Goal: Task Accomplishment & Management: Manage account settings

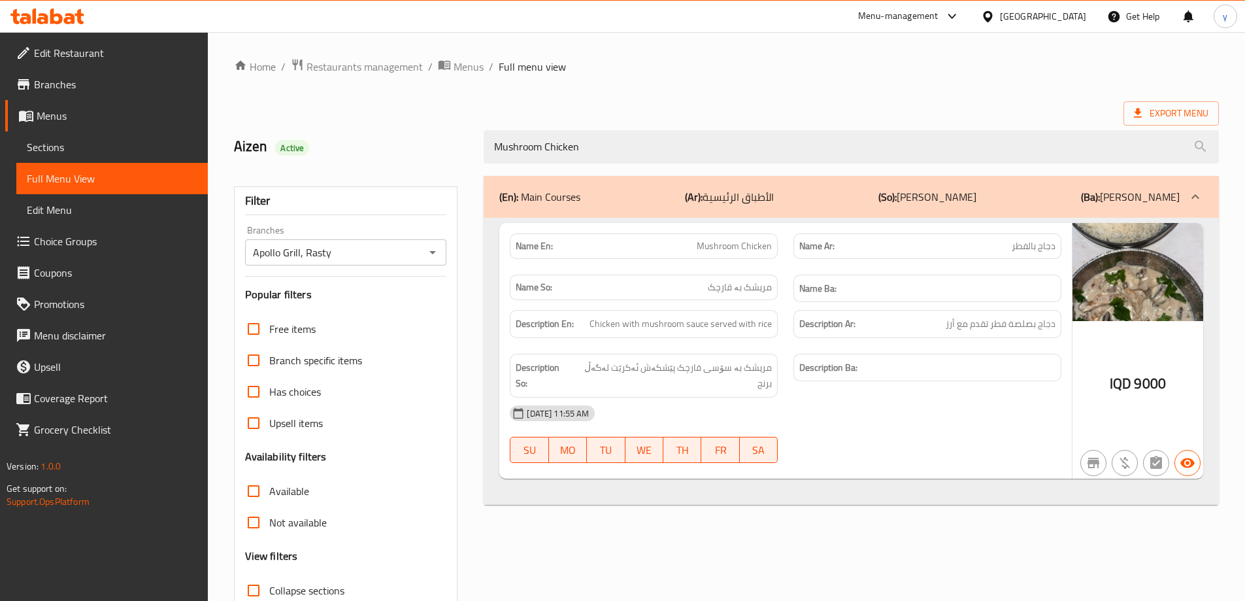
scroll to position [95, 0]
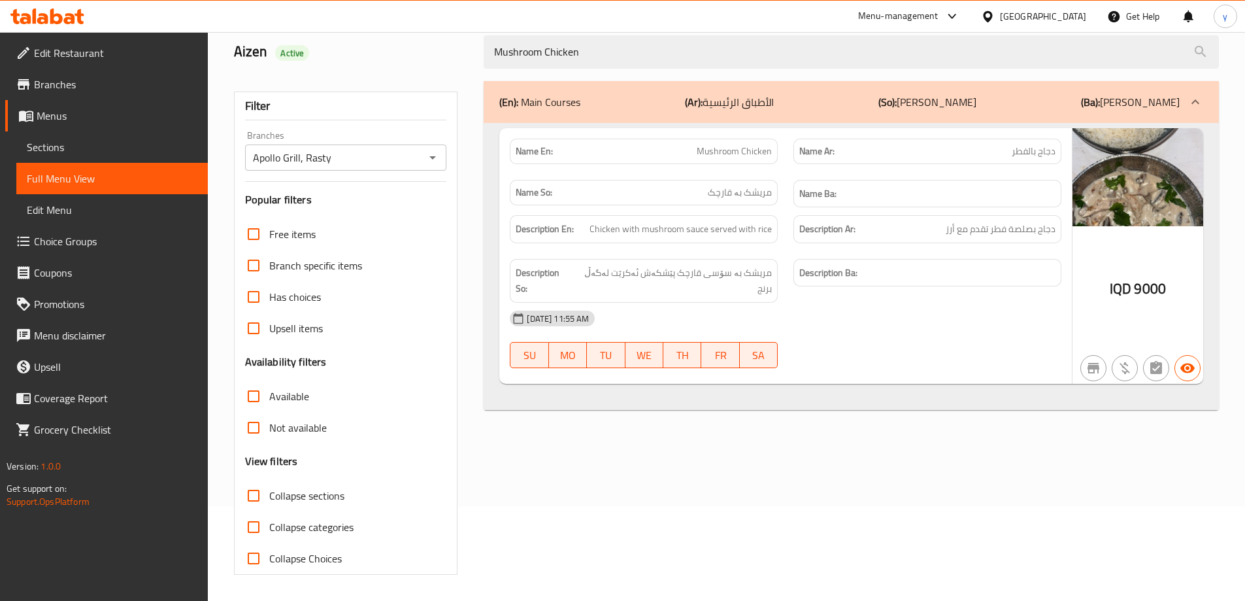
click at [69, 20] on icon at bounding box center [47, 16] width 74 height 16
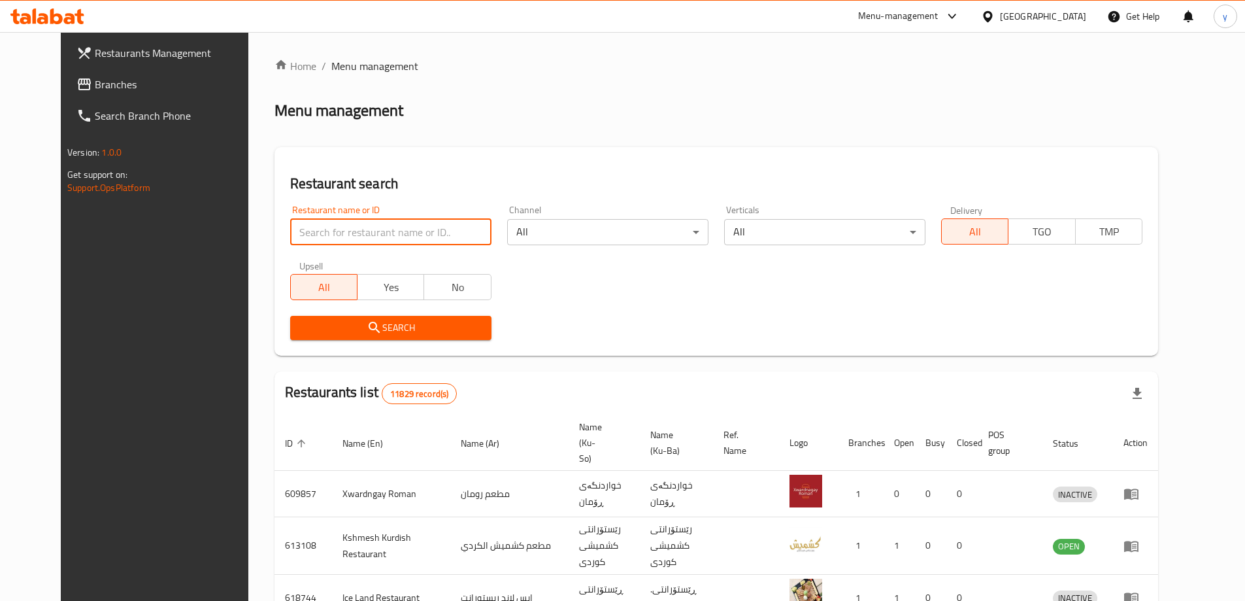
drag, startPoint x: 274, startPoint y: 232, endPoint x: 298, endPoint y: 273, distance: 46.9
click at [290, 232] on input "search" at bounding box center [390, 232] width 201 height 26
paste input "706972"
type input "706972"
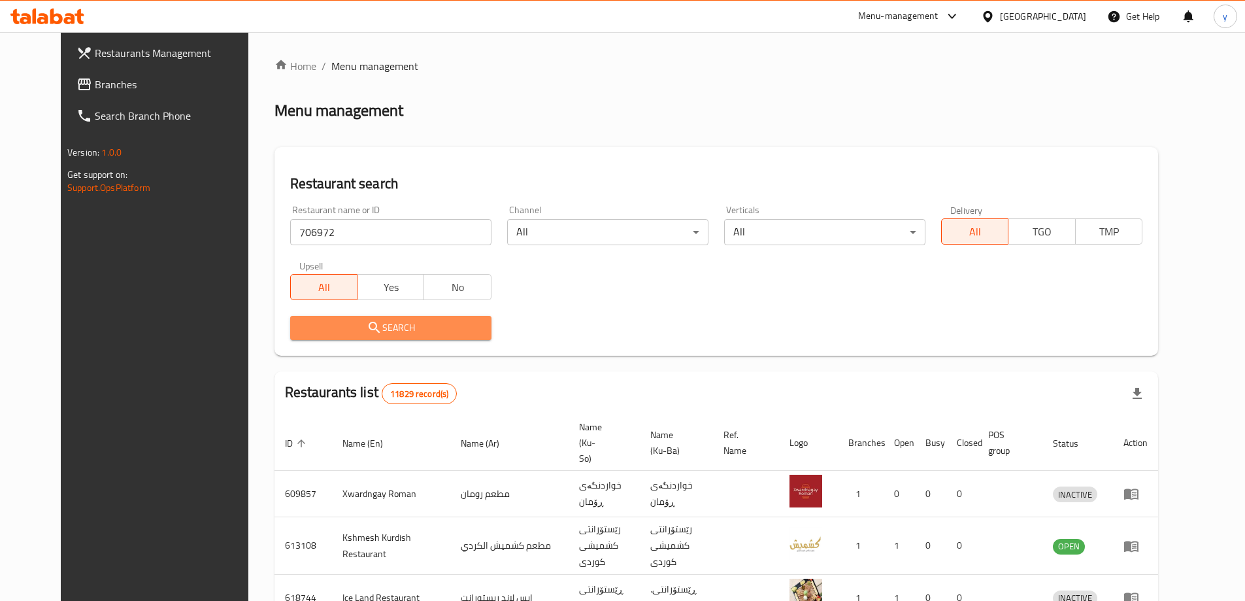
click at [310, 321] on span "Search" at bounding box center [391, 328] width 180 height 16
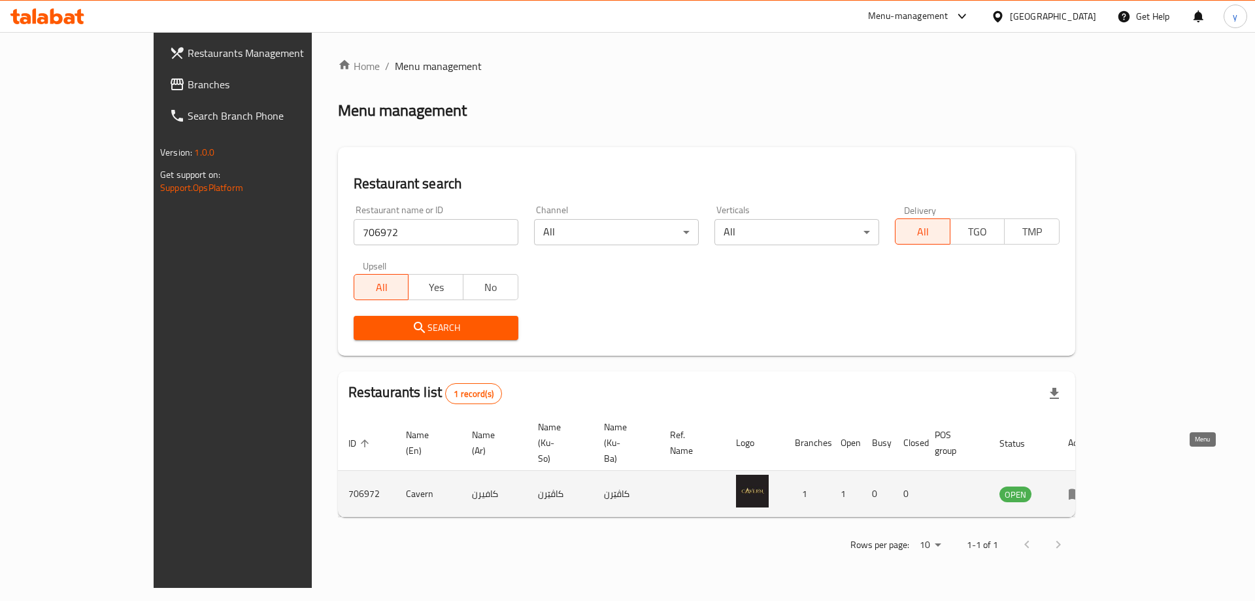
click at [1083, 489] on icon "enhanced table" at bounding box center [1076, 494] width 14 height 11
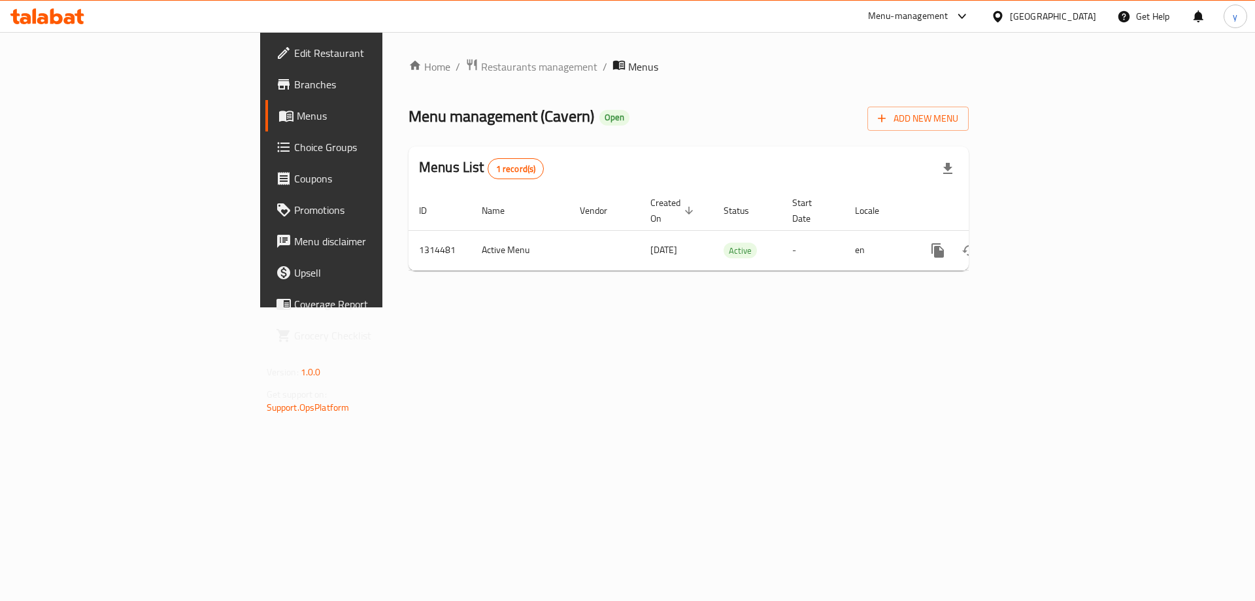
click at [995, 236] on div "Home / Restaurants management / Menus Menu management ( Cavern ) Open Add New M…" at bounding box center [688, 169] width 612 height 275
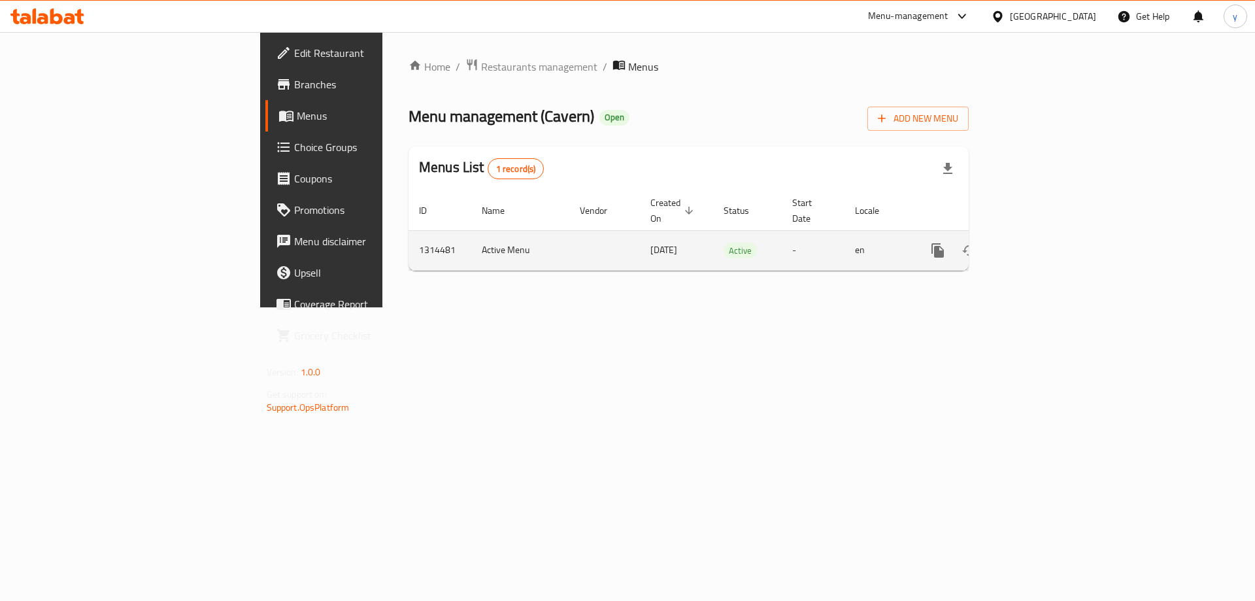
click at [1058, 237] on td "enhanced table" at bounding box center [985, 250] width 146 height 40
click at [1048, 237] on link "enhanced table" at bounding box center [1031, 250] width 31 height 31
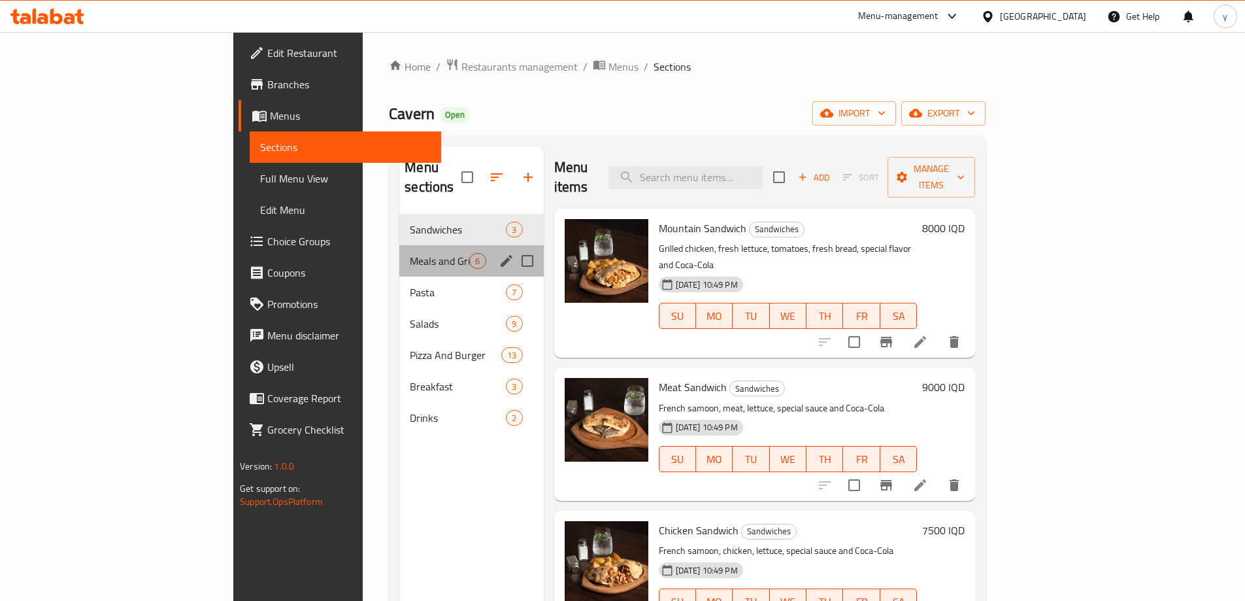
click at [399, 245] on div "Meals and Grills 6" at bounding box center [471, 260] width 144 height 31
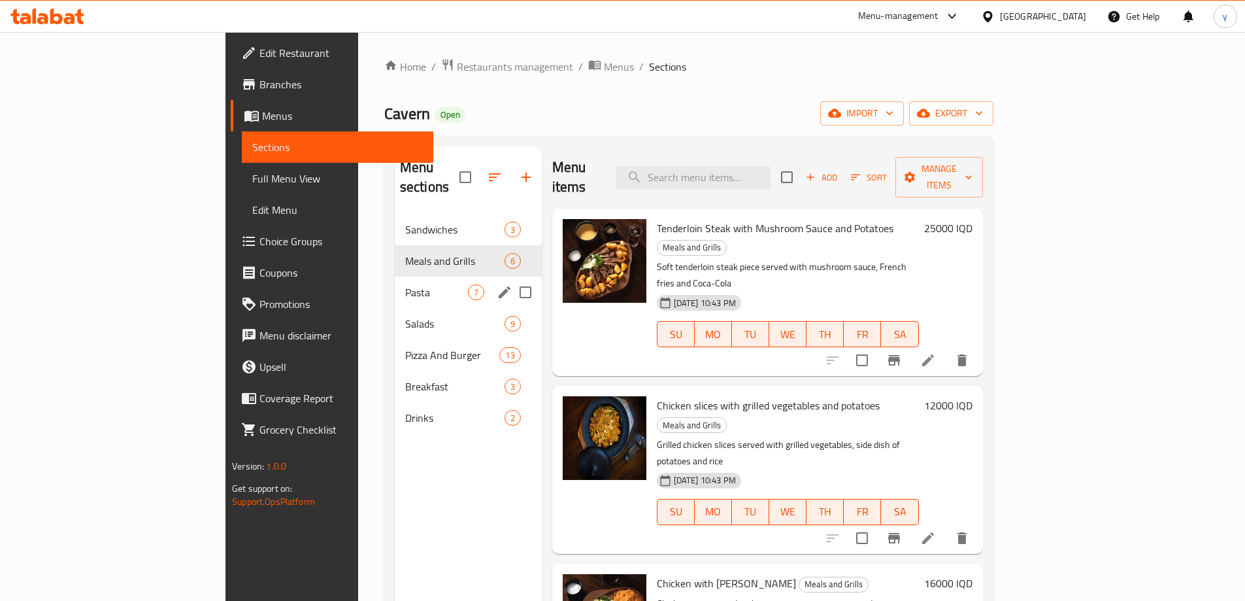
click at [405, 284] on span "Pasta" at bounding box center [436, 292] width 63 height 16
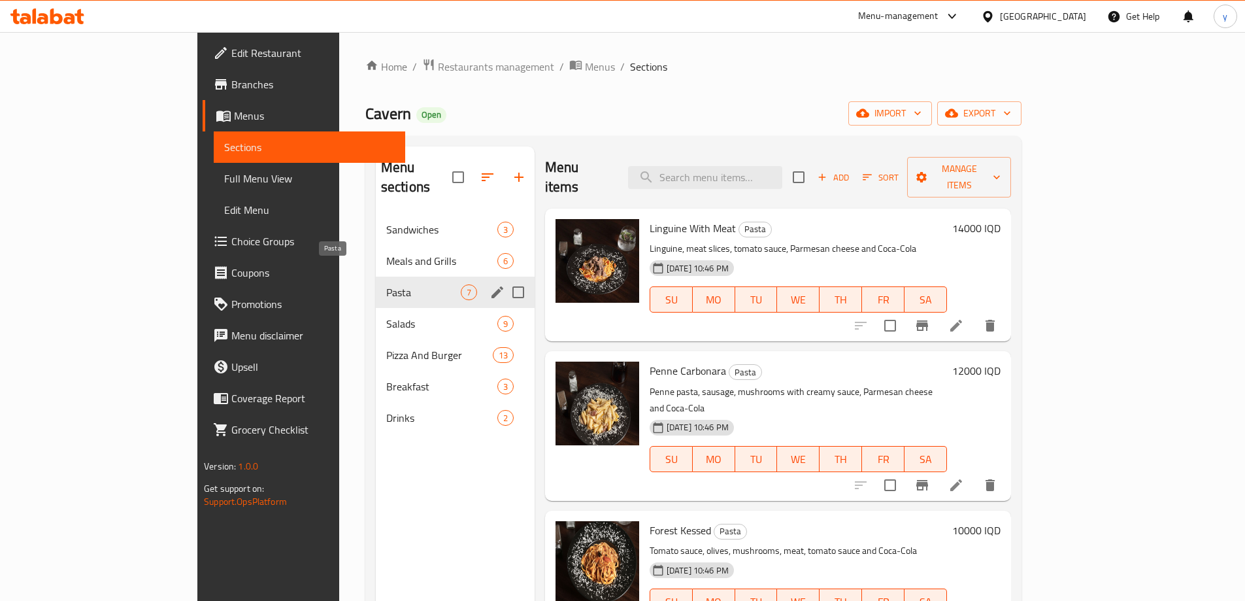
click at [386, 253] on span "Meals and Grills" at bounding box center [441, 261] width 111 height 16
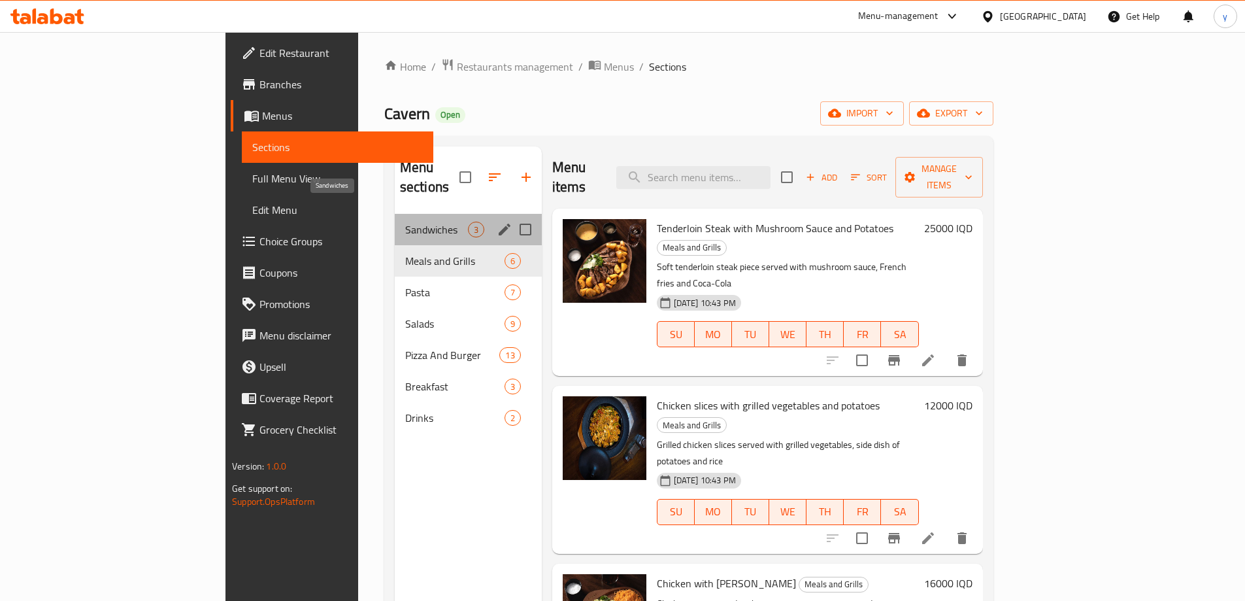
click at [405, 222] on span "Sandwiches" at bounding box center [436, 230] width 63 height 16
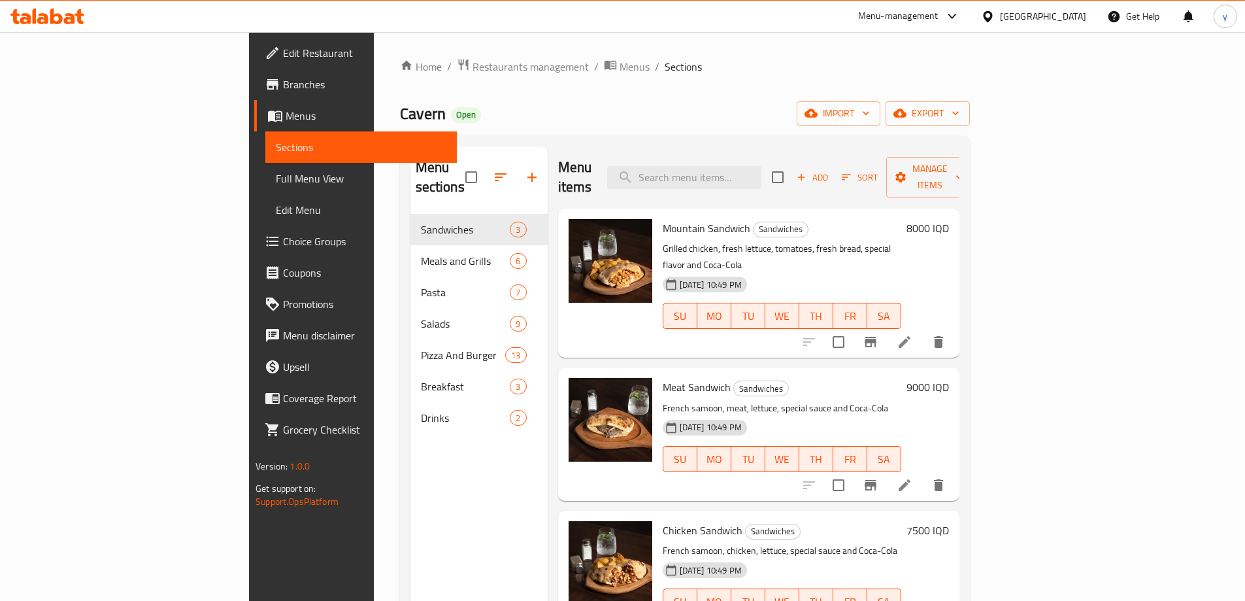
click at [467, 76] on div "Home / Restaurants management / Menus / Sections Cavern Open import export Menu…" at bounding box center [685, 407] width 570 height 699
click at [620, 61] on span "Menus" at bounding box center [635, 67] width 30 height 16
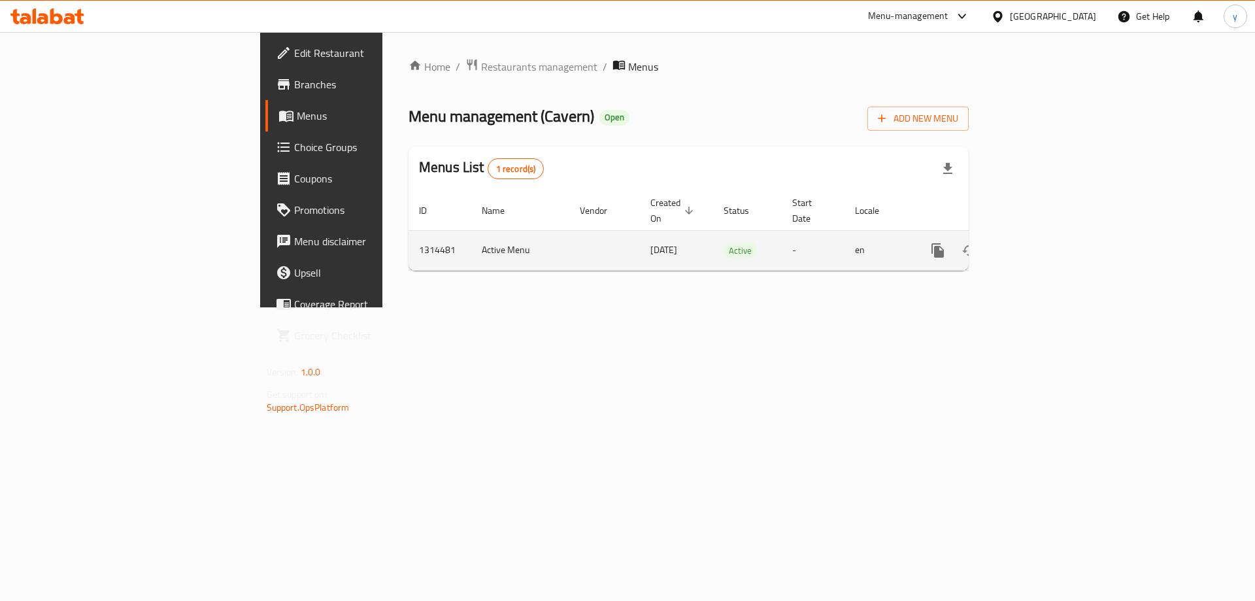
click at [944, 243] on icon "more" at bounding box center [937, 250] width 12 height 14
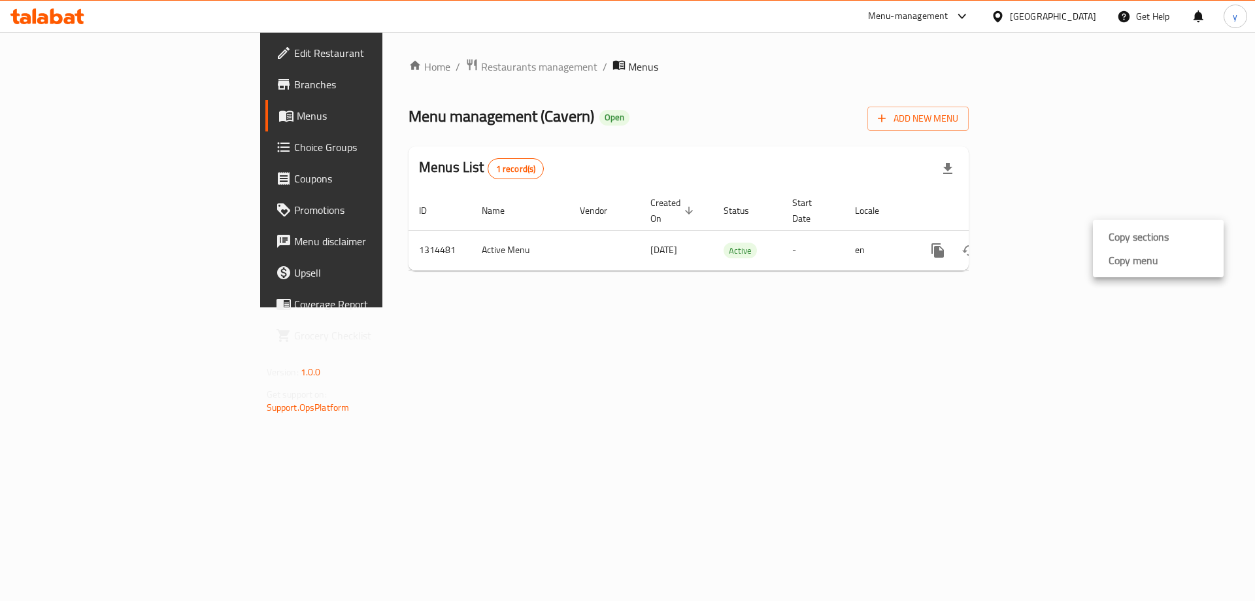
click at [1110, 273] on ul "Copy sections Copy menu" at bounding box center [1158, 249] width 131 height 58
click at [995, 267] on div "Home / Restaurants management / Menus Menu management ( Cavern ) Open Add New M…" at bounding box center [688, 169] width 612 height 275
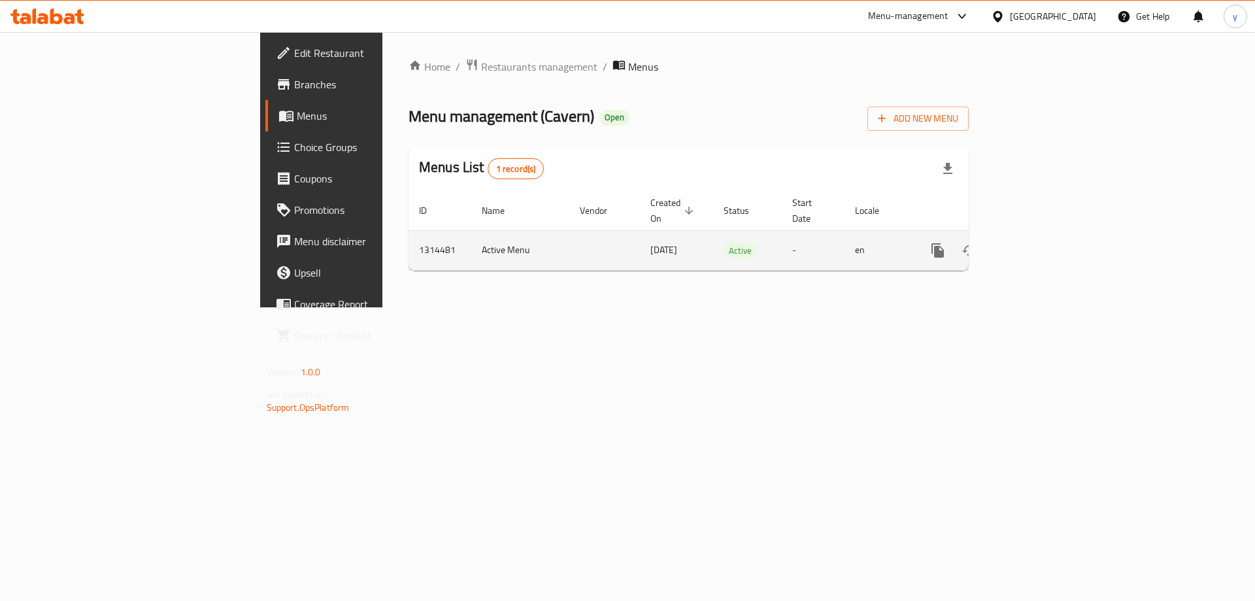
click at [954, 244] on button "more" at bounding box center [937, 250] width 31 height 31
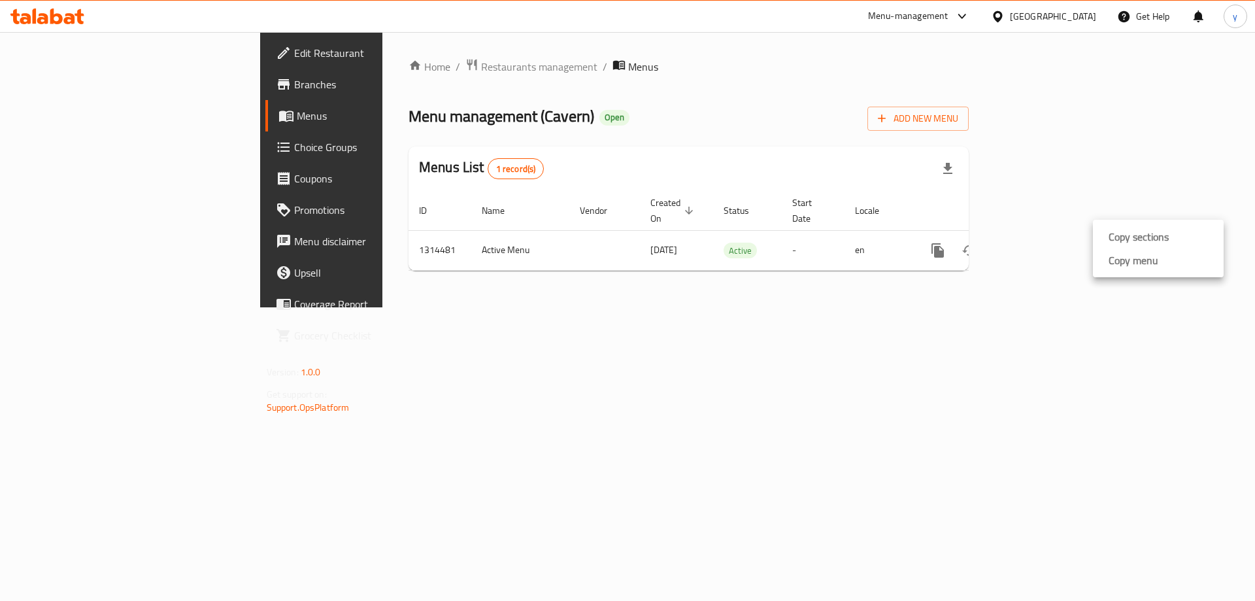
click at [1129, 271] on li "Copy menu" at bounding box center [1158, 260] width 131 height 24
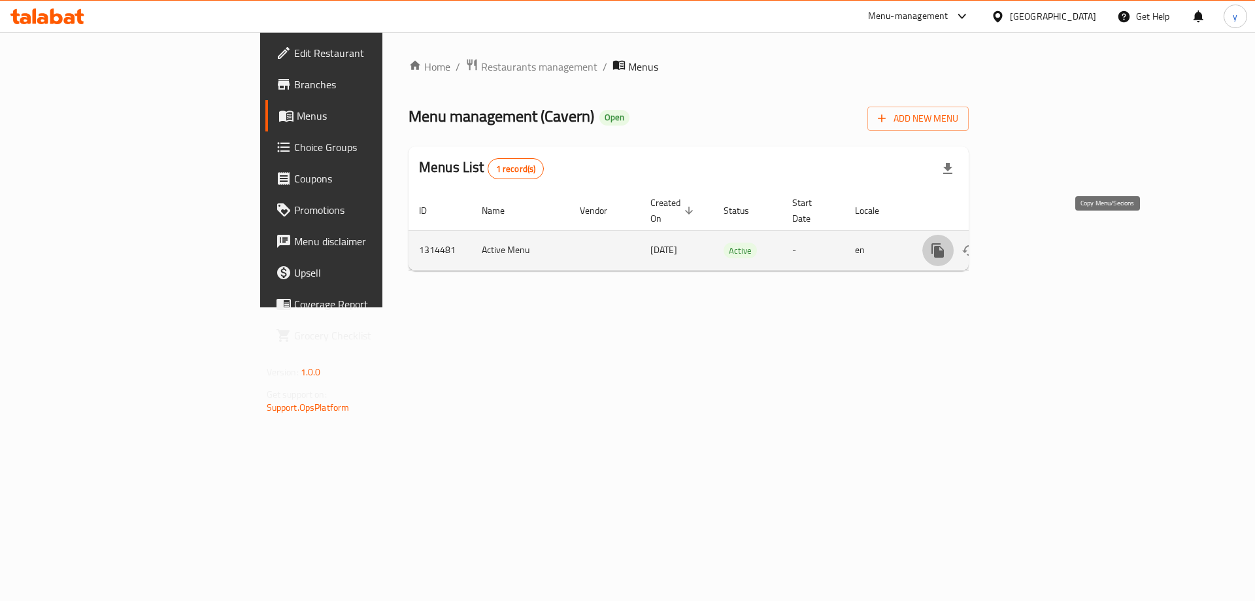
click at [944, 243] on icon "more" at bounding box center [937, 250] width 12 height 14
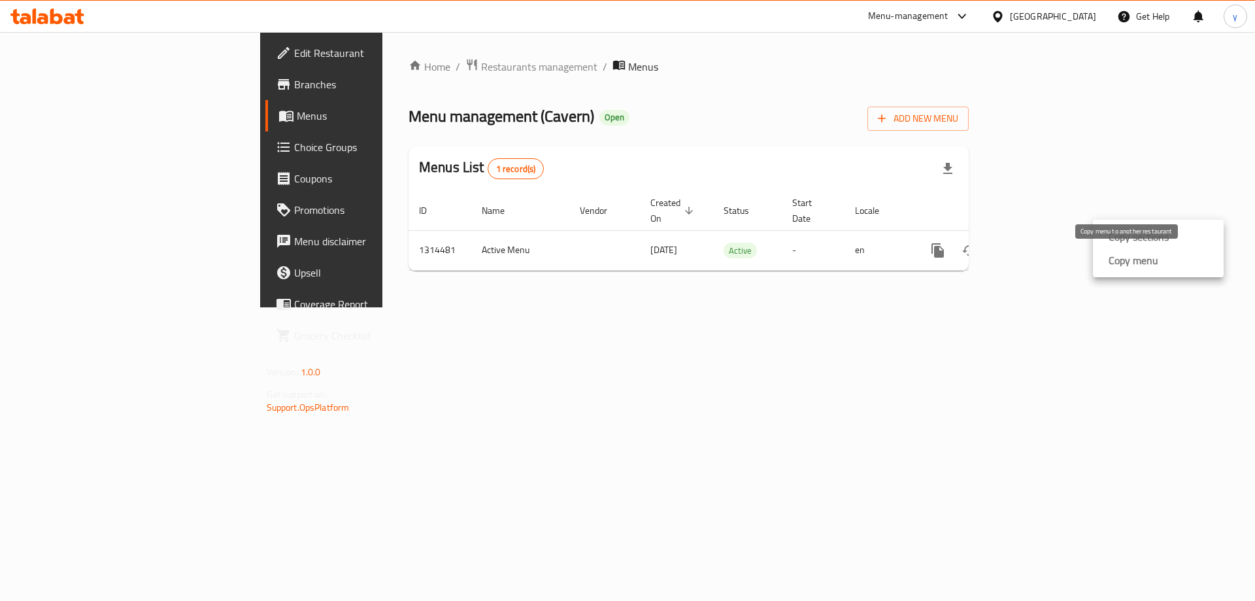
click at [1116, 265] on strong "Copy menu" at bounding box center [1133, 260] width 50 height 16
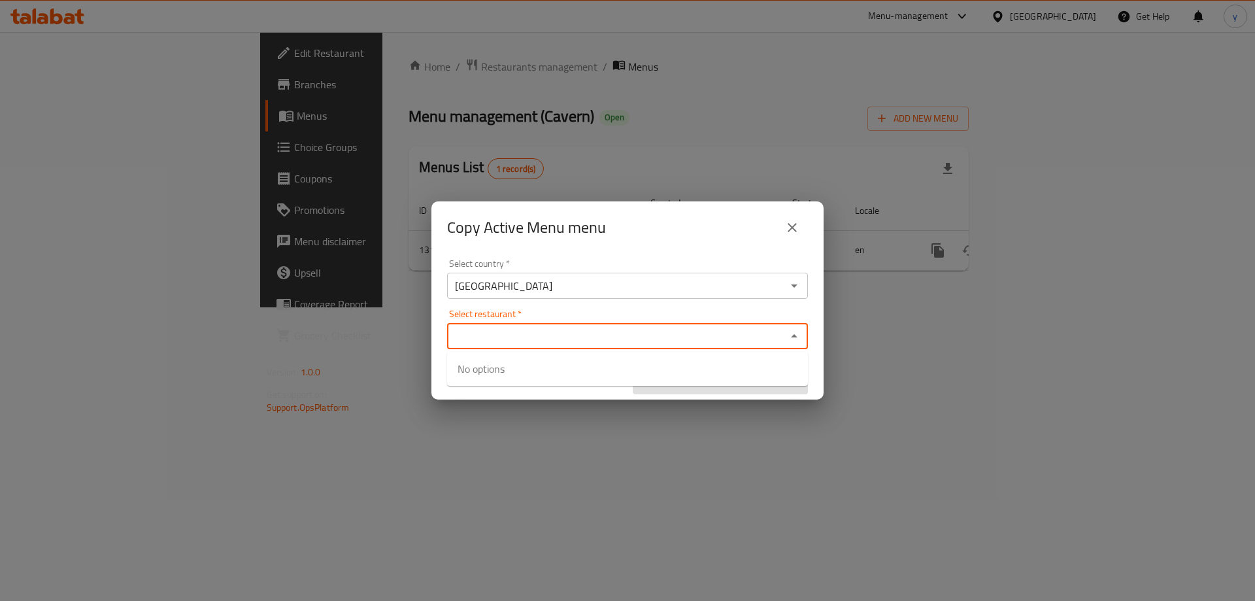
click at [656, 327] on input "Select restaurant   *" at bounding box center [616, 336] width 331 height 18
paste input "706972"
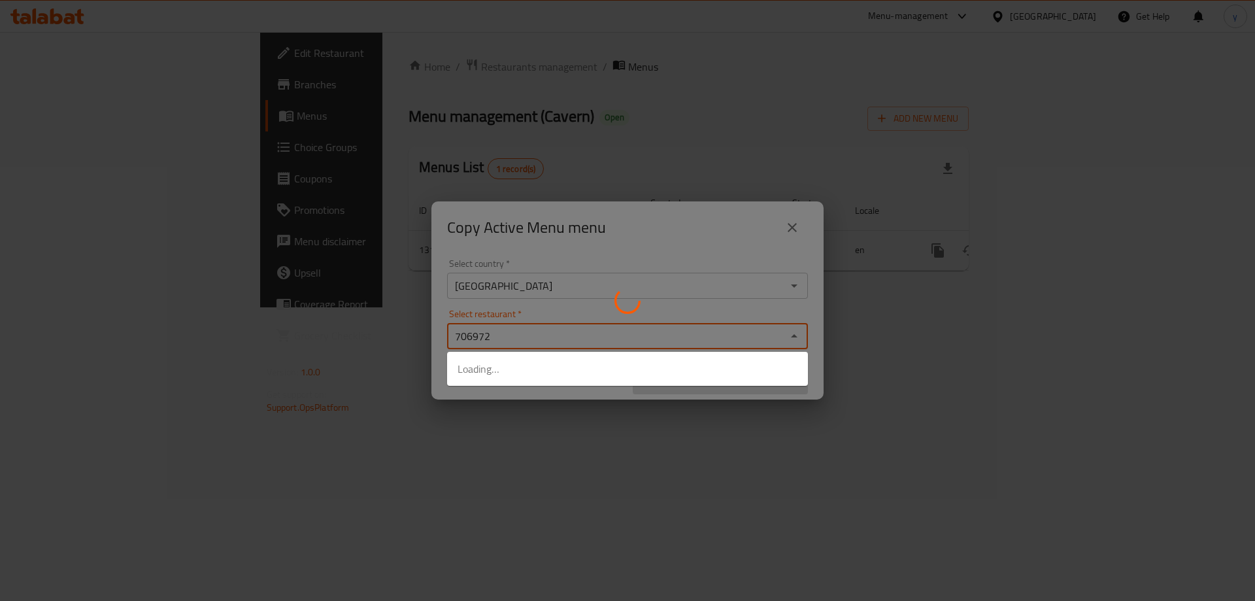
type input "706972"
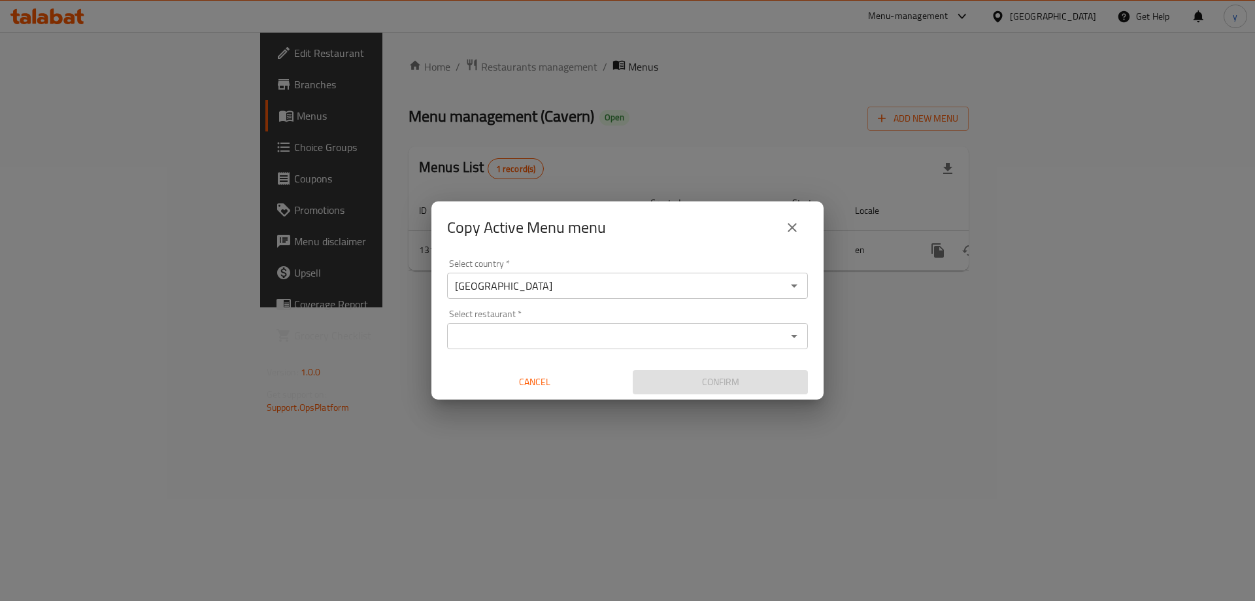
click at [670, 335] on div "Select country   * [GEOGRAPHIC_DATA] Select country * Select restaurant   * Sel…" at bounding box center [627, 327] width 392 height 146
click at [708, 333] on input "Select restaurant   *" at bounding box center [616, 336] width 331 height 18
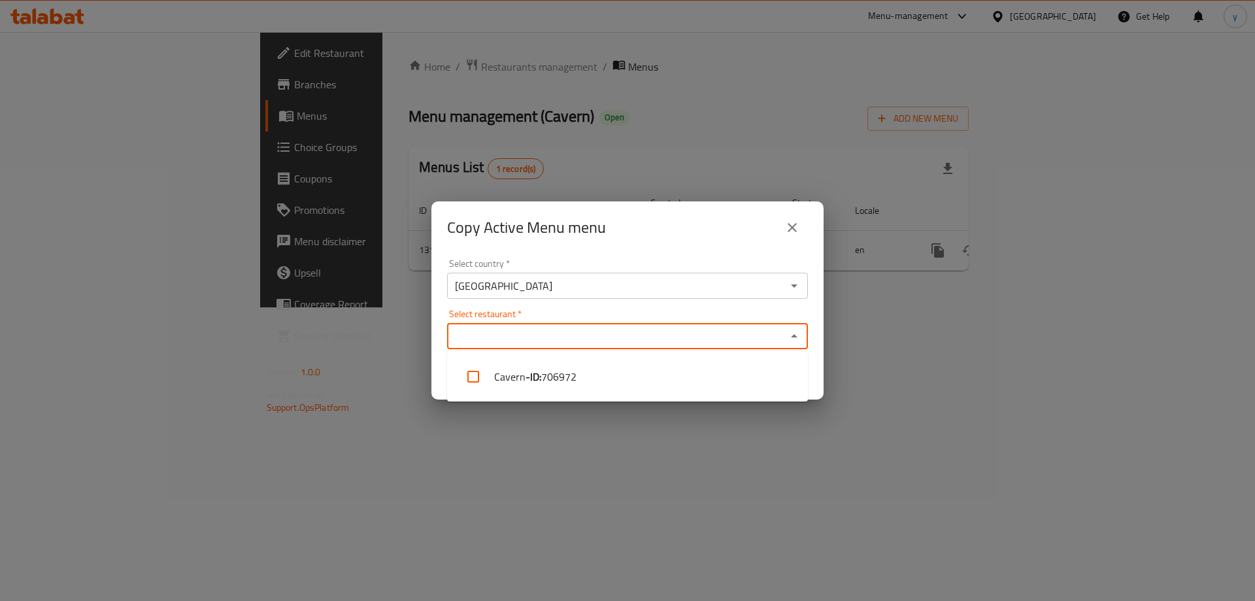
click at [703, 369] on li "Cavern - ID: 706972" at bounding box center [627, 376] width 361 height 39
checkbox input "true"
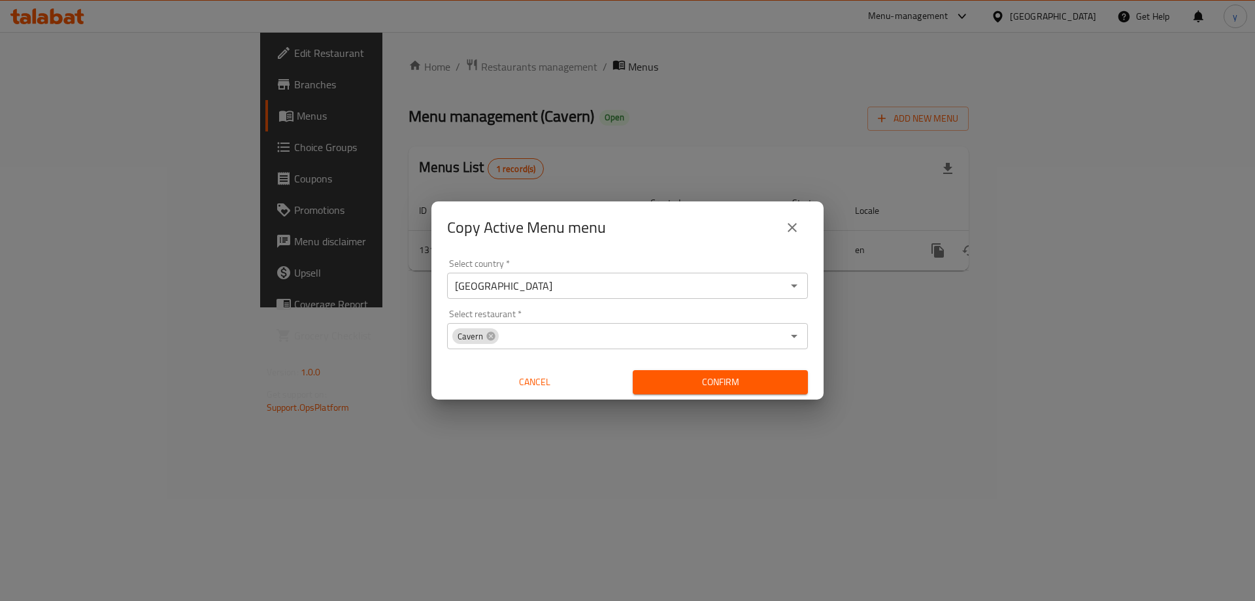
click at [633, 460] on div "Copy Active Menu menu Select country   * [GEOGRAPHIC_DATA] Select country * Sel…" at bounding box center [627, 300] width 1255 height 601
click at [676, 387] on span "Confirm" at bounding box center [720, 382] width 154 height 16
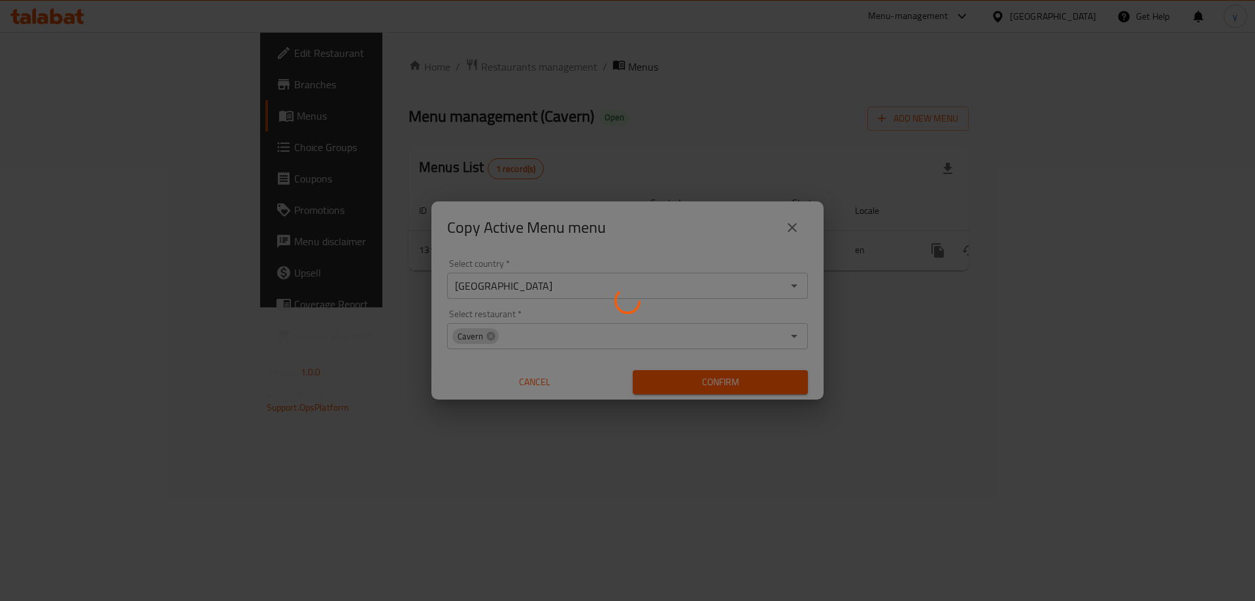
click at [676, 387] on div at bounding box center [627, 300] width 1255 height 601
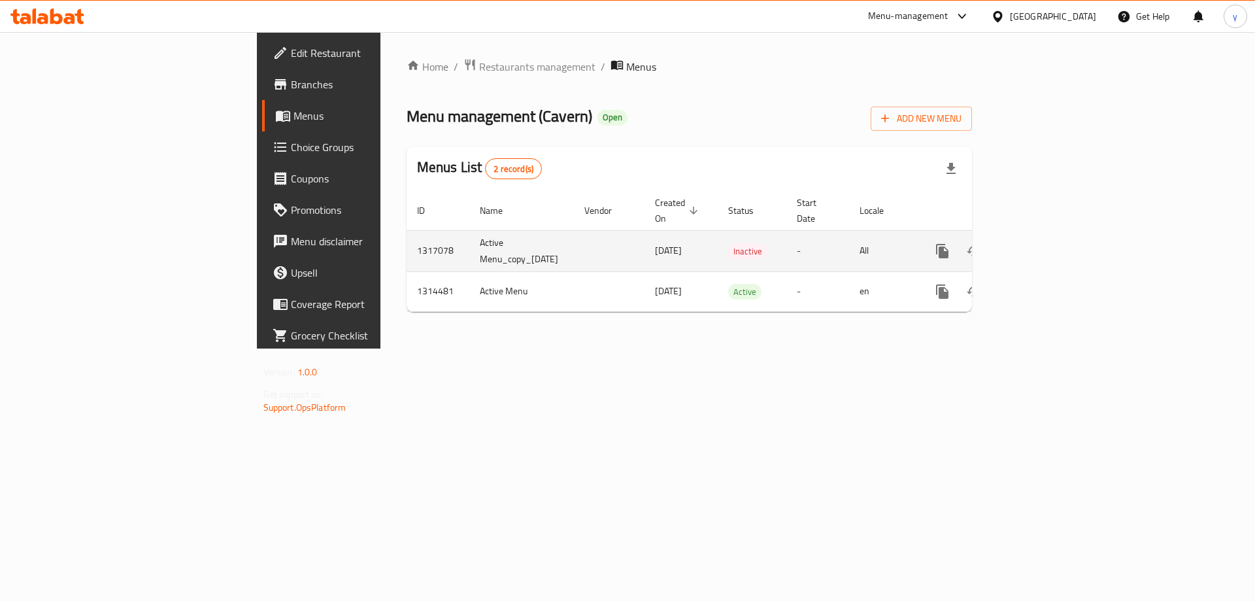
click at [1042, 245] on icon "enhanced table" at bounding box center [1037, 251] width 12 height 12
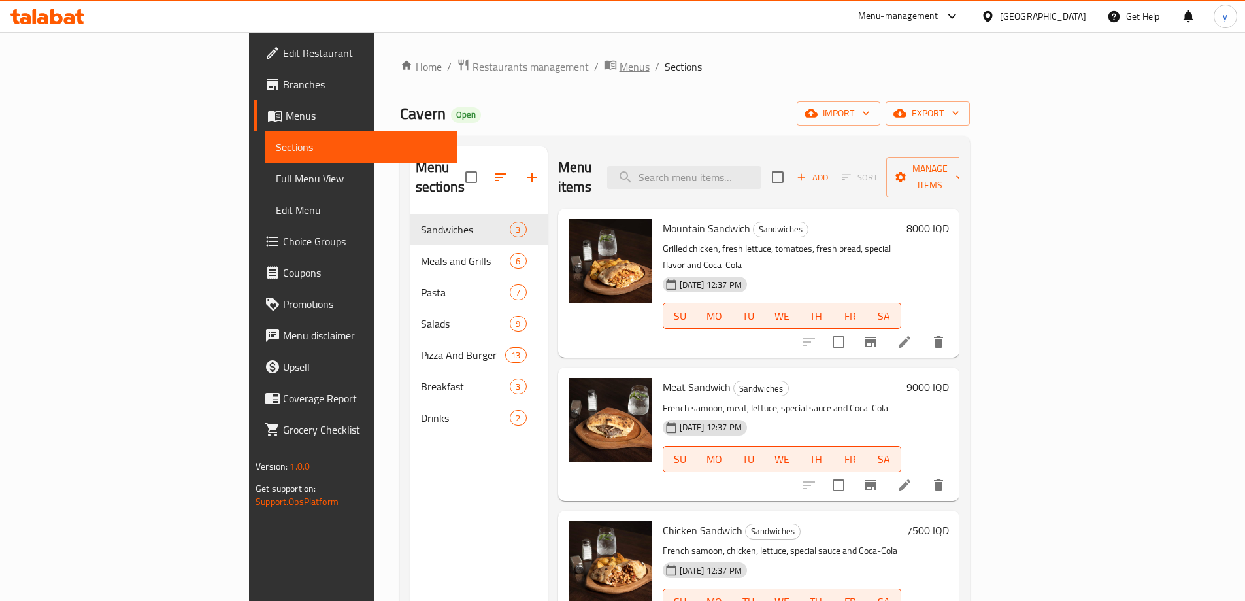
click at [620, 75] on span "Menus" at bounding box center [635, 67] width 30 height 16
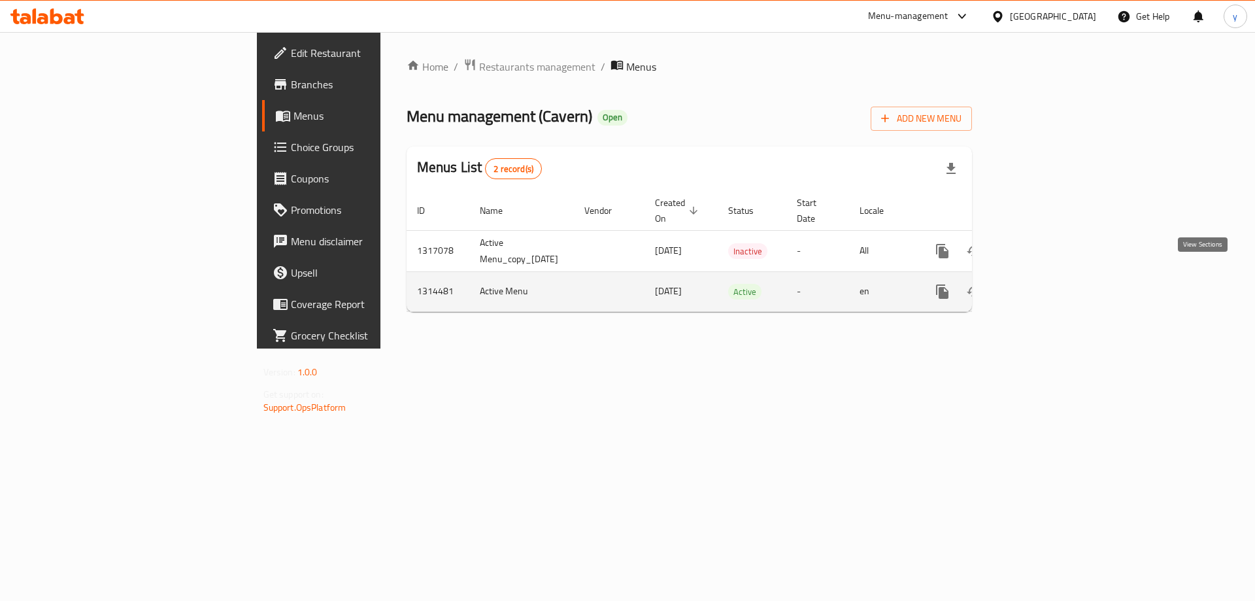
click at [1052, 280] on link "enhanced table" at bounding box center [1036, 291] width 31 height 31
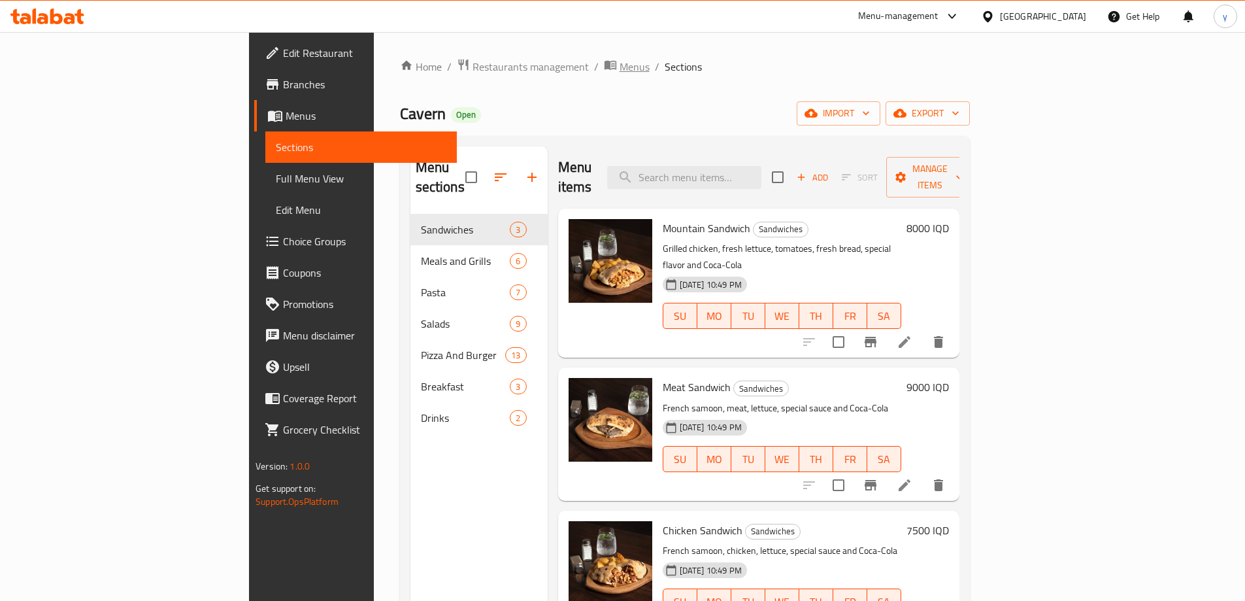
click at [620, 65] on span "Menus" at bounding box center [635, 67] width 30 height 16
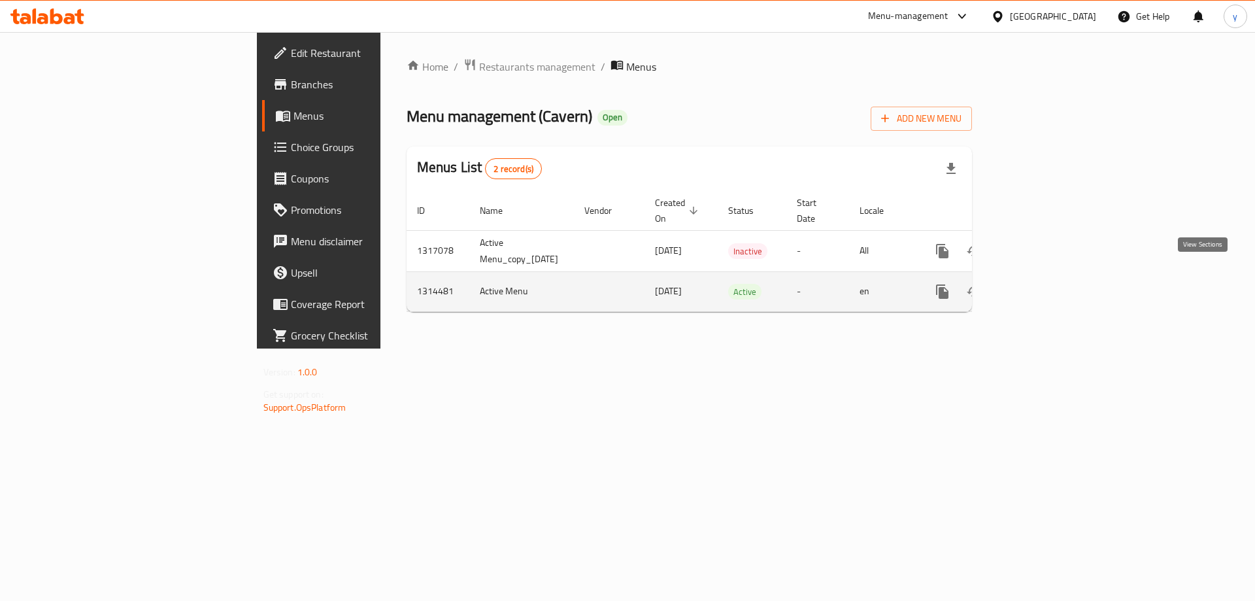
click at [1042, 286] on icon "enhanced table" at bounding box center [1037, 292] width 12 height 12
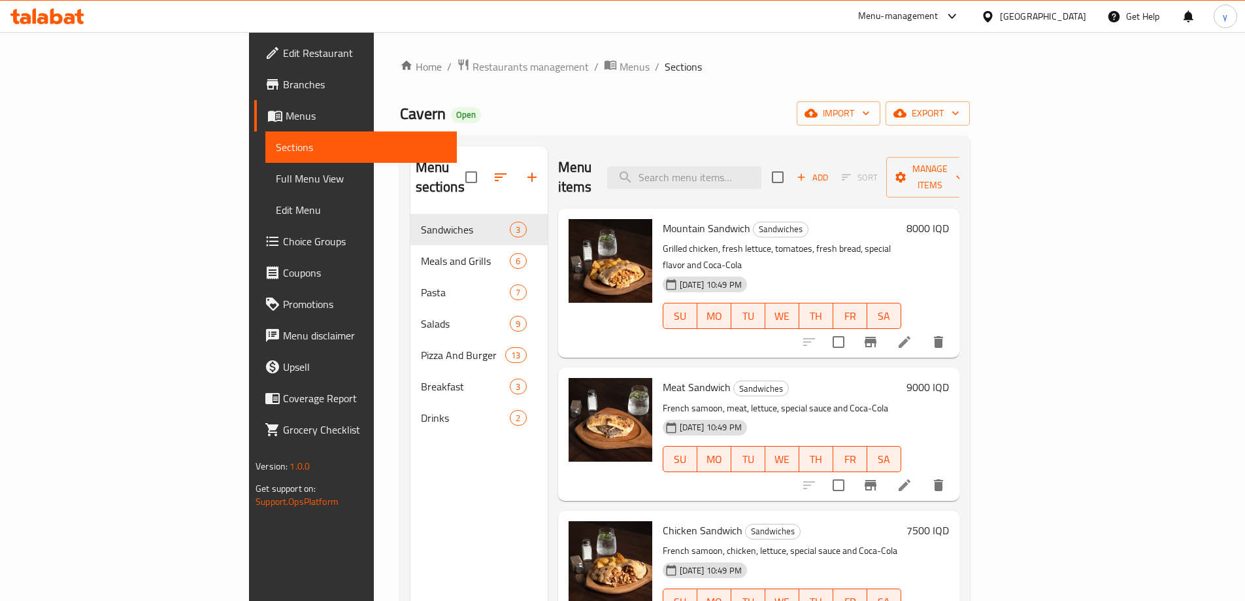
click at [265, 188] on link "Full Menu View" at bounding box center [360, 178] width 191 height 31
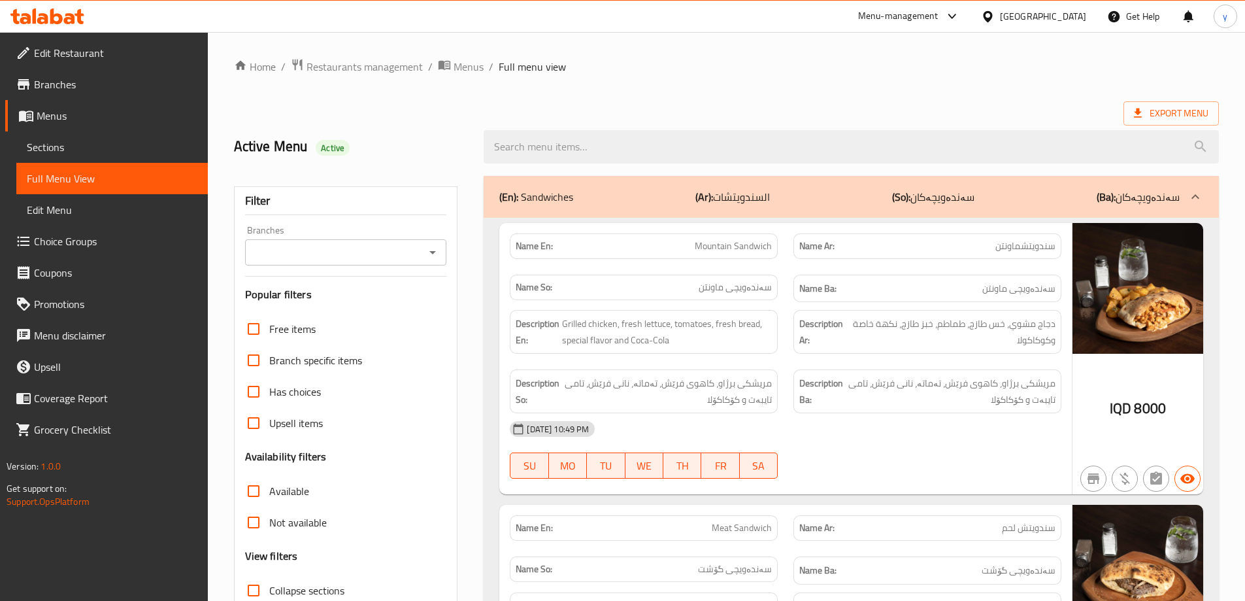
click at [134, 156] on link "Sections" at bounding box center [111, 146] width 191 height 31
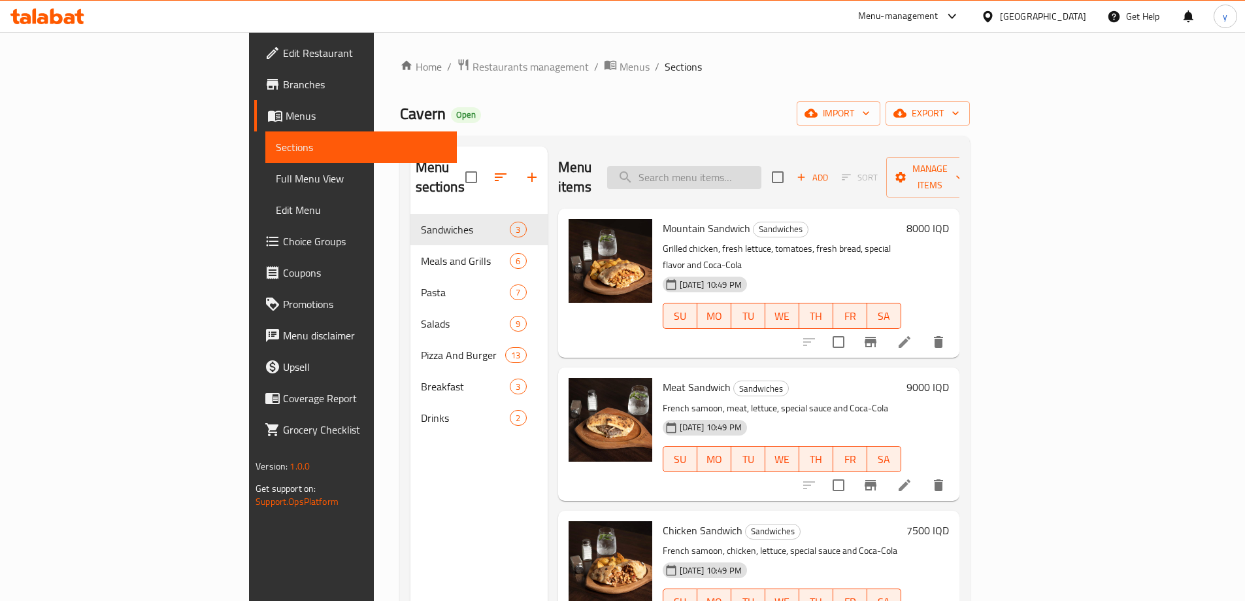
click at [761, 174] on input "search" at bounding box center [684, 177] width 154 height 23
paste input "Chicken with [PERSON_NAME]"
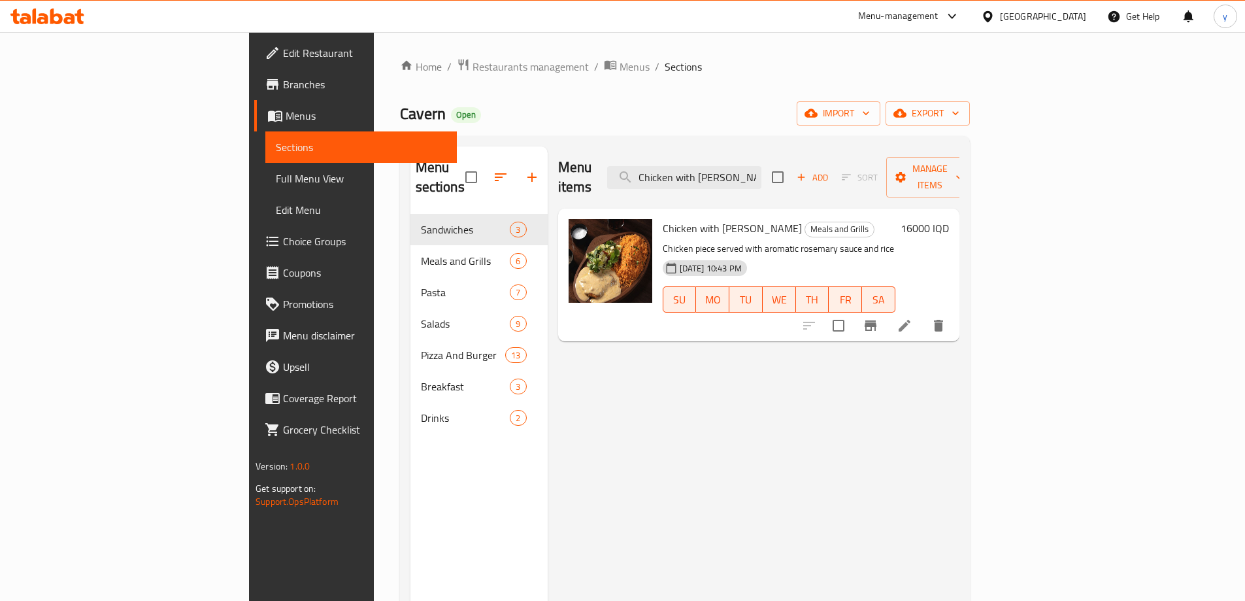
type input "Chicken with [PERSON_NAME]"
click at [852, 312] on input "checkbox" at bounding box center [838, 325] width 27 height 27
checkbox input "true"
click at [963, 161] on span "Manage items" at bounding box center [930, 177] width 67 height 33
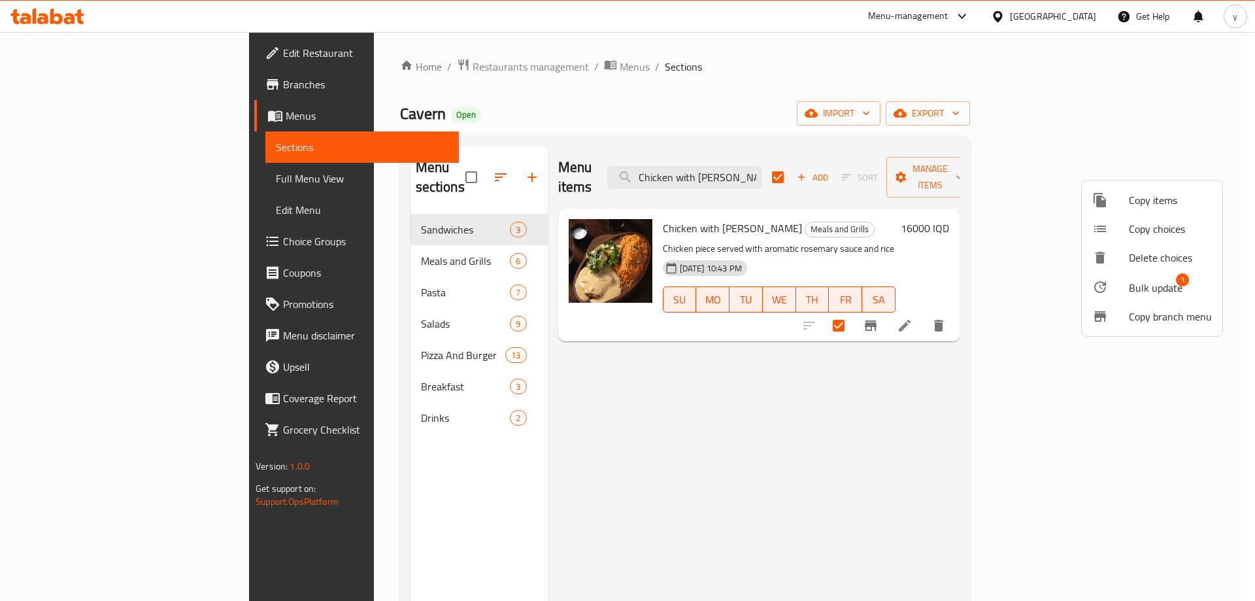
click at [1143, 285] on span "Bulk update" at bounding box center [1156, 288] width 54 height 16
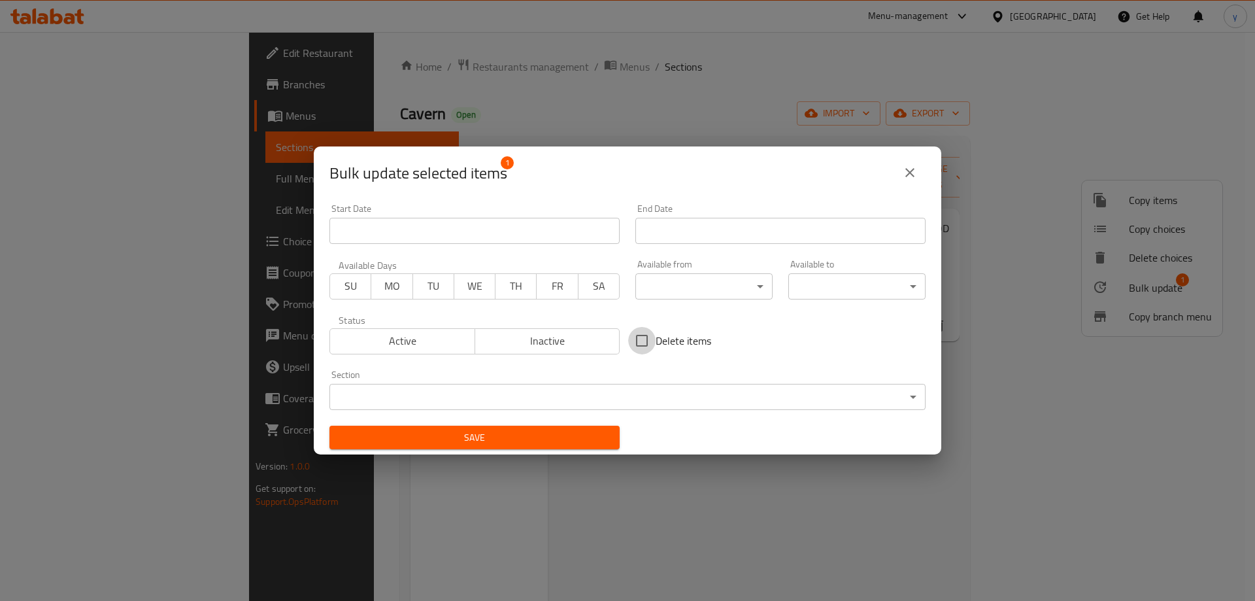
click at [633, 348] on input "Delete items" at bounding box center [641, 340] width 27 height 27
checkbox input "true"
click at [571, 442] on span "Save" at bounding box center [474, 437] width 269 height 16
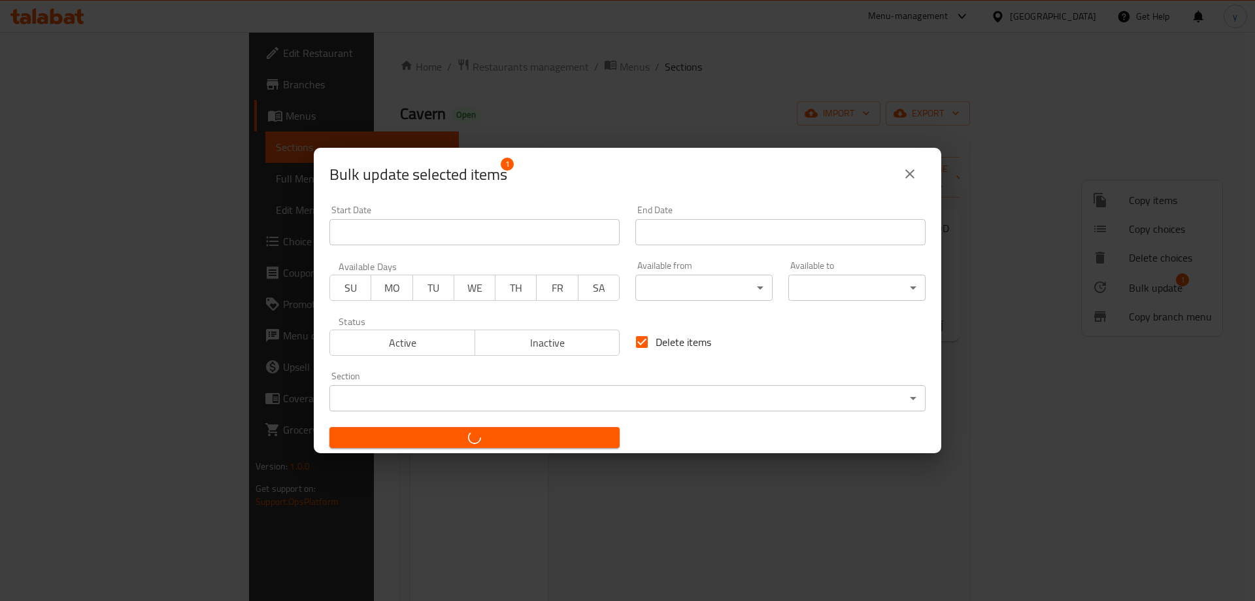
checkbox input "false"
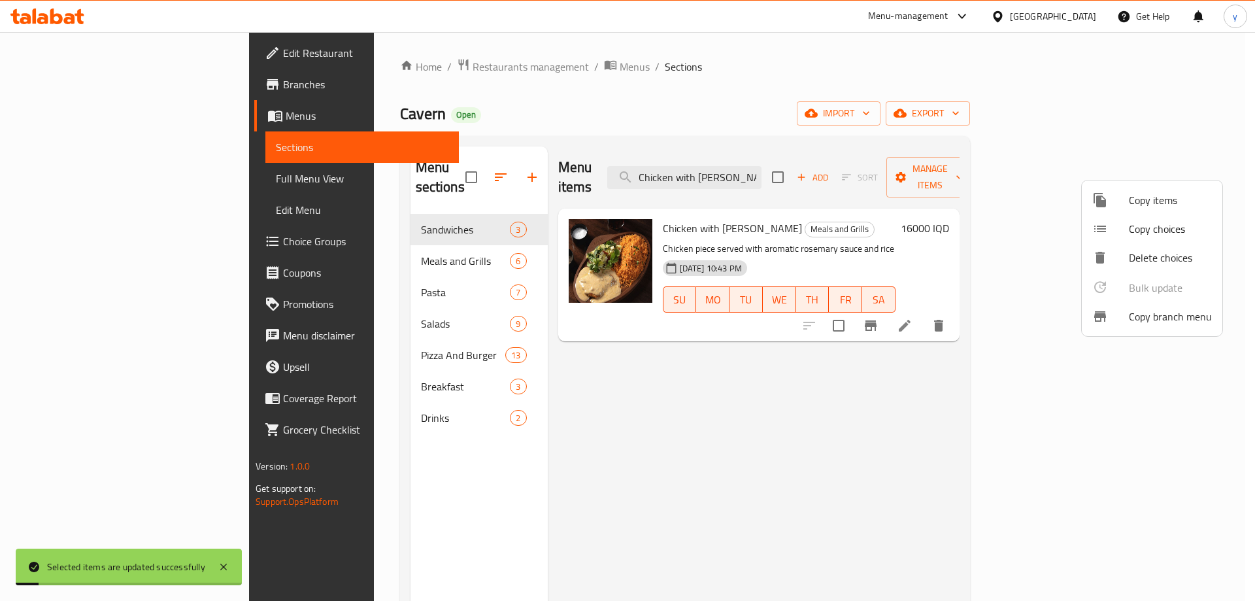
click at [780, 171] on div at bounding box center [627, 300] width 1255 height 601
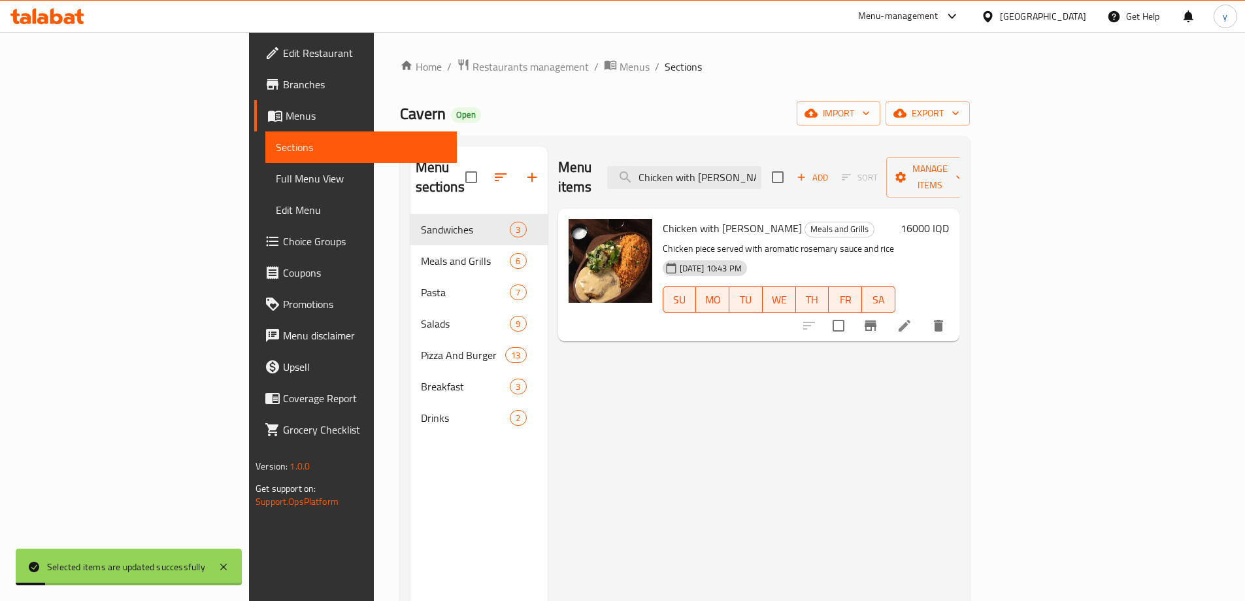
click at [761, 171] on input "Chicken with [PERSON_NAME]" at bounding box center [684, 177] width 154 height 23
paste input "Spinach Sauce"
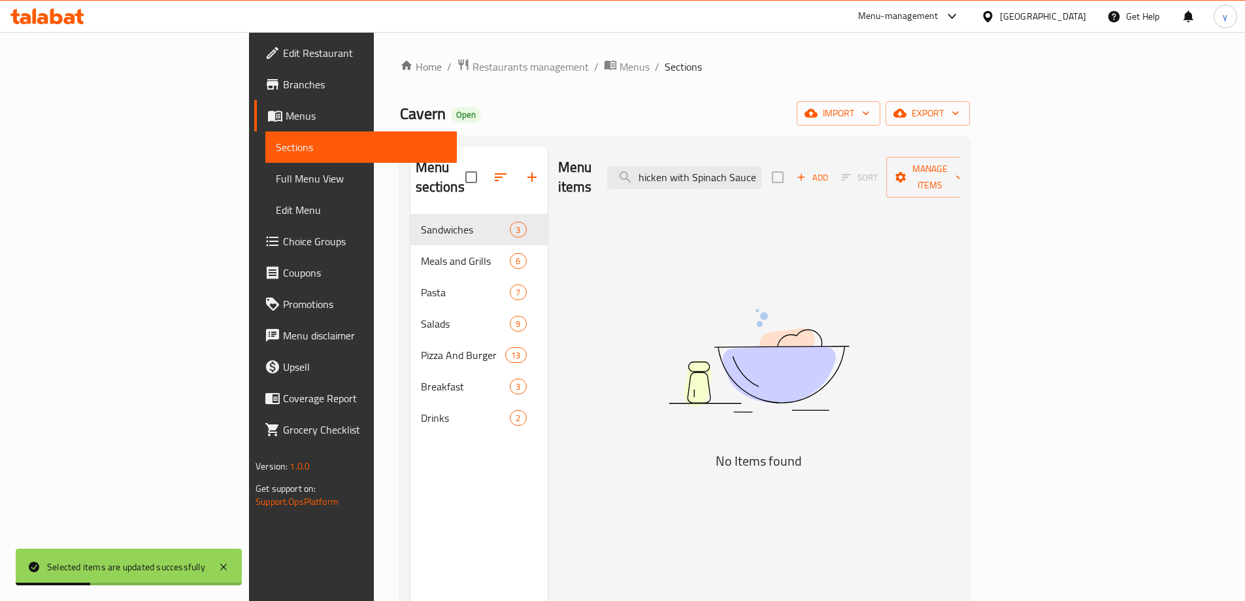
scroll to position [0, 4]
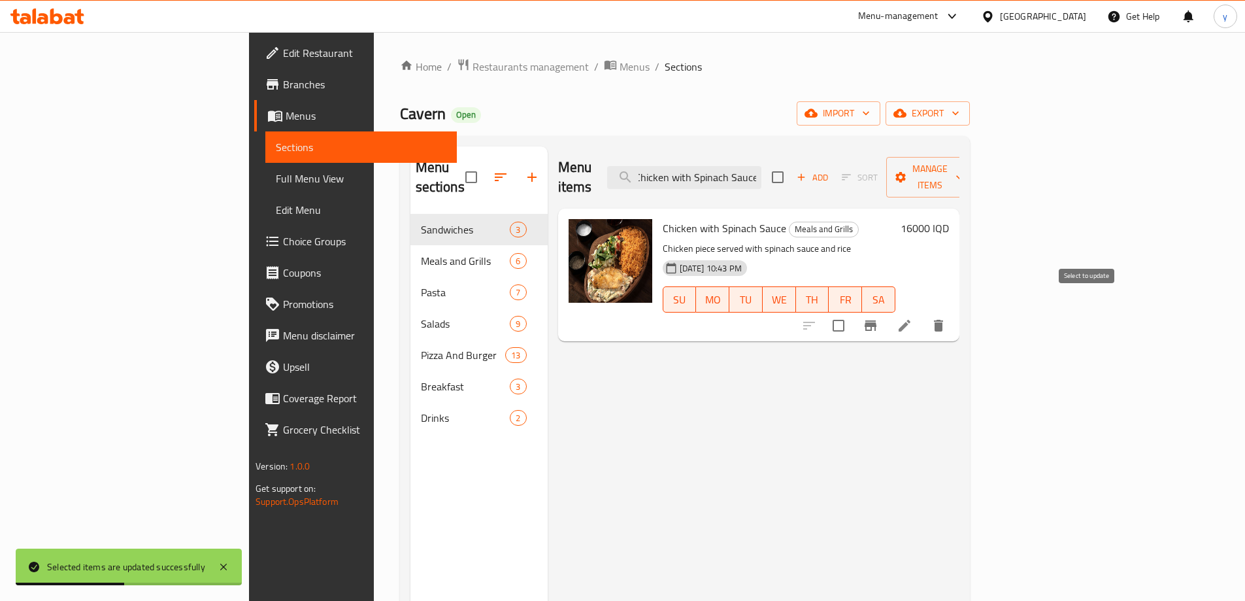
type input "Chicken with Spinach Sauce"
click at [852, 312] on input "checkbox" at bounding box center [838, 325] width 27 height 27
checkbox input "true"
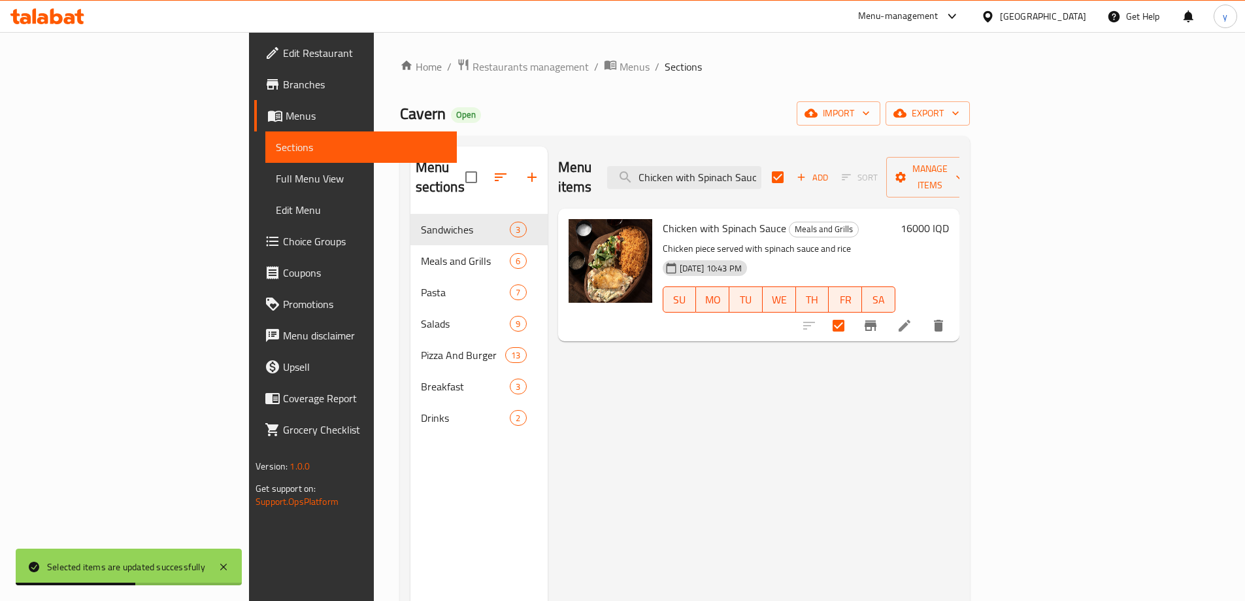
click at [974, 180] on div "Add Sort Manage items" at bounding box center [873, 177] width 202 height 41
click at [974, 176] on button "Manage items" at bounding box center [930, 177] width 88 height 41
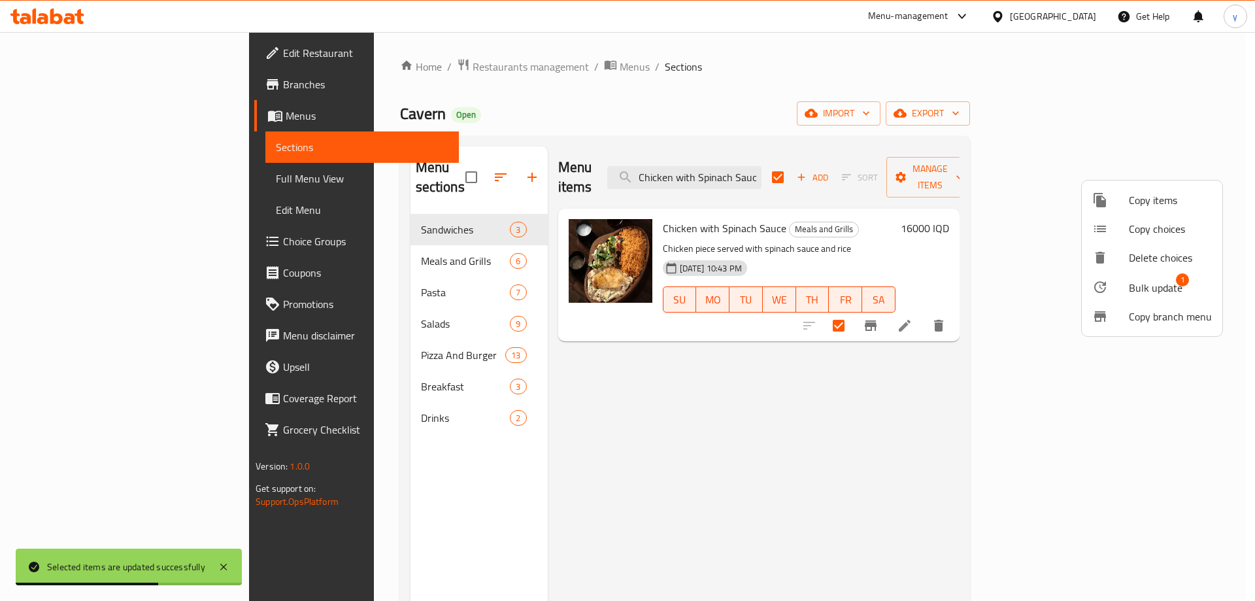
click at [1131, 288] on span "Bulk update" at bounding box center [1156, 288] width 54 height 16
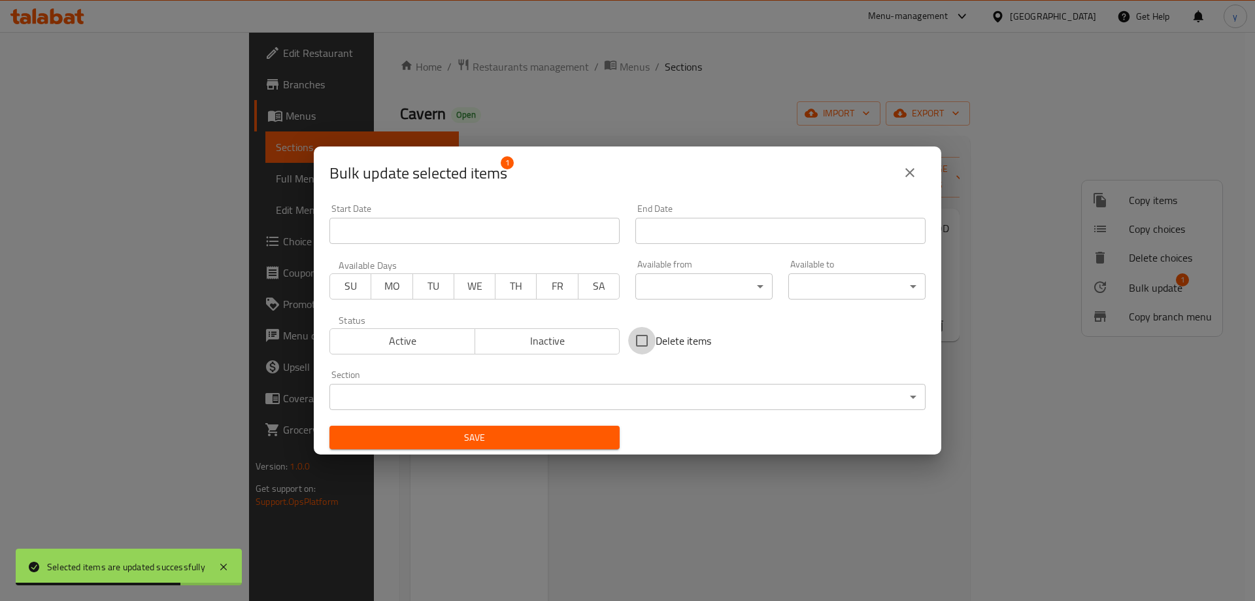
click at [638, 347] on input "Delete items" at bounding box center [641, 340] width 27 height 27
checkbox input "true"
click at [544, 429] on span "Save" at bounding box center [474, 437] width 269 height 16
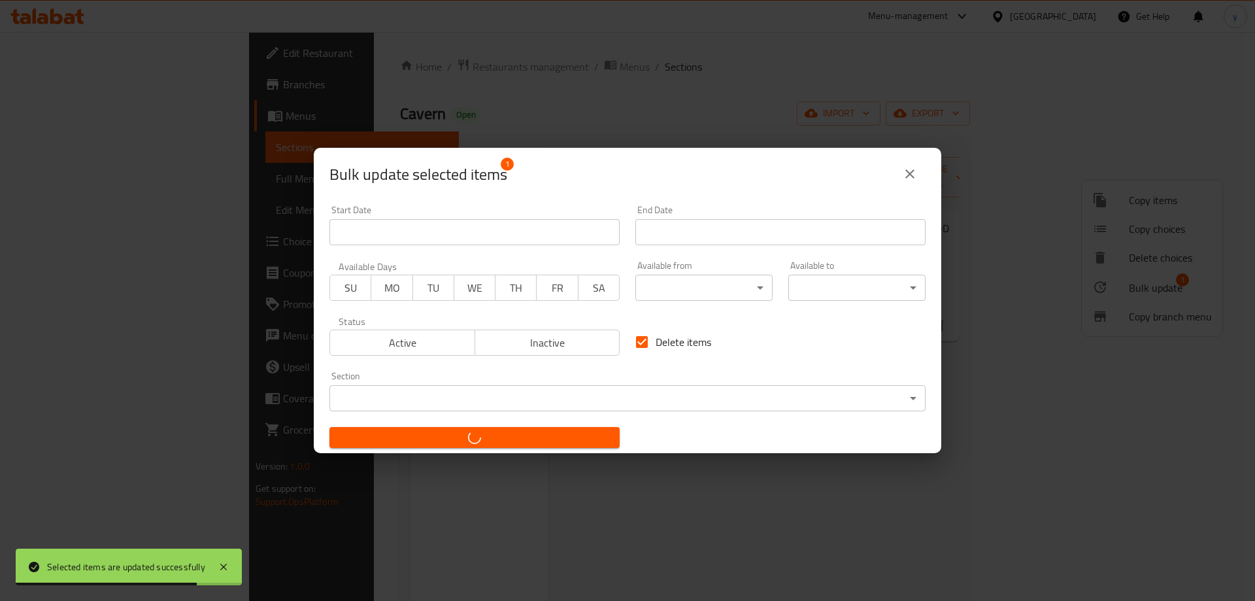
checkbox input "false"
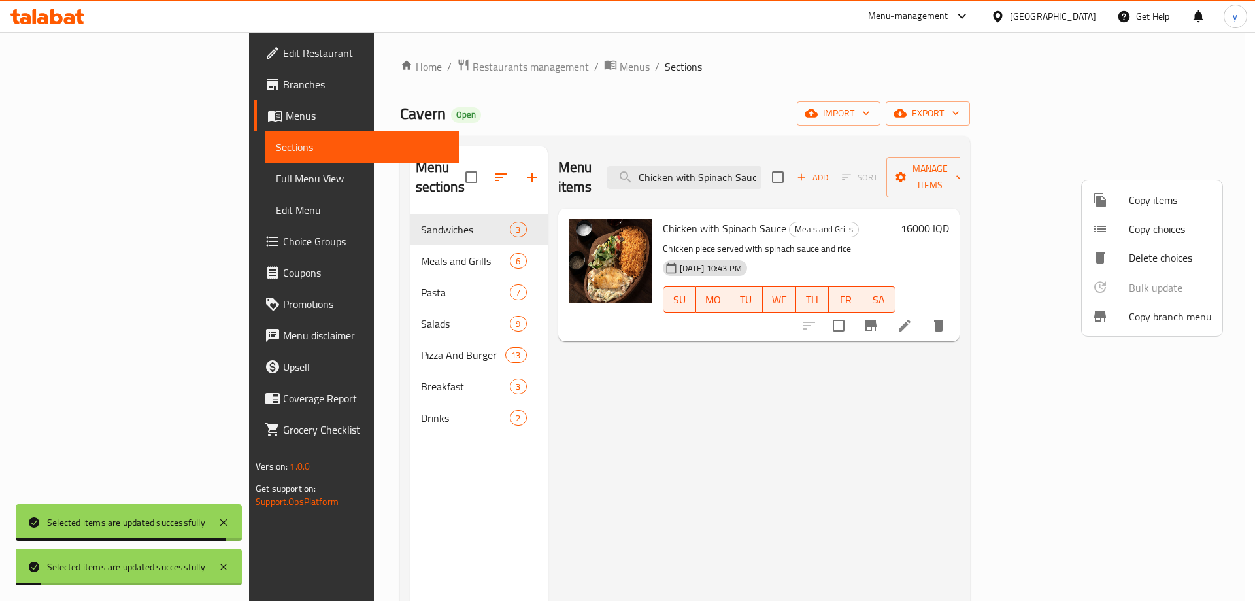
click at [765, 161] on div at bounding box center [627, 300] width 1255 height 601
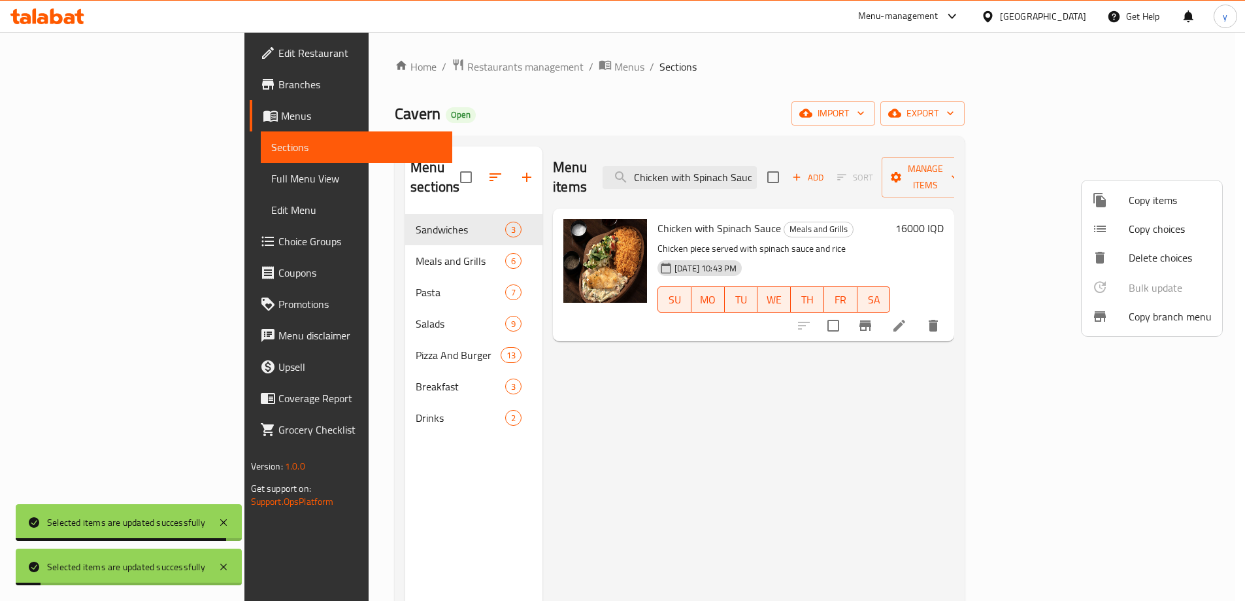
click at [757, 166] on input "Chicken with Spinach Sauce" at bounding box center [680, 177] width 154 height 23
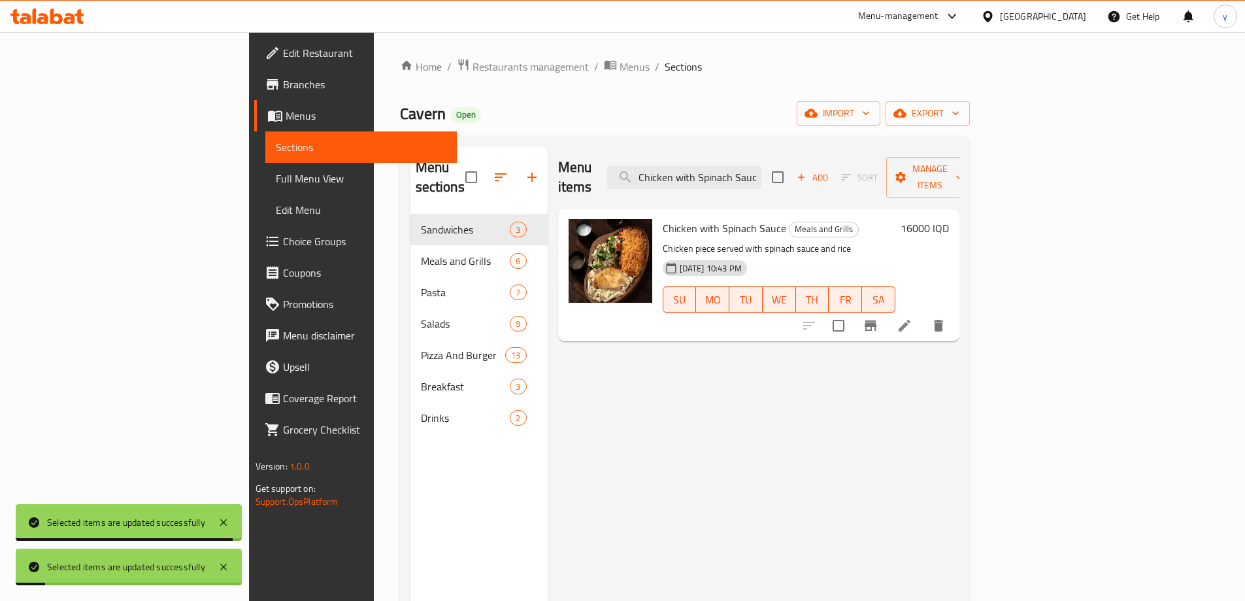
click at [761, 166] on input "Chicken with Spinach Sauce" at bounding box center [684, 177] width 154 height 23
paste input "Curry"
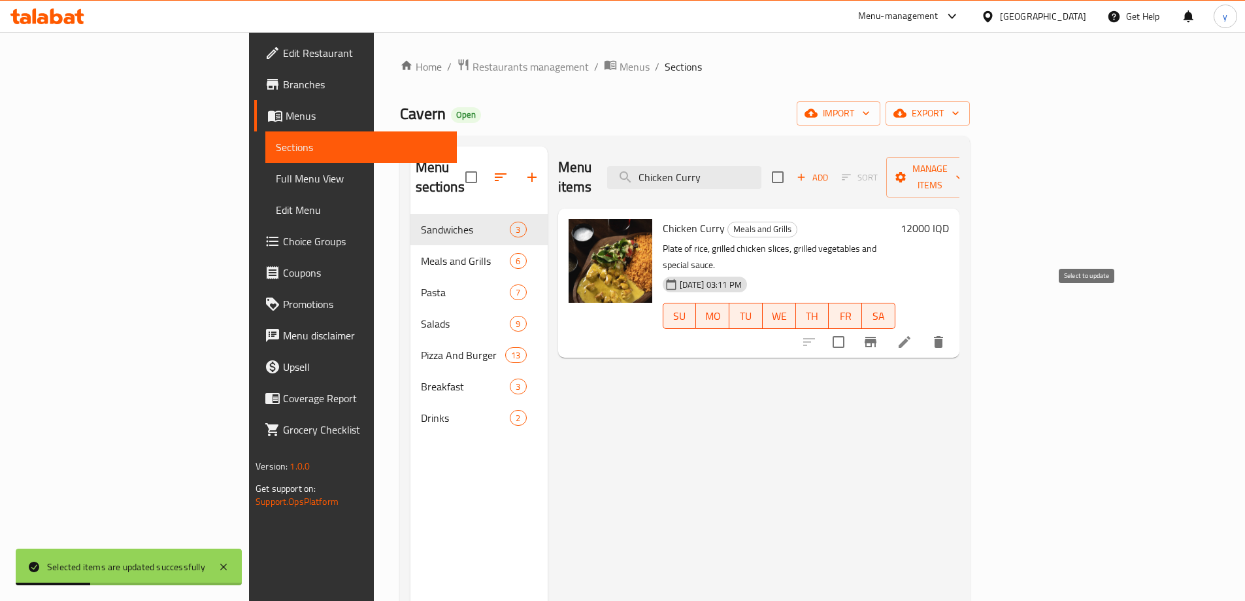
type input "Chicken Curry"
click at [852, 328] on input "checkbox" at bounding box center [838, 341] width 27 height 27
checkbox input "true"
click at [974, 158] on button "Manage items" at bounding box center [930, 177] width 88 height 41
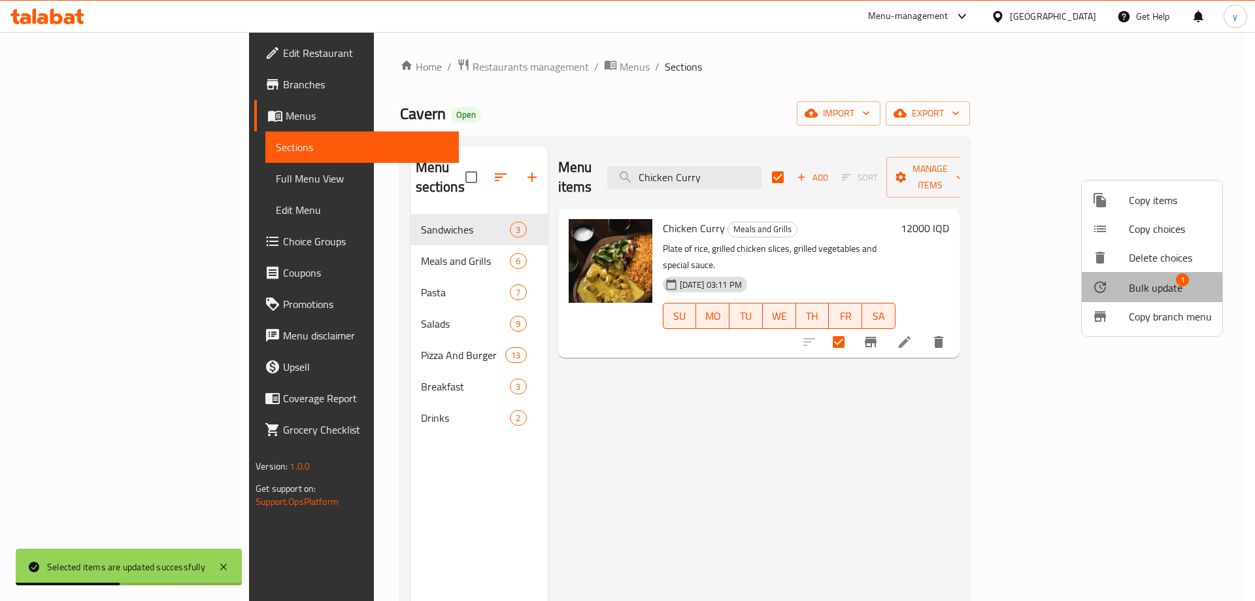
click at [1128, 290] on div at bounding box center [1110, 287] width 37 height 16
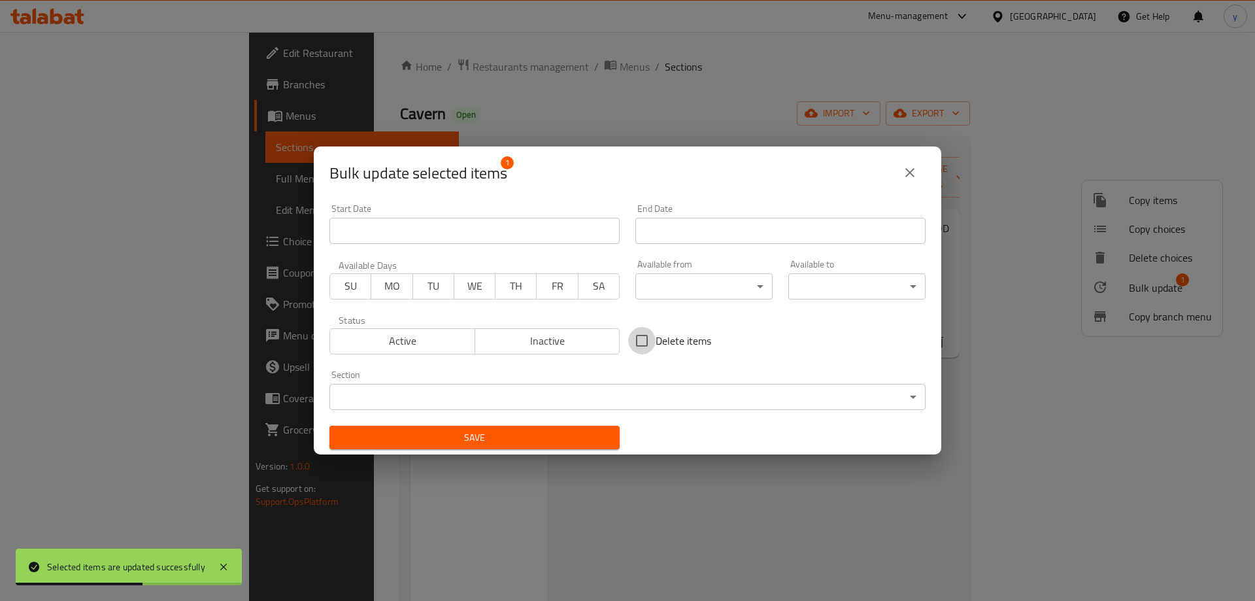
click at [629, 337] on input "Delete items" at bounding box center [641, 340] width 27 height 27
checkbox input "true"
click at [571, 427] on button "Save" at bounding box center [474, 437] width 290 height 24
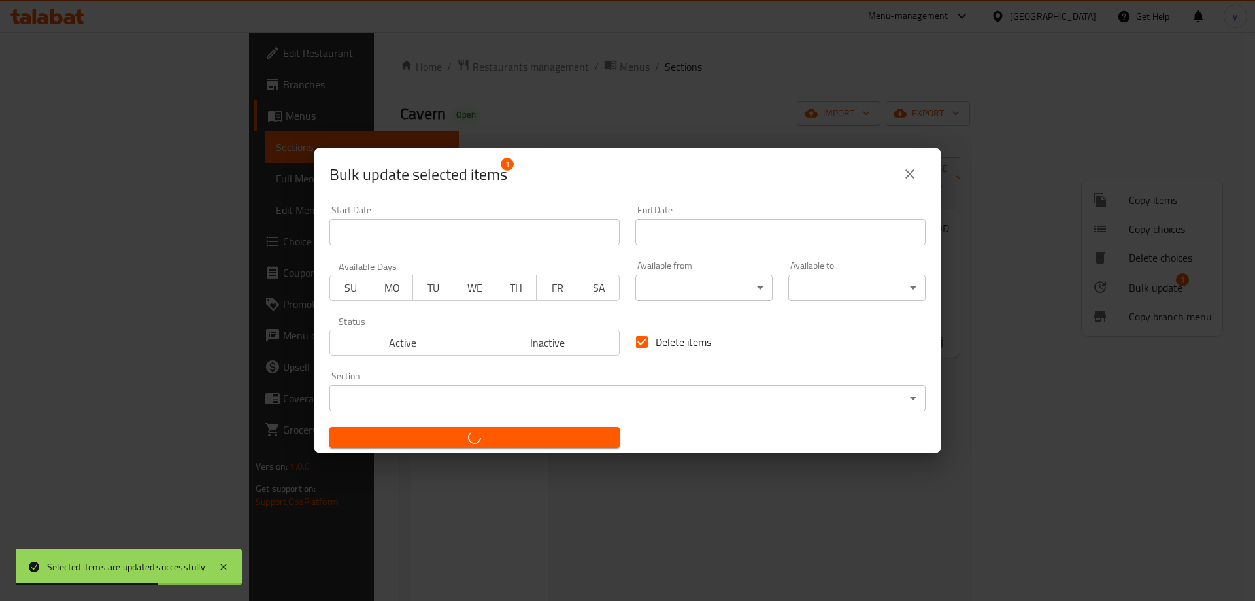
checkbox input "false"
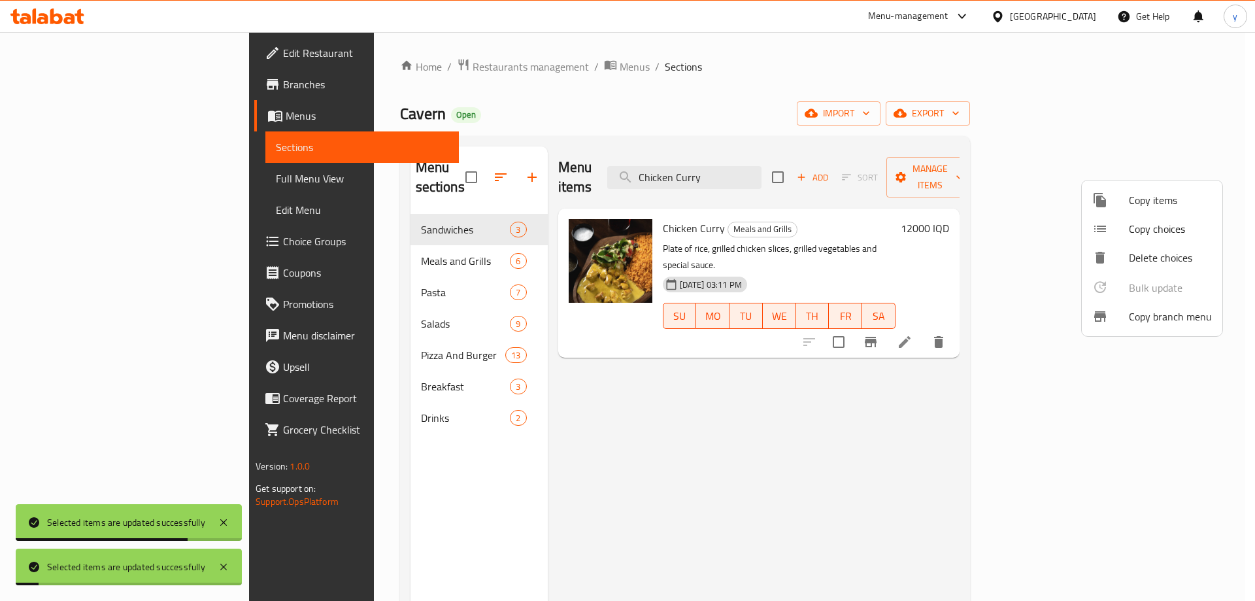
click at [596, 331] on div at bounding box center [627, 300] width 1255 height 601
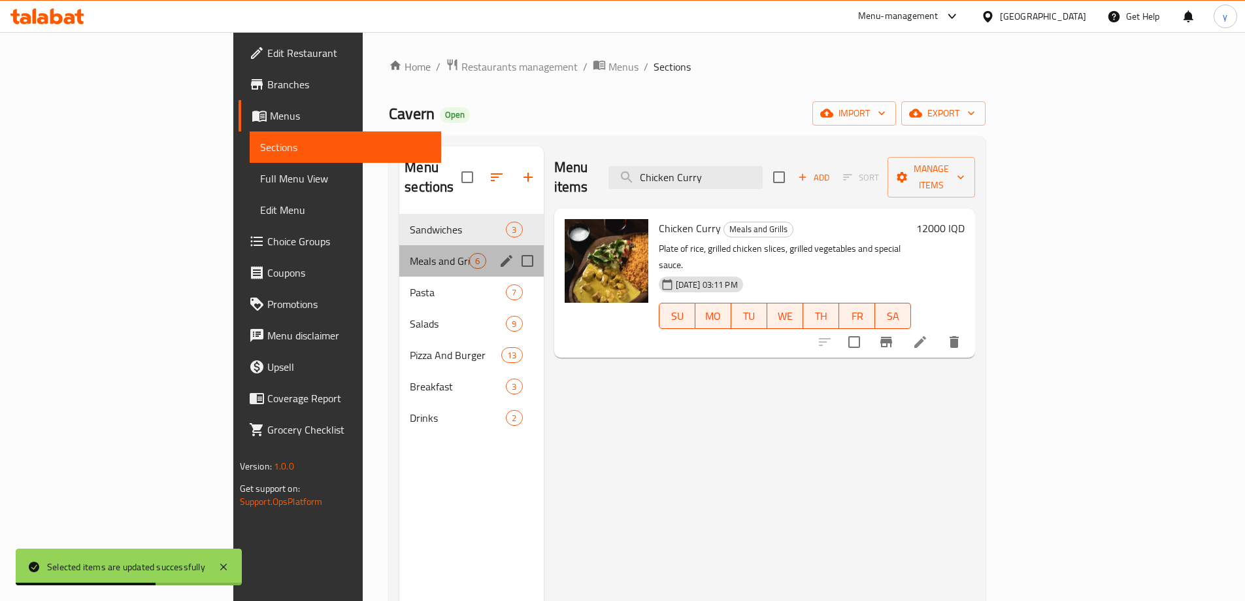
click at [412, 248] on div "Meals and Grills 6" at bounding box center [471, 260] width 144 height 31
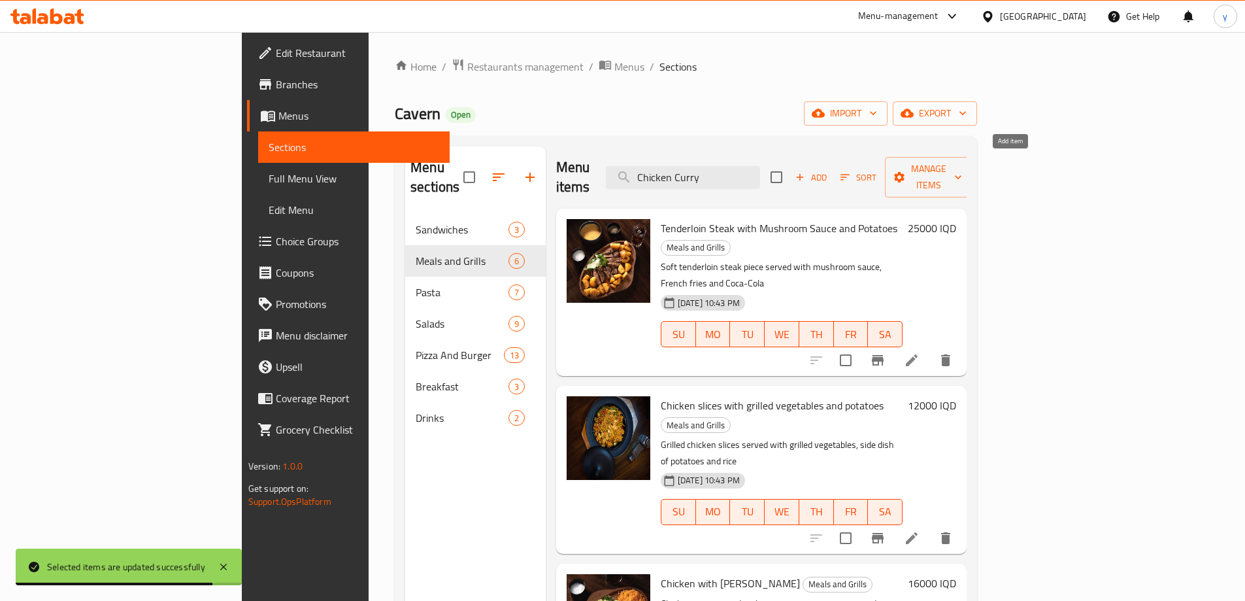
click at [829, 170] on span "Add" at bounding box center [810, 177] width 35 height 15
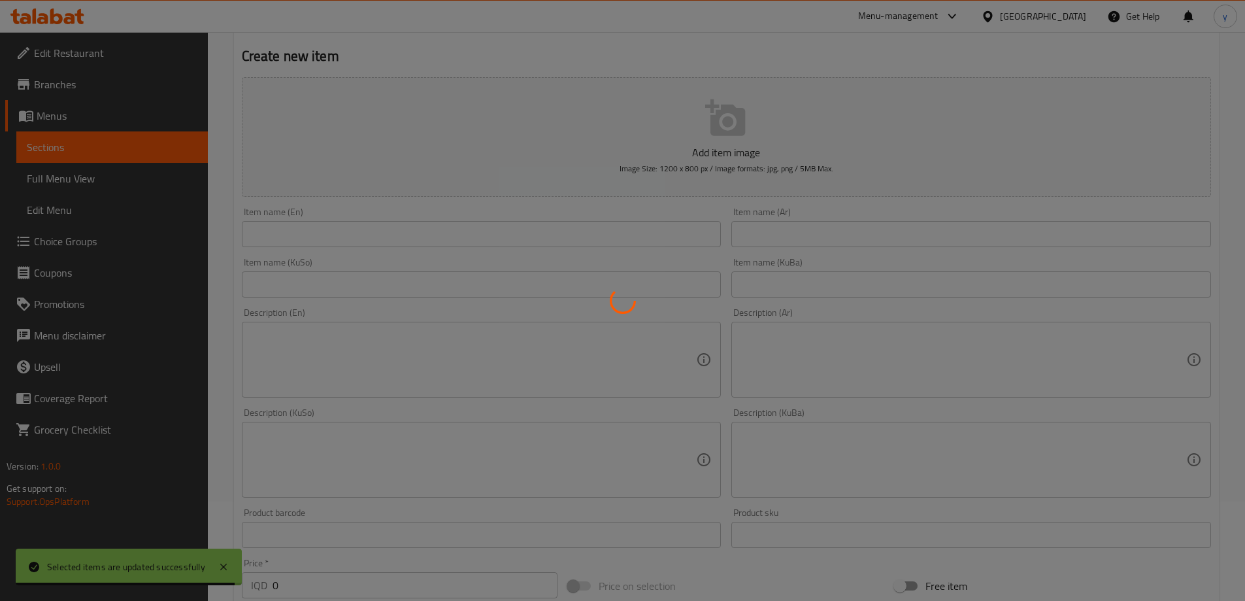
scroll to position [131, 0]
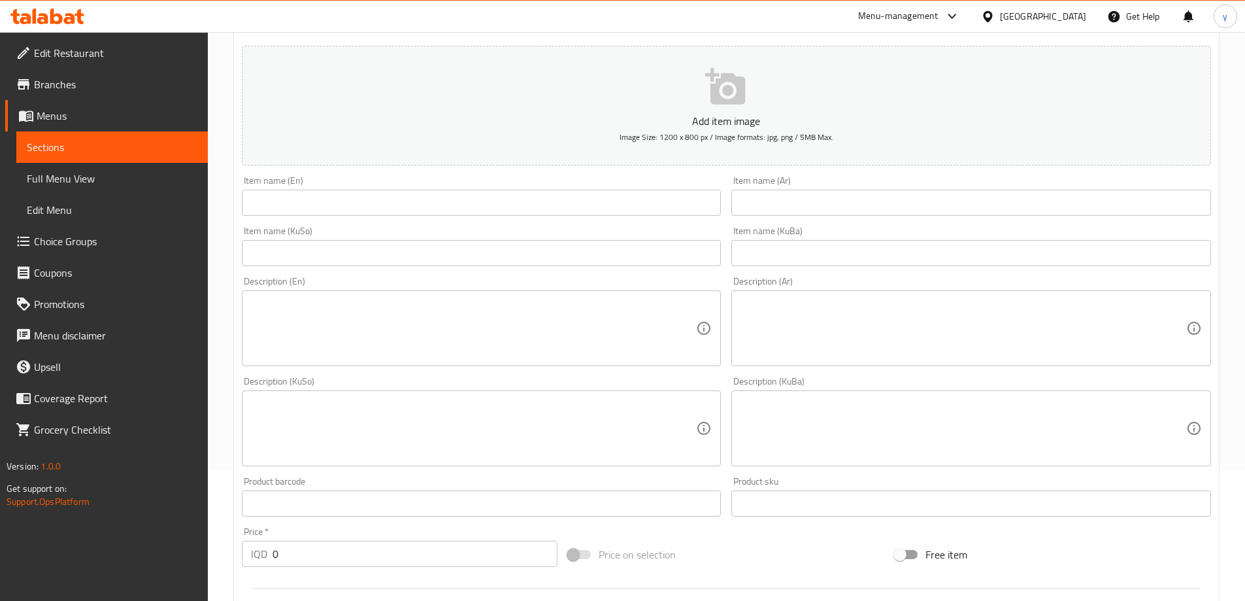
click at [801, 184] on div "Home / Restaurants management / Menus / Sections / item / create Meals and Gril…" at bounding box center [726, 421] width 985 height 989
click at [801, 191] on input "text" at bounding box center [971, 203] width 480 height 26
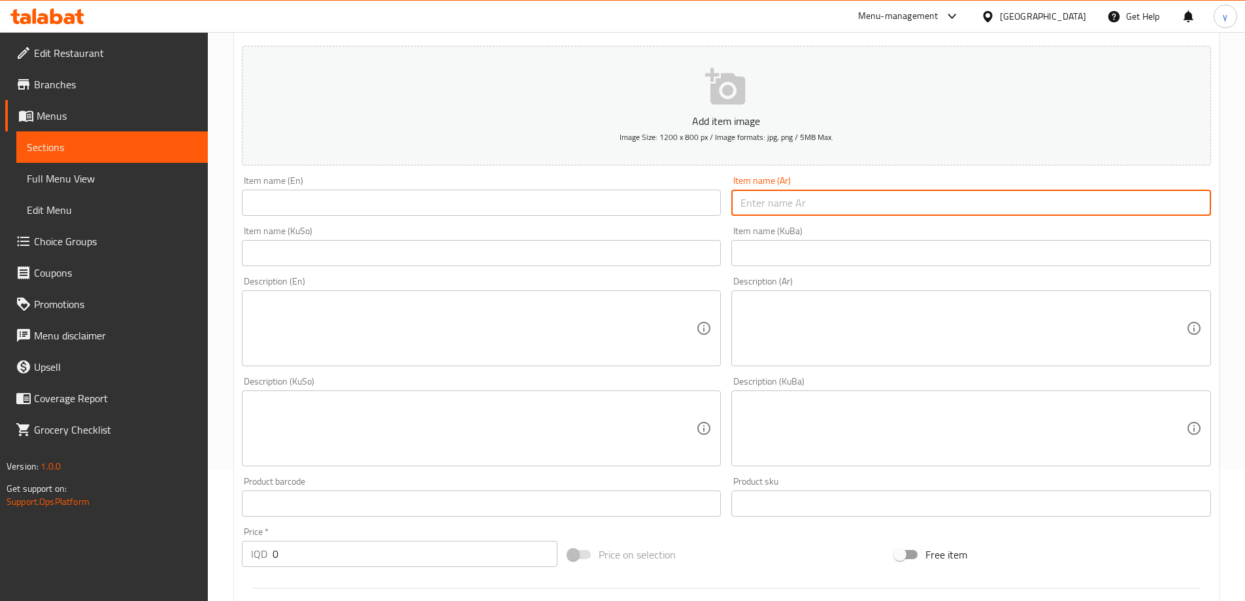
paste input "Build Your Plate"
type input "Build Your Plate"
drag, startPoint x: 671, startPoint y: 204, endPoint x: 731, endPoint y: 211, distance: 60.6
click at [671, 204] on input "text" at bounding box center [482, 203] width 480 height 26
paste input "Build Your Plate"
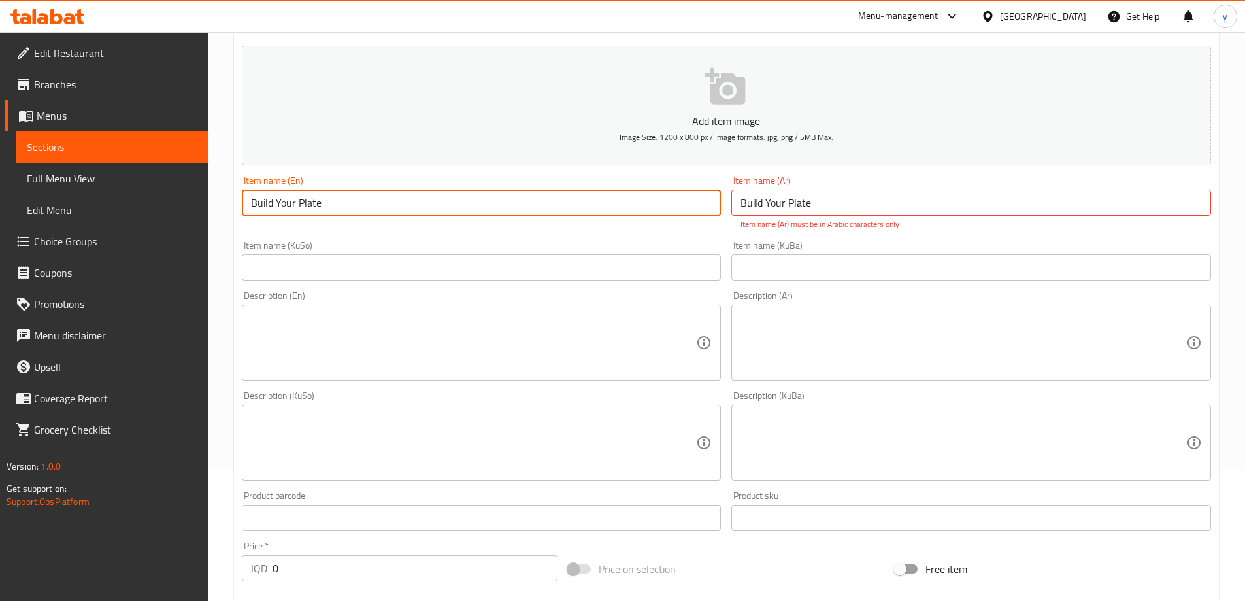
type input "Build Your Plate"
click at [780, 210] on input "Build Your Plate" at bounding box center [971, 203] width 480 height 26
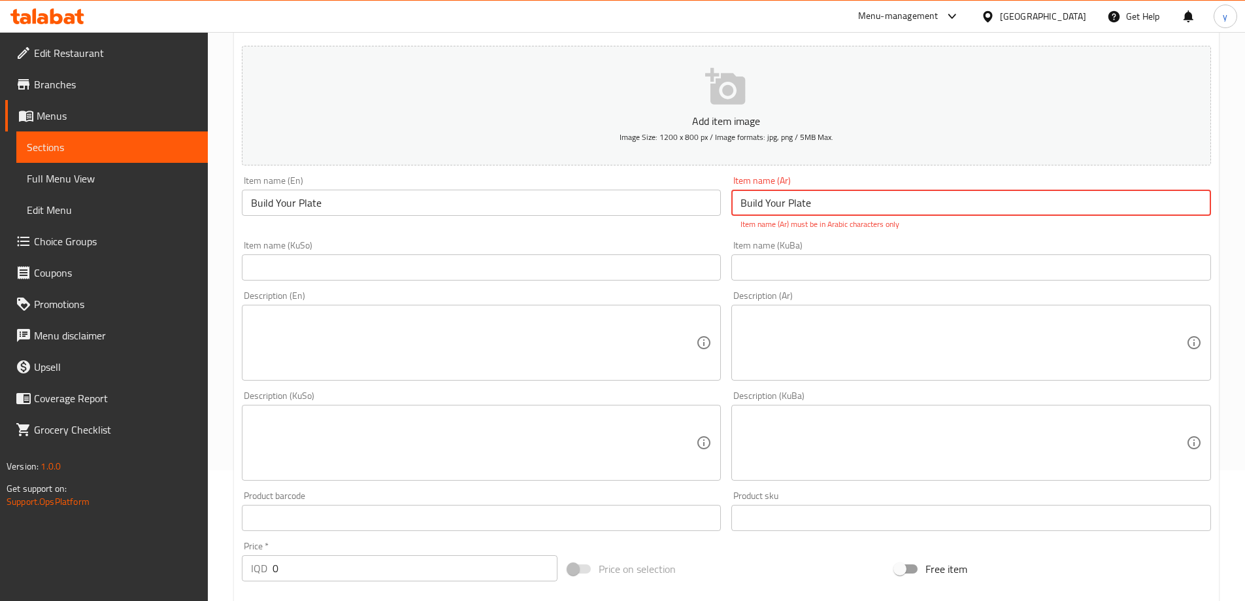
click at [780, 210] on input "Build Your Plate" at bounding box center [971, 203] width 480 height 26
click at [527, 373] on div "Add item image Image Size: 1200 x 800 px / Image formats: jpg, png / 5MB Max. I…" at bounding box center [727, 405] width 980 height 728
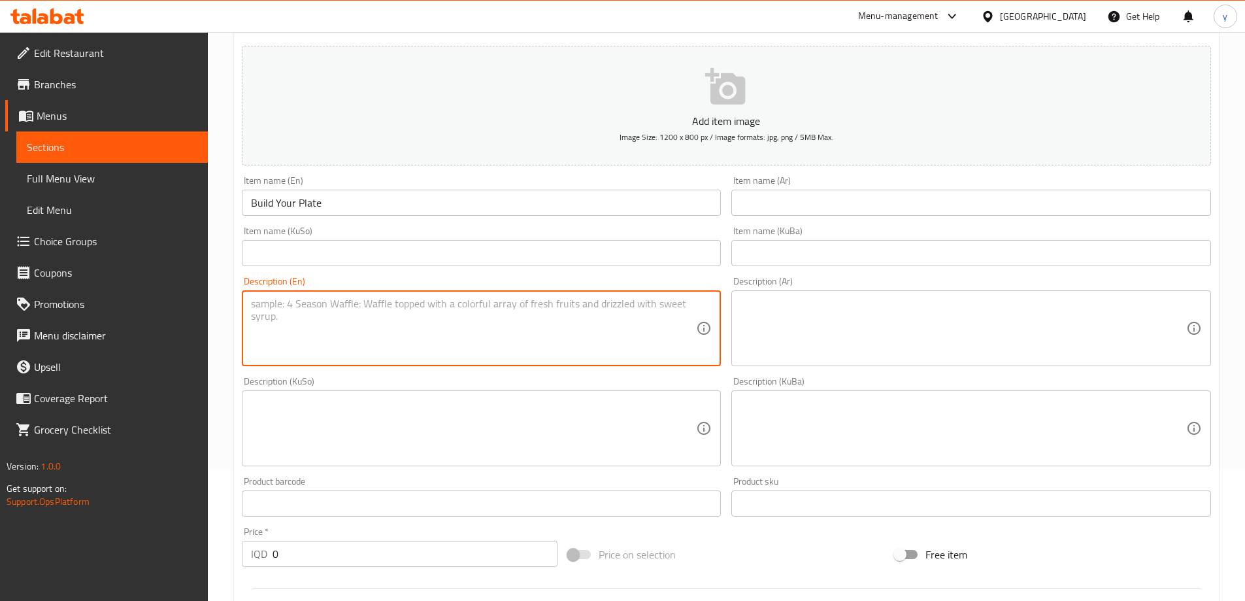
paste textarea "Build Your Plate"
type textarea "Build Your Plate"
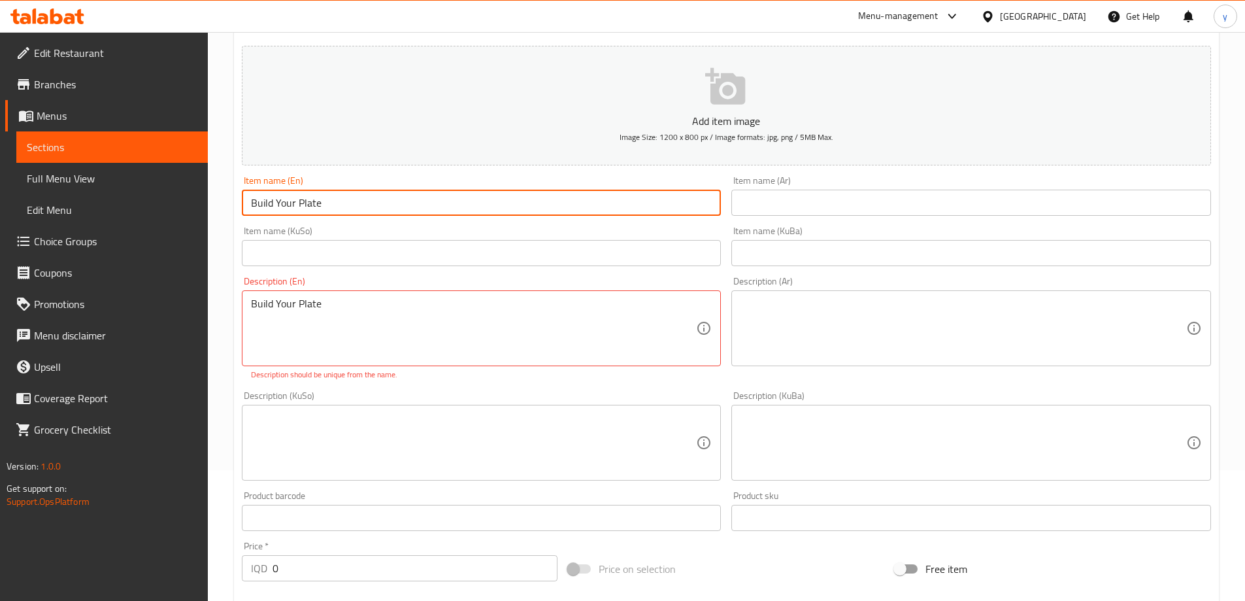
click at [435, 202] on input "Build Your Plate" at bounding box center [482, 203] width 480 height 26
paste input "Chicken Steaks"
type input "Chicken Steak"
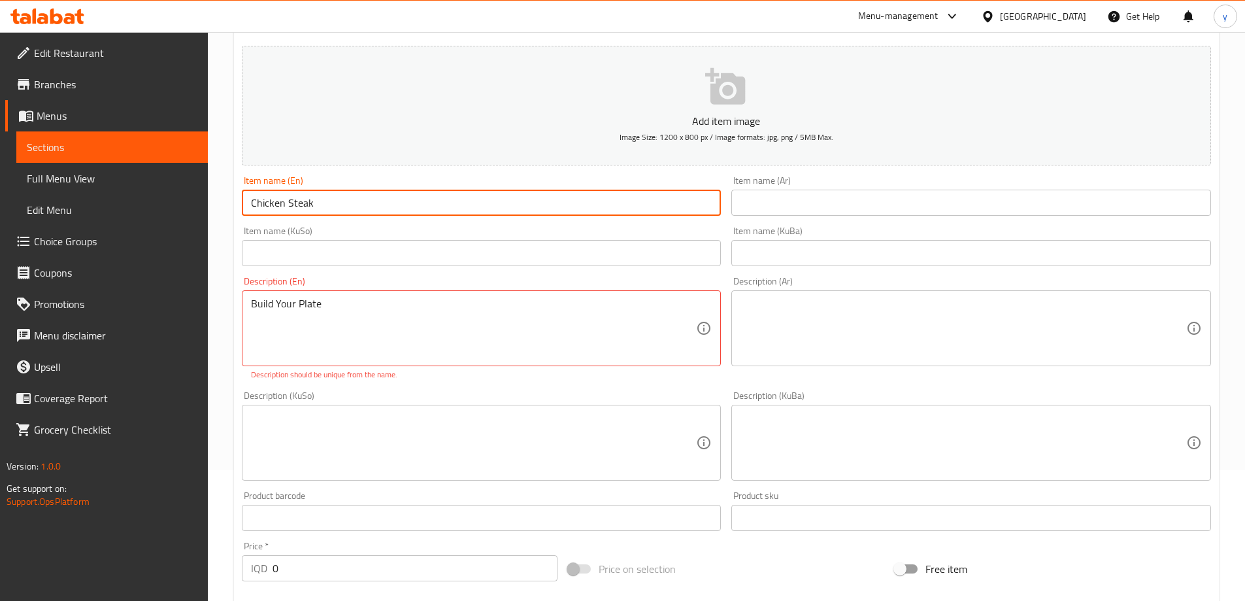
click at [780, 209] on input "text" at bounding box center [971, 203] width 480 height 26
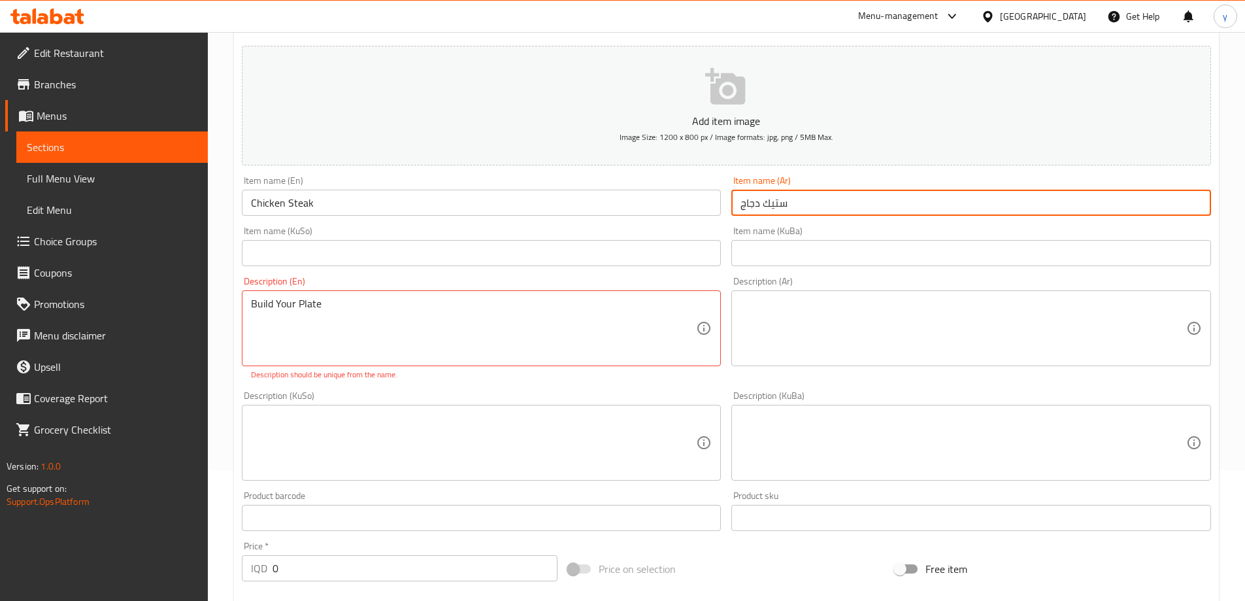
type input "ستيك دجاج"
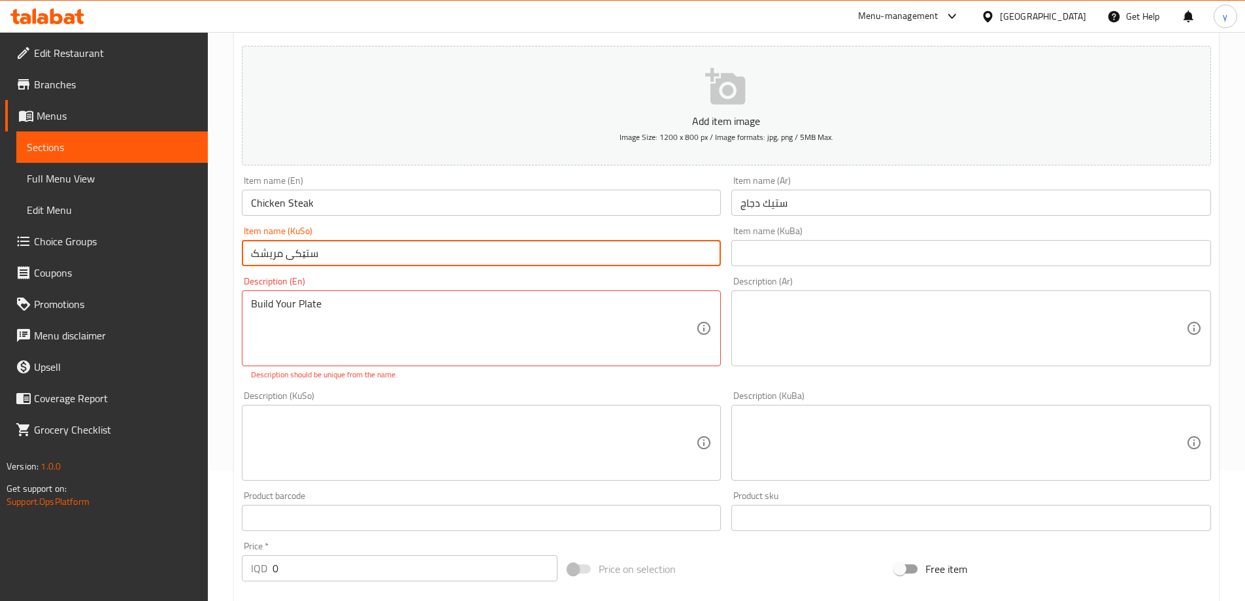
type input "ستێکی مریشک"
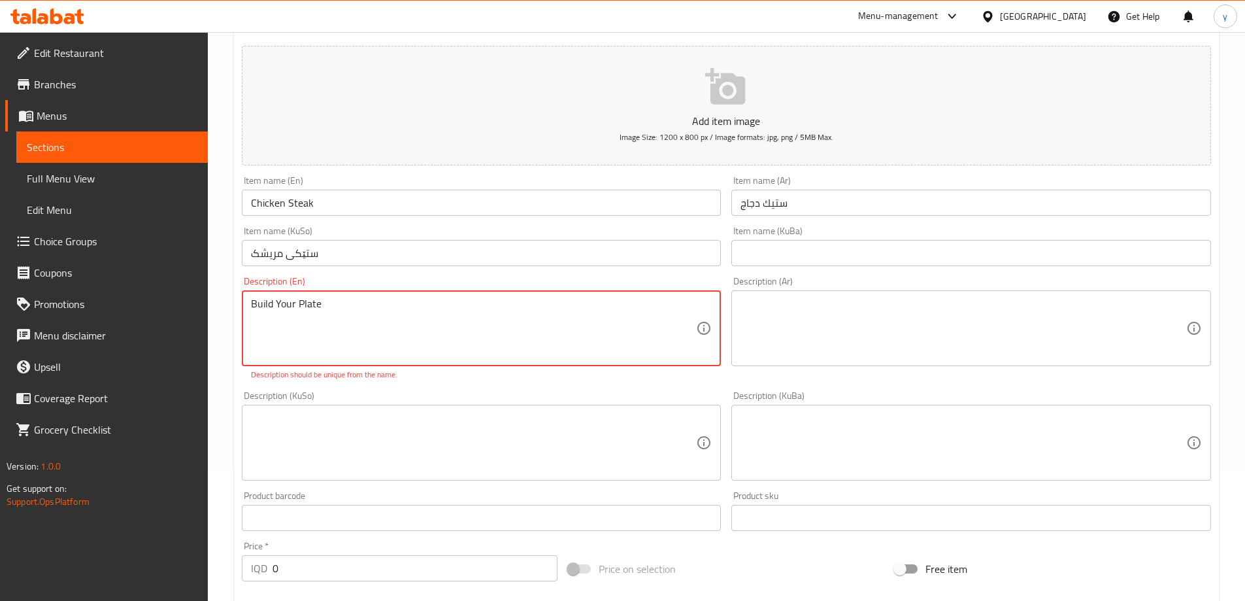
click at [511, 306] on textarea "Build Your Plate" at bounding box center [474, 328] width 446 height 62
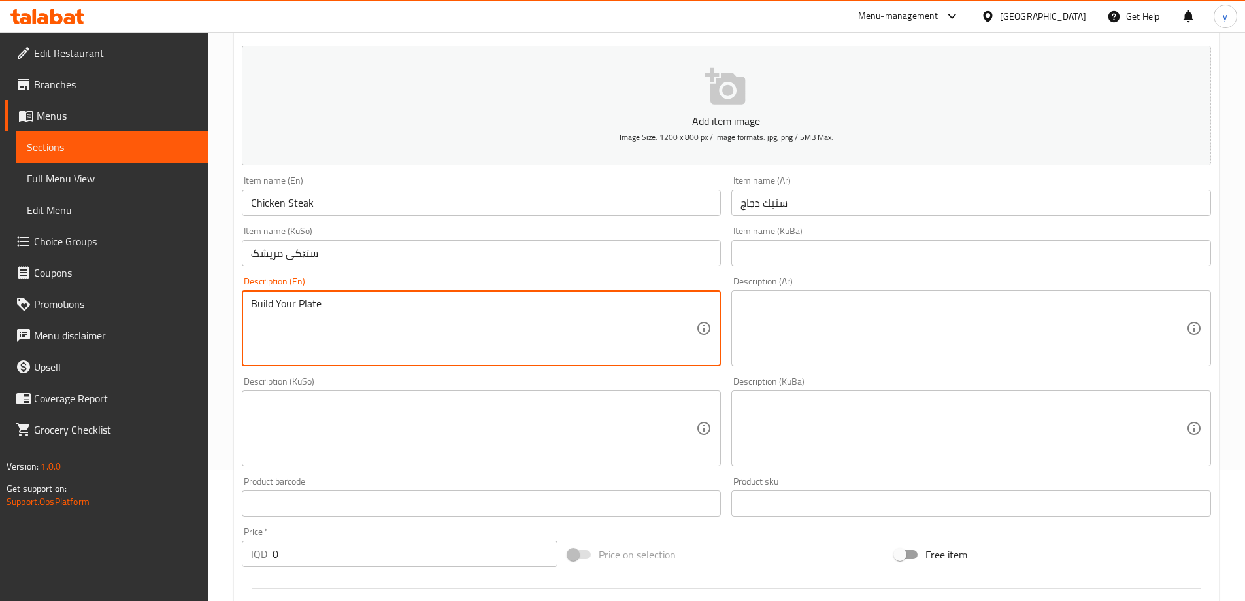
click at [480, 322] on textarea "Build Your Plate" at bounding box center [474, 328] width 446 height 62
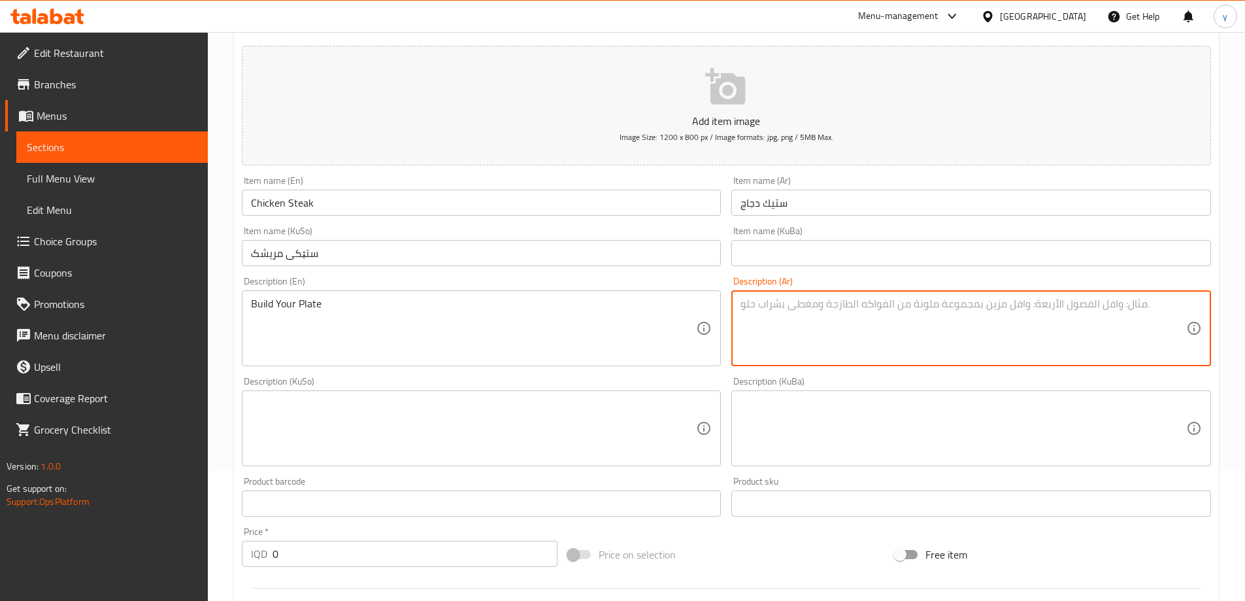
click at [830, 305] on textarea at bounding box center [963, 328] width 446 height 62
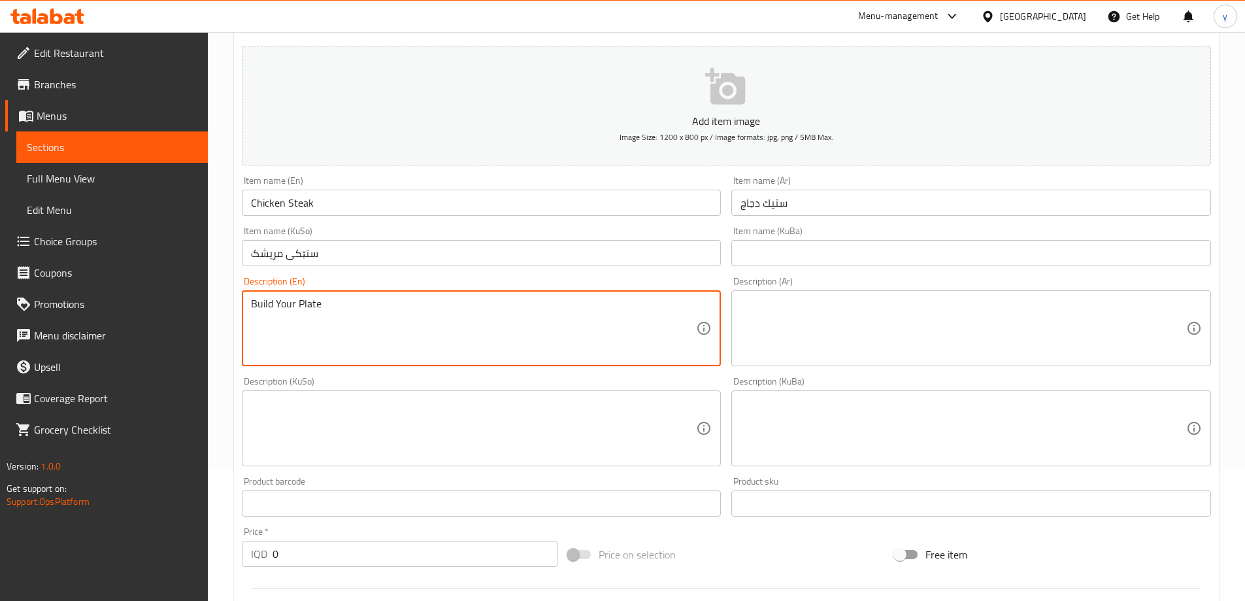
click at [549, 313] on textarea "Build Your Plate" at bounding box center [474, 328] width 446 height 62
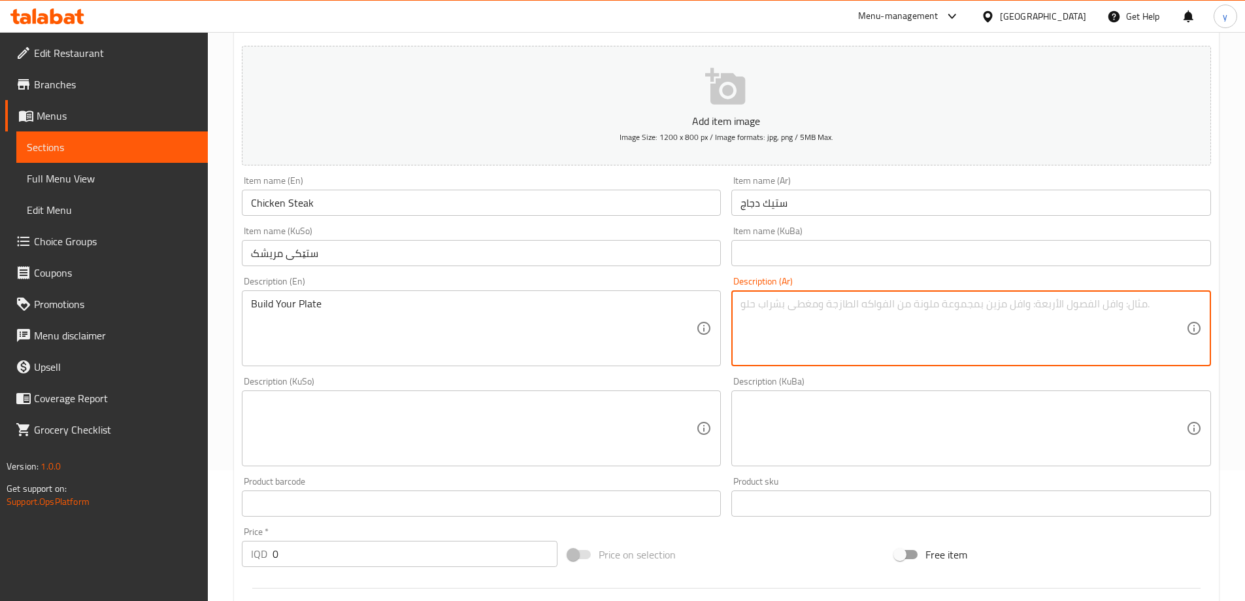
click at [776, 309] on textarea at bounding box center [963, 328] width 446 height 62
paste textarea "اصنع طبقك"
type textarea "اصنع طبقك"
click at [603, 397] on textarea at bounding box center [474, 428] width 446 height 62
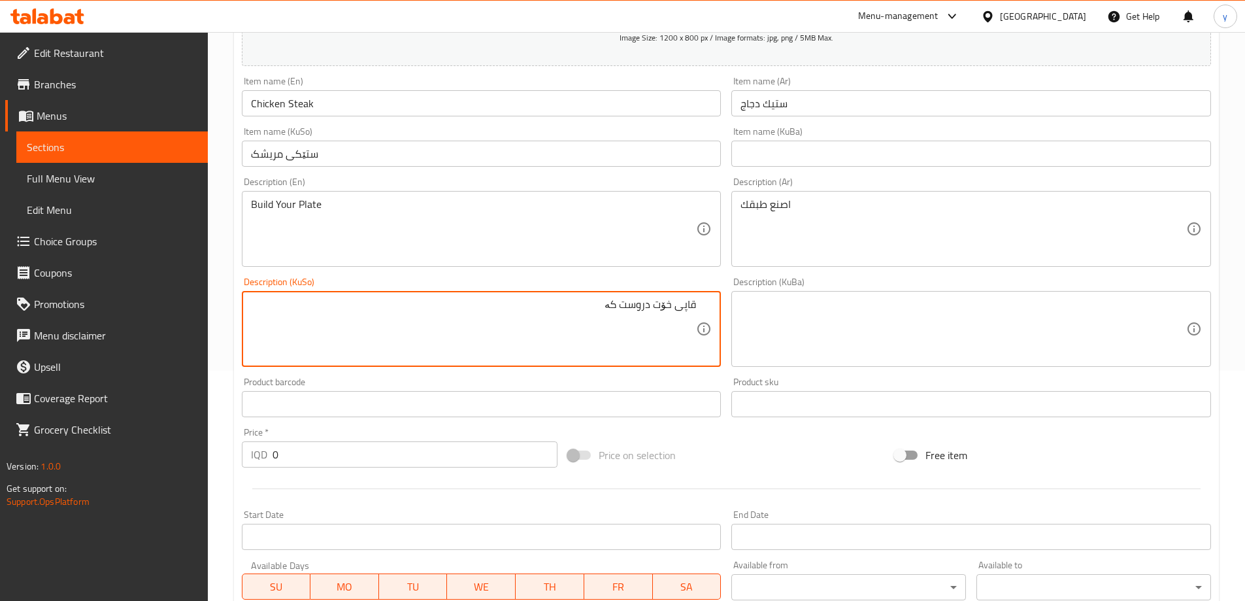
scroll to position [261, 0]
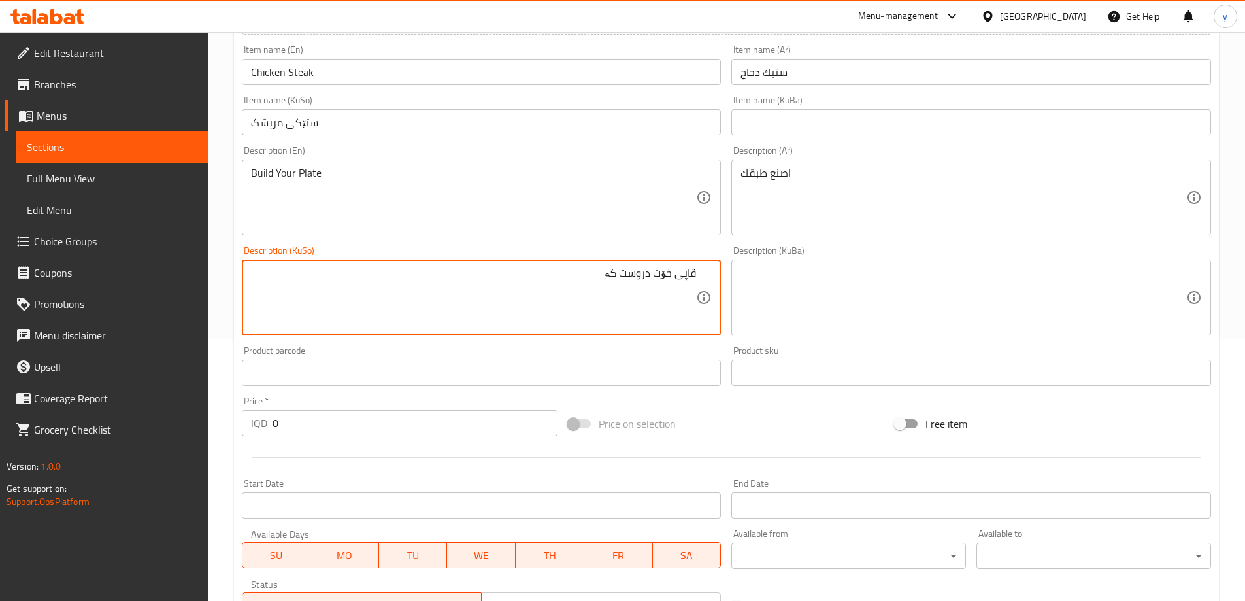
click at [682, 273] on textarea "قاپی خۆت دروست کە" at bounding box center [474, 298] width 446 height 62
click at [663, 291] on textarea "قاپی خۆت دروست کە" at bounding box center [474, 298] width 446 height 62
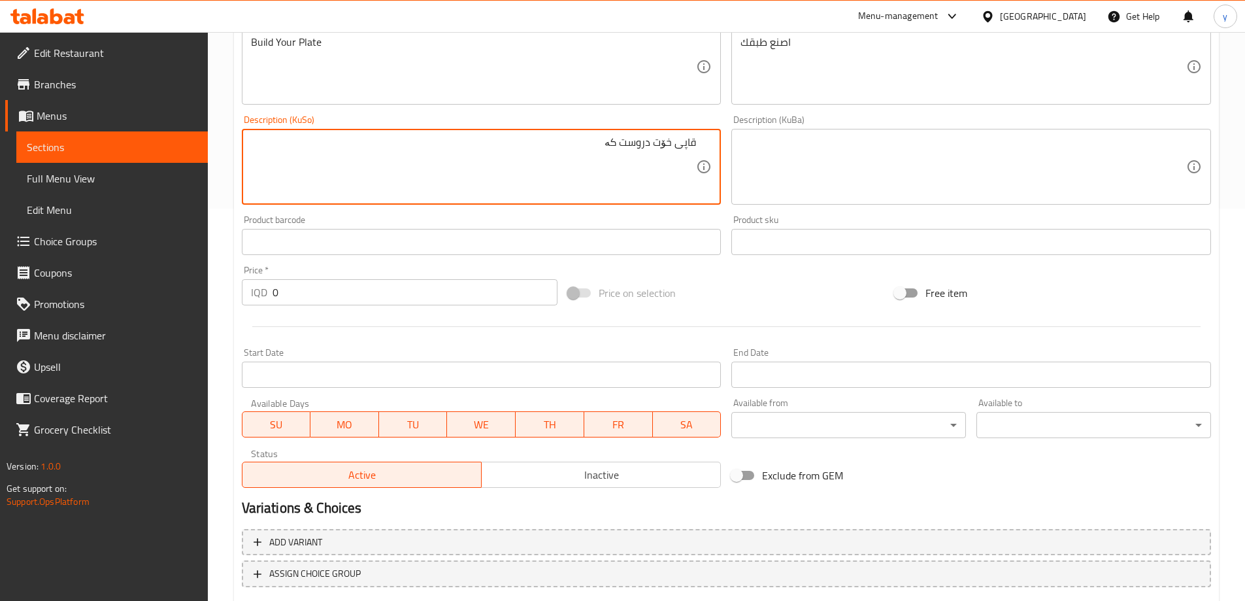
type textarea "قاپی خۆت دروست کە"
click at [435, 292] on input "0" at bounding box center [416, 292] width 286 height 26
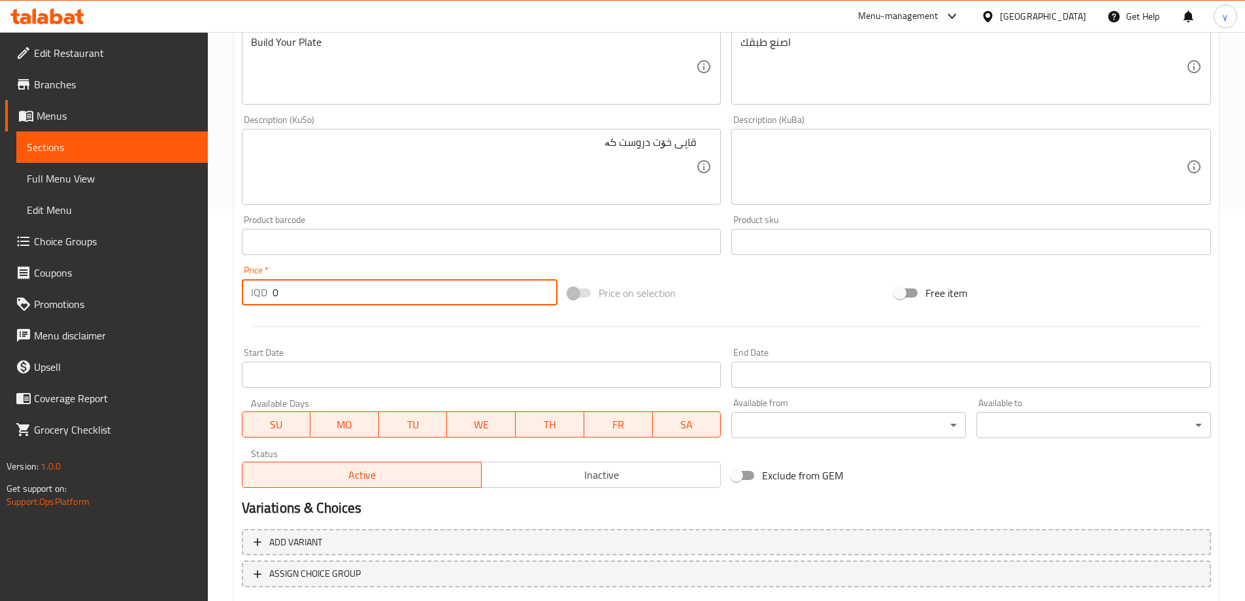
click at [435, 292] on input "0" at bounding box center [416, 292] width 286 height 26
click at [413, 336] on div at bounding box center [727, 326] width 980 height 32
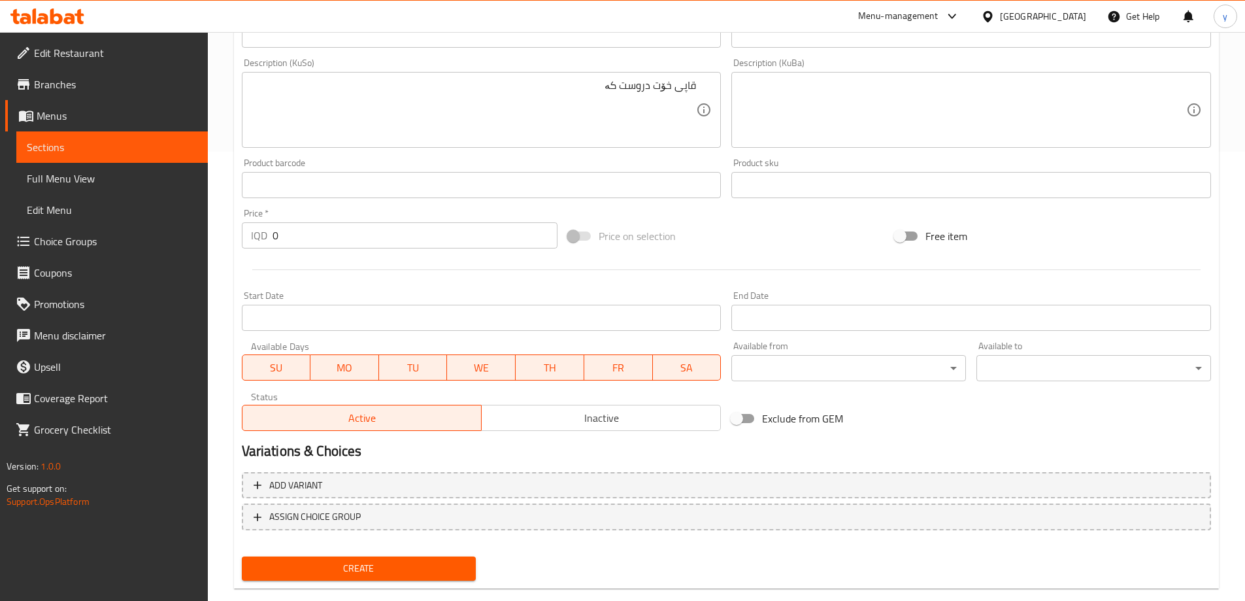
scroll to position [473, 0]
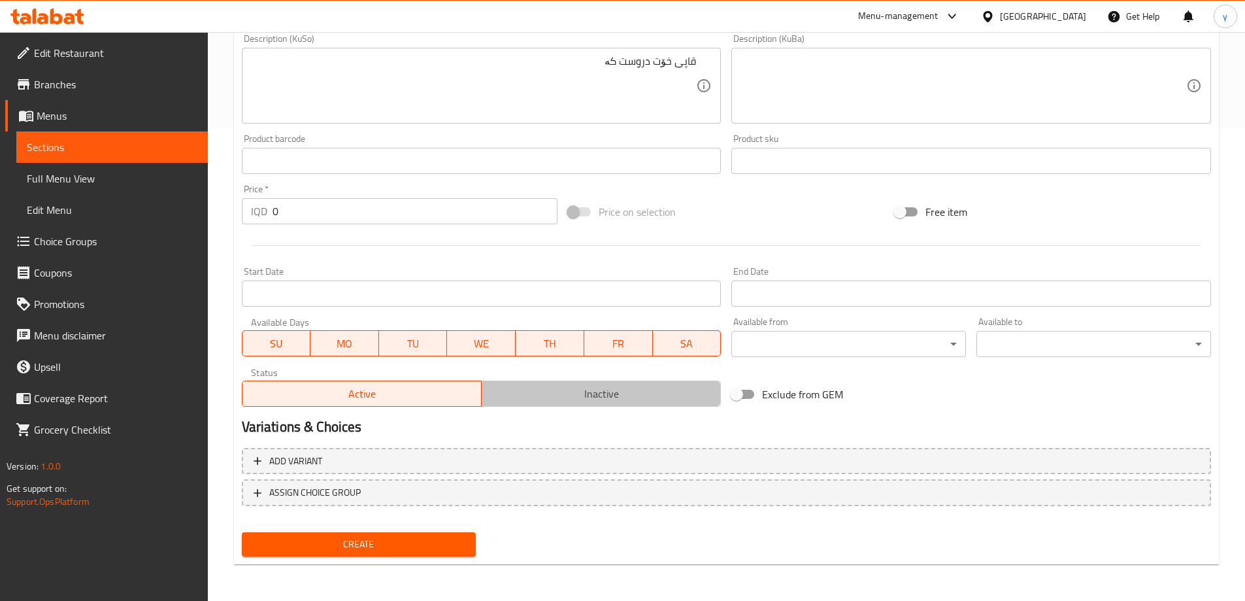
click at [505, 392] on span "Inactive" at bounding box center [601, 393] width 229 height 19
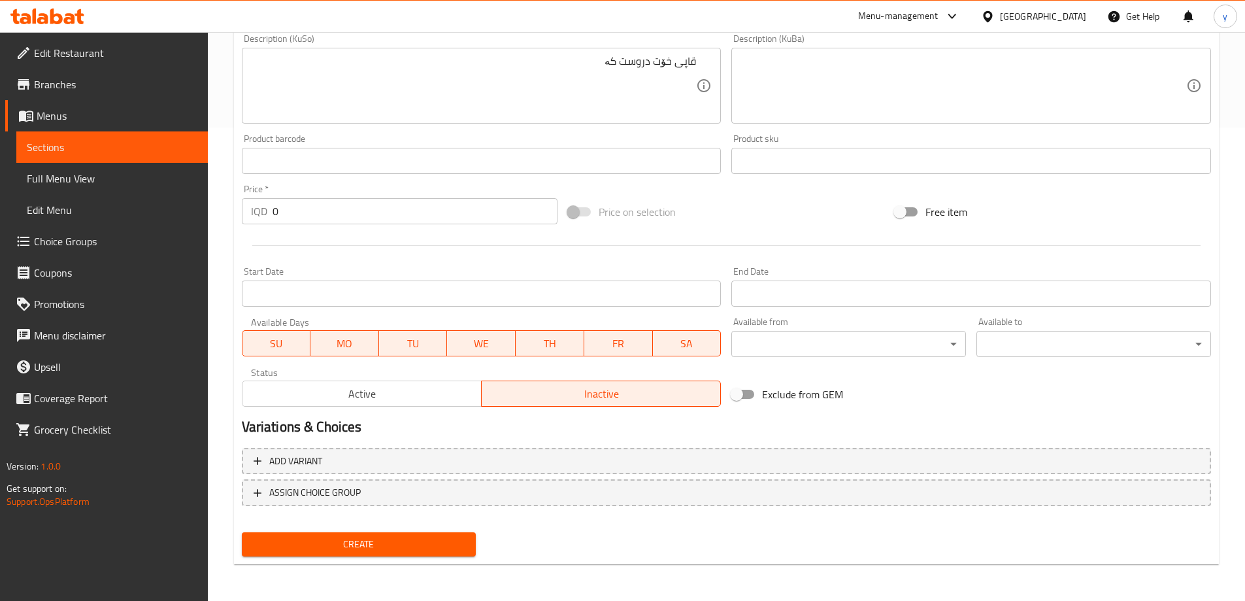
click at [350, 557] on div "Create" at bounding box center [359, 544] width 245 height 35
click at [405, 544] on span "Create" at bounding box center [359, 544] width 214 height 16
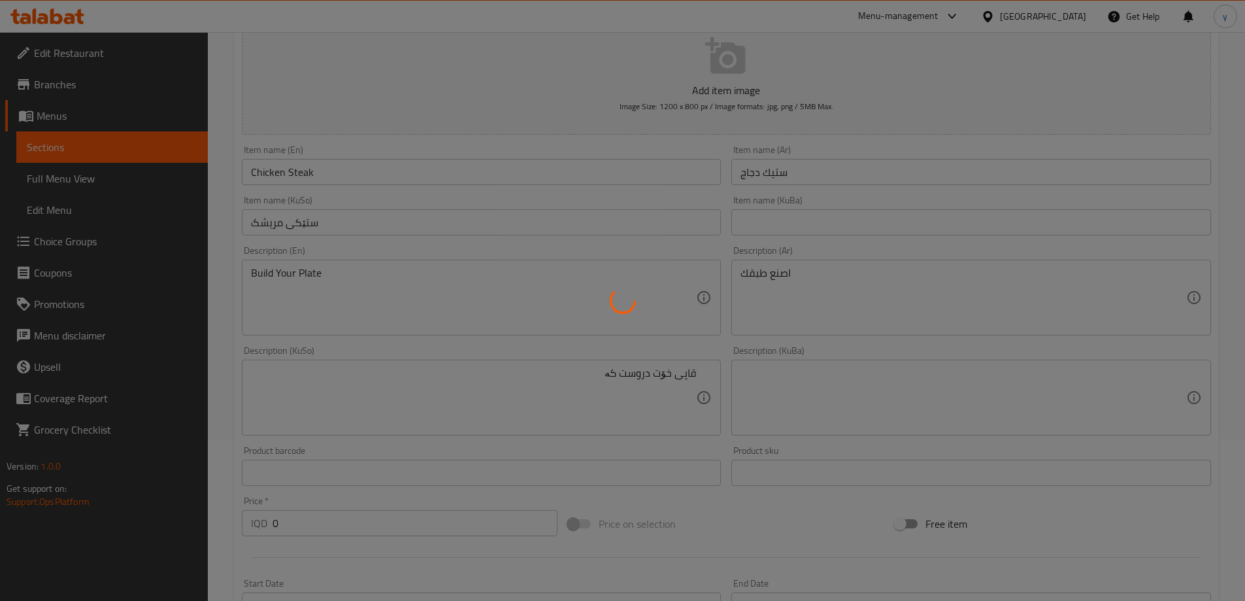
scroll to position [0, 0]
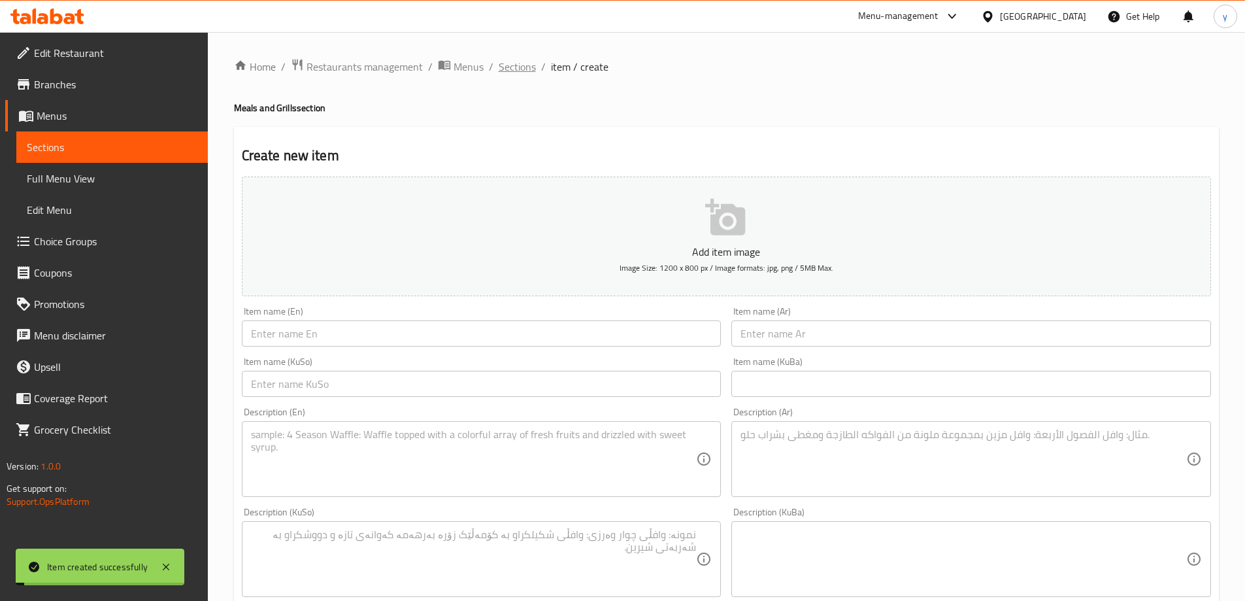
click at [516, 69] on span "Sections" at bounding box center [517, 67] width 37 height 16
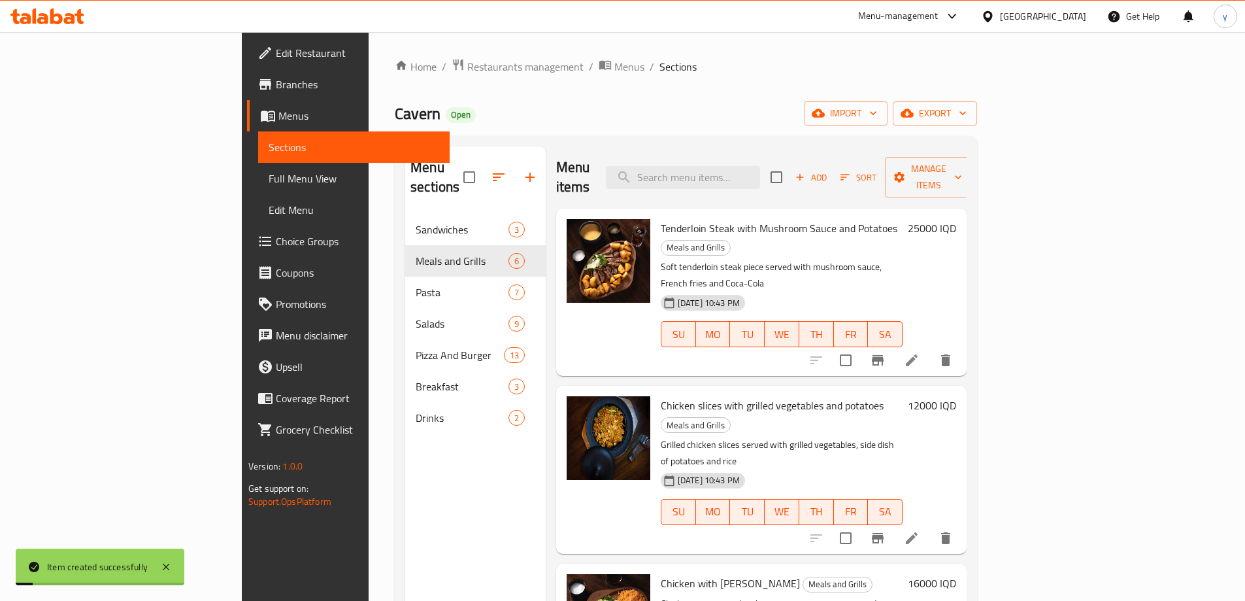
click at [276, 236] on span "Choice Groups" at bounding box center [357, 241] width 163 height 16
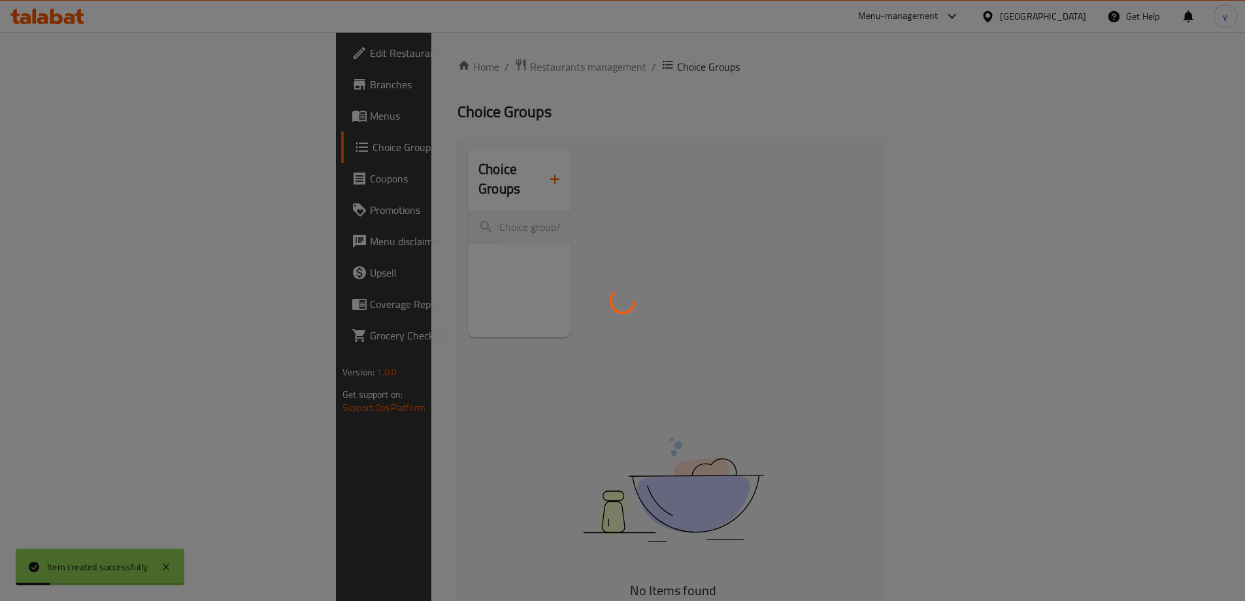
click at [473, 173] on div at bounding box center [622, 300] width 1245 height 601
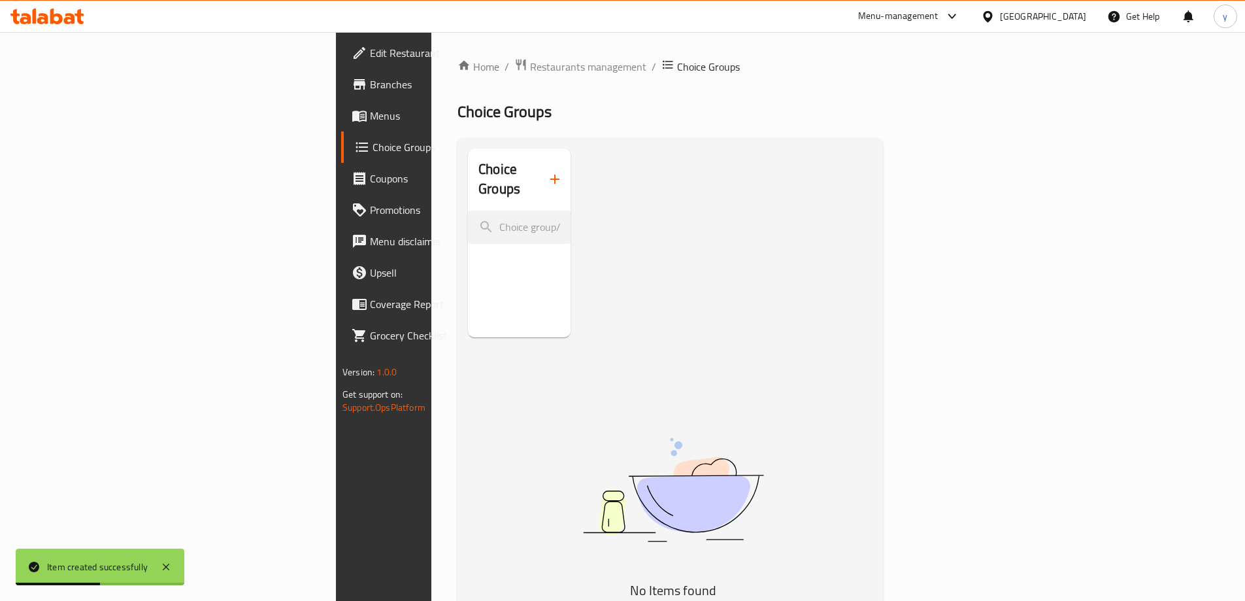
click at [539, 169] on button "button" at bounding box center [554, 178] width 31 height 31
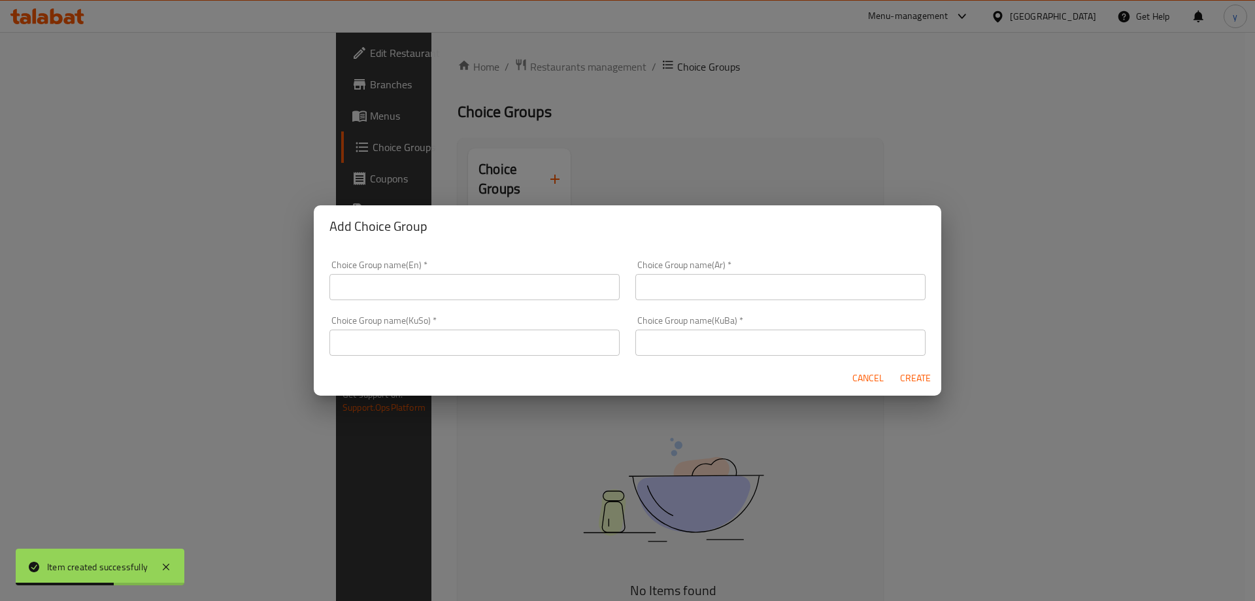
click at [521, 304] on div "Choice Group name(En)   * Choice Group name(En) *" at bounding box center [475, 280] width 306 height 56
click at [578, 293] on input "text" at bounding box center [474, 287] width 290 height 26
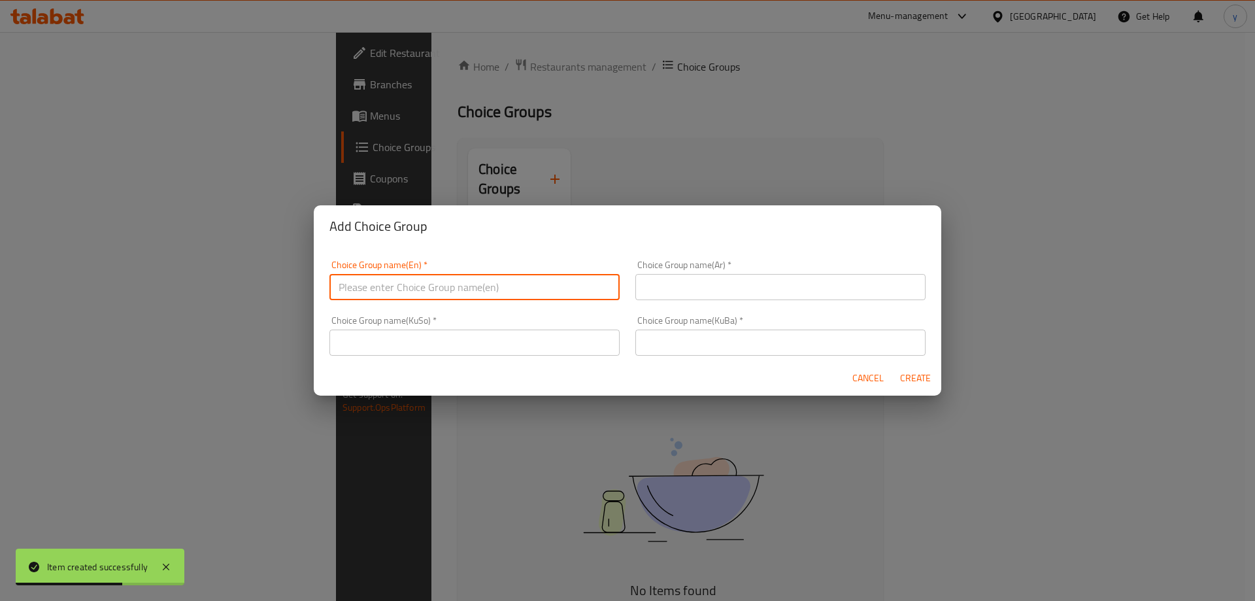
paste input "Choose Your Chicken"
click at [618, 284] on div "Choice Group name(En)   * Choose Your Chicken: Choice Group name(En) *" at bounding box center [475, 280] width 306 height 56
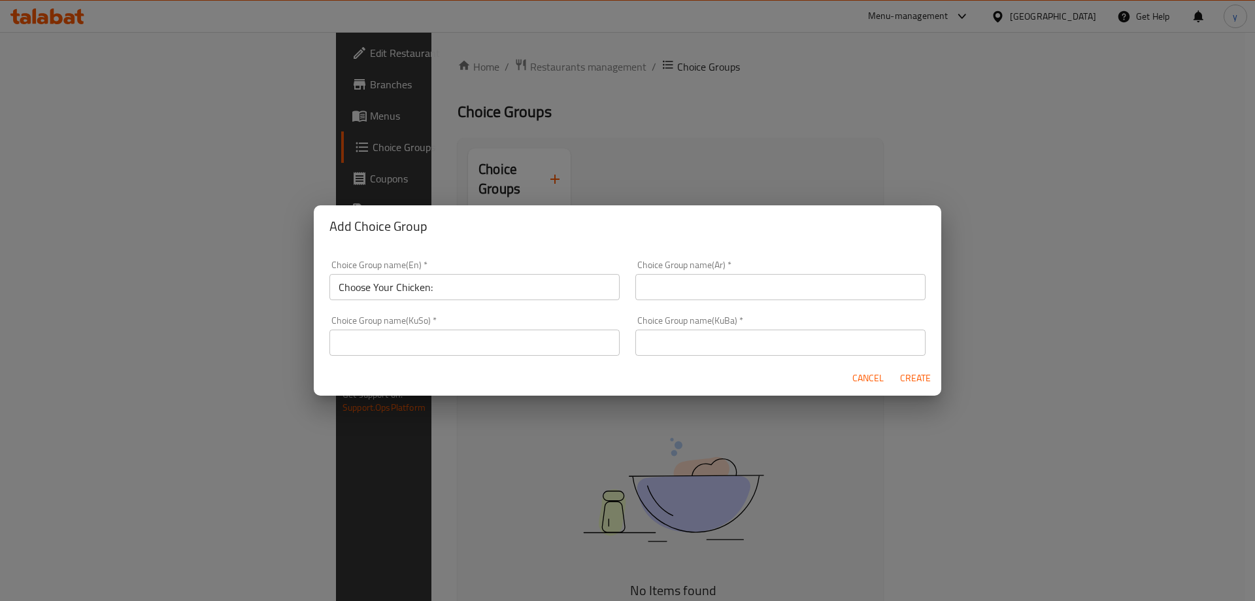
drag, startPoint x: 647, startPoint y: 284, endPoint x: 654, endPoint y: 284, distance: 7.2
click at [647, 284] on input "text" at bounding box center [780, 287] width 290 height 26
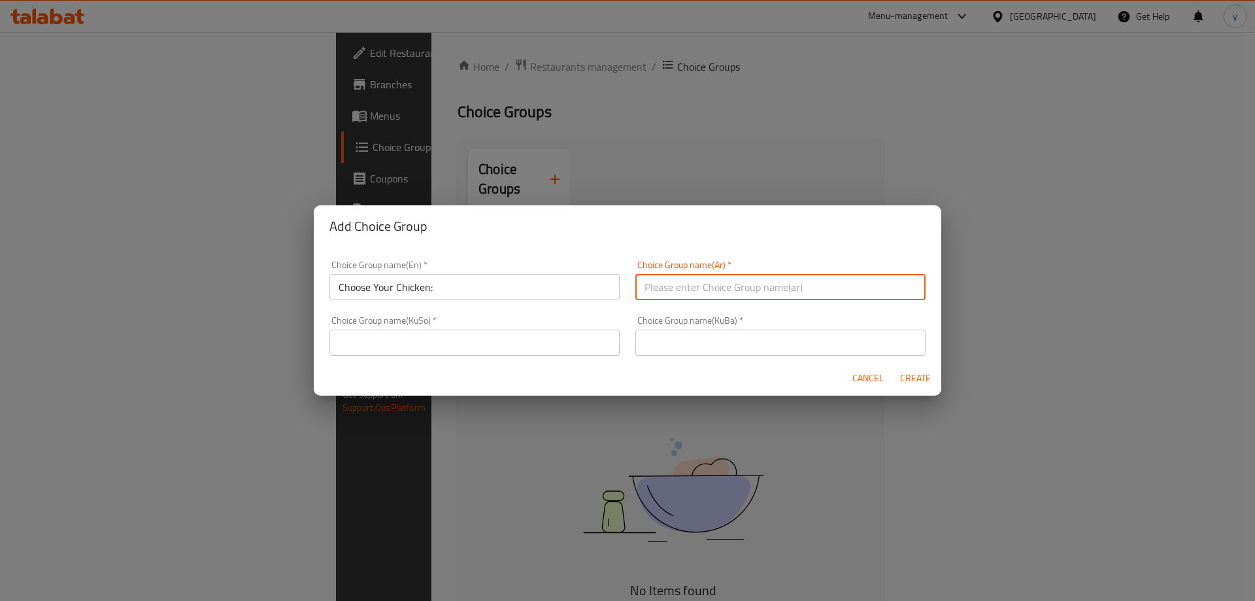
click at [397, 284] on input "Choose Your Chicken:" at bounding box center [474, 287] width 290 height 26
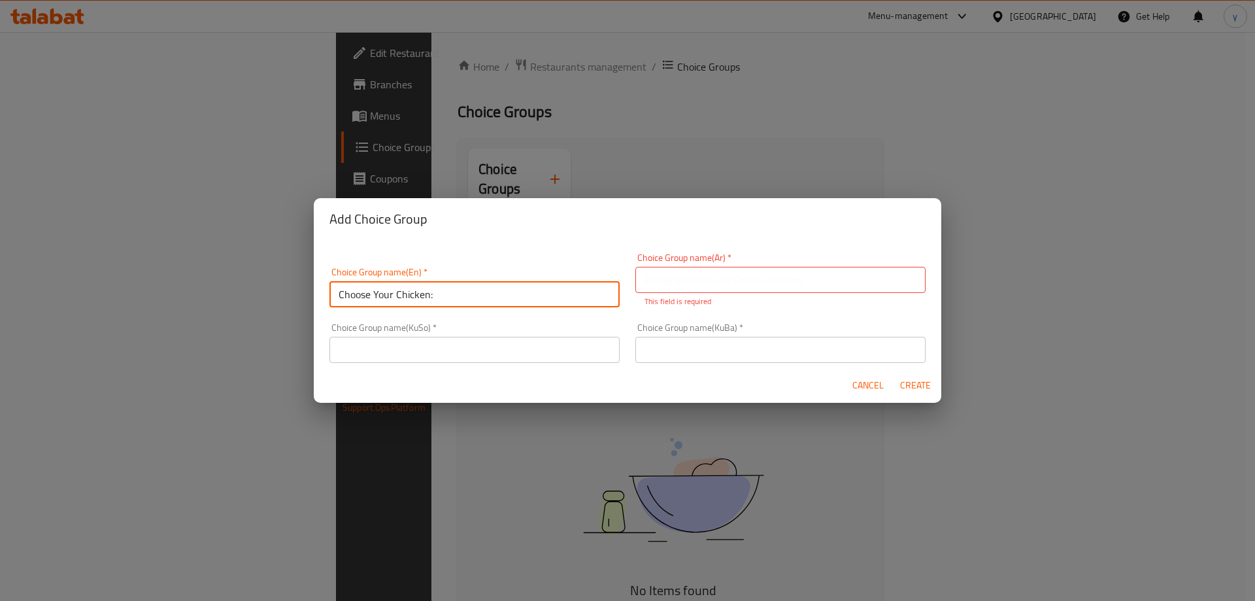
click at [397, 284] on input "Choose Your Chicken:" at bounding box center [474, 294] width 290 height 26
paste input "Your Choice Of"
type input "Your Choice Of Chicken:"
click at [687, 300] on p "This field is required" at bounding box center [780, 301] width 272 height 12
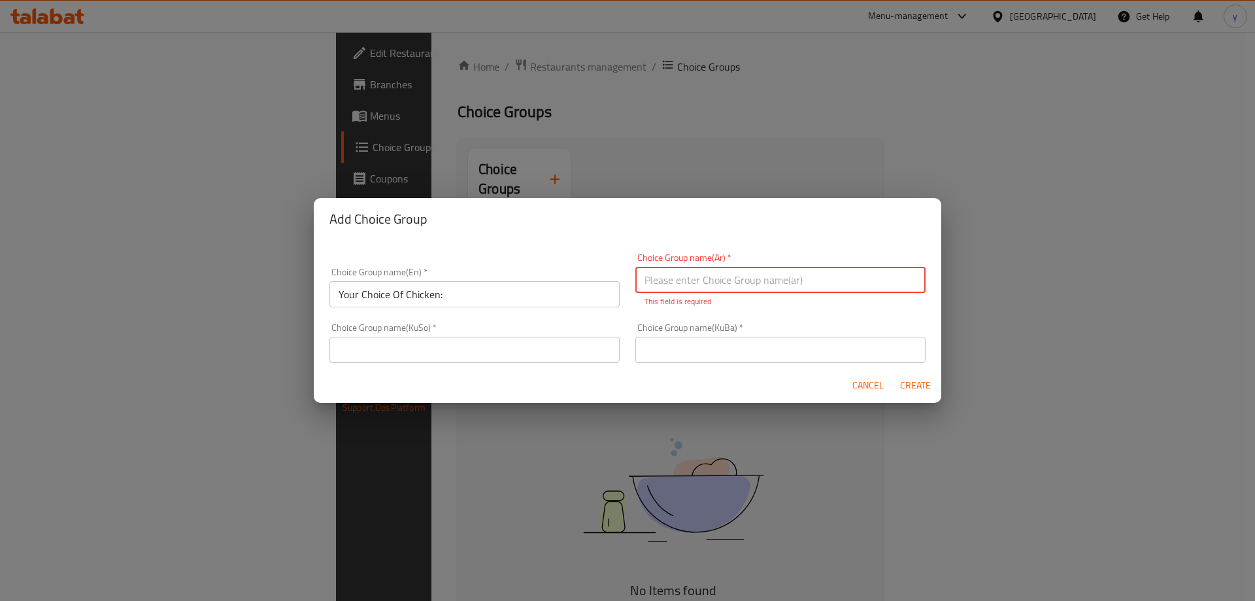
click at [703, 286] on input "text" at bounding box center [780, 280] width 290 height 26
paste input "اختيارك من الدجاج:"
type input "اختيارك من الدجاج:"
click at [594, 337] on input "text" at bounding box center [474, 350] width 290 height 26
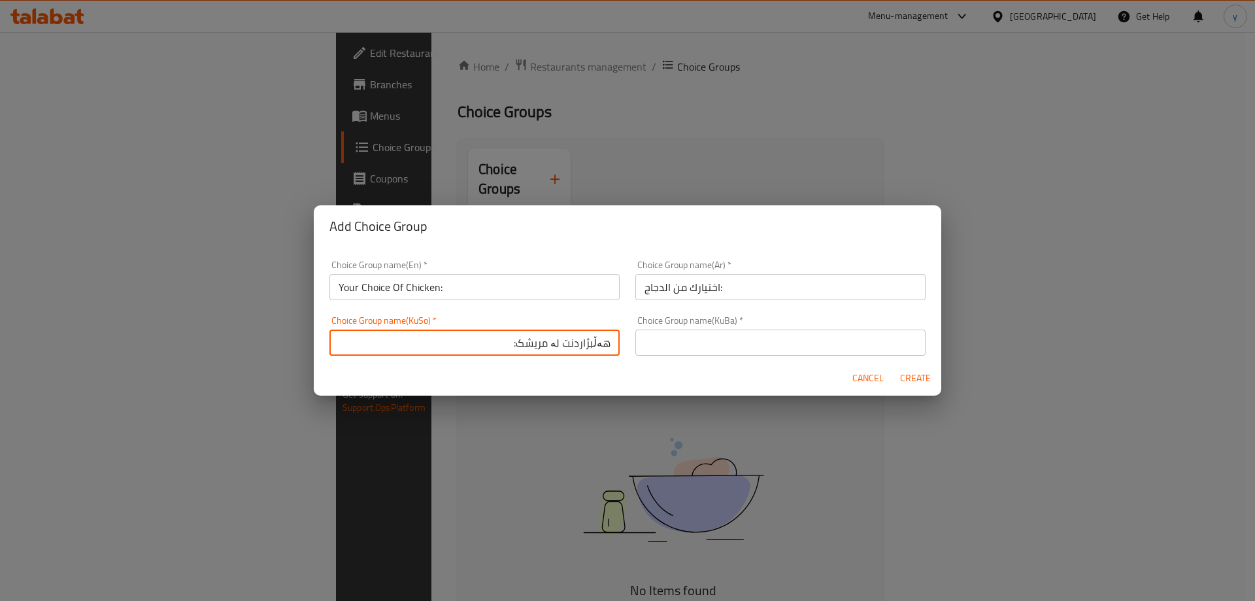
type input "هەڵبژاردنت لە مریشک:"
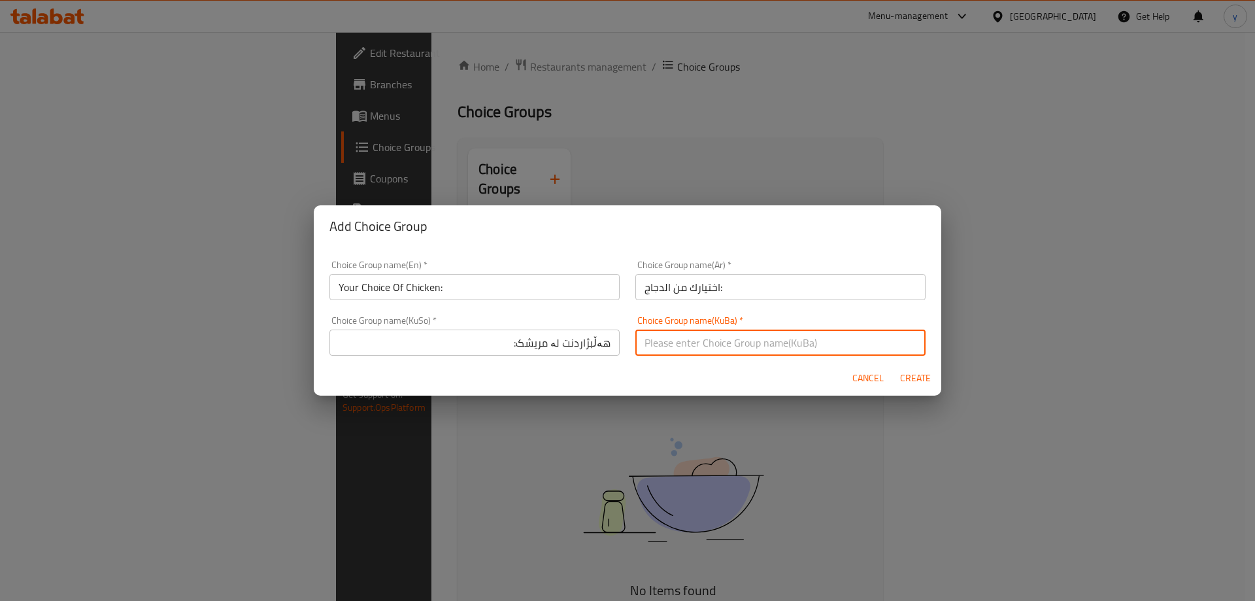
click at [700, 346] on input "text" at bounding box center [780, 342] width 290 height 26
paste input "هەڵبژاردنت لە مریشک:"
type input "هەڵبژاردنت لە مریشک:"
click at [907, 373] on span "Create" at bounding box center [914, 378] width 31 height 16
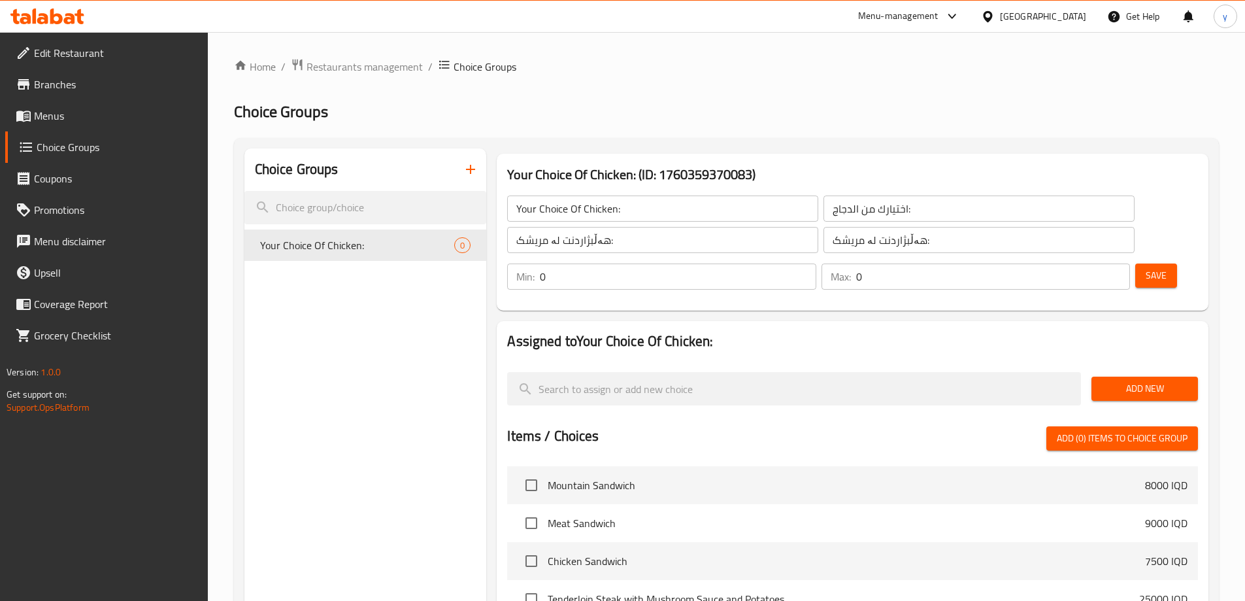
drag, startPoint x: 1137, startPoint y: 333, endPoint x: 1137, endPoint y: 342, distance: 9.8
click at [1137, 367] on div "Add New" at bounding box center [1144, 389] width 117 height 44
click at [1137, 376] on button "Add New" at bounding box center [1144, 388] width 107 height 24
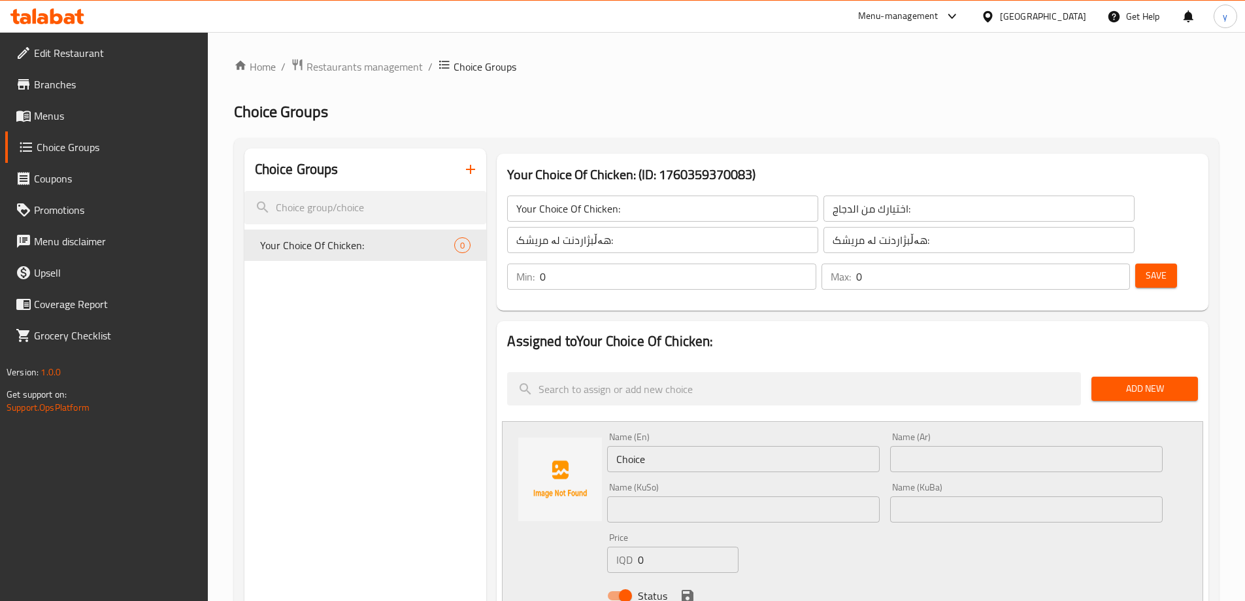
drag, startPoint x: 640, startPoint y: 405, endPoint x: 638, endPoint y: 421, distance: 15.8
click at [639, 432] on div "Name (En) Choice Name (En)" at bounding box center [743, 452] width 273 height 40
click at [638, 446] on input "Choice" at bounding box center [743, 459] width 273 height 26
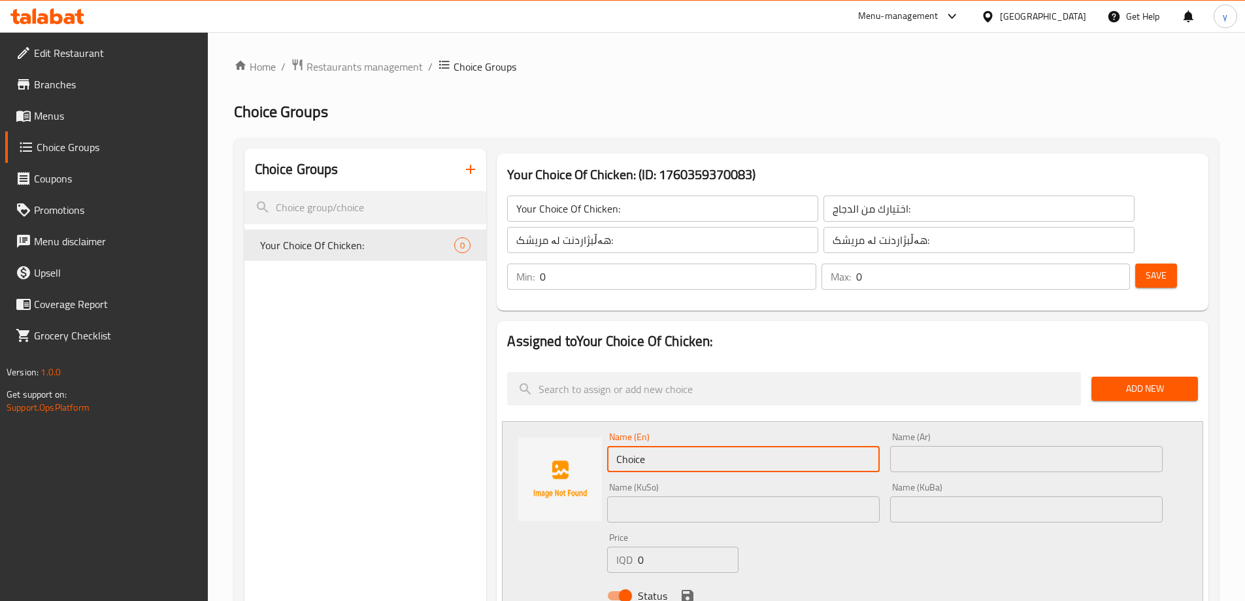
paste input "Grilled Chicken Breast"
type input "Grilled Chicken Breast"
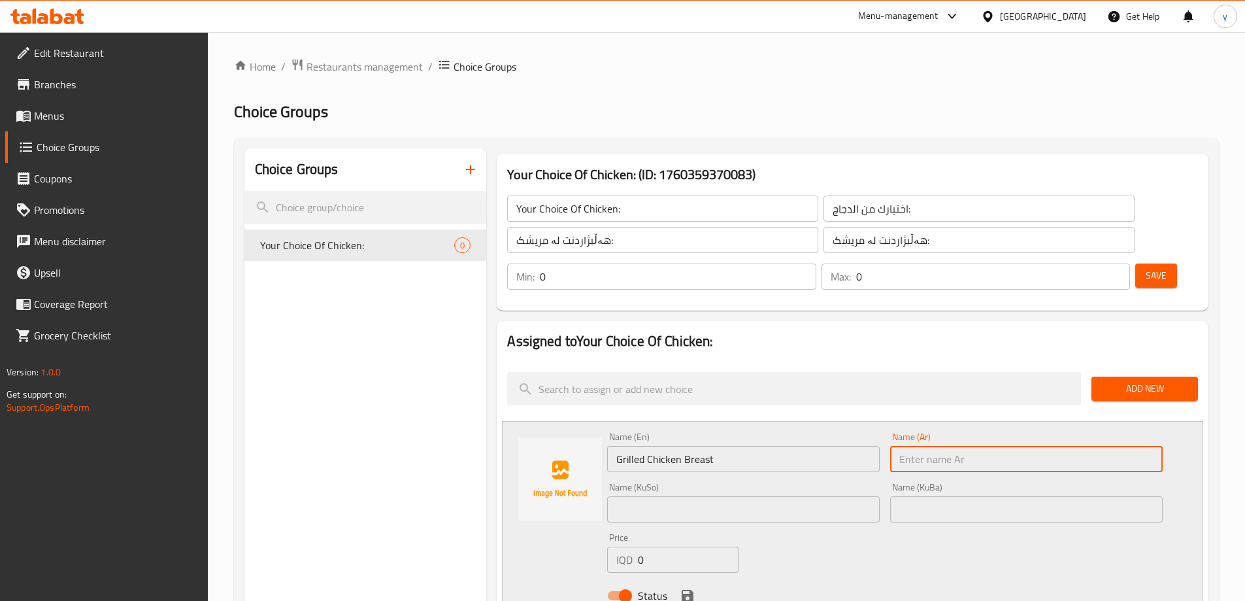
click at [918, 446] on input "text" at bounding box center [1026, 459] width 273 height 26
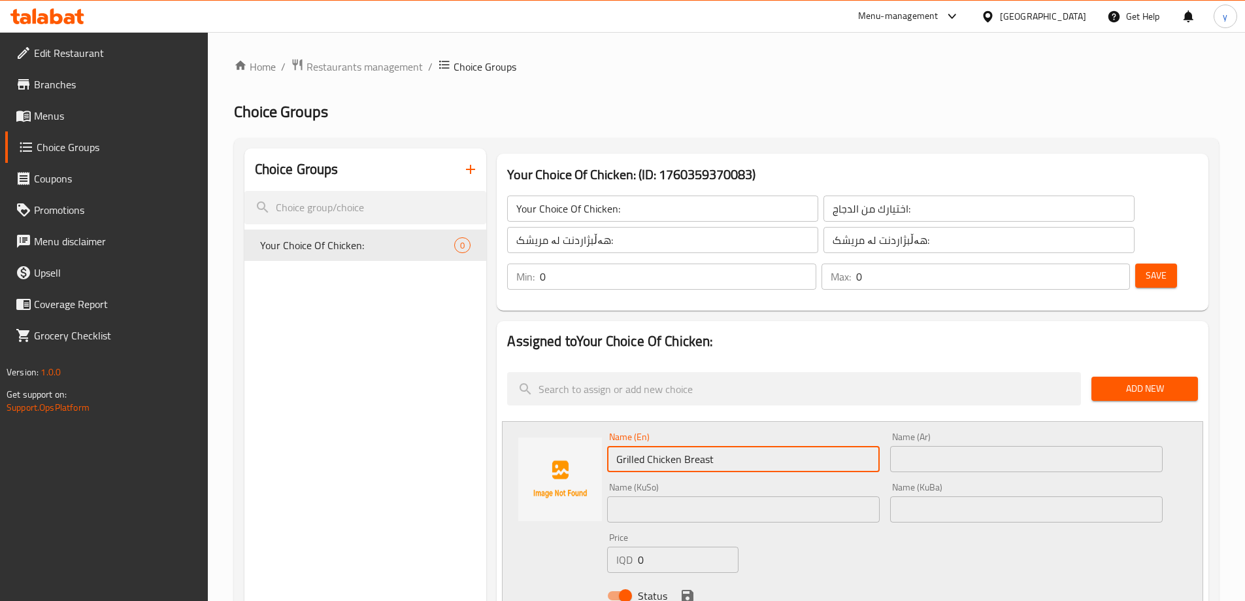
click at [787, 446] on input "Grilled Chicken Breast" at bounding box center [743, 459] width 273 height 26
click at [923, 446] on input "text" at bounding box center [1026, 459] width 273 height 26
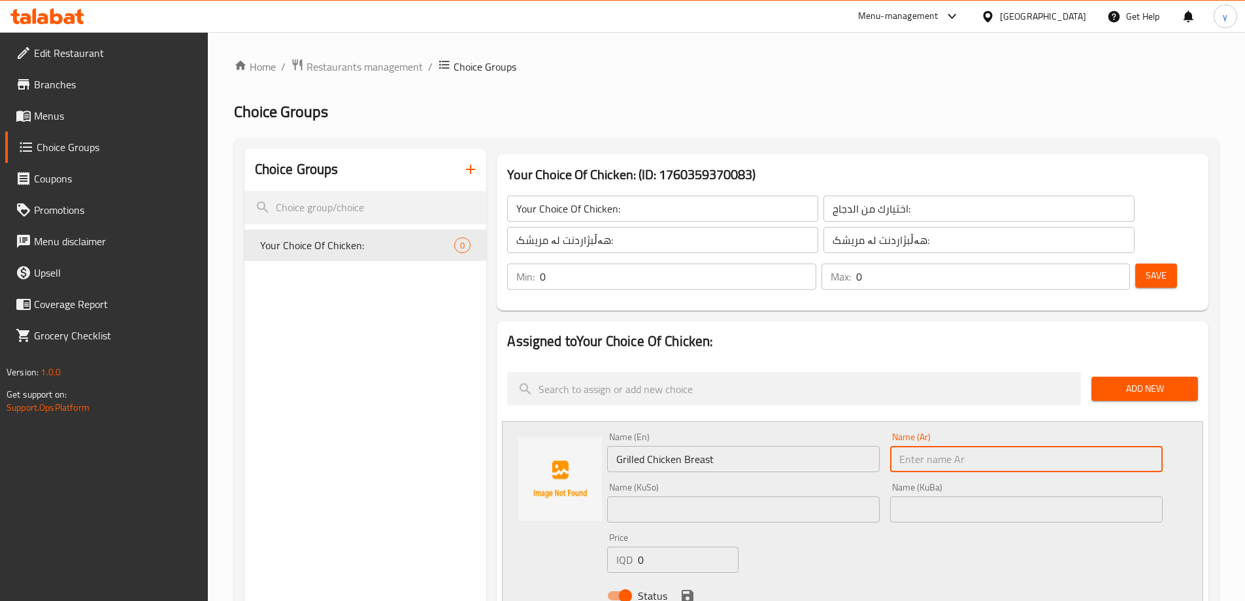
paste input "صدر دجاج مشوي"
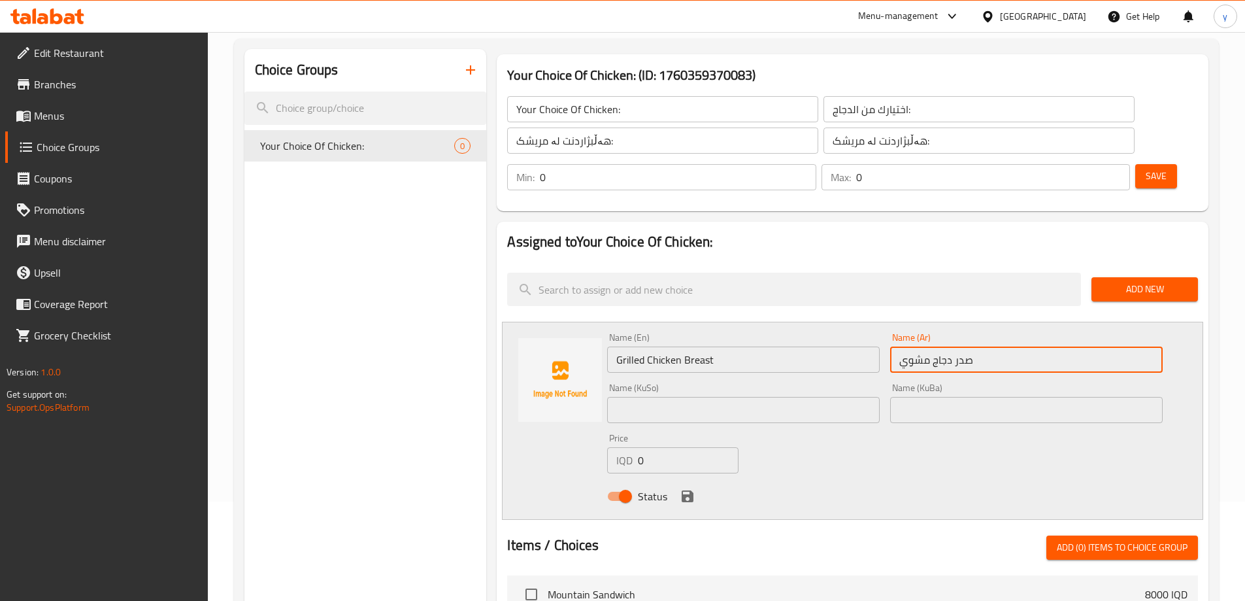
scroll to position [131, 0]
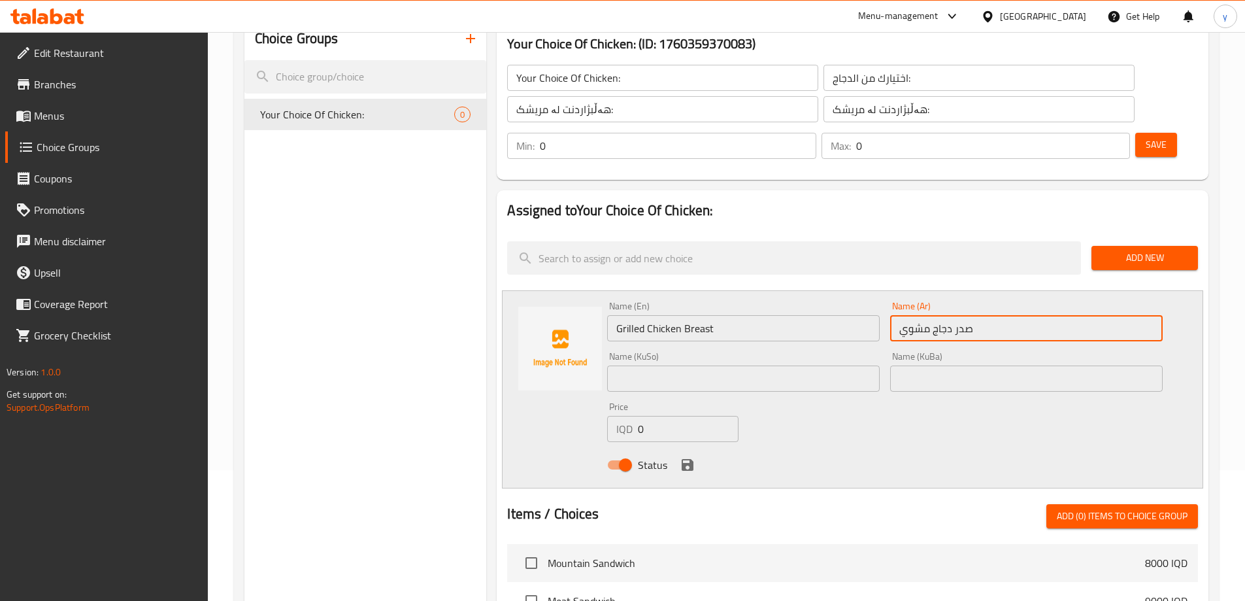
type input "صدر دجاج مشوي"
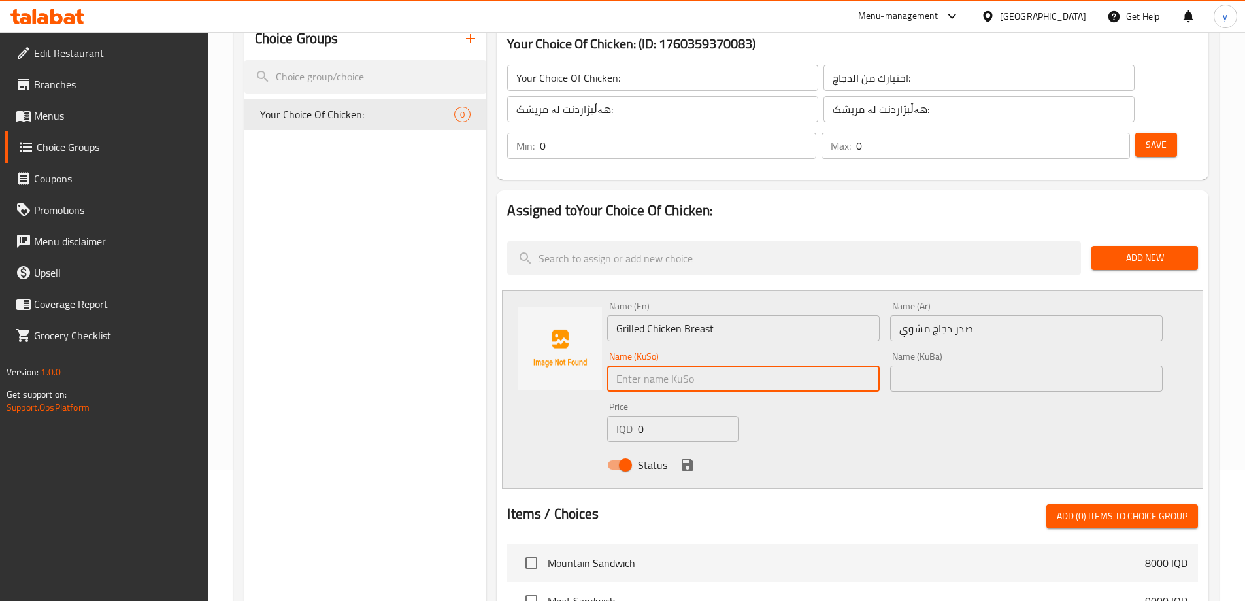
click at [792, 365] on input "text" at bounding box center [743, 378] width 273 height 26
click at [844, 365] on input "سینگی مریشکی برژاو" at bounding box center [743, 378] width 273 height 26
type input "سینگی مریشکی برژاو"
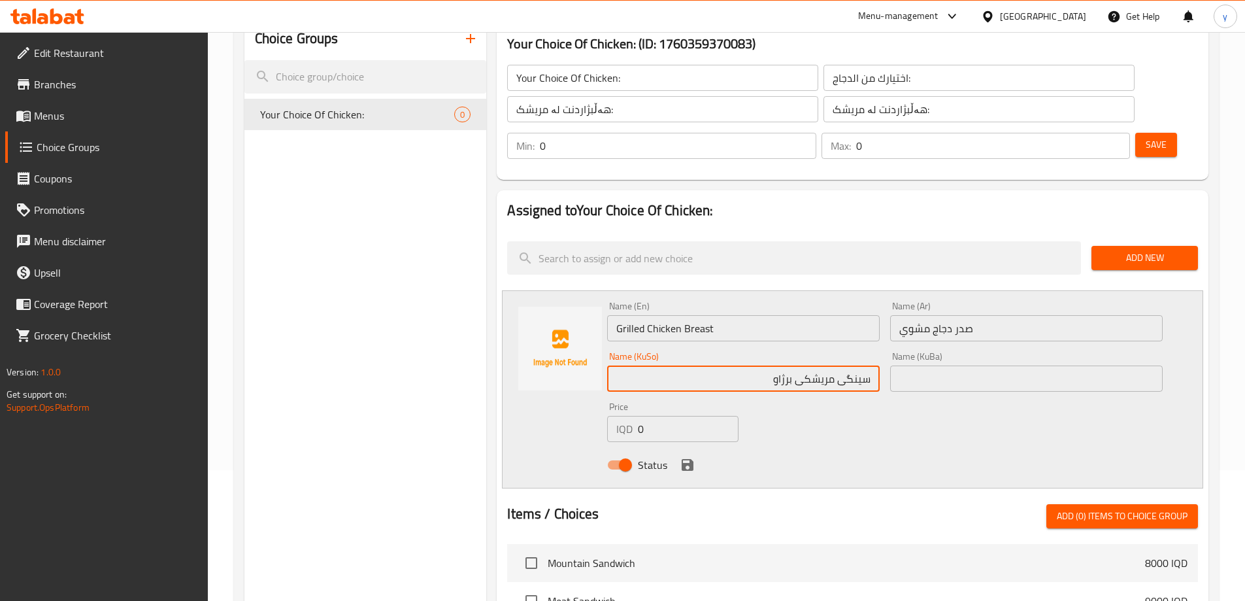
click at [937, 365] on input "text" at bounding box center [1026, 378] width 273 height 26
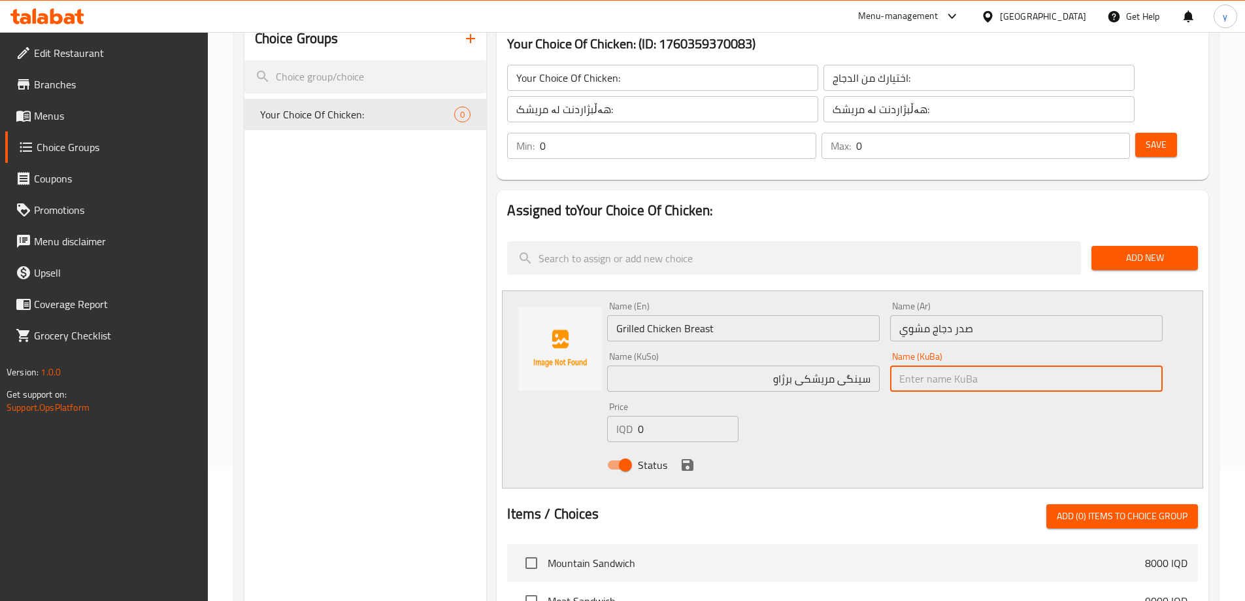
paste input "سینگی مریشکی برژاو"
type input "سینگی مریشکی برژاو"
click at [673, 416] on input "0" at bounding box center [688, 429] width 100 height 26
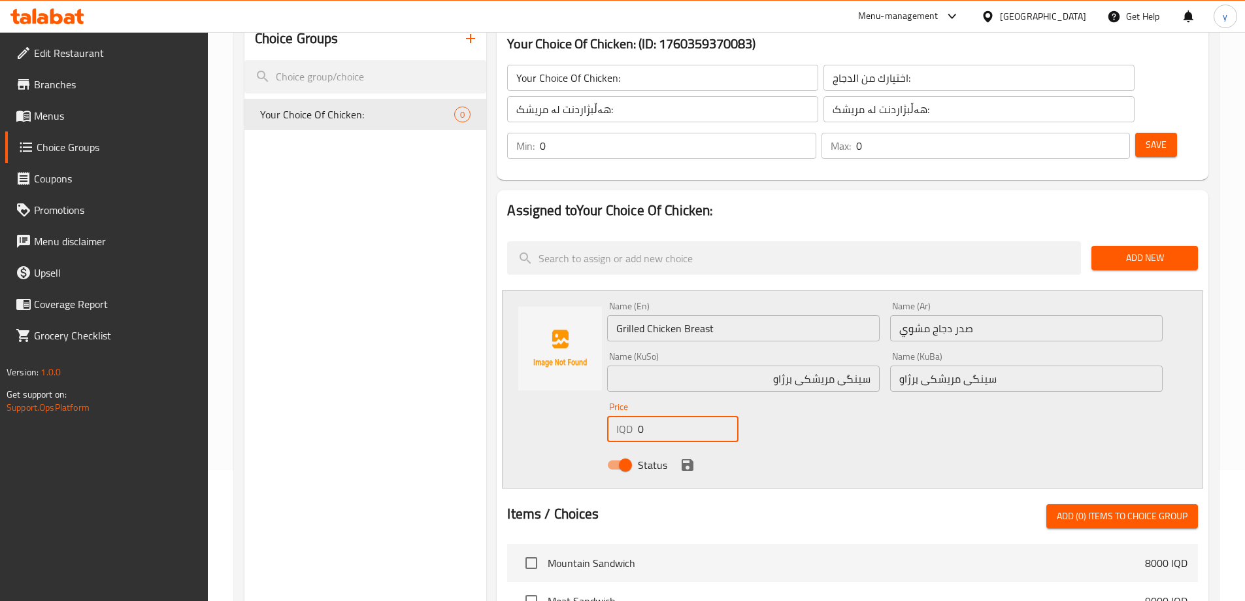
click at [673, 416] on input "0" at bounding box center [688, 429] width 100 height 26
click at [685, 447] on div "Status" at bounding box center [885, 464] width 566 height 35
click at [686, 457] on icon "save" at bounding box center [688, 465] width 16 height 16
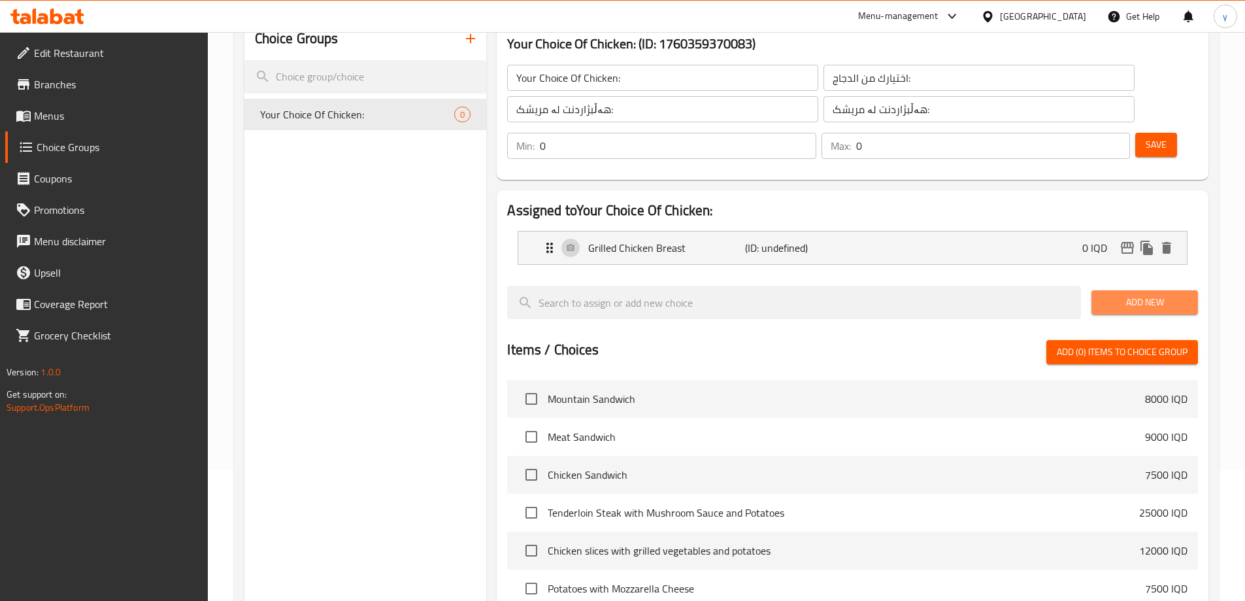
click at [1128, 294] on span "Add New" at bounding box center [1145, 302] width 86 height 16
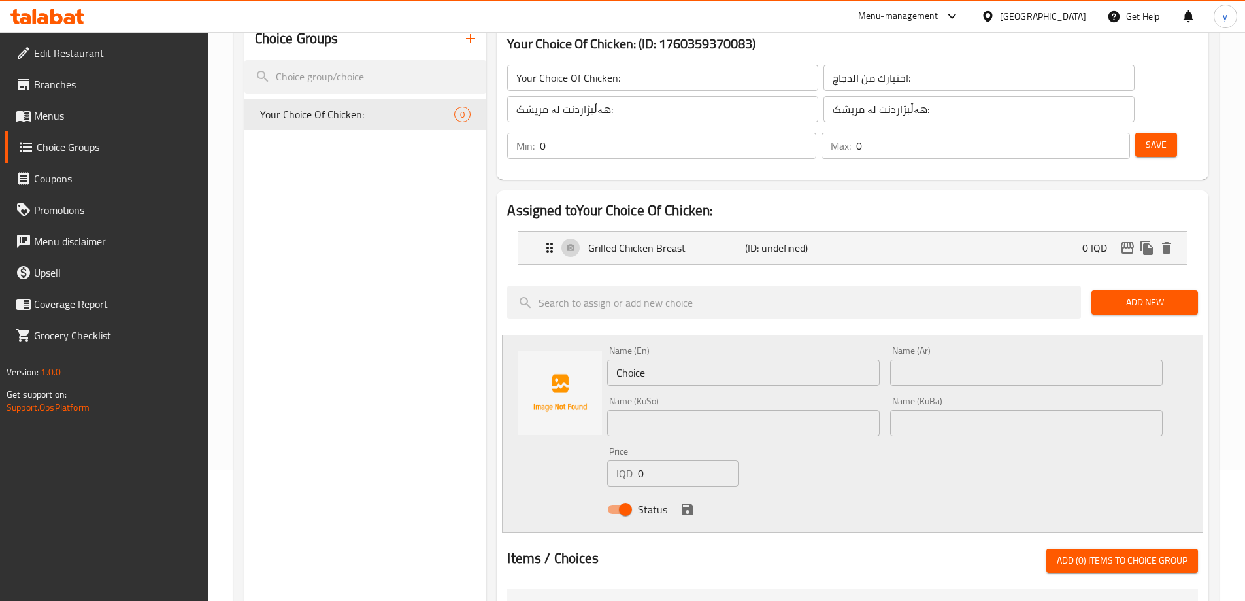
click at [753, 352] on div "Name (En) Choice Name (En)" at bounding box center [743, 365] width 283 height 50
click at [675, 359] on input "Choice" at bounding box center [743, 372] width 273 height 26
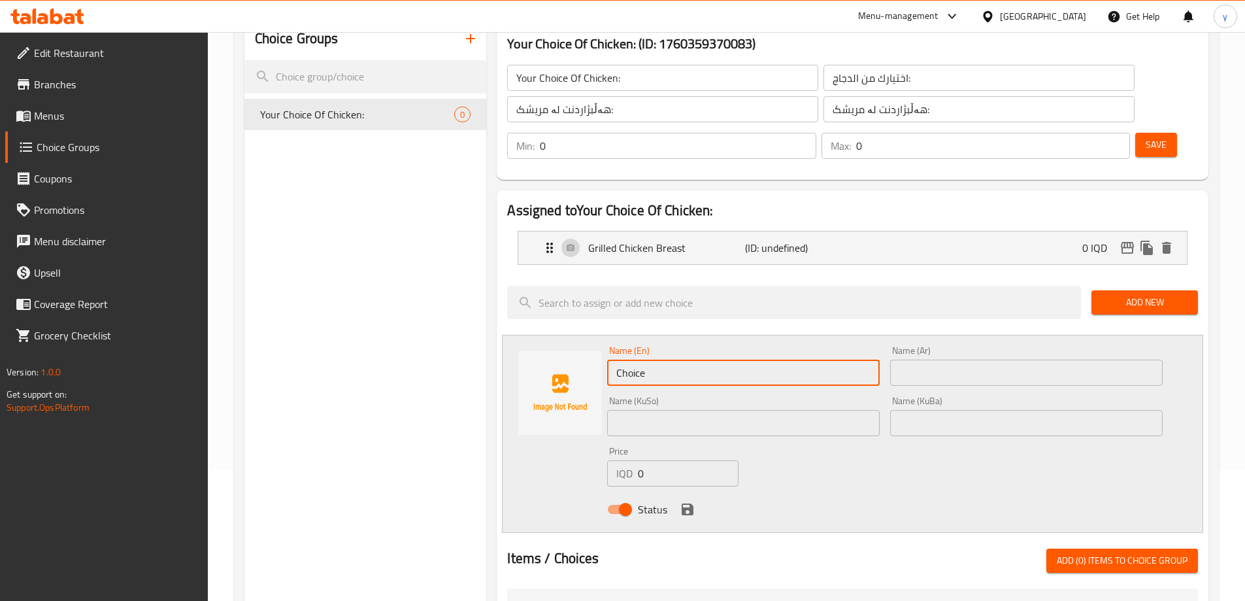
paste input "Sliced Chicken"
type input "Sliced Chicken"
click at [1010, 359] on input "text" at bounding box center [1026, 372] width 273 height 26
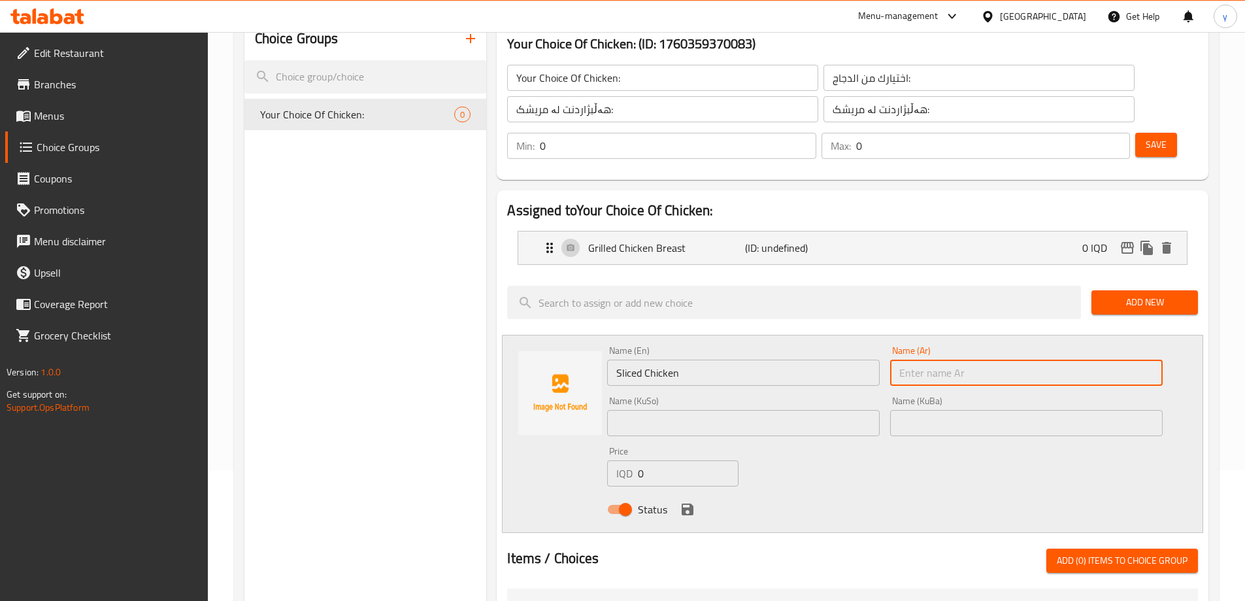
paste input "دجاج مقطع"
type input "دجاج مقطع"
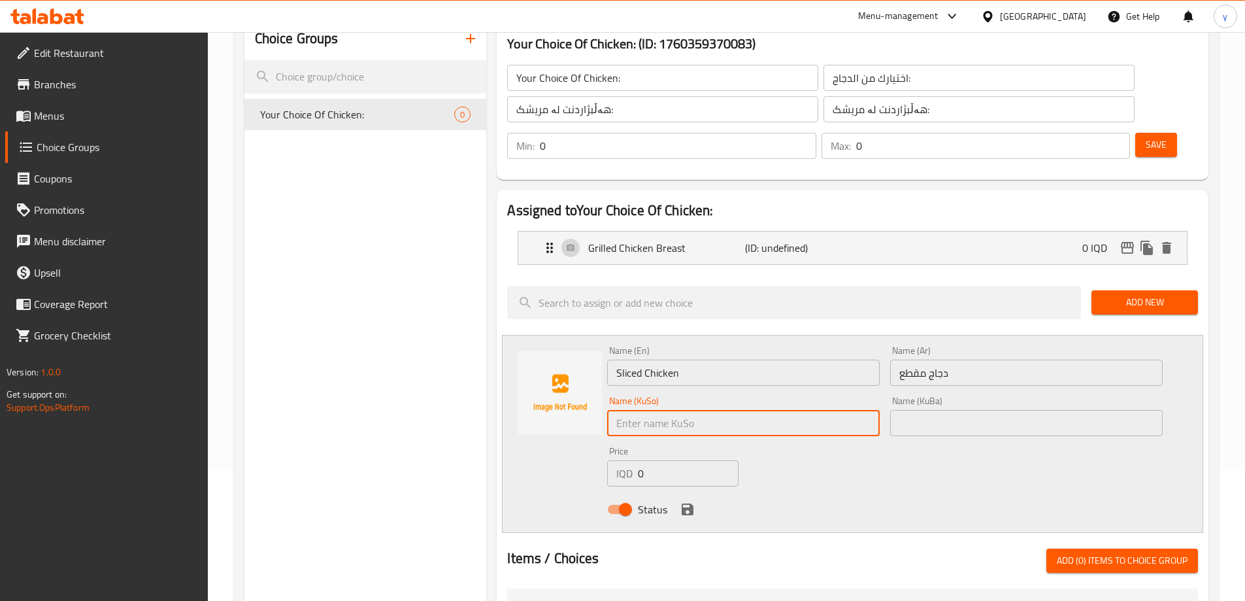
click at [826, 410] on input "text" at bounding box center [743, 423] width 273 height 26
type input "مریشکی پارچەکراو"
click at [965, 413] on div "Name (En) Sliced Chicken Name (En) Name (Ar) دجاج مقطع Name (Ar) Name (KuSo) مر…" at bounding box center [885, 433] width 566 height 186
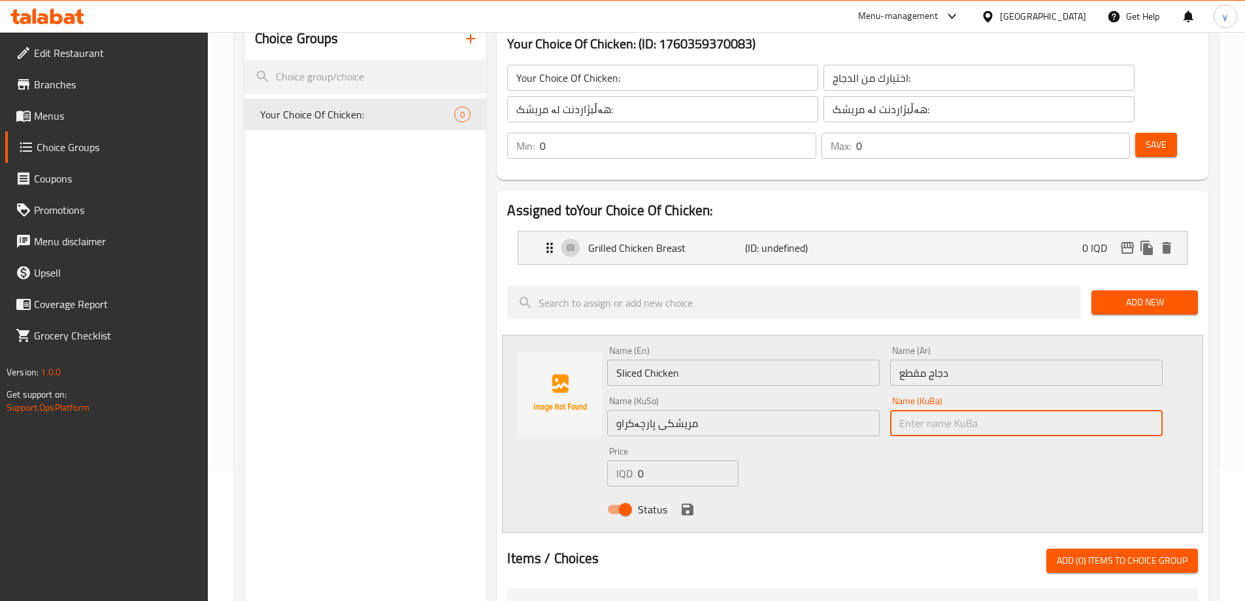
click at [964, 410] on input "text" at bounding box center [1026, 423] width 273 height 26
paste input "مریشکی پارچەکراو"
type input "مریشکی پارچەکراو"
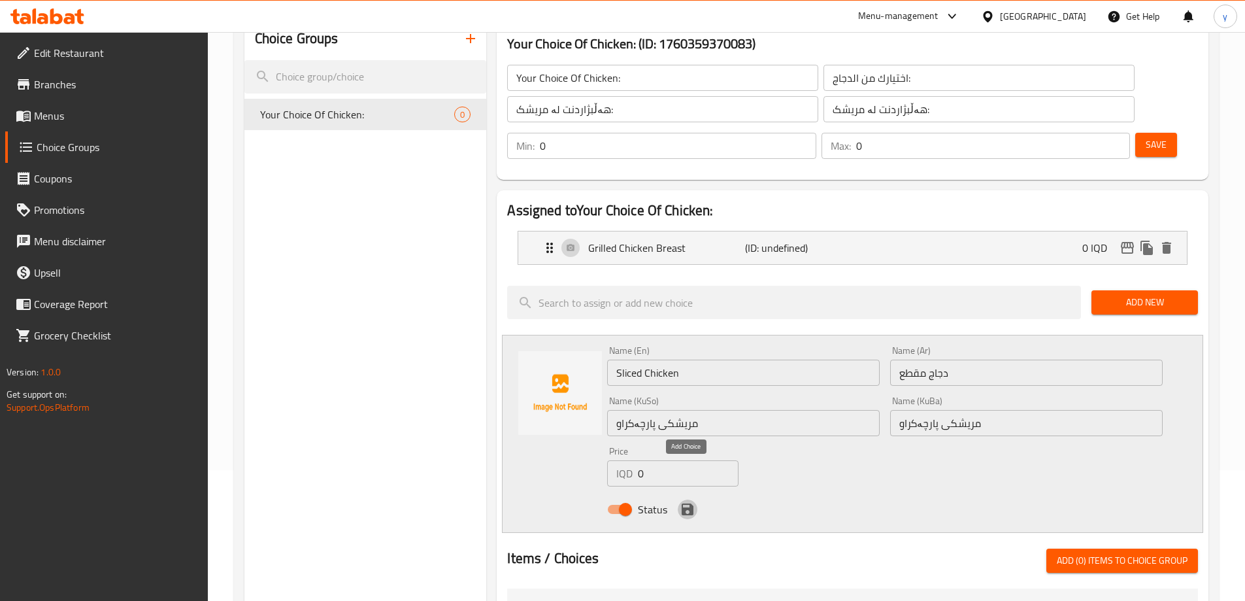
click at [680, 501] on icon "save" at bounding box center [688, 509] width 16 height 16
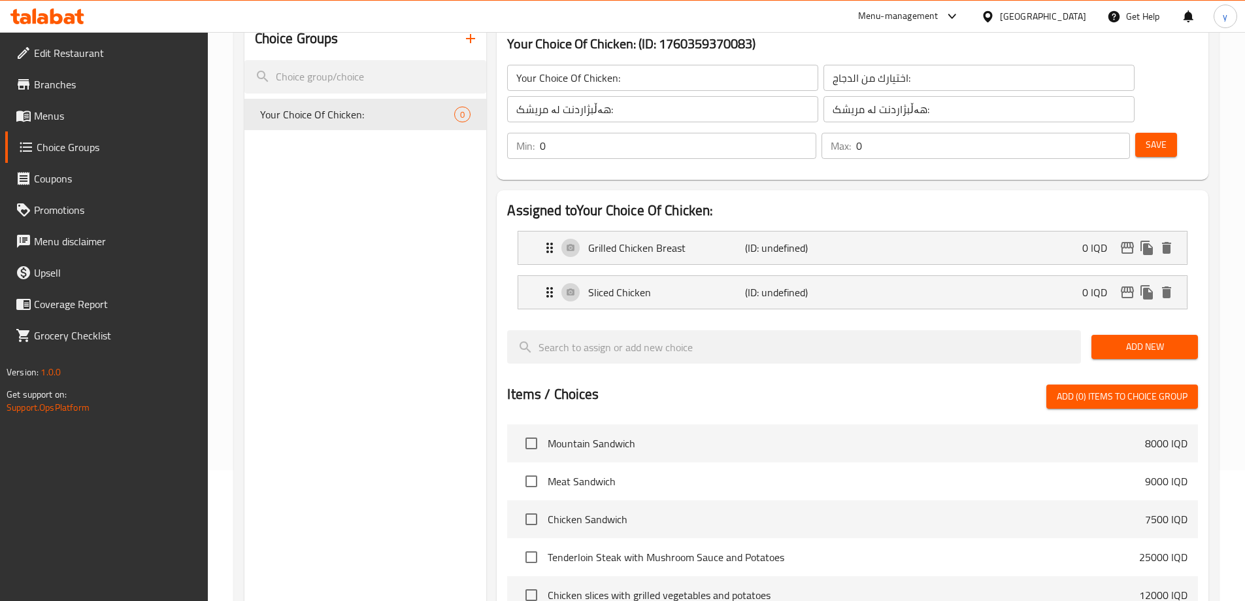
click at [1127, 125] on div "Min: 0 ​ Max: 0 ​ Save" at bounding box center [849, 146] width 701 height 42
click at [1135, 133] on button "Save" at bounding box center [1156, 145] width 42 height 24
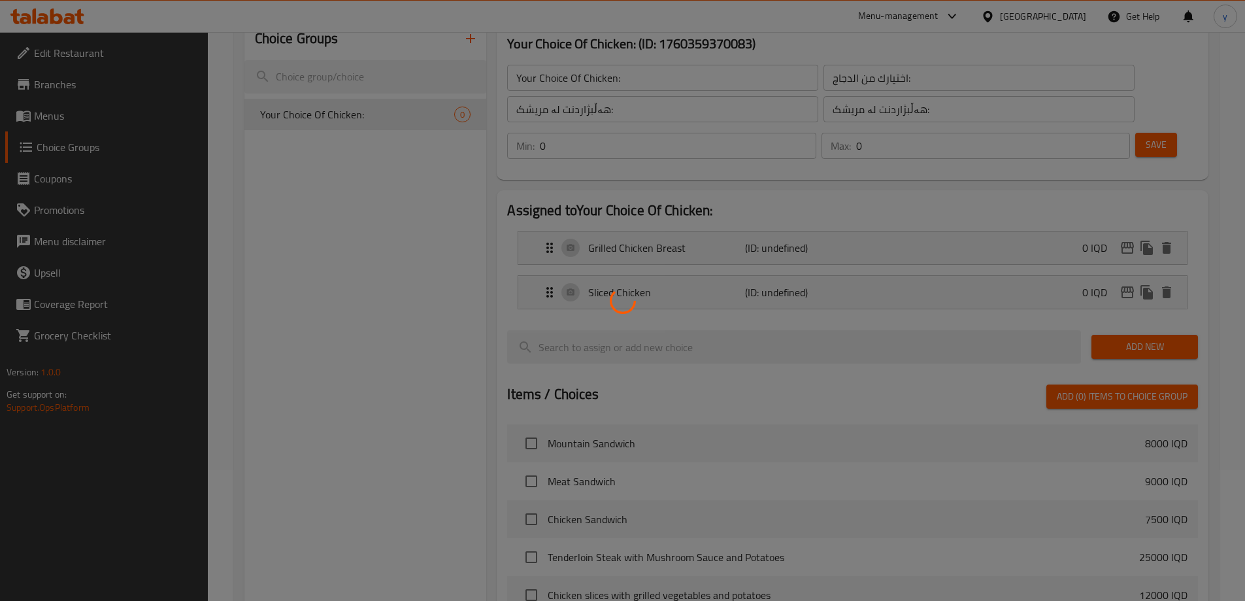
click at [465, 40] on div at bounding box center [622, 300] width 1245 height 601
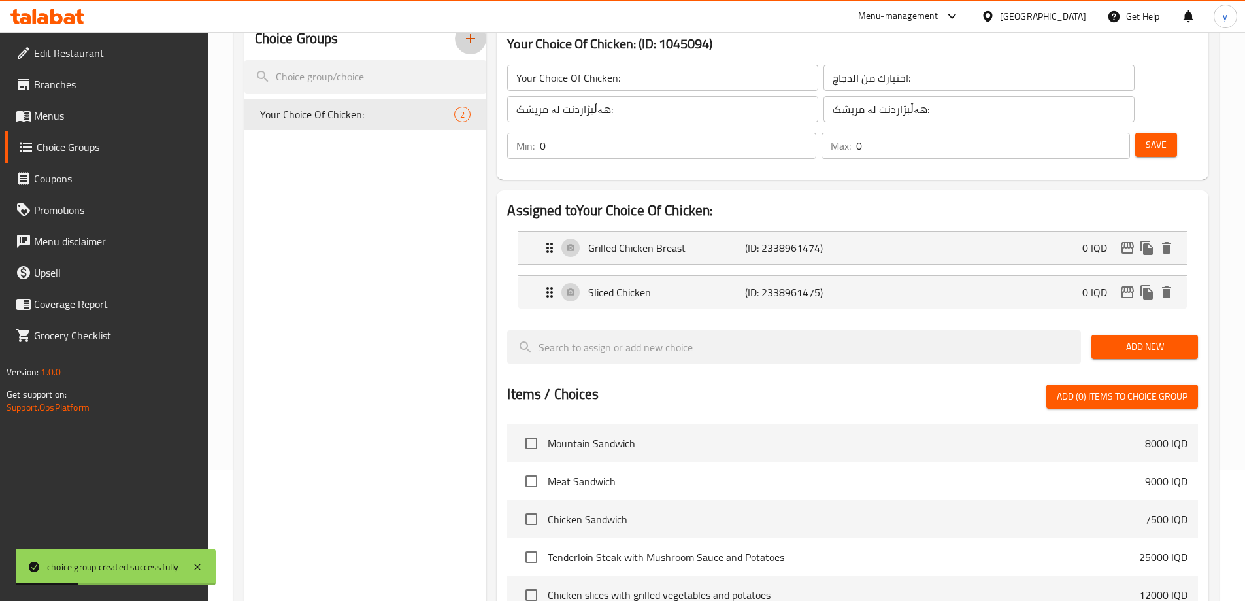
click at [464, 39] on icon "button" at bounding box center [471, 39] width 16 height 16
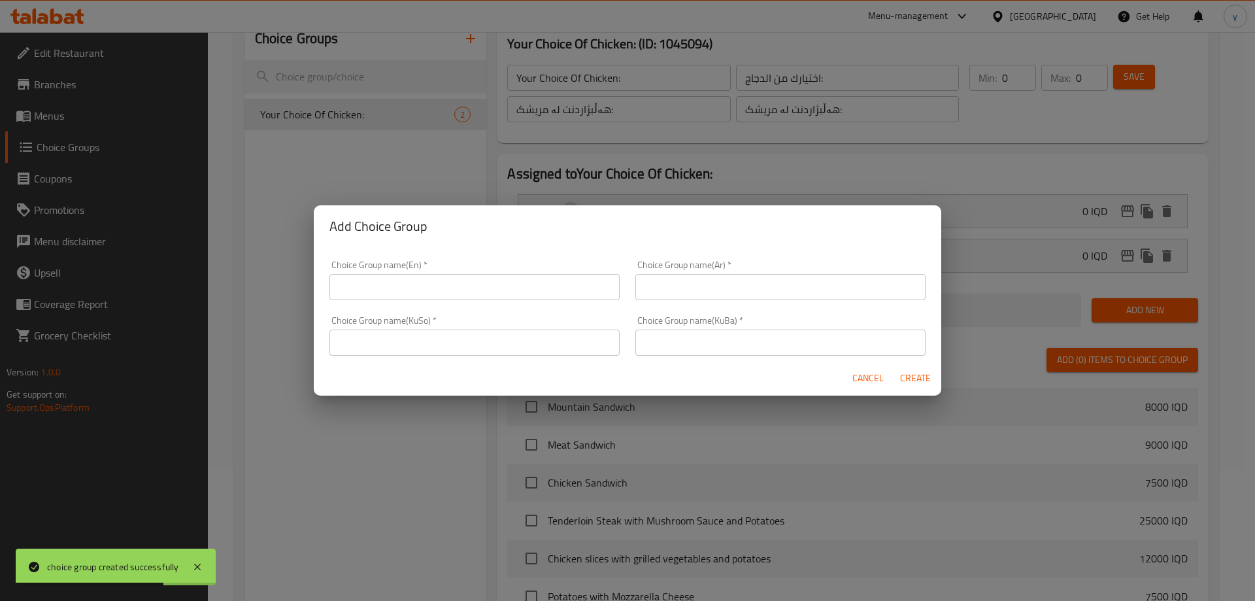
click at [433, 282] on input "text" at bounding box center [474, 287] width 290 height 26
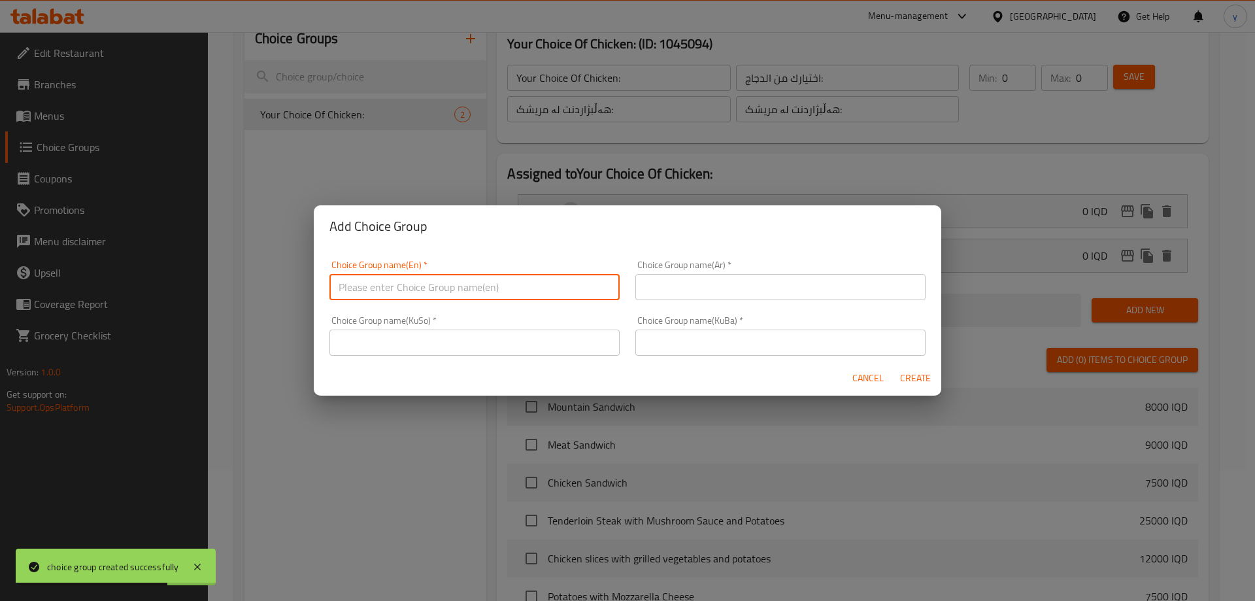
paste input "Your Choice Of Sides:"
type input "Your Choice Of Sides:"
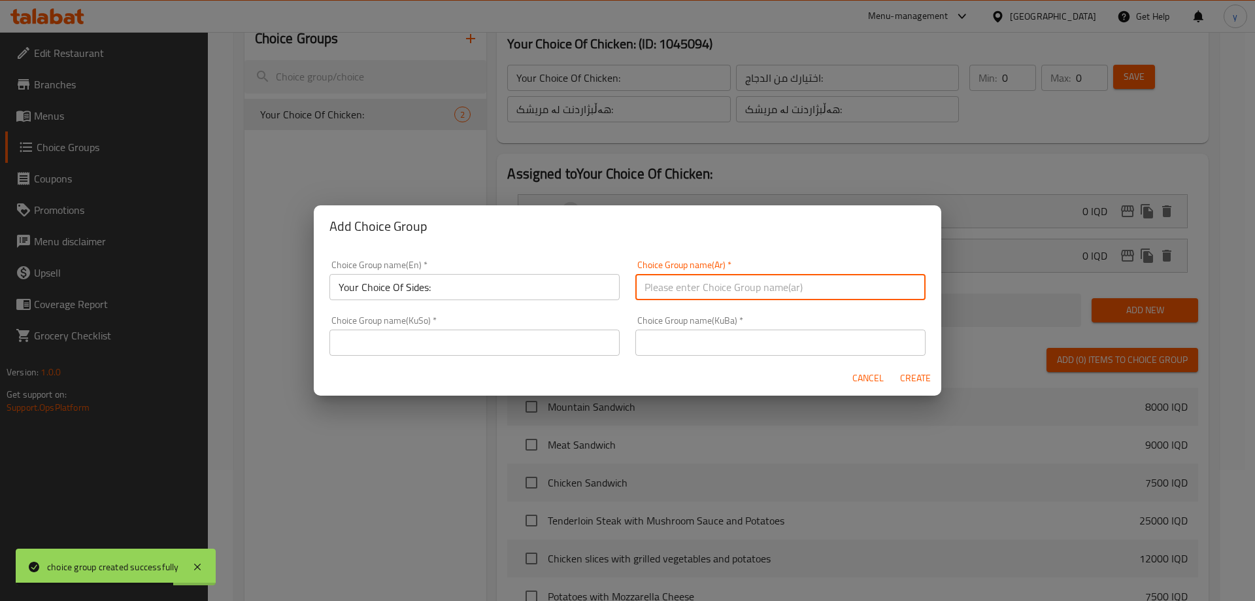
click at [713, 284] on input "text" at bounding box center [780, 287] width 290 height 26
paste input "اختيارك من الجوانب:"
type input "اختيارك من الجوانب:"
click at [599, 344] on input "text" at bounding box center [474, 342] width 290 height 26
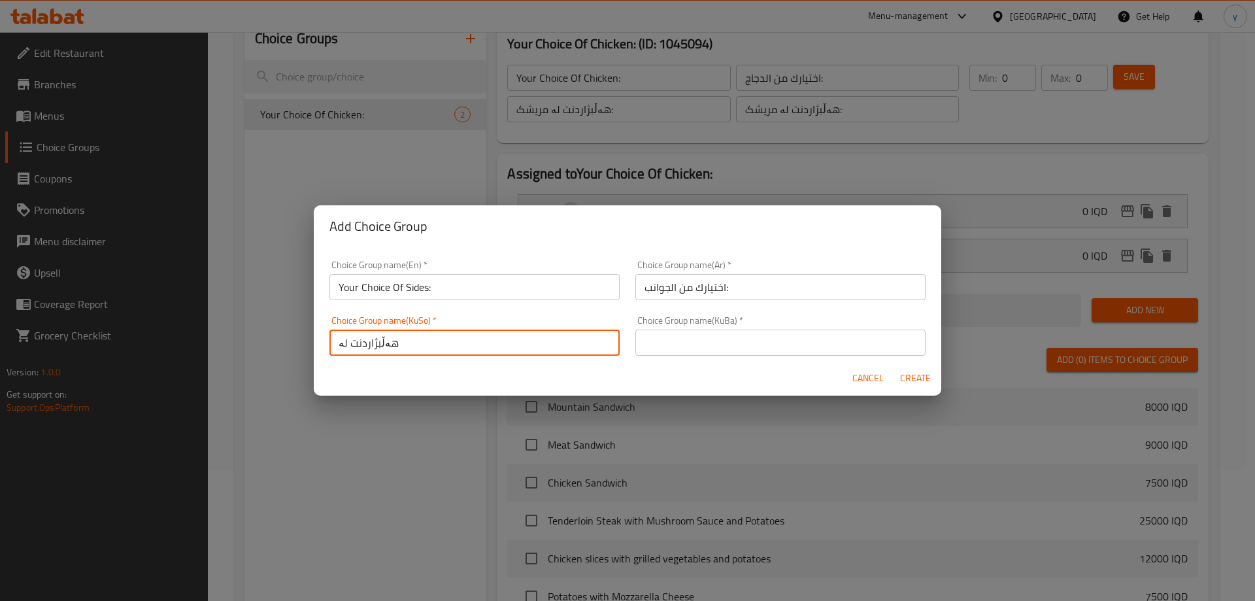
paste input "لاوەکییەکان"
click at [472, 335] on input "هەڵبژاردنت لە لاوەکییەکان" at bounding box center [474, 342] width 290 height 26
click at [477, 338] on input "هەڵبژاردنت لە لاوەکییەکان" at bounding box center [474, 342] width 290 height 26
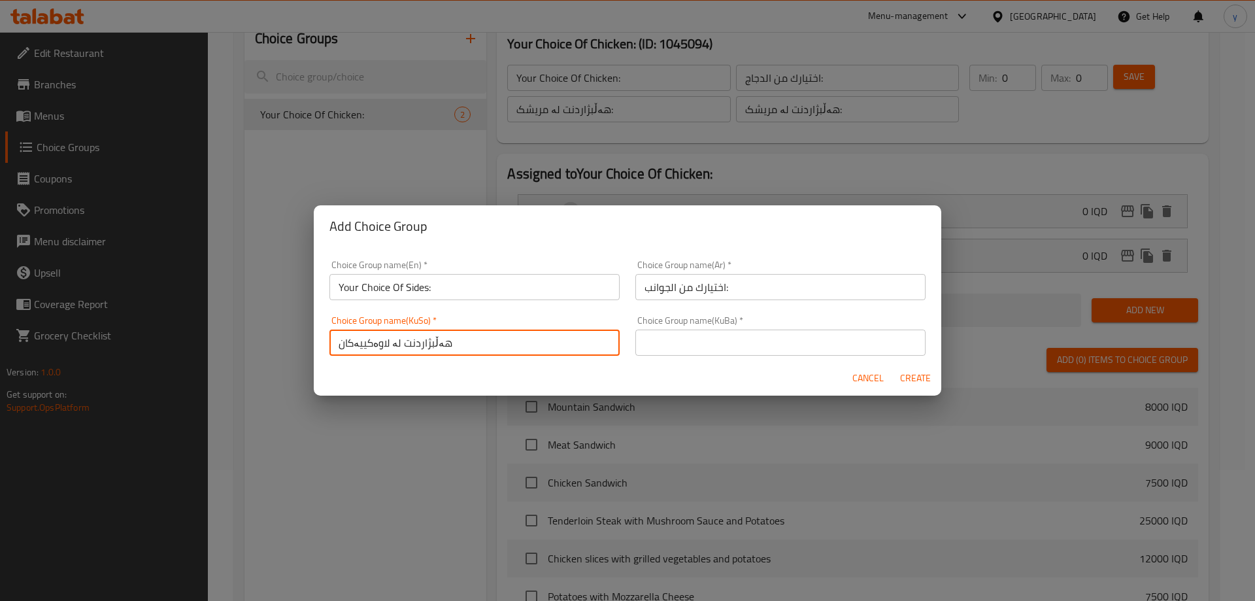
click at [477, 338] on input "هەڵبژاردنت لە لاوەکییەکان" at bounding box center [474, 342] width 290 height 26
click at [495, 331] on input "هەڵبژاردنت لە لاوەکییەکان" at bounding box center [474, 342] width 290 height 26
click at [468, 344] on input "هەڵبژاردنت لە لاوەکییەکان:" at bounding box center [474, 342] width 290 height 26
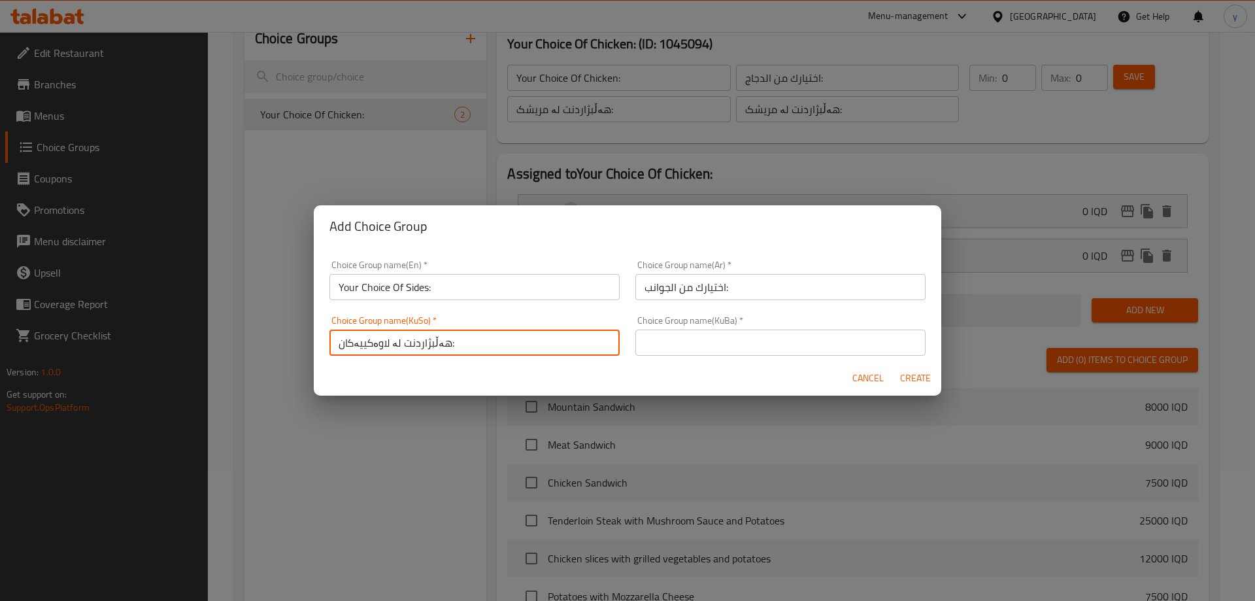
type input "هەڵبژاردنت لە لاوەکییەکان:"
click at [659, 348] on input "text" at bounding box center [780, 342] width 290 height 26
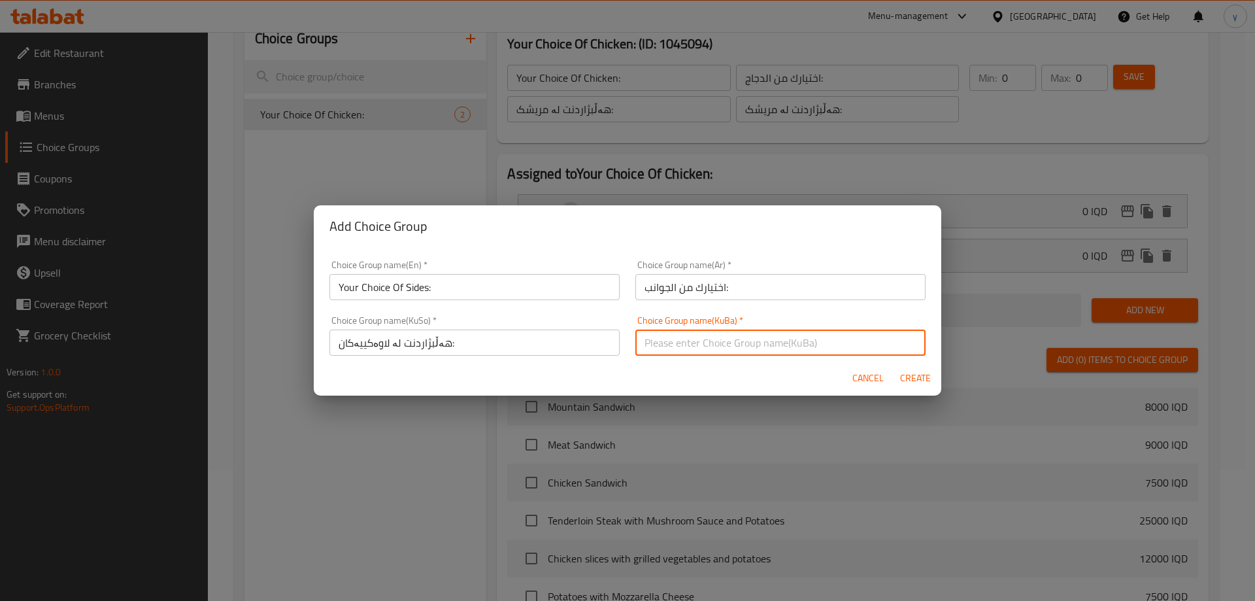
paste input "هەڵبژاردنت لە لاوەکییەکان:"
type input "هەڵبژاردنت لە لاوەکییەکان:"
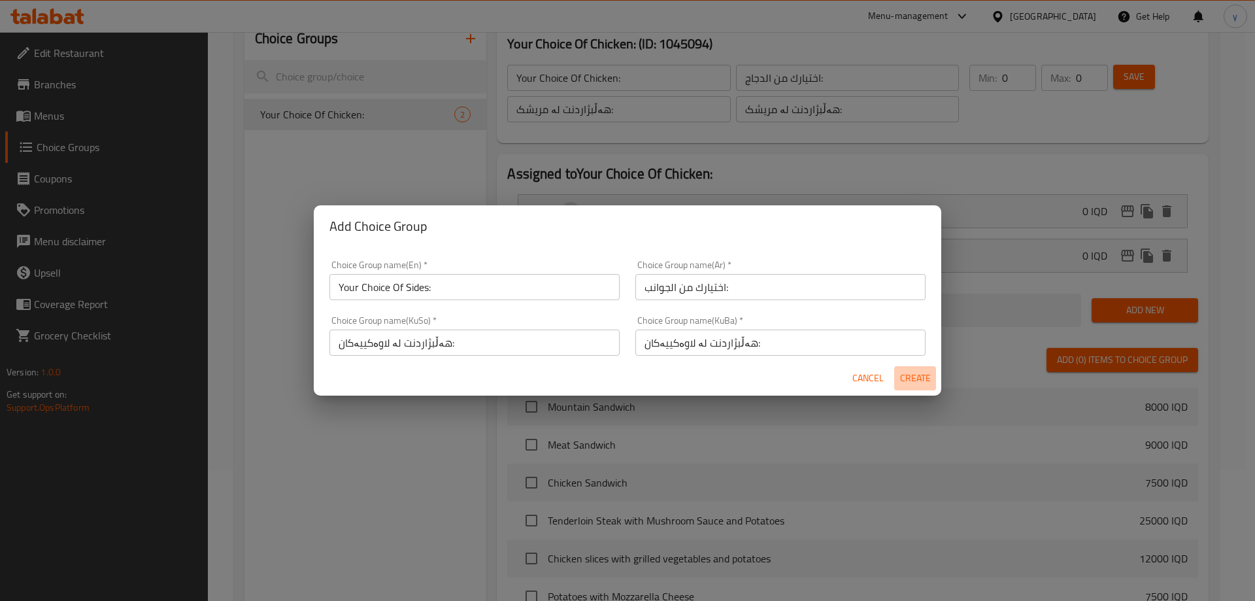
click at [914, 377] on span "Create" at bounding box center [914, 378] width 31 height 16
type input "Your Choice Of Sides:"
type input "اختيارك من الجوانب:"
type input "هەڵبژاردنت لە لاوەکییەکان:"
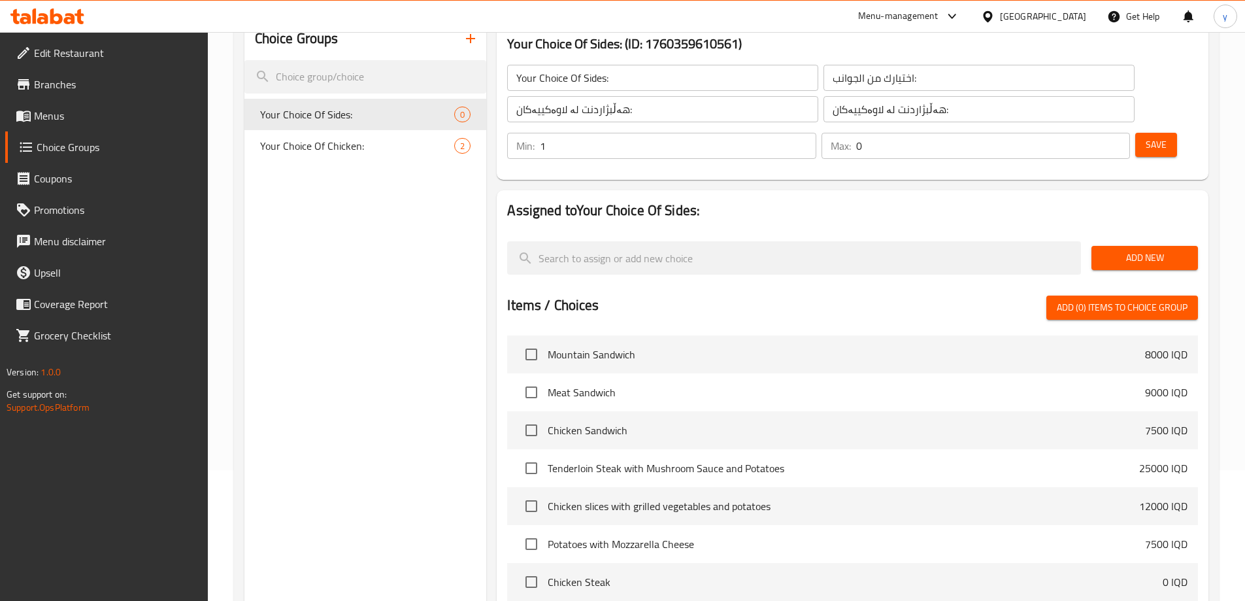
type input "1"
click at [816, 133] on input "1" at bounding box center [678, 146] width 276 height 26
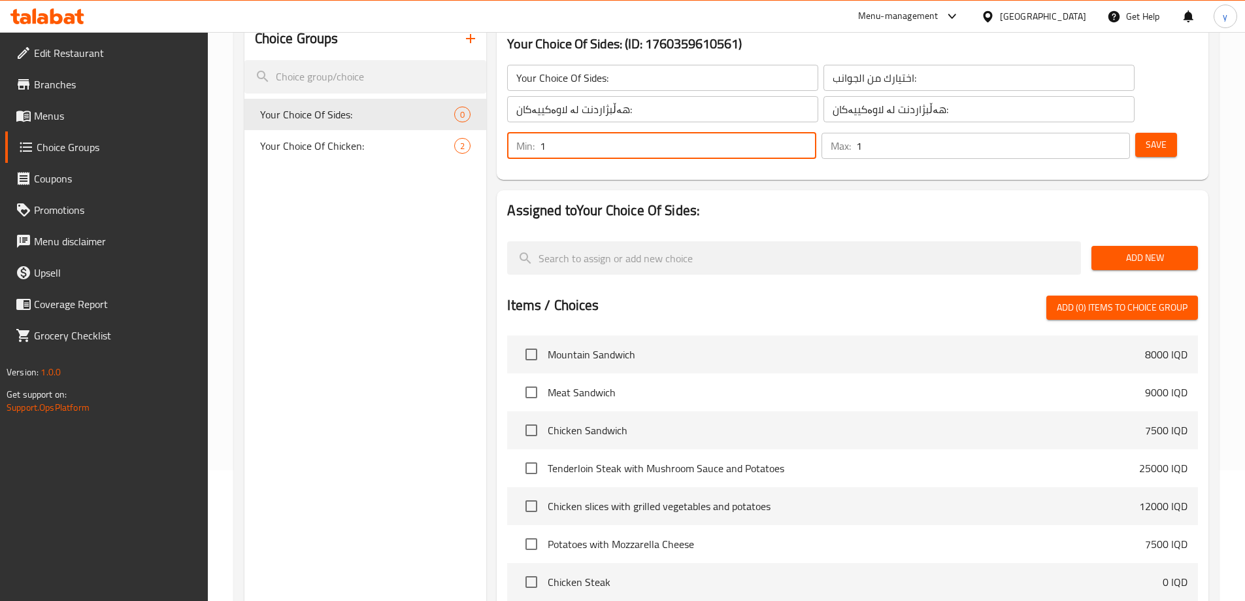
type input "1"
click at [1093, 133] on input "1" at bounding box center [993, 146] width 274 height 26
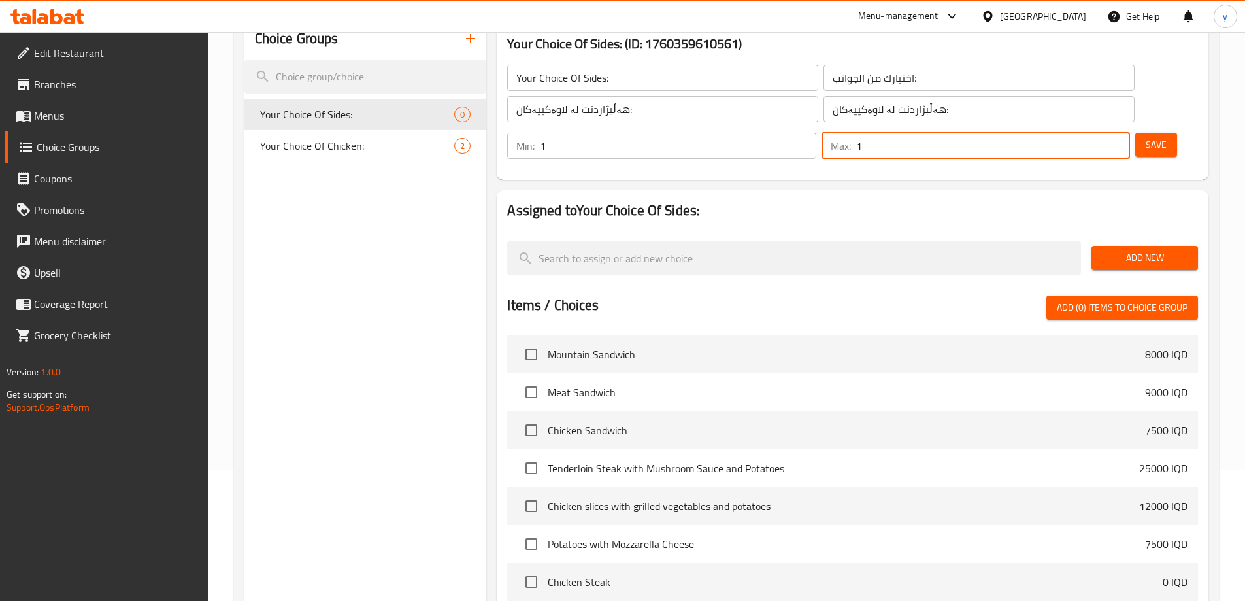
click at [1135, 133] on button "Save" at bounding box center [1156, 145] width 42 height 24
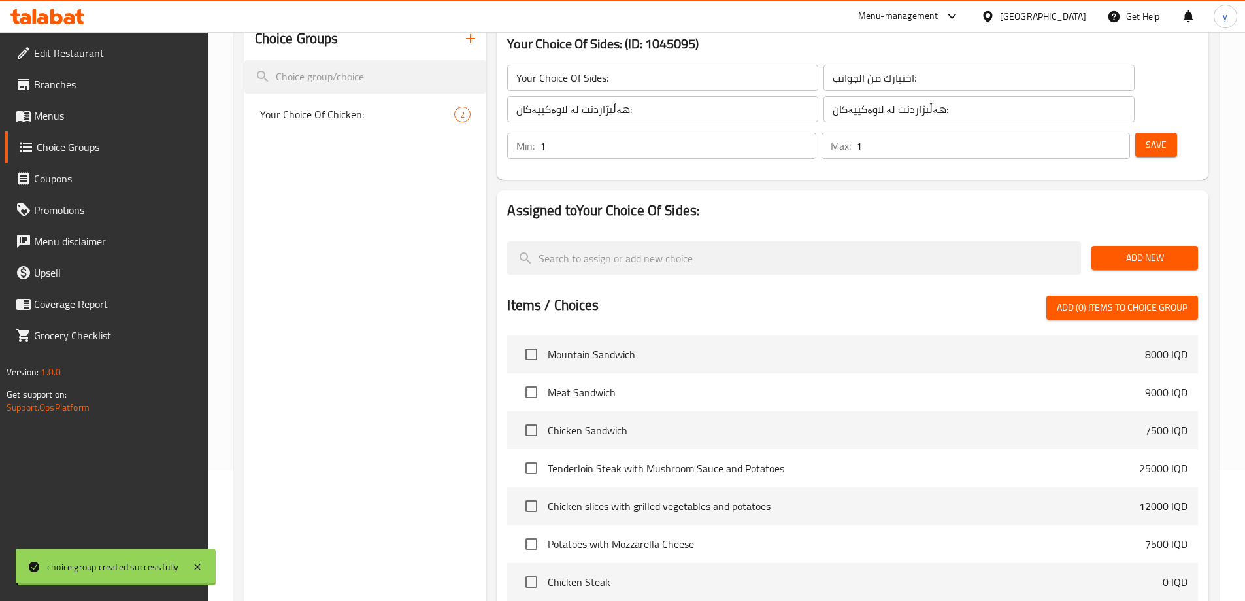
click at [1118, 226] on div "Home / Restaurants management / Choice Groups Choice Groups Choice Groups Your …" at bounding box center [726, 367] width 985 height 880
click at [1083, 236] on div at bounding box center [794, 258] width 584 height 44
click at [1093, 246] on button "Add New" at bounding box center [1144, 258] width 107 height 24
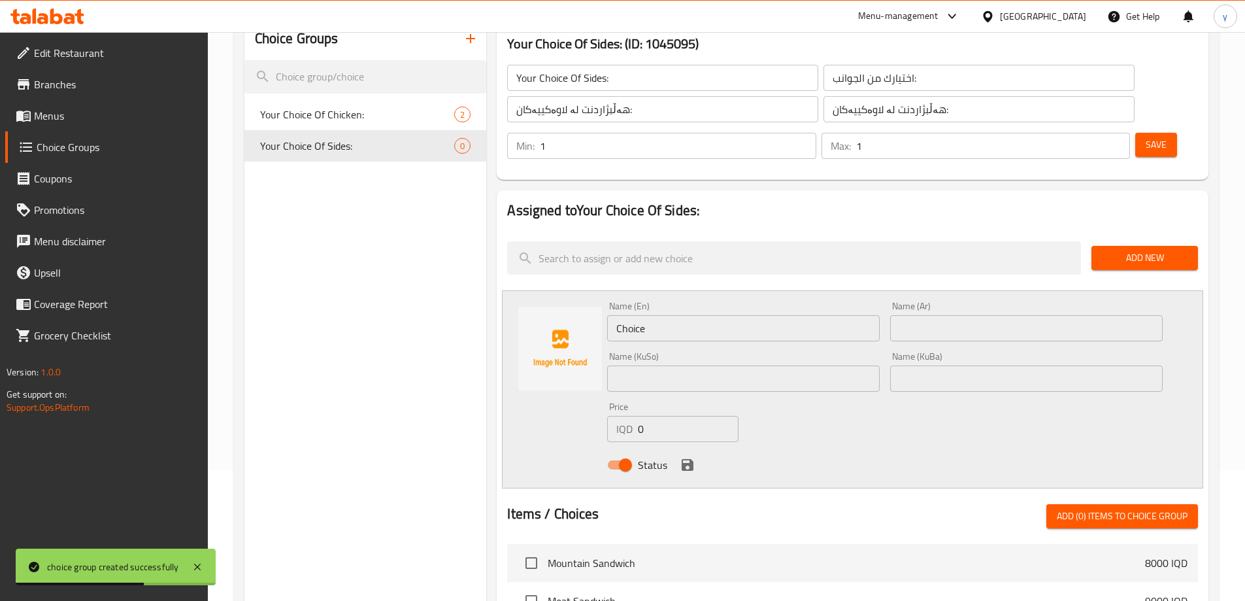
click at [715, 315] on input "Choice" at bounding box center [743, 328] width 273 height 26
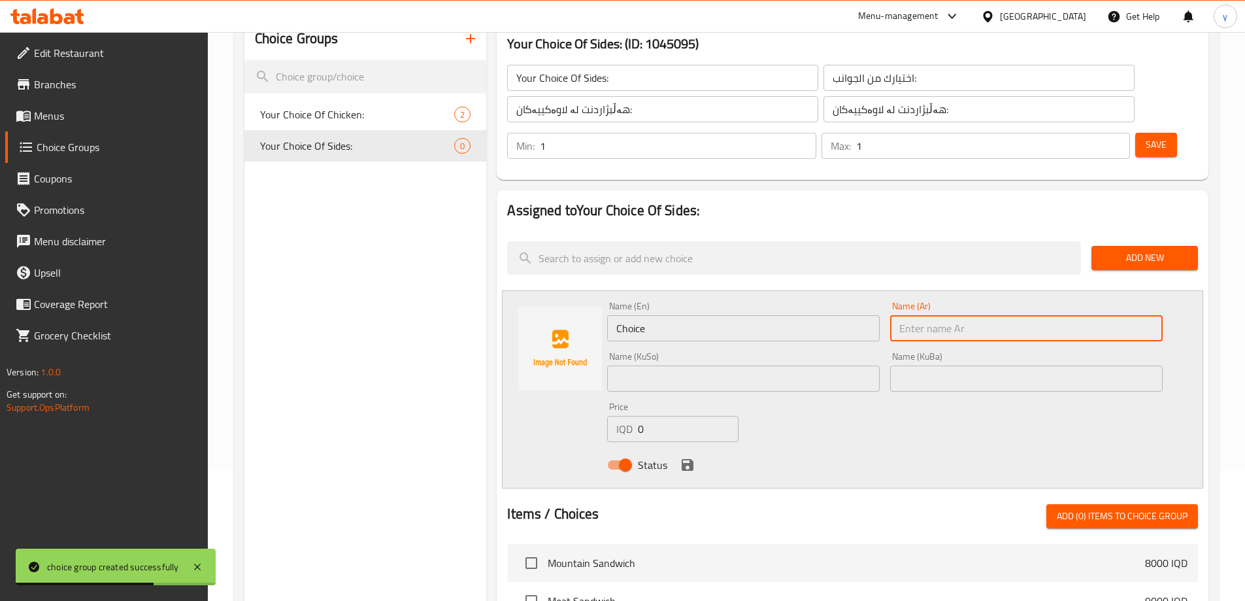
click at [920, 315] on input "text" at bounding box center [1026, 328] width 273 height 26
paste input "سلطة خضراء وبطاطا"
type input "سلطة خضراء وبطاطا"
click at [821, 315] on input "Choice" at bounding box center [743, 328] width 273 height 26
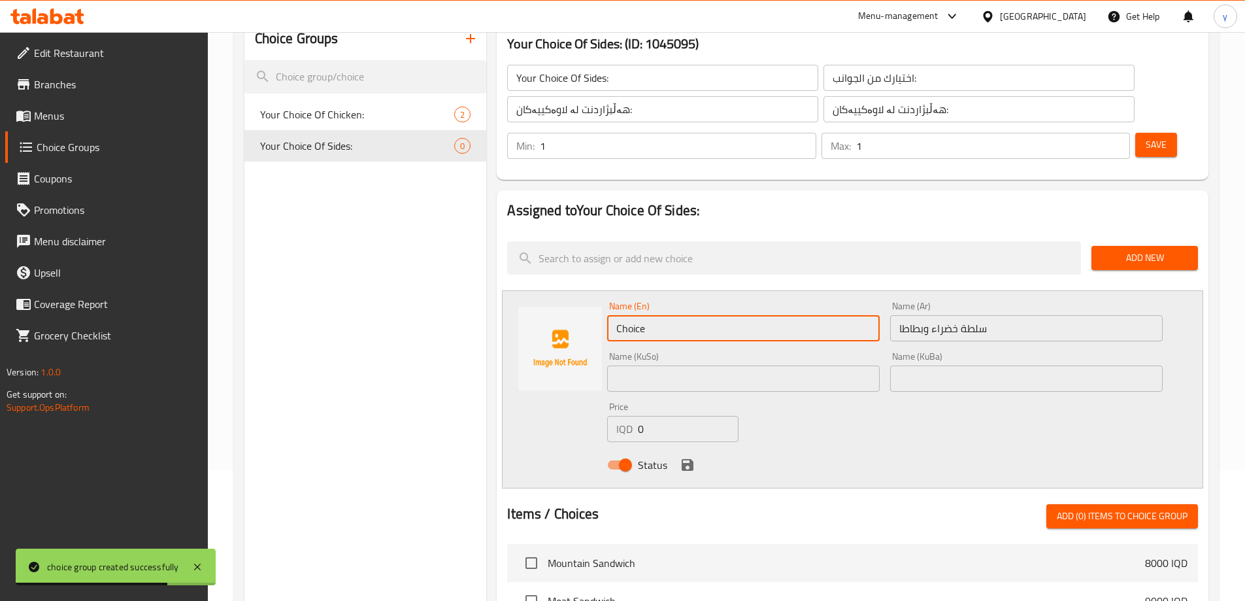
click at [819, 315] on input "Choice" at bounding box center [743, 328] width 273 height 26
paste input "Green Salad and Potato"
click at [688, 352] on div "Name (KuSo) Name ([PERSON_NAME])" at bounding box center [743, 372] width 273 height 40
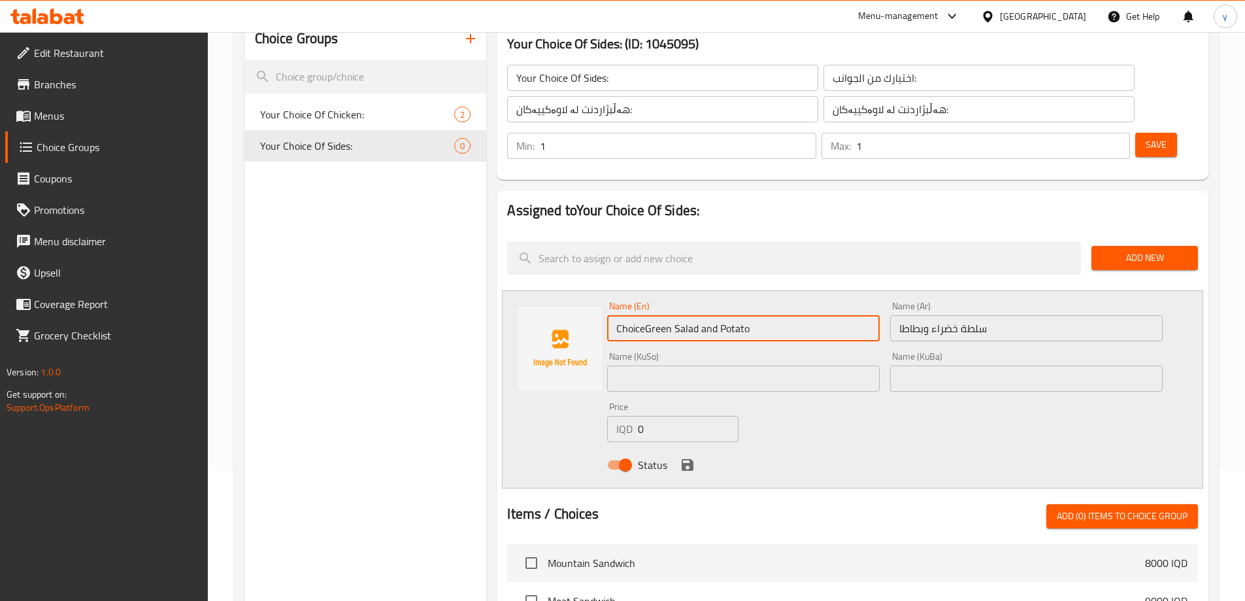
drag, startPoint x: 645, startPoint y: 298, endPoint x: 615, endPoint y: 304, distance: 30.6
click at [615, 315] on input "ChoiceGreen Salad and Potato" at bounding box center [743, 328] width 273 height 26
type input "Green Salad and Potato"
click at [684, 365] on input "text" at bounding box center [743, 378] width 273 height 26
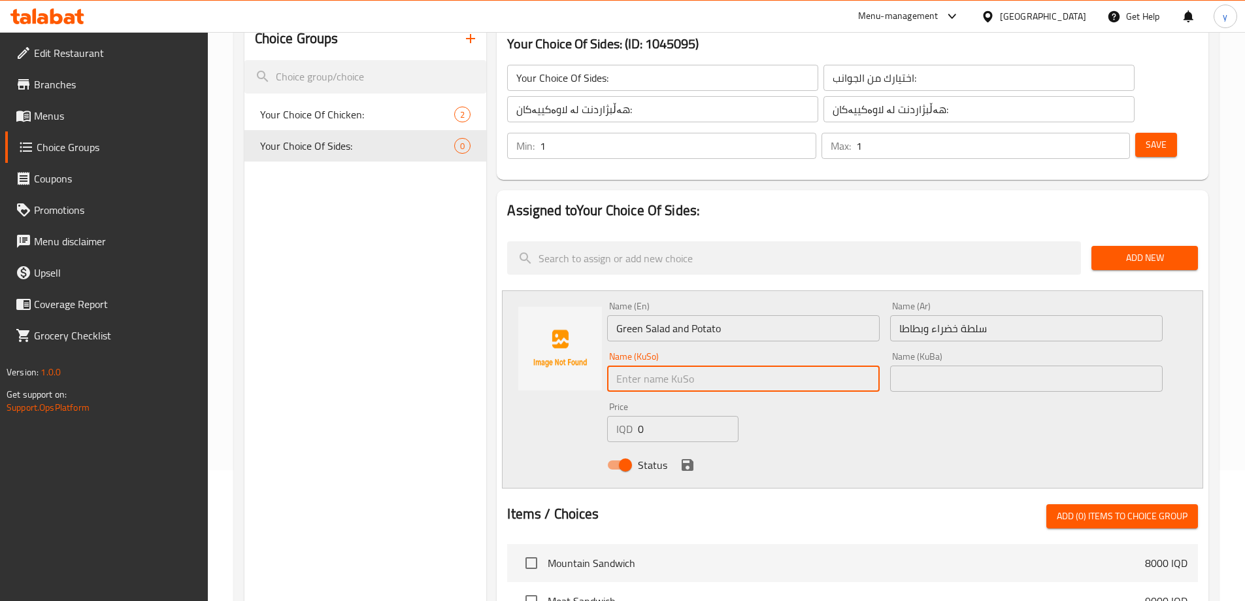
click at [690, 365] on input "text" at bounding box center [743, 378] width 273 height 26
click at [847, 365] on input "زەڵاتەی سەوز و پەتاتە" at bounding box center [743, 378] width 273 height 26
type input "زەڵاتەی سەوز و پەتاتە"
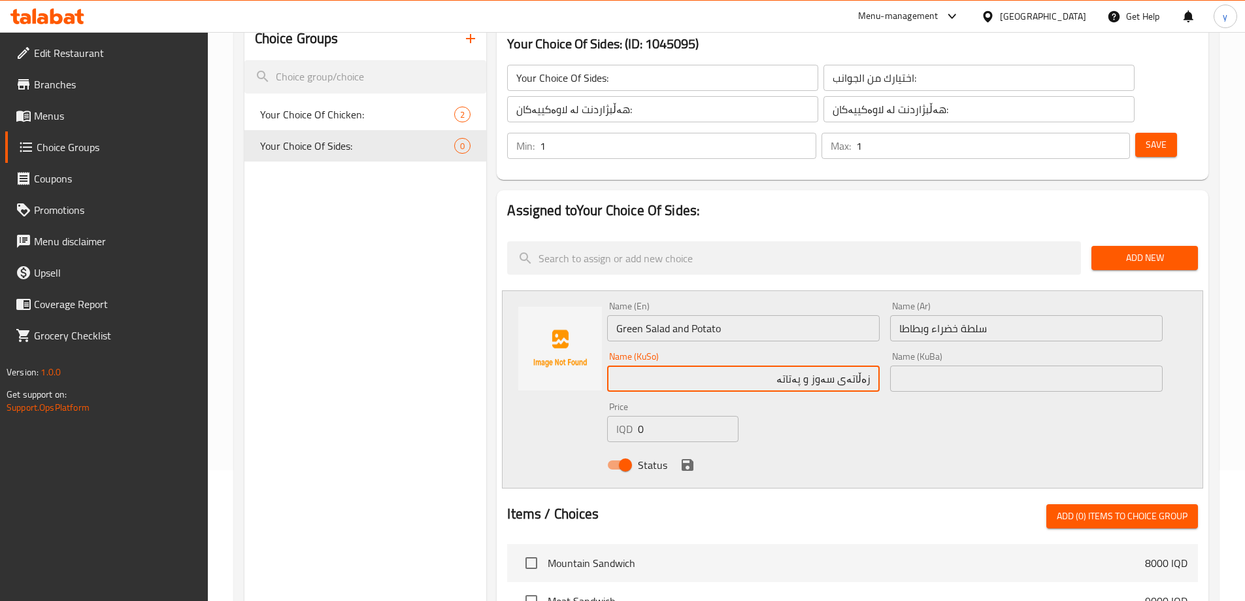
click at [899, 365] on input "text" at bounding box center [1026, 378] width 273 height 26
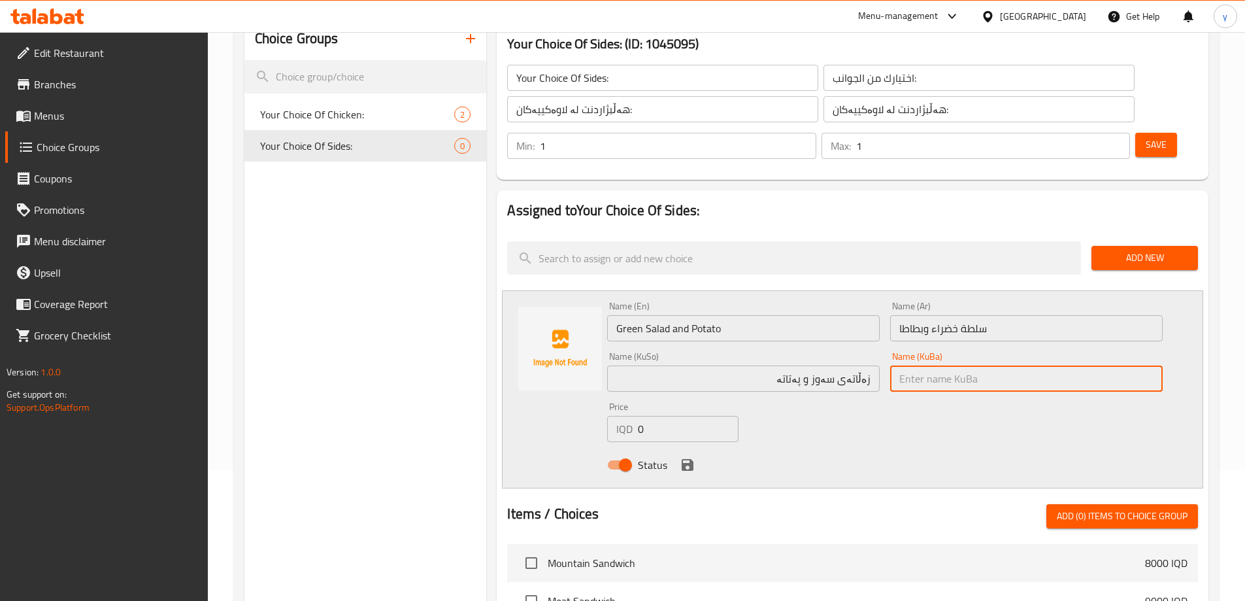
paste input "زەڵاتەی سەوز و پەتاتە"
type input "زەڵاتەی سەوز و پەتاتە"
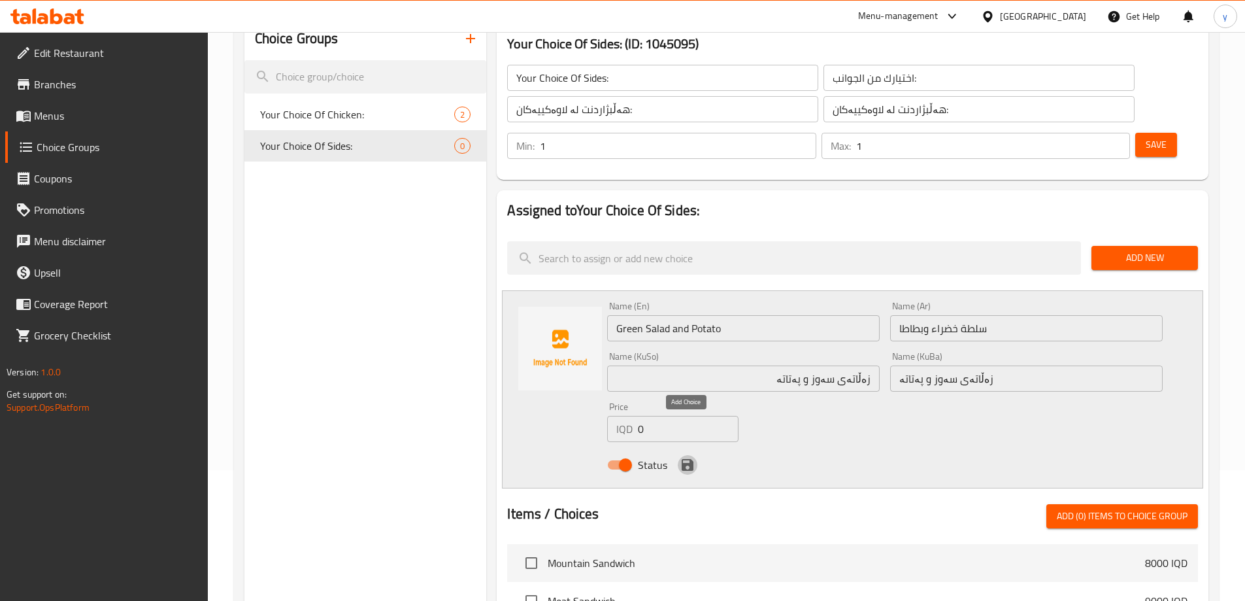
click at [687, 459] on icon "save" at bounding box center [688, 465] width 12 height 12
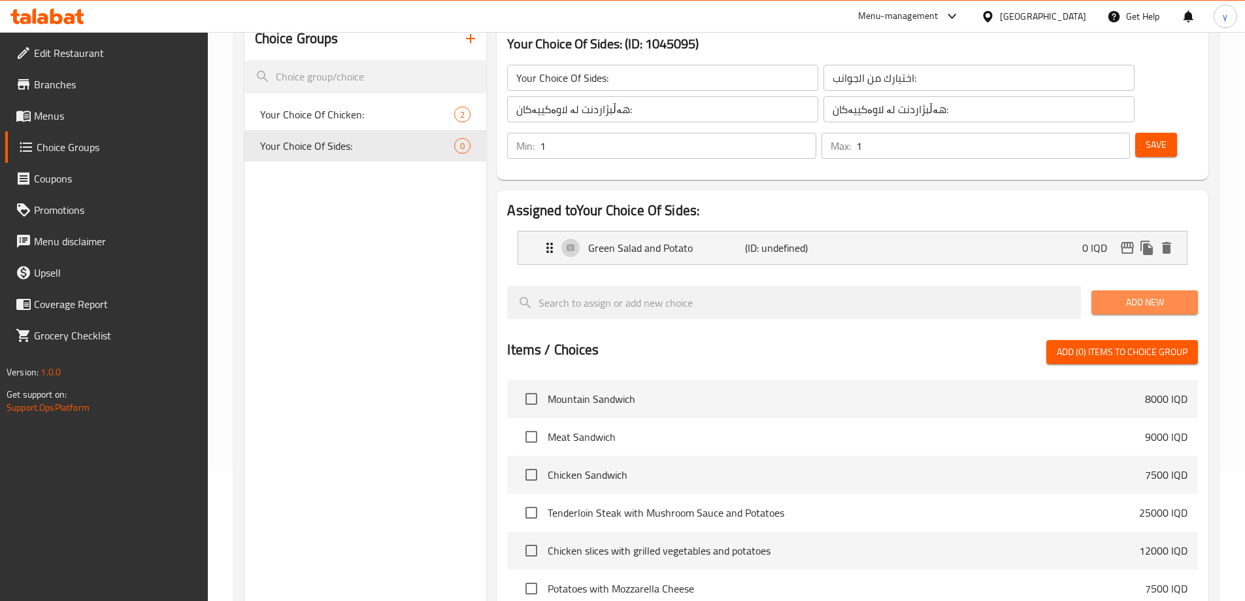
click at [1101, 290] on button "Add New" at bounding box center [1144, 302] width 107 height 24
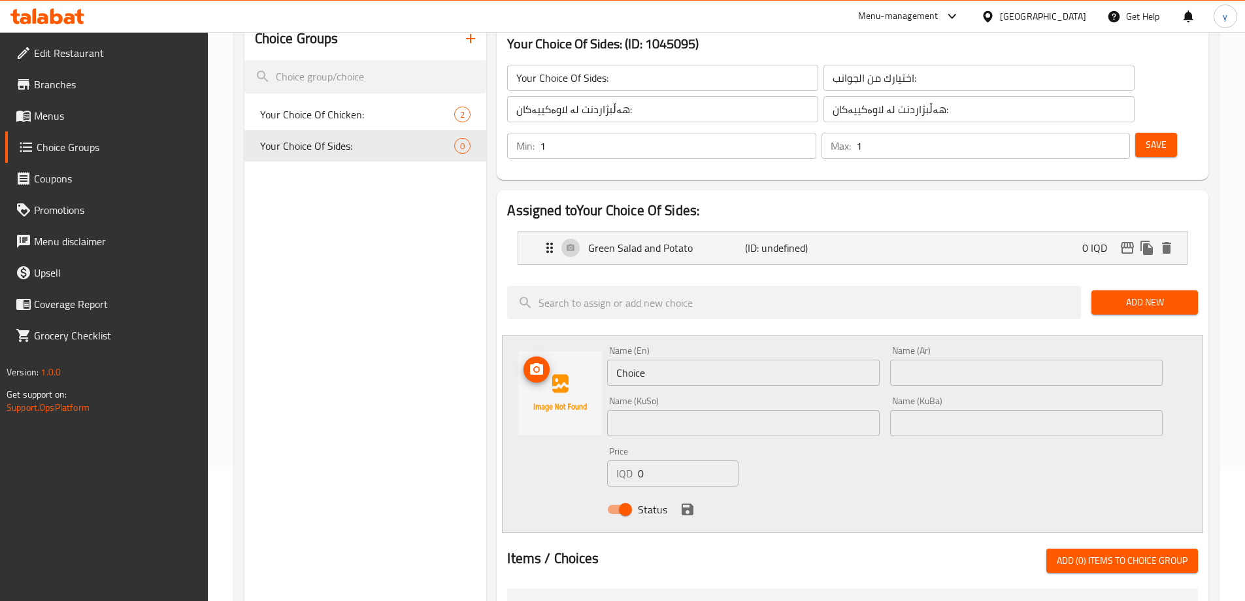
click at [631, 359] on input "Choice" at bounding box center [743, 372] width 273 height 26
click at [632, 359] on input "Choice" at bounding box center [743, 372] width 273 height 26
paste input "French Fries & salad"
click at [674, 359] on input "French Fries & salad" at bounding box center [743, 372] width 273 height 26
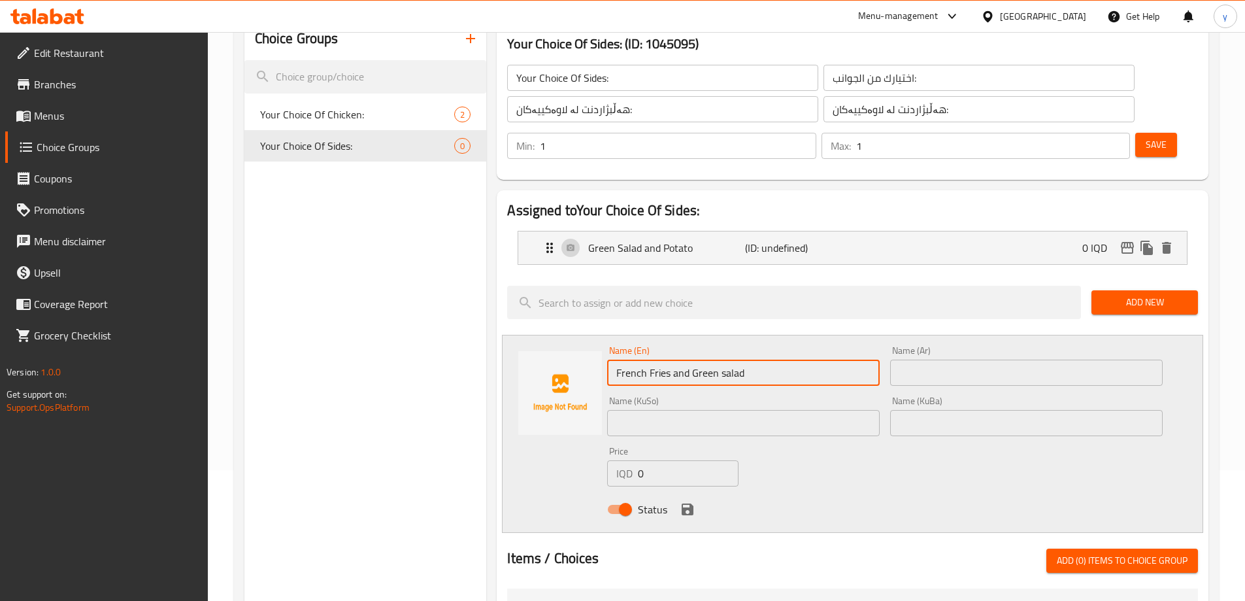
click at [718, 359] on input "French Fries and Green salad" at bounding box center [743, 372] width 273 height 26
click at [698, 240] on p "Green Salad and Potato" at bounding box center [666, 248] width 156 height 16
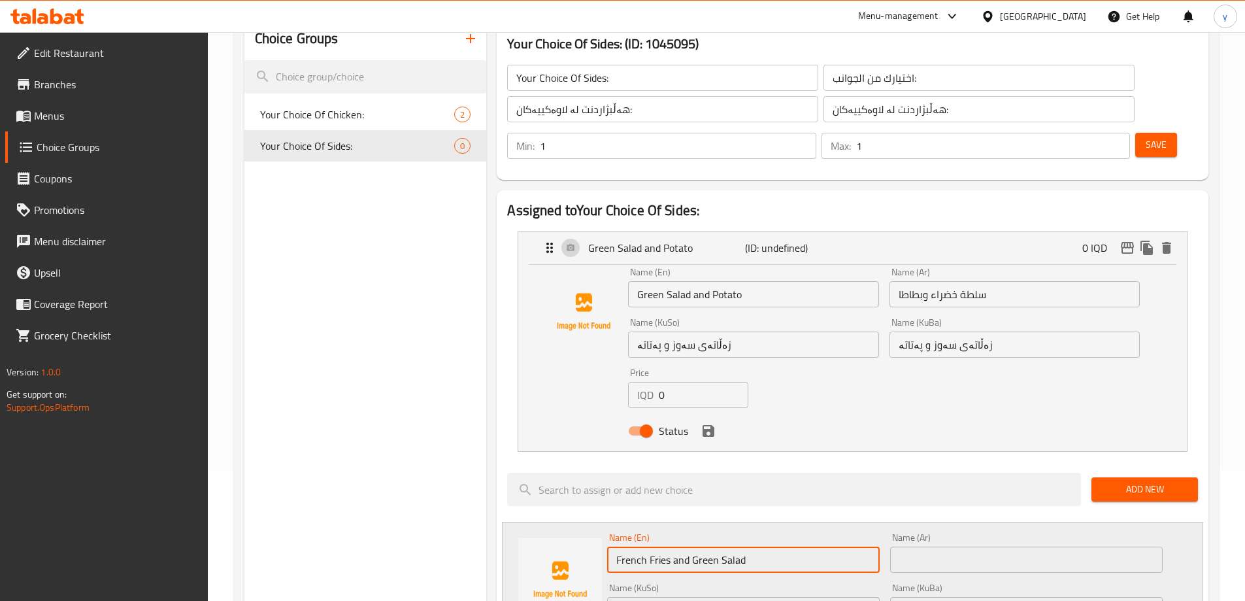
type input "French Fries and Green Salad"
click at [952, 281] on input "سلطة خضراء وبطاطا" at bounding box center [1014, 294] width 250 height 26
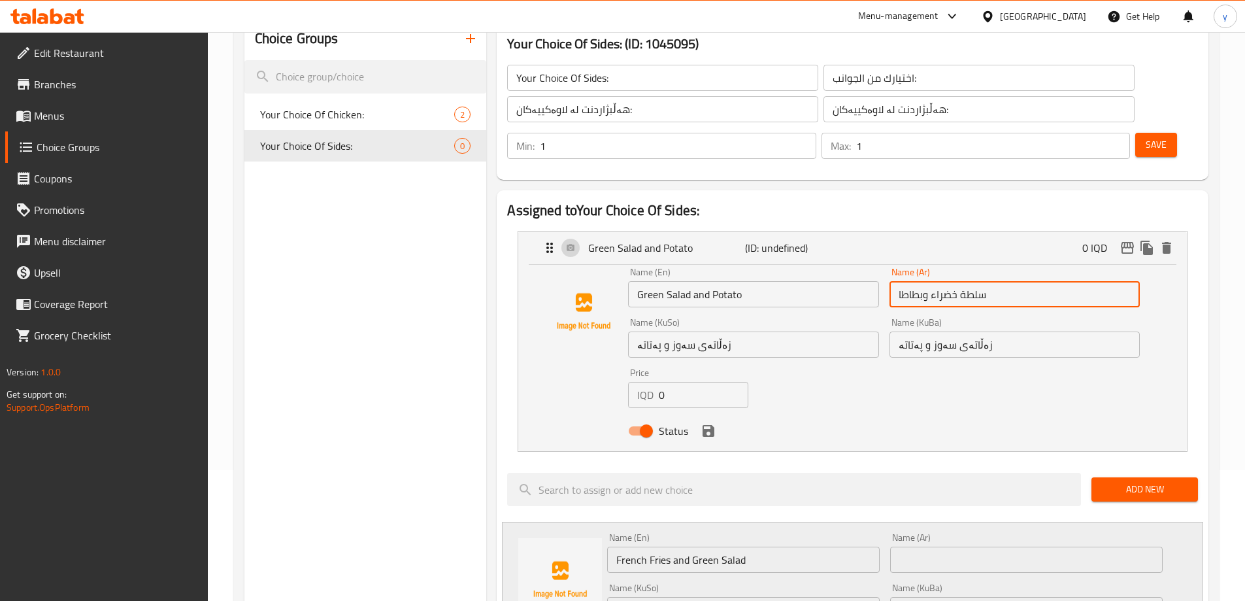
click at [952, 281] on input "سلطة خضراء وبطاطا" at bounding box center [1014, 294] width 250 height 26
click at [990, 546] on input "text" at bounding box center [1026, 559] width 273 height 26
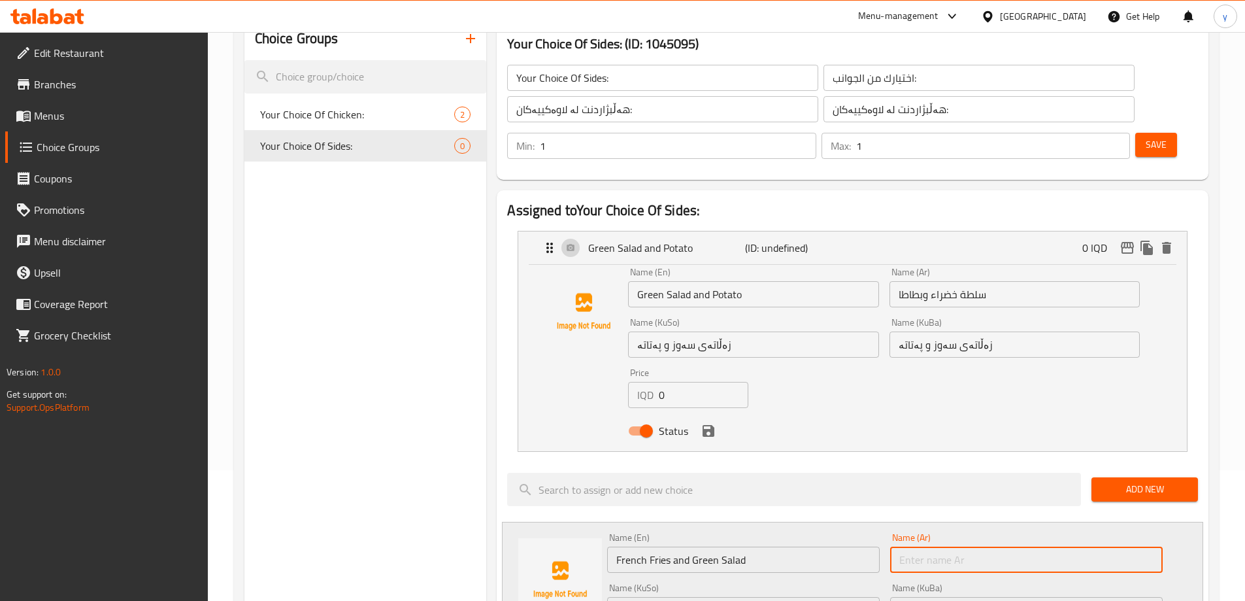
paste input "سلطة خضراء وبطاطا"
click at [918, 322] on div "Name (KuBa) زەڵاتەی سەوز و پەتاتە Name (KuBa)" at bounding box center [1014, 337] width 261 height 50
type input "سلطة خضراء وبطاطا"
click at [918, 322] on div "Name (KuBa) زەڵاتەی سەوز و پەتاتە Name (KuBa)" at bounding box center [1014, 337] width 261 height 50
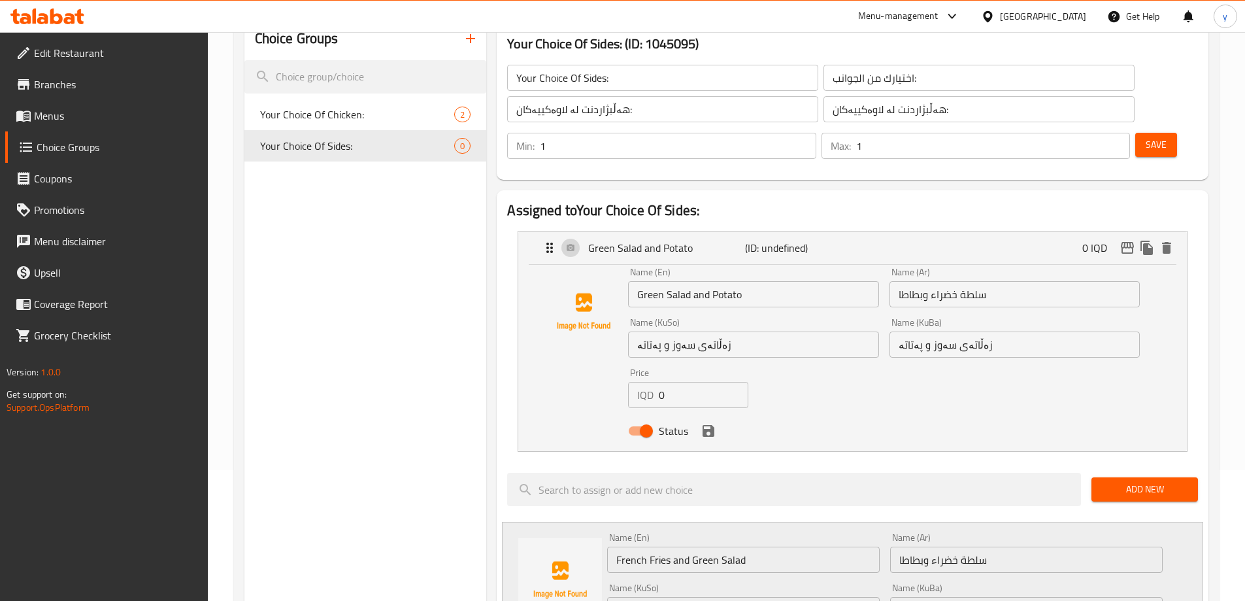
click at [938, 331] on input "زەڵاتەی سەوز و پەتاتە" at bounding box center [1014, 344] width 250 height 26
click at [876, 597] on input "text" at bounding box center [743, 610] width 273 height 26
paste input "زەڵاتەی سەوز و پەتاتە"
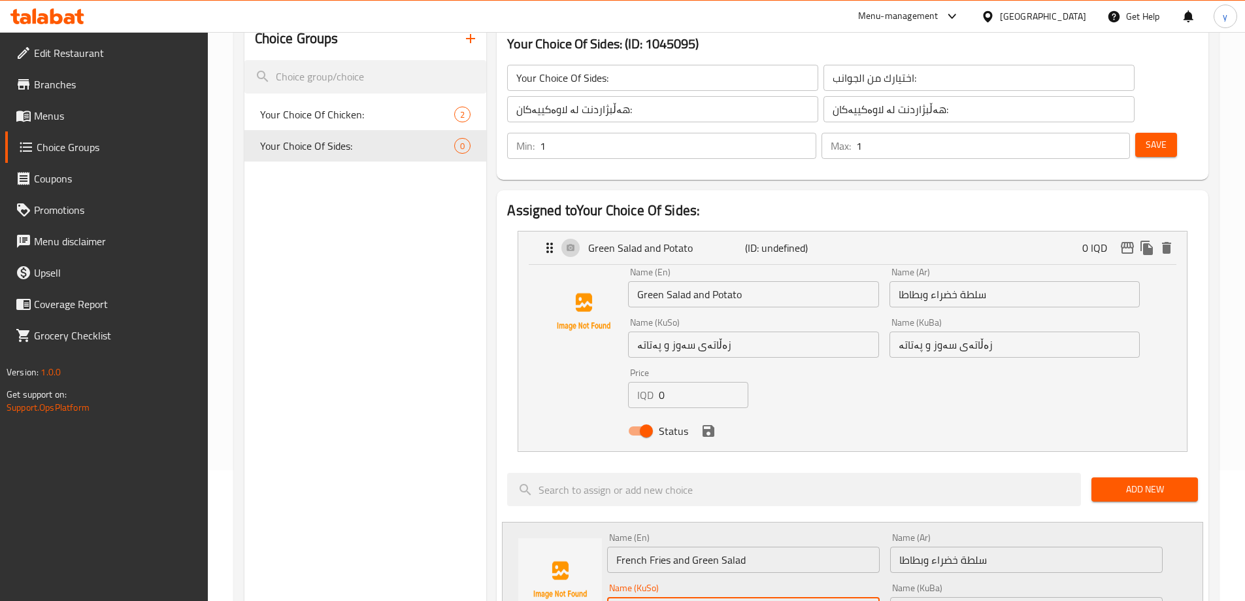
type input "زەڵاتەی سەوز و پەتاتە"
click at [1018, 546] on input "سلطة خضراء وبطاطا" at bounding box center [1026, 559] width 273 height 26
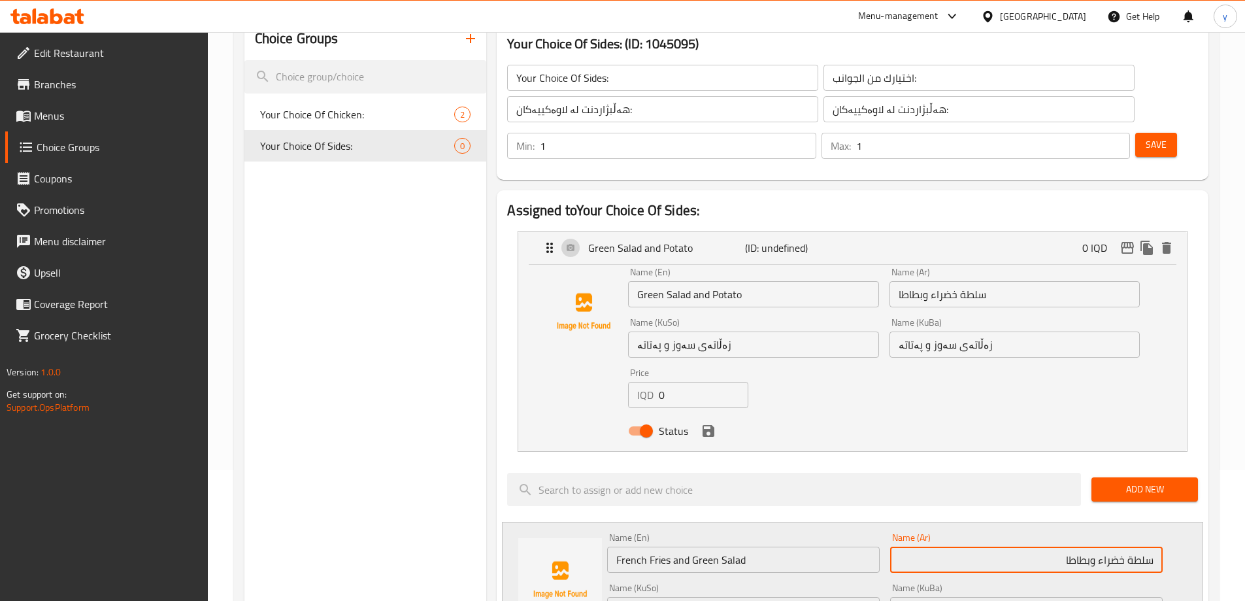
click at [791, 546] on input "French Fries and Green Salad" at bounding box center [743, 559] width 273 height 26
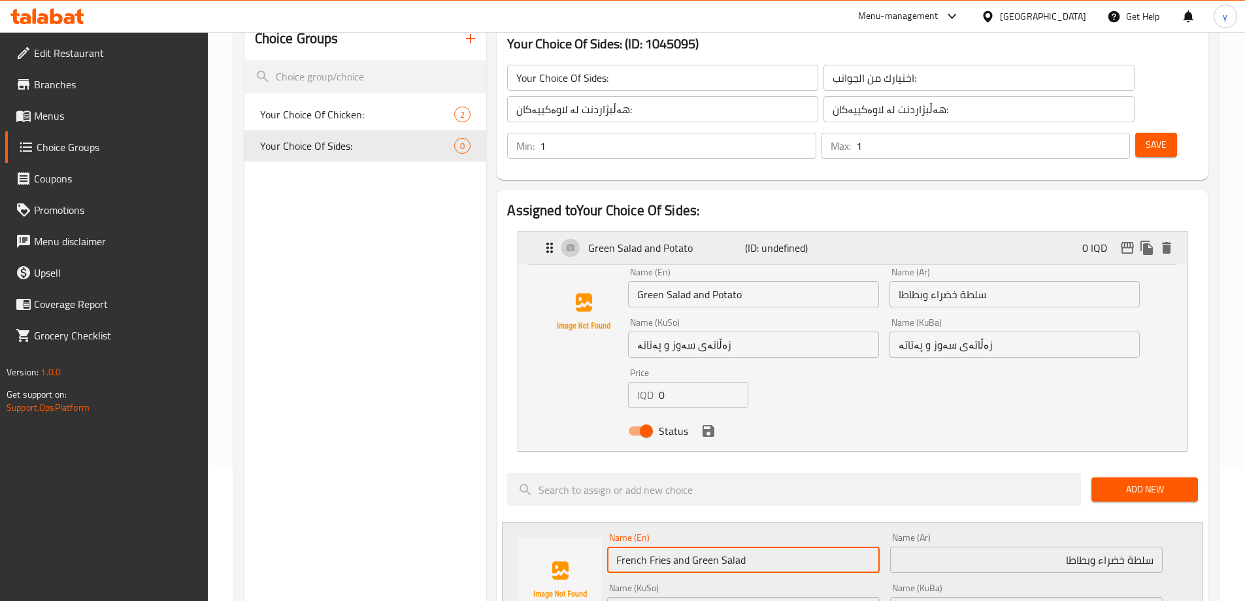
click at [758, 240] on p "(ID: undefined)" at bounding box center [797, 248] width 105 height 16
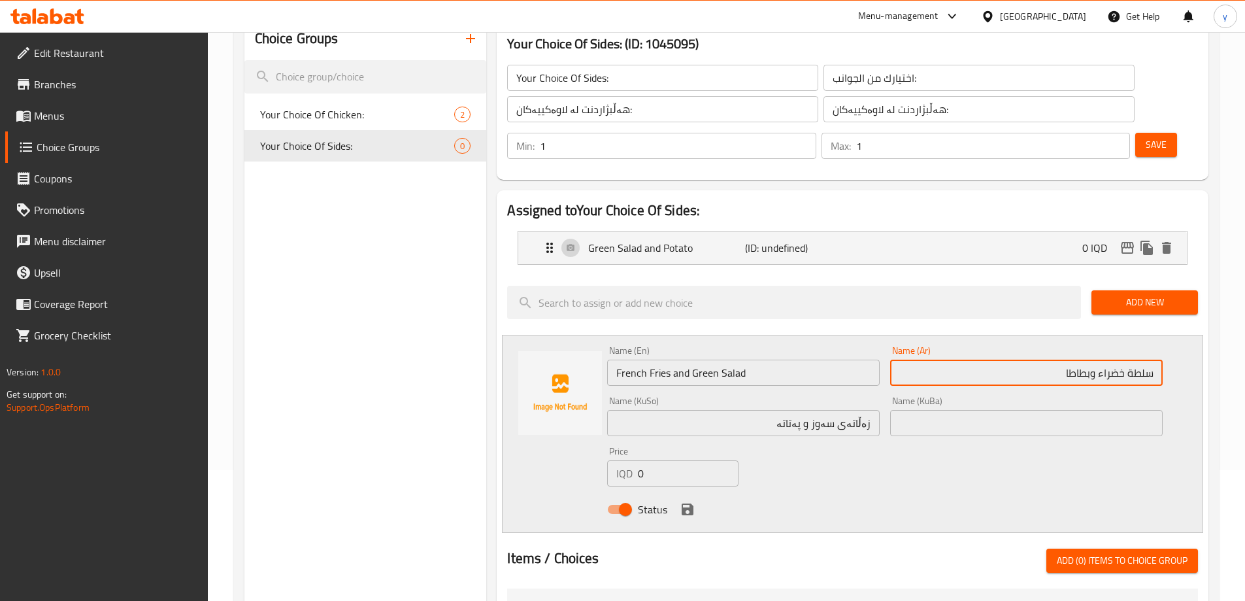
drag, startPoint x: 1099, startPoint y: 338, endPoint x: 1068, endPoint y: 331, distance: 32.0
click at [1068, 359] on input "سلطة خضراء وبطاطا" at bounding box center [1026, 372] width 273 height 26
drag, startPoint x: 1087, startPoint y: 335, endPoint x: 1074, endPoint y: 332, distance: 14.0
click at [1074, 359] on input "سلطة خضراء وبطاطا" at bounding box center [1026, 372] width 273 height 26
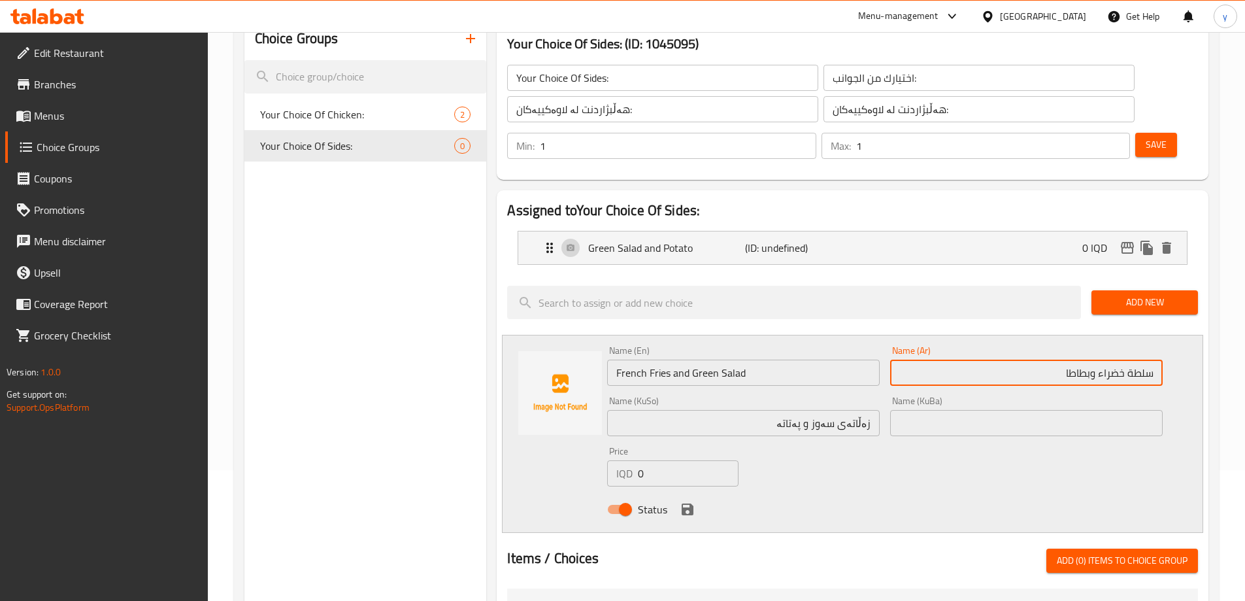
drag, startPoint x: 1090, startPoint y: 331, endPoint x: 1056, endPoint y: 332, distance: 34.0
click at [1056, 359] on input "سلطة خضراء وبطاطا" at bounding box center [1026, 372] width 273 height 26
click at [1157, 359] on input "سلطة خضراء و" at bounding box center [1026, 372] width 273 height 26
paste input "بطاطا"
drag, startPoint x: 1072, startPoint y: 335, endPoint x: 1056, endPoint y: 342, distance: 17.6
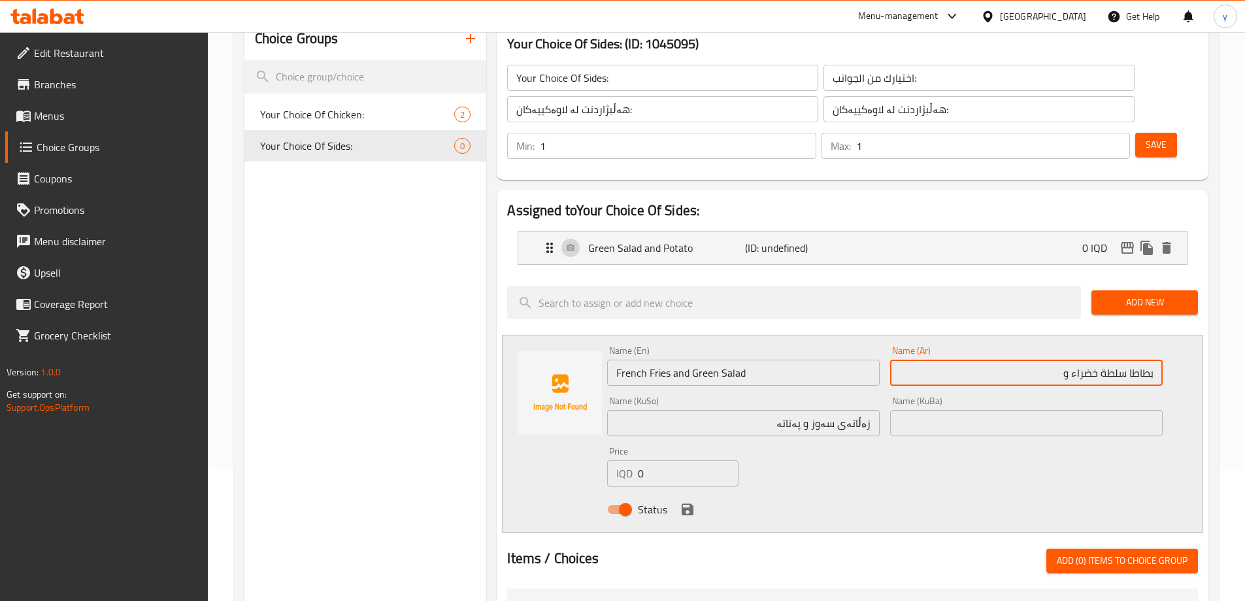
click at [1056, 359] on input "بطاطا سلطة خضراء و" at bounding box center [1026, 372] width 273 height 26
click at [1125, 359] on input "بطاطا سلطة خضراء" at bounding box center [1026, 372] width 273 height 26
type input "بطاطا مقلية وسلطة خضراء"
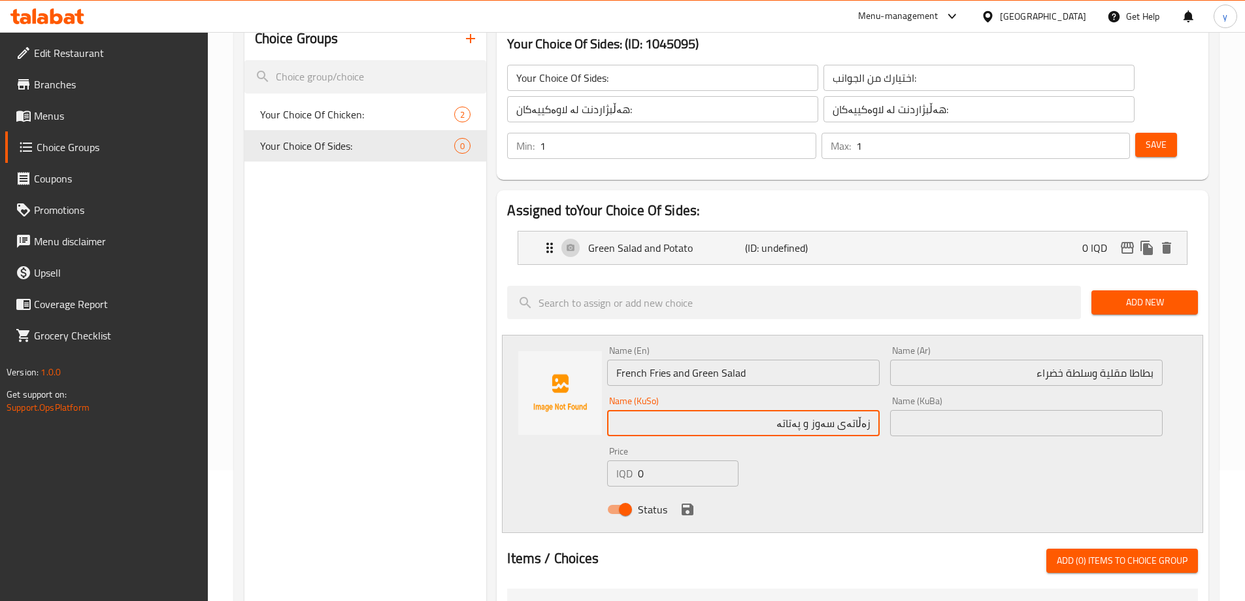
drag, startPoint x: 821, startPoint y: 382, endPoint x: 780, endPoint y: 388, distance: 41.0
click at [780, 410] on input "زەڵاتەی سەوز و پەتاتە" at bounding box center [743, 423] width 273 height 26
click at [873, 410] on input "زەڵاتەی سەوز" at bounding box center [743, 423] width 273 height 26
drag, startPoint x: 843, startPoint y: 390, endPoint x: 837, endPoint y: 392, distance: 7.0
click at [837, 410] on input "فینگەر، زەڵاتەی سەوز" at bounding box center [743, 423] width 273 height 26
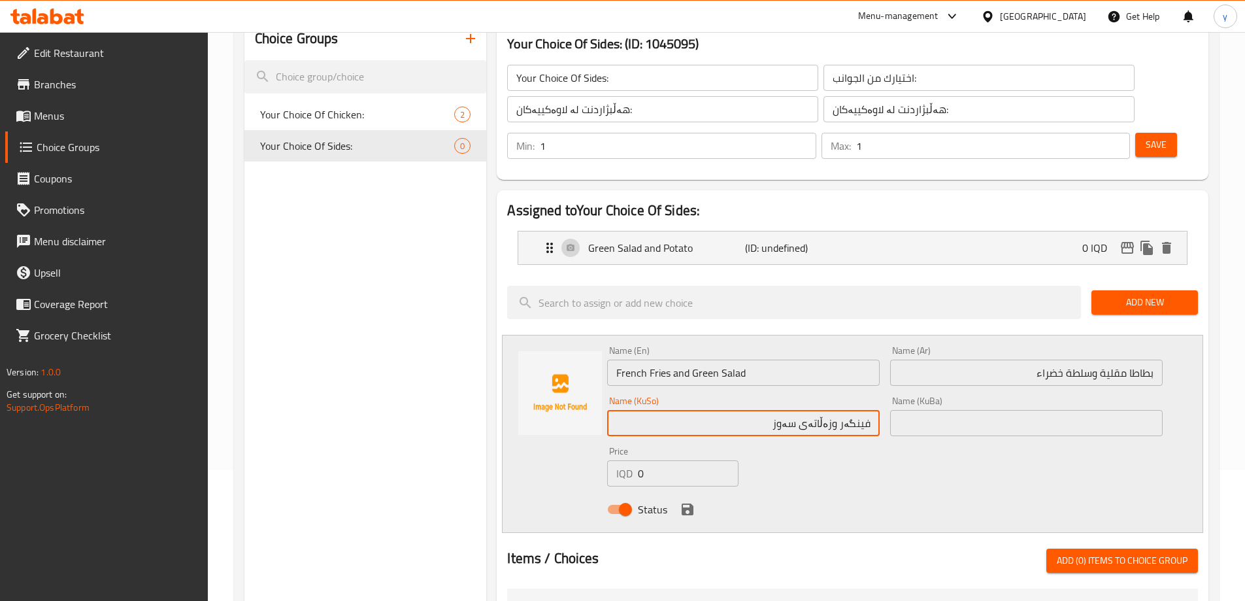
click at [864, 410] on input "فینگەر وزەڵاتەی سەوز" at bounding box center [743, 423] width 273 height 26
type input "فینگەر وزەڵاتەی سەوز"
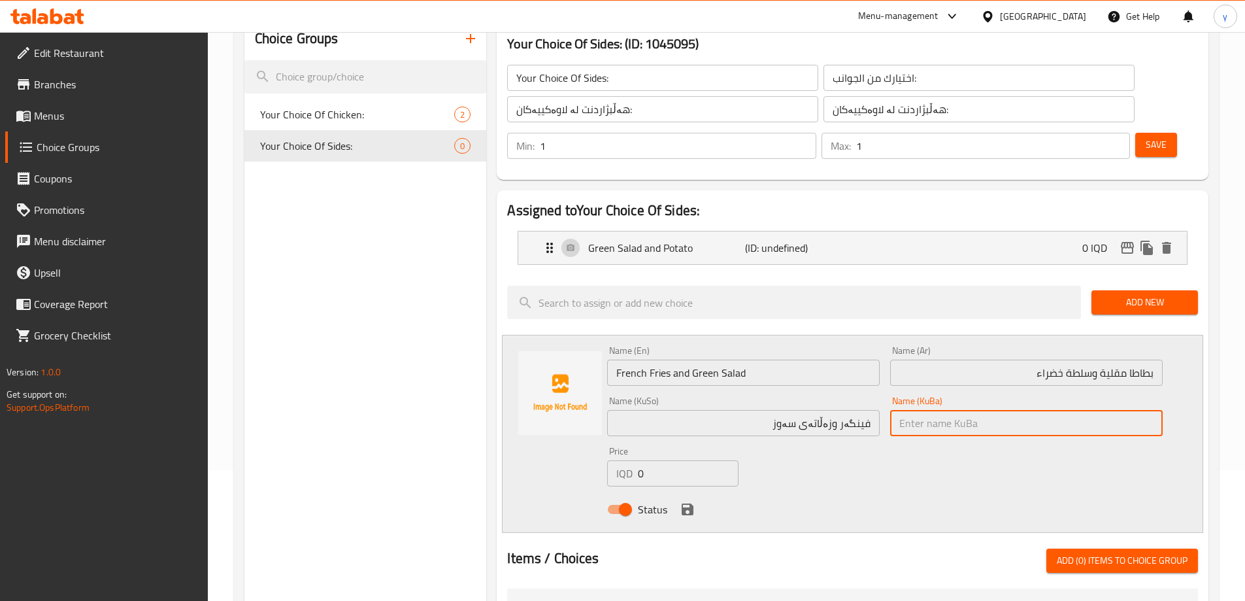
click at [954, 410] on input "text" at bounding box center [1026, 423] width 273 height 26
paste input "فینگەر وزەڵاتەی سەوز"
type input "فینگەر وزەڵاتەی سەوز"
click at [810, 432] on div "Name (En) French Fries and Green Salad Name (En) Name (Ar) بطاطا مقلية وسلطة خض…" at bounding box center [885, 433] width 566 height 186
click at [680, 501] on icon "save" at bounding box center [688, 509] width 16 height 16
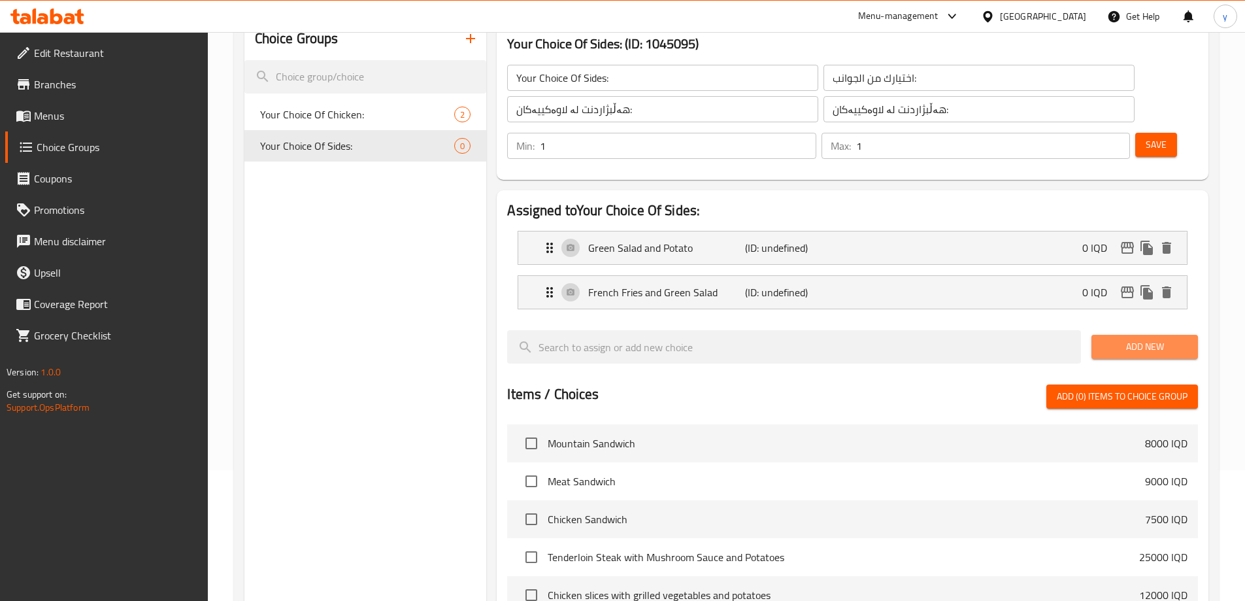
click at [1122, 339] on span "Add New" at bounding box center [1145, 347] width 86 height 16
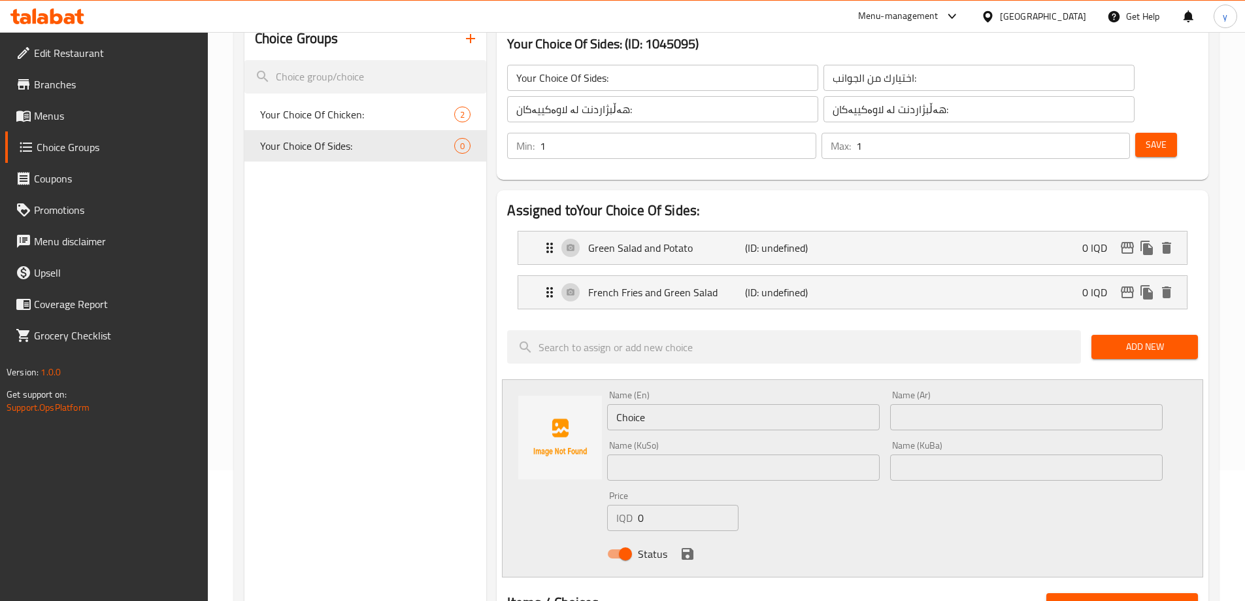
click at [653, 404] on input "Choice" at bounding box center [743, 417] width 273 height 26
paste input "Red Rice and Green Salad"
type input "Red Rice and Green Salad"
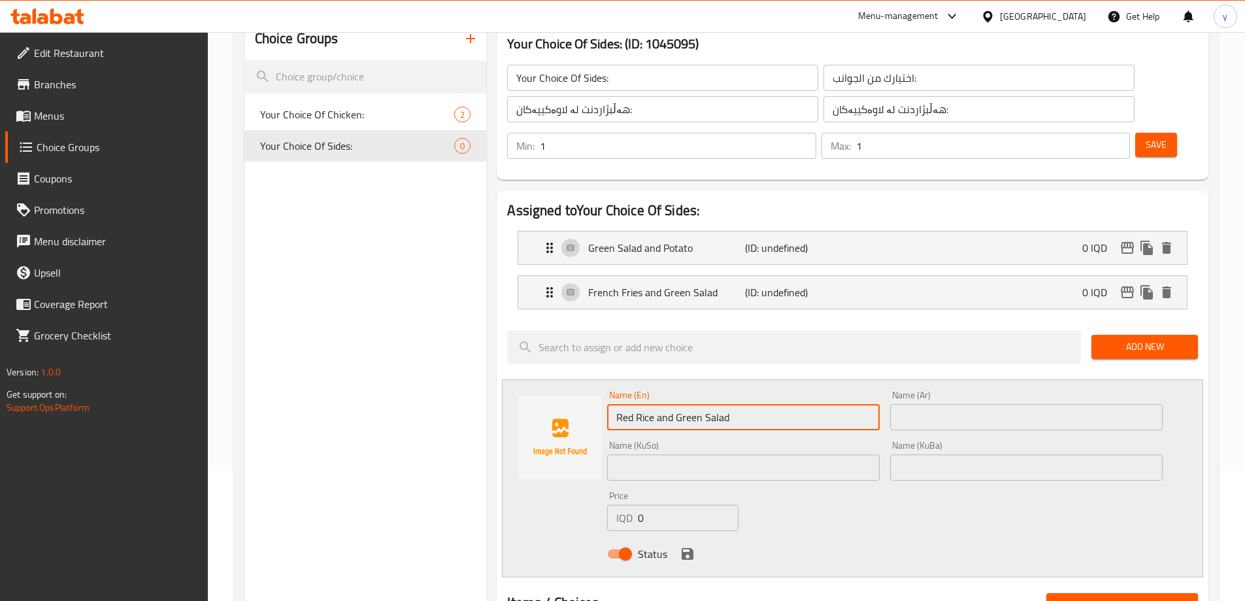
click at [969, 404] on input "text" at bounding box center [1026, 417] width 273 height 26
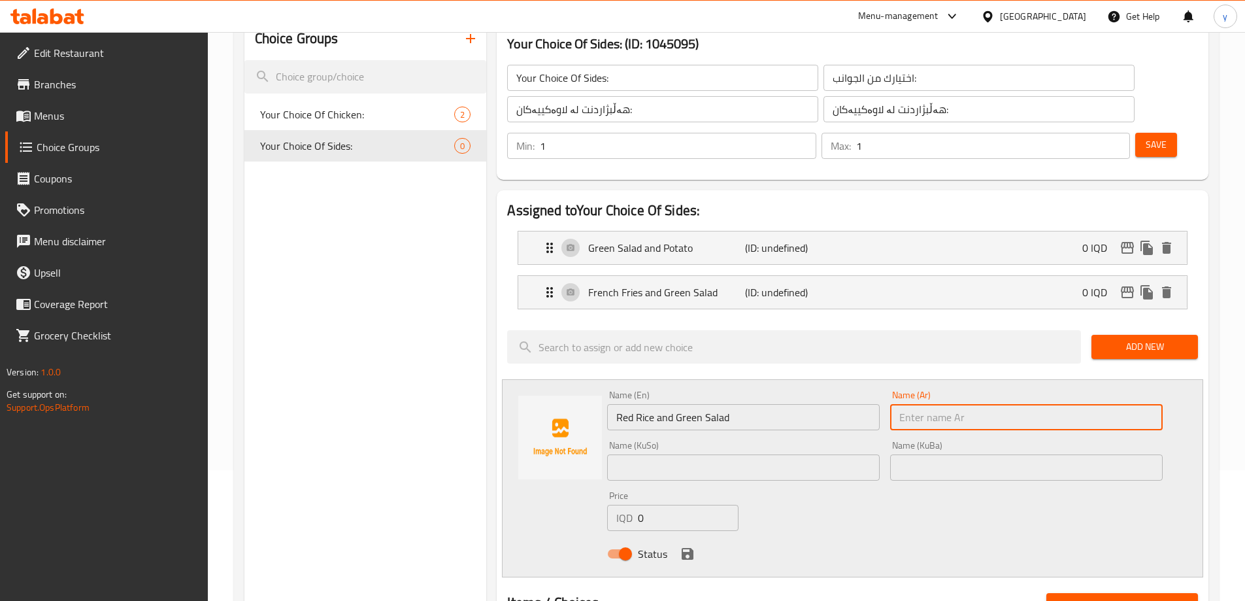
paste input "أرز أحمر وسلطة خضراء"
type input "أرز أحمر وسلطة خضراء"
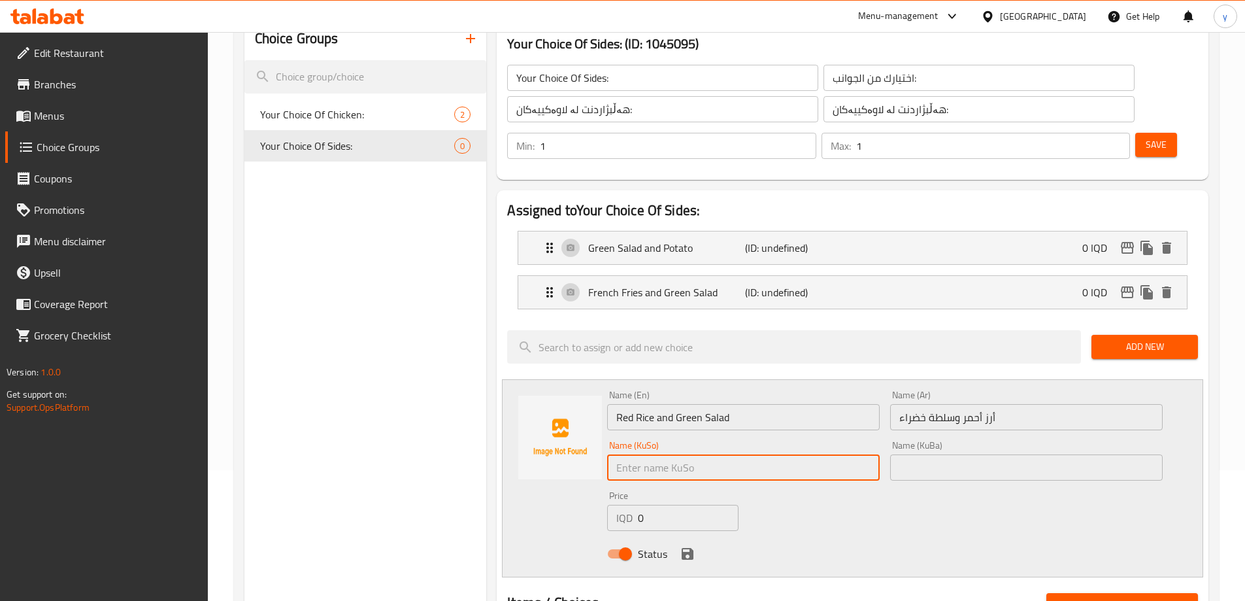
click at [827, 454] on input "text" at bounding box center [743, 467] width 273 height 26
click at [802, 454] on input "برنجی سوور و زەڵاتەی سوور" at bounding box center [743, 467] width 273 height 26
click at [625, 454] on input "برنجی سوور و زەڵاتەی سوور" at bounding box center [743, 467] width 273 height 26
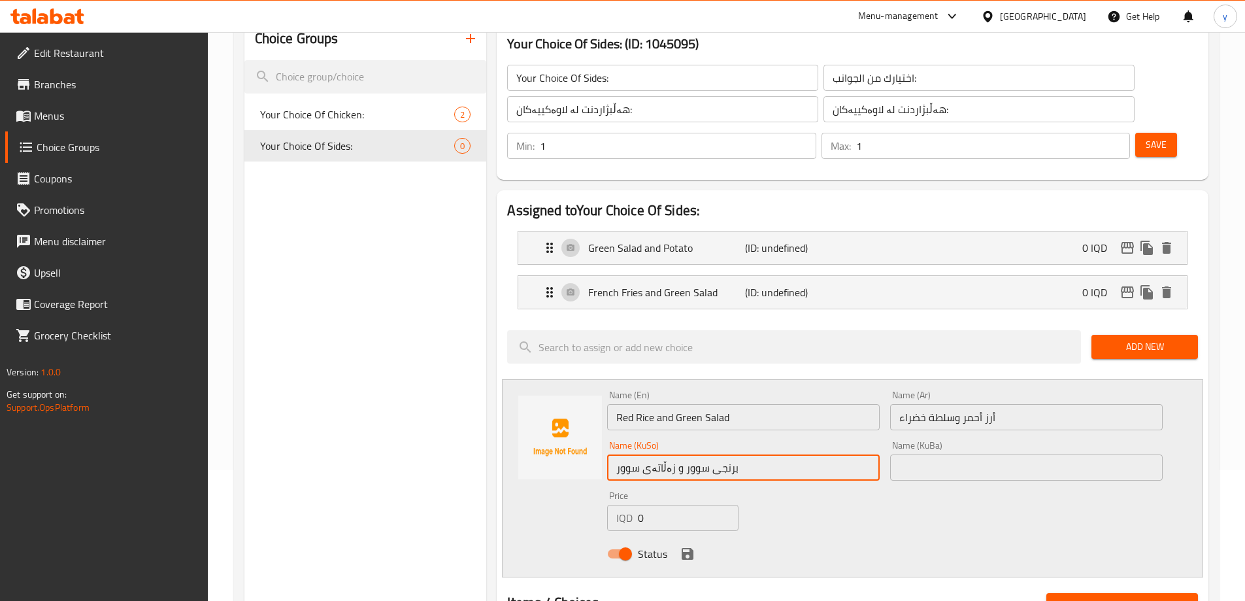
click at [625, 454] on input "برنجی سوور و زەڵاتەی سوور" at bounding box center [743, 467] width 273 height 26
click at [661, 454] on input "برنجی سوور و زەڵاتەی سەوز" at bounding box center [743, 467] width 273 height 26
type input "برنجی سوور و زەڵاتەی سەوز"
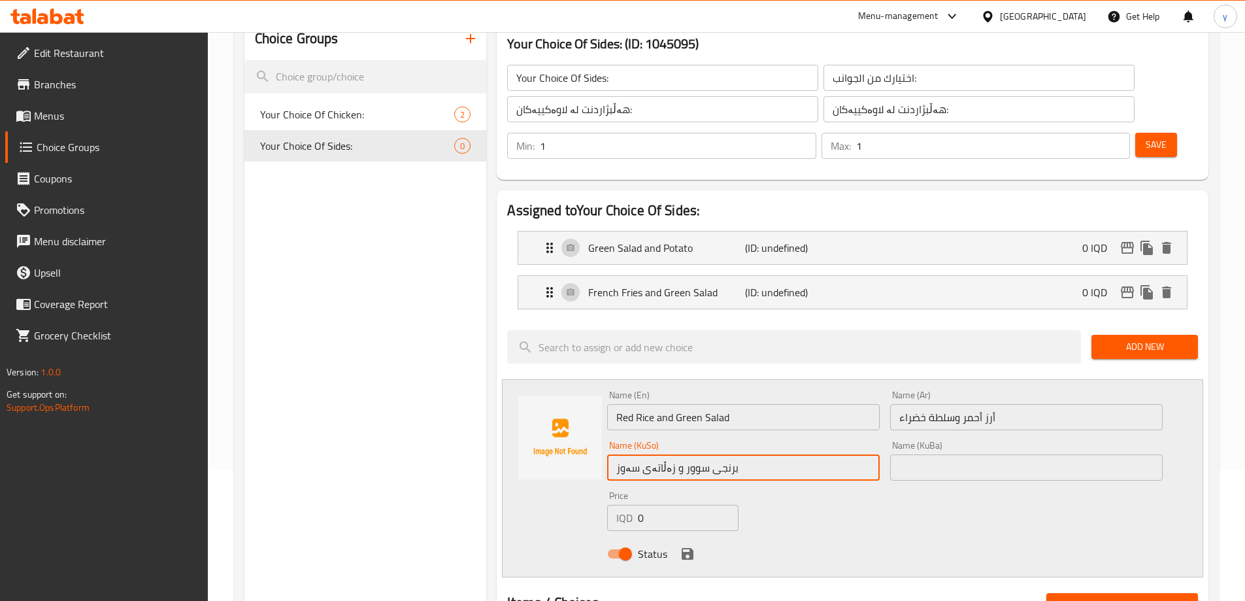
click at [943, 454] on input "text" at bounding box center [1026, 467] width 273 height 26
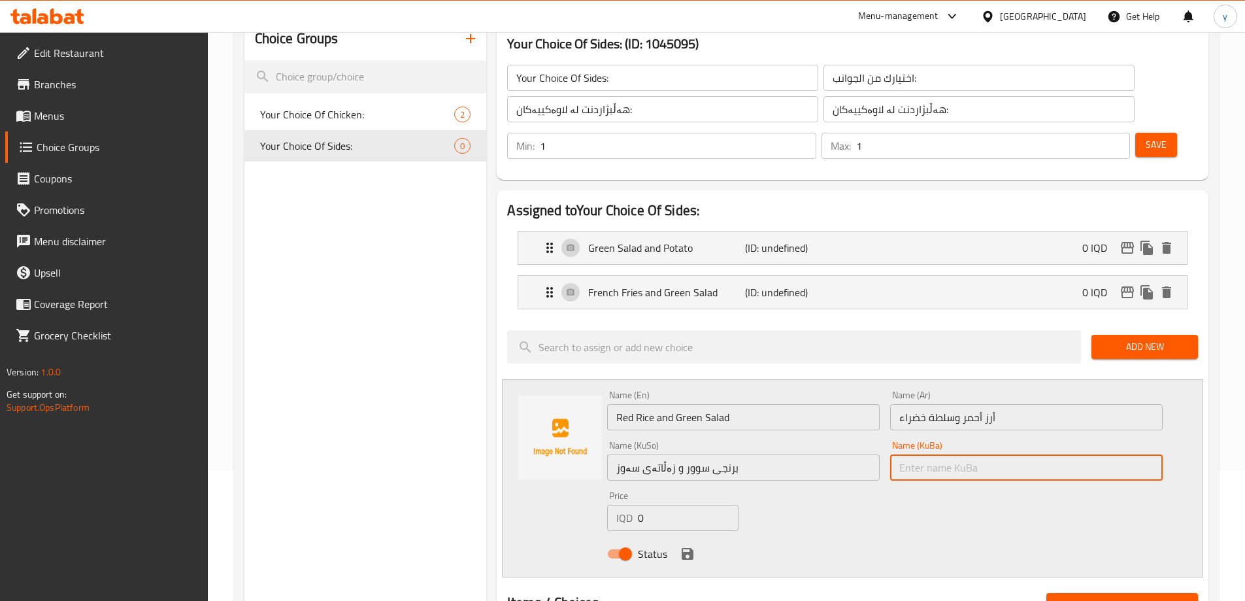
paste input "برنجی سوور و زەڵاتەی سەوز"
type input "برنجی سوور و زەڵاتەی سەوز"
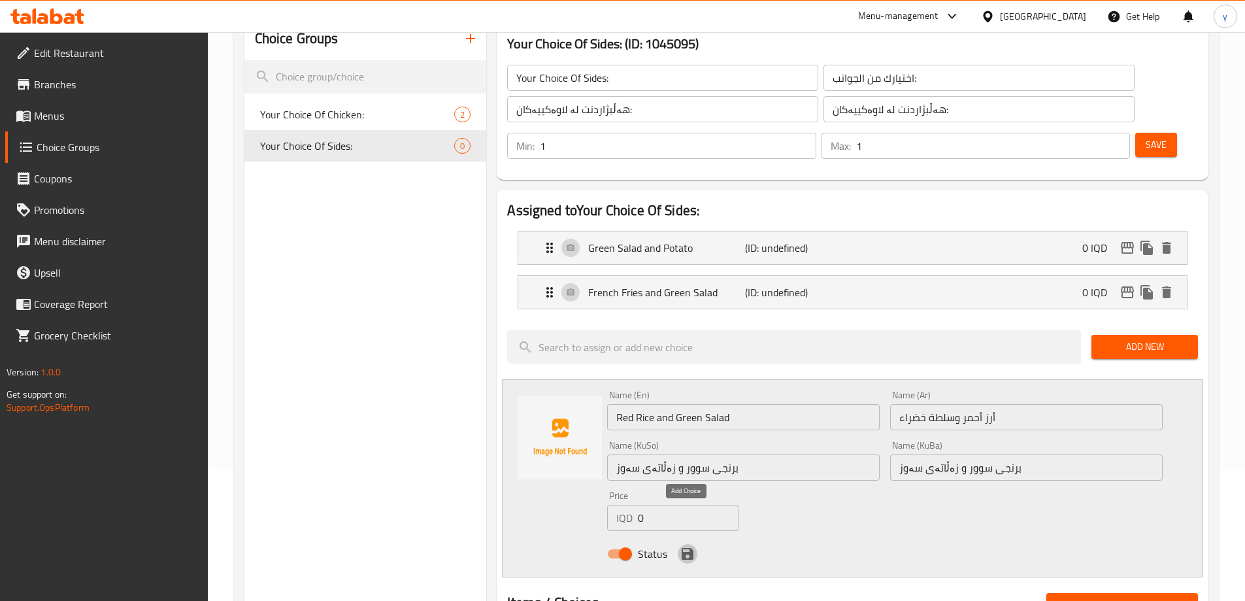
click at [681, 546] on icon "save" at bounding box center [688, 554] width 16 height 16
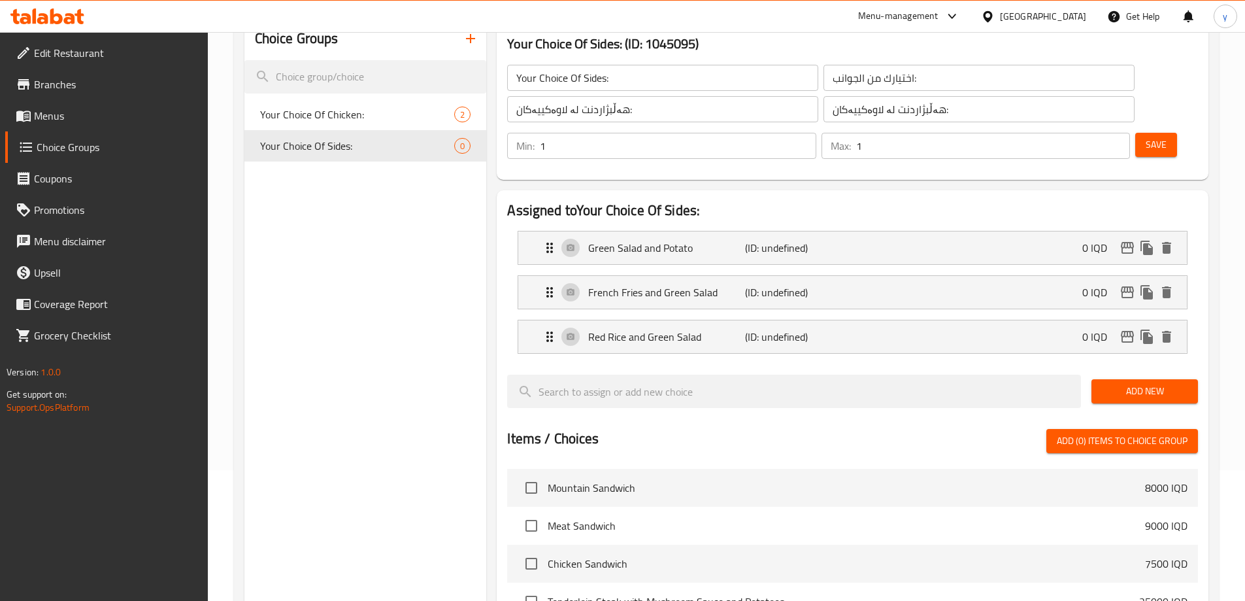
click at [1146, 137] on span "Save" at bounding box center [1156, 145] width 21 height 16
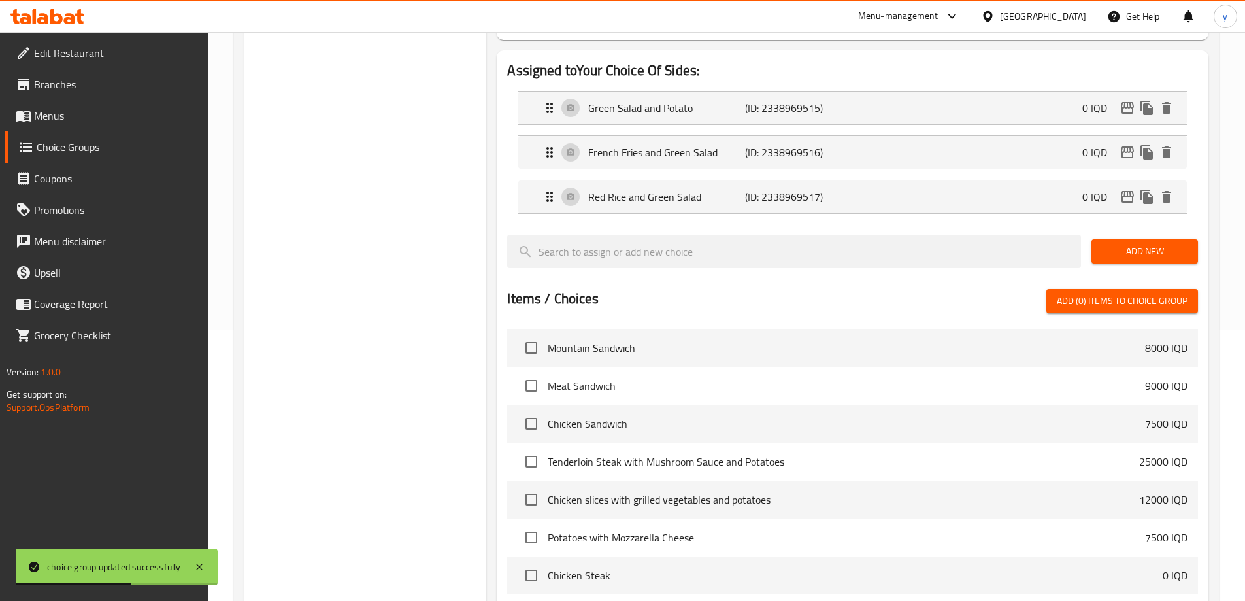
scroll to position [0, 0]
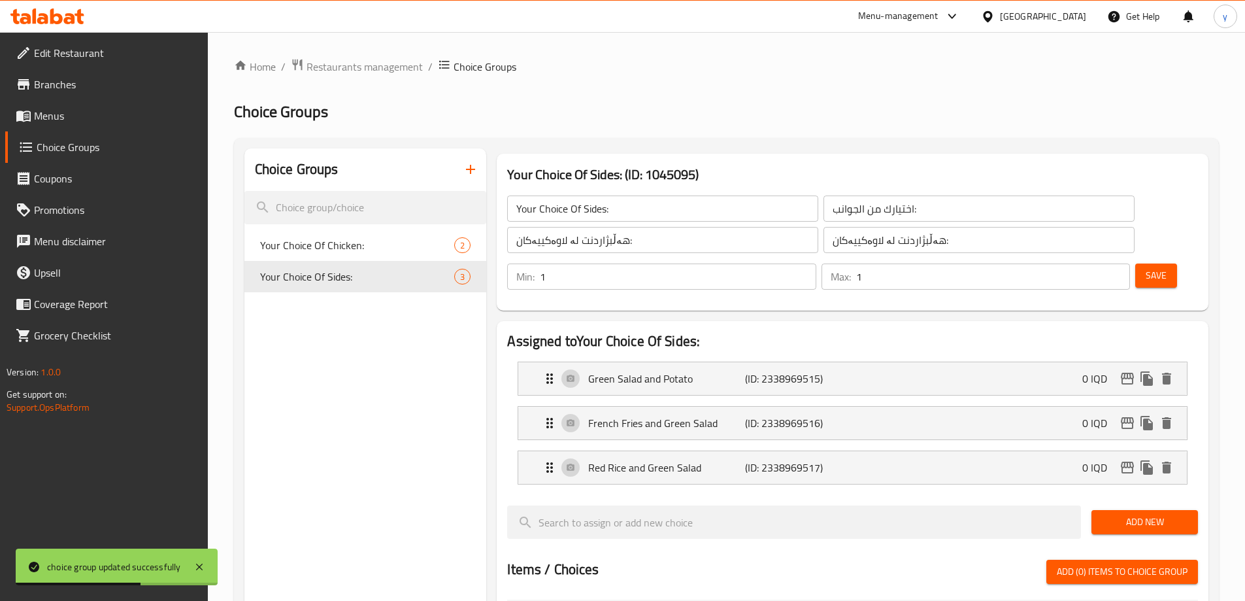
click at [459, 155] on div "Choice Groups" at bounding box center [365, 169] width 242 height 42
click at [464, 159] on button "button" at bounding box center [470, 169] width 31 height 31
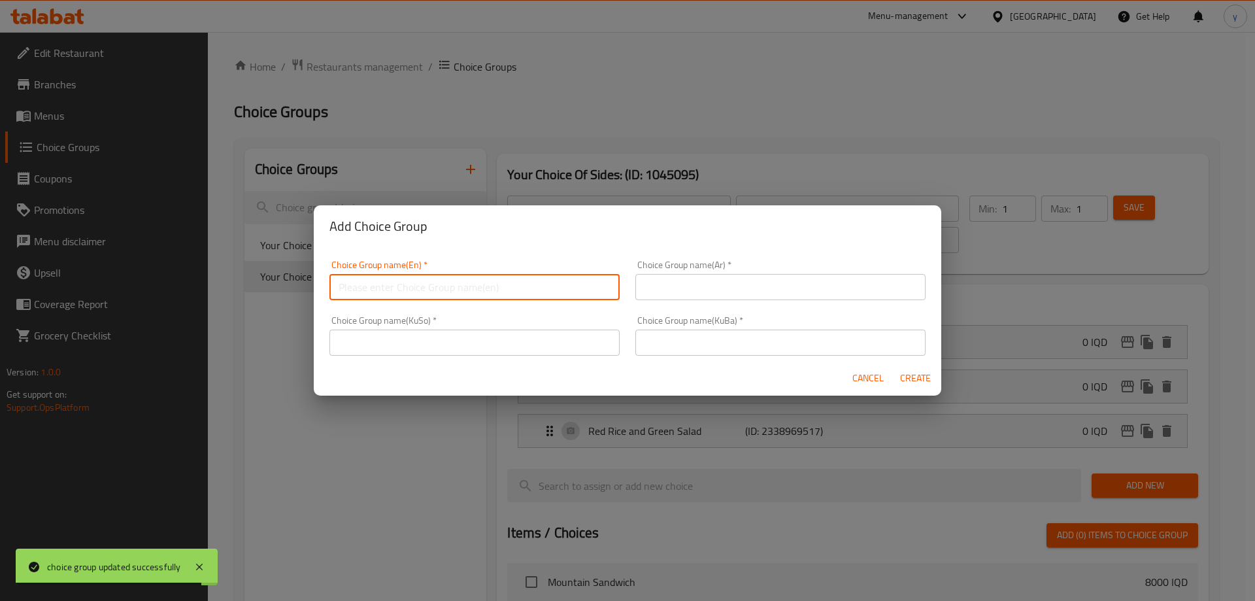
drag, startPoint x: 458, startPoint y: 293, endPoint x: 579, endPoint y: 295, distance: 120.9
click at [458, 293] on input "text" at bounding box center [474, 287] width 290 height 26
paste input "هەڵبژاردنت لە ساس/سۆس:"
type input "هەڵبژاردنت لە ساس/سۆس:"
click at [661, 289] on input "text" at bounding box center [780, 287] width 290 height 26
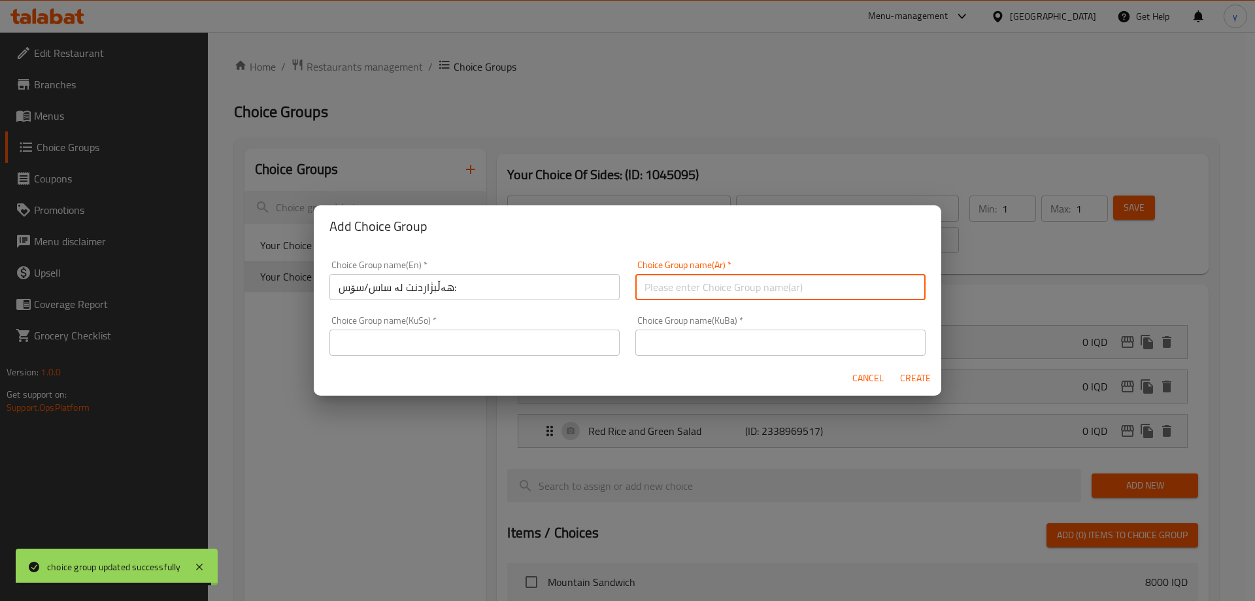
paste input "هەڵبژاردنت لە ساس/سۆس:"
type input "هەڵبژاردنت لە ساس/سۆس:"
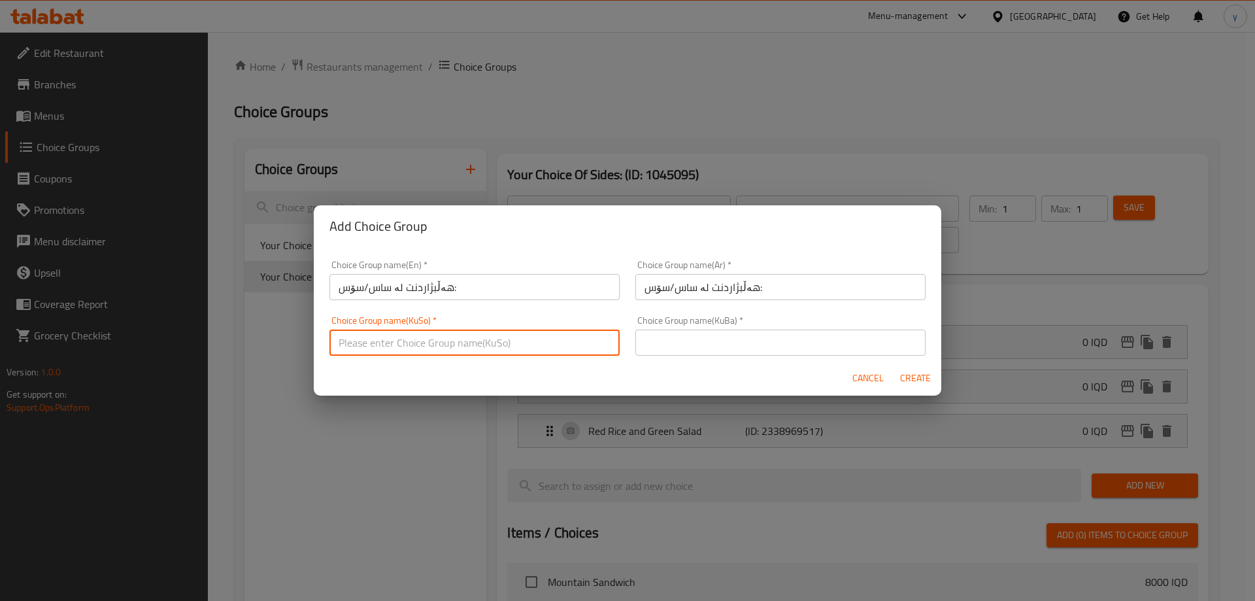
click at [590, 346] on input "text" at bounding box center [474, 342] width 290 height 26
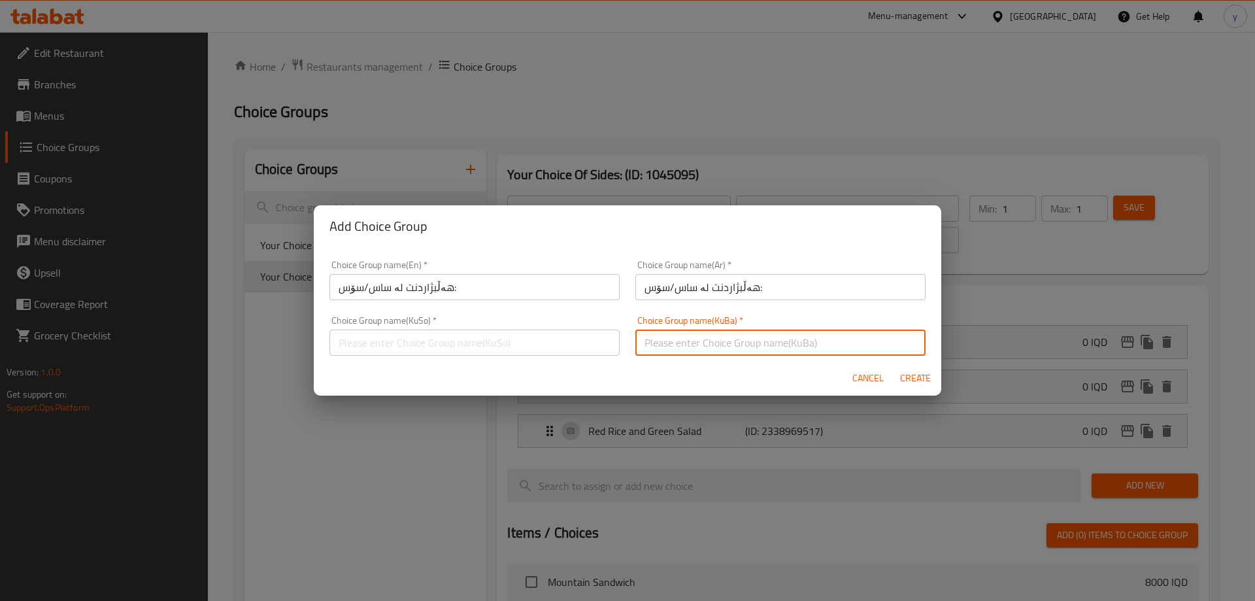
paste input "هەڵبژاردنت لە ساس/سۆس:"
click at [696, 342] on input "هەڵبژاردنت لە ساس/سۆس:" at bounding box center [780, 342] width 290 height 26
paste input "هەڵبژاردنت لە ساس/سۆس:"
click at [696, 301] on div "Choice Group name(Ar)   * هەڵبژاردنت لە ساس/سۆس: Choice Group name(Ar) *" at bounding box center [780, 280] width 306 height 56
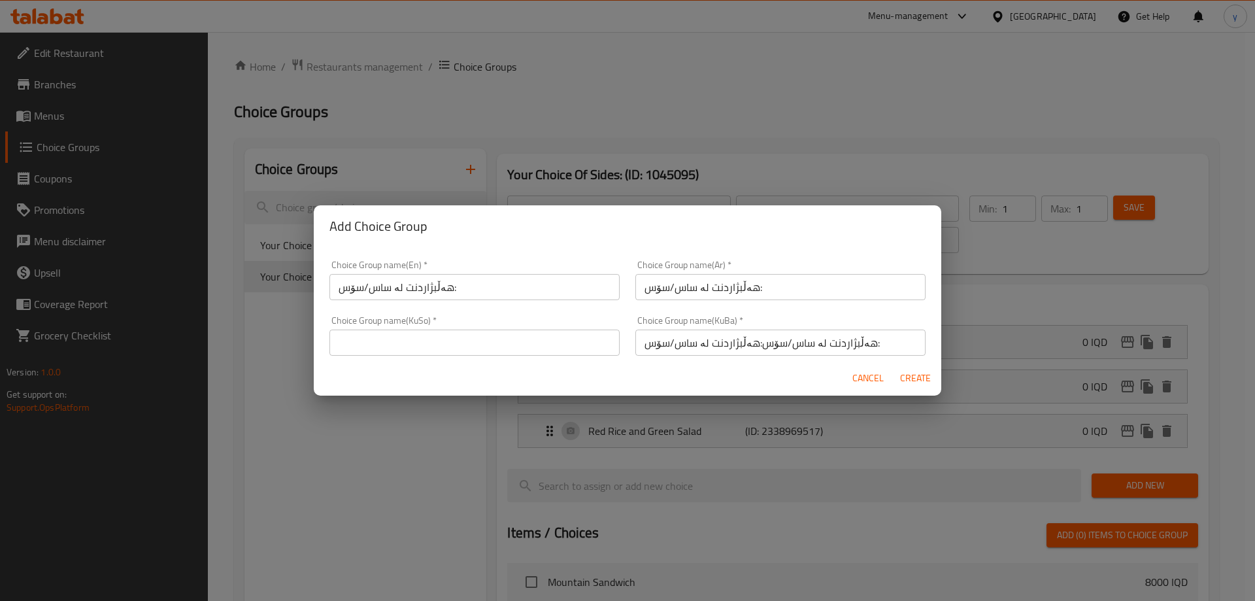
click at [593, 350] on input "text" at bounding box center [474, 342] width 290 height 26
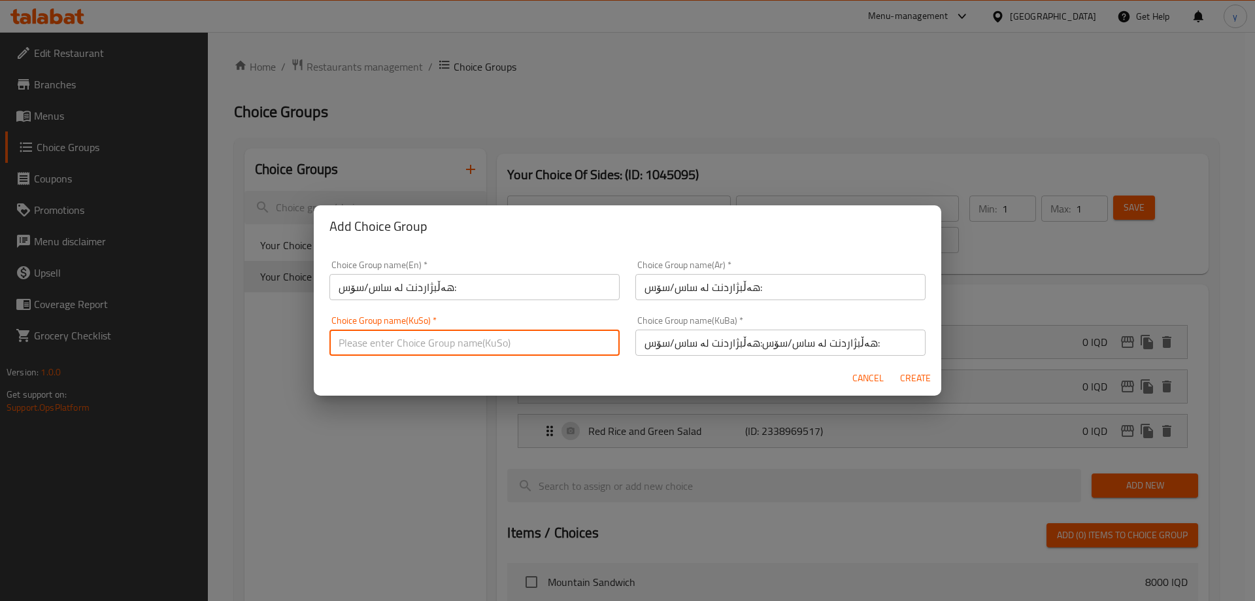
paste input "هەڵبژاردنت لە ساس/سۆس:"
click at [642, 350] on input "هەڵبژاردنت لە ساس/سۆس:هەڵبژاردنت لە ساس/سۆس:هەڵبژاردنت لە ساس/سۆس:" at bounding box center [780, 342] width 290 height 26
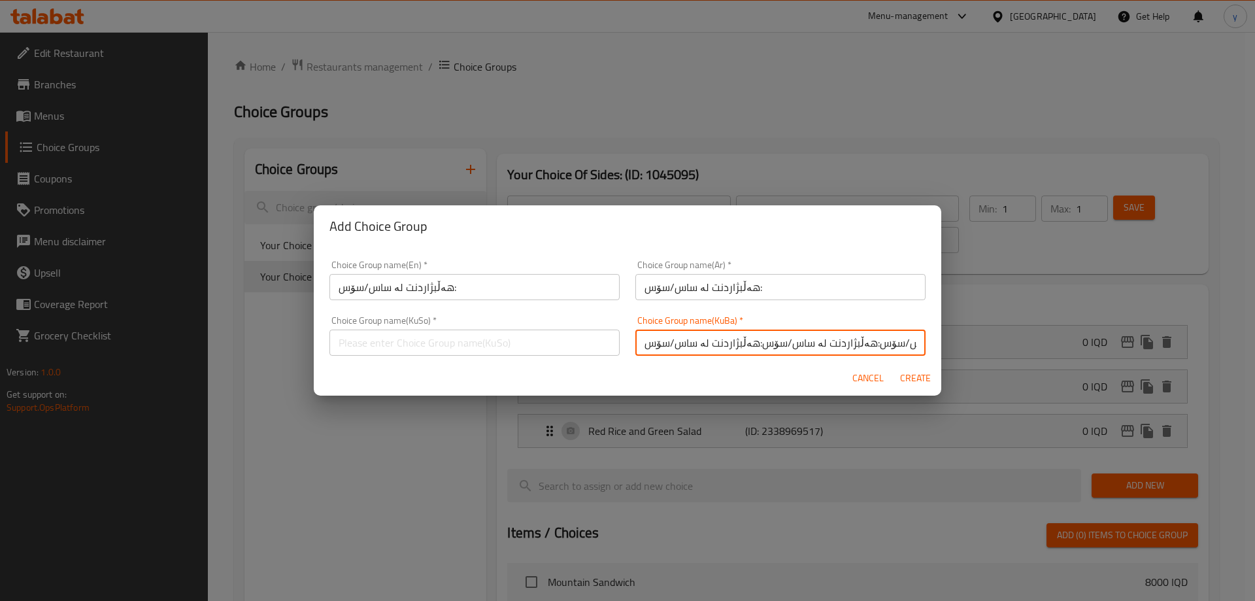
type input "هەڵبژاردنت لە ساس/سۆس:هەڵبژاردنت لە ساس/سۆس:هەڵبژاردنت لە ساس/سۆس:"
click at [525, 340] on input "text" at bounding box center [474, 342] width 290 height 26
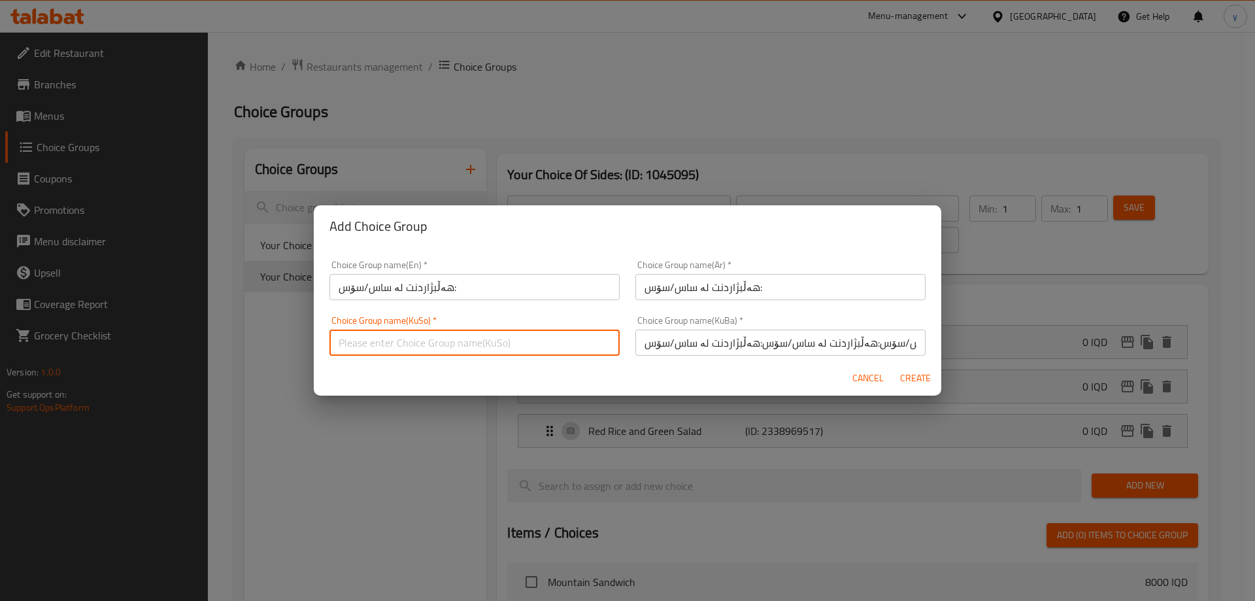
paste input "هەڵبژاردنت لە ساس/سۆس:"
type input "هەڵبژاردنت لە ساس/سۆس:"
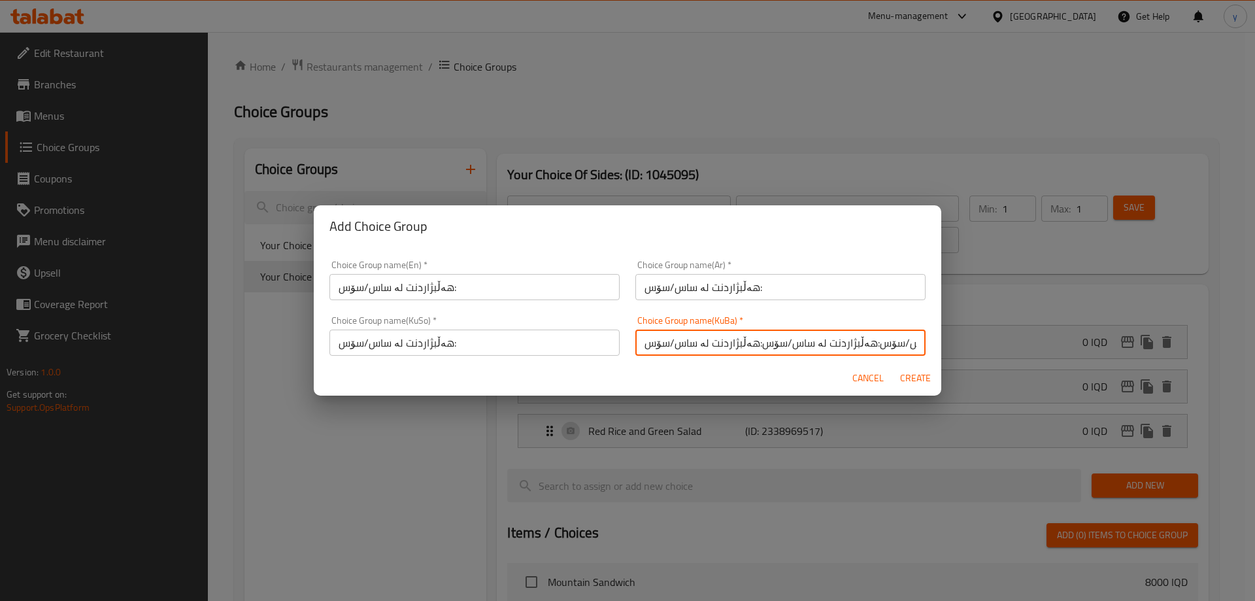
click at [655, 336] on input "هەڵبژاردنت لە ساس/سۆس:هەڵبژاردنت لە ساس/سۆس:هەڵبژاردنت لە ساس/سۆس:" at bounding box center [780, 342] width 290 height 26
paste input "text"
type input "هەڵبژاردنت لە ساس/سۆس:"
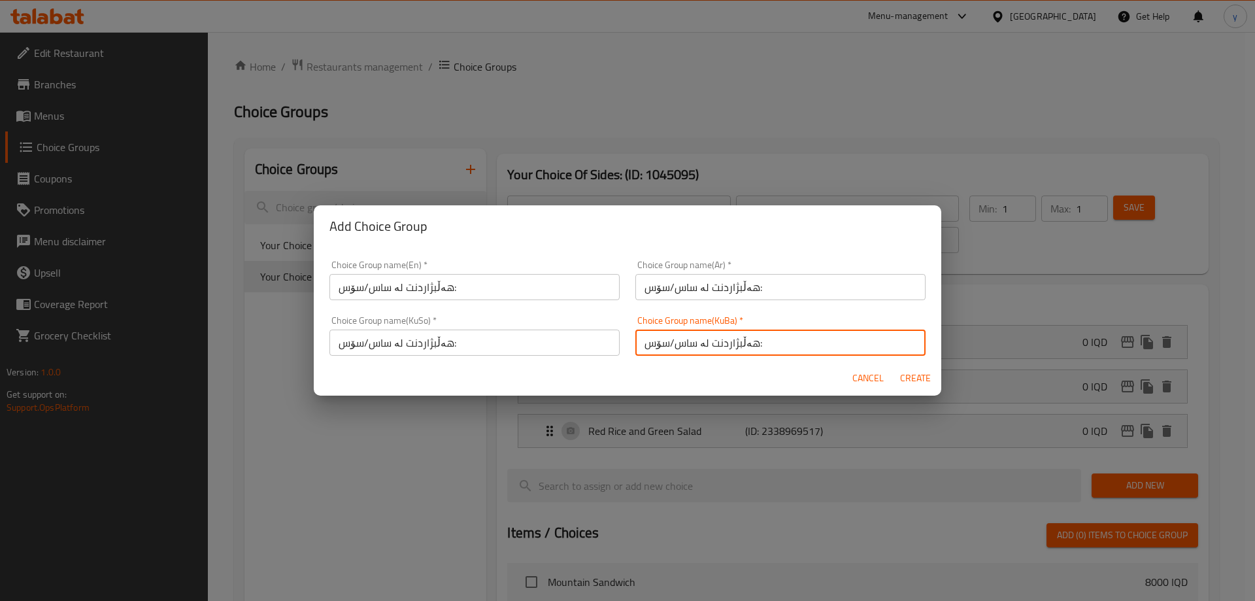
click at [686, 281] on input "هەڵبژاردنت لە ساس/سۆس:" at bounding box center [780, 287] width 290 height 26
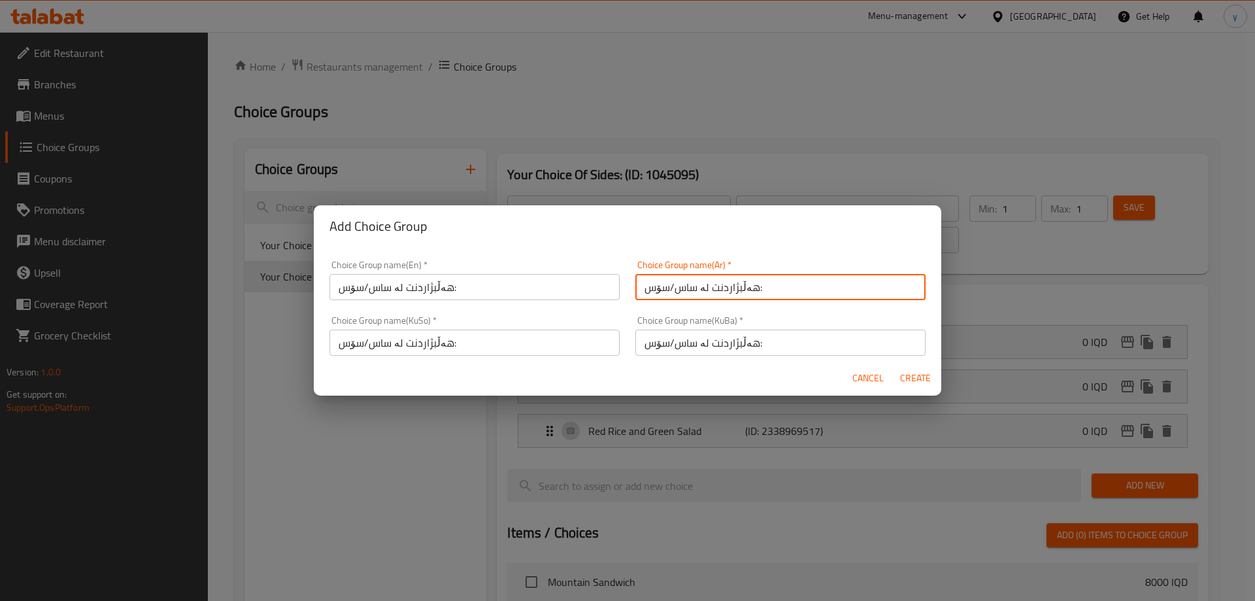
click at [686, 281] on input "هەڵبژاردنت لە ساس/سۆس:" at bounding box center [780, 287] width 290 height 26
paste input "إختيارك من الصوص:"
type input "إختيارك من الصوص:"
click at [591, 290] on input "هەڵبژاردنت لە ساس/سۆس:" at bounding box center [474, 287] width 290 height 26
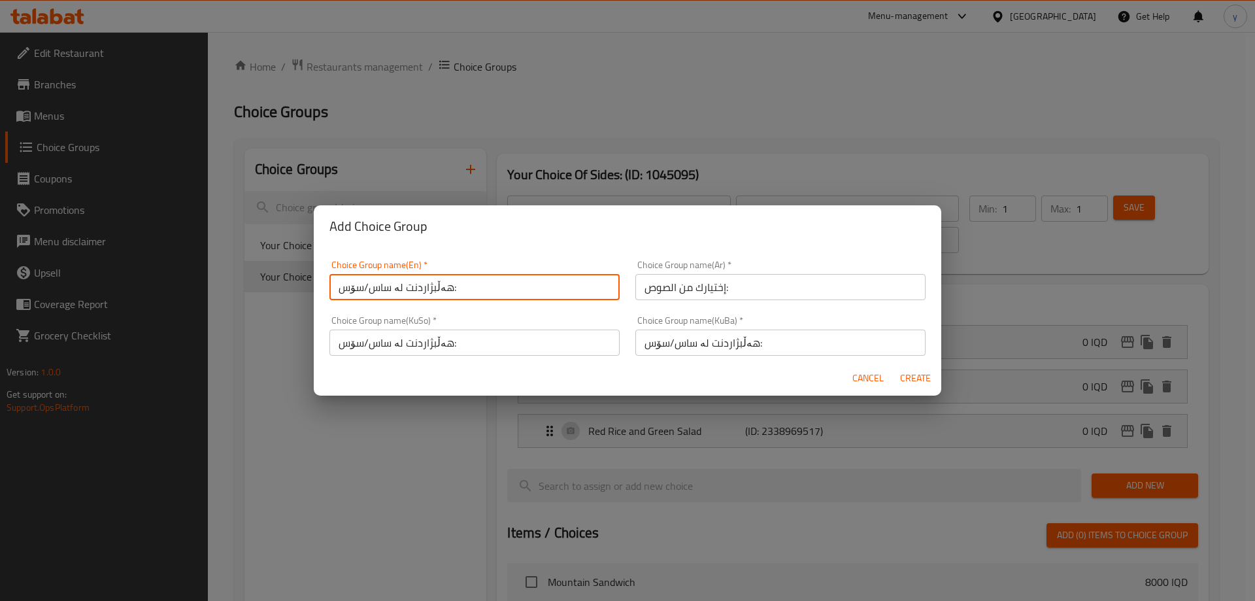
click at [591, 290] on input "هەڵبژاردنت لە ساس/سۆس:" at bounding box center [474, 287] width 290 height 26
paste input "Your Choice Of Sauce"
type input "Your Choice Of Sauce:"
click at [367, 351] on input "هەڵبژاردنت لە ساس/سۆس:" at bounding box center [474, 342] width 290 height 26
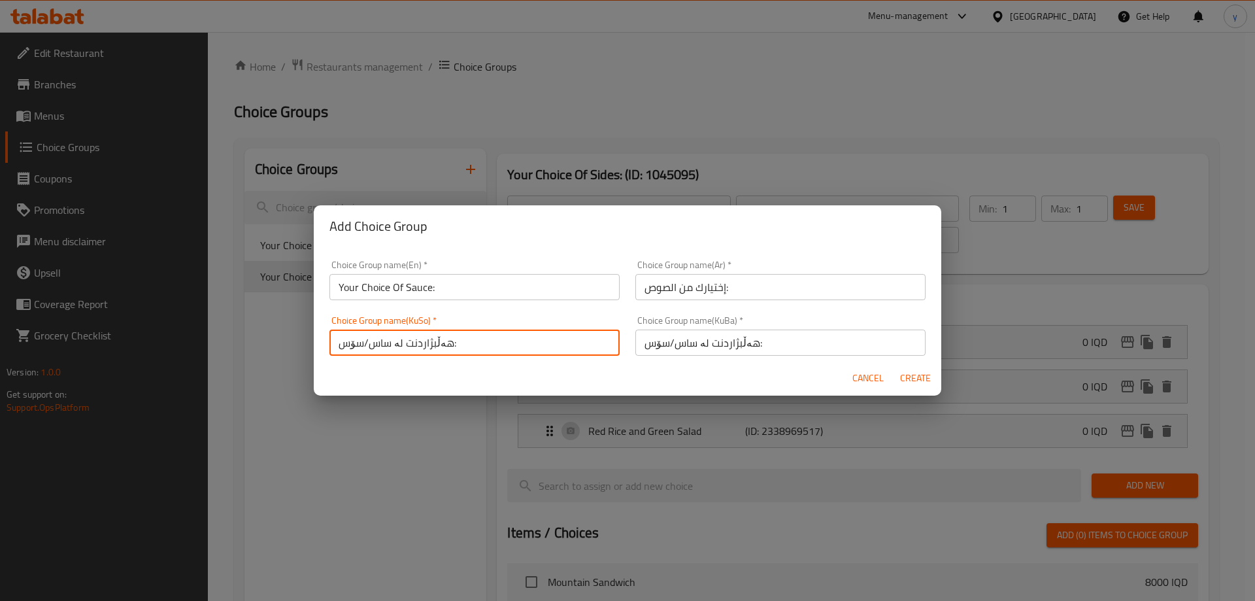
drag, startPoint x: 363, startPoint y: 346, endPoint x: 390, endPoint y: 342, distance: 27.1
click at [390, 342] on input "هەڵبژاردنت لە ساس/سۆس:" at bounding box center [474, 342] width 290 height 26
click at [389, 342] on input "هەڵبژاردنت لە سۆس:" at bounding box center [474, 342] width 290 height 26
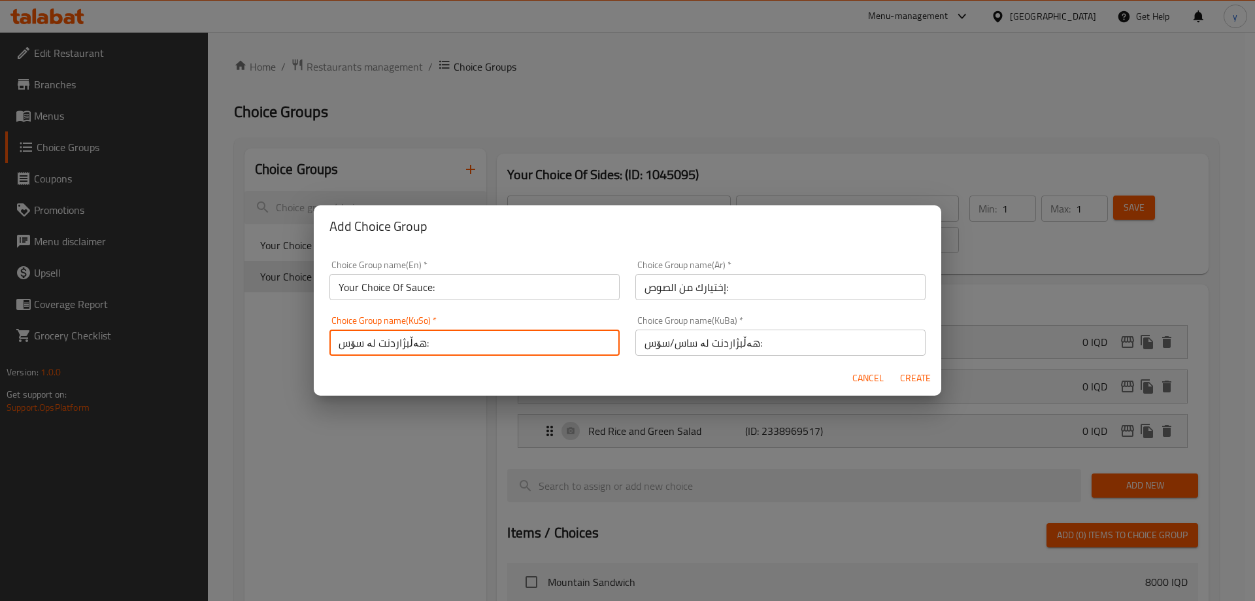
type input "هەڵبژاردنت لە سۆس:"
click at [635, 347] on input "هەڵبژاردنت لە ساس/سۆس:" at bounding box center [780, 342] width 290 height 26
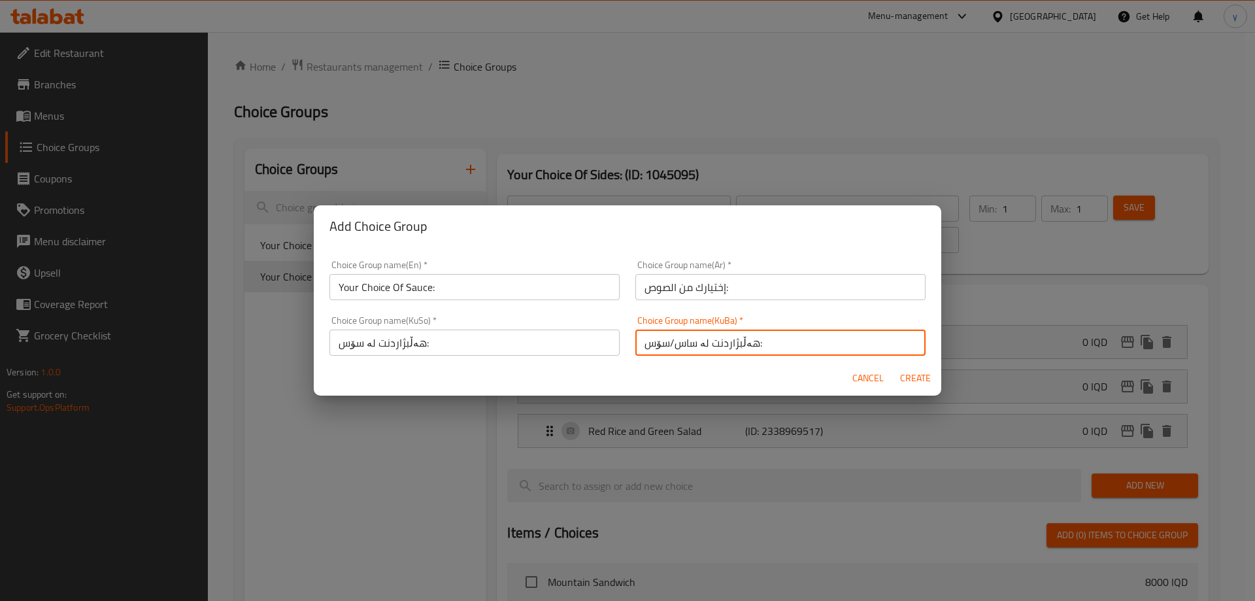
click at [635, 347] on input "هەڵبژاردنت لە ساس/سۆس:" at bounding box center [780, 342] width 290 height 26
paste input "text"
type input "هەڵبژاردنت لە سۆس:"
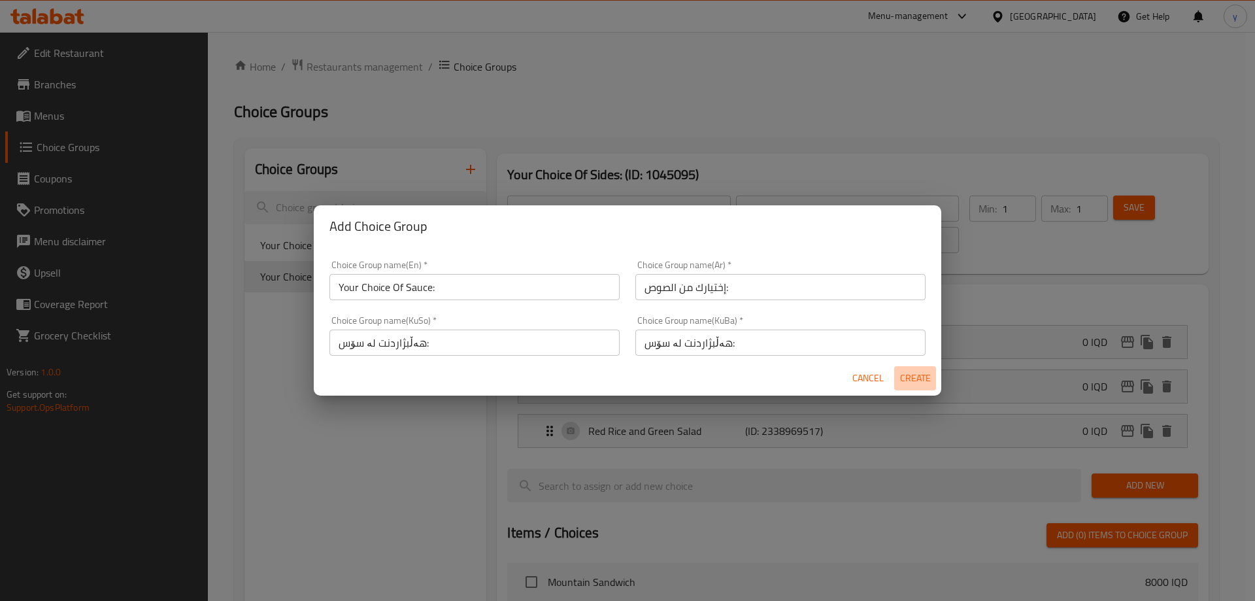
click at [919, 379] on span "Create" at bounding box center [914, 378] width 31 height 16
type input "Your Choice Of Sauce:"
type input "إختيارك من الصوص:"
type input "هەڵبژاردنت لە سۆس:"
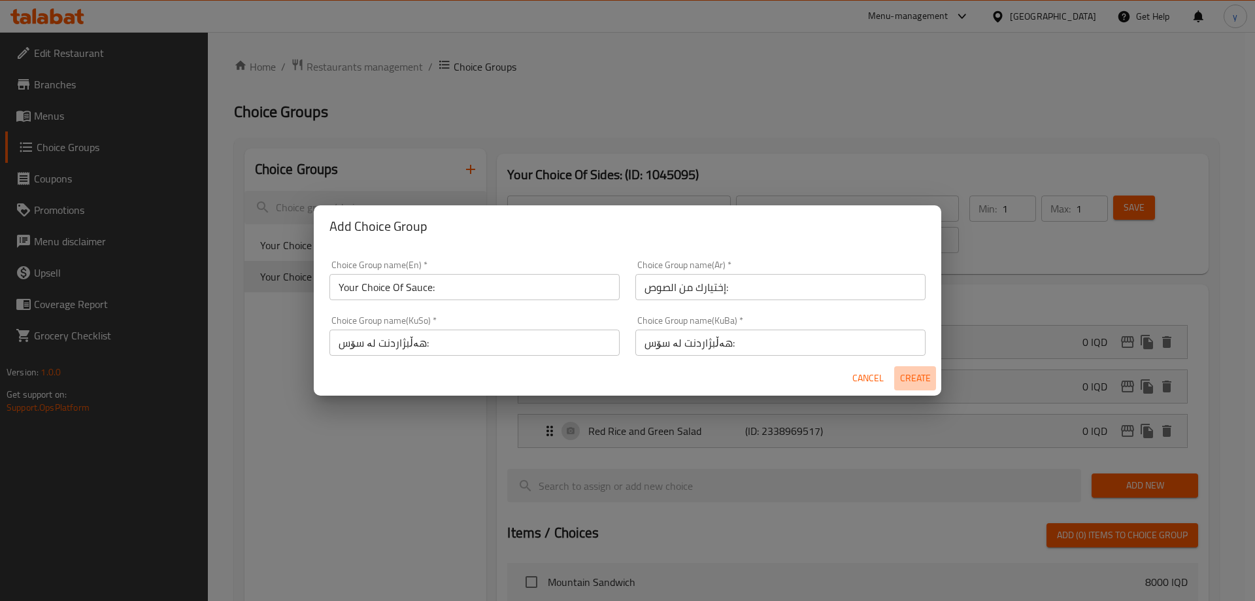
type input "0"
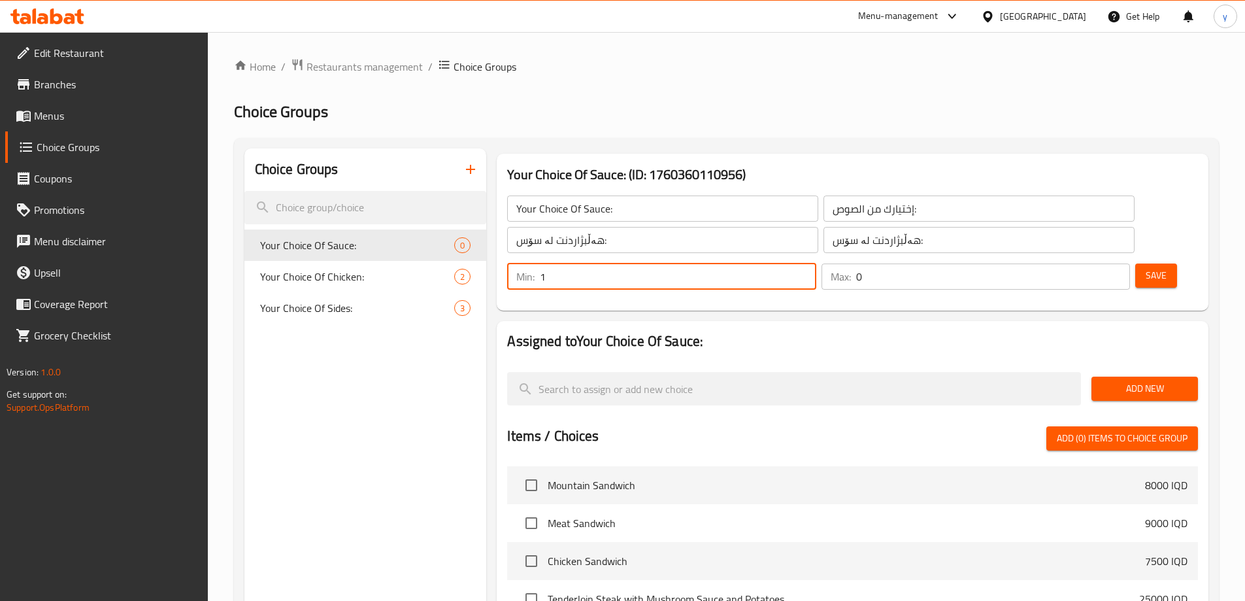
drag, startPoint x: 1019, startPoint y: 203, endPoint x: 1058, endPoint y: 201, distance: 39.3
type input "1"
click at [816, 263] on input "1" at bounding box center [678, 276] width 276 height 26
type input "1"
click at [1094, 263] on input "1" at bounding box center [993, 276] width 274 height 26
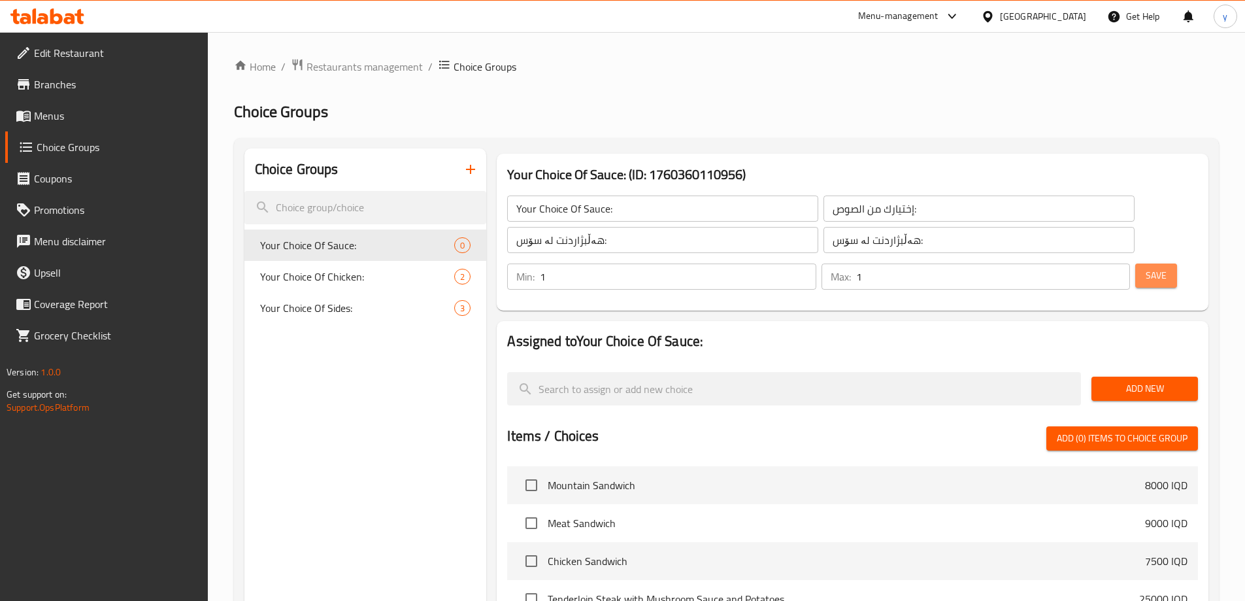
click at [1146, 267] on span "Save" at bounding box center [1156, 275] width 21 height 16
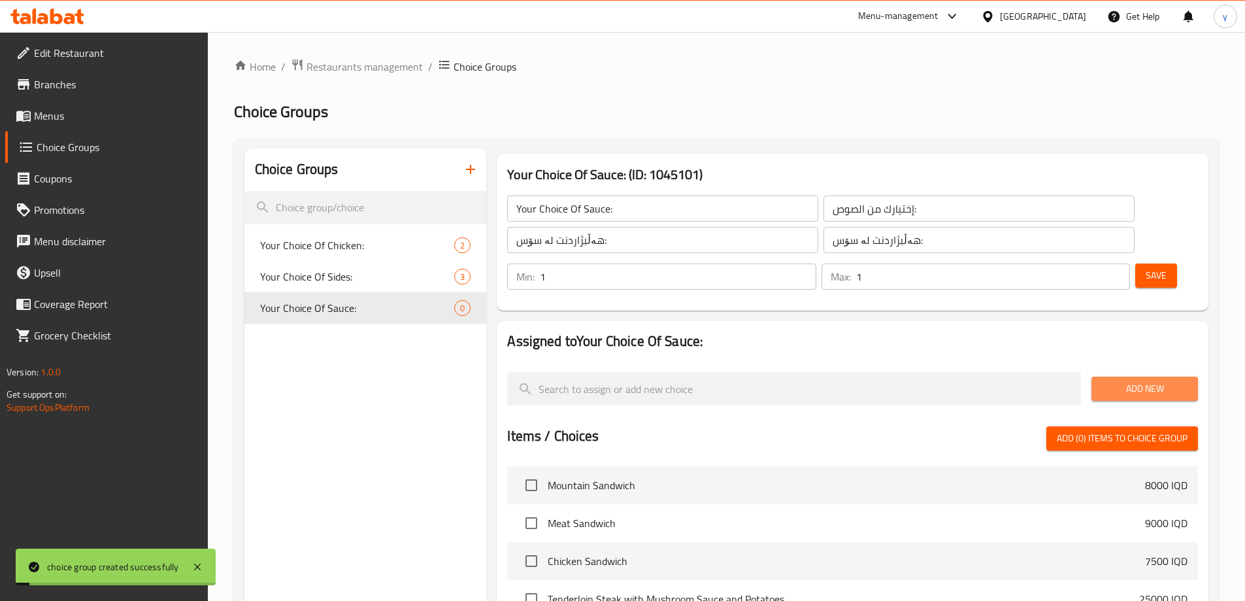
click at [1161, 380] on span "Add New" at bounding box center [1145, 388] width 86 height 16
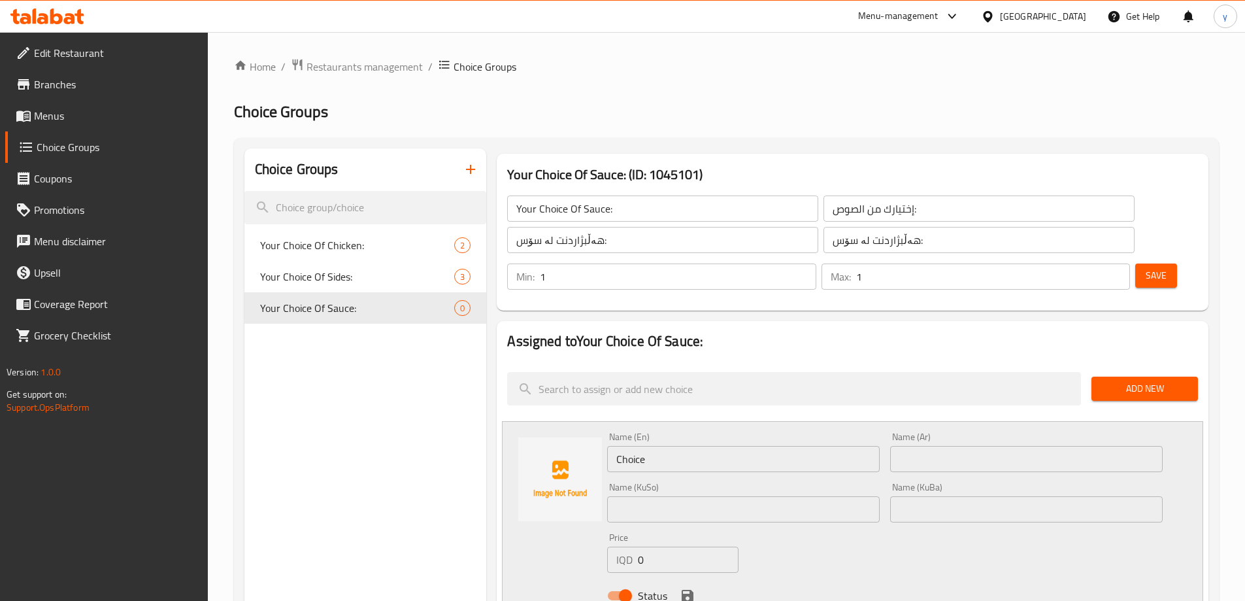
click at [657, 446] on input "Choice" at bounding box center [743, 459] width 273 height 26
paste input "Mushroom Sau"
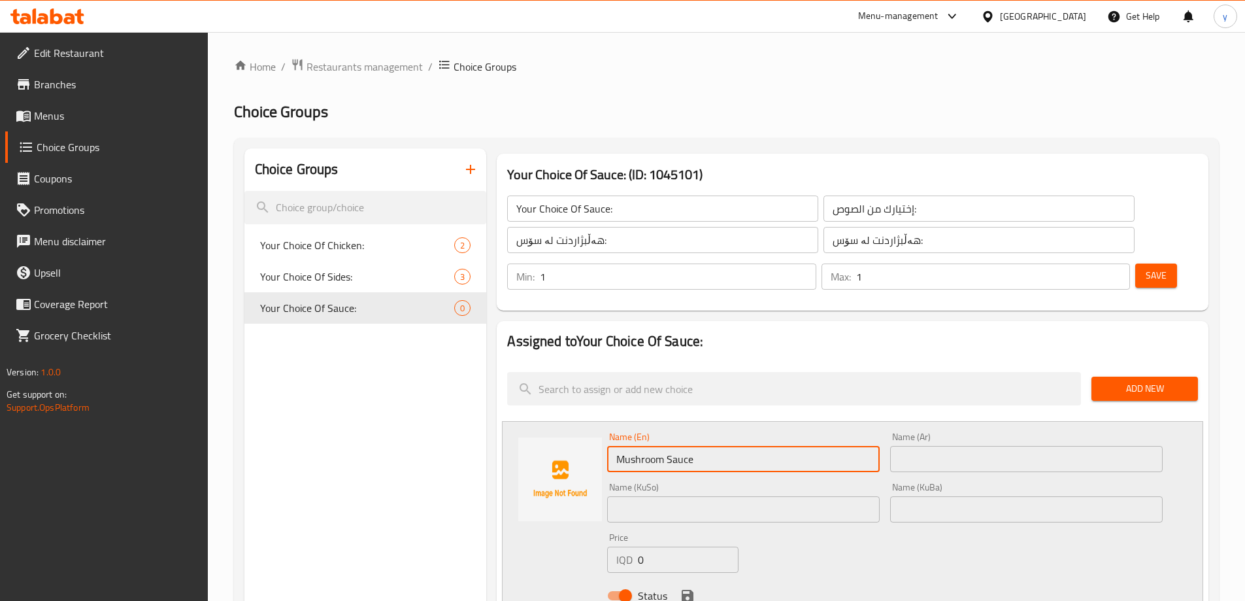
drag, startPoint x: 867, startPoint y: 423, endPoint x: 876, endPoint y: 424, distance: 8.6
click at [867, 446] on input "Mushroom Sauce" at bounding box center [743, 459] width 273 height 26
type input "Mushroom Sauce"
click at [939, 446] on input "text" at bounding box center [1026, 459] width 273 height 26
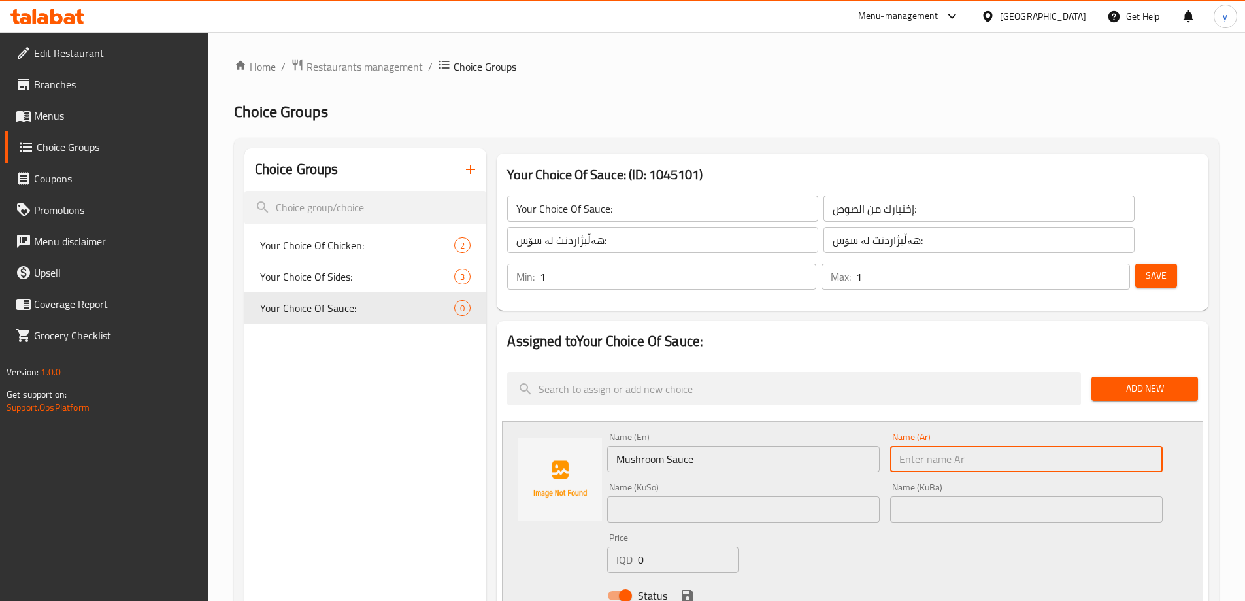
paste input "صلصة فطر"
type input "صلصة فطر"
click at [822, 496] on input "text" at bounding box center [743, 509] width 273 height 26
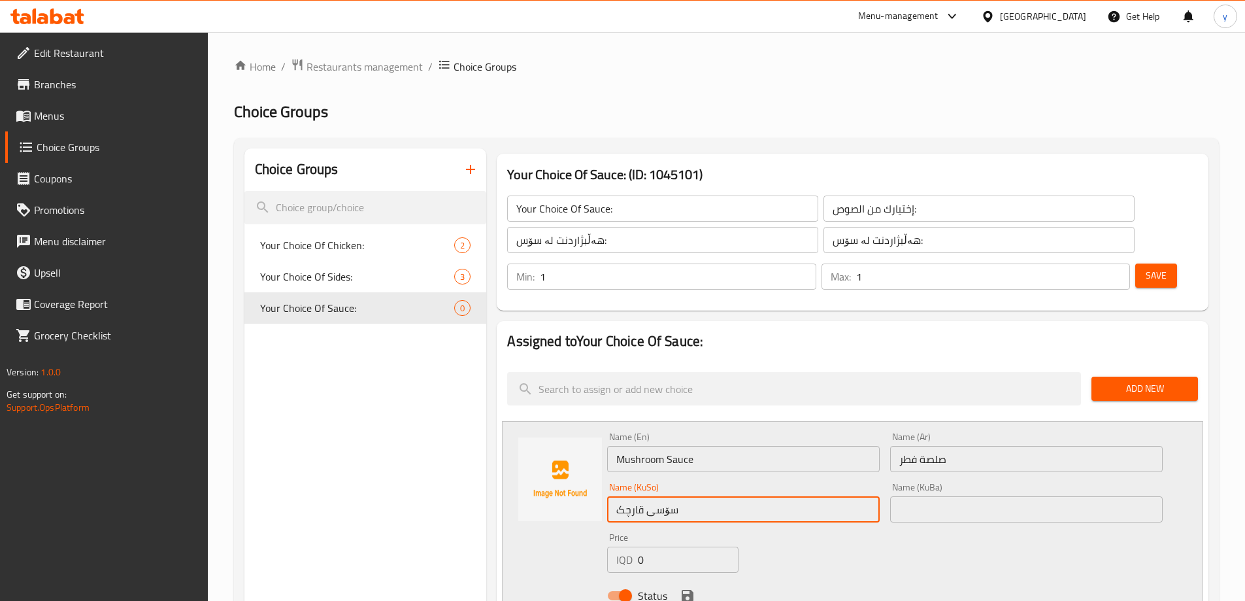
click at [822, 496] on input "سۆسی قارچک" at bounding box center [743, 509] width 273 height 26
type input "سۆسی قارچک"
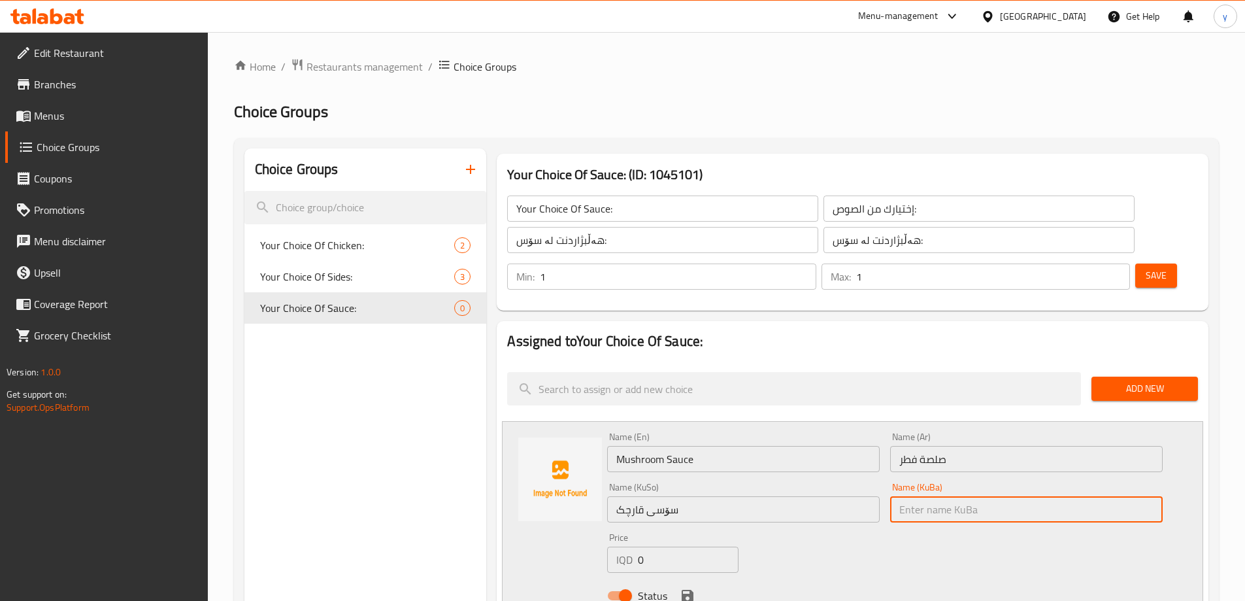
click at [961, 496] on input "text" at bounding box center [1026, 509] width 273 height 26
paste input "سۆسی قارچک"
type input "سۆسی قارچک"
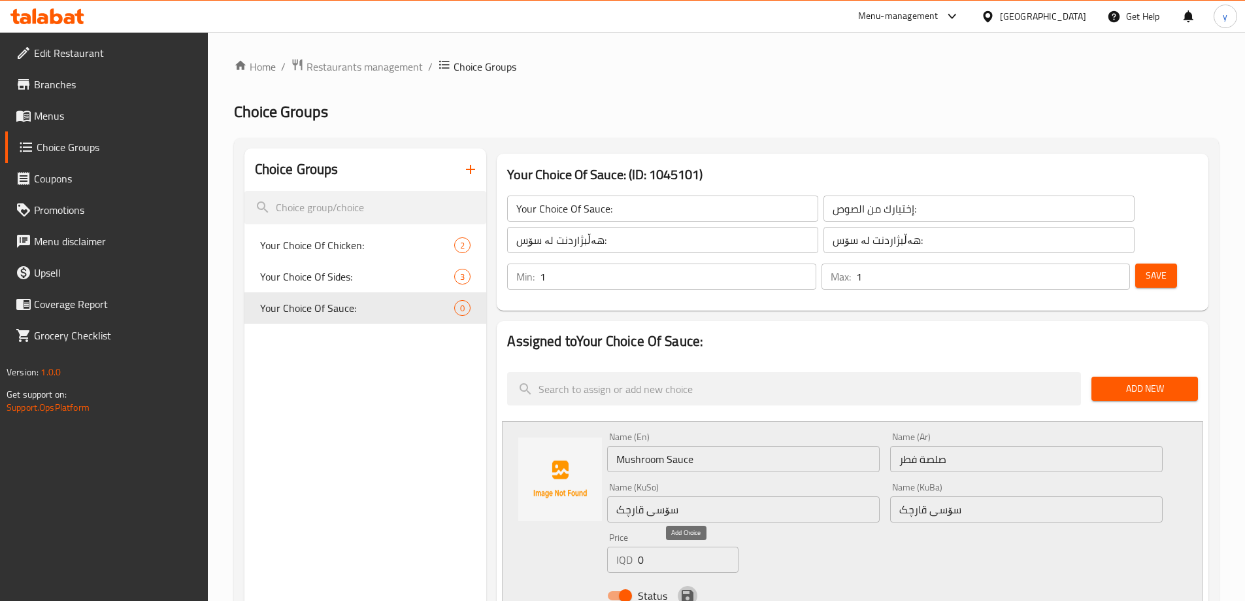
click at [684, 589] on icon "save" at bounding box center [688, 595] width 12 height 12
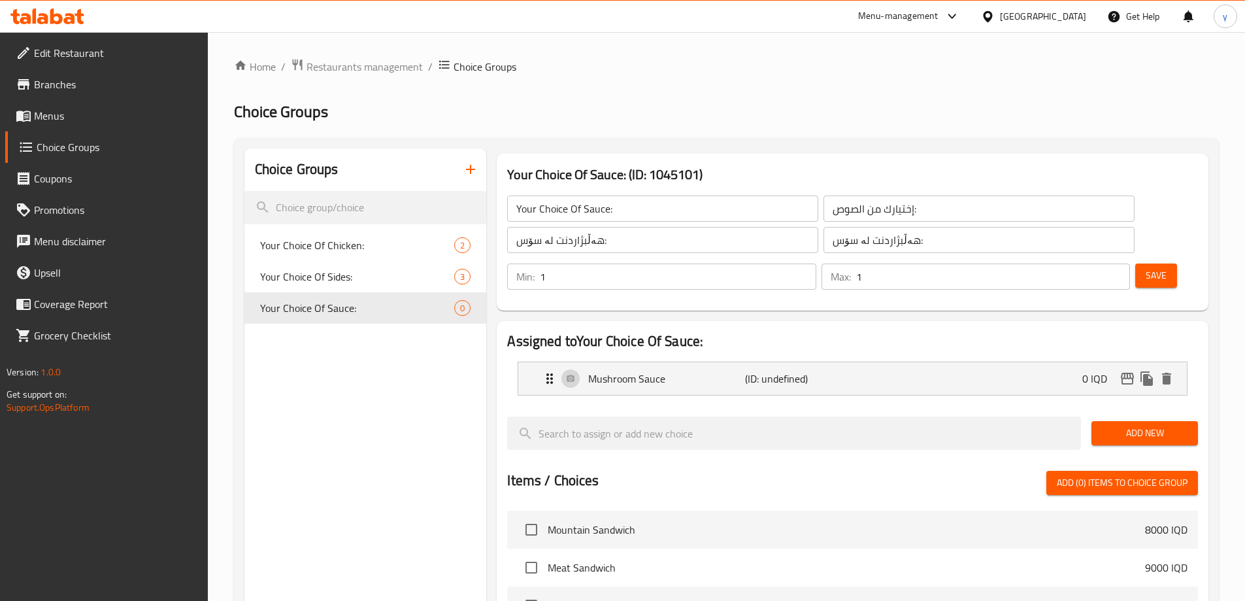
click at [1123, 425] on span "Add New" at bounding box center [1145, 433] width 86 height 16
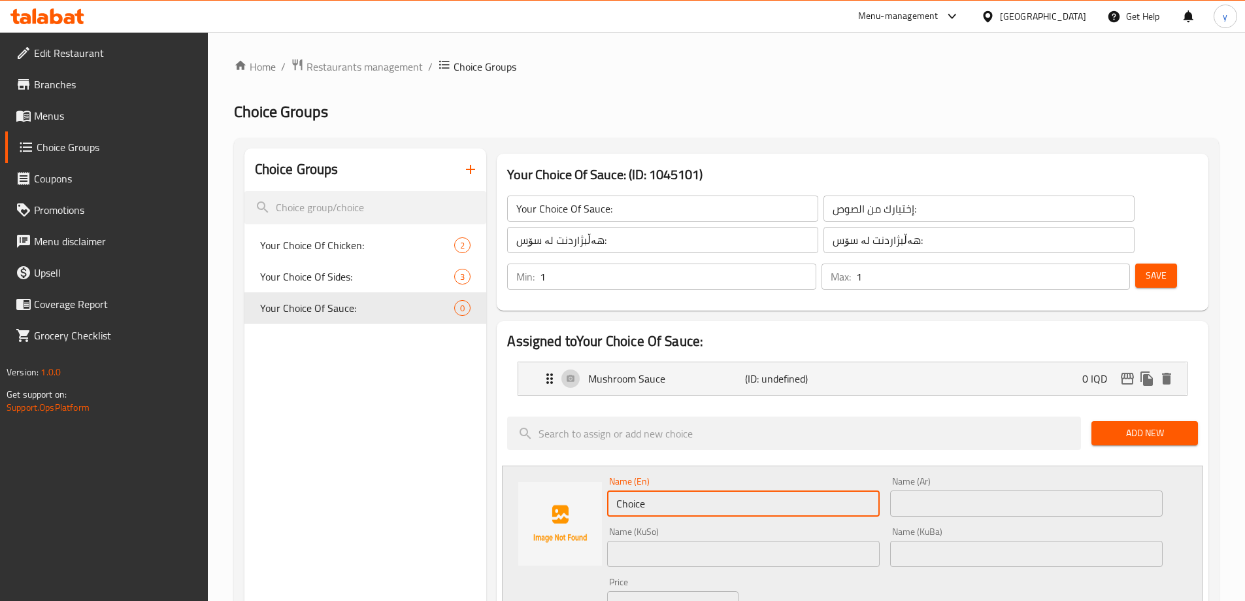
click at [656, 490] on input "Choice" at bounding box center [743, 503] width 273 height 26
paste input "[PERSON_NAME] [PERSON_NAME]"
click at [954, 490] on input "text" at bounding box center [1026, 503] width 273 height 26
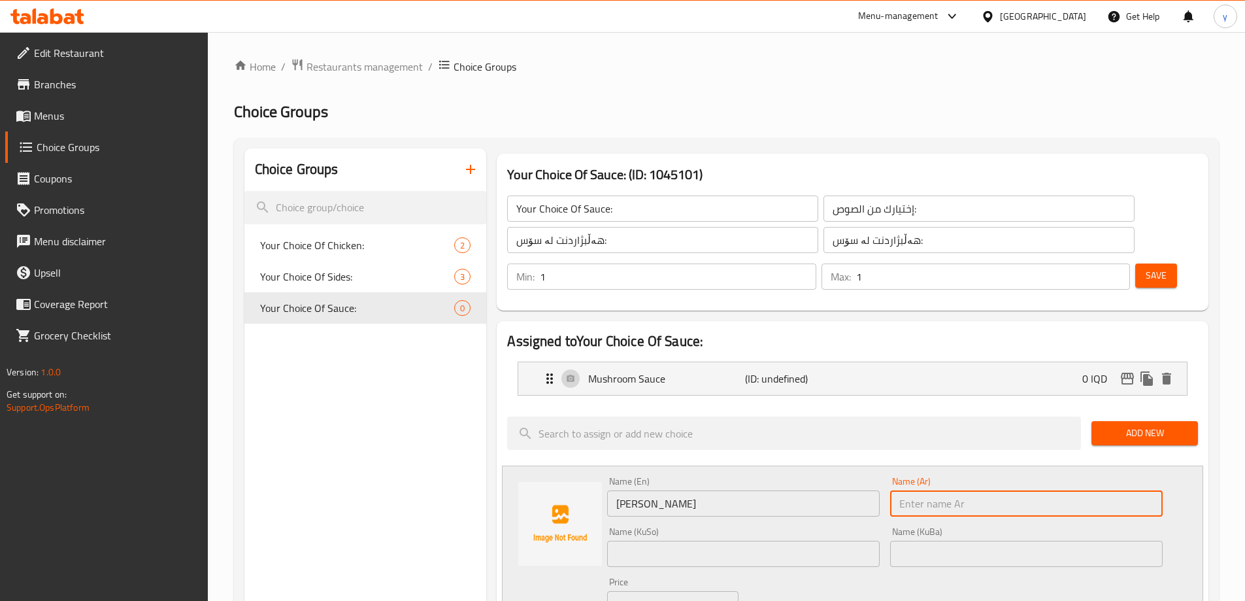
click at [716, 490] on input "[PERSON_NAME]" at bounding box center [743, 503] width 273 height 26
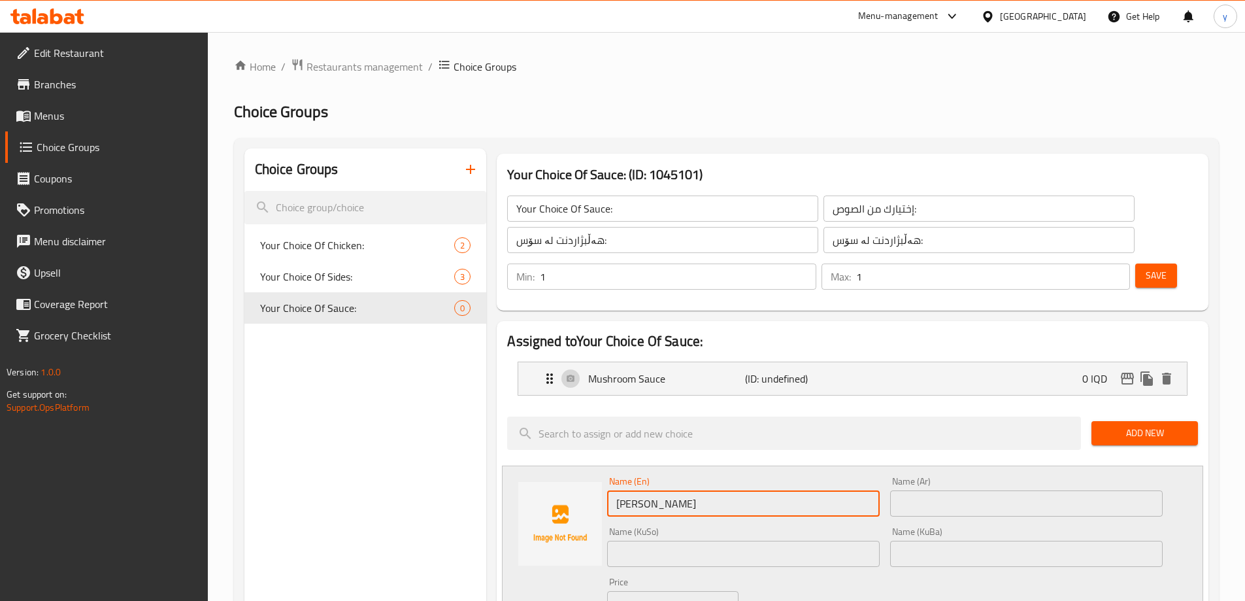
click at [716, 490] on input "[PERSON_NAME]" at bounding box center [743, 503] width 273 height 26
click at [657, 490] on input "[PERSON_NAME]" at bounding box center [743, 503] width 273 height 26
paste input "Sauce"
click at [749, 490] on input "[PERSON_NAME]" at bounding box center [743, 503] width 273 height 26
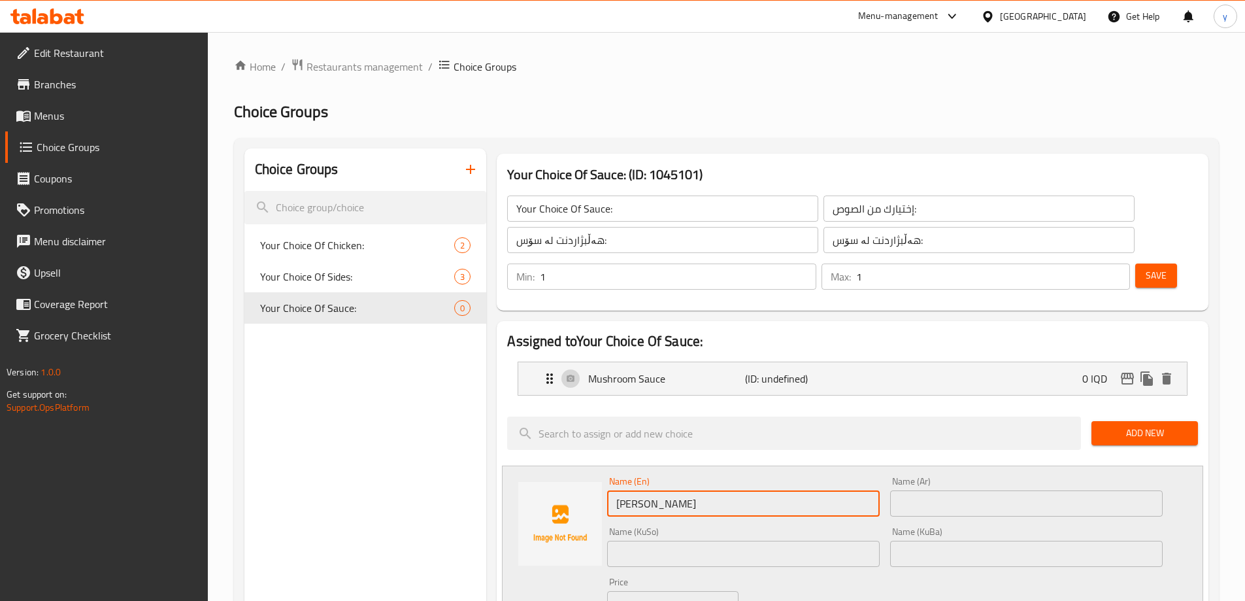
click at [749, 490] on input "[PERSON_NAME]" at bounding box center [743, 503] width 273 height 26
paste input "text"
type input "[PERSON_NAME]"
click at [905, 490] on input "text" at bounding box center [1026, 503] width 273 height 26
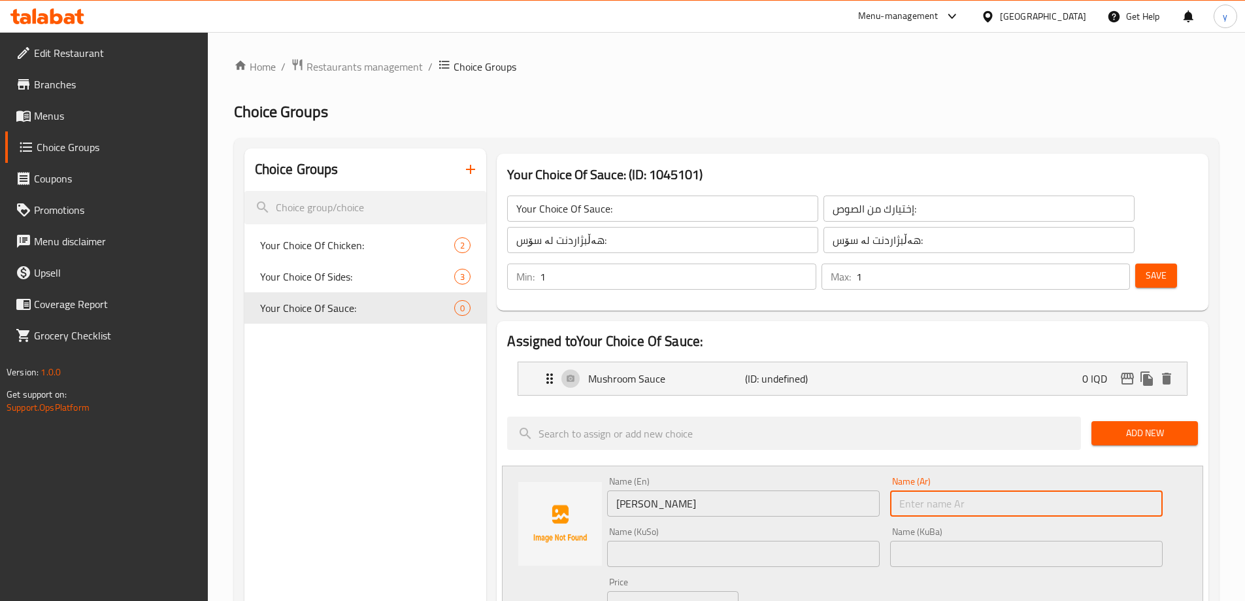
paste input "صلصة [PERSON_NAME]"
type input "صلصة [PERSON_NAME]"
click at [843, 540] on input "text" at bounding box center [743, 553] width 273 height 26
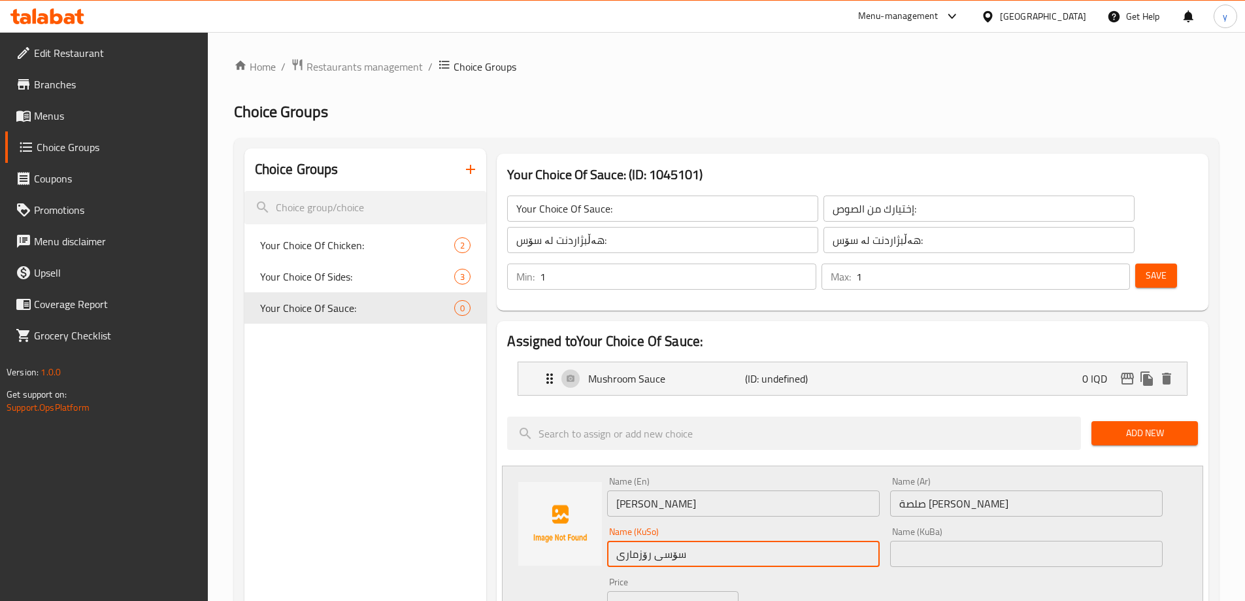
click at [838, 540] on input "سۆسی رۆزماری" at bounding box center [743, 553] width 273 height 26
type input "سۆسی رۆزماری"
drag, startPoint x: 950, startPoint y: 520, endPoint x: 942, endPoint y: 522, distance: 7.6
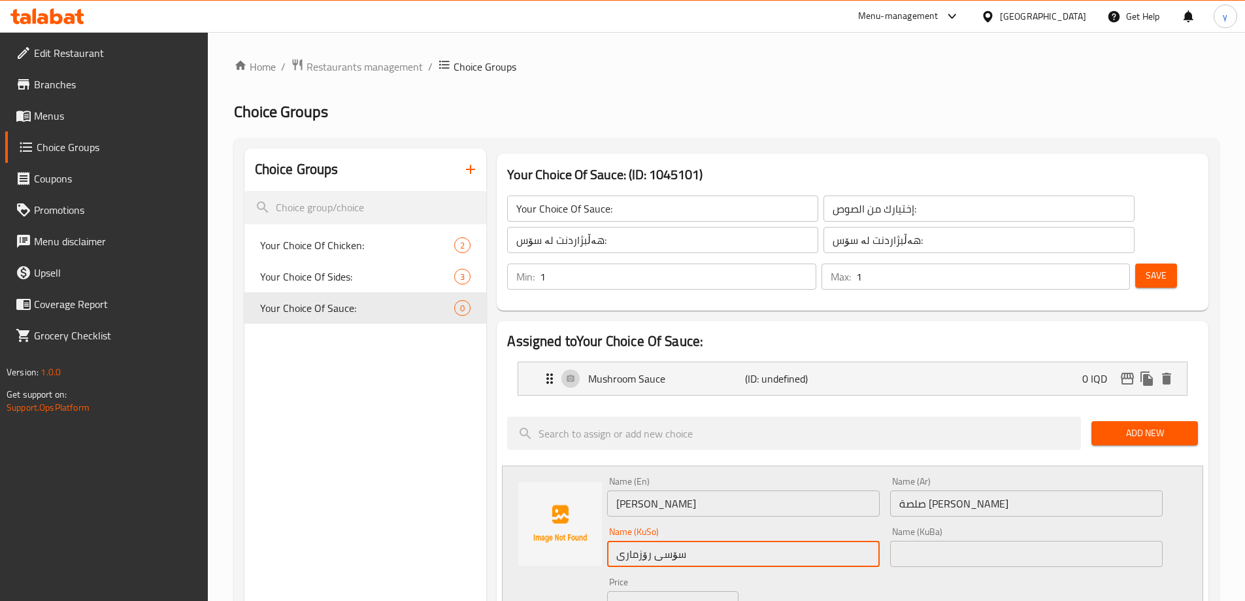
click at [950, 540] on input "text" at bounding box center [1026, 553] width 273 height 26
paste input "سۆسی رۆزماری"
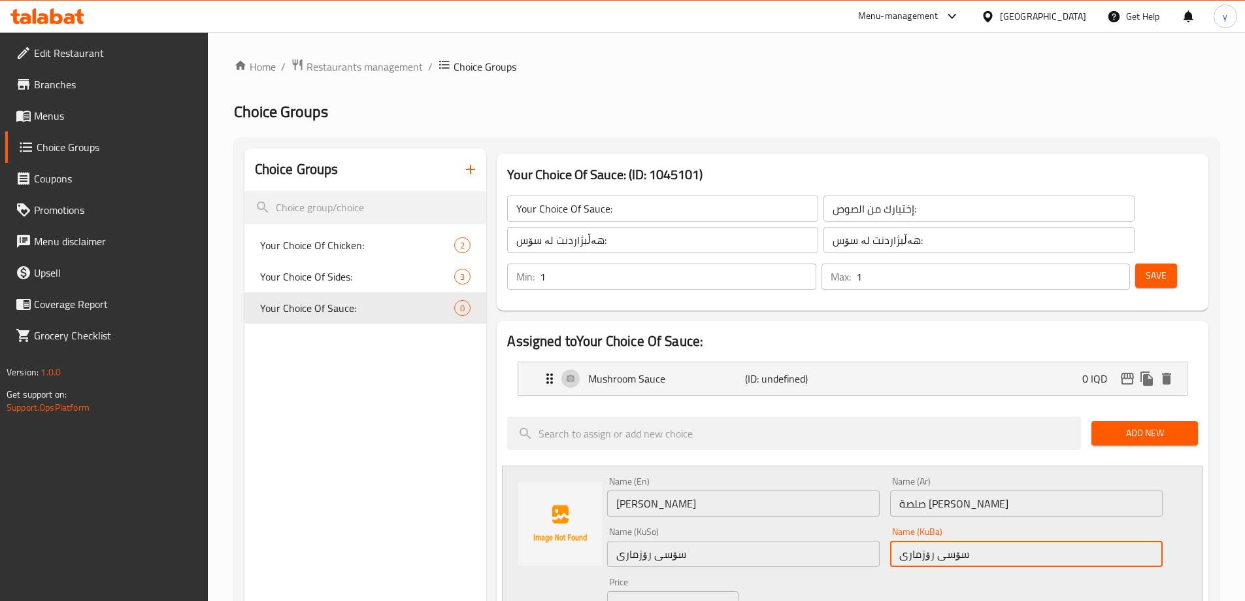
scroll to position [131, 0]
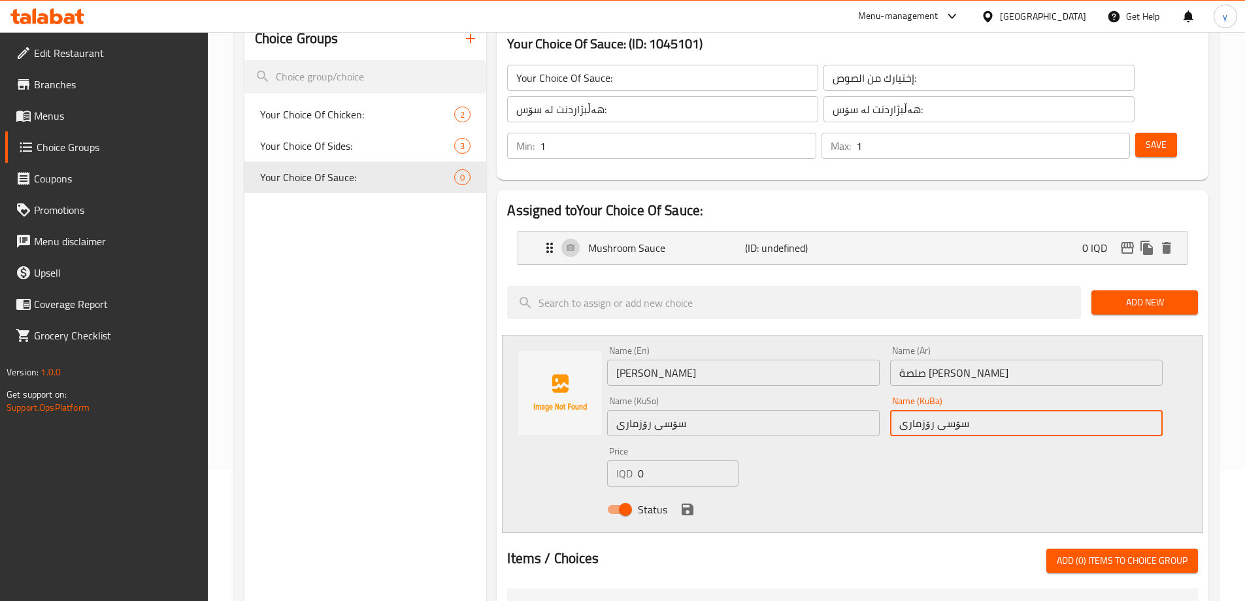
type input "سۆسی رۆزماری"
click at [696, 491] on div "Status" at bounding box center [885, 508] width 566 height 35
click at [693, 503] on icon "save" at bounding box center [688, 509] width 12 height 12
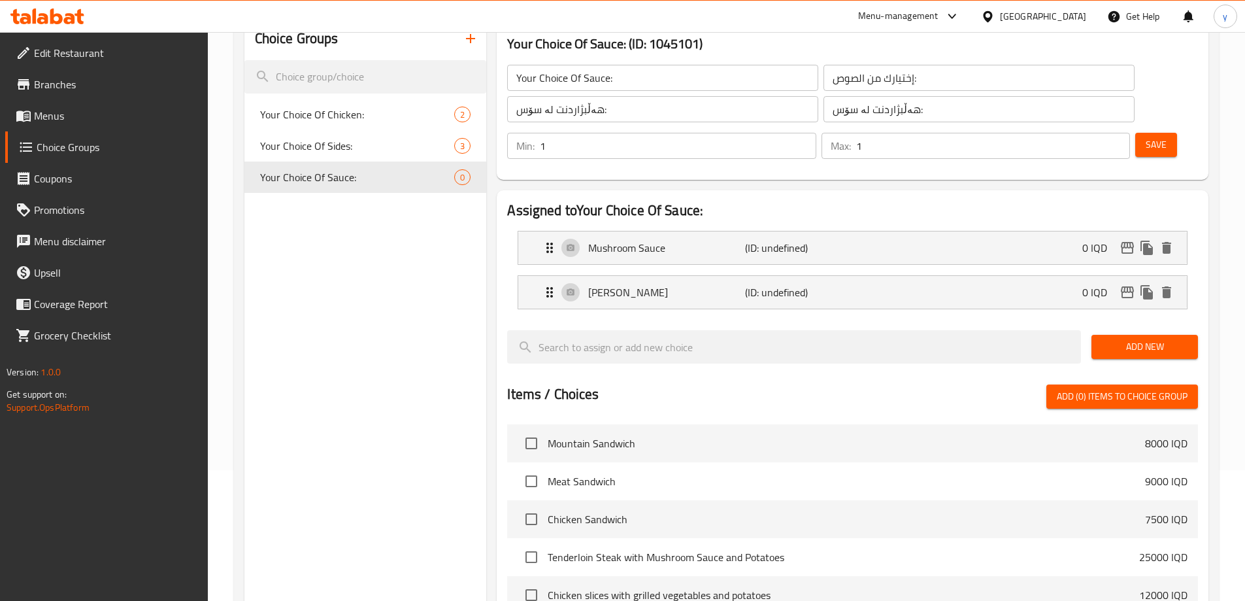
click at [1139, 339] on span "Add New" at bounding box center [1145, 347] width 86 height 16
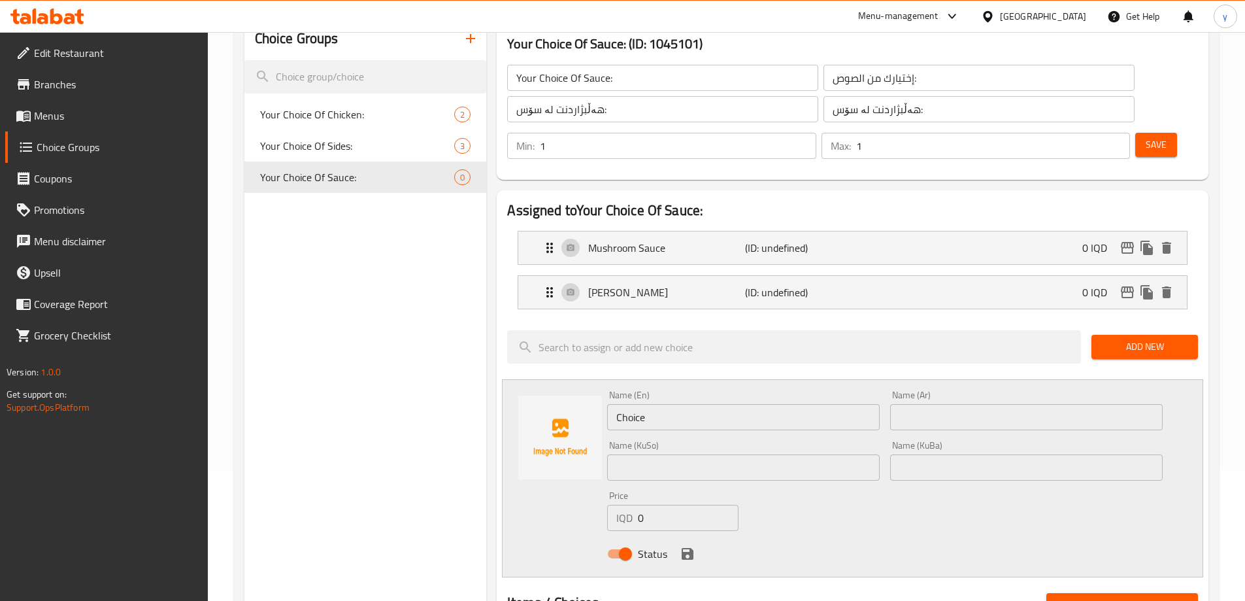
click at [895, 404] on input "text" at bounding box center [1026, 417] width 273 height 26
click at [861, 404] on input "Choice" at bounding box center [743, 417] width 273 height 26
click at [903, 404] on input "text" at bounding box center [1026, 417] width 273 height 26
paste input "صلصة سبانخ"
type input "صلصة سبانخ"
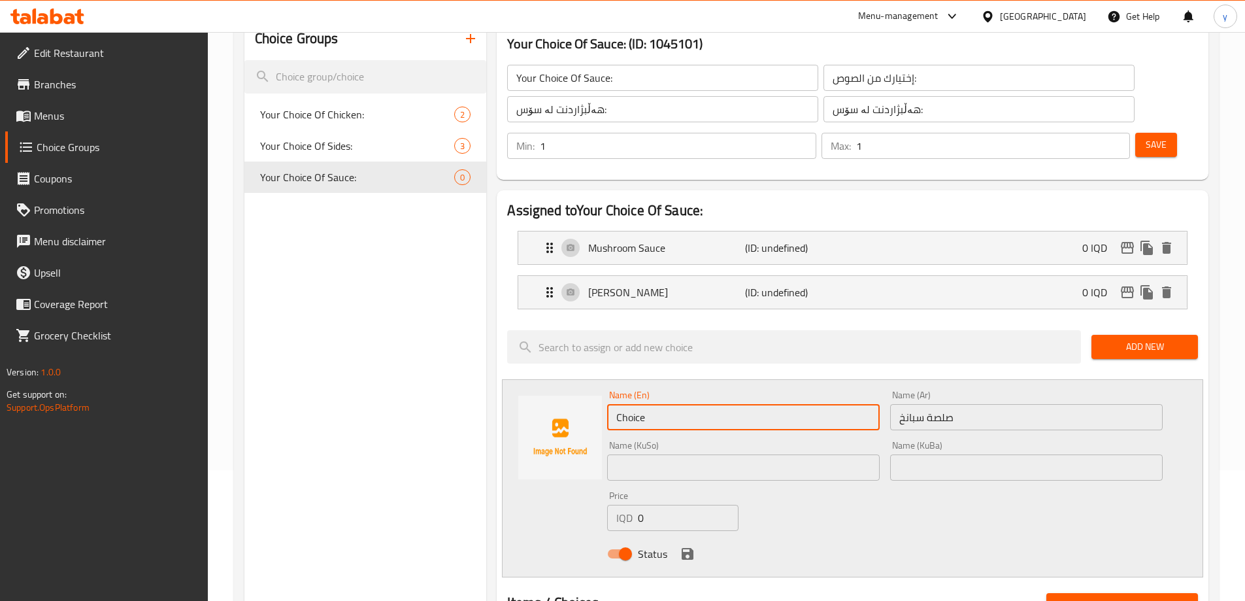
click at [837, 404] on input "Choice" at bounding box center [743, 417] width 273 height 26
paste input "Spinach Sau"
type input "Spinach Sauce"
click at [751, 454] on input "text" at bounding box center [743, 467] width 273 height 26
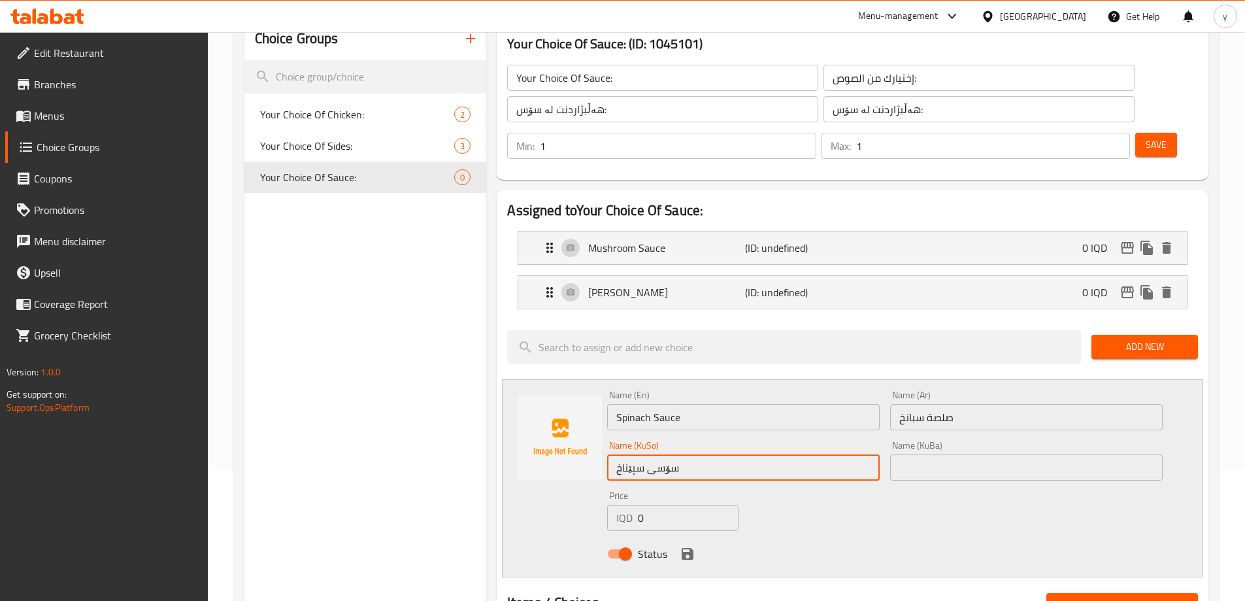
type input "سۆسی سپێناخ"
click at [664, 486] on div "Price IQD 0 Price" at bounding box center [672, 511] width 141 height 50
click at [664, 454] on input "سۆسی سپێناخ" at bounding box center [743, 467] width 273 height 26
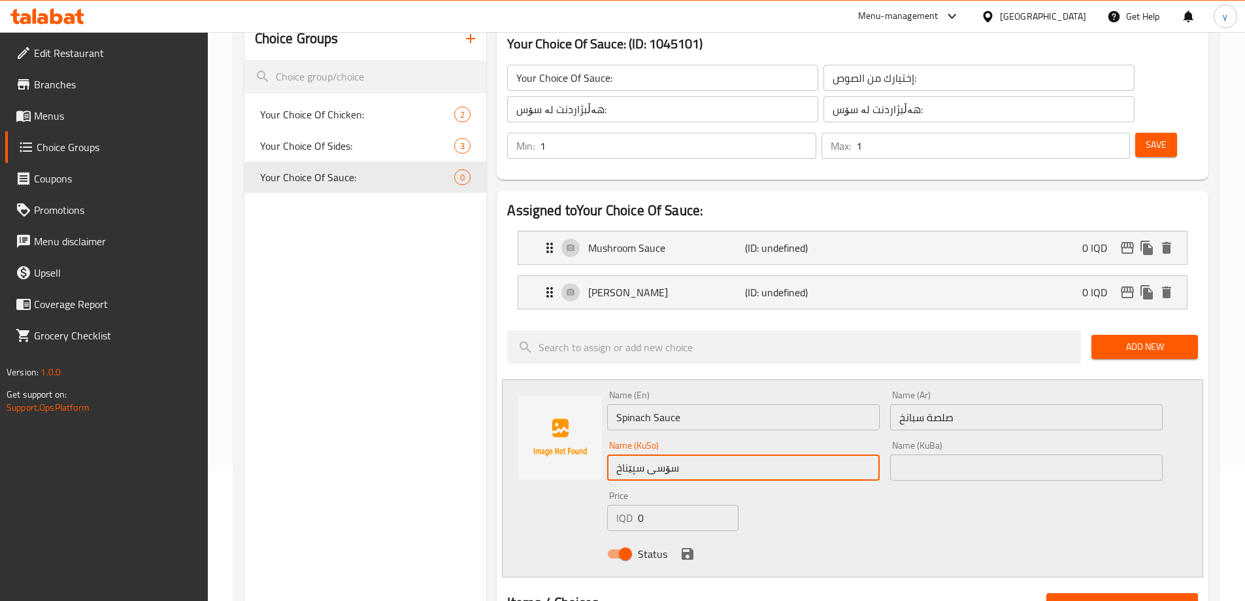
click at [906, 454] on input "text" at bounding box center [1026, 467] width 273 height 26
paste input "سۆسی سپێناخ"
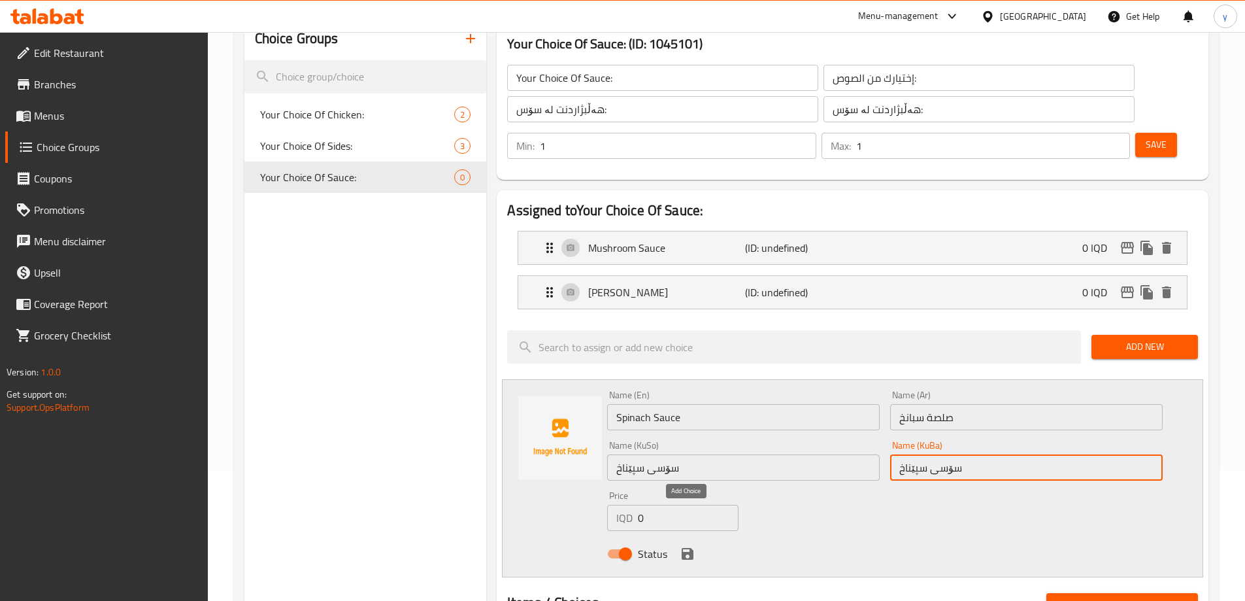
type input "سۆسی سپێناخ"
click at [691, 548] on icon "save" at bounding box center [688, 554] width 12 height 12
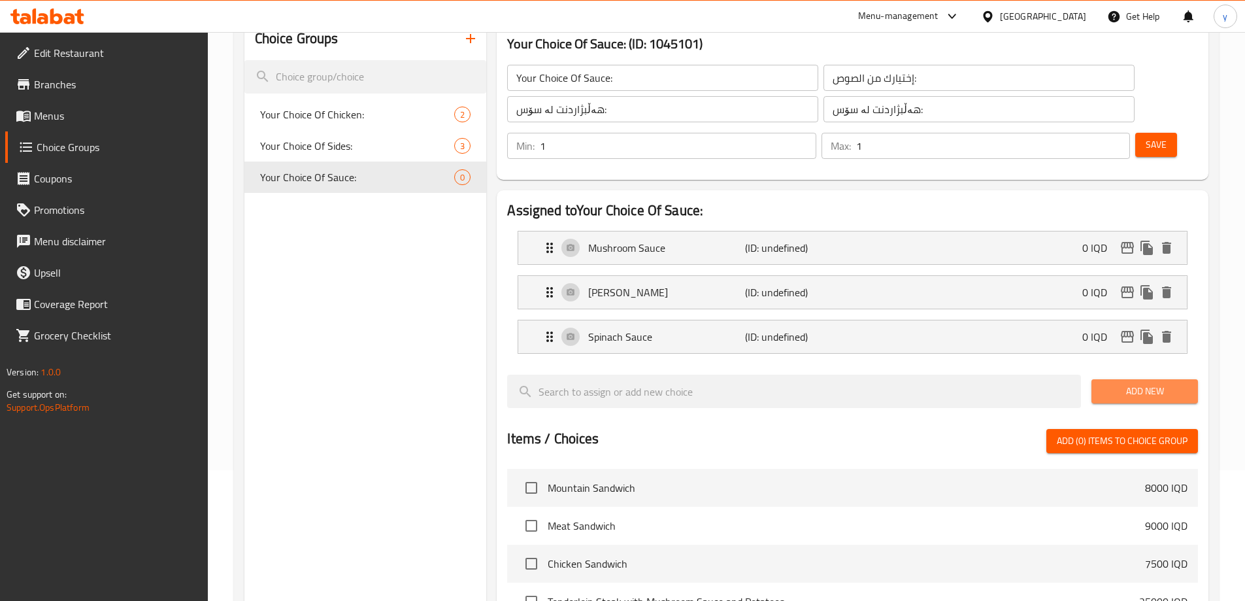
click at [1144, 383] on span "Add New" at bounding box center [1145, 391] width 86 height 16
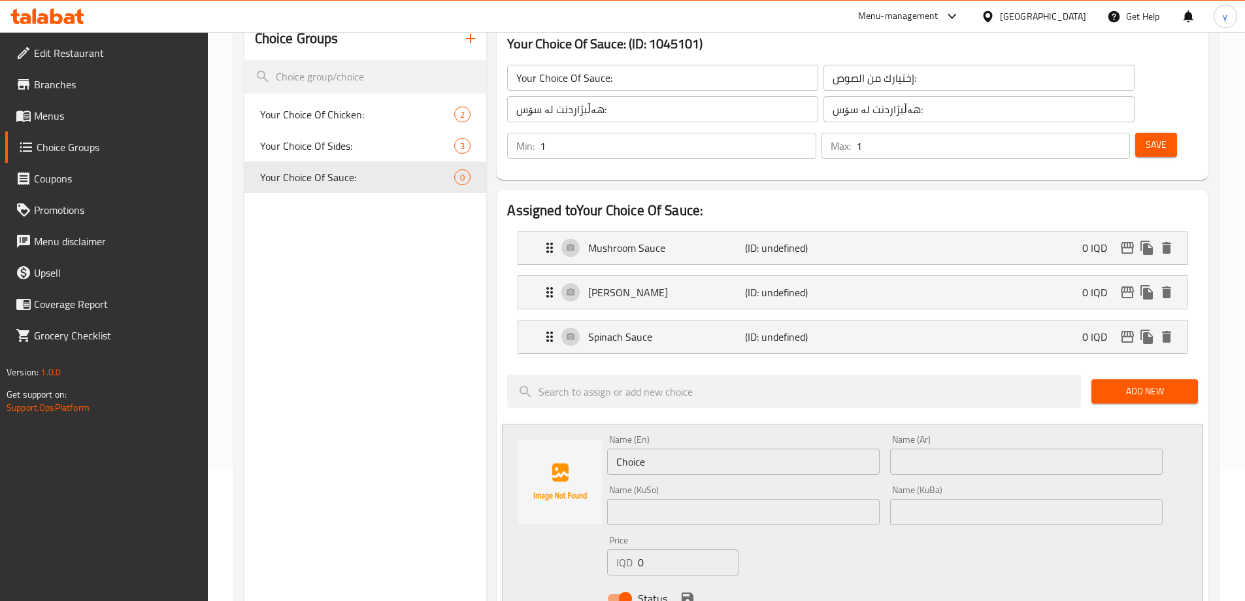
click at [678, 448] on input "Choice" at bounding box center [743, 461] width 273 height 26
paste input "Tomato Sau"
type input "Tomato Sauce"
click at [957, 448] on input "text" at bounding box center [1026, 461] width 273 height 26
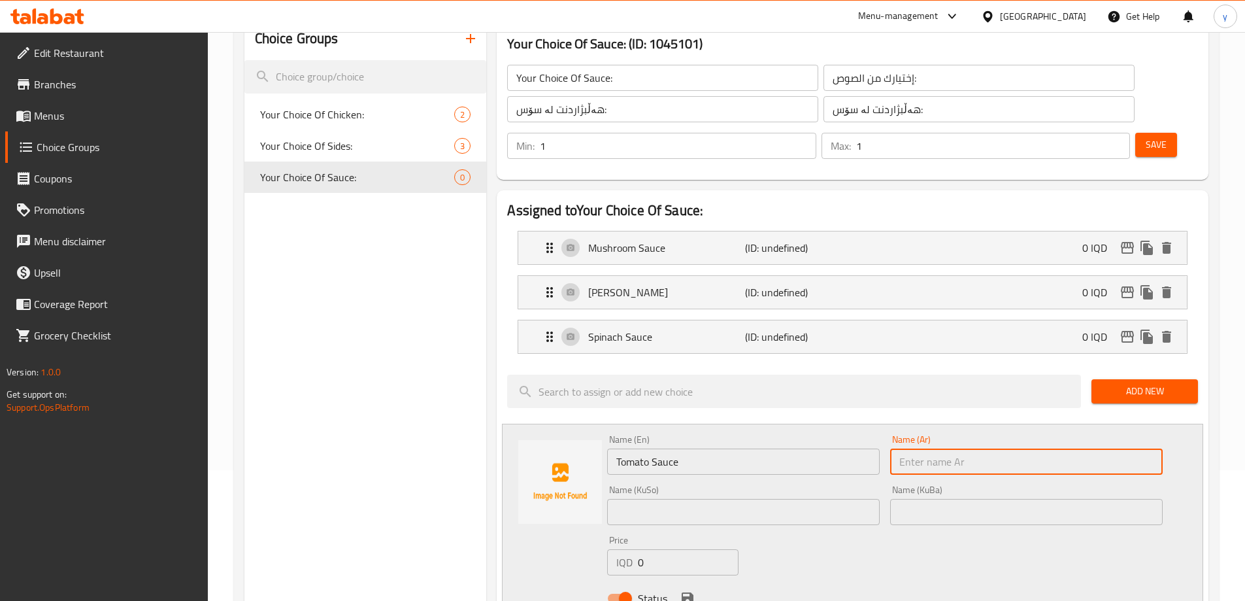
paste input "صلصة طماطم"
type input "صلصة طماطم"
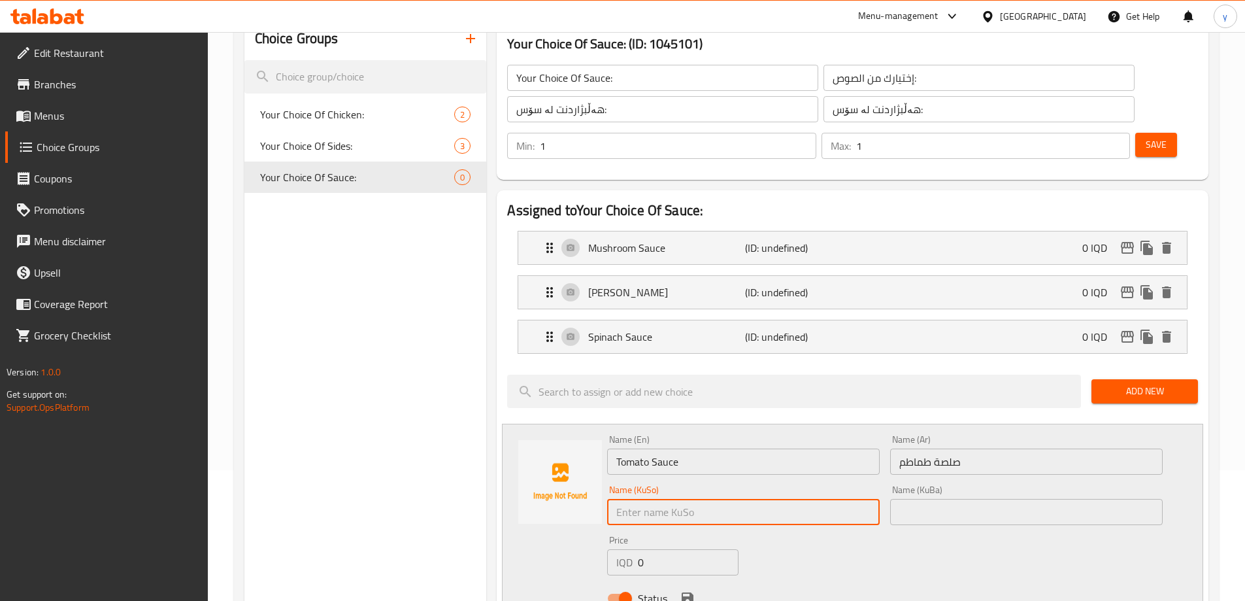
click at [847, 499] on input "text" at bounding box center [743, 512] width 273 height 26
type input "سۆسی تەماتە"
click at [961, 499] on input "text" at bounding box center [1026, 512] width 273 height 26
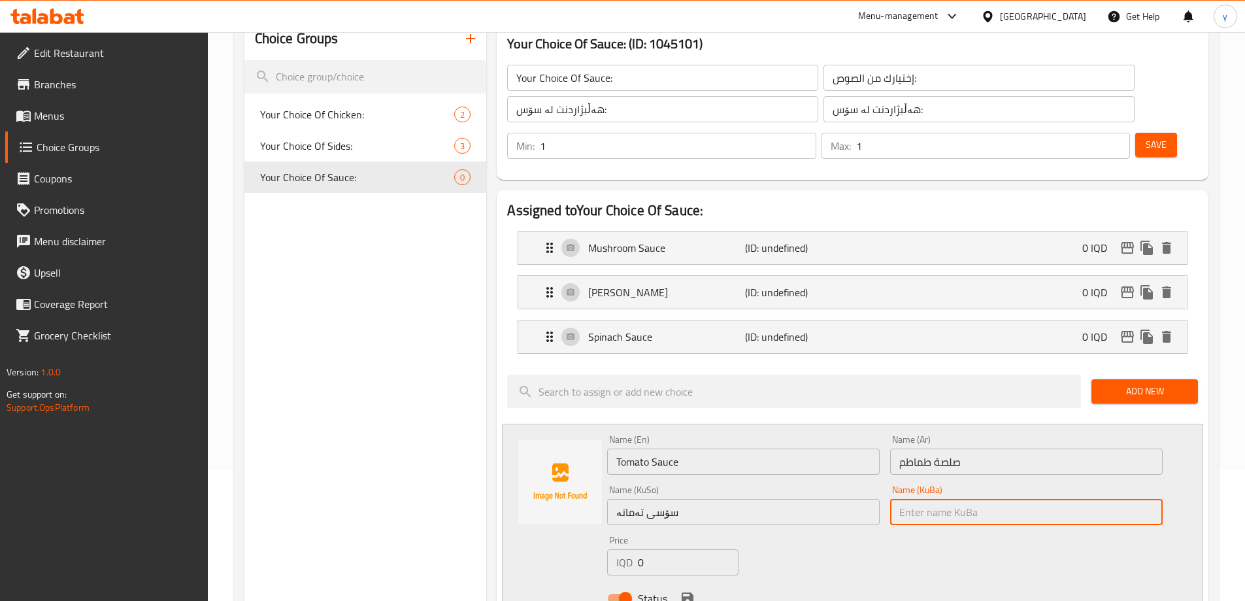
paste input "سۆسی تەماتە"
type input "سۆسی تەماتە"
click at [684, 588] on button "save" at bounding box center [688, 598] width 20 height 20
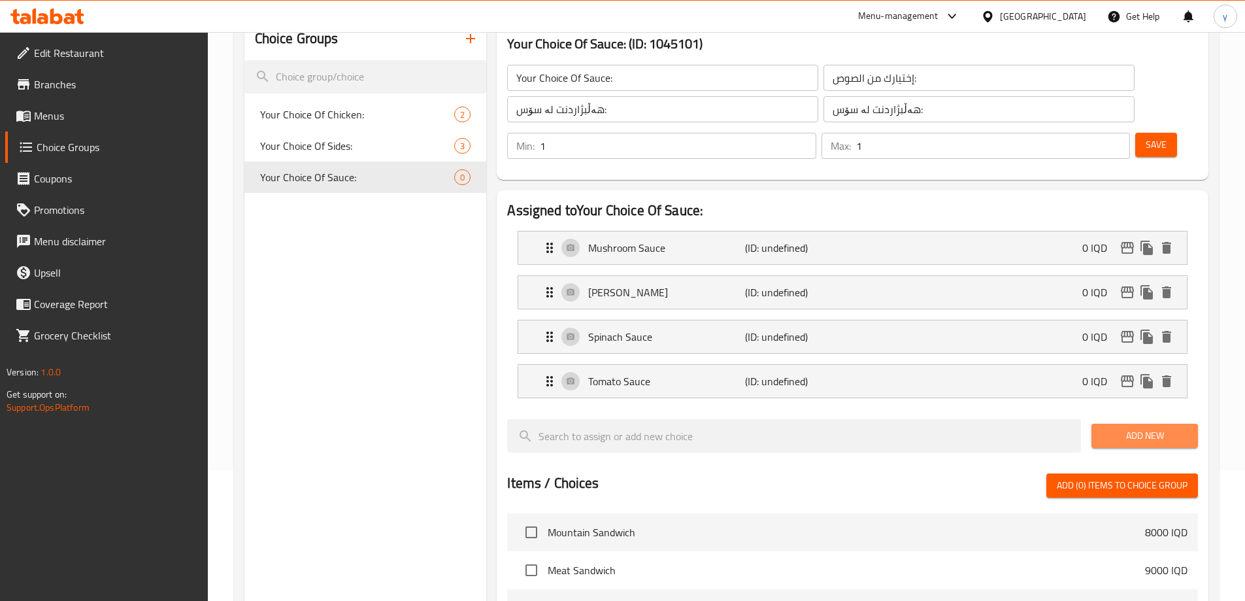
click at [1118, 427] on span "Add New" at bounding box center [1145, 435] width 86 height 16
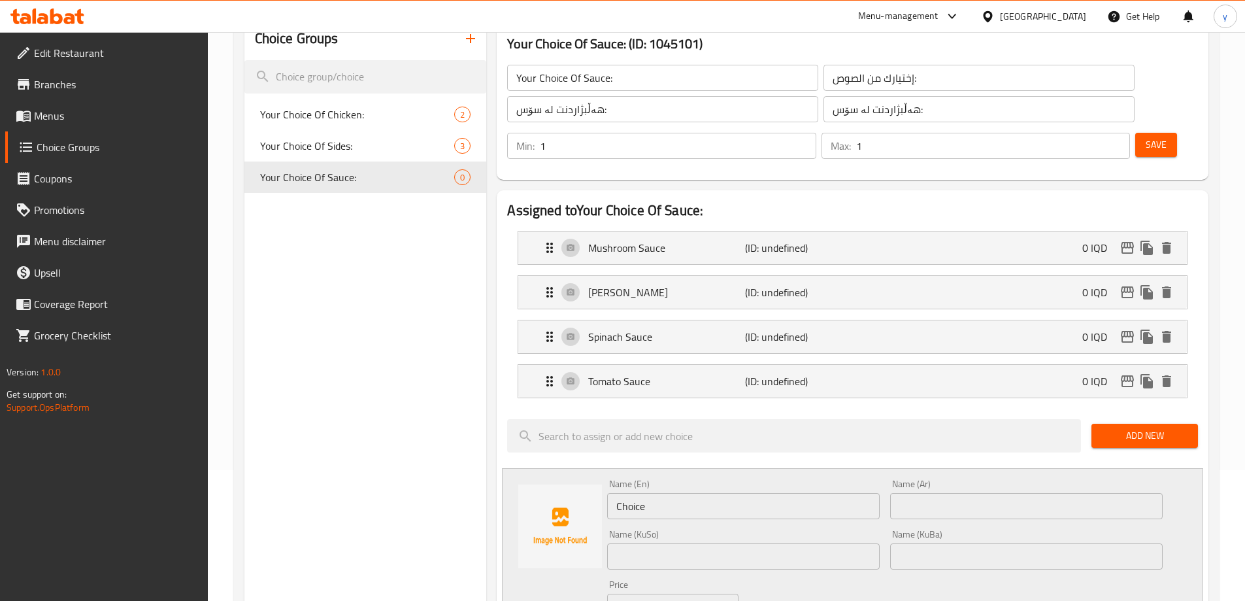
click at [638, 493] on input "Choice" at bounding box center [743, 506] width 273 height 26
paste input "Lemon Sau"
type input "Lemon Sauce"
click at [916, 493] on input "text" at bounding box center [1026, 506] width 273 height 26
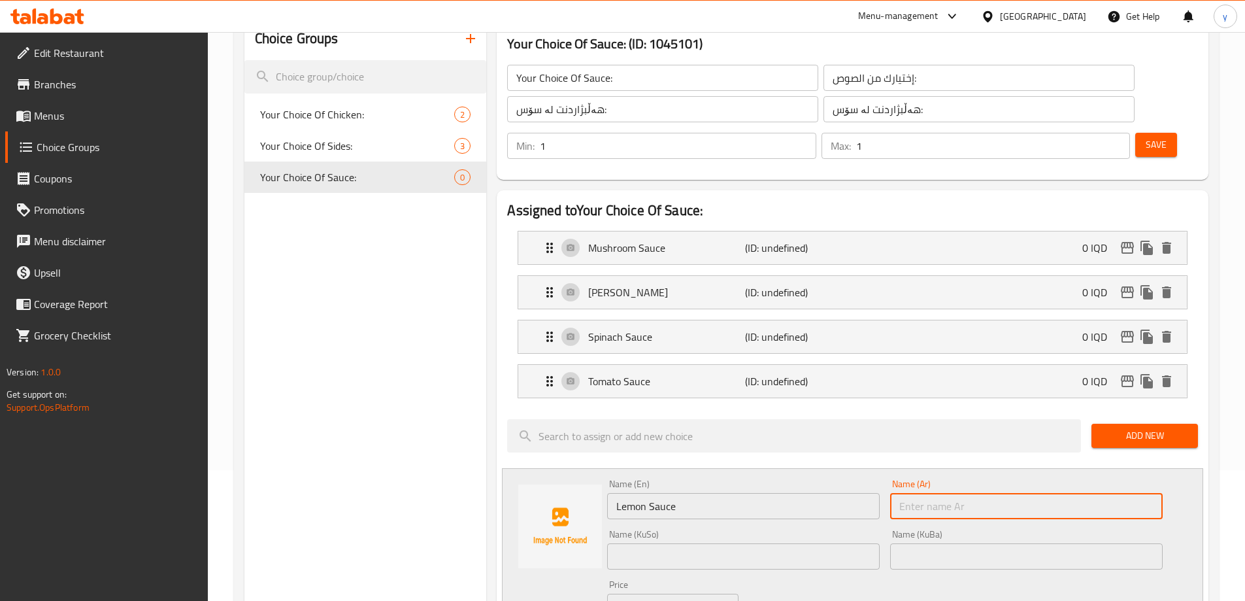
paste input "صلصة ليمون"
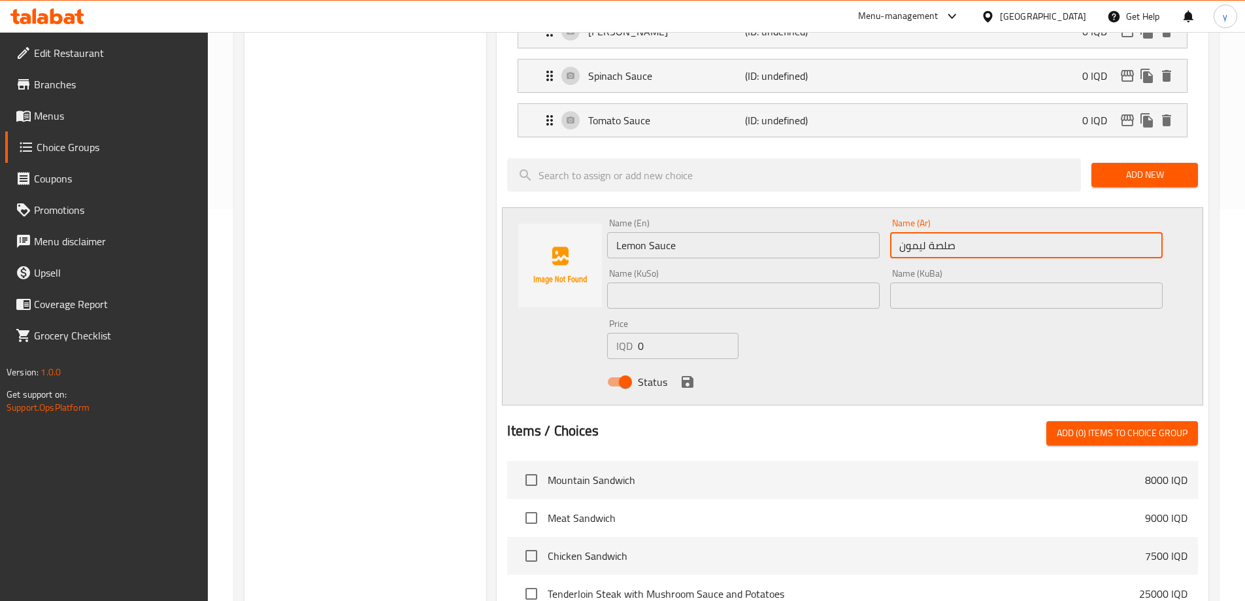
scroll to position [392, 0]
type input "صلصة ليمون"
click at [821, 268] on div "Name (KuSo) Name ([PERSON_NAME])" at bounding box center [743, 288] width 273 height 40
click at [825, 282] on input "text" at bounding box center [743, 295] width 273 height 26
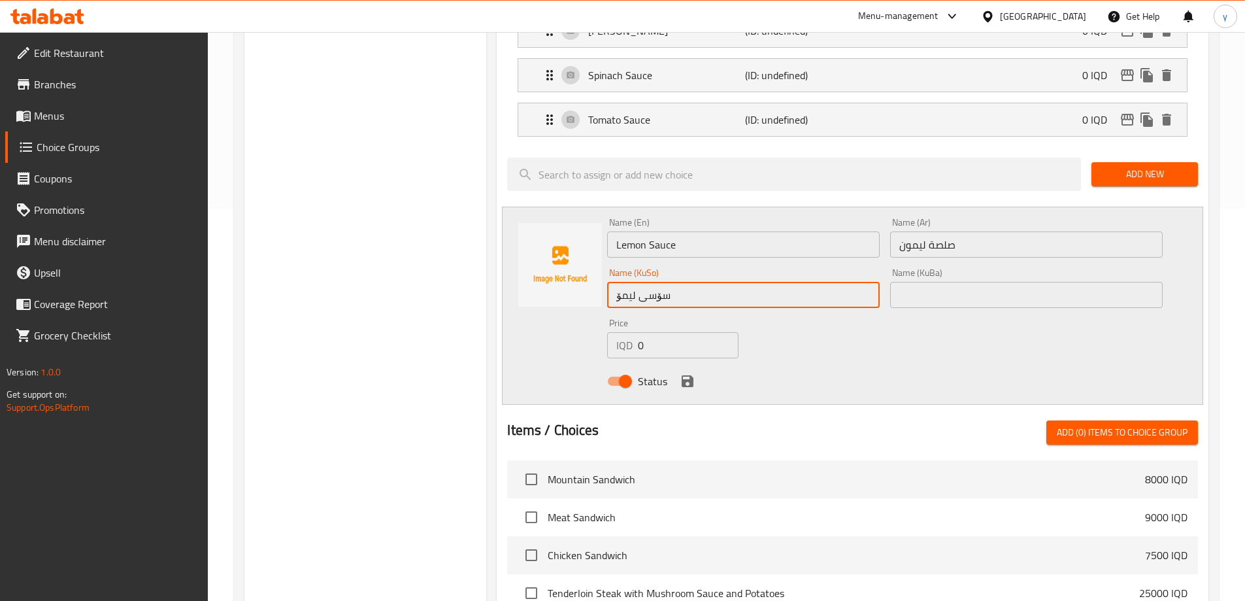
type input "سۆسی لیمۆ"
drag, startPoint x: 923, startPoint y: 267, endPoint x: 898, endPoint y: 280, distance: 28.6
click at [923, 282] on input "text" at bounding box center [1026, 295] width 273 height 26
paste input "سۆسی لیمۆ"
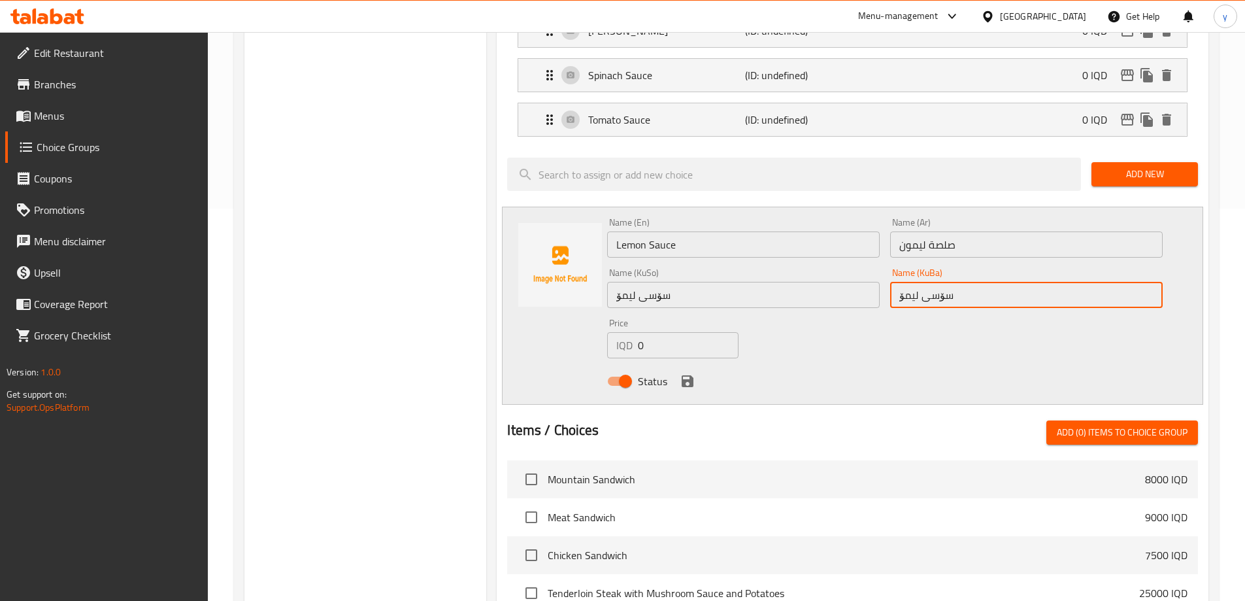
type input "سۆسی لیمۆ"
click at [688, 375] on icon "save" at bounding box center [688, 381] width 12 height 12
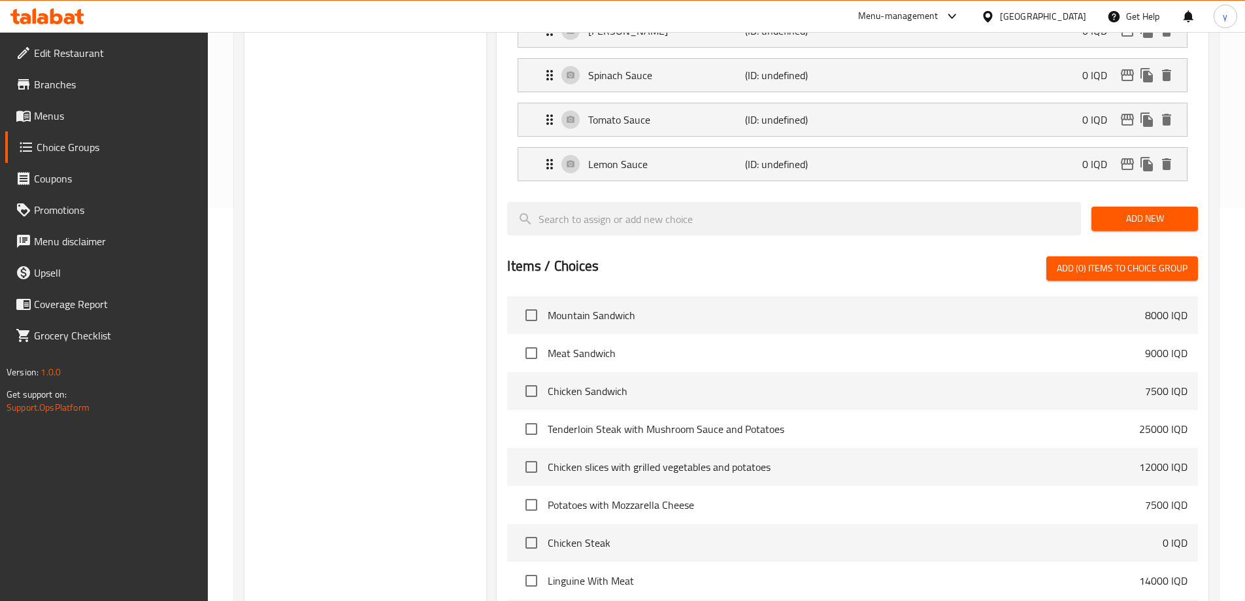
click at [1148, 210] on span "Add New" at bounding box center [1145, 218] width 86 height 16
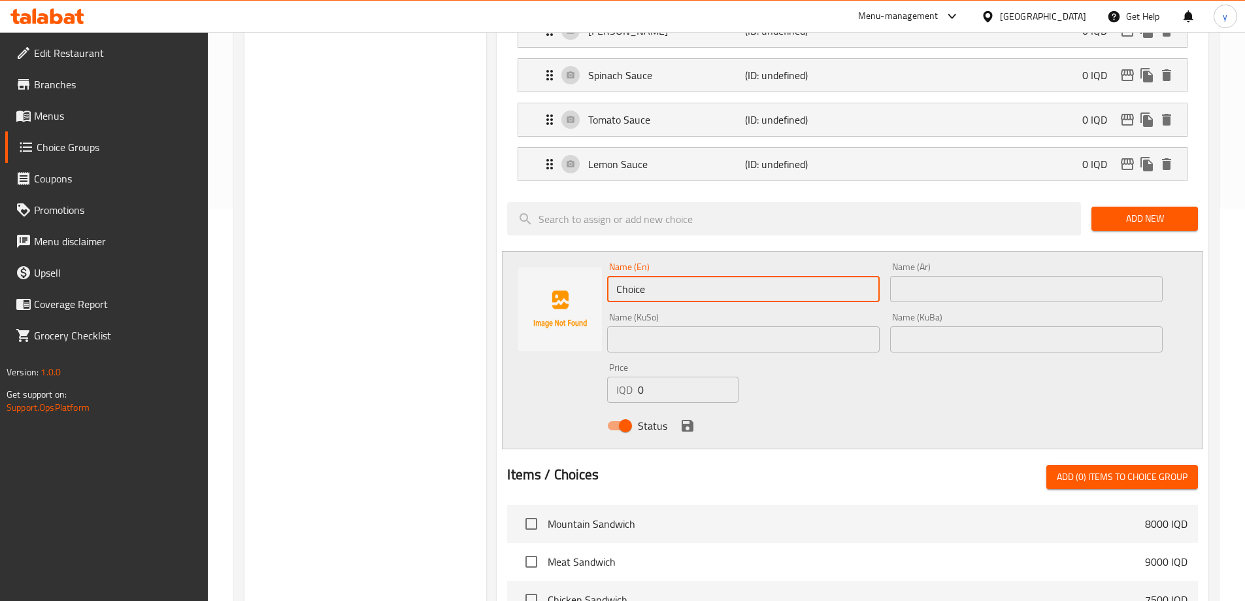
click at [680, 276] on input "Choice" at bounding box center [743, 289] width 273 height 26
paste input "[PERSON_NAME]"
type input "Curry Sauce"
click at [972, 312] on div "Name (KuBa) Name (KuBa)" at bounding box center [1026, 332] width 273 height 40
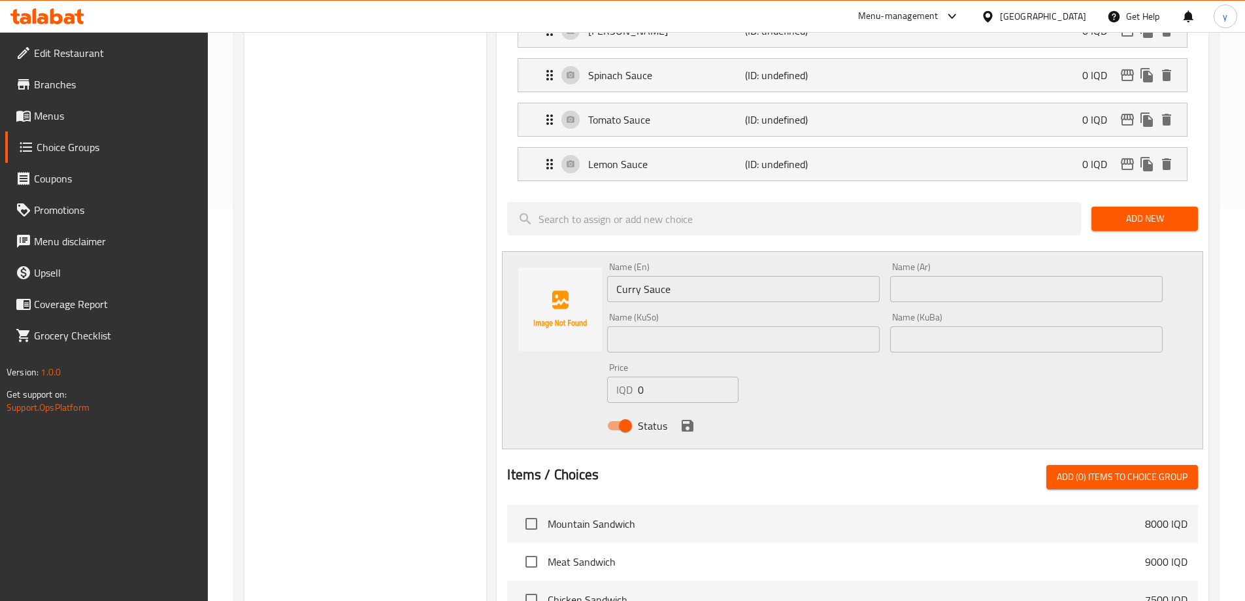
click at [966, 276] on input "text" at bounding box center [1026, 289] width 273 height 26
paste input "صلصة كاري"
type input "صلصة كاري"
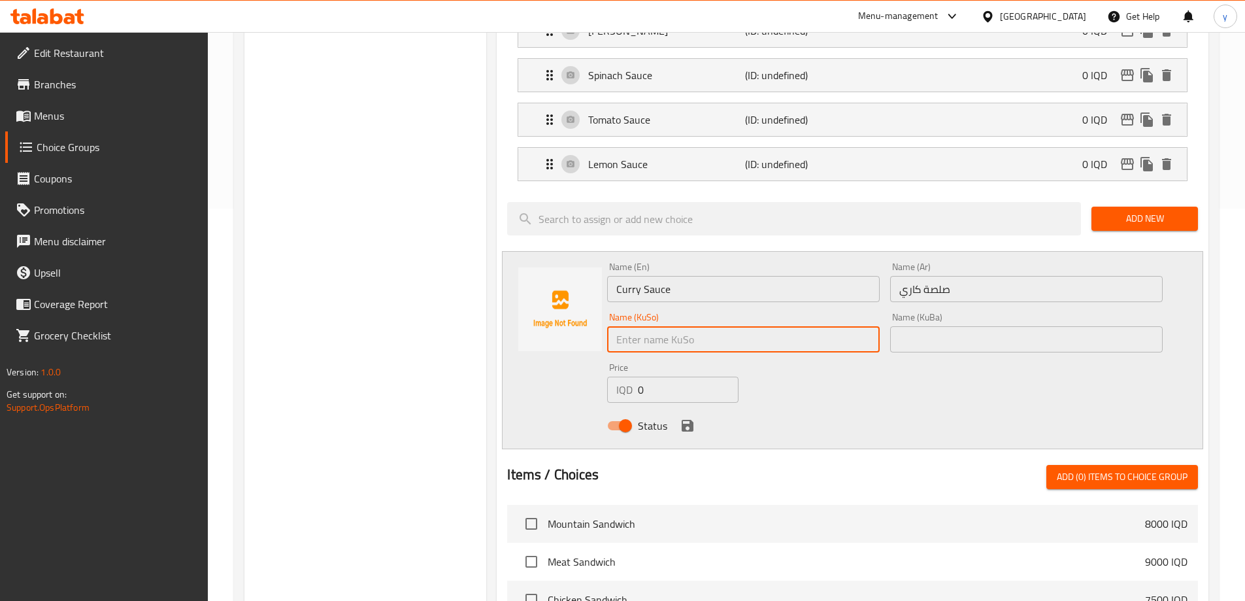
click at [829, 326] on input "text" at bounding box center [743, 339] width 273 height 26
type input "سۆسی کاری"
click at [996, 326] on input "text" at bounding box center [1026, 339] width 273 height 26
paste input "سۆسی کاری"
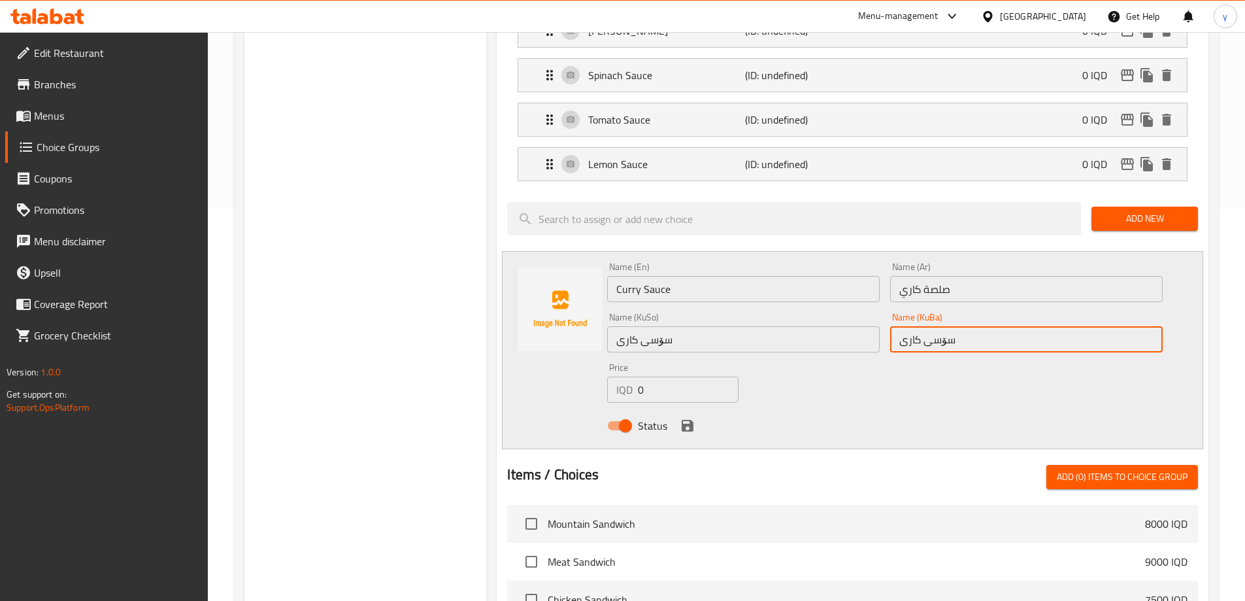
type input "سۆسی کاری"
click at [701, 408] on div "Status" at bounding box center [885, 425] width 566 height 35
click at [697, 408] on div "Status" at bounding box center [885, 425] width 566 height 35
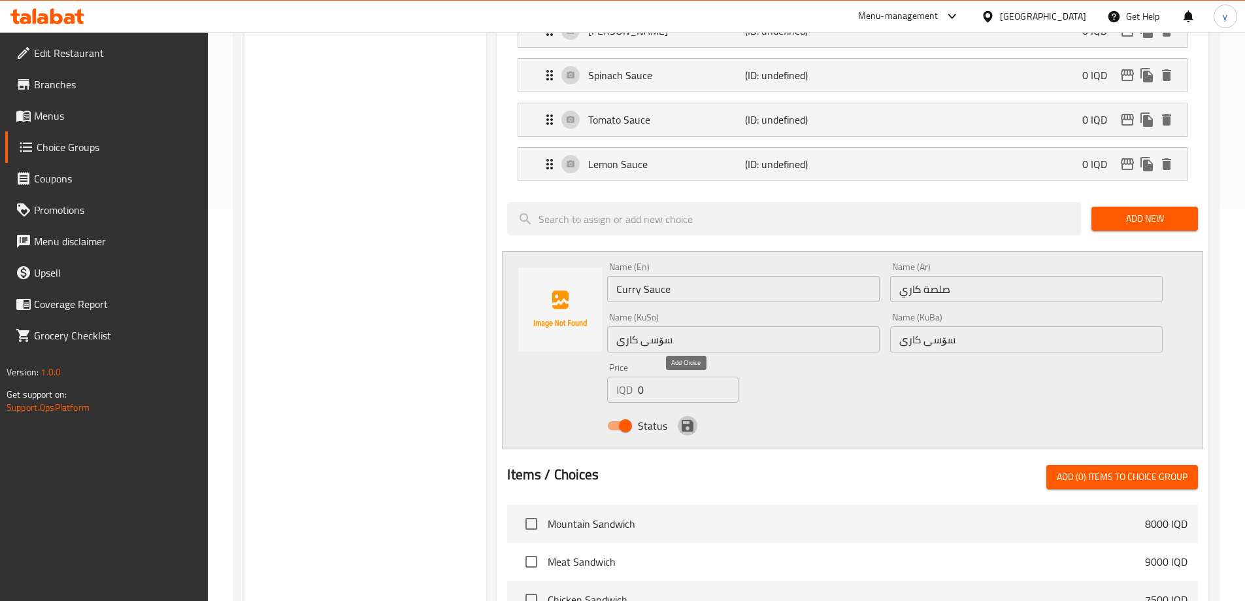
click at [688, 420] on icon "save" at bounding box center [688, 426] width 12 height 12
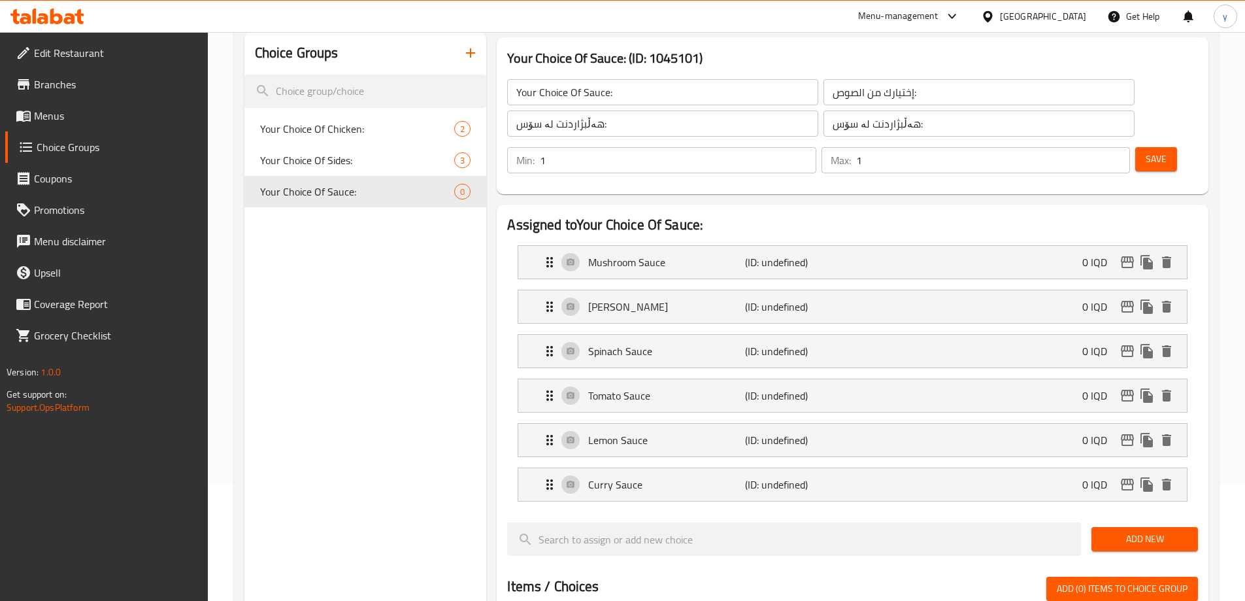
scroll to position [0, 0]
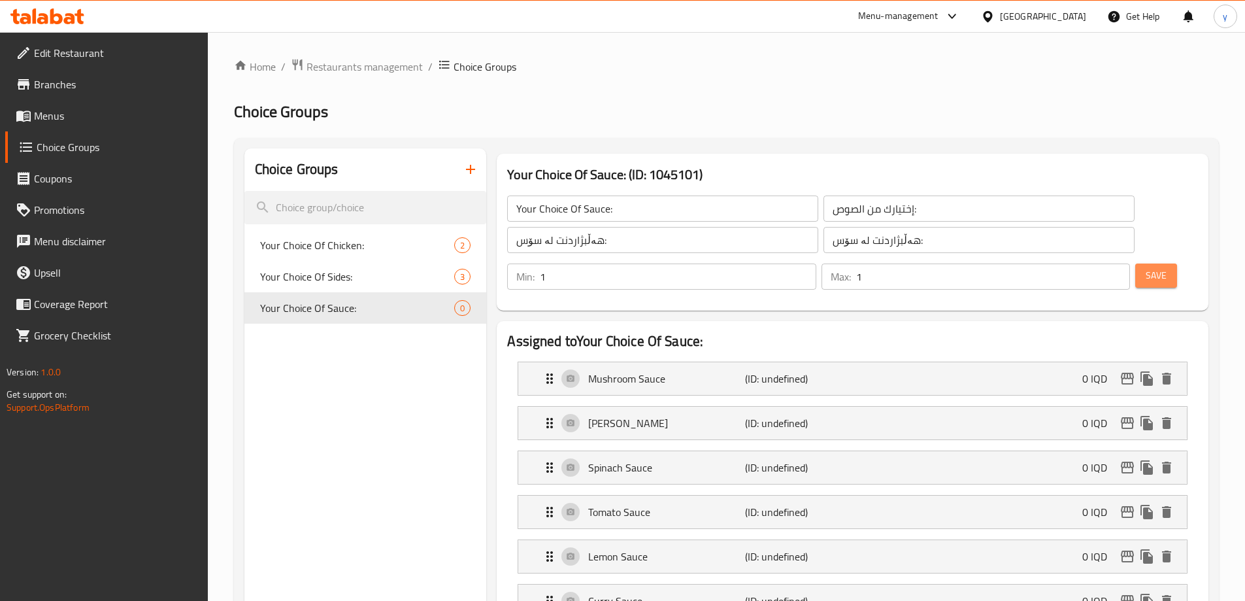
click at [1135, 263] on button "Save" at bounding box center [1156, 275] width 42 height 24
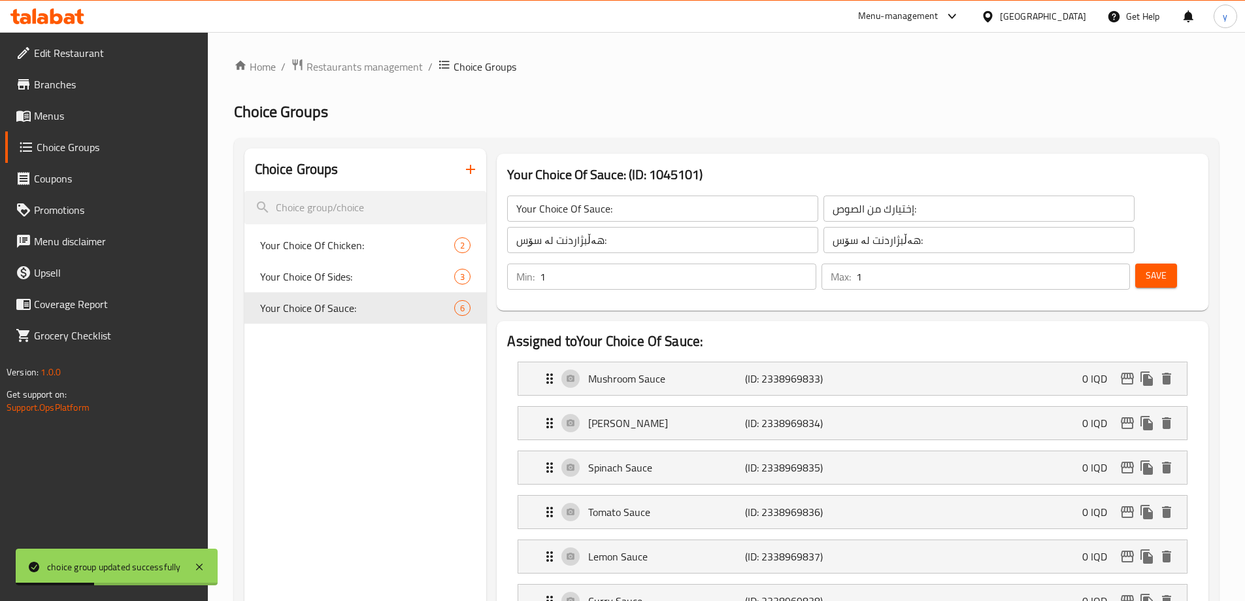
click at [472, 180] on button "button" at bounding box center [470, 169] width 31 height 31
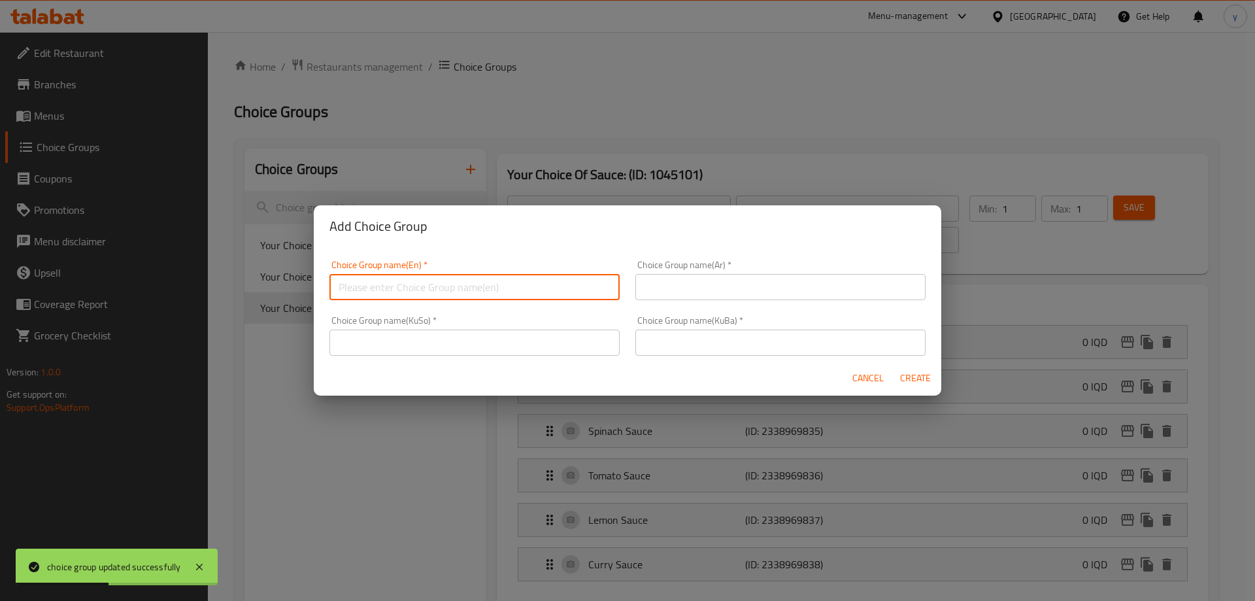
click at [509, 281] on input "text" at bounding box center [474, 287] width 290 height 26
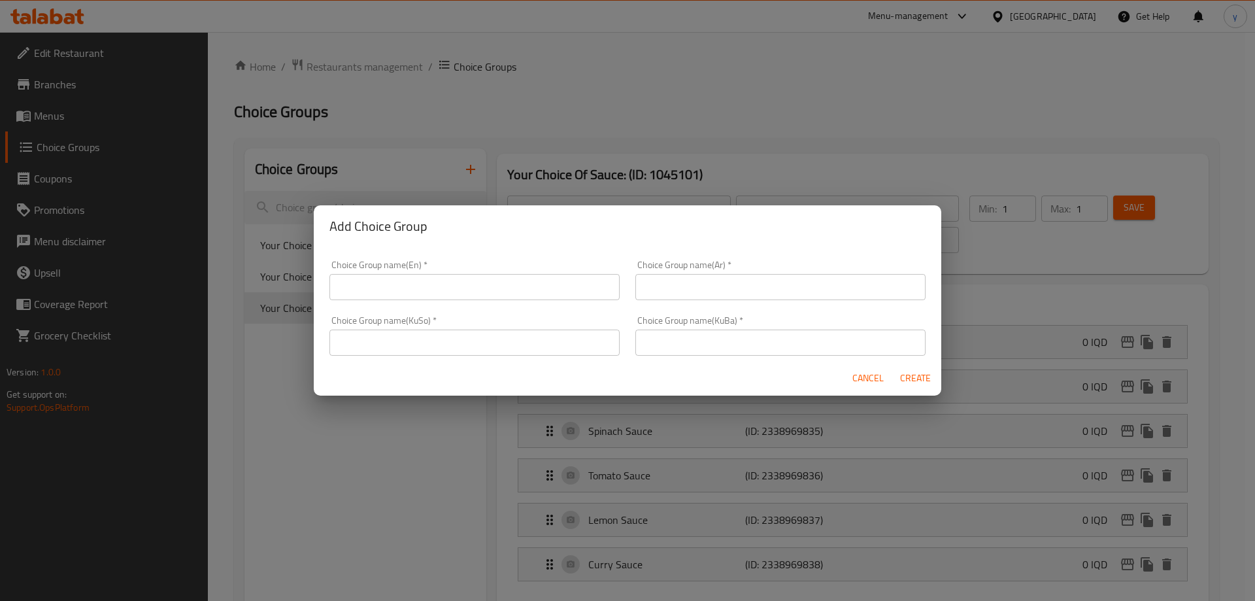
click at [589, 344] on input "text" at bounding box center [474, 342] width 290 height 26
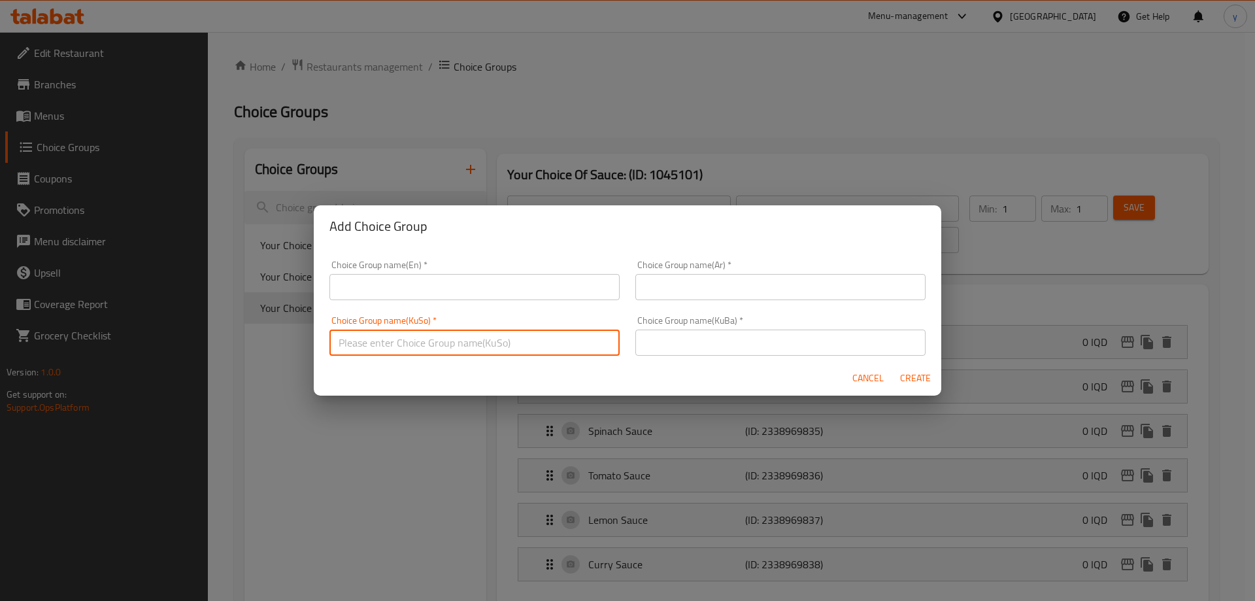
paste input "هەڵبژاردنت لە:"
type input "هەڵبژاردنت لە:"
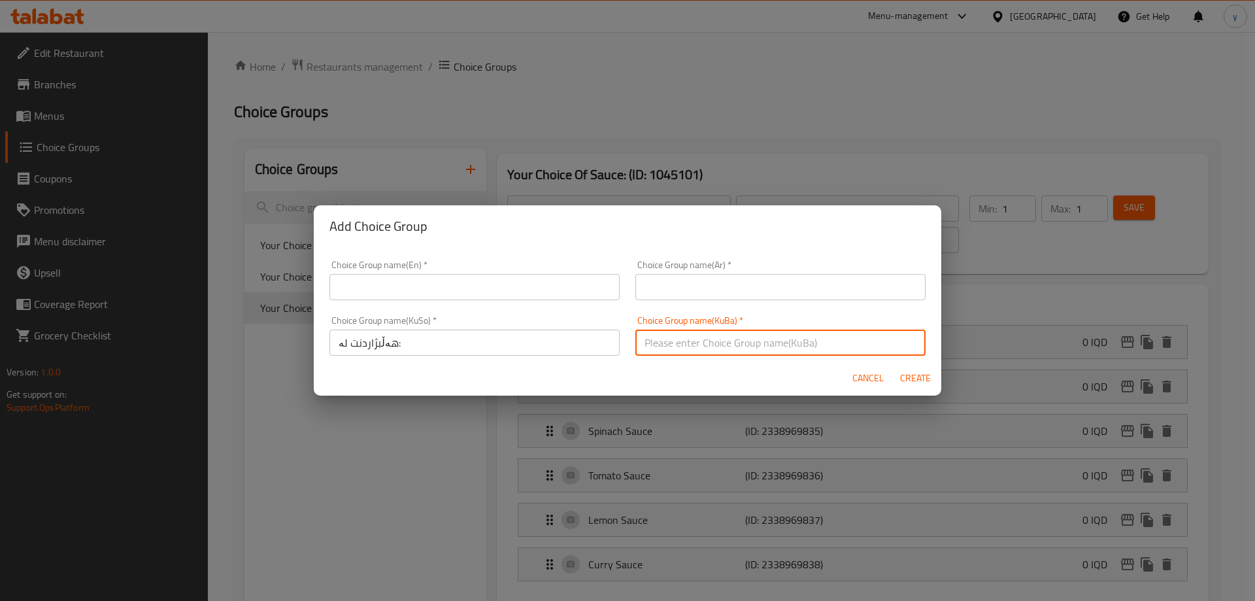
click at [667, 342] on input "text" at bounding box center [780, 342] width 290 height 26
paste input "هەڵبژاردنت لە:"
type input "هەڵبژاردنت لە:"
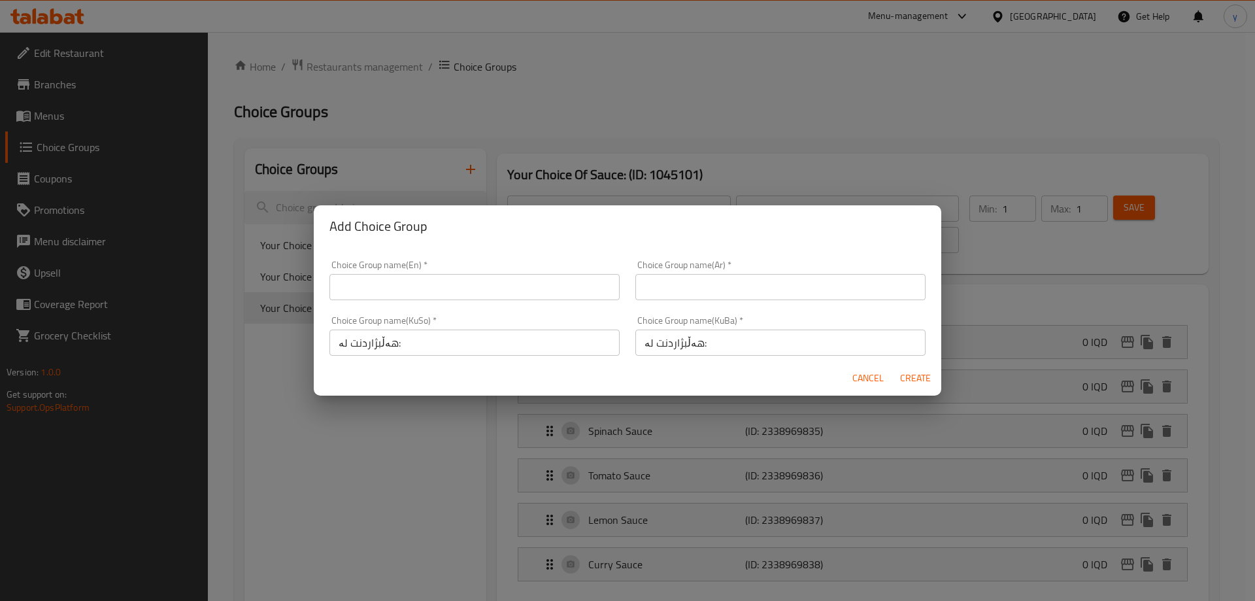
click at [682, 301] on div "Choice Group name(Ar)   * Choice Group name(Ar) *" at bounding box center [780, 280] width 306 height 56
click at [688, 293] on input "text" at bounding box center [780, 287] width 290 height 26
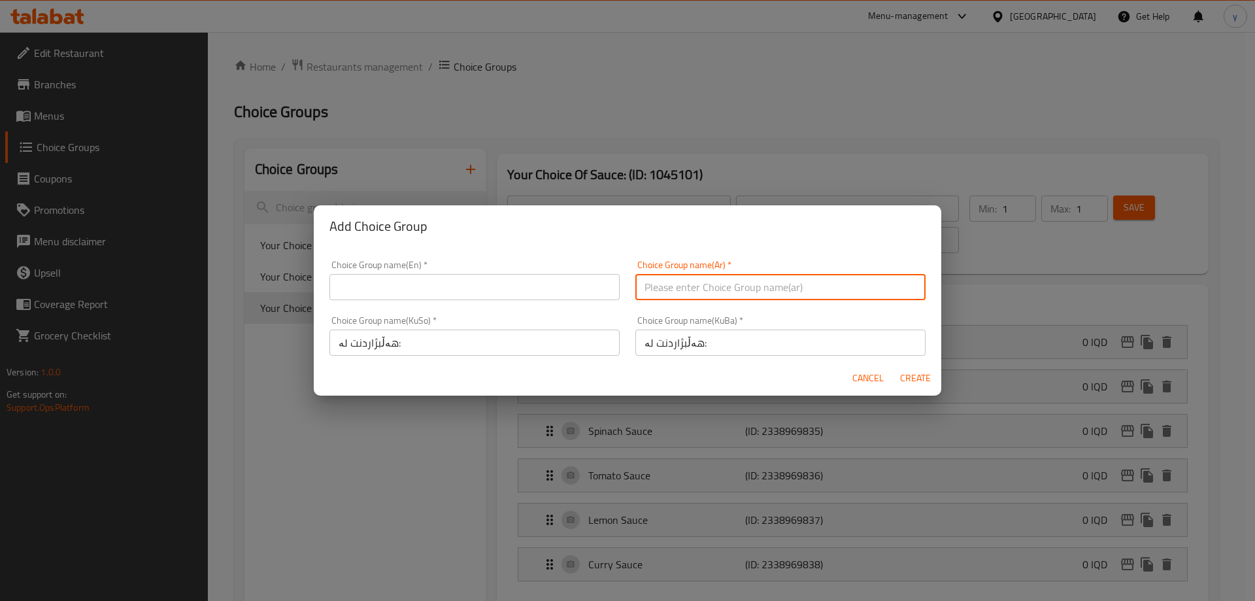
paste input "إختيارك من:"
type input "إختيارك من:"
click at [579, 295] on input "text" at bounding box center [474, 287] width 290 height 26
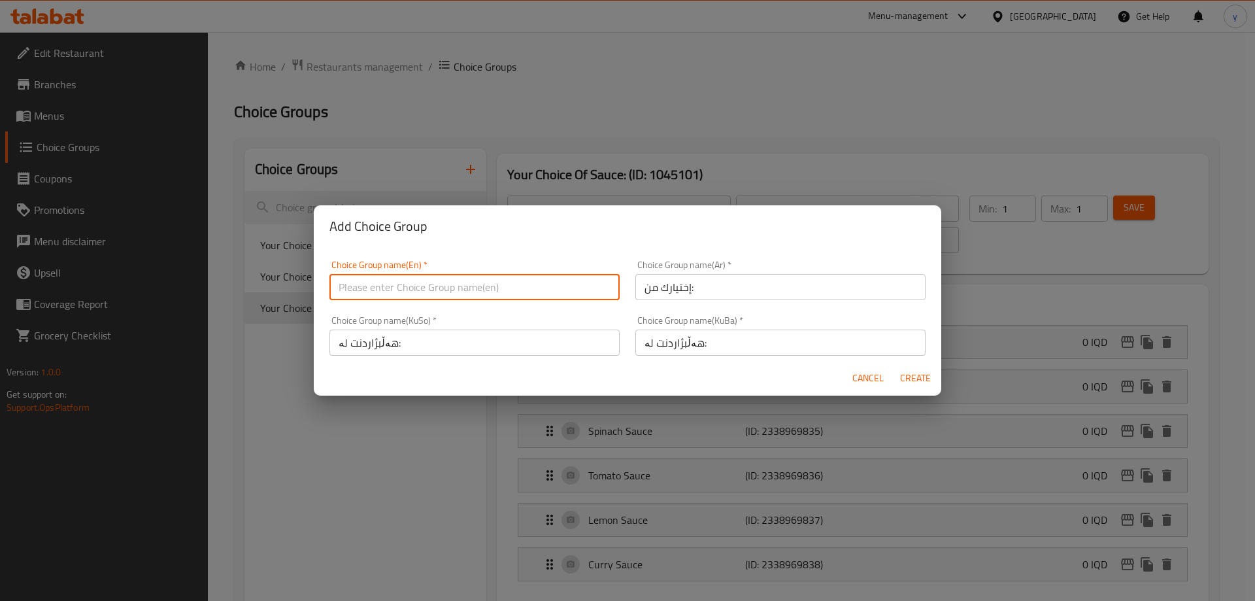
paste input "Your Choice Of:"
type input "Your Choice Of:"
drag, startPoint x: 916, startPoint y: 378, endPoint x: 741, endPoint y: 382, distance: 174.5
click at [916, 378] on span "Create" at bounding box center [914, 378] width 31 height 16
type input "Your Choice Of:"
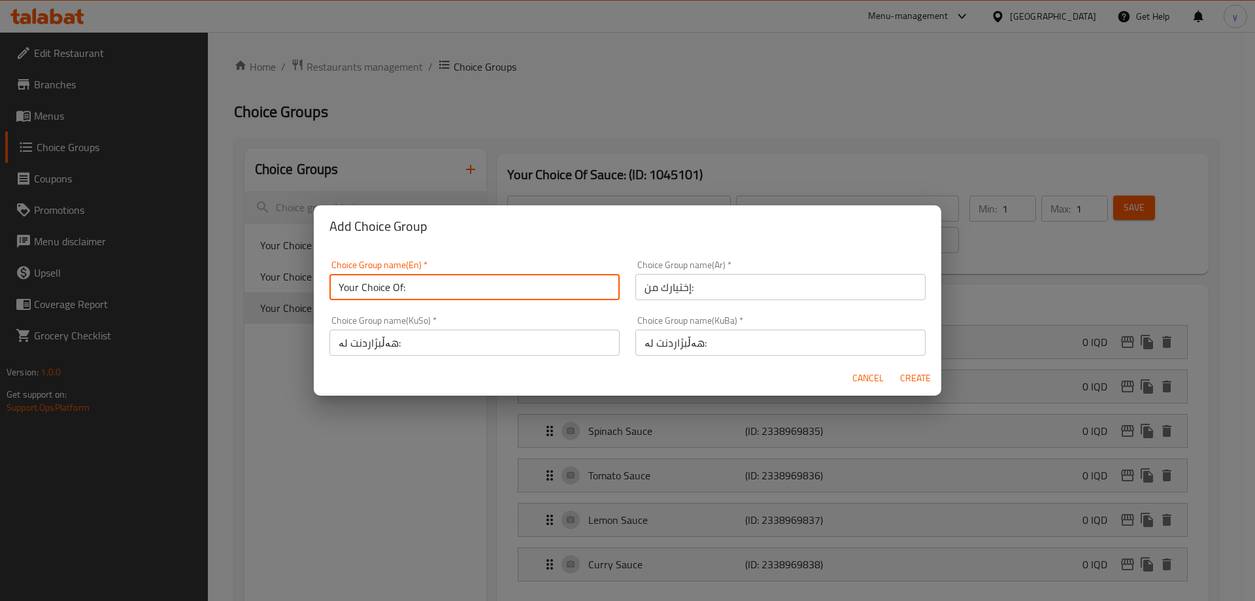
type input "إختيارك من:"
type input "هەڵبژاردنت لە:"
type input "0"
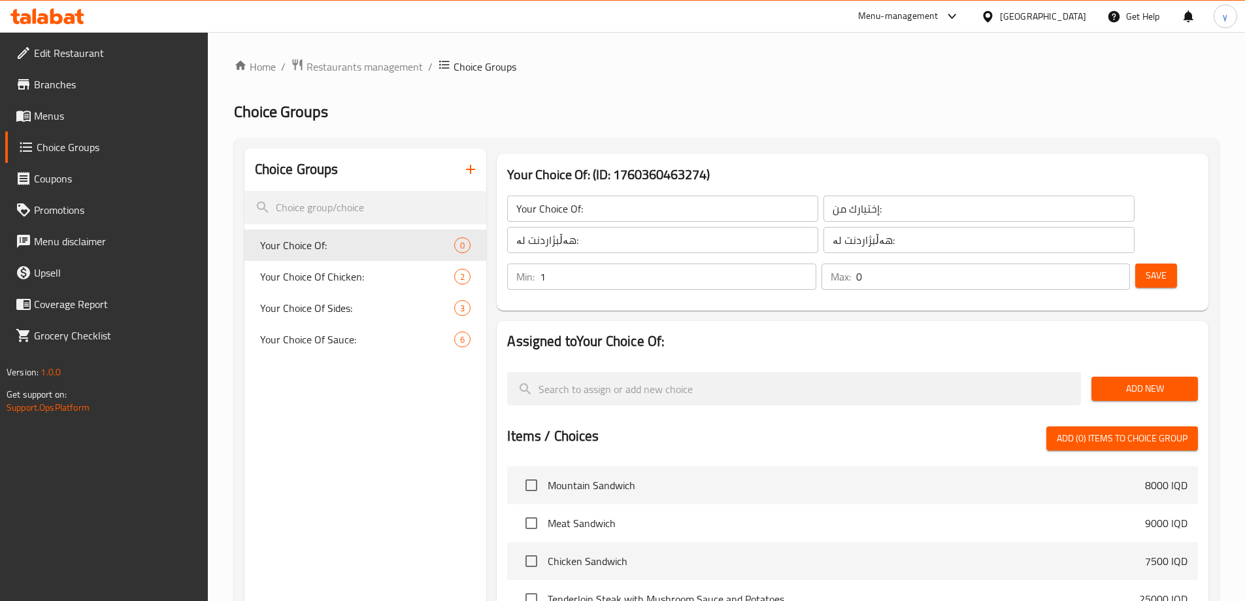
type input "1"
click at [816, 263] on input "1" at bounding box center [678, 276] width 276 height 26
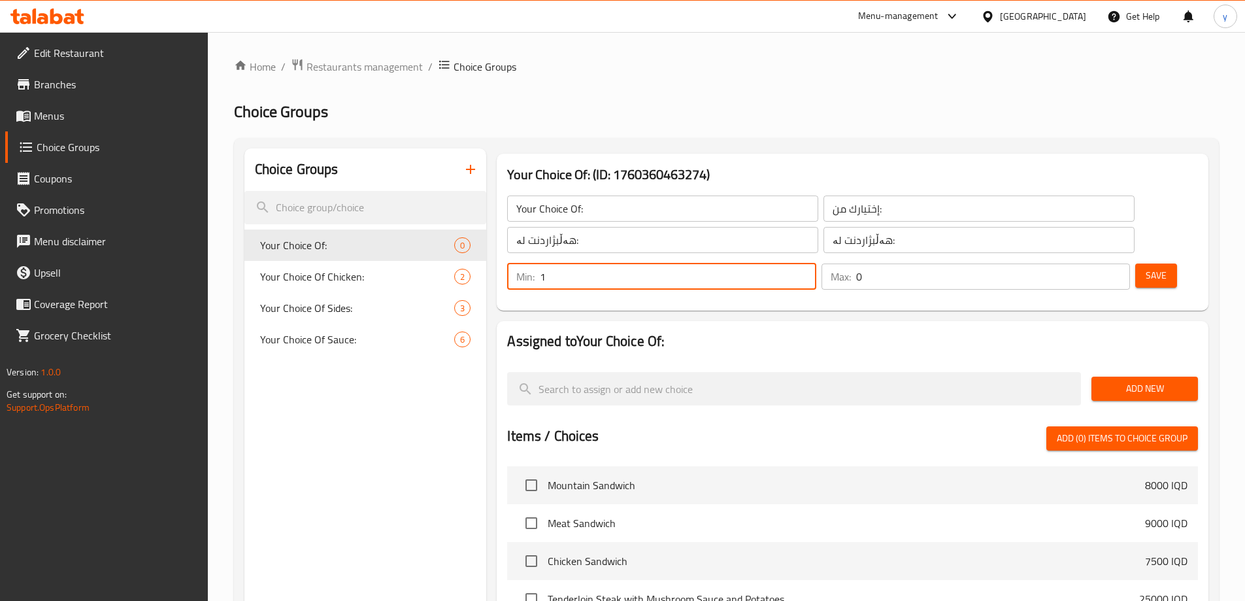
click at [1101, 263] on input "0" at bounding box center [993, 276] width 274 height 26
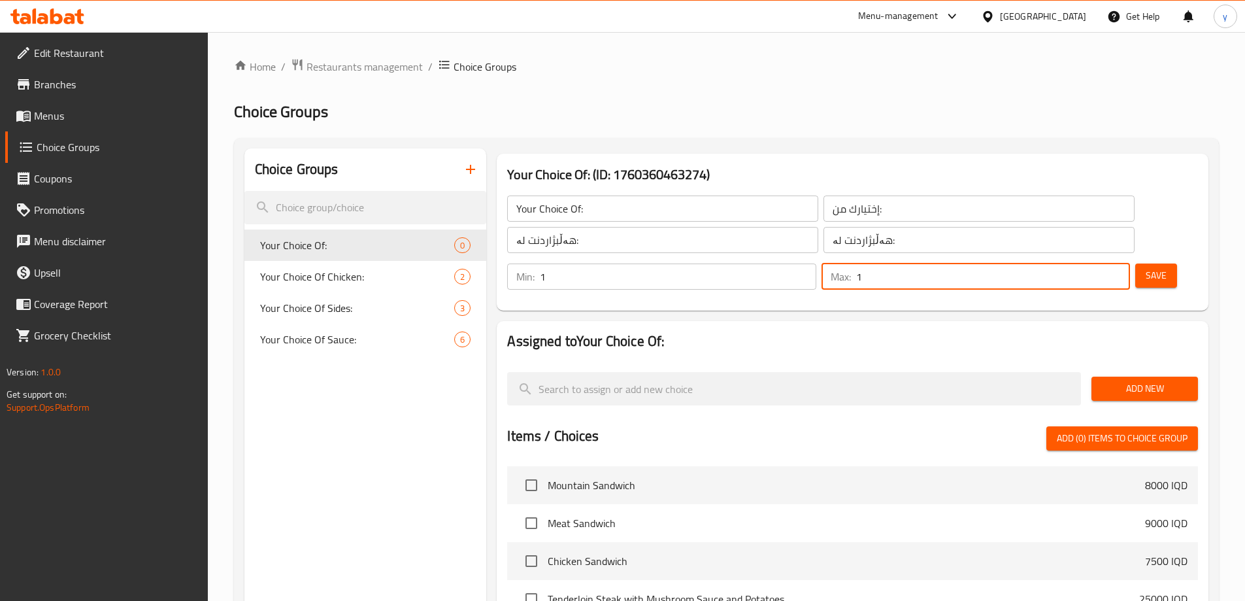
type input "1"
click at [1093, 263] on input "1" at bounding box center [993, 276] width 274 height 26
click at [1146, 267] on span "Save" at bounding box center [1156, 275] width 21 height 16
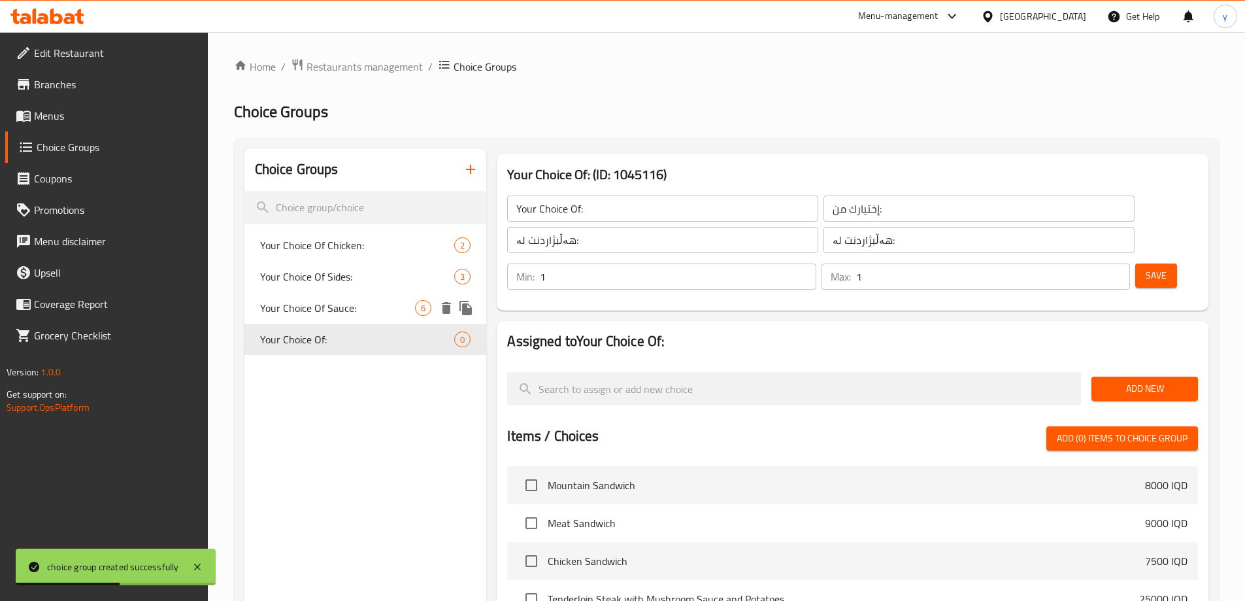
click at [335, 295] on div "Your Choice Of Sauce: 6" at bounding box center [365, 307] width 242 height 31
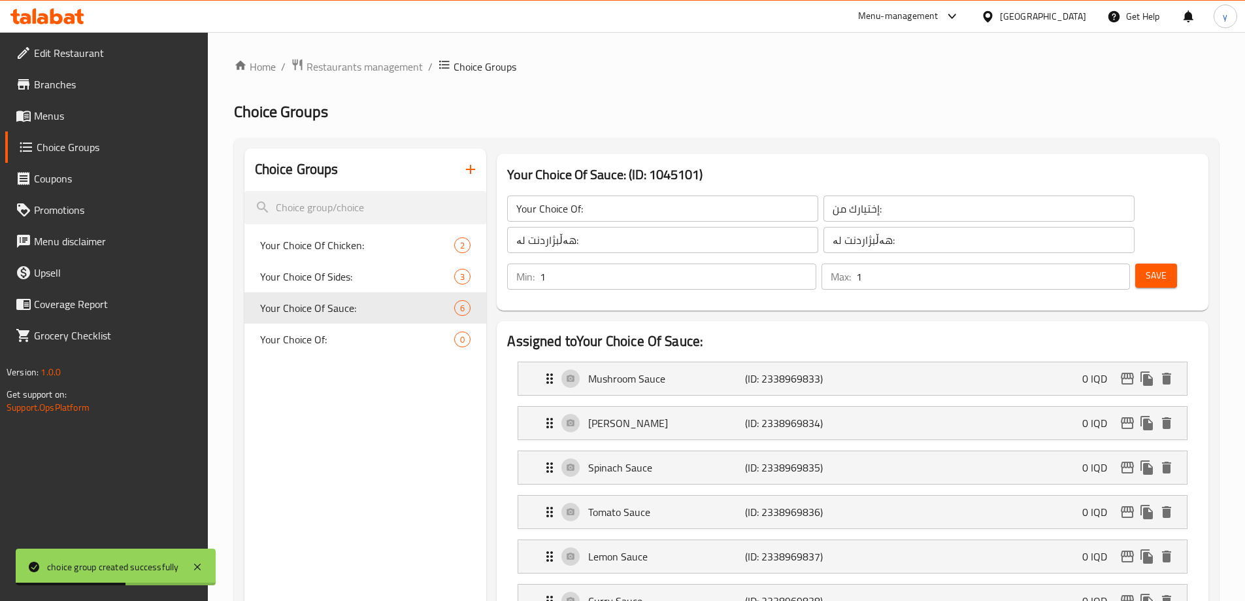
type input "Your Choice Of Sauce:"
type input "إختيارك من الصوص:"
type input "هەڵبژاردنت لە سۆس:"
type input "0"
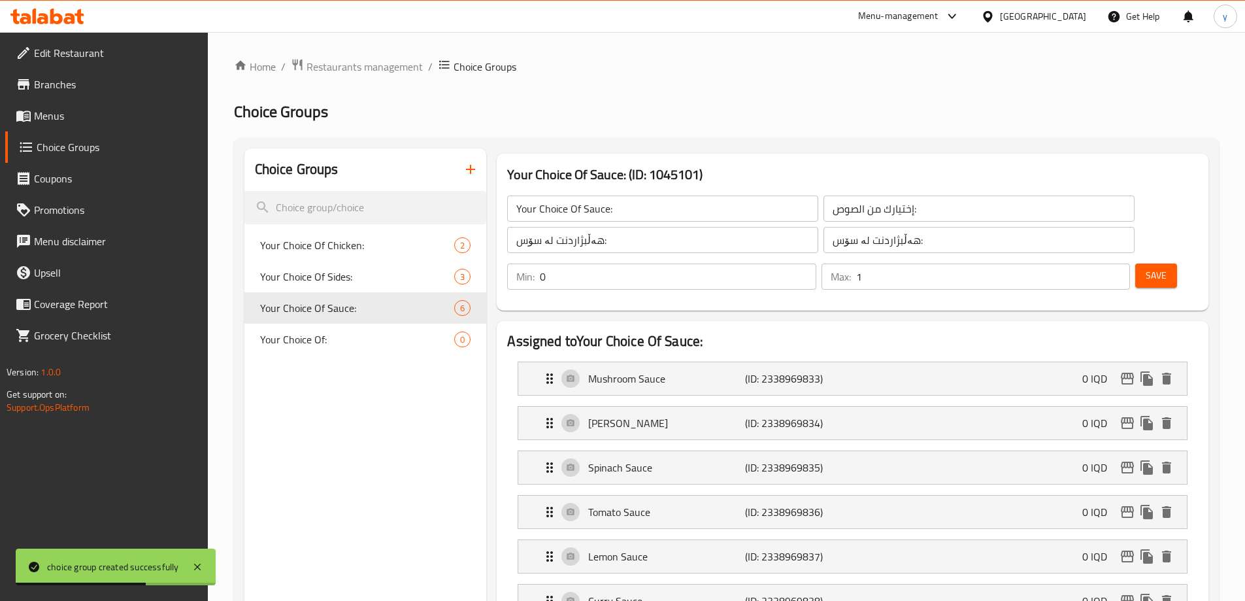
click at [816, 263] on input "0" at bounding box center [678, 276] width 276 height 26
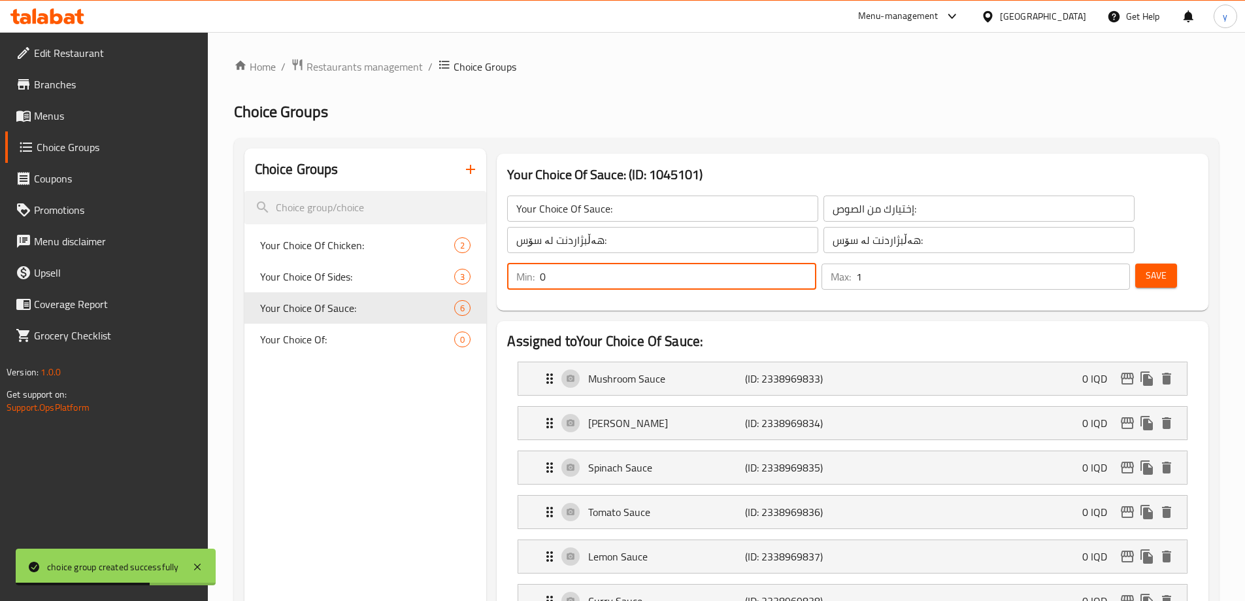
click at [816, 263] on input "0" at bounding box center [678, 276] width 276 height 26
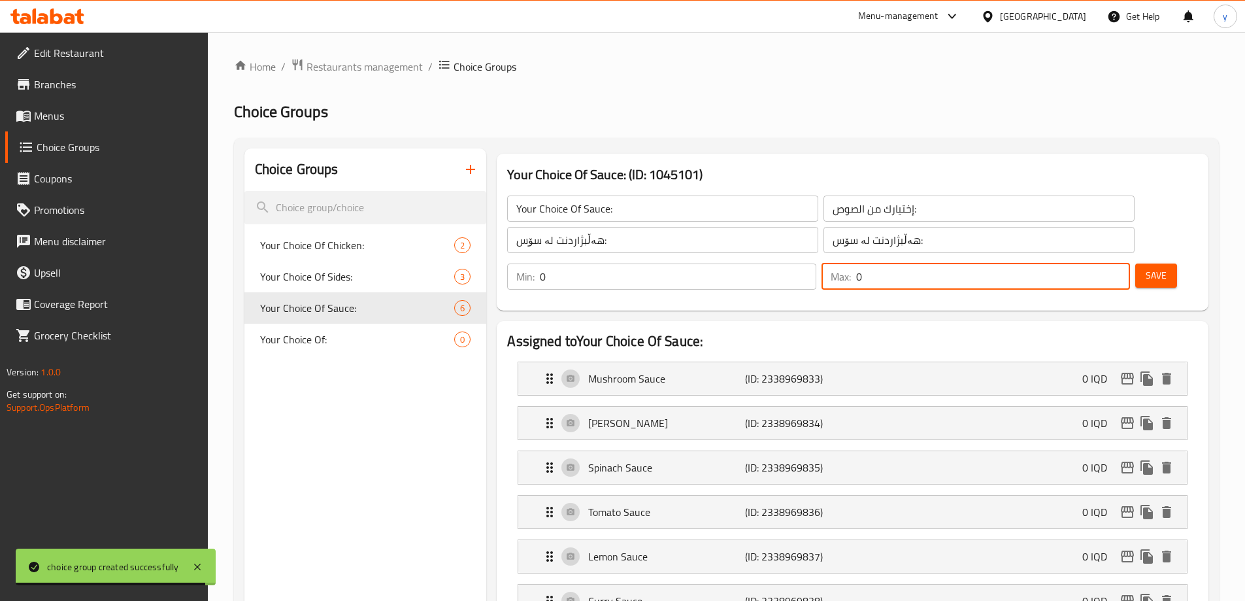
type input "0"
click at [1097, 263] on input "0" at bounding box center [993, 276] width 274 height 26
click at [1135, 263] on button "Save" at bounding box center [1156, 275] width 42 height 24
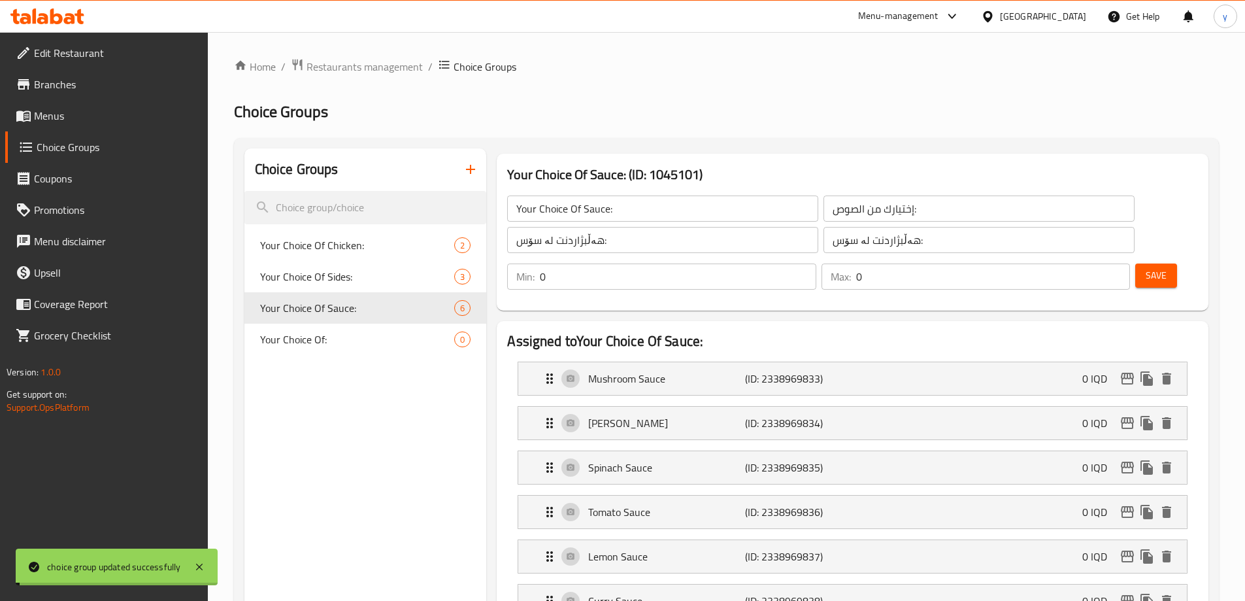
click at [574, 210] on input "Your Choice Of Sauce:" at bounding box center [662, 208] width 311 height 26
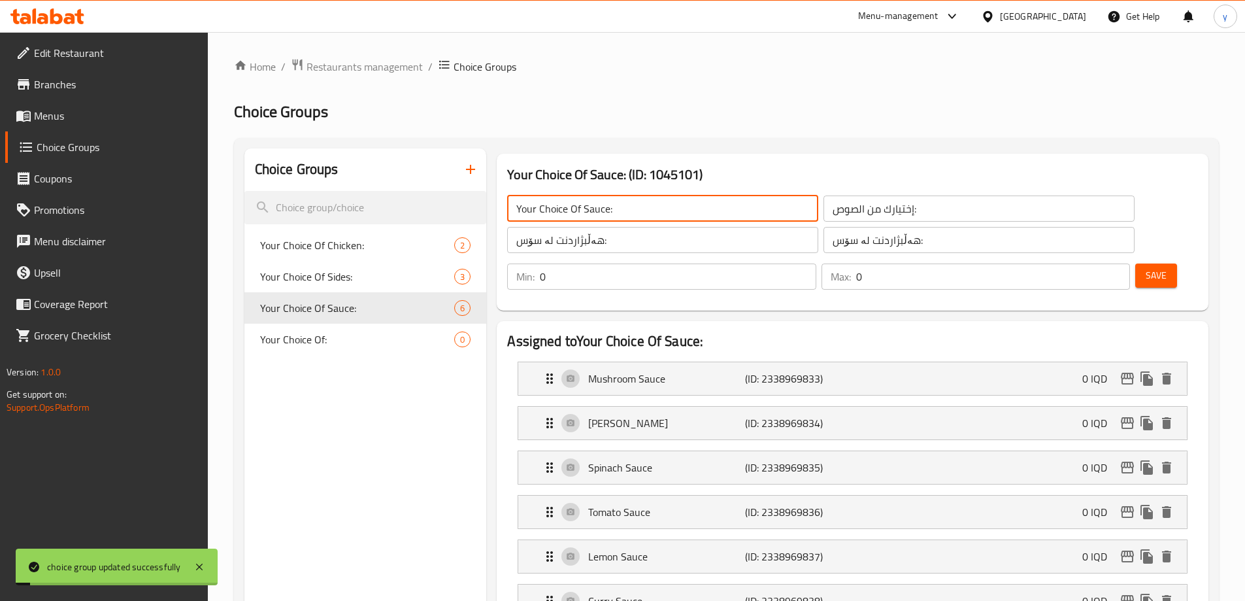
click at [545, 210] on input "Your Choice Of Sauce:" at bounding box center [662, 208] width 311 height 26
click at [1146, 267] on span "Save" at bounding box center [1156, 275] width 21 height 16
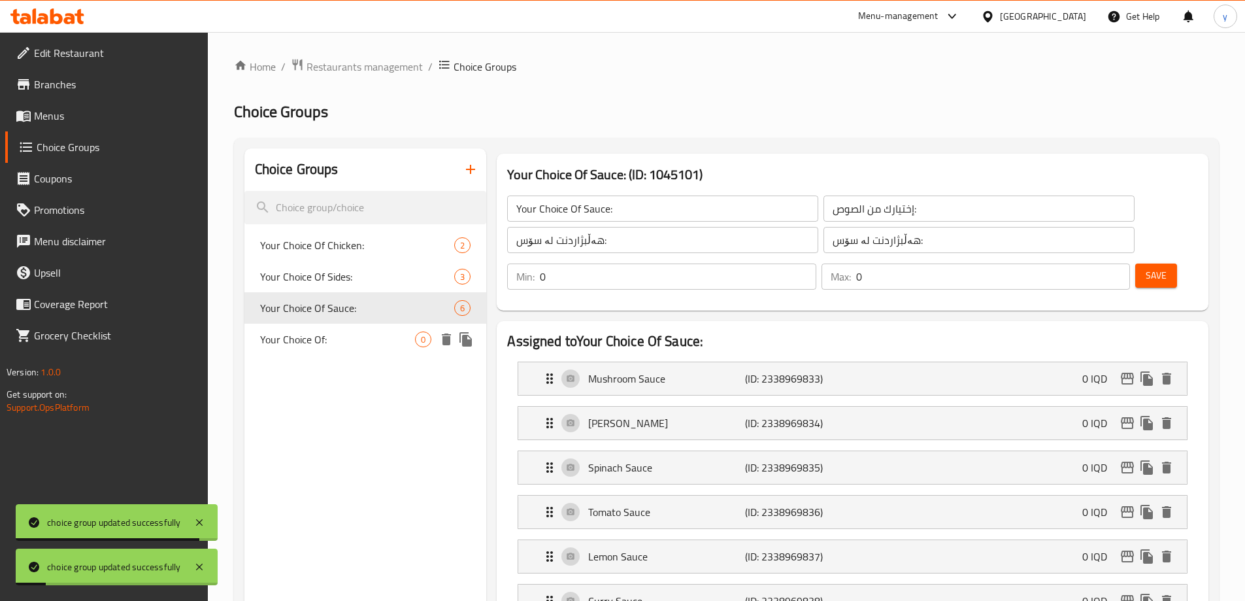
click at [386, 329] on div "Your Choice Of: 0" at bounding box center [365, 338] width 242 height 31
type input "Your Choice Of:"
type input "إختيارك من:"
type input "هەڵبژاردنت لە:"
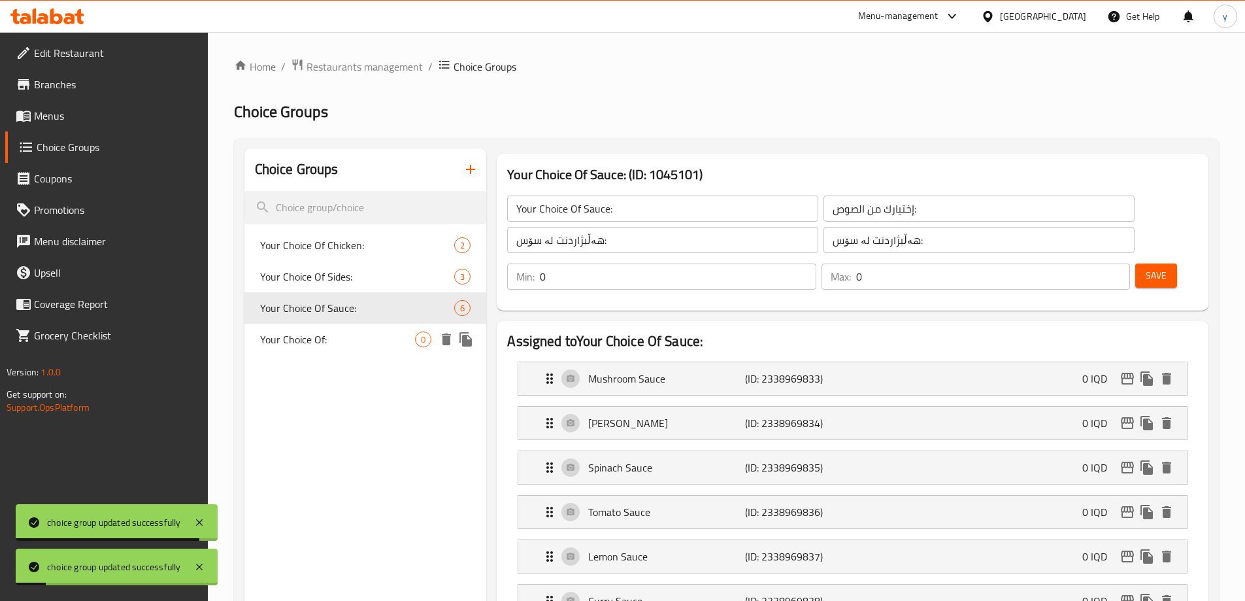
type input "1"
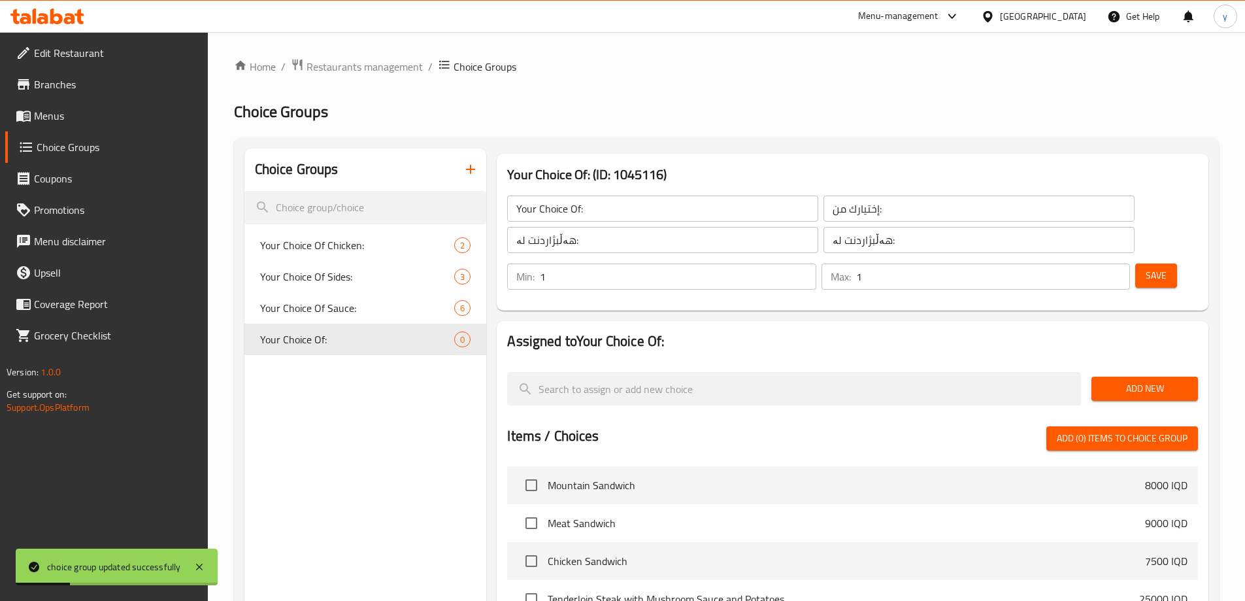
click at [1135, 380] on span "Add New" at bounding box center [1145, 388] width 86 height 16
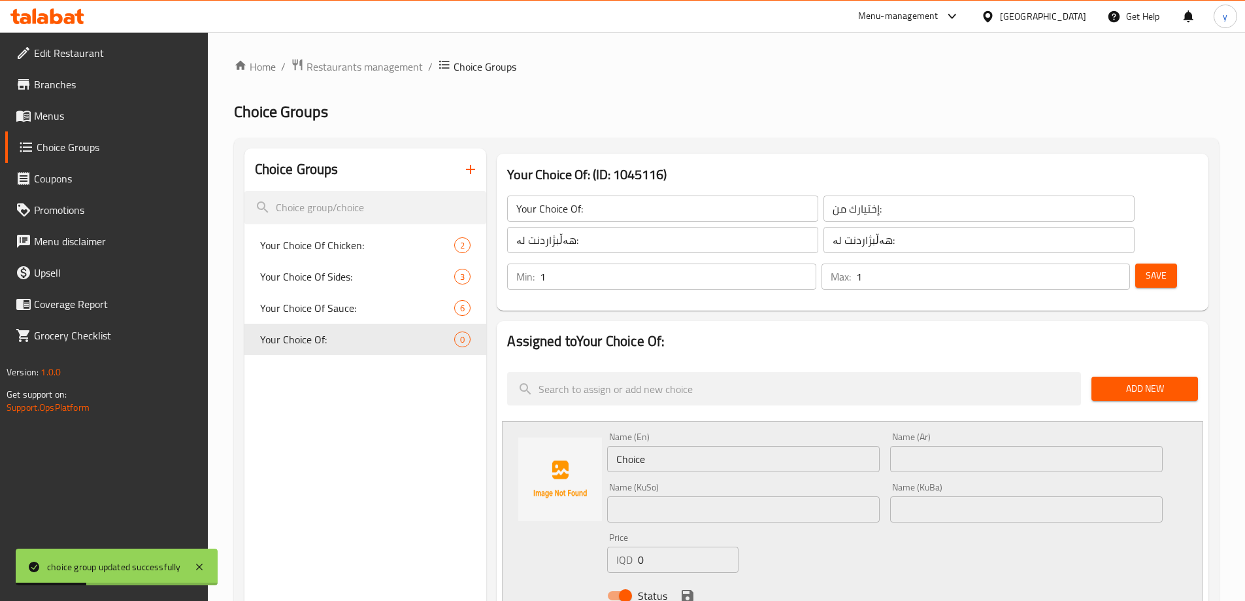
click at [777, 446] on input "Choice" at bounding box center [743, 459] width 273 height 26
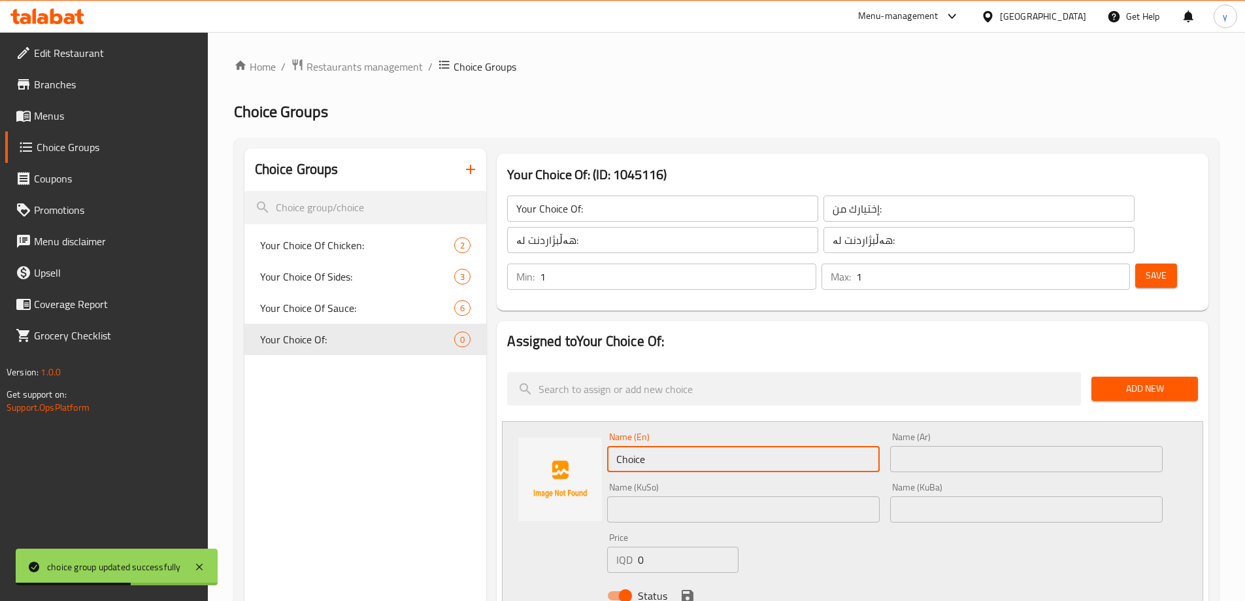
click at [777, 446] on input "Choice" at bounding box center [743, 459] width 273 height 26
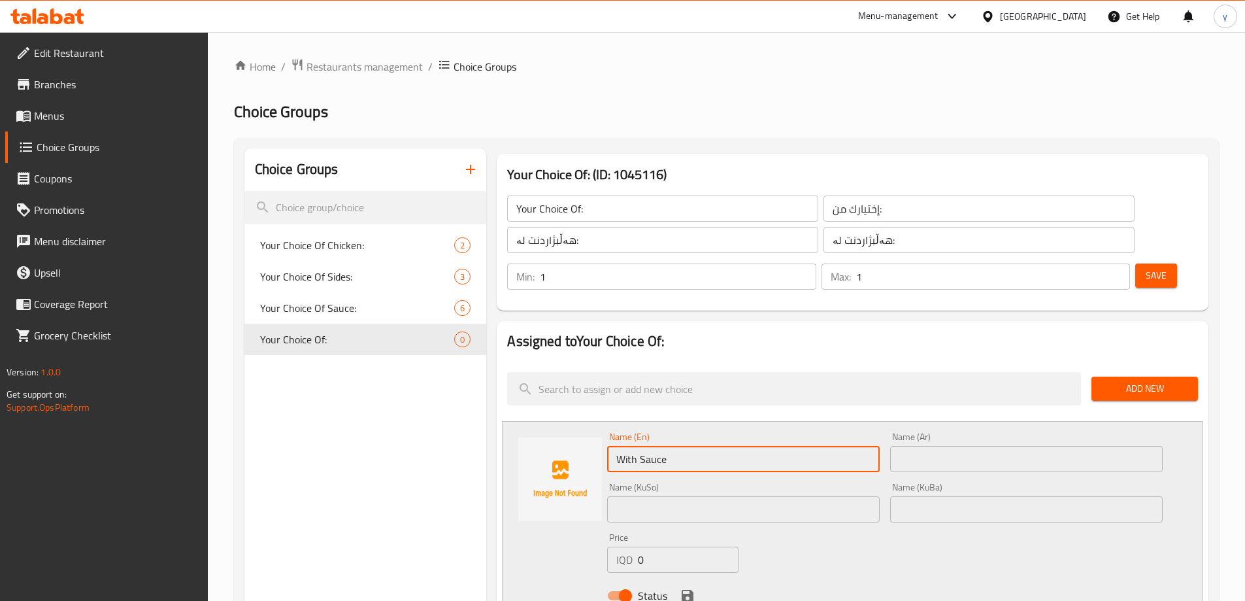
type input "With Sauce"
click at [923, 446] on input "text" at bounding box center [1026, 459] width 273 height 26
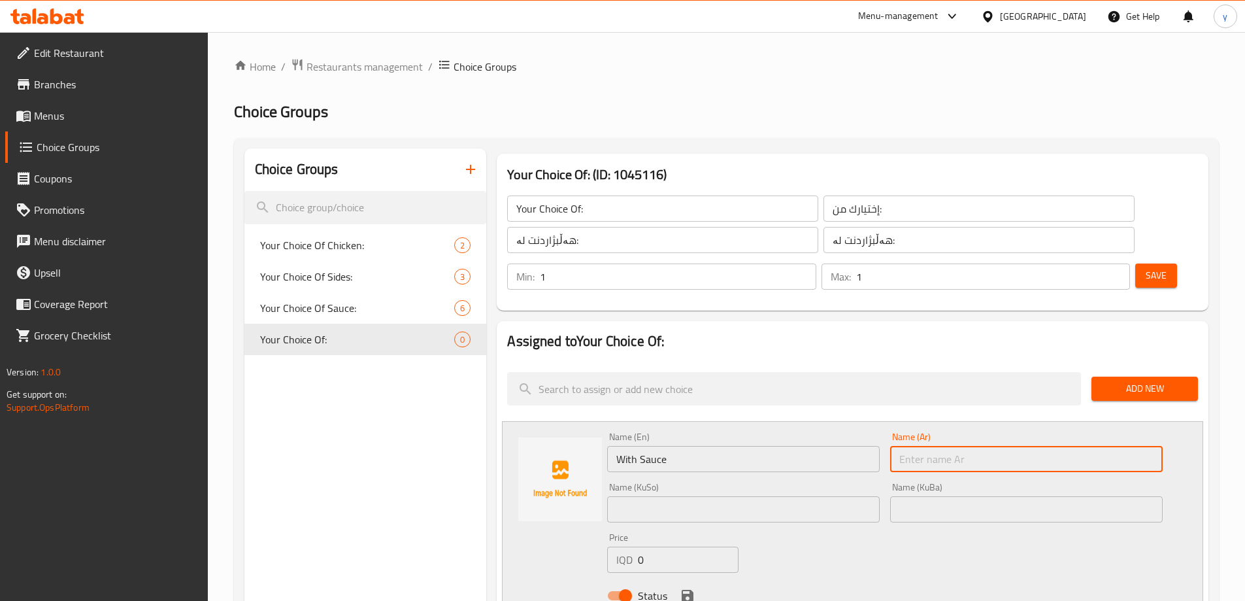
paste input "مع صلصة"
type input "مع صلصة"
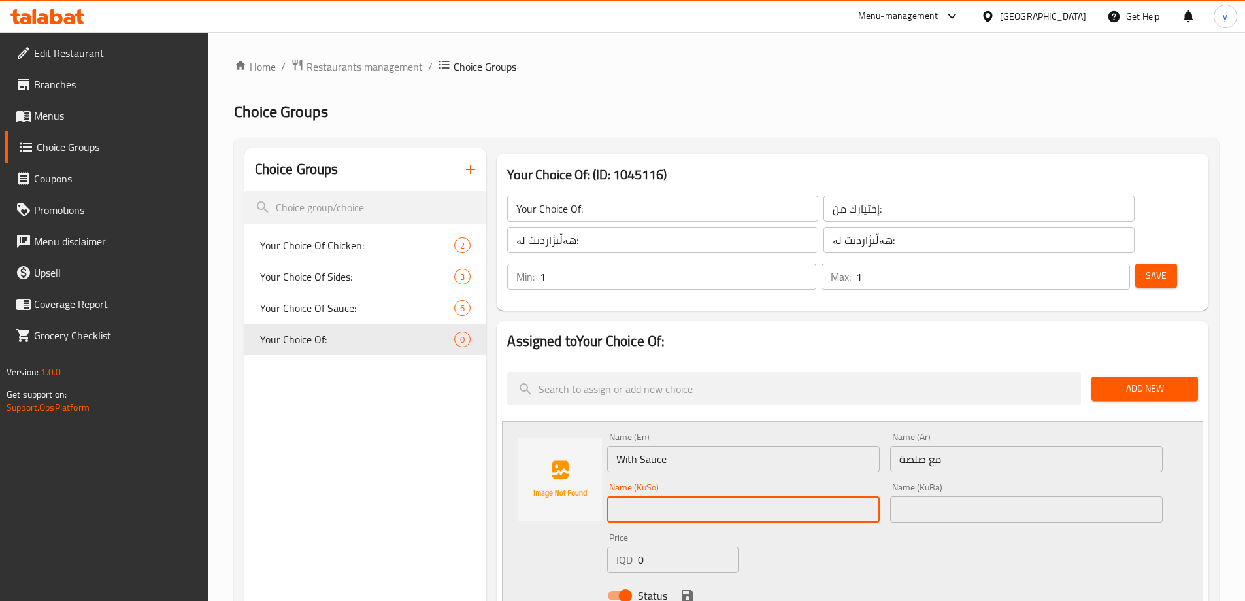
click at [804, 496] on input "text" at bounding box center [743, 509] width 273 height 26
type input "لەگەڵ سۆس"
click at [938, 496] on input "text" at bounding box center [1026, 509] width 273 height 26
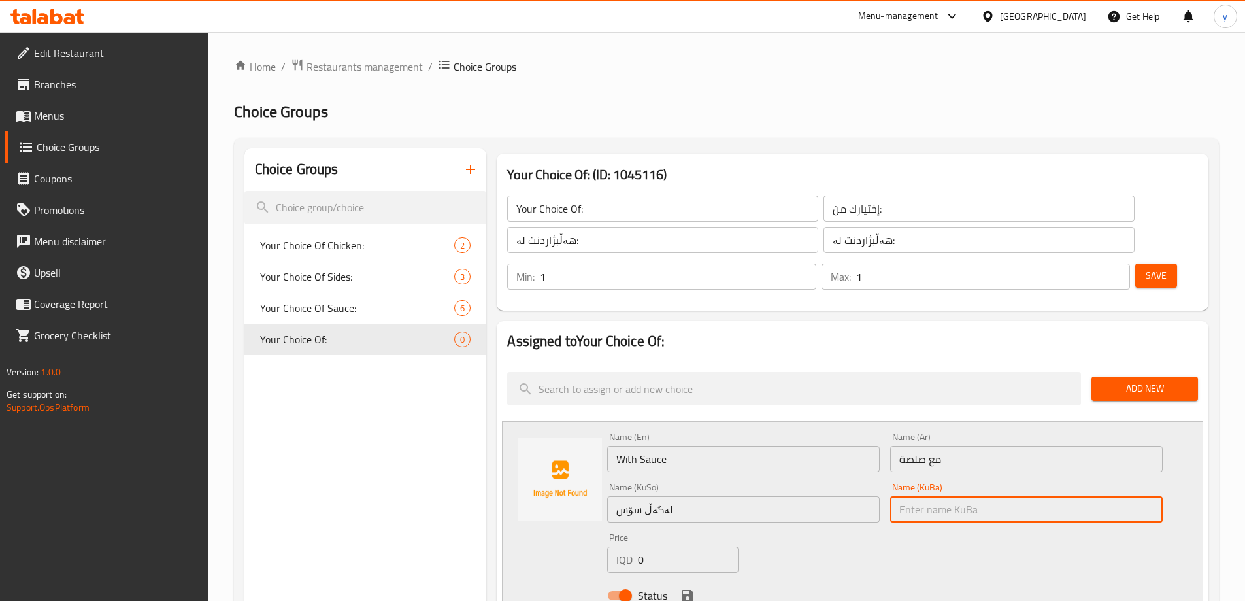
paste input "لەگەڵ سۆس"
type input "لەگەڵ سۆس"
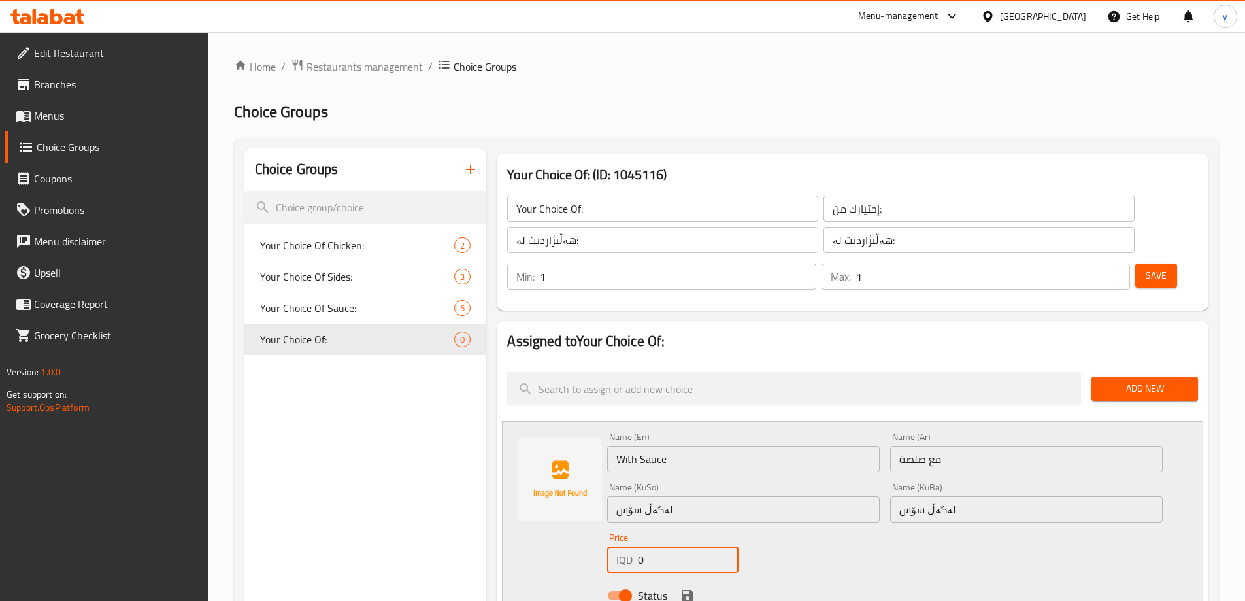
drag, startPoint x: 646, startPoint y: 523, endPoint x: 653, endPoint y: 518, distance: 8.8
click at [620, 546] on div "IQD 0 Price" at bounding box center [672, 559] width 131 height 26
paste input "1600"
type input "16000"
click at [684, 589] on icon "save" at bounding box center [688, 595] width 12 height 12
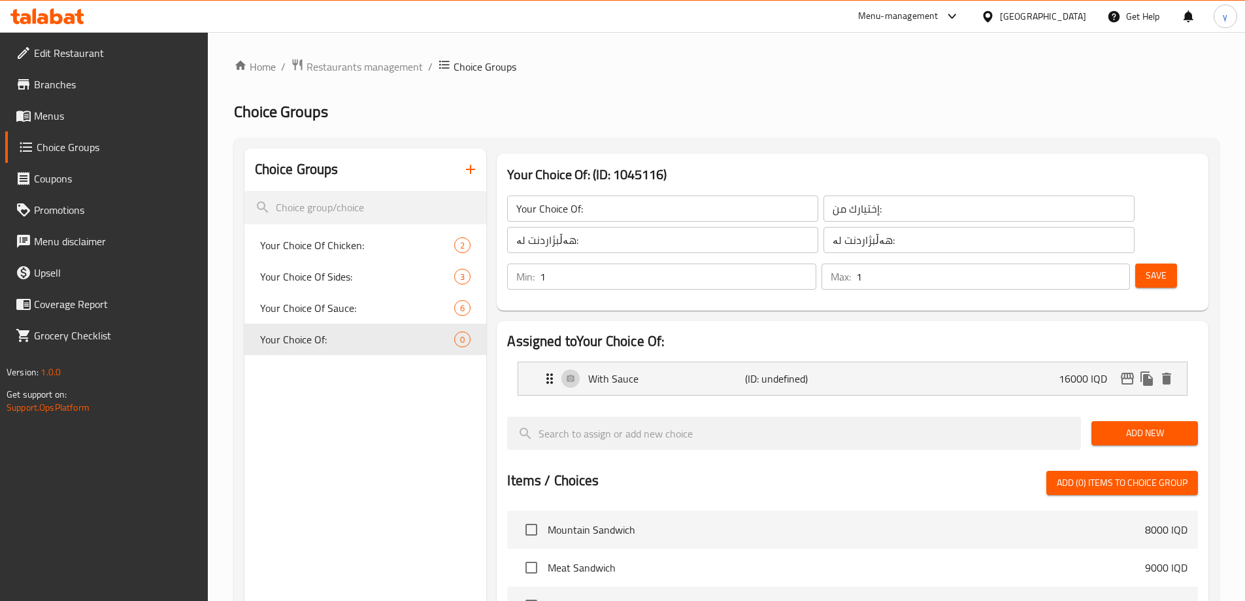
click at [1146, 267] on span "Save" at bounding box center [1156, 275] width 21 height 16
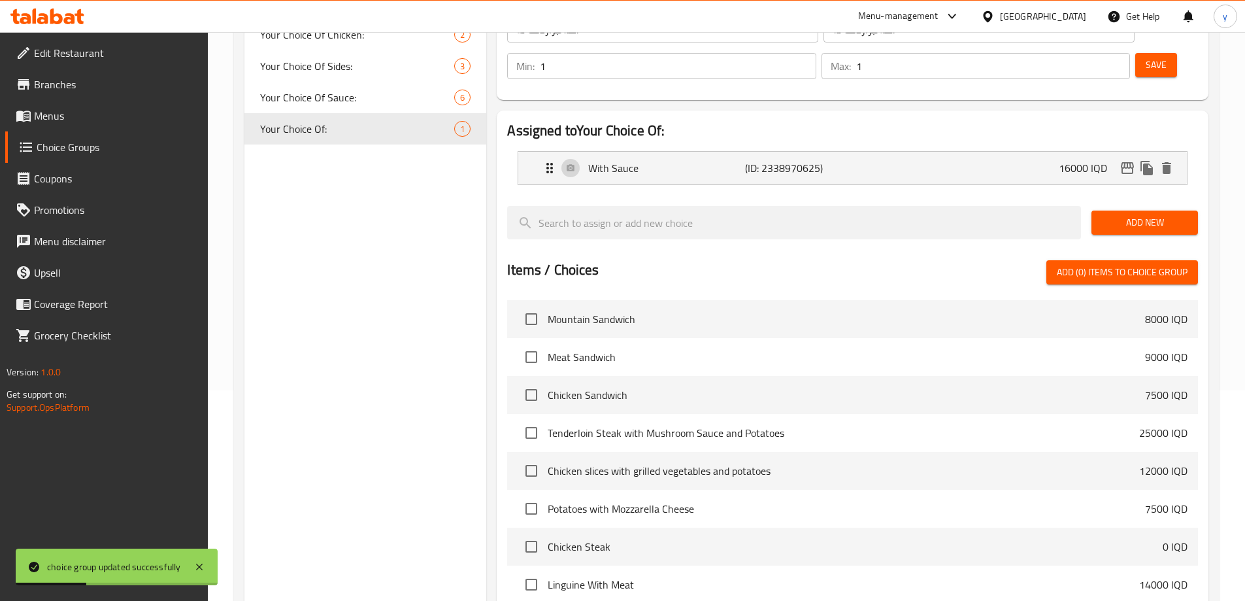
scroll to position [110, 0]
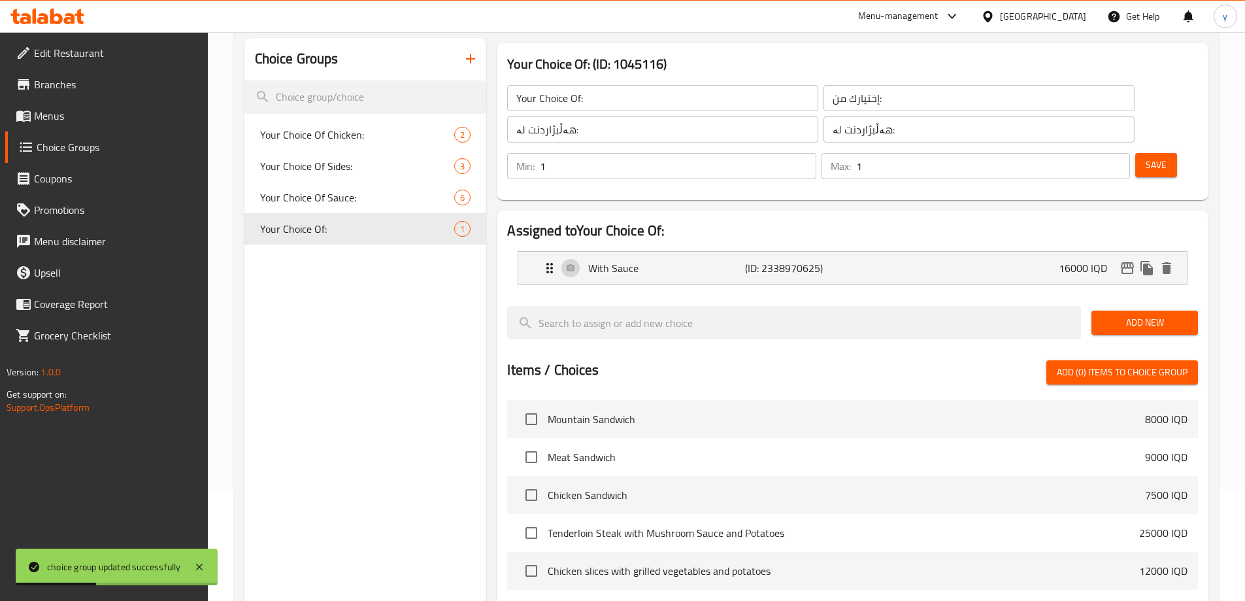
click at [1149, 310] on button "Add New" at bounding box center [1144, 322] width 107 height 24
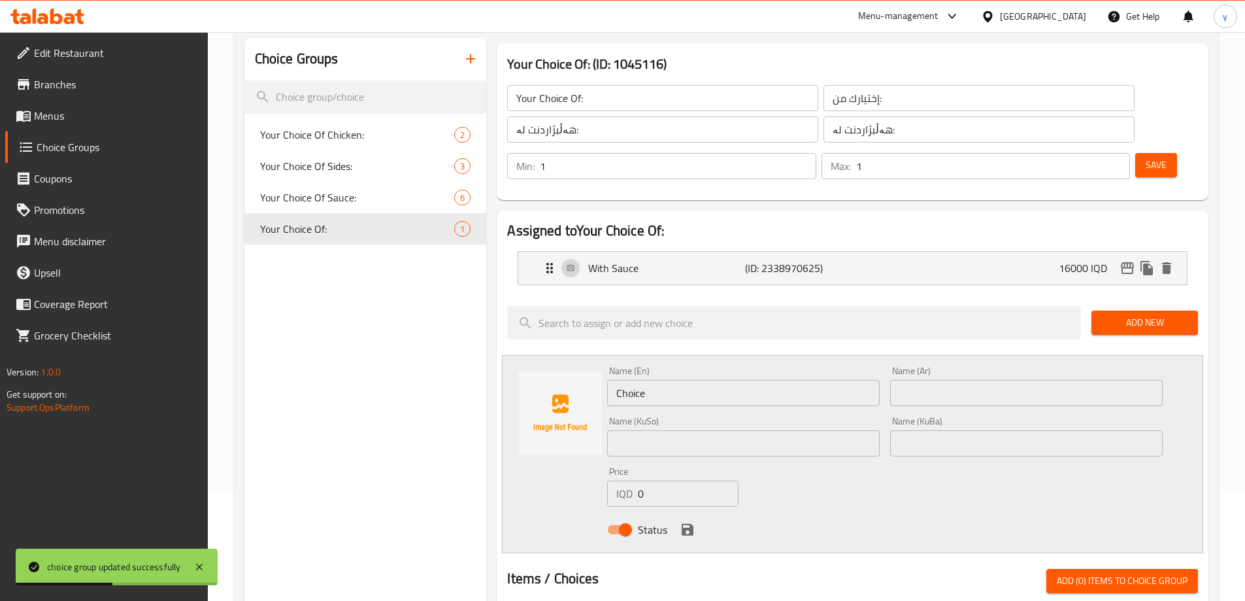
click at [701, 380] on input "Choice" at bounding box center [743, 393] width 273 height 26
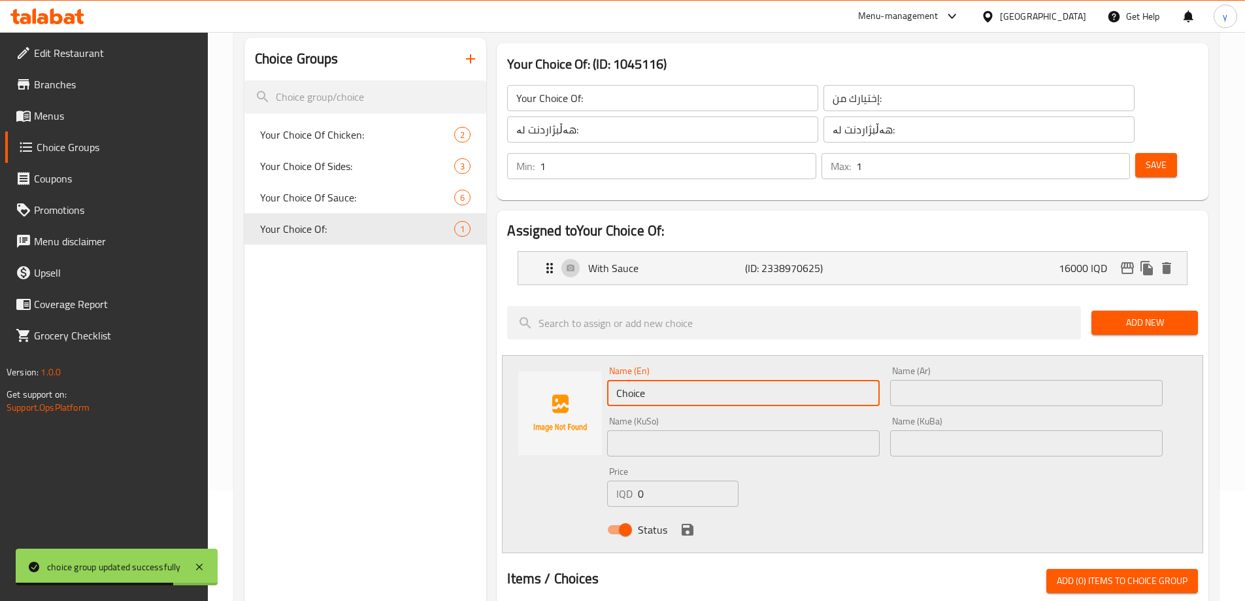
paste input "without sau"
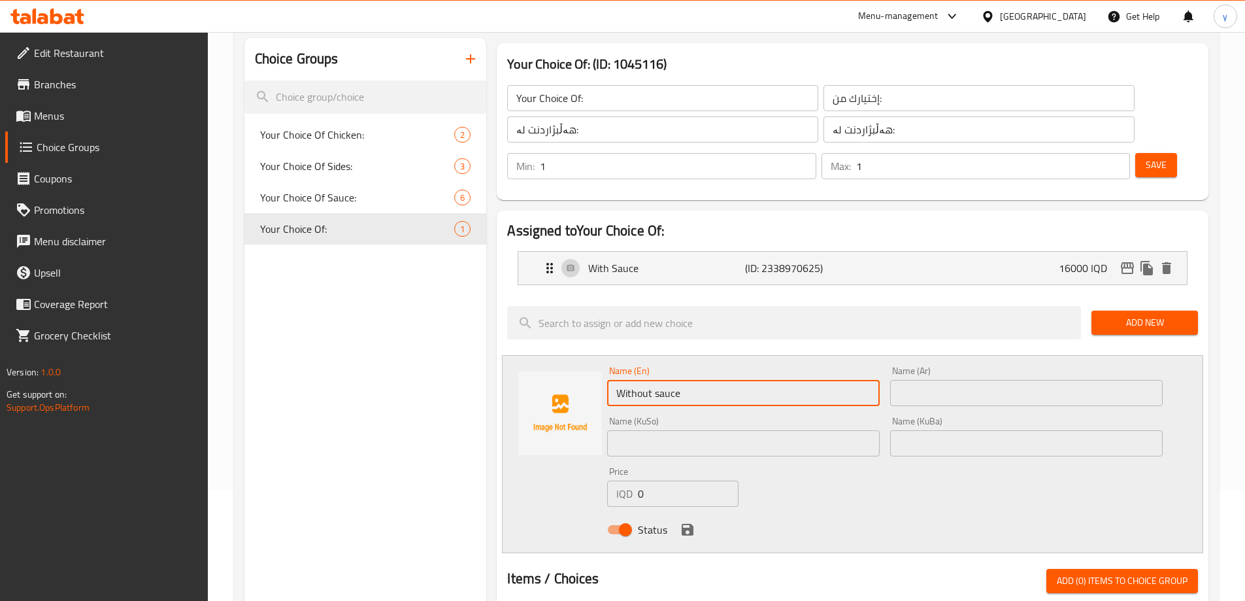
click at [654, 380] on input "Without sauce" at bounding box center [743, 393] width 273 height 26
click at [661, 380] on input "Without Sauce" at bounding box center [743, 393] width 273 height 26
type input "Without Sauce"
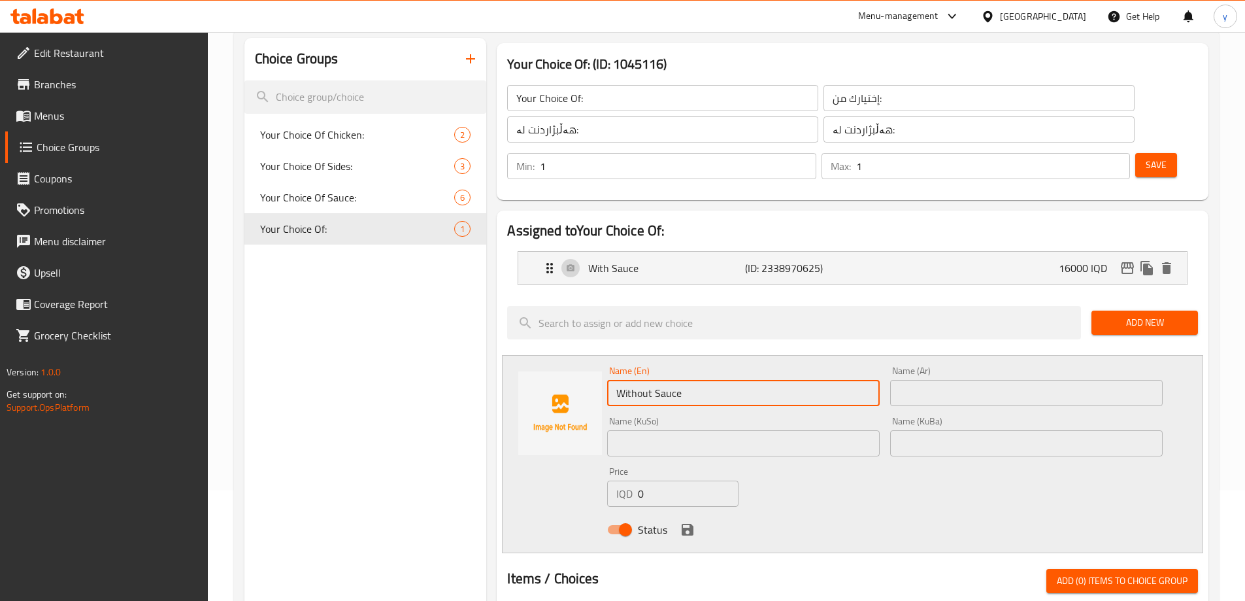
drag, startPoint x: 918, startPoint y: 354, endPoint x: 906, endPoint y: 357, distance: 11.6
click at [918, 380] on input "text" at bounding box center [1026, 393] width 273 height 26
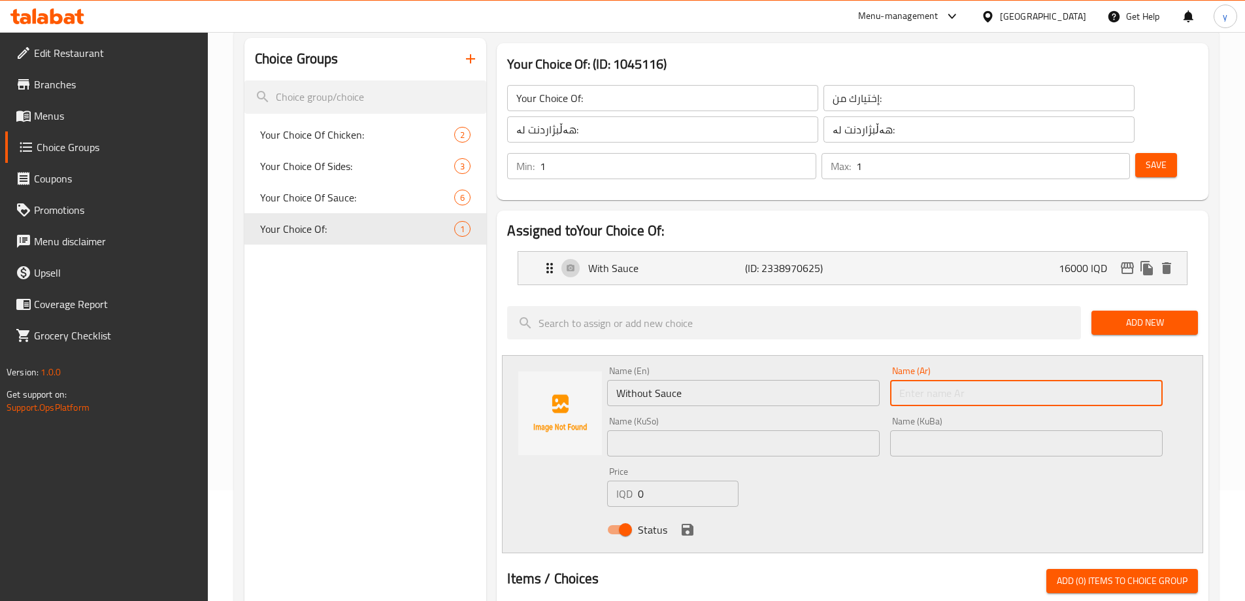
paste input "بدون صلصة"
type input "بدون صلصة"
click at [760, 430] on input "text" at bounding box center [743, 443] width 273 height 26
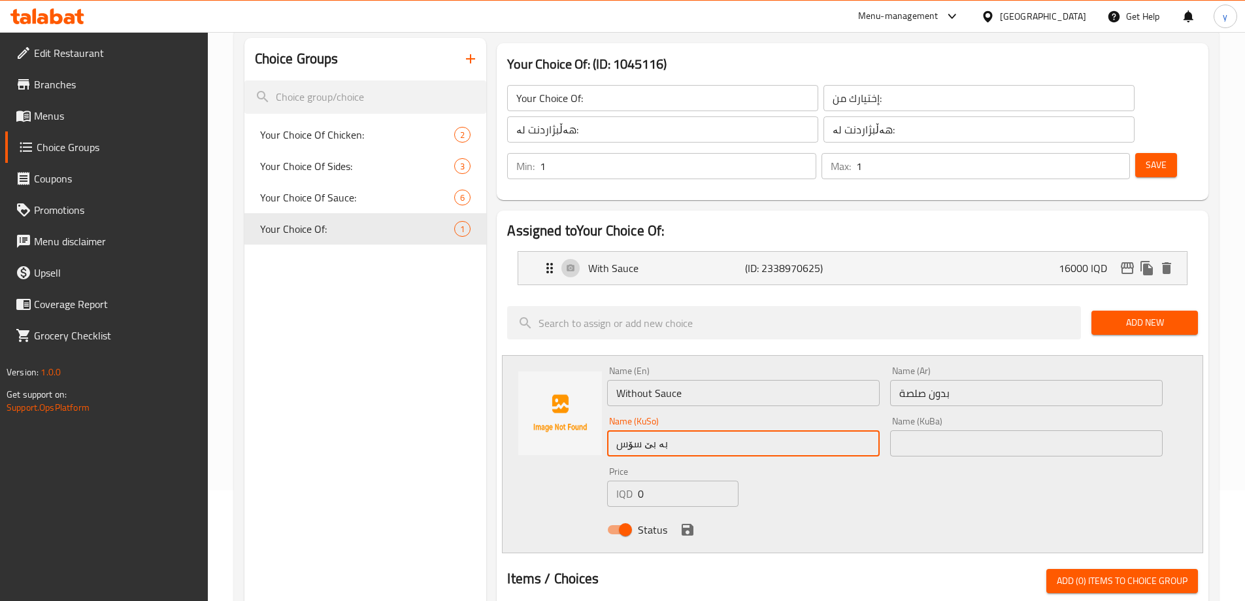
type input "بە بێ سۆس"
click at [960, 430] on input "text" at bounding box center [1026, 443] width 273 height 26
paste input "بە بێ سۆس"
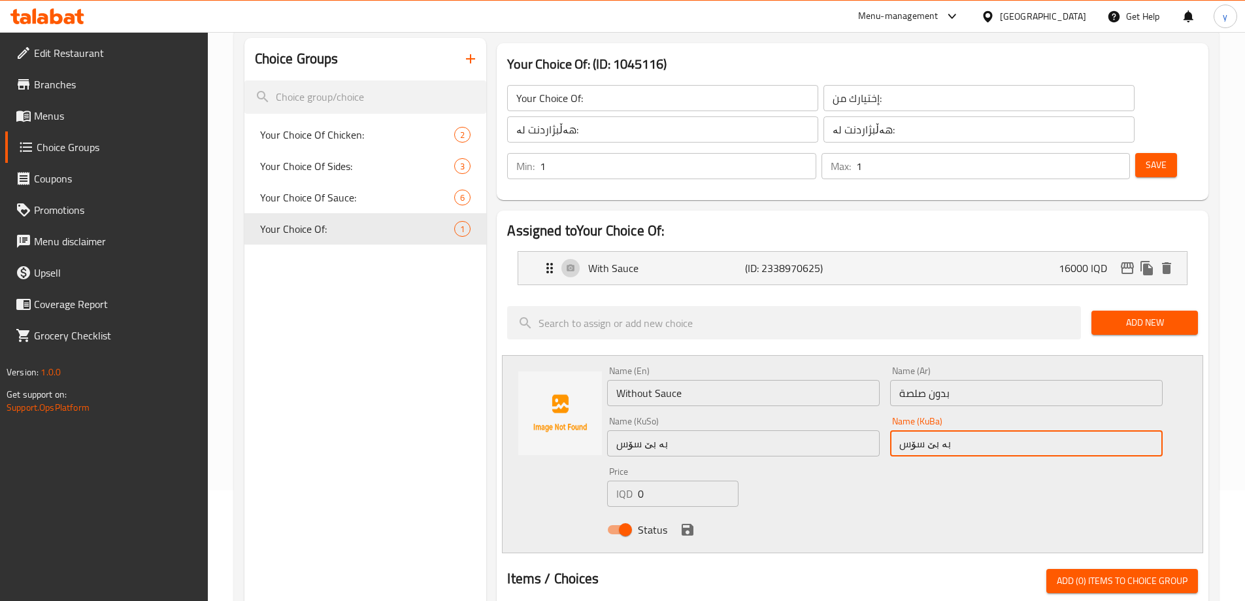
type input "بە بێ سۆس"
click at [663, 480] on input "0" at bounding box center [688, 493] width 100 height 26
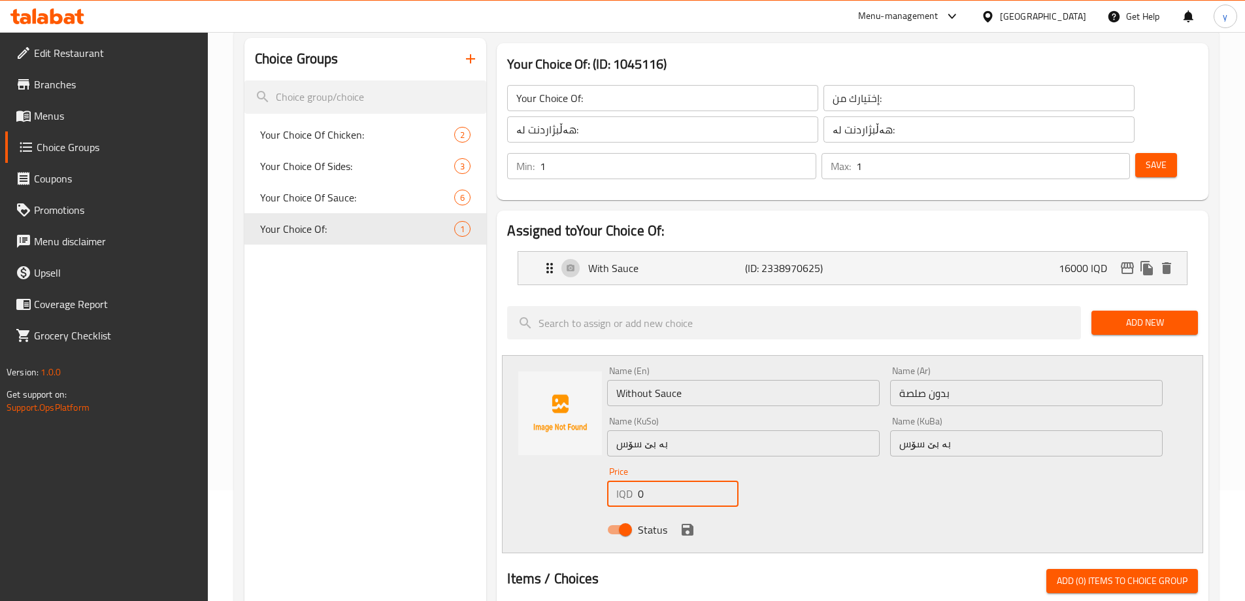
click at [663, 480] on input "0" at bounding box center [688, 493] width 100 height 26
click at [670, 480] on input "0" at bounding box center [688, 493] width 100 height 26
paste input "1300"
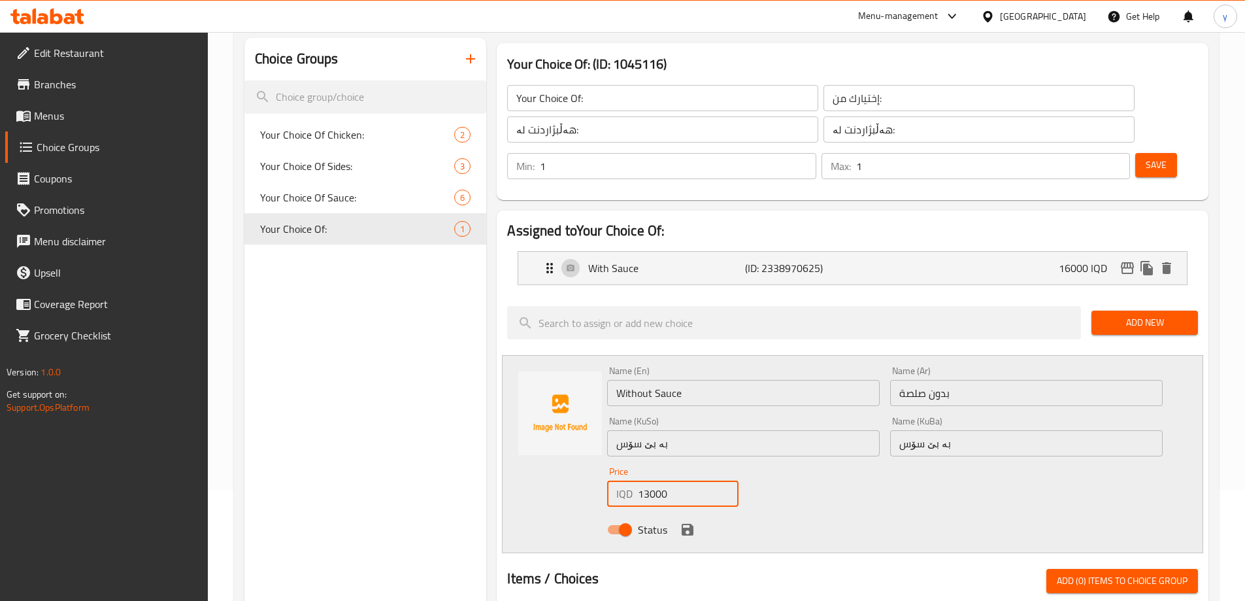
type input "13000"
click at [684, 520] on button "save" at bounding box center [688, 530] width 20 height 20
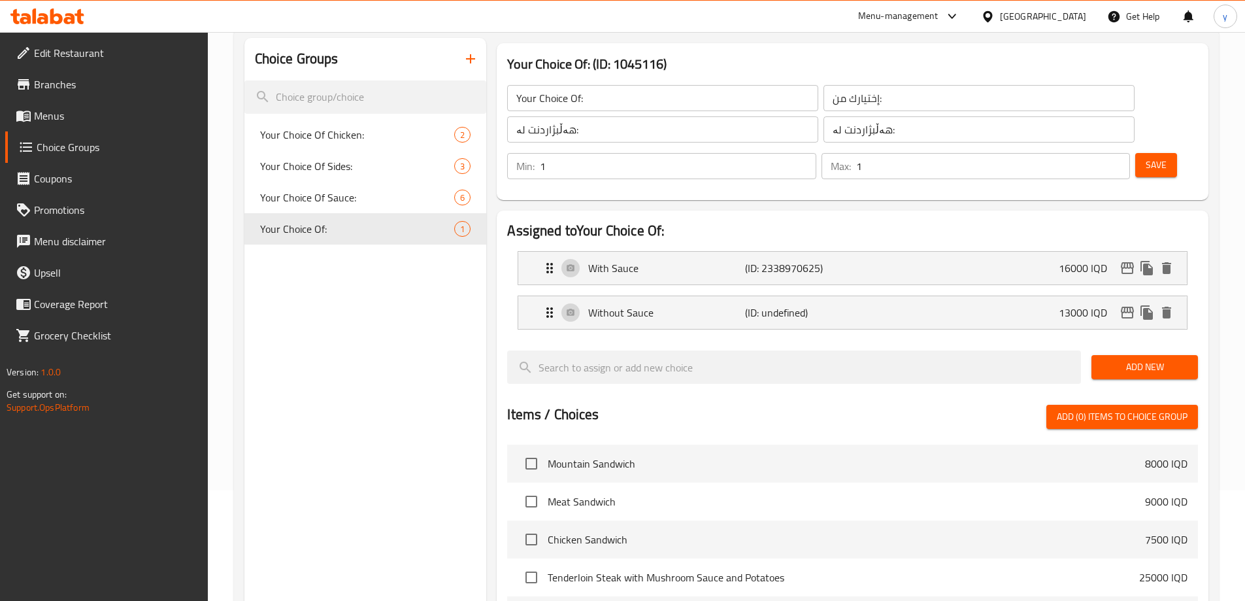
click at [1146, 157] on span "Save" at bounding box center [1156, 165] width 21 height 16
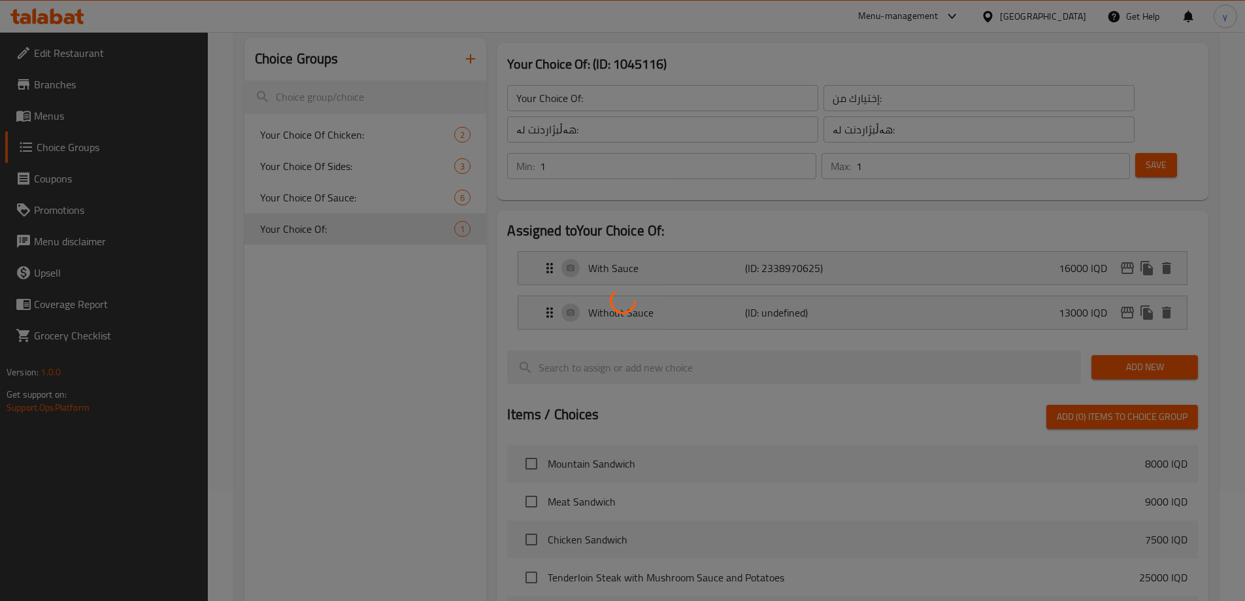
click at [921, 276] on div at bounding box center [622, 300] width 1245 height 601
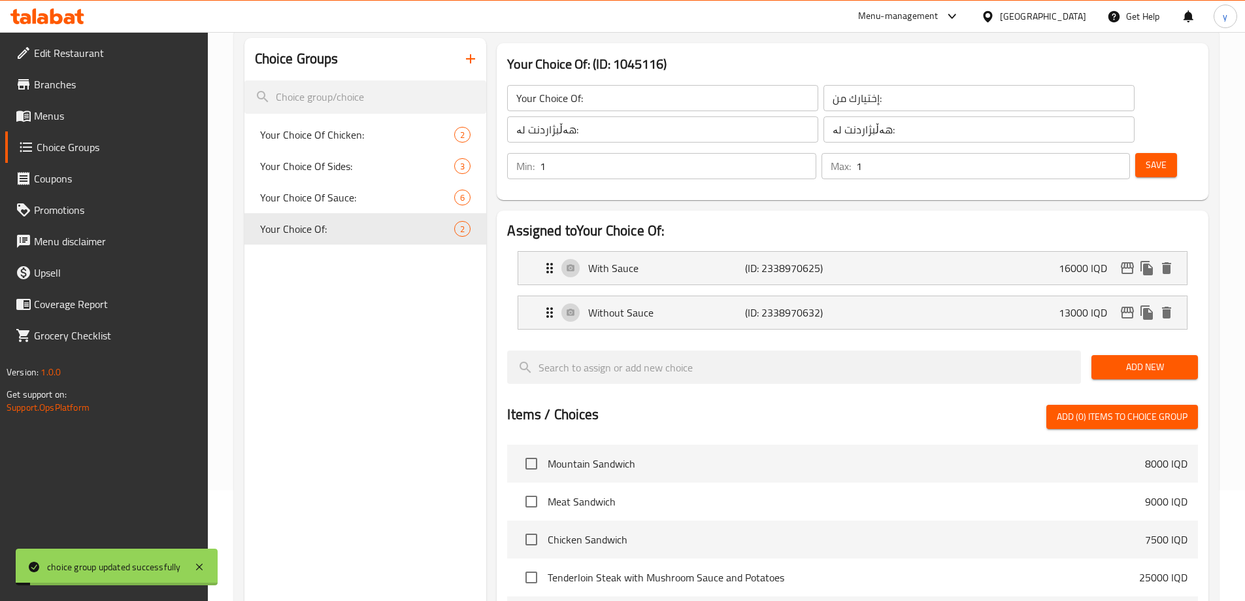
click at [925, 296] on div "Without Sauce (ID: 2338970632) 13000 IQD" at bounding box center [856, 312] width 629 height 33
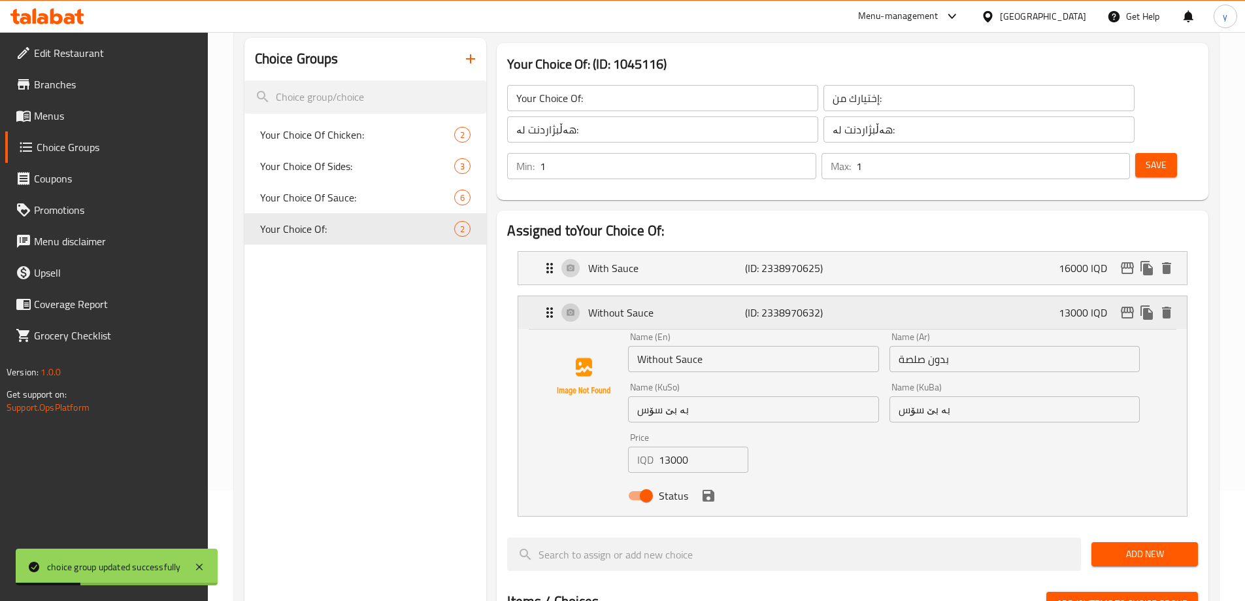
click at [909, 296] on div "Without Sauce (ID: 2338970632) 13000 IQD" at bounding box center [856, 312] width 629 height 33
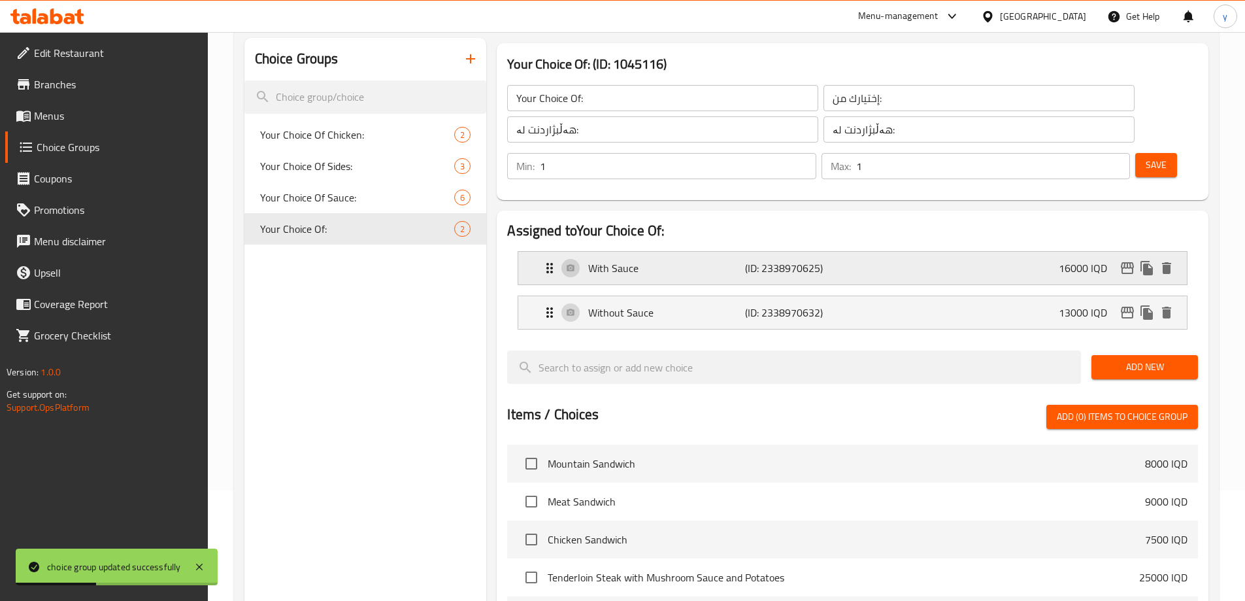
click at [906, 252] on div "With Sauce (ID: 2338970625) 16000 IQD" at bounding box center [856, 268] width 629 height 33
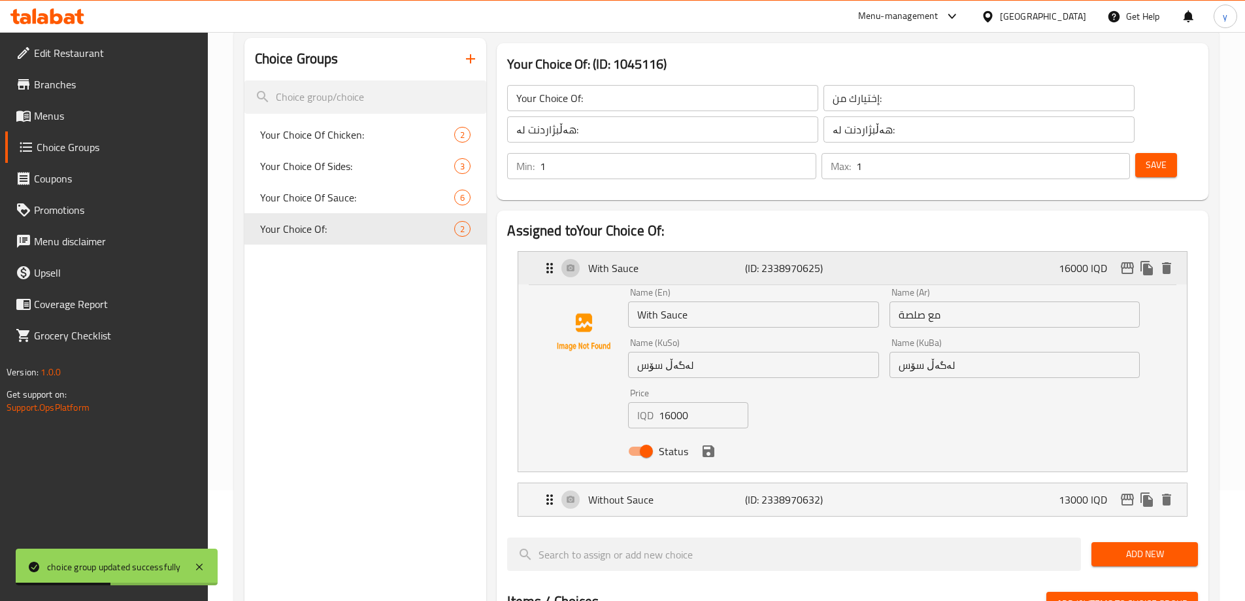
click at [906, 252] on div "With Sauce (ID: 2338970625) 16000 IQD" at bounding box center [856, 268] width 629 height 33
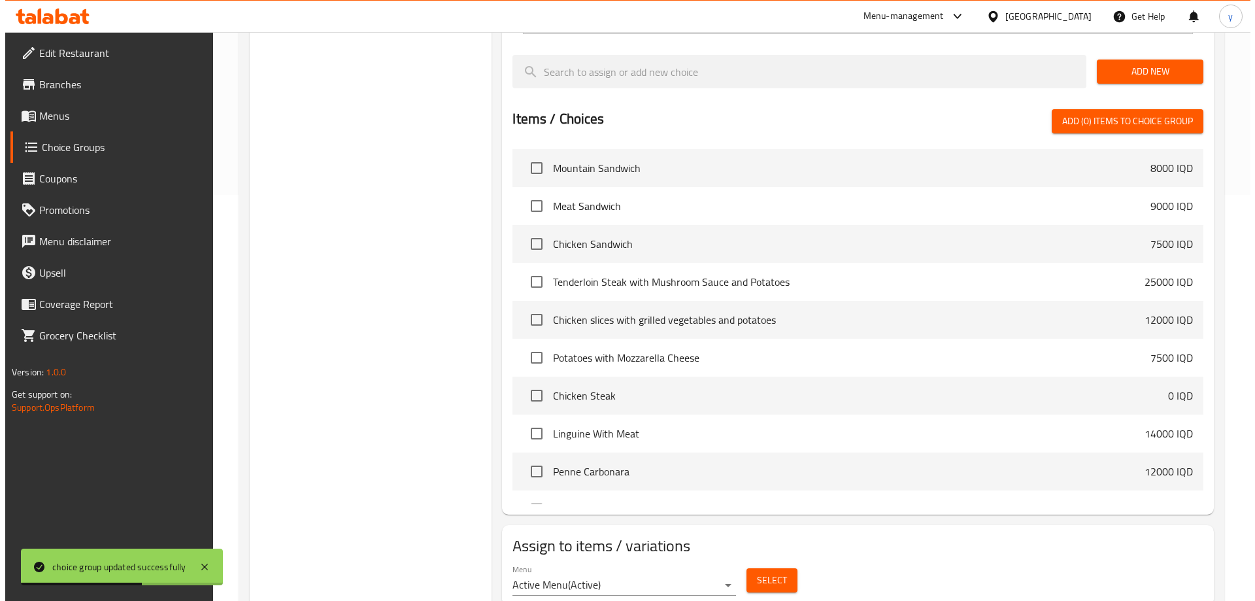
scroll to position [416, 0]
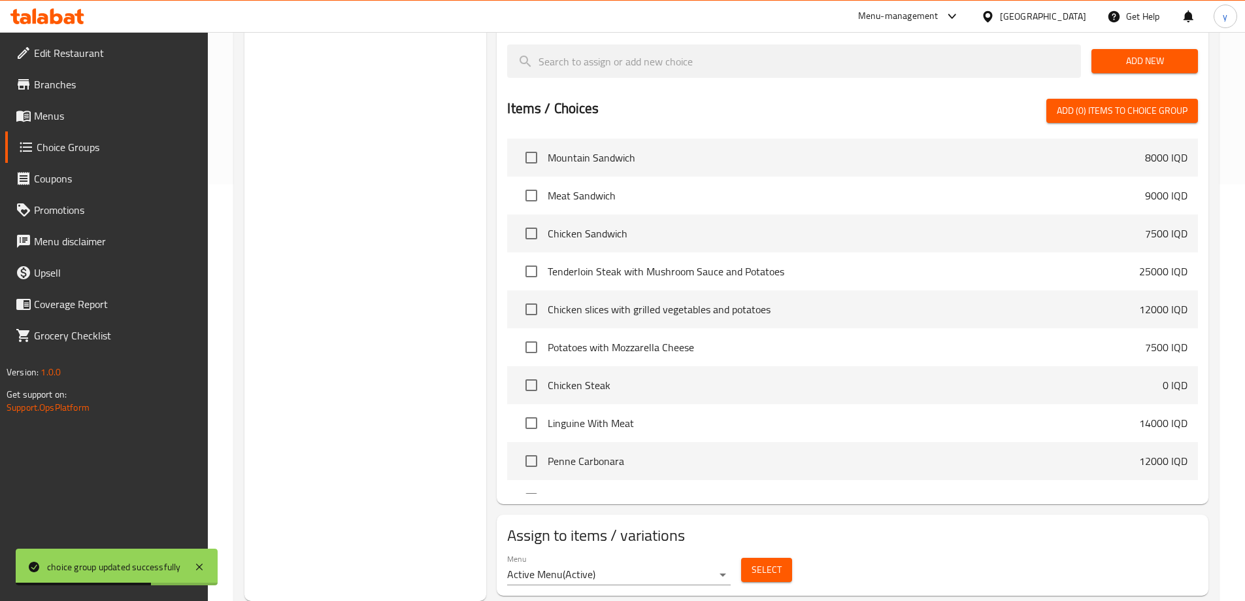
click at [739, 552] on div "Select" at bounding box center [766, 569] width 61 height 35
click at [765, 561] on span "Select" at bounding box center [767, 569] width 30 height 16
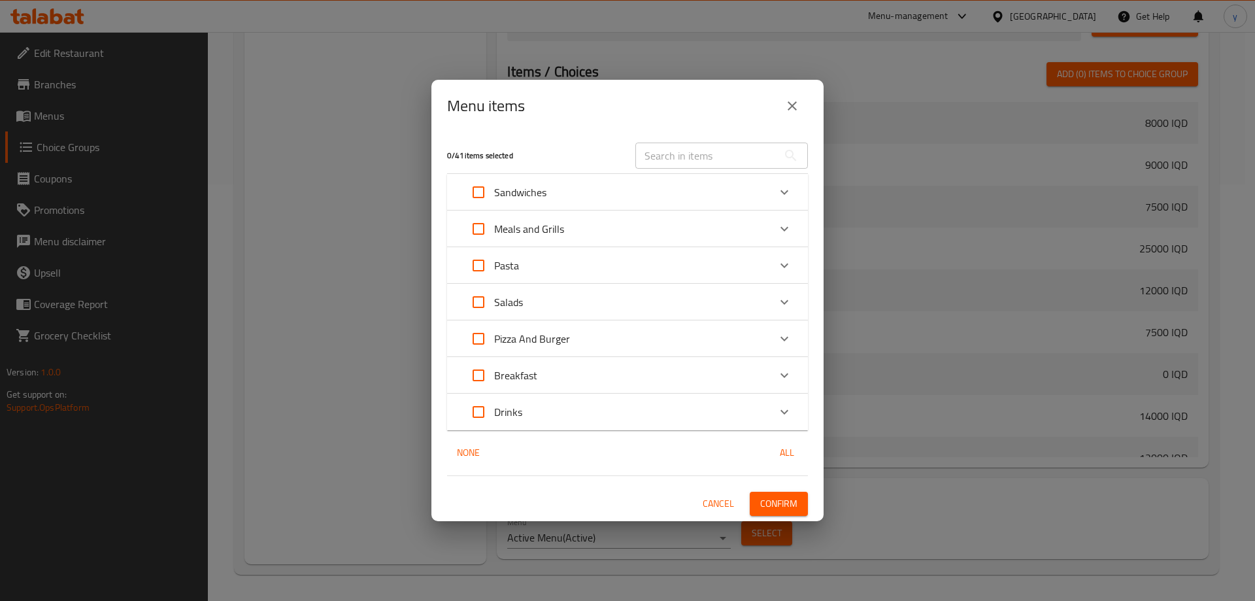
click at [561, 222] on p "Meals and Grills" at bounding box center [529, 229] width 70 height 16
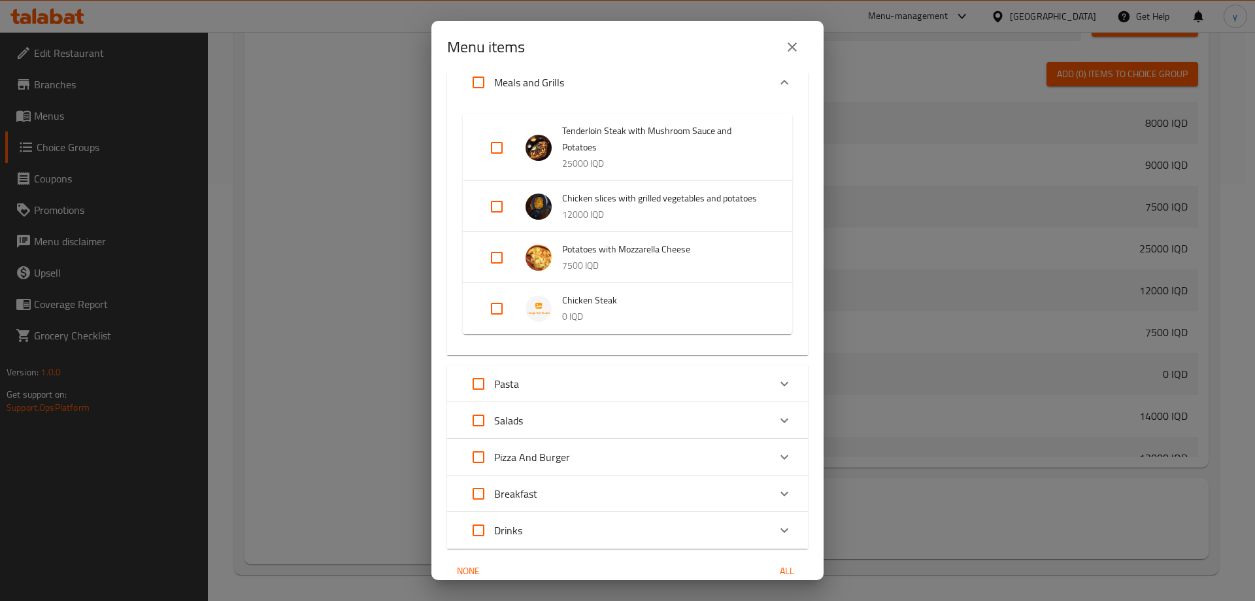
scroll to position [131, 0]
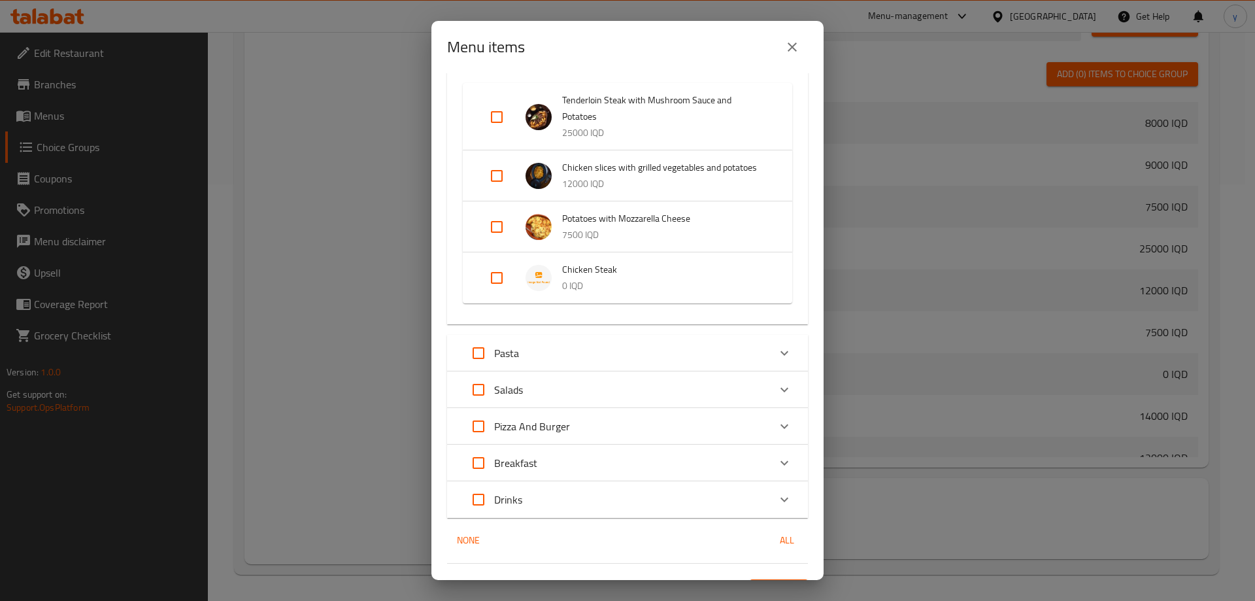
click at [515, 293] on div "Expand" at bounding box center [507, 277] width 37 height 31
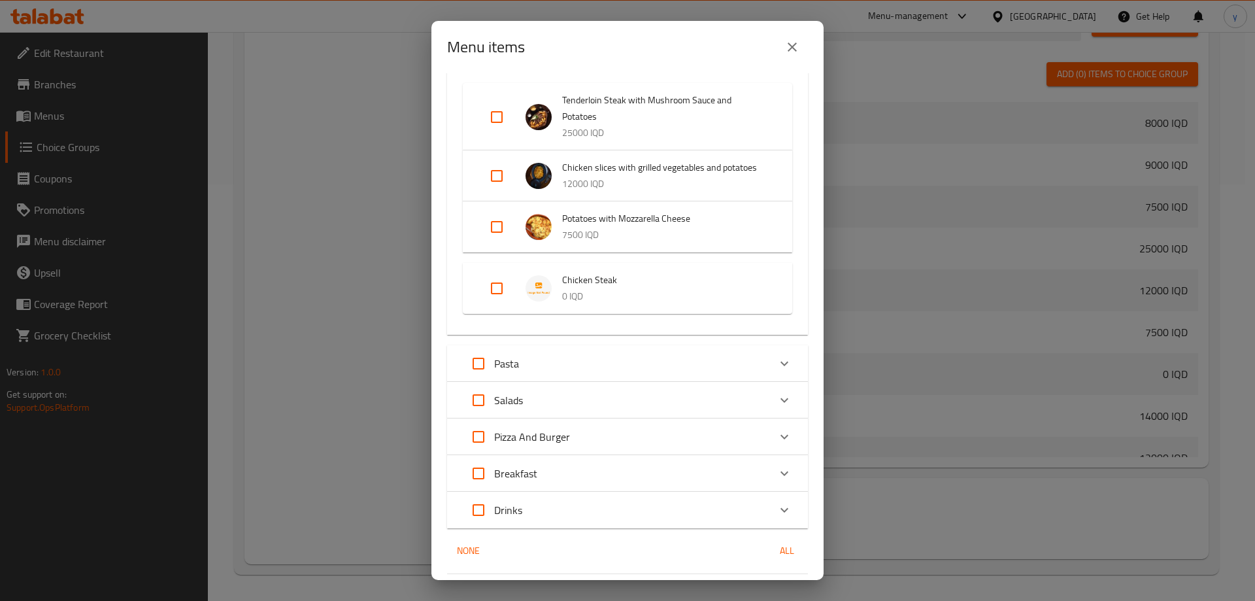
click at [502, 299] on input "Expand" at bounding box center [496, 288] width 31 height 31
checkbox input "true"
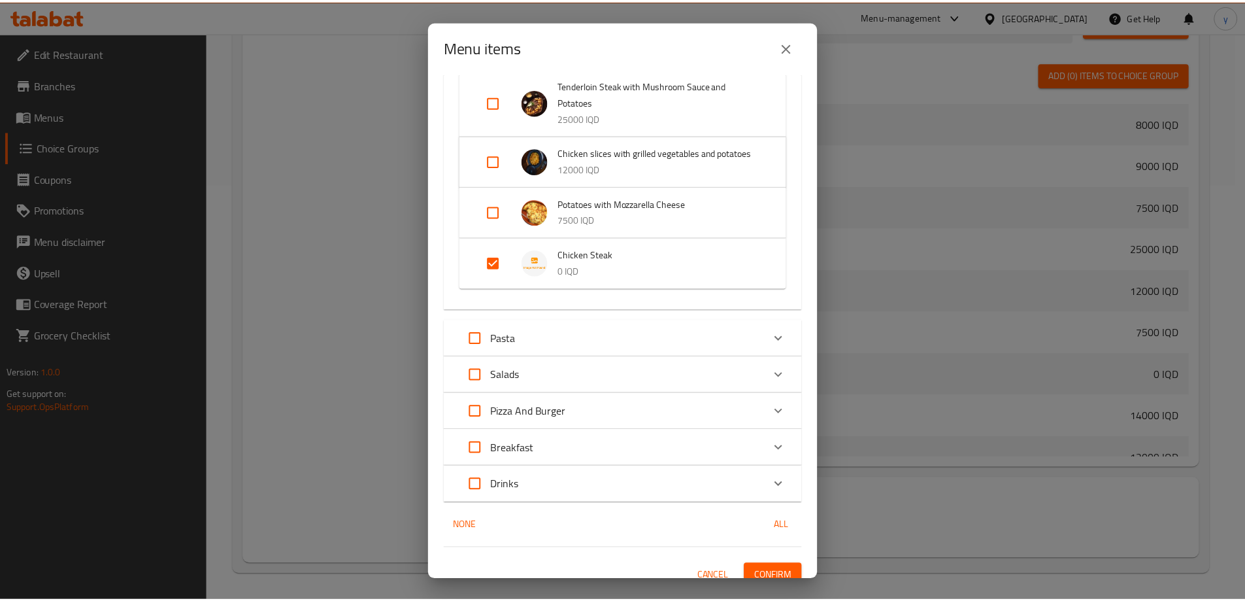
scroll to position [159, 0]
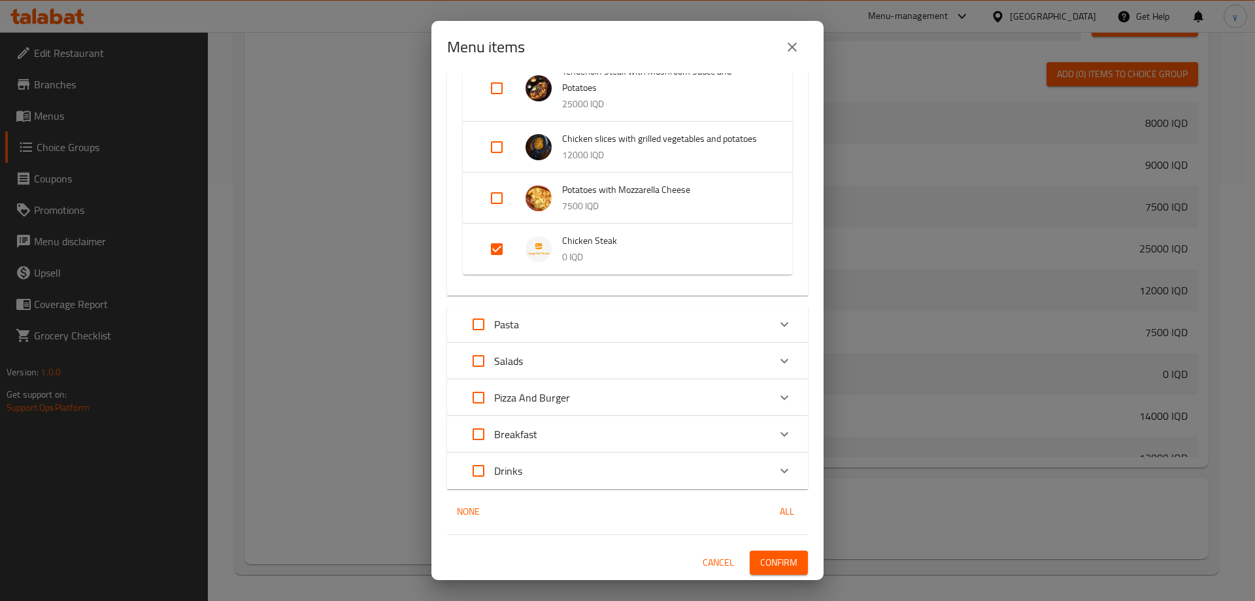
click at [771, 554] on span "Confirm" at bounding box center [778, 562] width 37 height 16
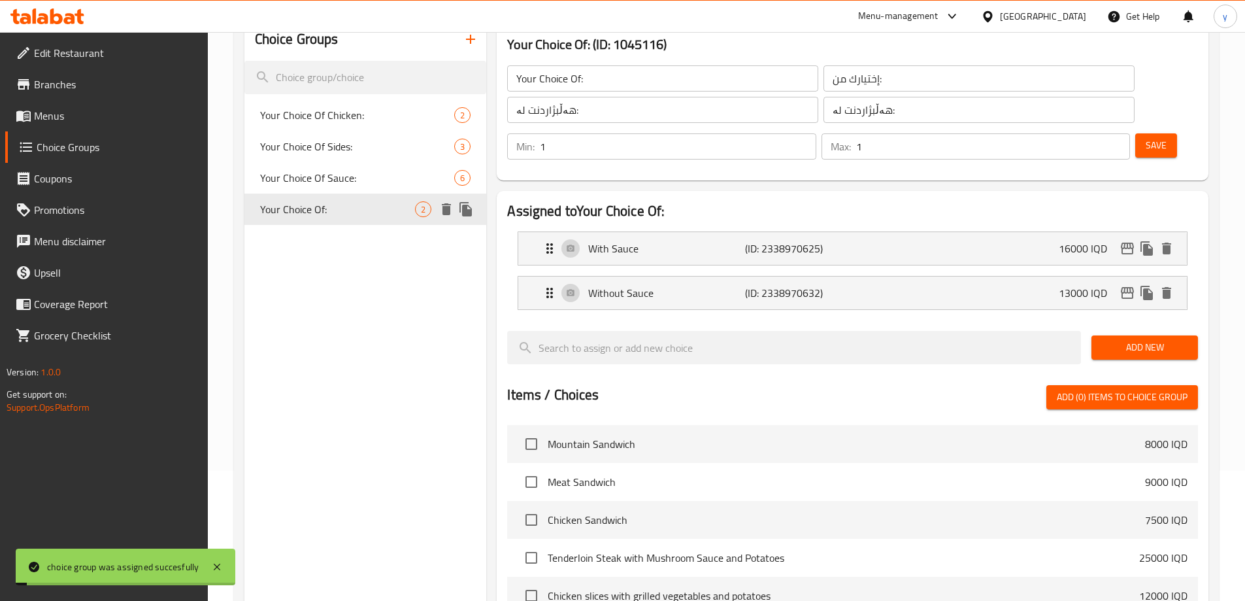
scroll to position [0, 0]
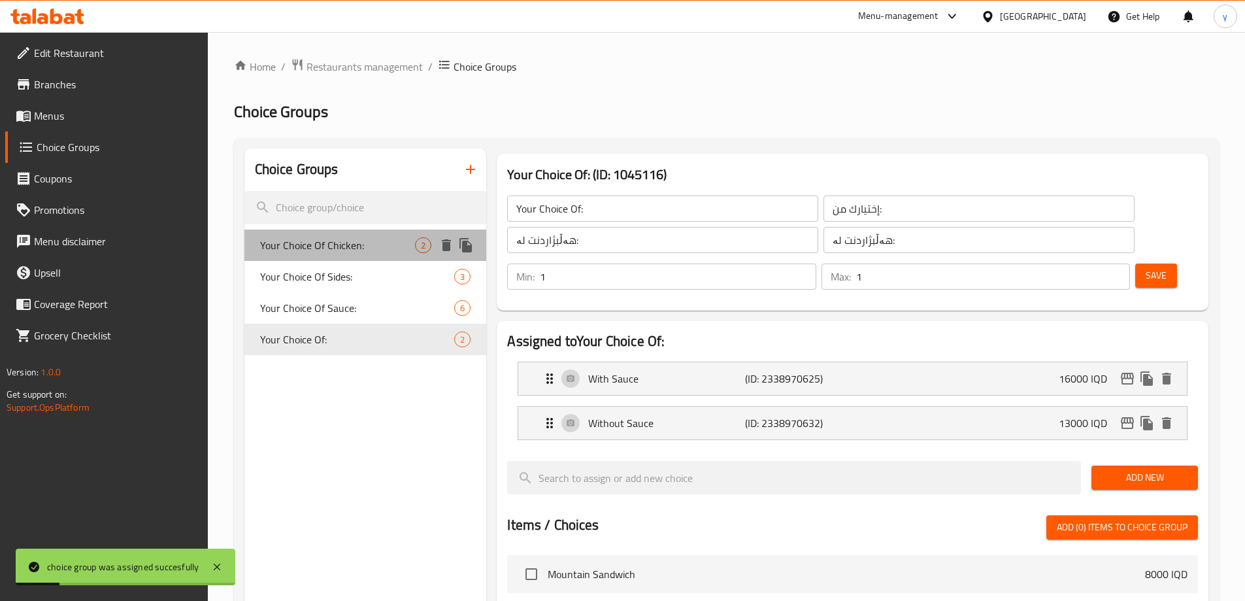
click at [382, 257] on div "Your Choice Of Chicken: 2" at bounding box center [365, 244] width 242 height 31
type input "Your Choice Of Chicken:"
type input "اختيارك من الدجاج:"
type input "هەڵبژاردنت لە مریشک:"
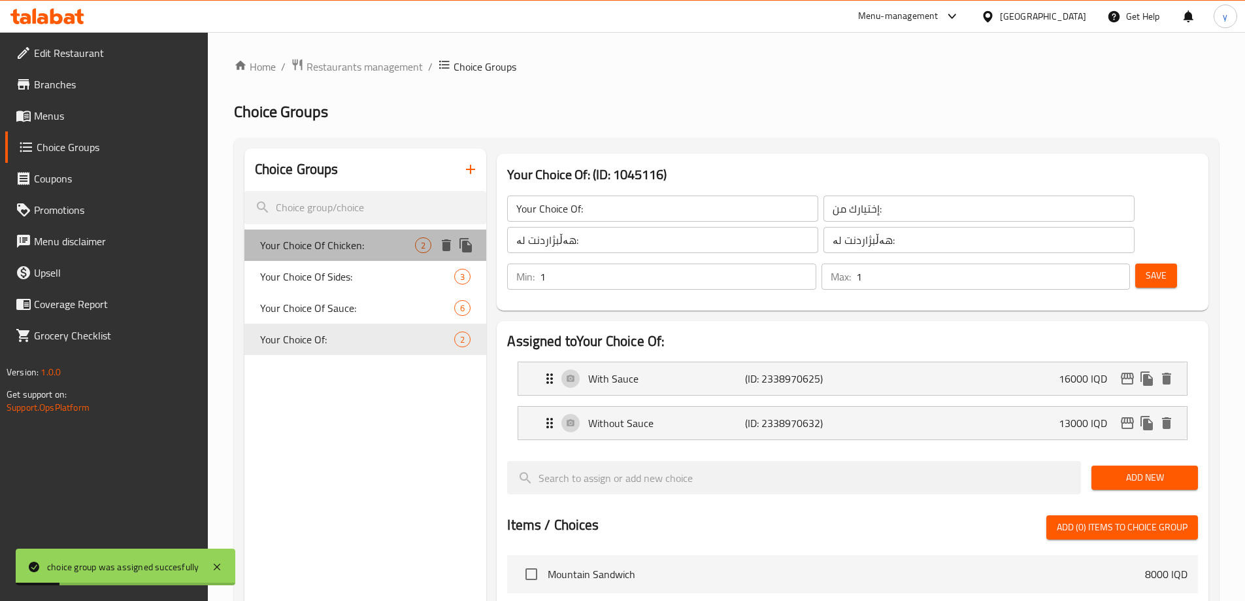
type input "0"
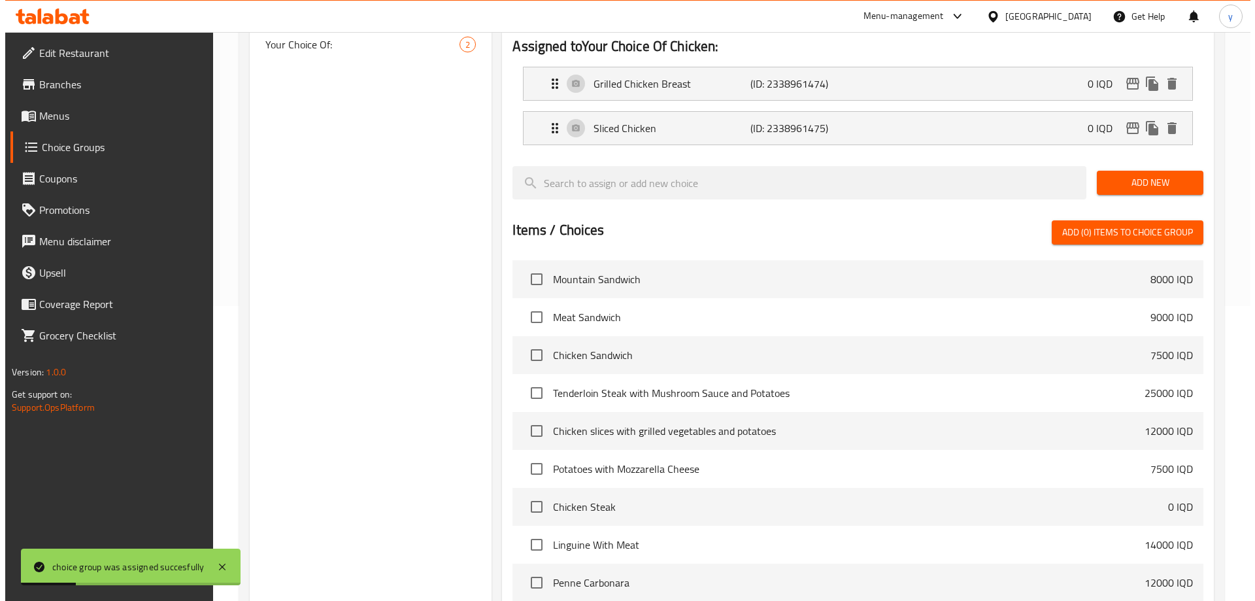
scroll to position [416, 0]
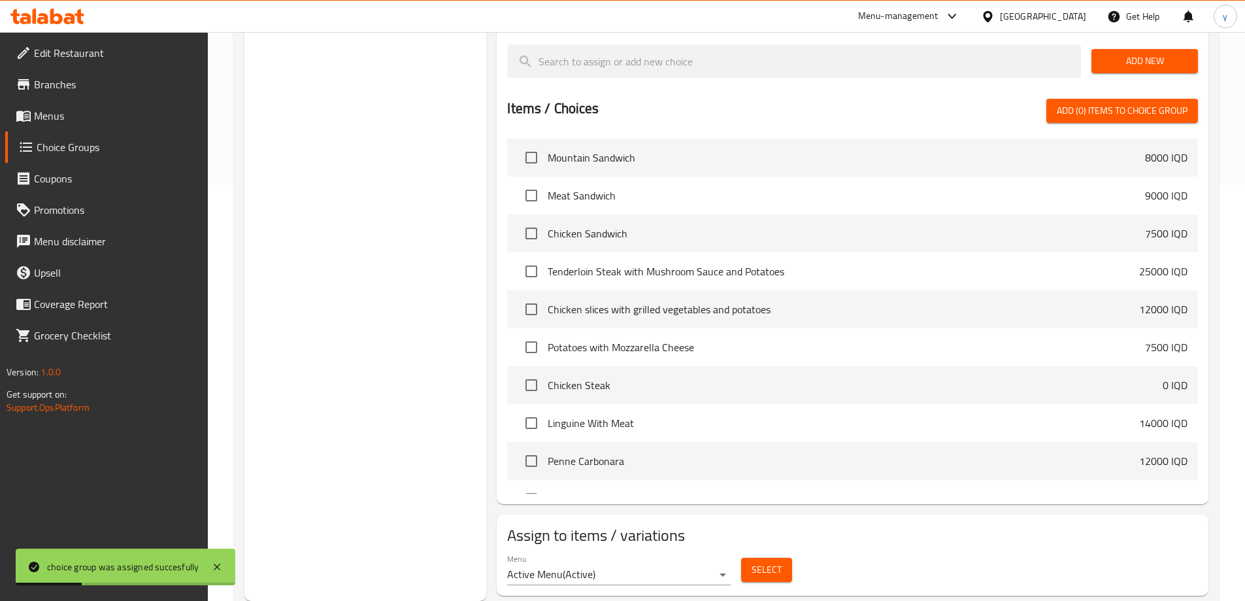
click at [744, 557] on button "Select" at bounding box center [766, 569] width 51 height 24
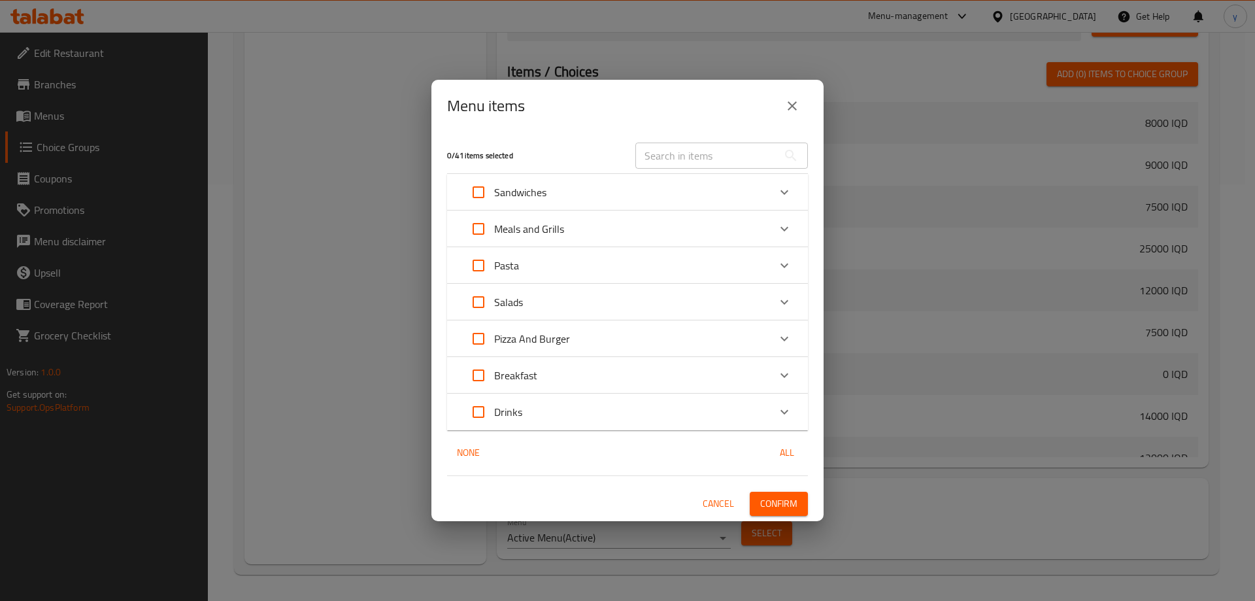
click at [564, 234] on div "Meals and Grills" at bounding box center [616, 228] width 306 height 31
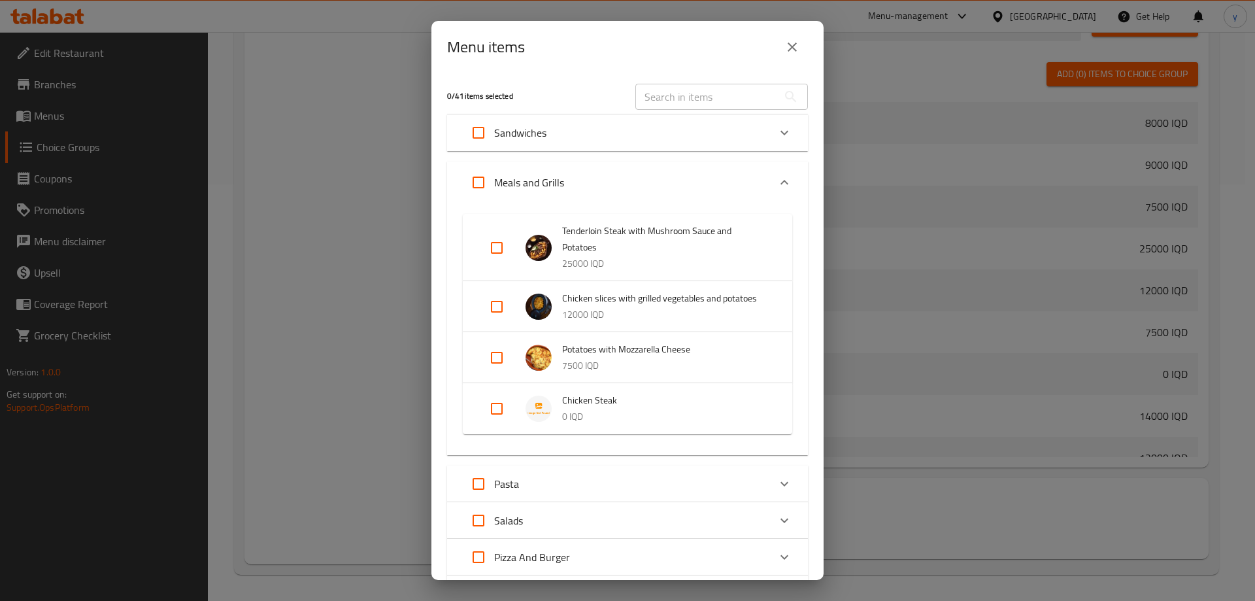
click at [501, 423] on input "Expand" at bounding box center [496, 408] width 31 height 31
checkbox input "true"
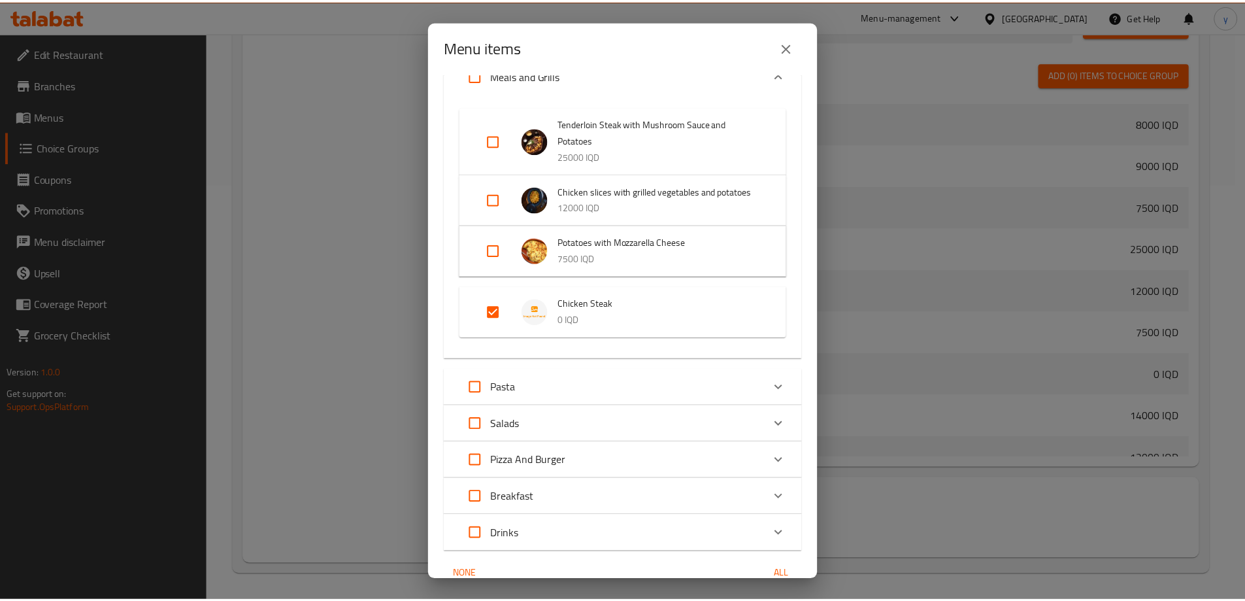
scroll to position [170, 0]
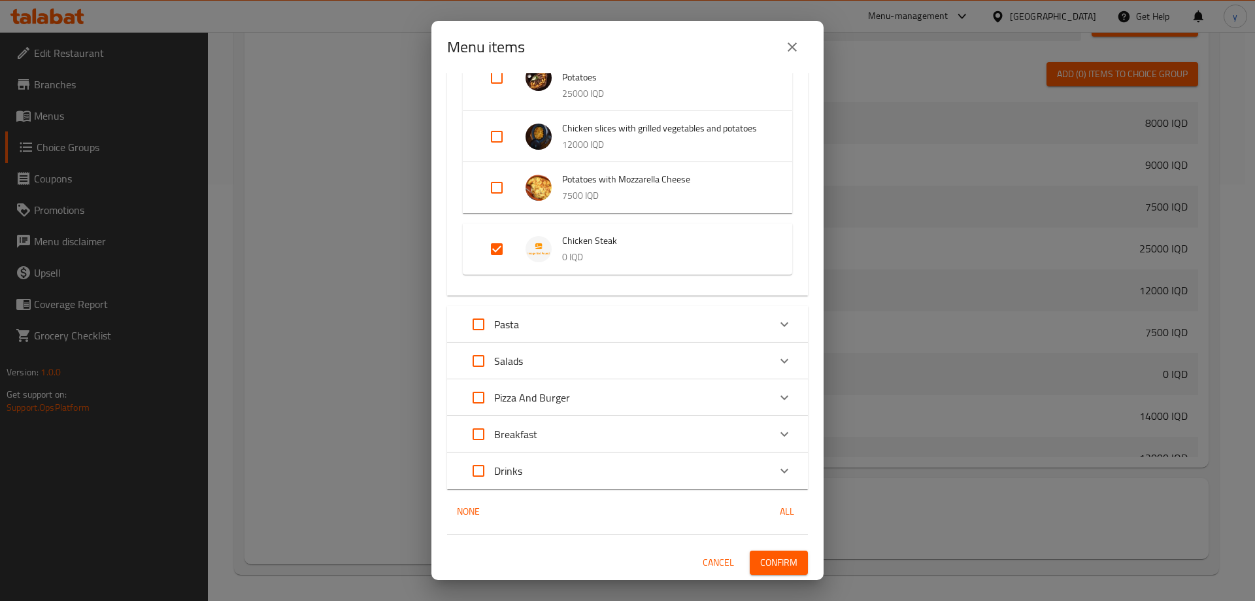
click at [771, 572] on button "Confirm" at bounding box center [779, 562] width 58 height 24
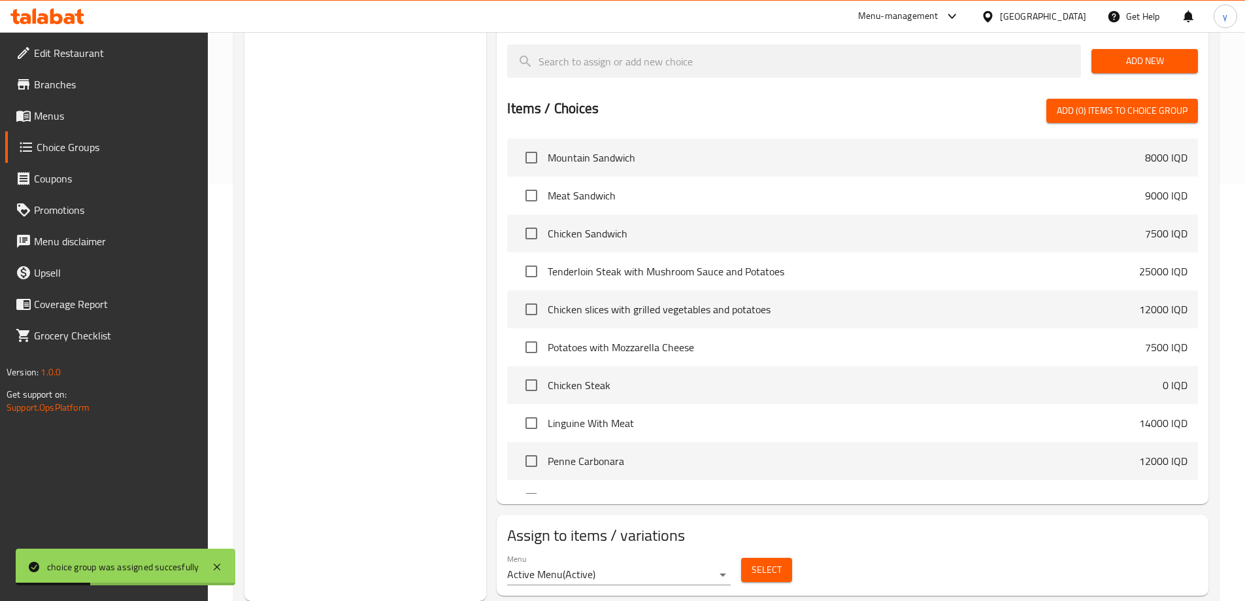
scroll to position [24, 0]
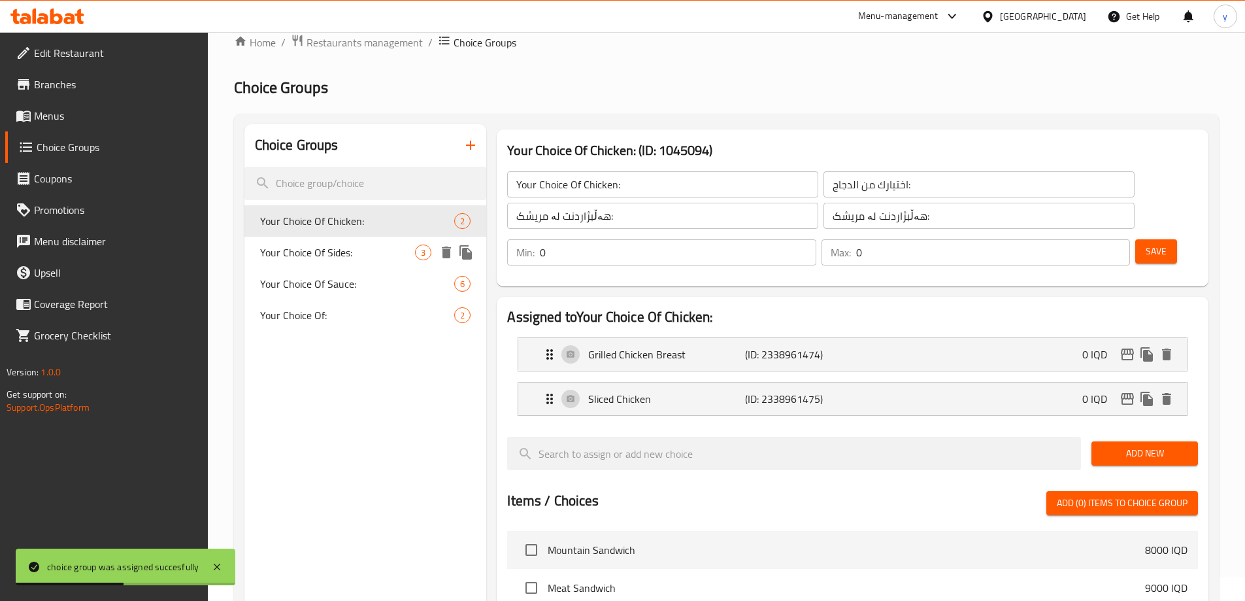
click at [340, 253] on span "Your Choice Of Sides:" at bounding box center [338, 252] width 156 height 16
type input "Your Choice Of Sides:"
type input "اختيارك من الجوانب:"
type input "هەڵبژاردنت لە لاوەکییەکان:"
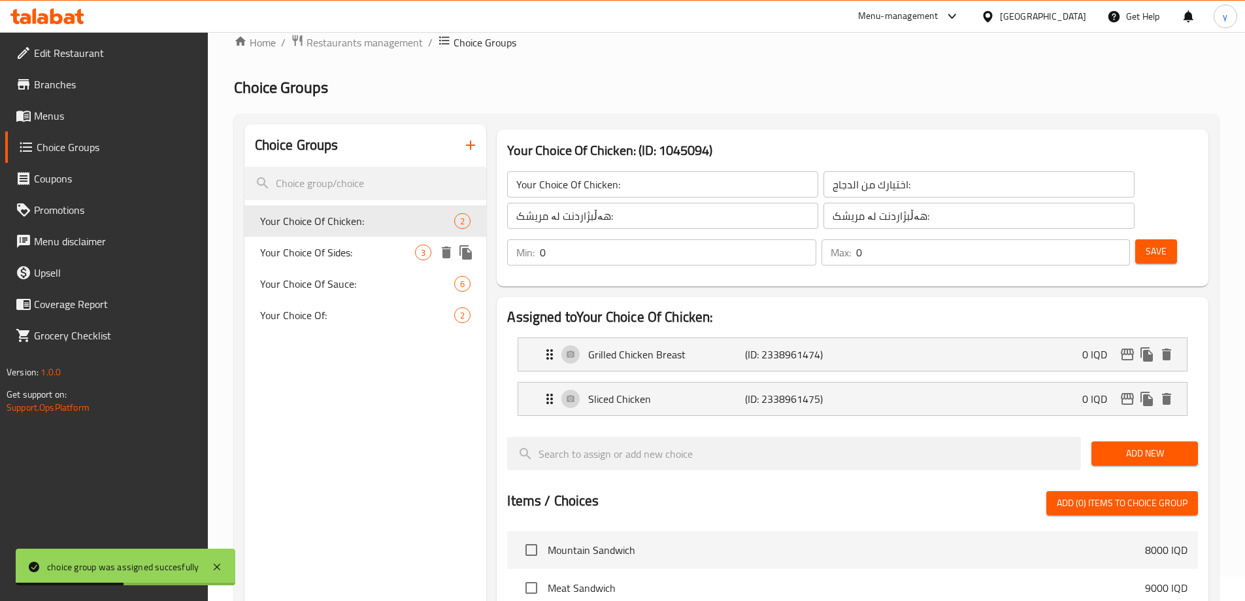
type input "1"
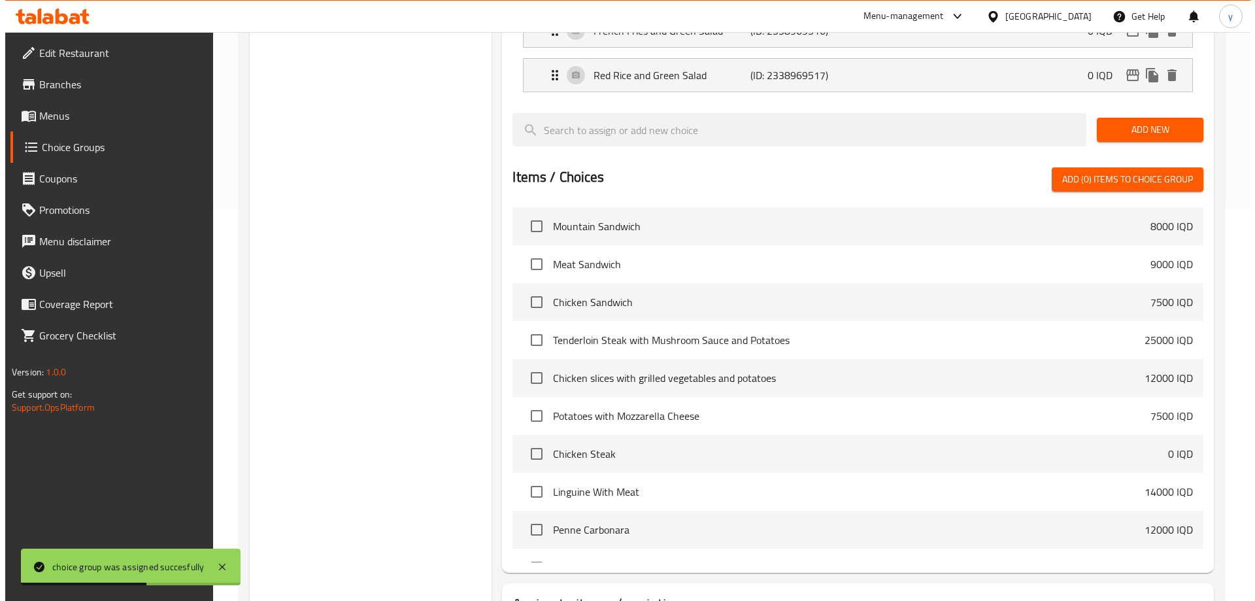
scroll to position [461, 0]
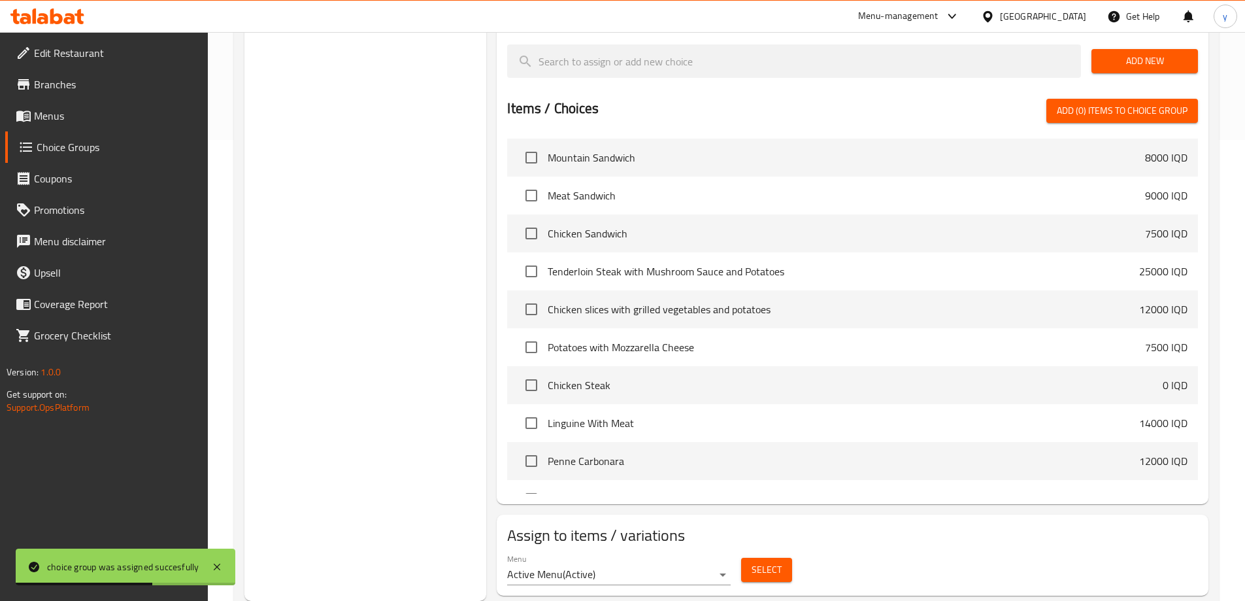
click at [757, 557] on button "Select" at bounding box center [766, 569] width 51 height 24
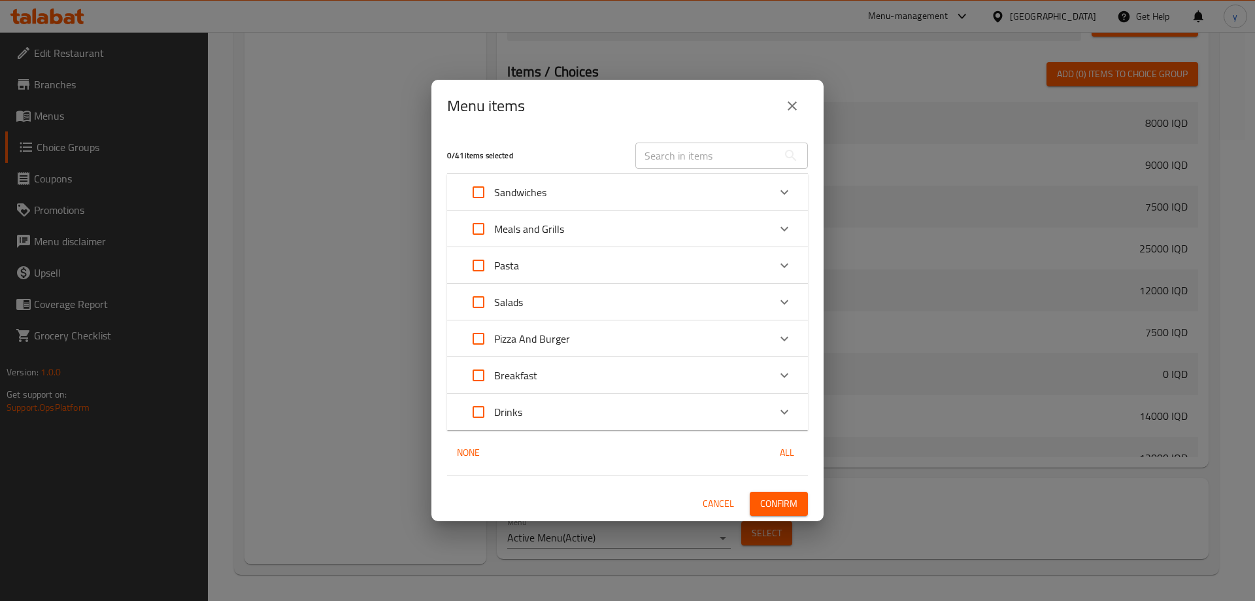
click at [579, 231] on div "Meals and Grills" at bounding box center [616, 228] width 306 height 31
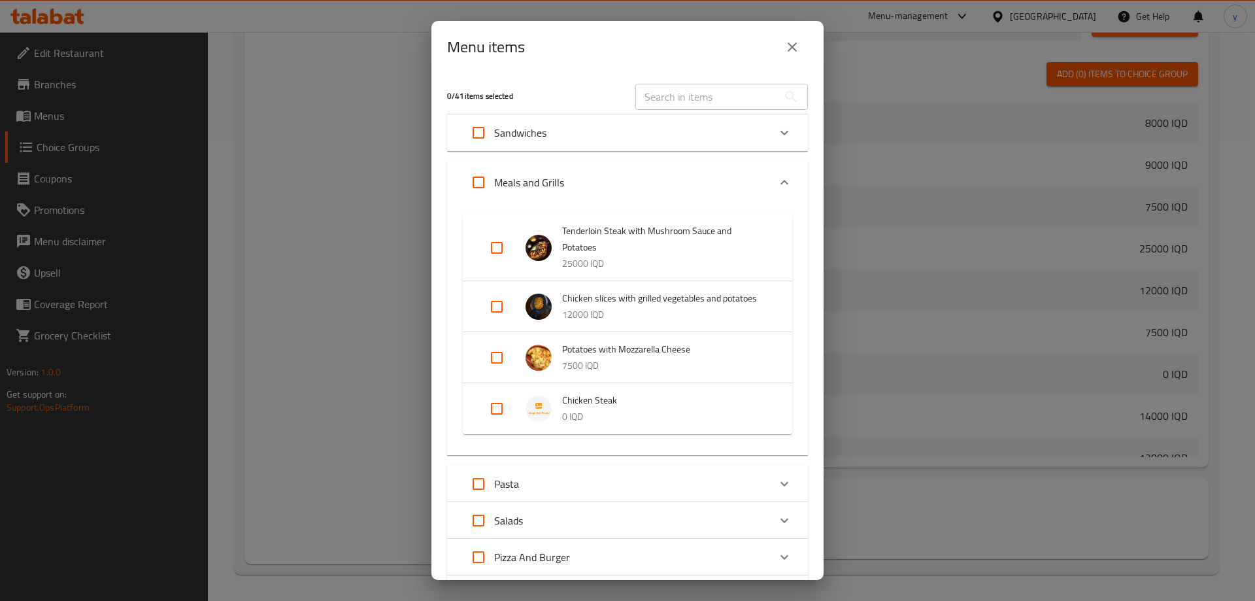
click at [500, 405] on input "Expand" at bounding box center [496, 408] width 31 height 31
checkbox input "true"
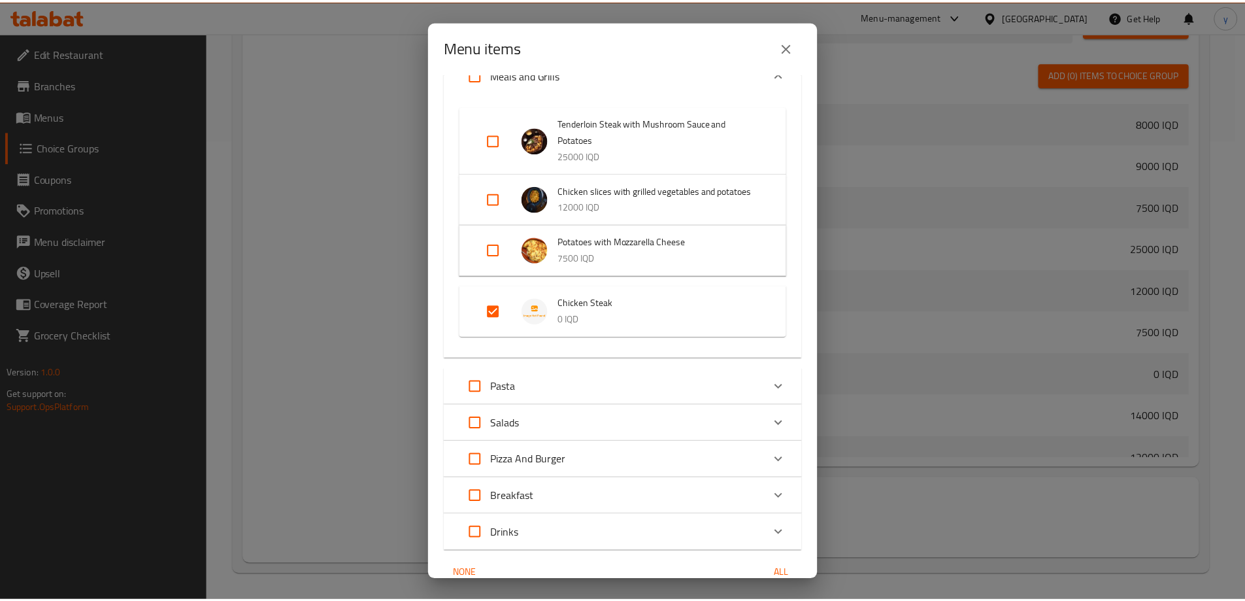
scroll to position [170, 0]
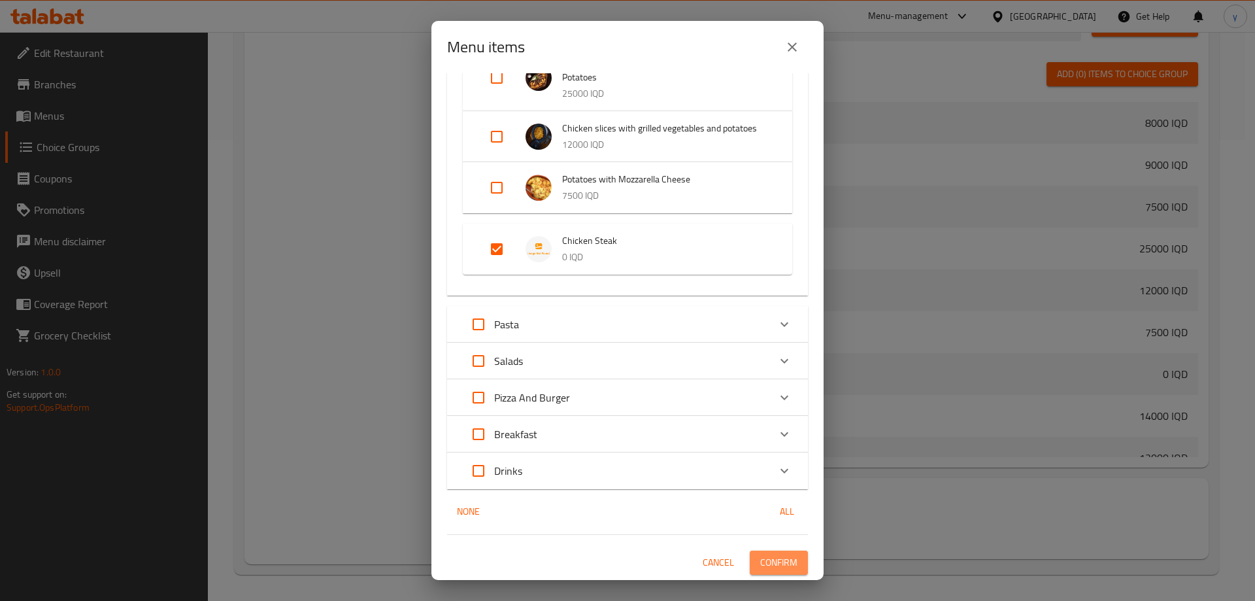
click at [792, 565] on button "Confirm" at bounding box center [779, 562] width 58 height 24
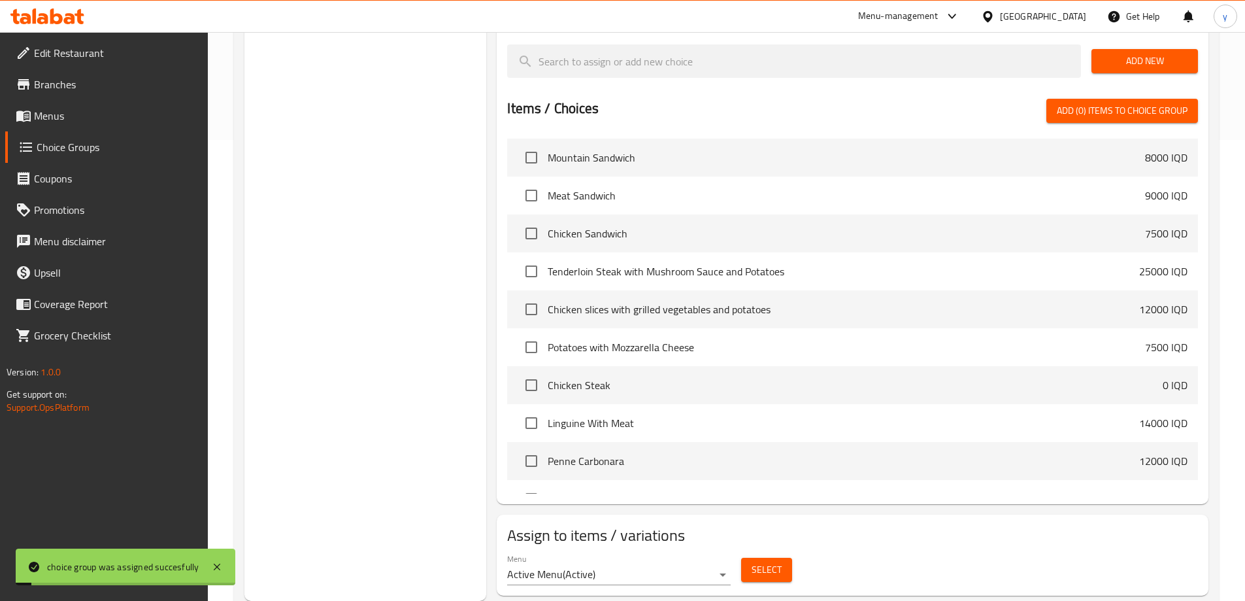
scroll to position [199, 0]
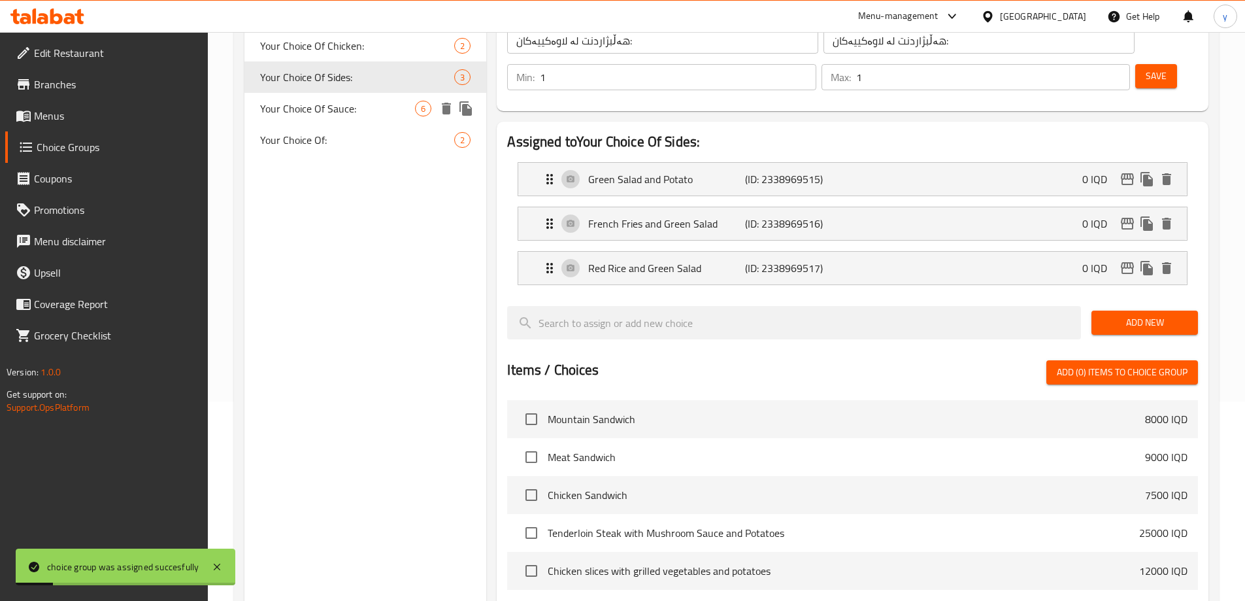
click at [333, 120] on div "Your Choice Of Sauce: 6" at bounding box center [365, 108] width 242 height 31
type input "Your Choice Of Sauce:"
type input "إختيارك من الصوص:"
type input "هەڵبژاردنت لە سۆس:"
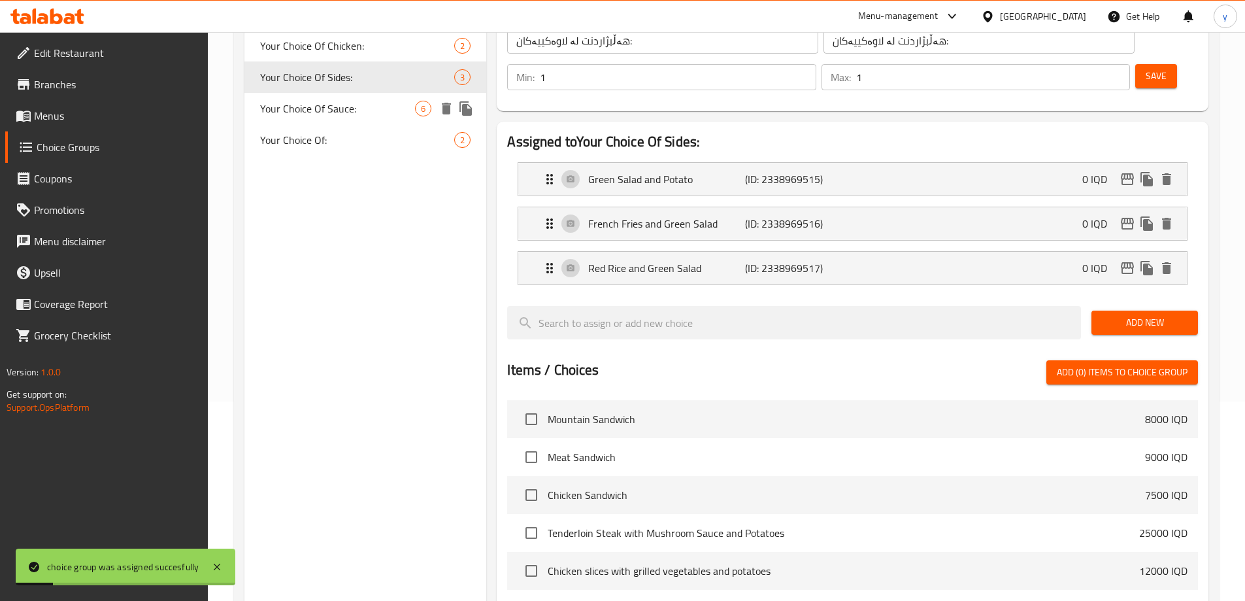
type input "0"
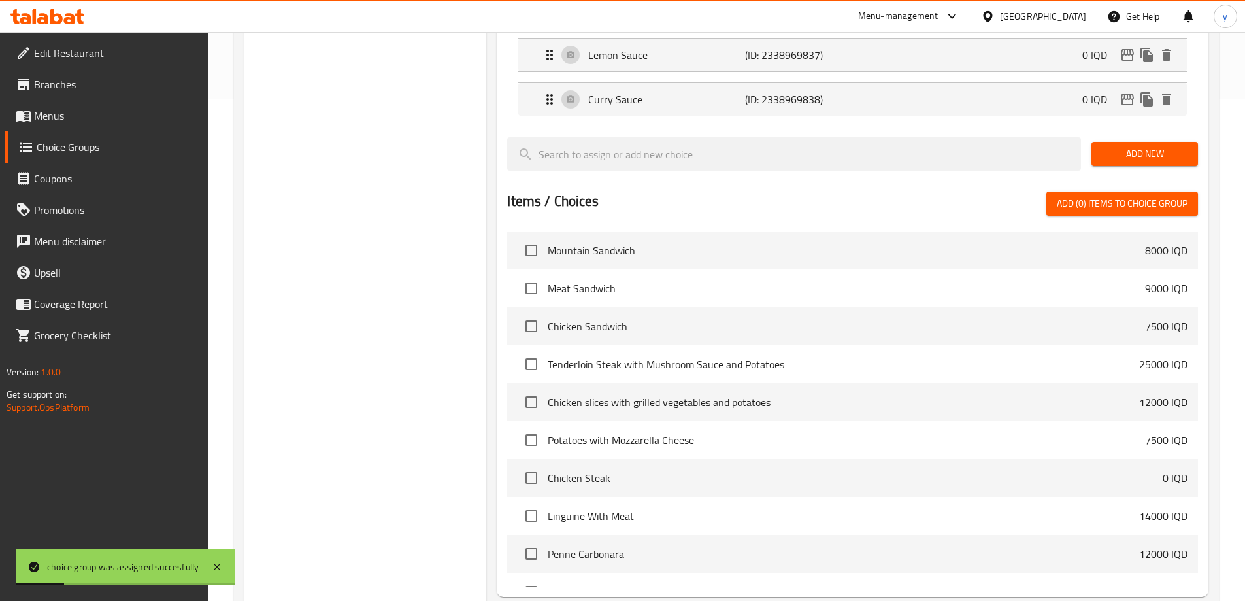
scroll to position [594, 0]
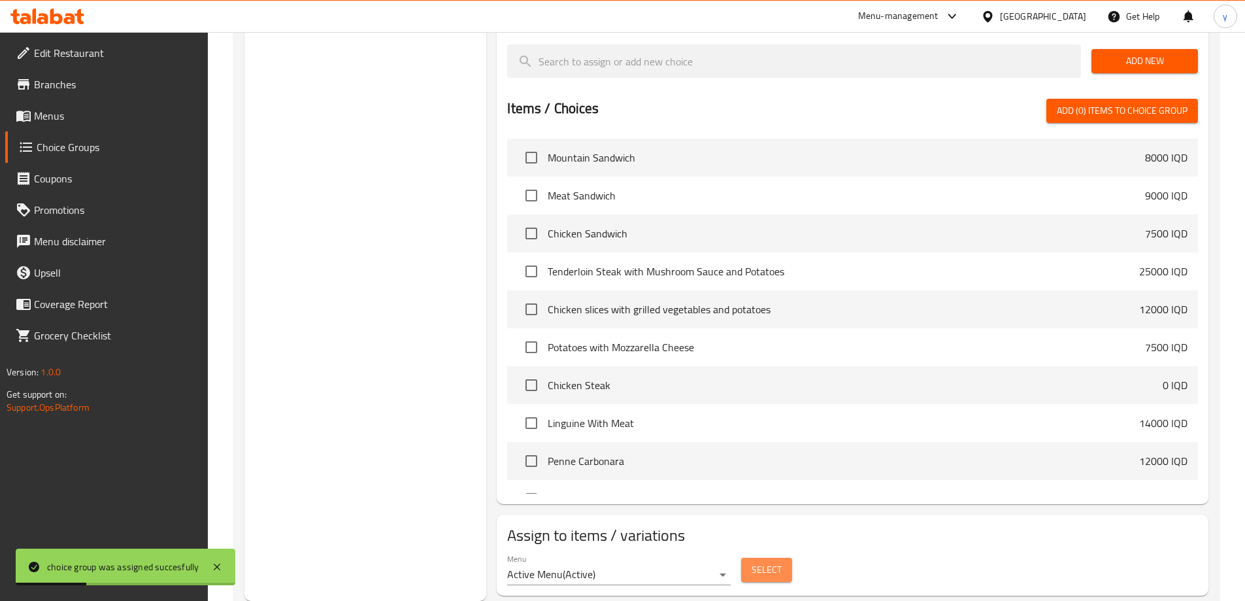
click at [755, 561] on span "Select" at bounding box center [767, 569] width 30 height 16
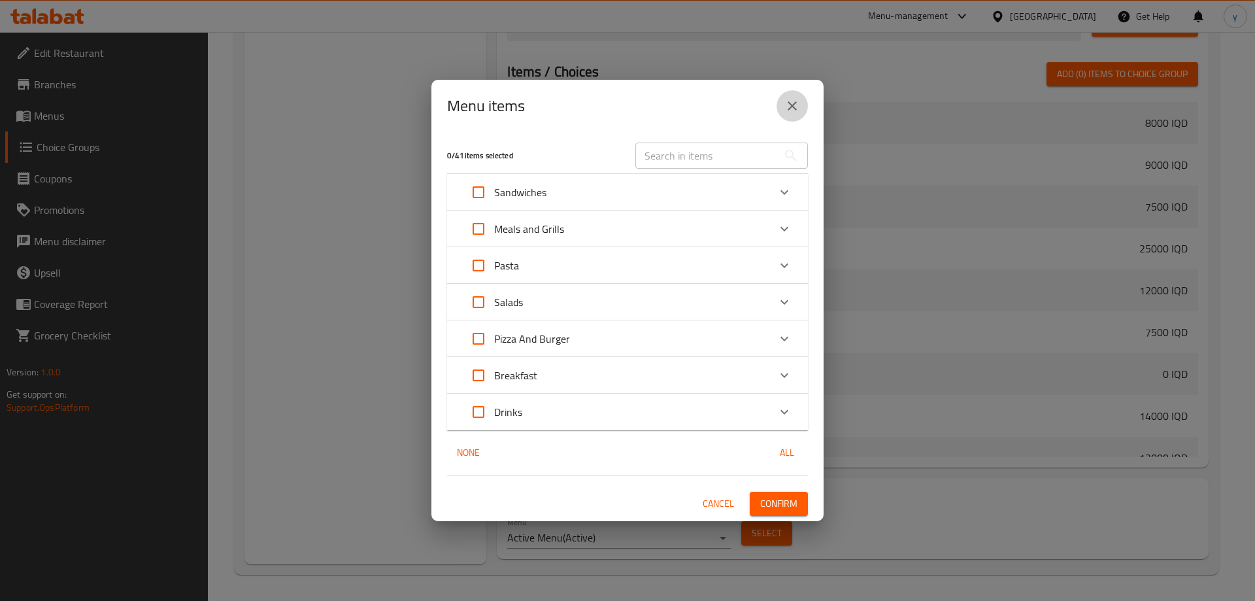
click at [796, 109] on icon "close" at bounding box center [792, 105] width 9 height 9
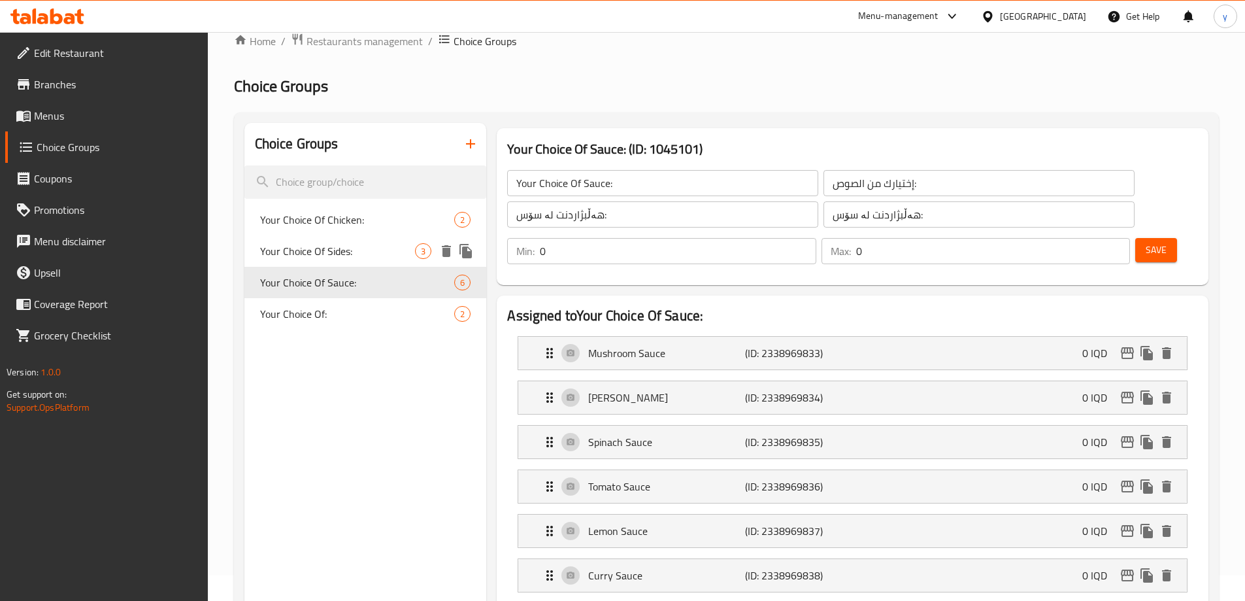
scroll to position [0, 0]
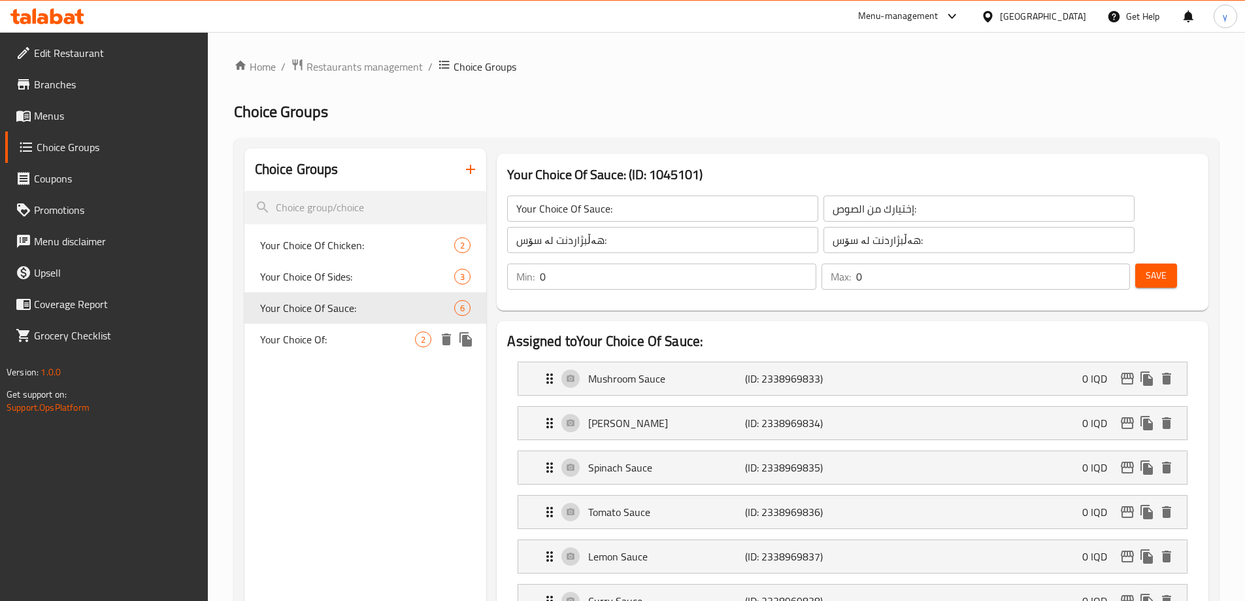
click at [299, 346] on span "Your Choice Of:" at bounding box center [338, 339] width 156 height 16
type input "Your Choice Of:"
type input "إختيارك من:"
type input "هەڵبژاردنت لە:"
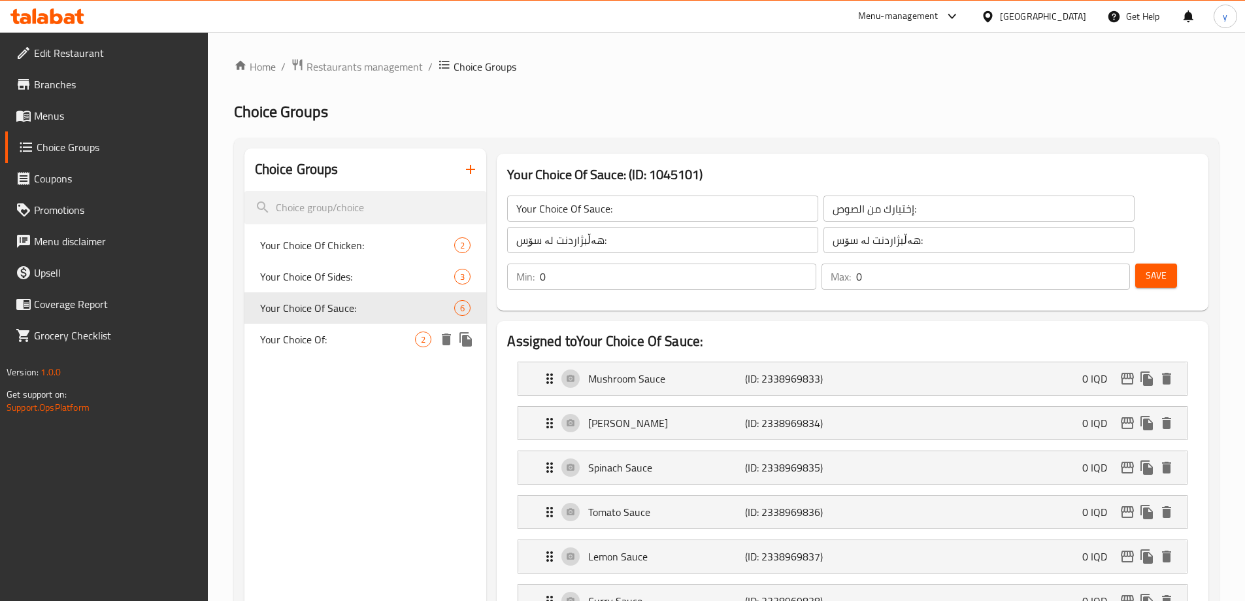
type input "1"
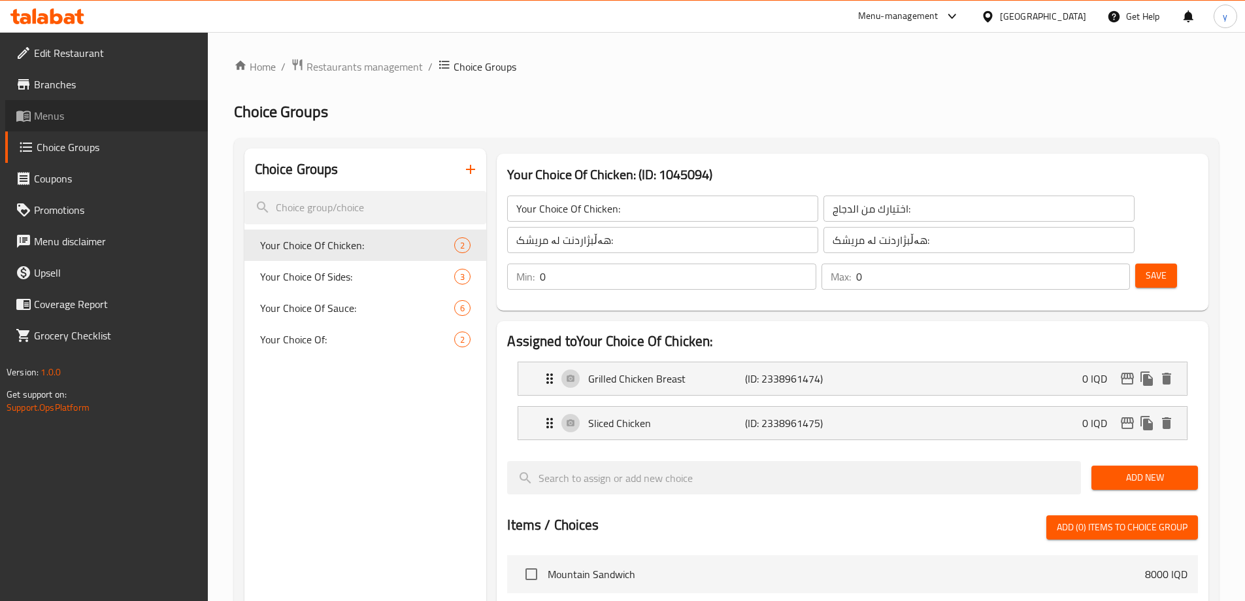
click at [112, 104] on link "Menus" at bounding box center [106, 115] width 203 height 31
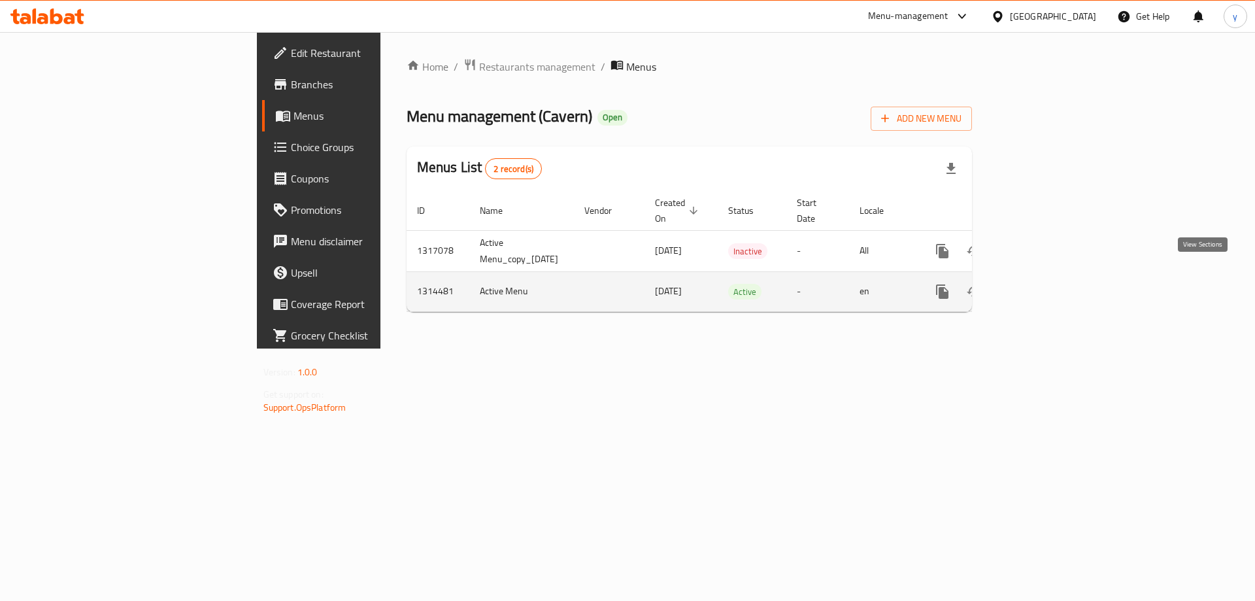
click at [1044, 284] on icon "enhanced table" at bounding box center [1037, 292] width 16 height 16
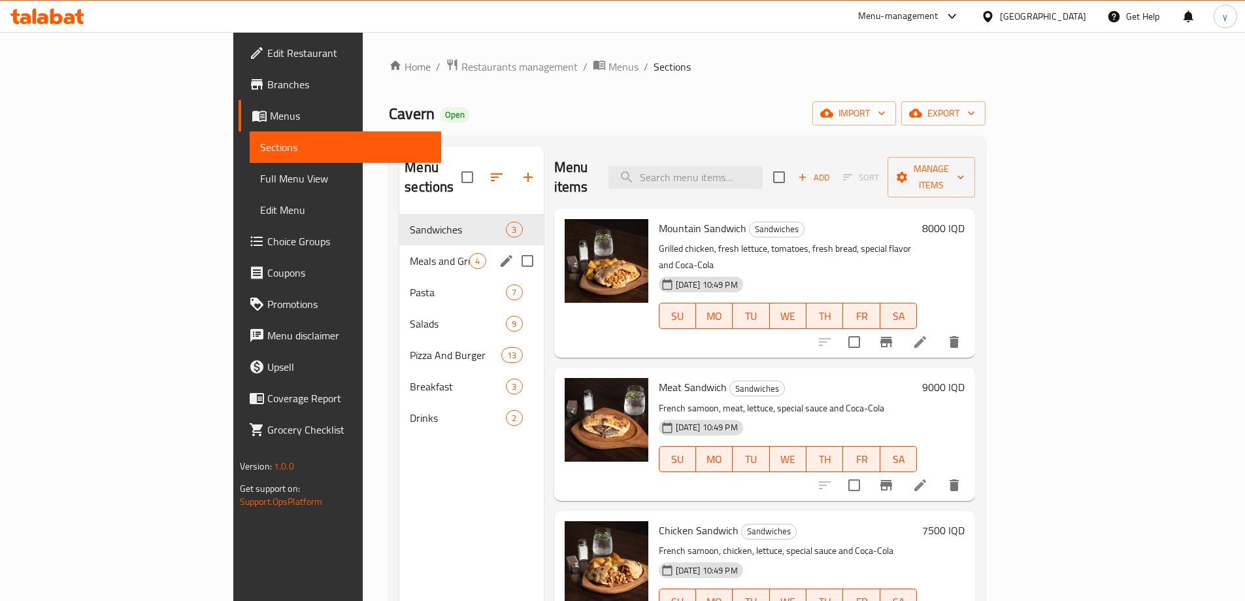
click at [399, 245] on div "Meals and Grills 4" at bounding box center [471, 260] width 144 height 31
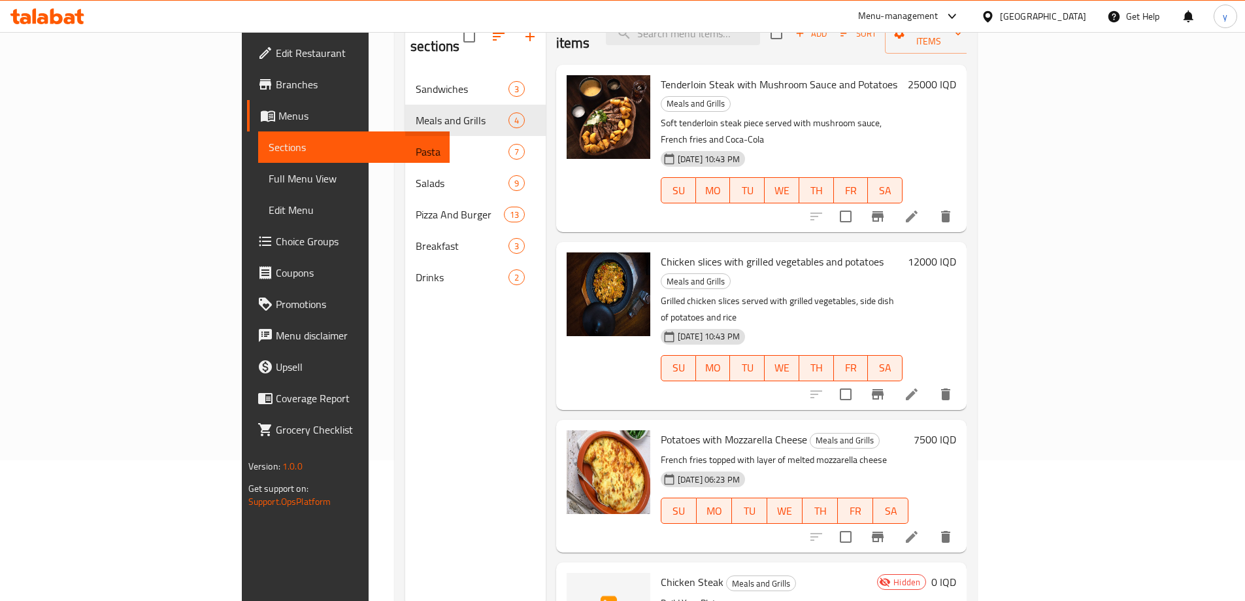
scroll to position [183, 0]
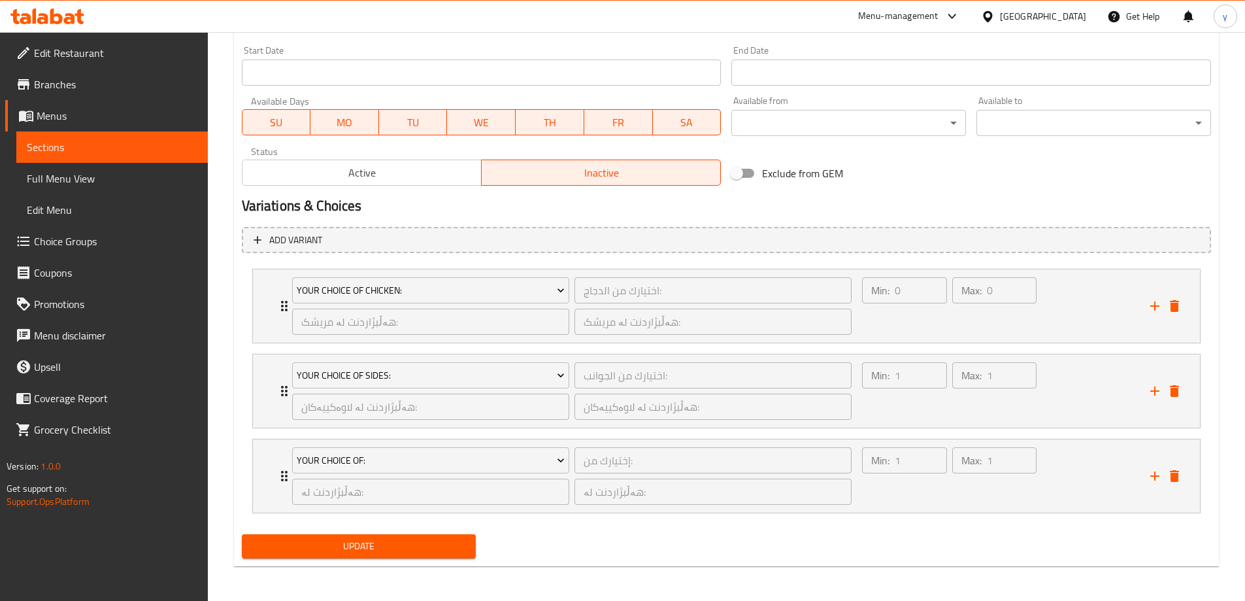
scroll to position [696, 0]
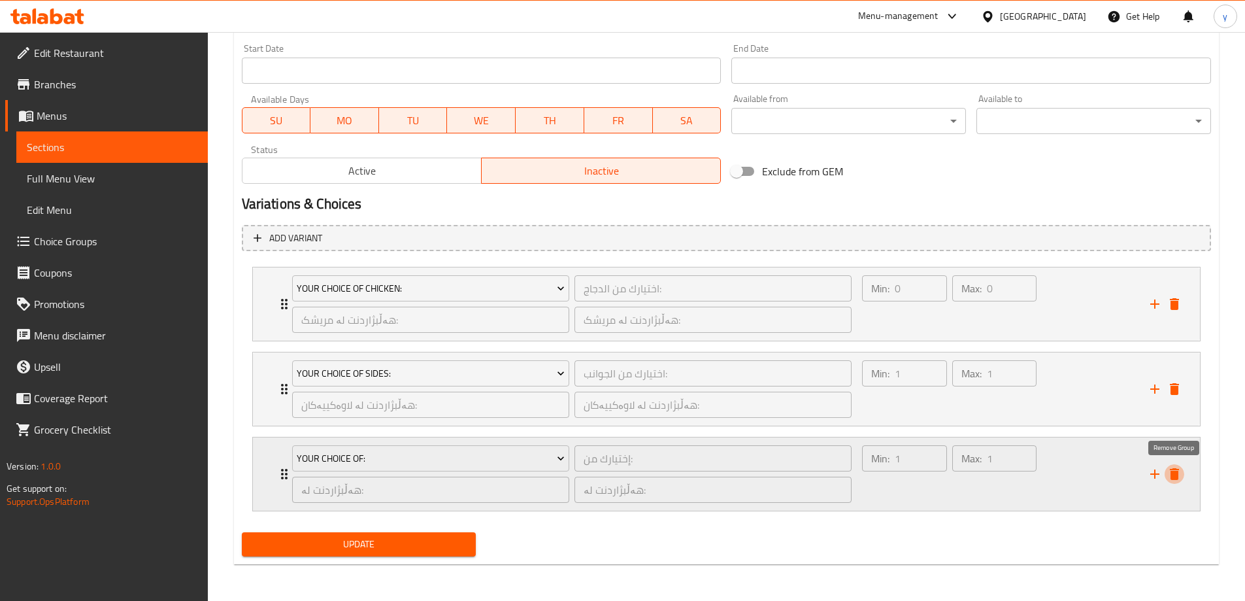
click at [1179, 475] on icon "delete" at bounding box center [1175, 474] width 16 height 16
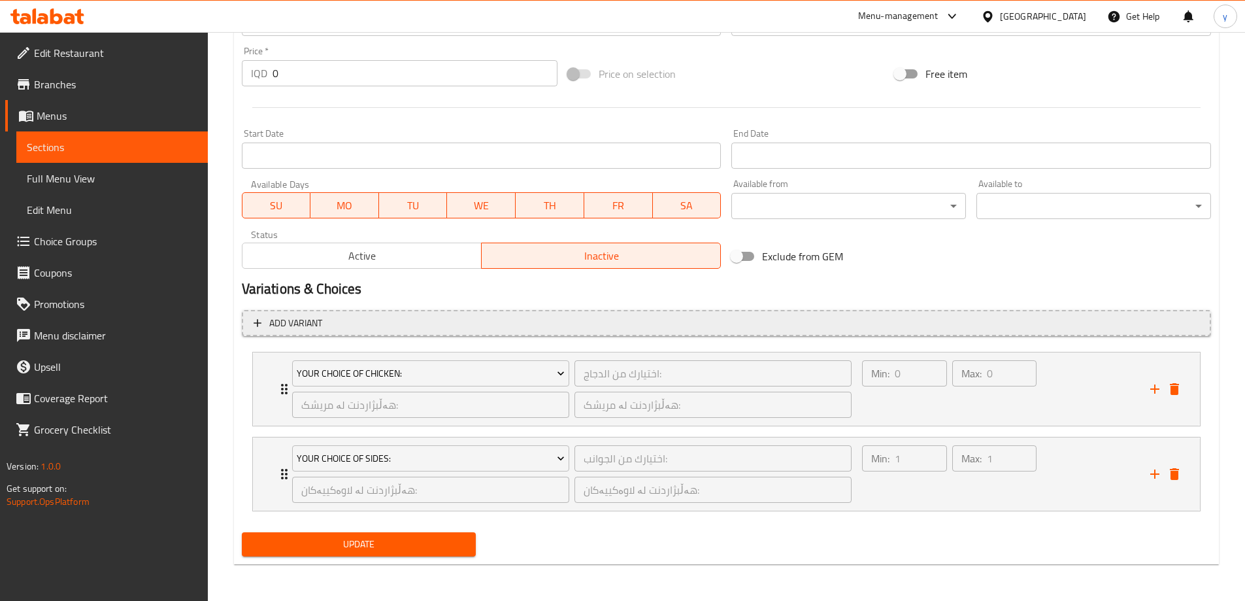
click at [584, 315] on span "Add variant" at bounding box center [727, 323] width 946 height 16
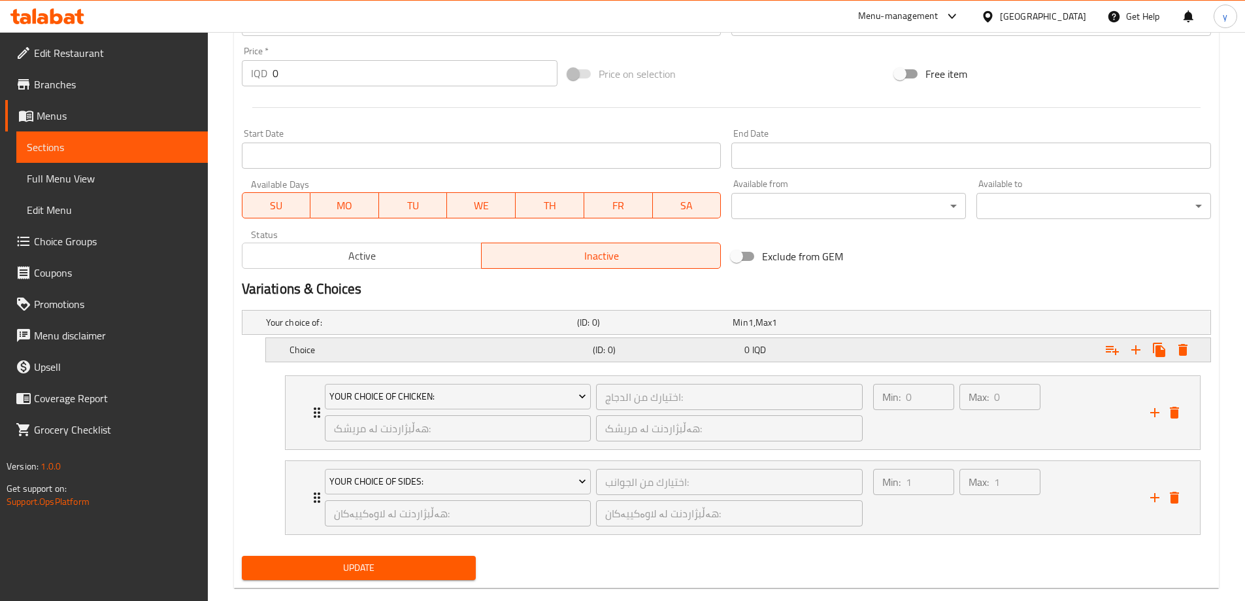
click at [576, 341] on div "Choice" at bounding box center [438, 349] width 303 height 18
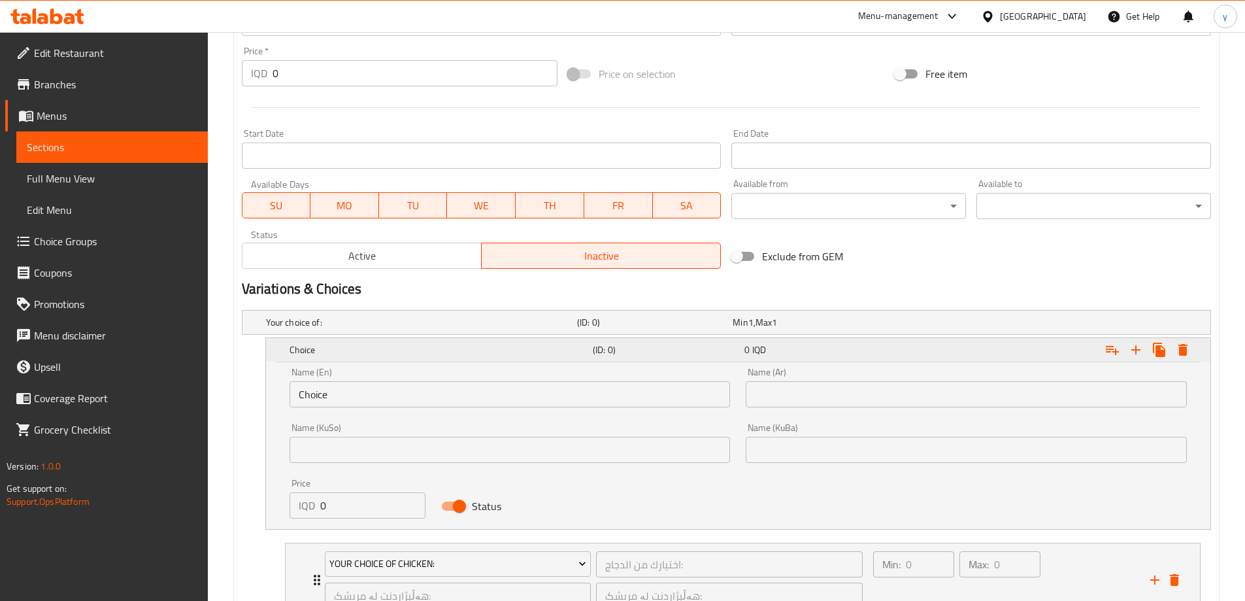
click at [589, 346] on div "Choice" at bounding box center [438, 349] width 303 height 18
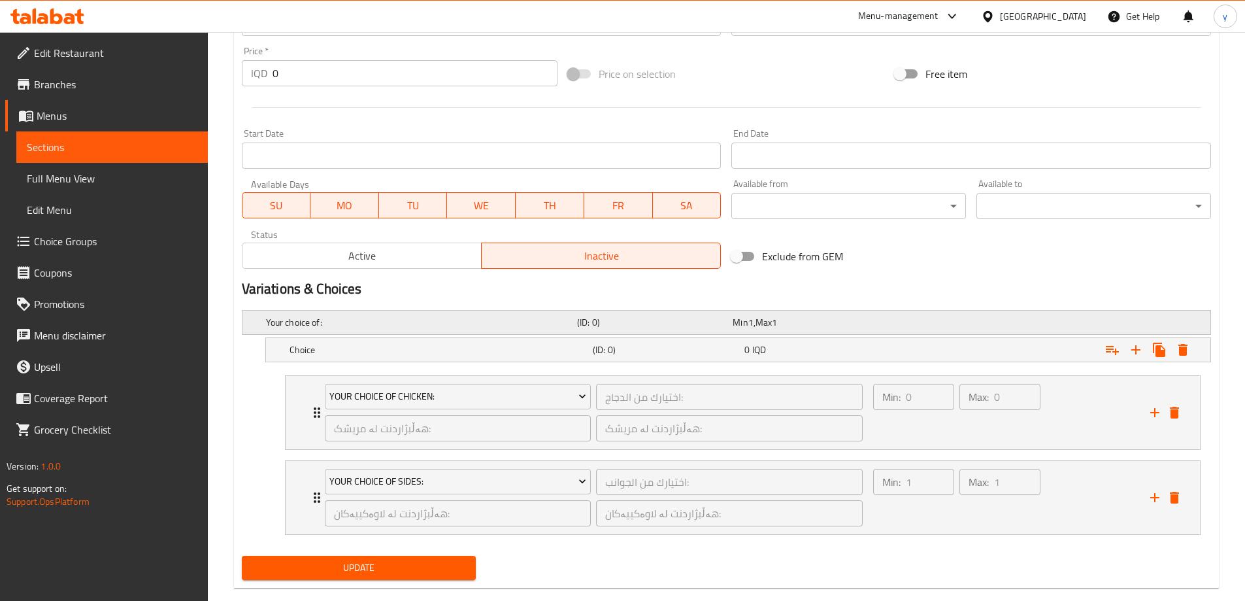
click at [549, 324] on h5 "Your choice of:" at bounding box center [419, 322] width 306 height 13
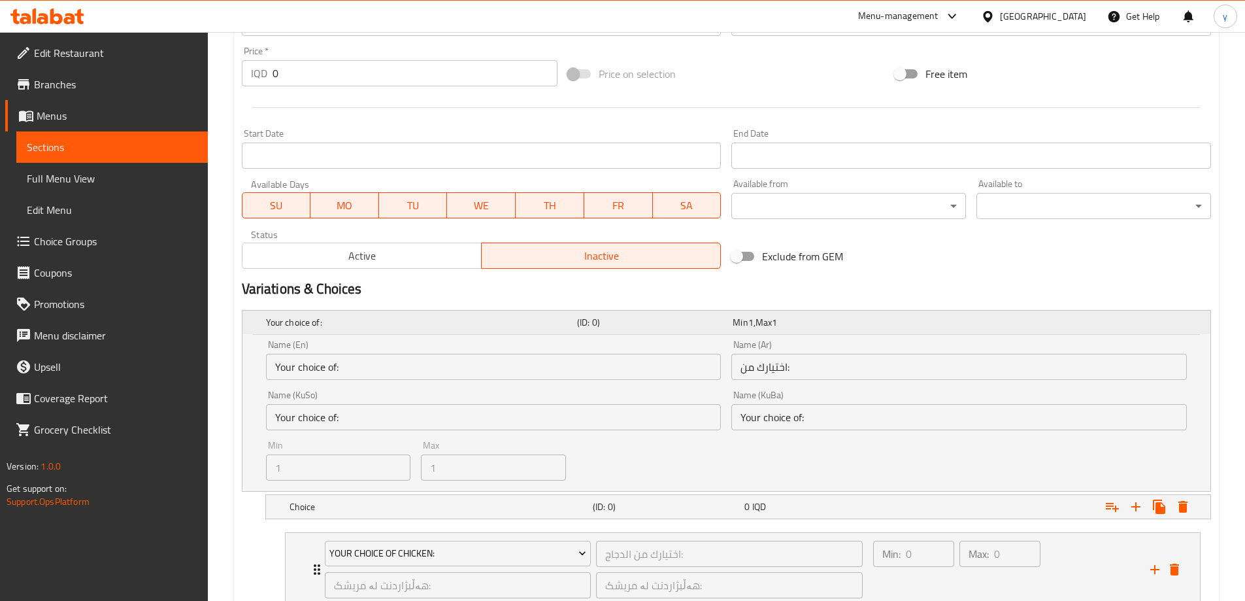
click at [549, 324] on h5 "Your choice of:" at bounding box center [419, 322] width 306 height 13
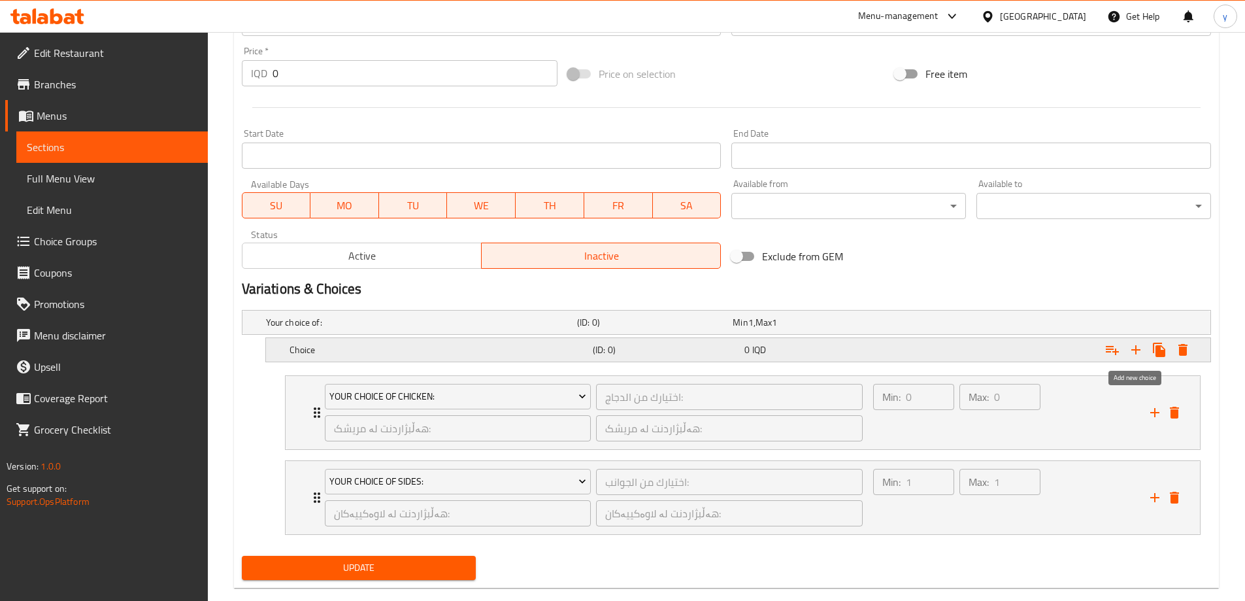
click at [1133, 351] on icon "Expand" at bounding box center [1136, 350] width 16 height 16
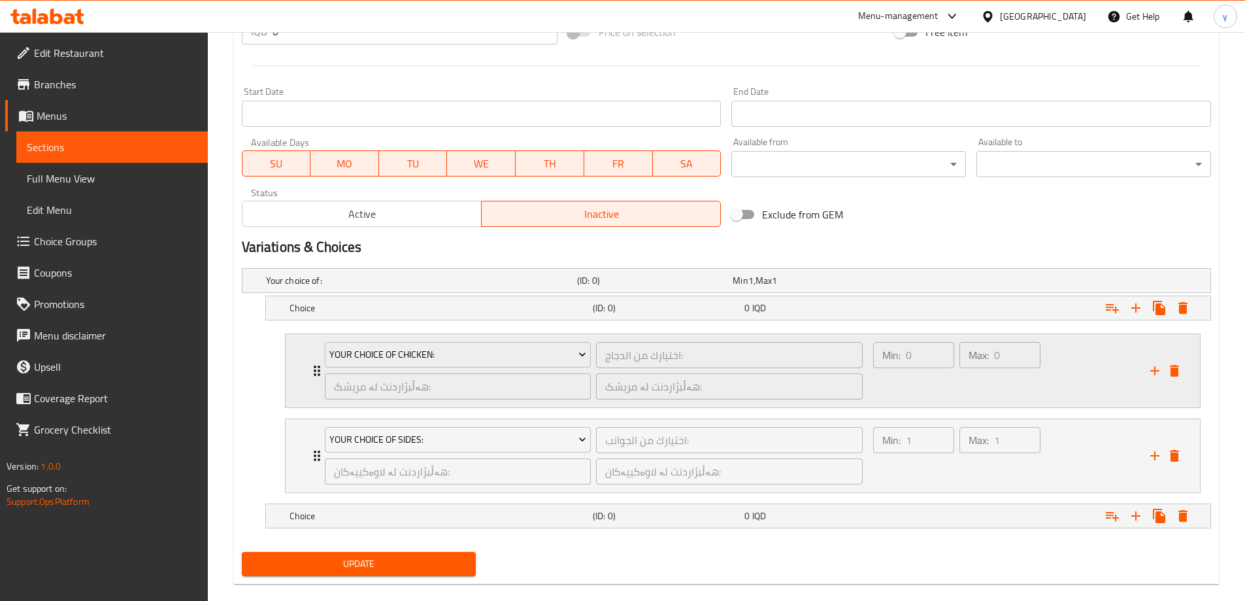
scroll to position [672, 0]
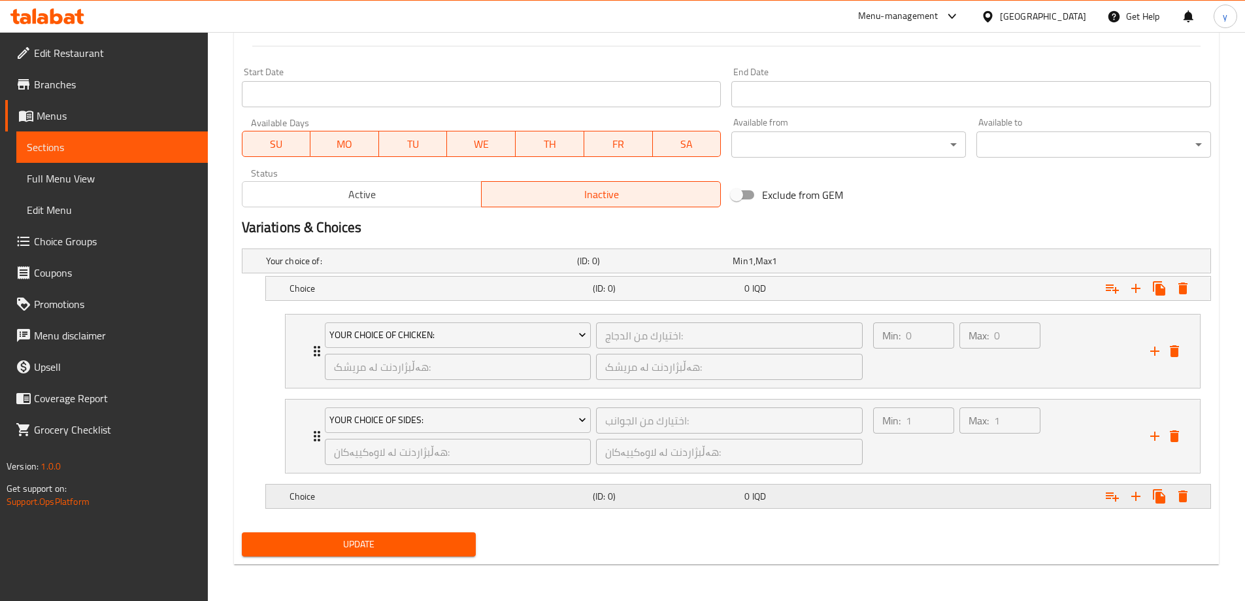
click at [748, 497] on span "0" at bounding box center [746, 496] width 5 height 17
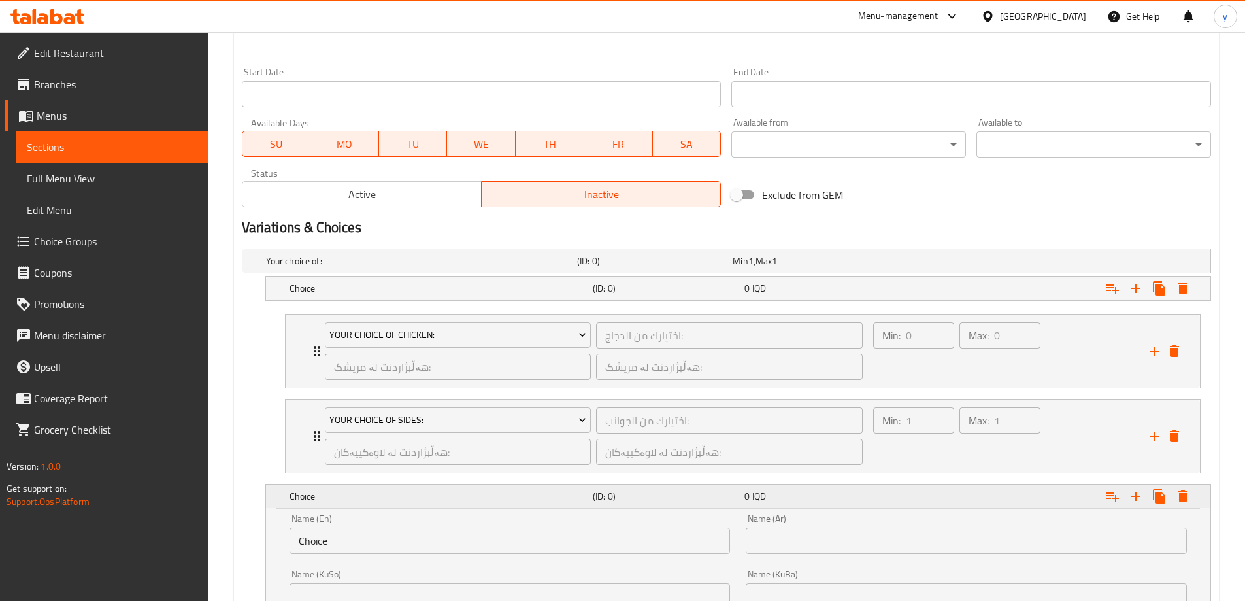
click at [748, 497] on span "0" at bounding box center [746, 496] width 5 height 17
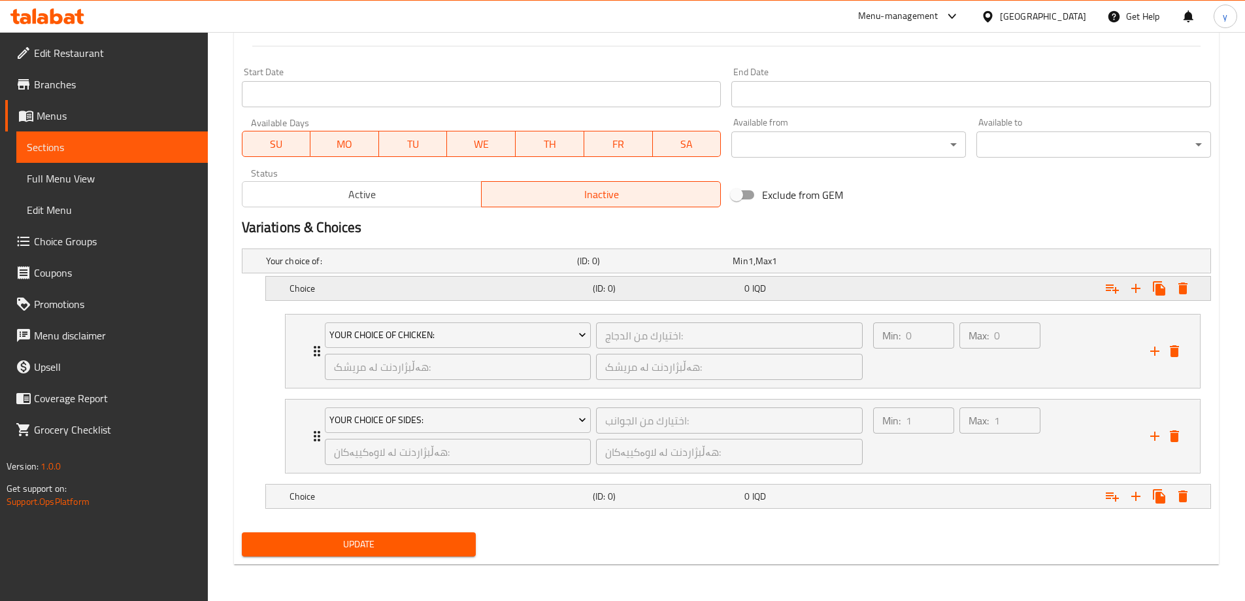
click at [490, 286] on h5 "Choice" at bounding box center [439, 288] width 298 height 13
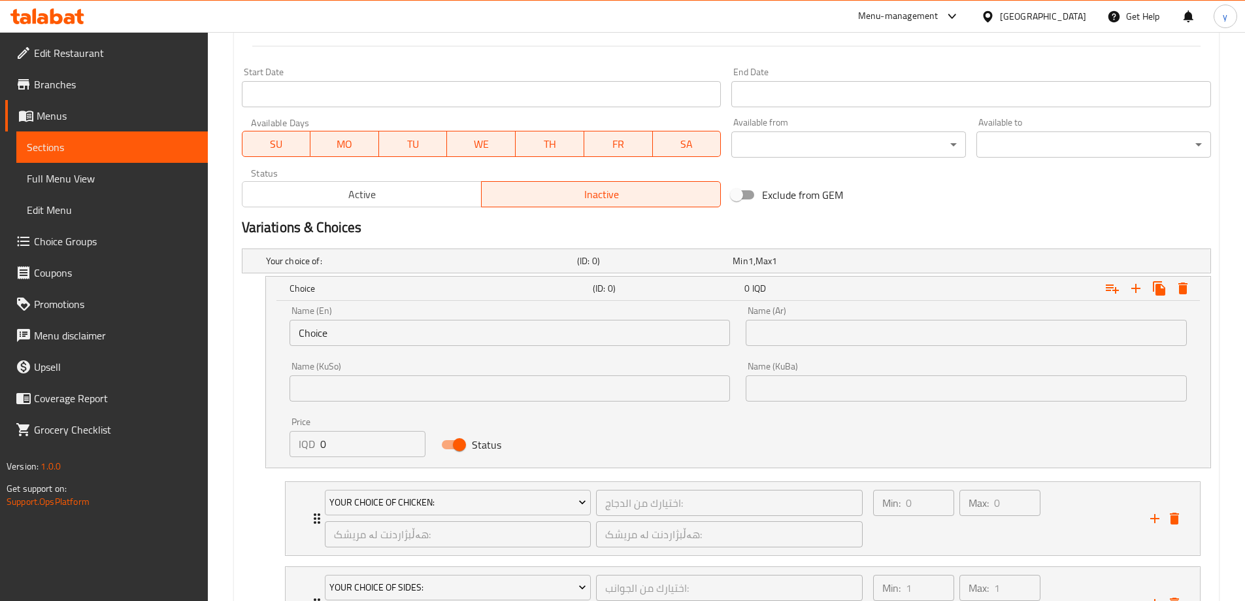
click at [454, 337] on input "Choice" at bounding box center [510, 333] width 441 height 26
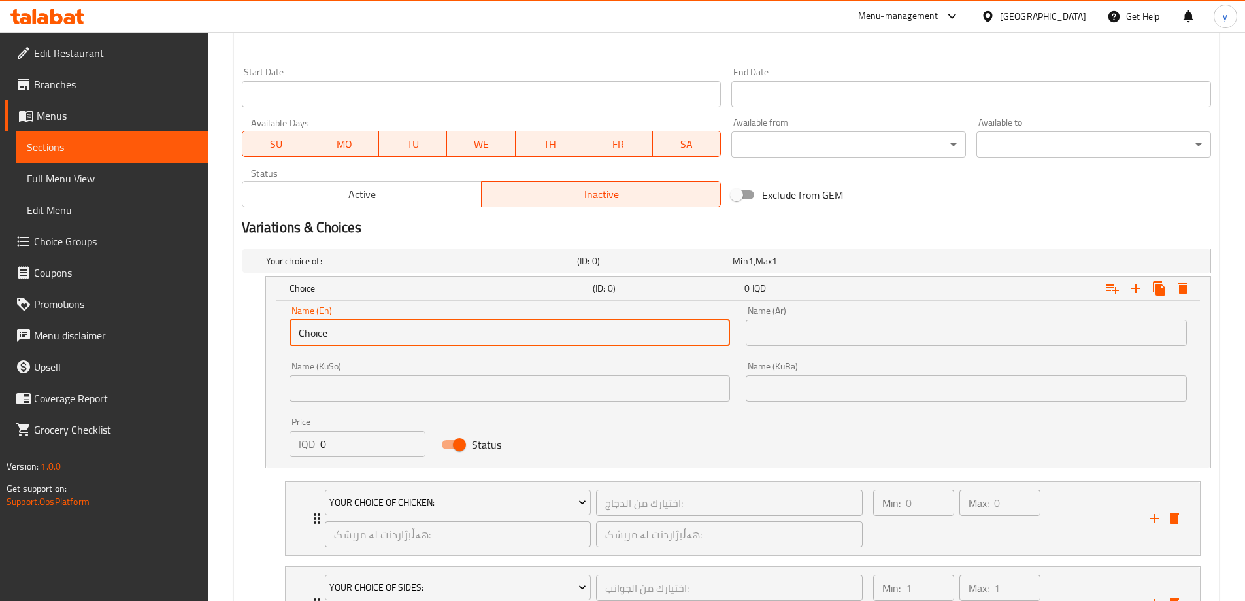
click at [454, 337] on input "Choice" at bounding box center [510, 333] width 441 height 26
click at [335, 256] on h5 "Your choice of:" at bounding box center [419, 260] width 306 height 13
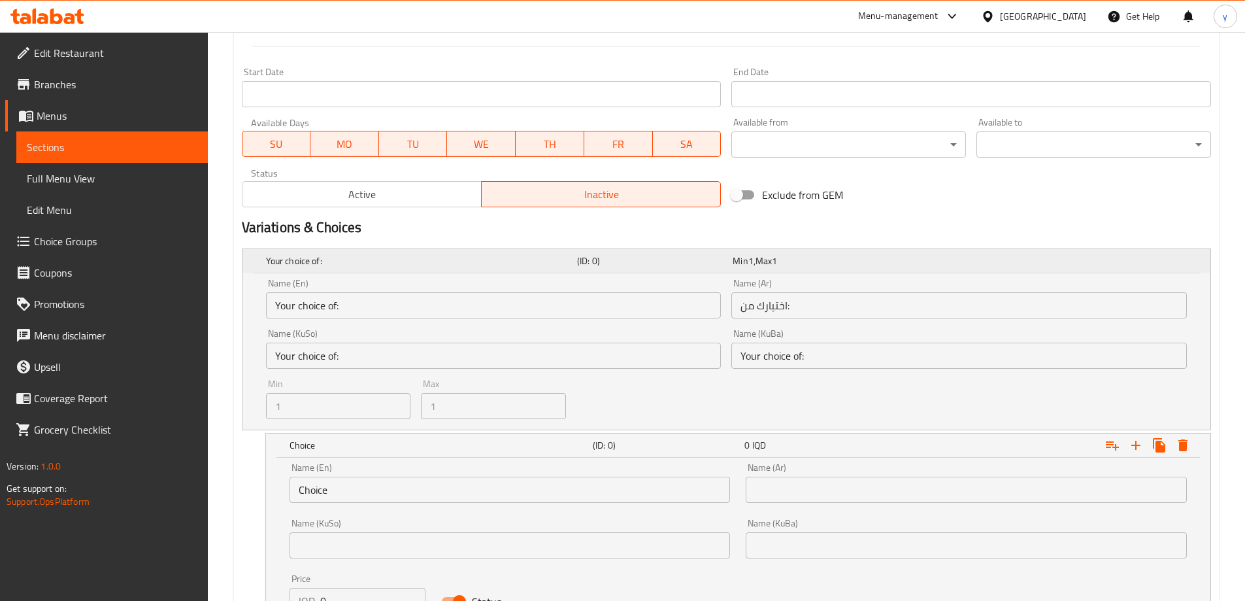
click at [339, 255] on h5 "Your choice of:" at bounding box center [419, 260] width 306 height 13
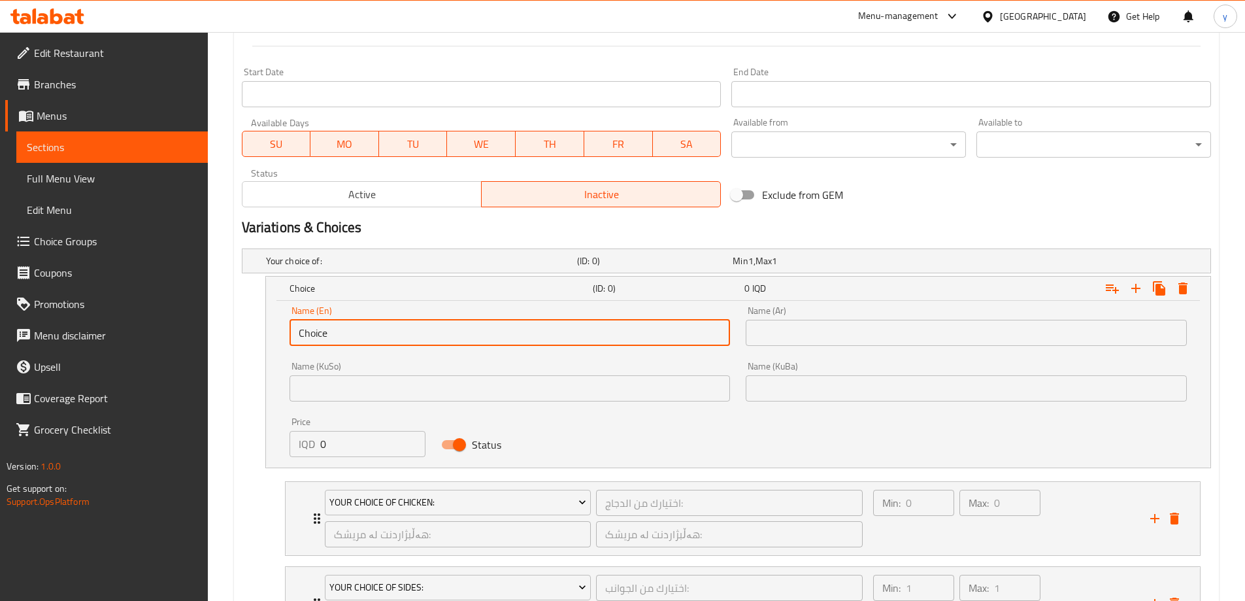
click at [361, 336] on input "Choice" at bounding box center [510, 333] width 441 height 26
paste input "مع صلصة"
type input "مع صلصة"
click at [840, 324] on input "text" at bounding box center [966, 333] width 441 height 26
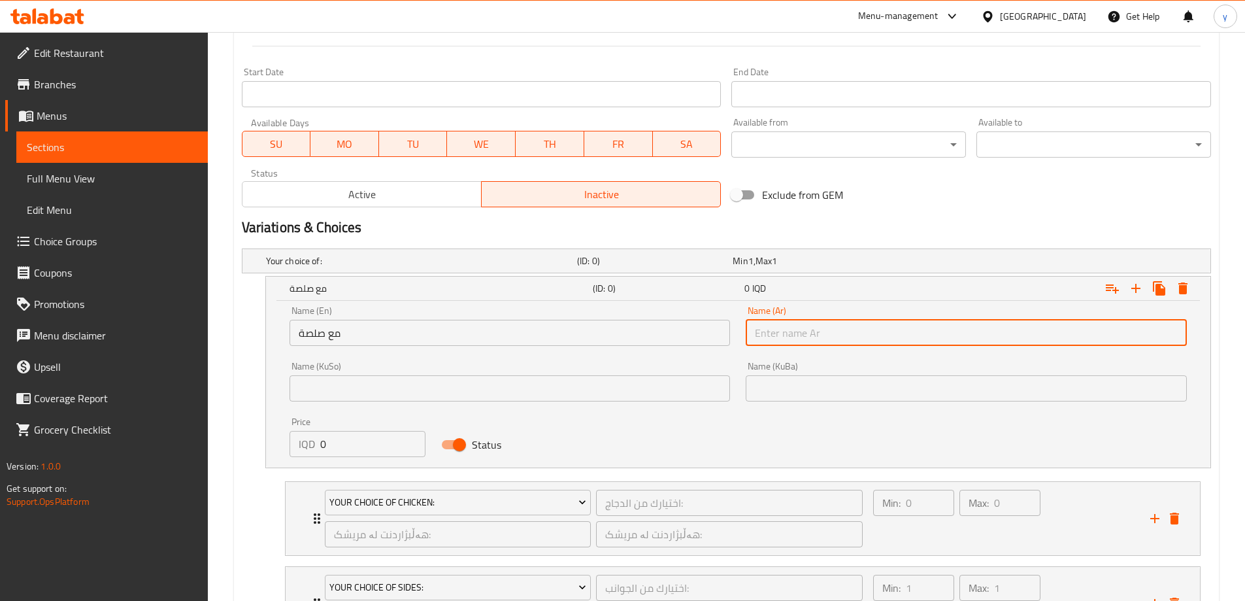
paste input "مع صلصة"
type input "مع صلصة"
click at [612, 339] on input "مع صلصة" at bounding box center [510, 333] width 441 height 26
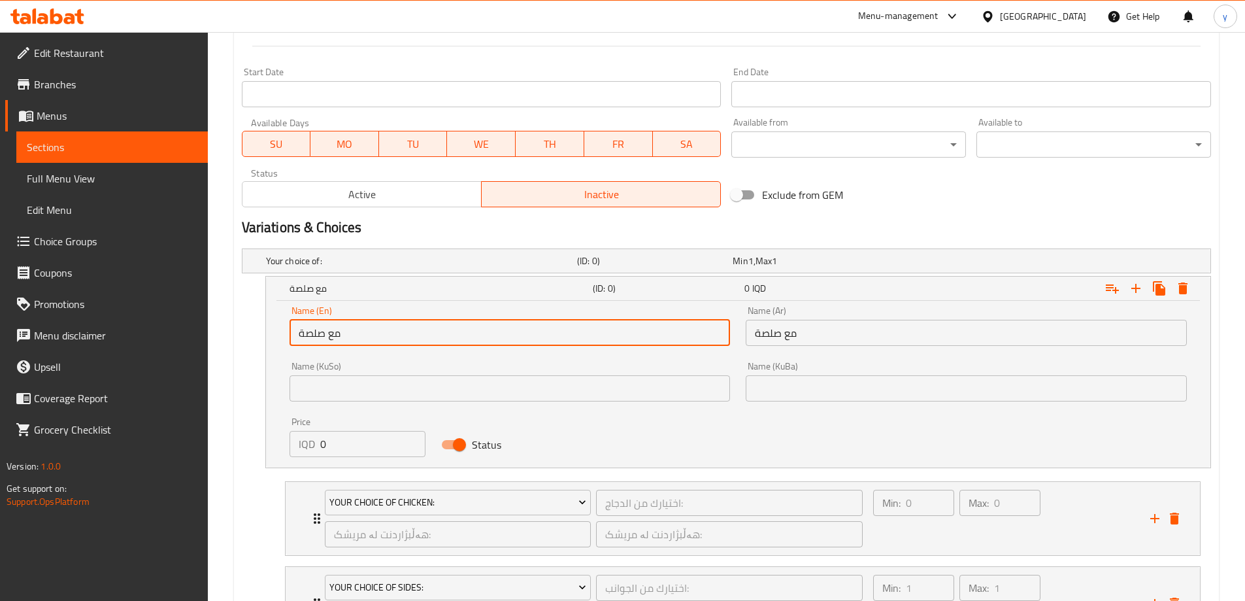
click at [612, 339] on input "مع صلصة" at bounding box center [510, 333] width 441 height 26
paste input "Without Sauce"
click at [456, 385] on input "text" at bounding box center [510, 388] width 441 height 26
click at [401, 335] on input "Without Sauce" at bounding box center [510, 333] width 441 height 26
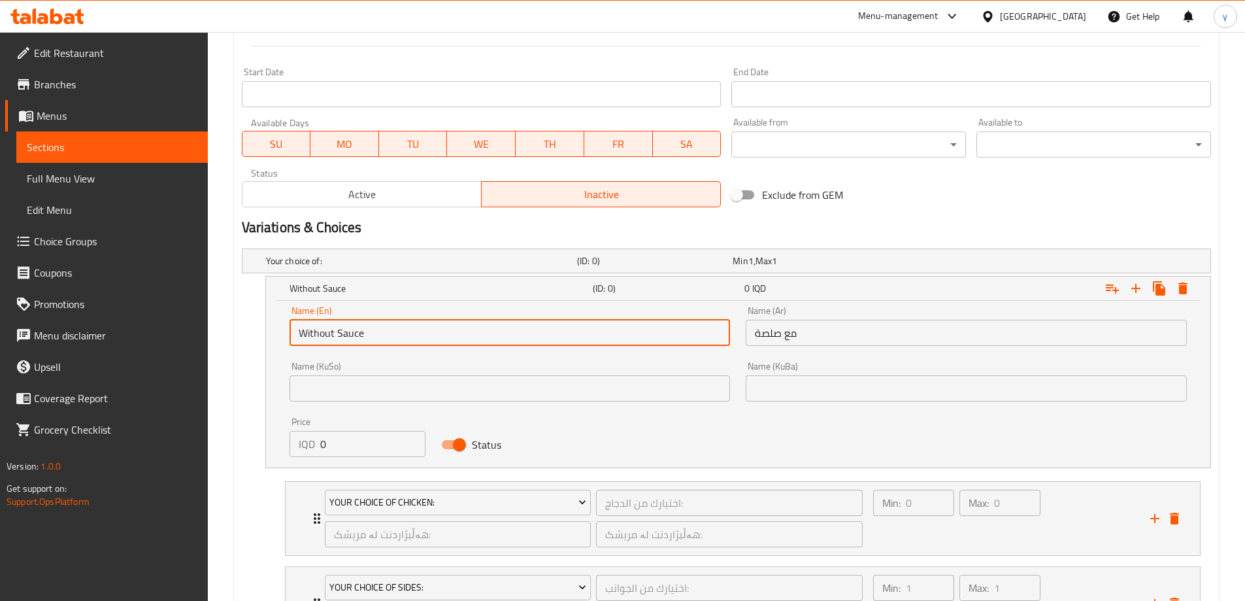
click at [401, 335] on input "Without Sauce" at bounding box center [510, 333] width 441 height 26
paste input "text"
type input "With Sauce"
click at [424, 390] on input "text" at bounding box center [510, 388] width 441 height 26
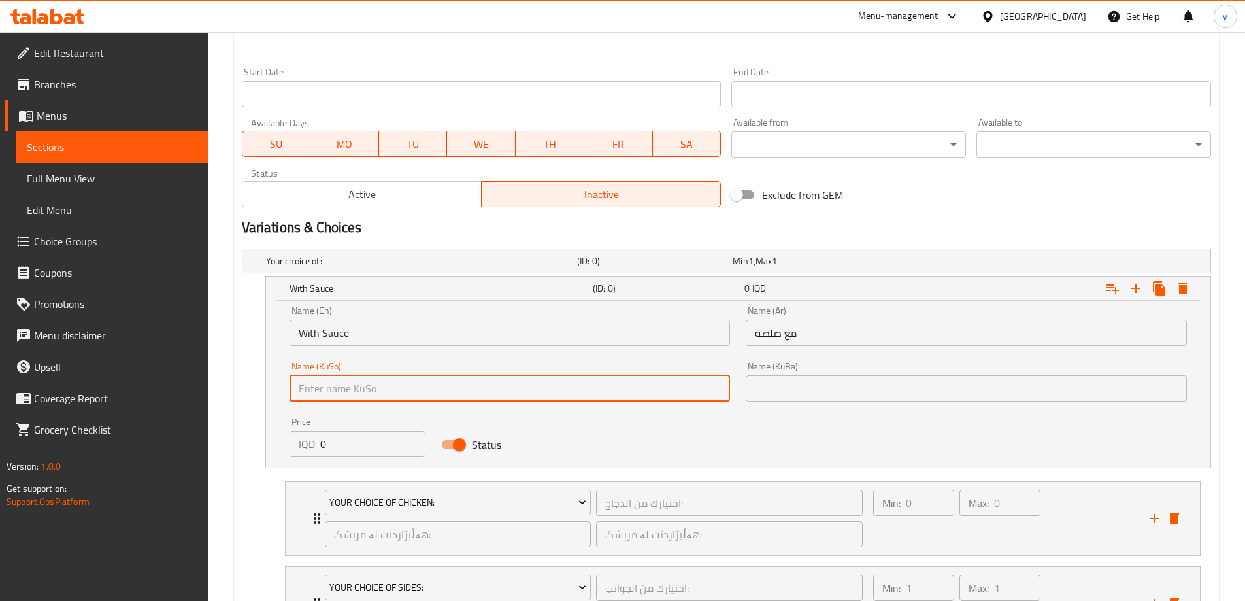
paste input "لەگەڵ سۆس"
type input "لەگەڵ سۆس"
click at [774, 373] on div "Name (KuBa) Name (KuBa)" at bounding box center [966, 381] width 441 height 40
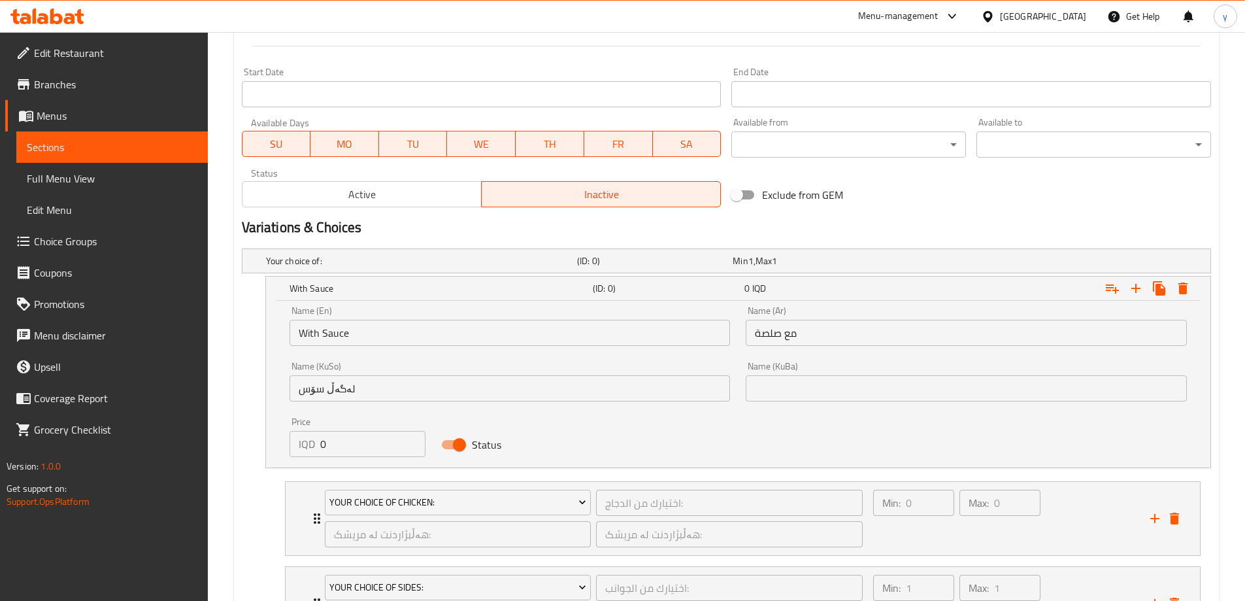
click at [797, 391] on input "text" at bounding box center [966, 388] width 441 height 26
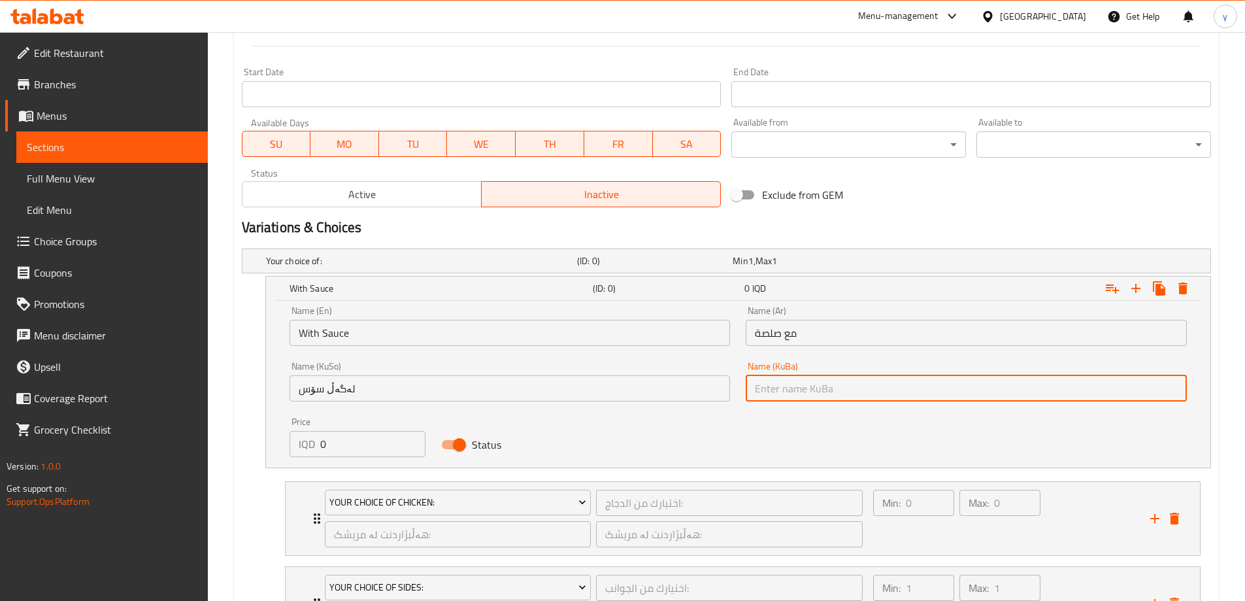
paste input "لەگەڵ سۆس"
type input "لەگەڵ سۆس"
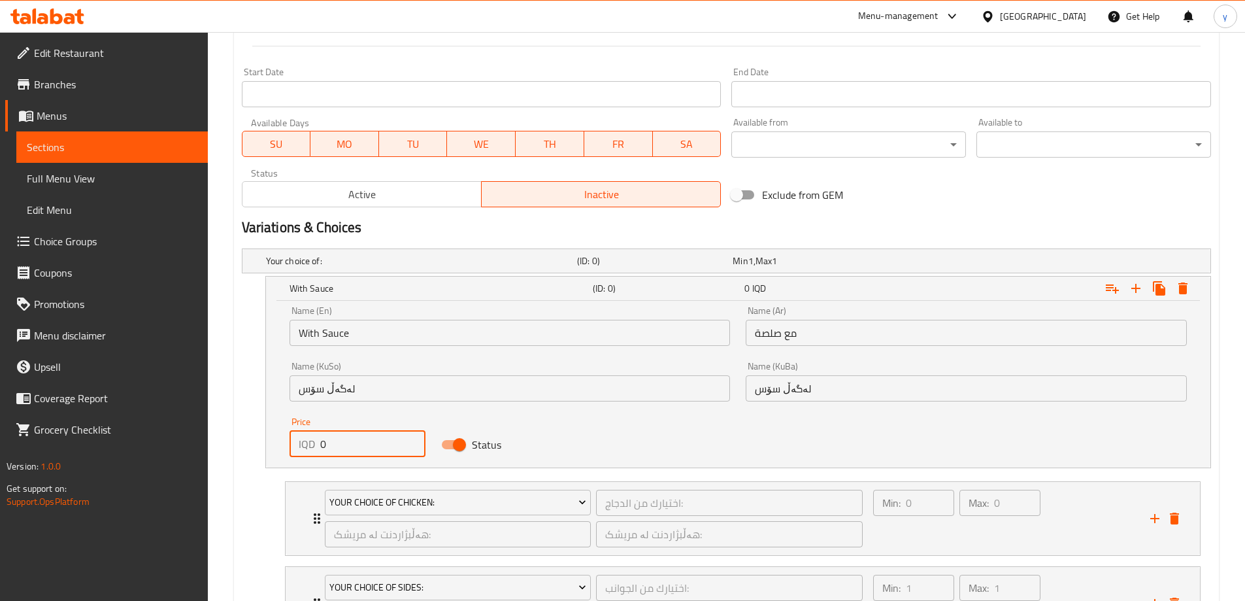
click at [401, 444] on input "0" at bounding box center [373, 444] width 106 height 26
paste input "1600"
type input "16000"
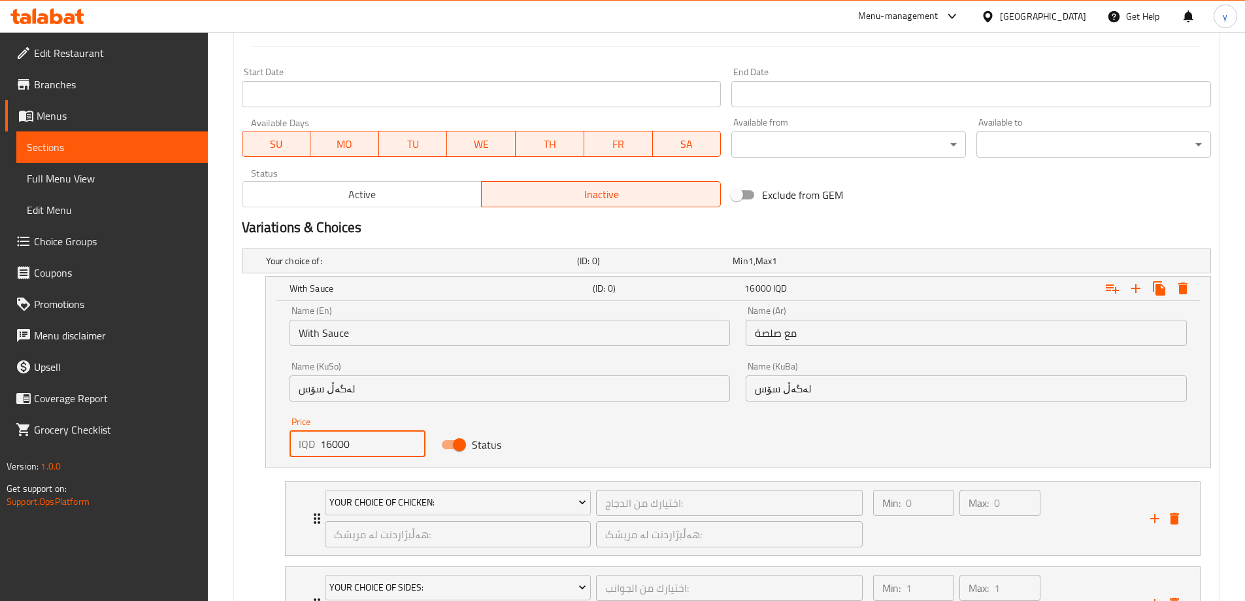
click at [563, 425] on div "Status" at bounding box center [509, 444] width 152 height 41
click at [596, 284] on h5 "(ID: 0)" at bounding box center [666, 288] width 146 height 13
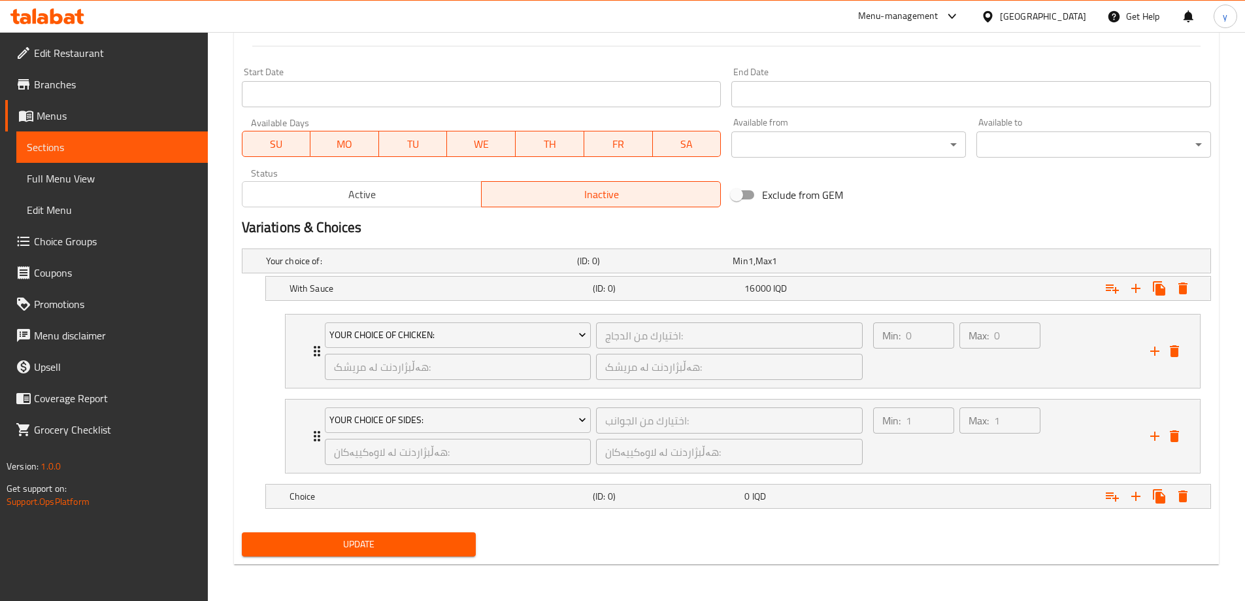
click at [826, 514] on nav at bounding box center [726, 516] width 969 height 10
click at [682, 487] on div "(ID: 0)" at bounding box center [666, 496] width 152 height 18
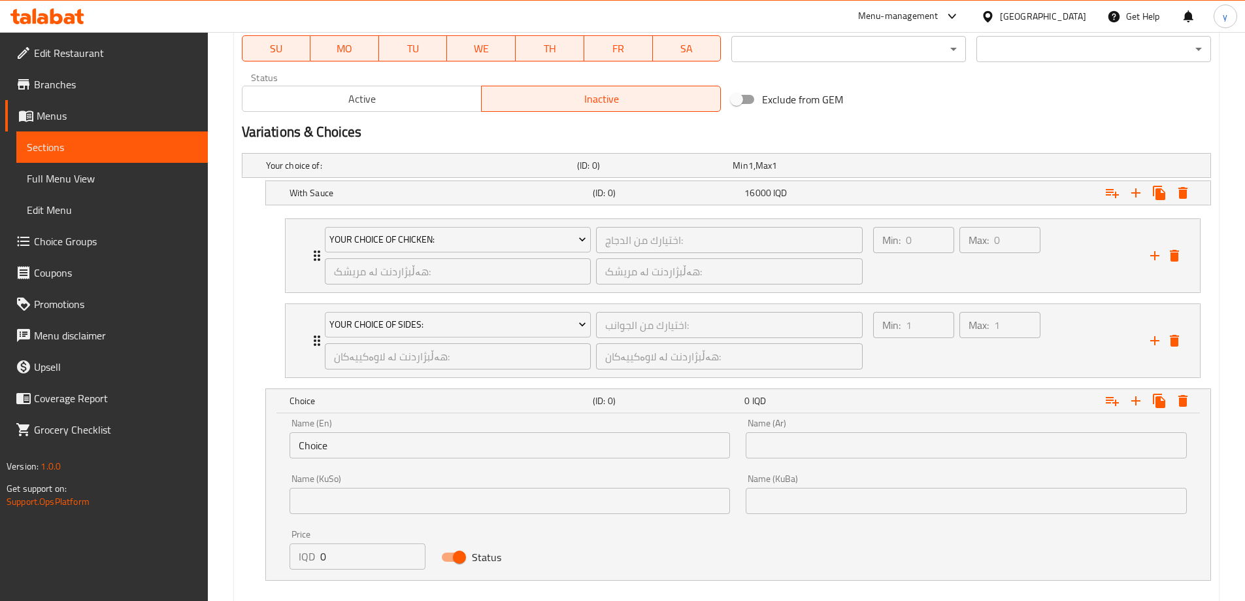
scroll to position [840, 0]
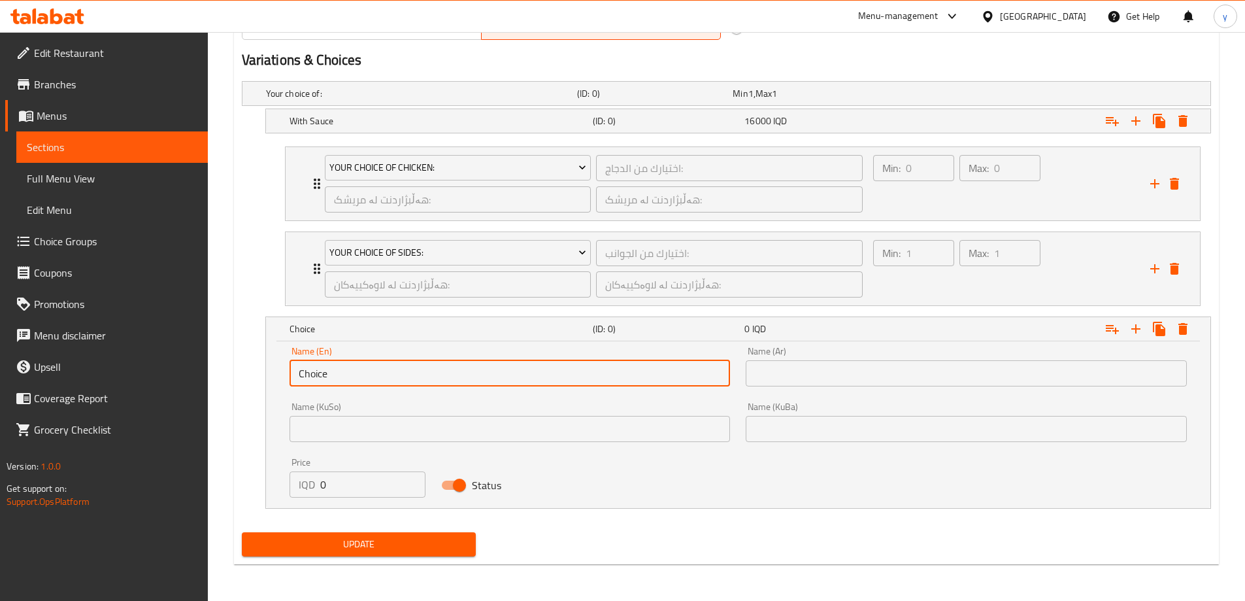
click at [415, 377] on input "Choice" at bounding box center [510, 373] width 441 height 26
paste input "Without Sau"
type input "Without Sauce"
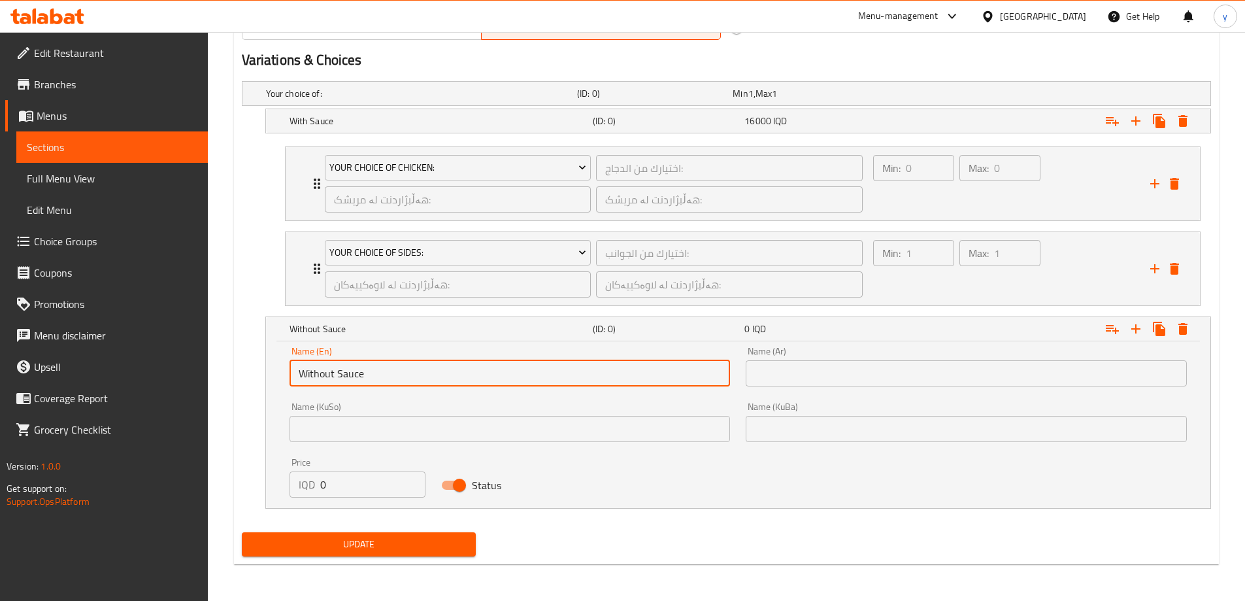
click at [747, 375] on input "text" at bounding box center [966, 373] width 441 height 26
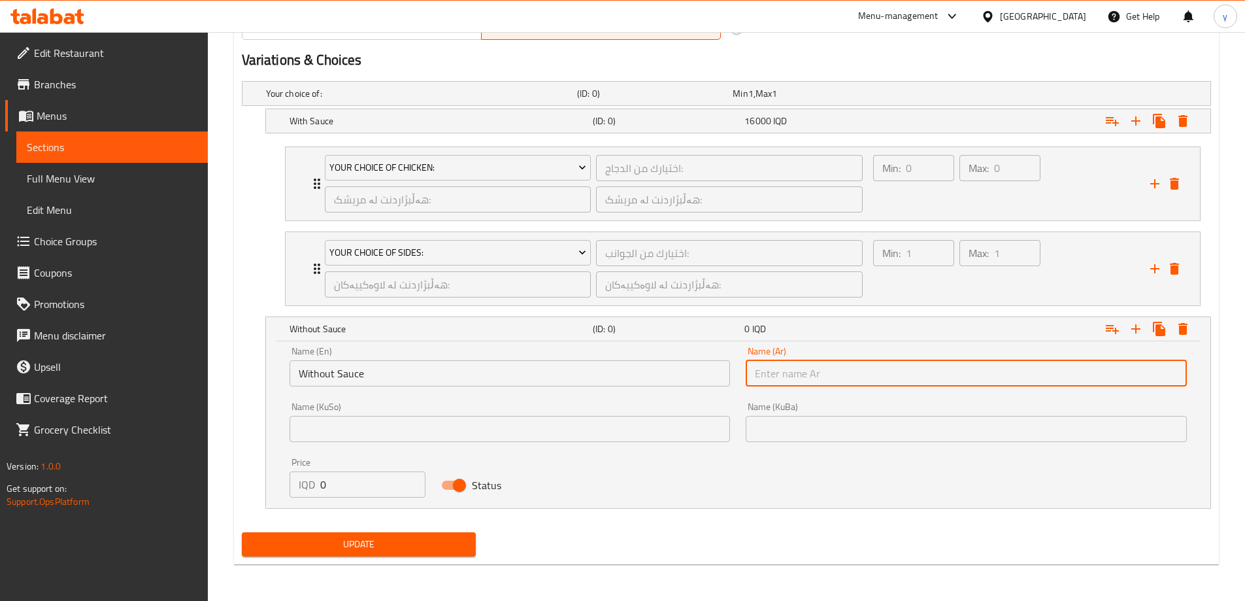
click at [840, 386] on input "text" at bounding box center [966, 373] width 441 height 26
paste input "بە بێ سۆس"
type input "بە بێ سۆس"
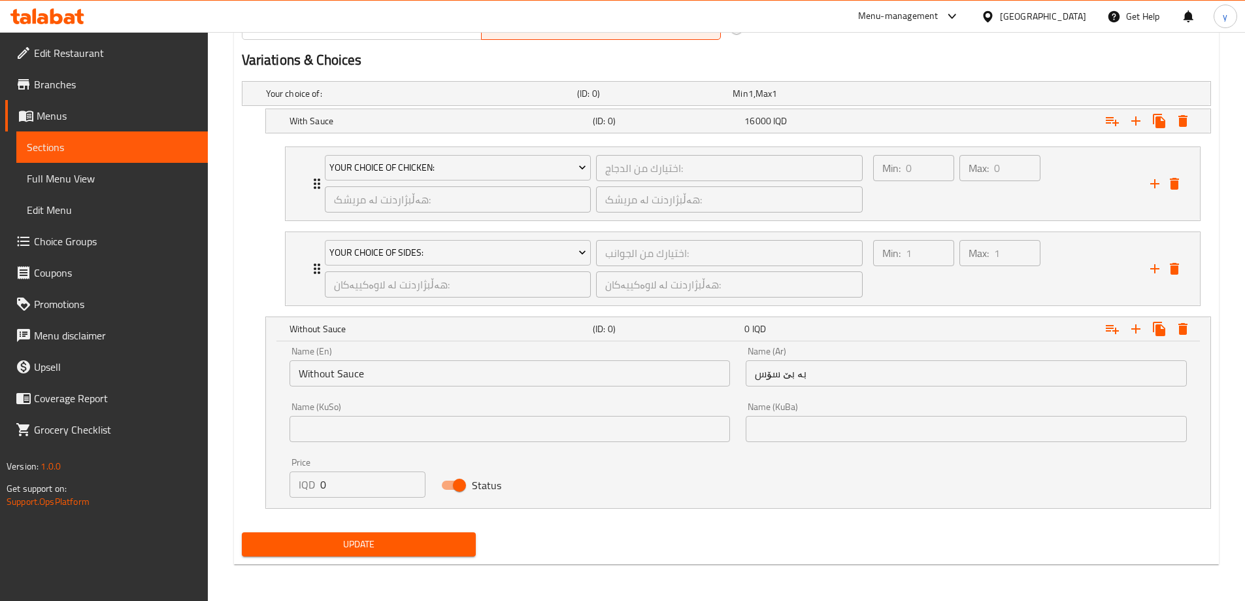
click at [679, 413] on div "Name (KuSo) Name ([PERSON_NAME])" at bounding box center [510, 422] width 441 height 40
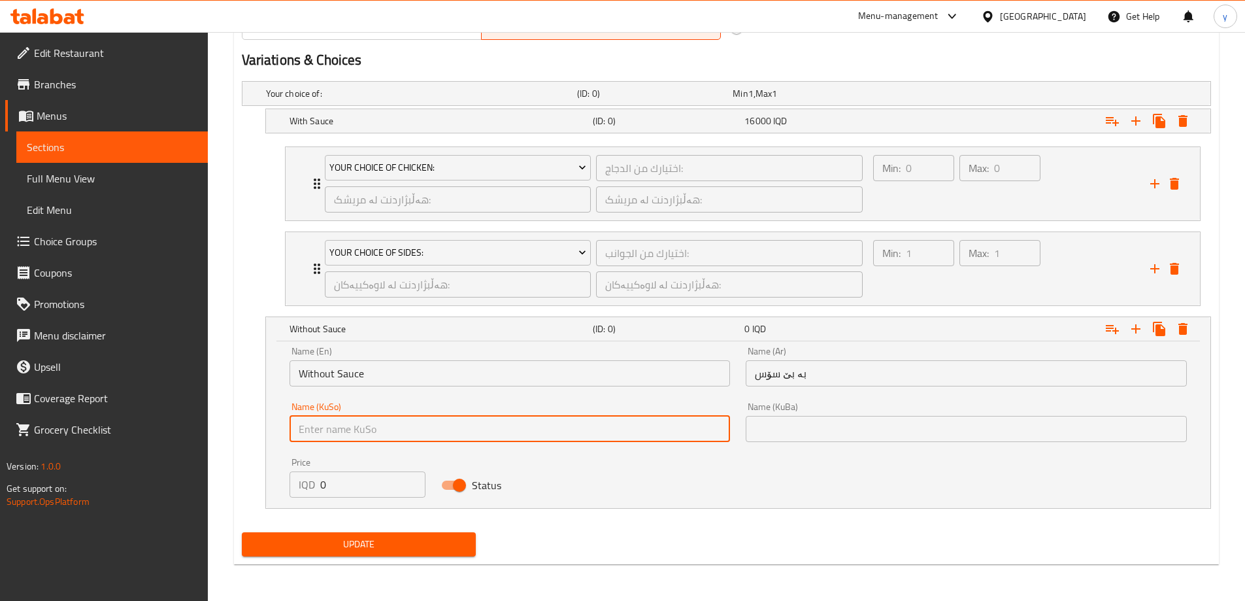
click at [679, 416] on input "text" at bounding box center [510, 429] width 441 height 26
paste input "بدون صلصة"
type input "بدون صلصة"
click at [825, 427] on input "text" at bounding box center [966, 429] width 441 height 26
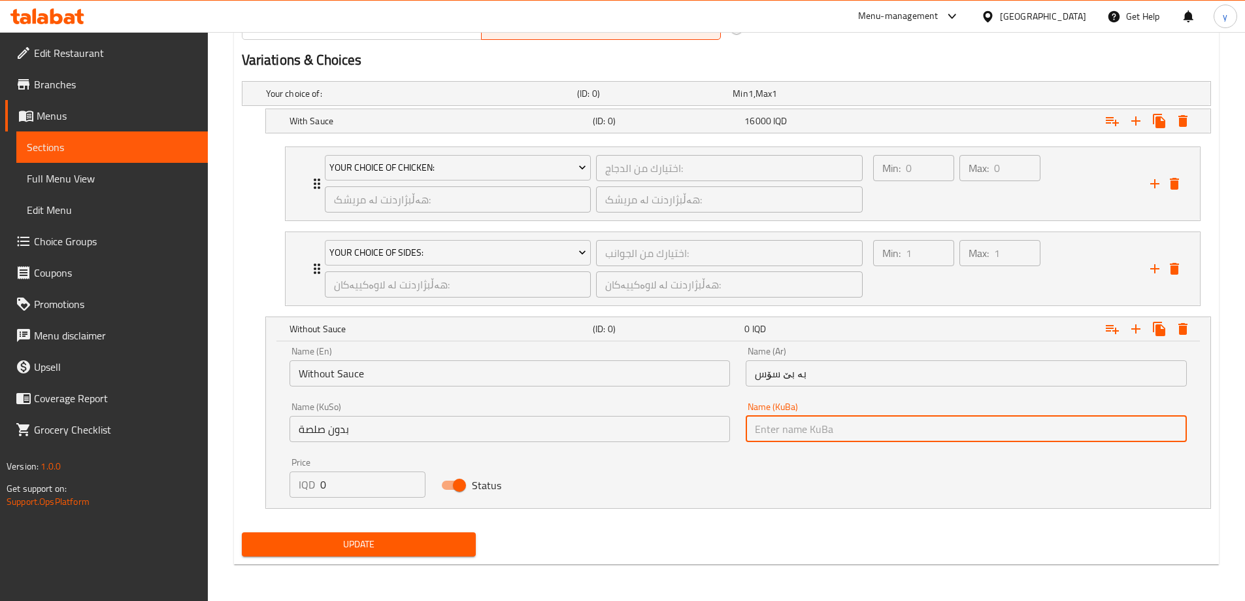
paste input "بدون صلصة"
type input "بدون صلصة"
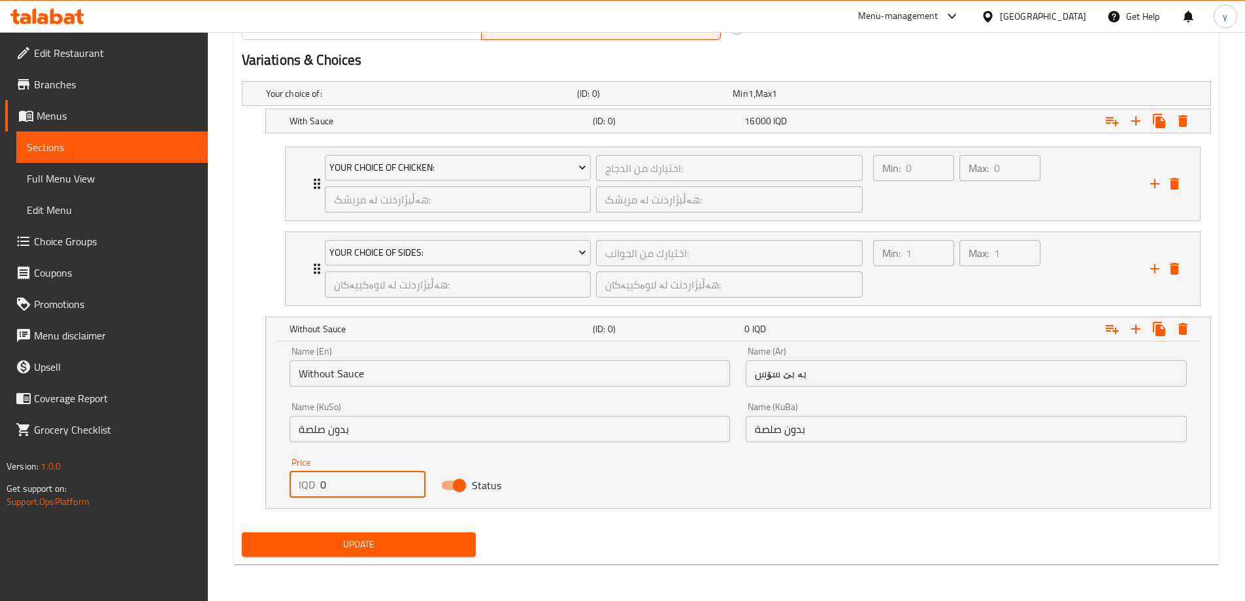
click at [369, 482] on input "0" at bounding box center [373, 484] width 106 height 26
paste input "1300"
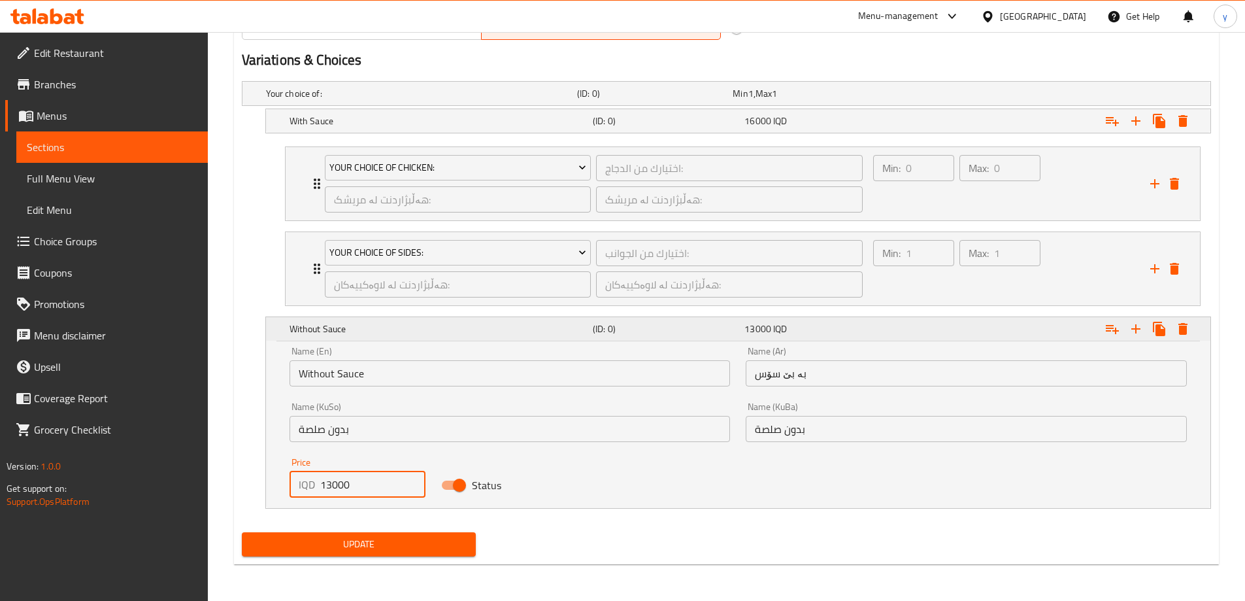
type input "13000"
click at [399, 332] on h5 "Without Sauce" at bounding box center [439, 328] width 298 height 13
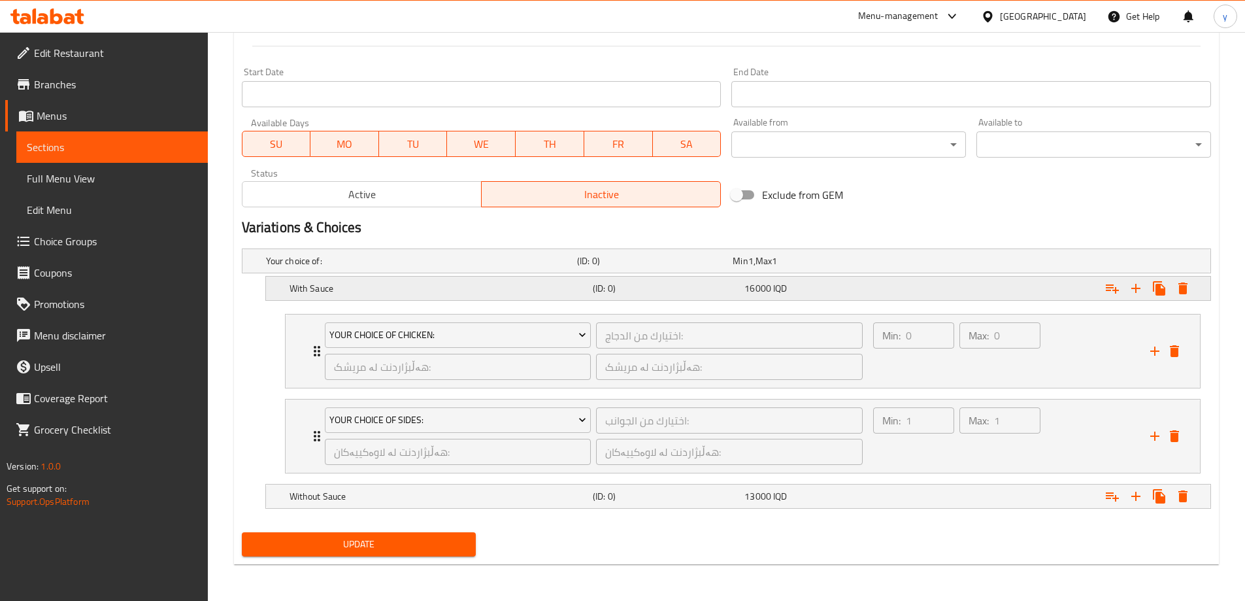
scroll to position [672, 0]
click at [394, 297] on div "With Sauce" at bounding box center [438, 288] width 303 height 18
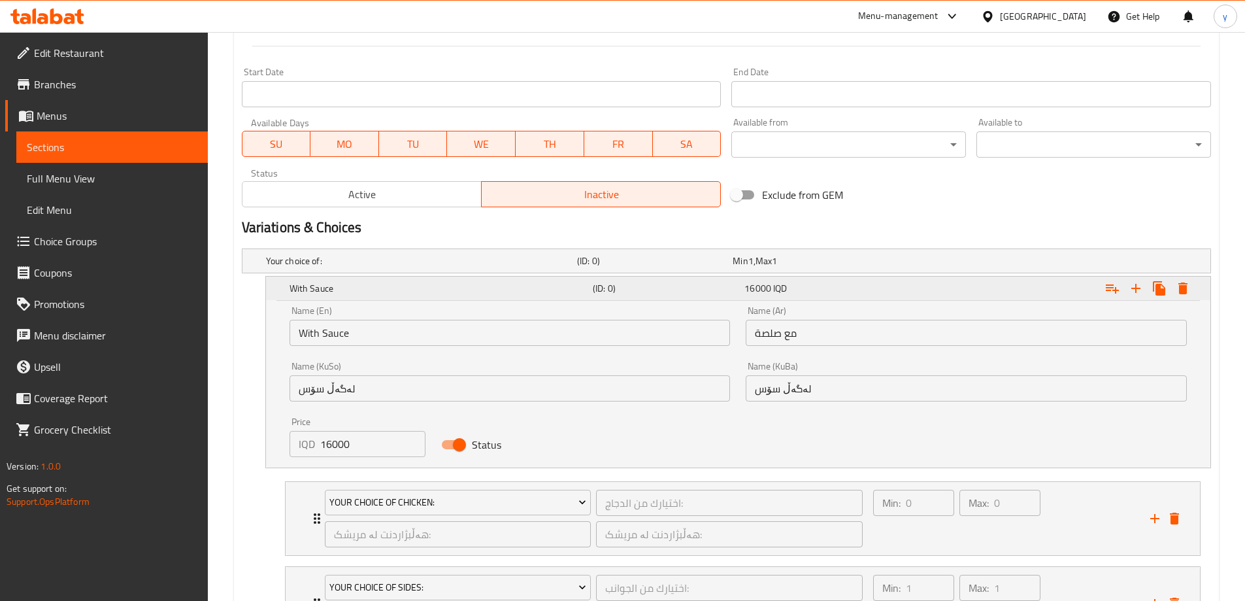
click at [401, 288] on h5 "With Sauce" at bounding box center [439, 288] width 298 height 13
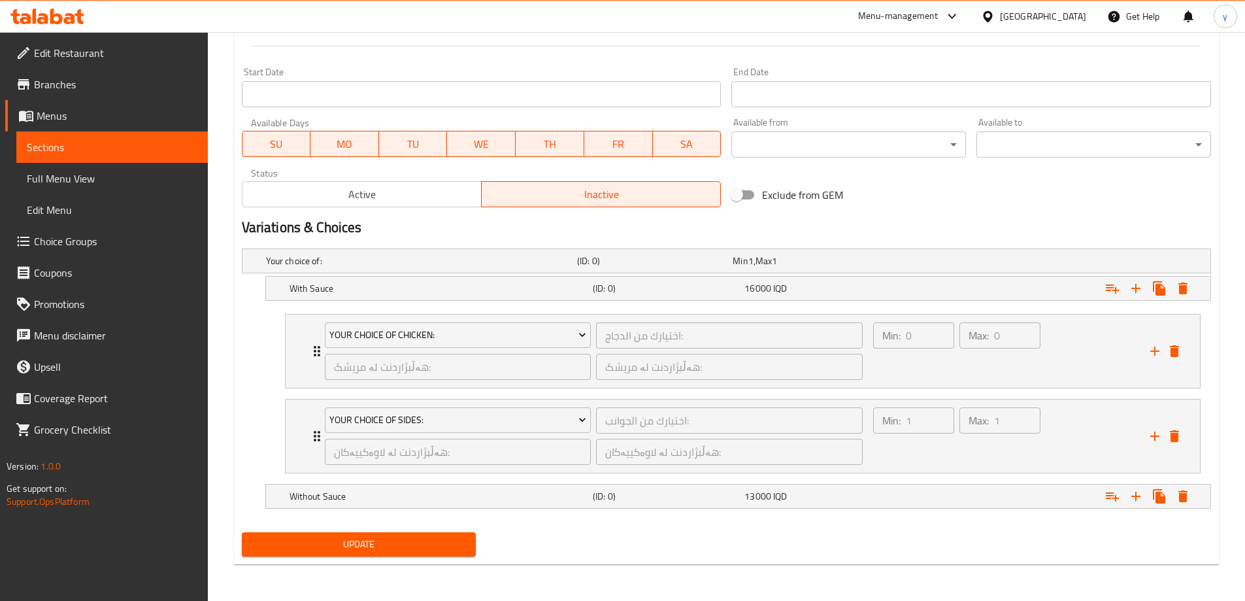
click at [399, 548] on span "Update" at bounding box center [359, 544] width 214 height 16
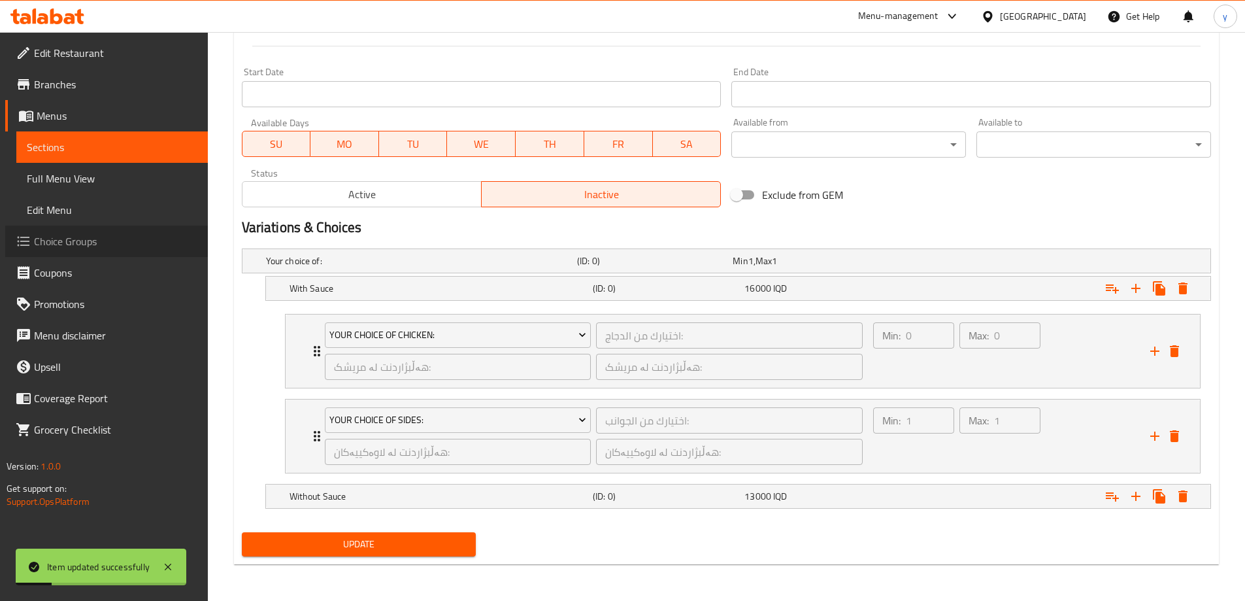
click at [144, 238] on span "Choice Groups" at bounding box center [115, 241] width 163 height 16
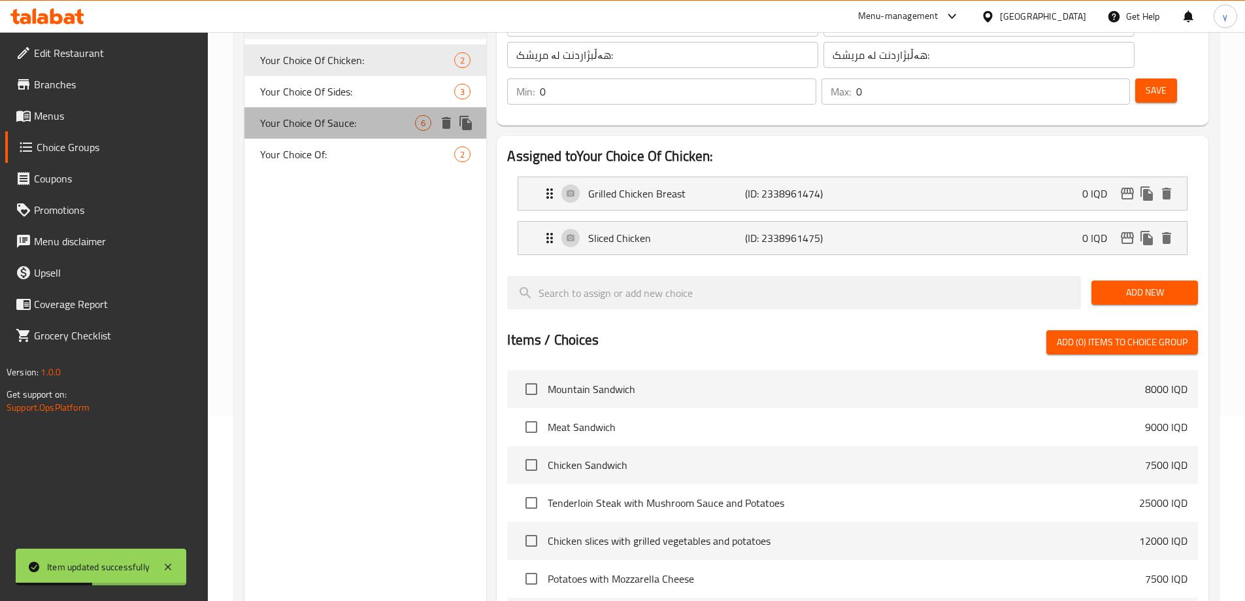
click at [400, 117] on span "Your Choice Of Sauce:" at bounding box center [338, 123] width 156 height 16
type input "Your Choice Of Sauce:"
type input "إختيارك من الصوص:"
type input "هەڵبژاردنت لە سۆس:"
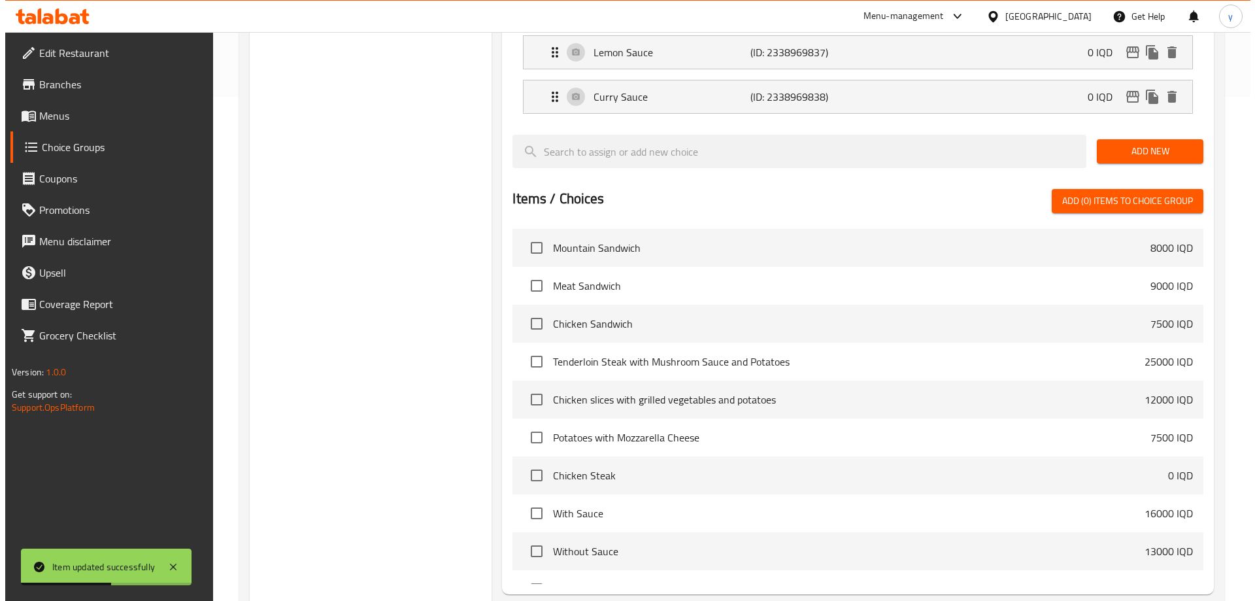
scroll to position [594, 0]
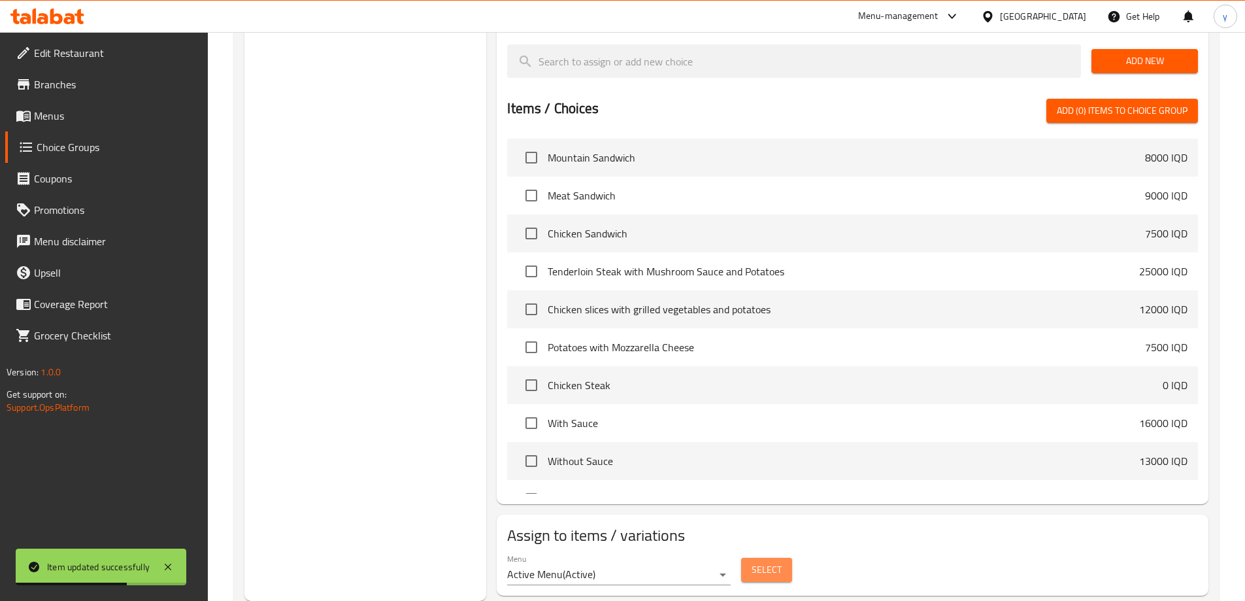
click at [786, 557] on button "Select" at bounding box center [766, 569] width 51 height 24
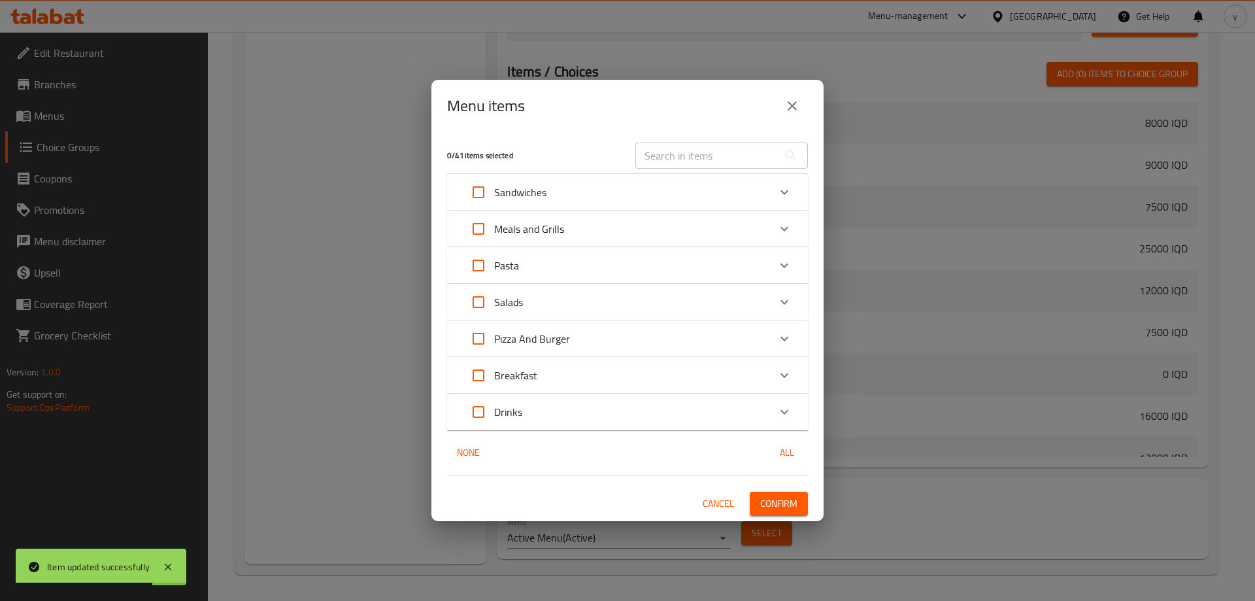
click at [608, 225] on div "Meals and Grills" at bounding box center [616, 228] width 306 height 31
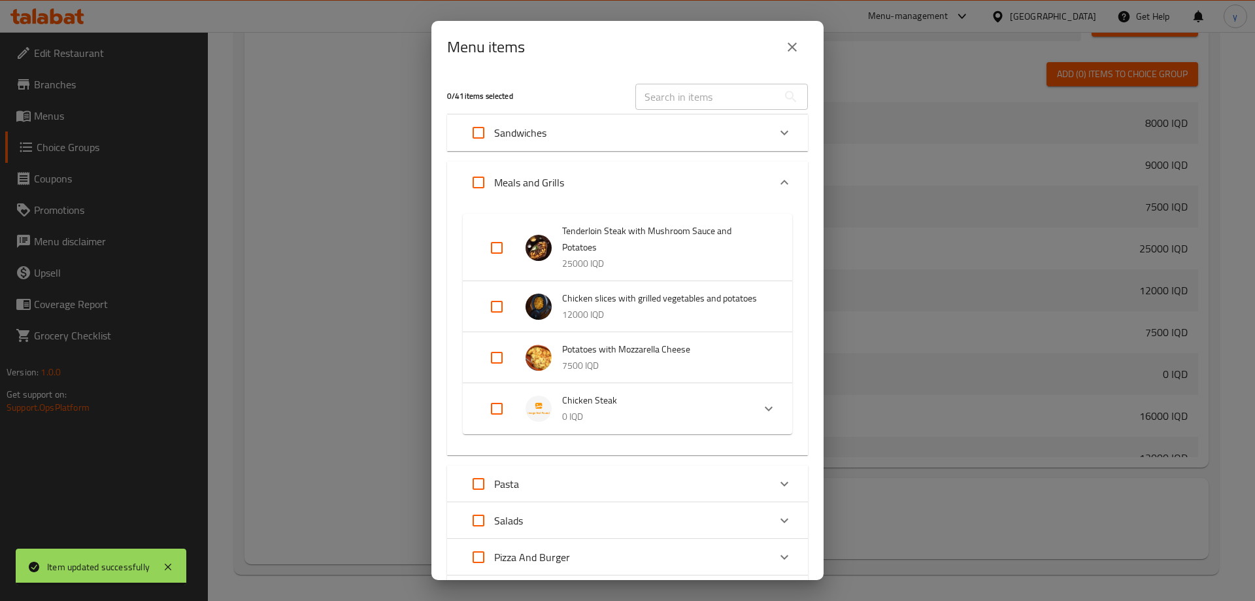
click at [753, 403] on div "Expand" at bounding box center [768, 408] width 31 height 31
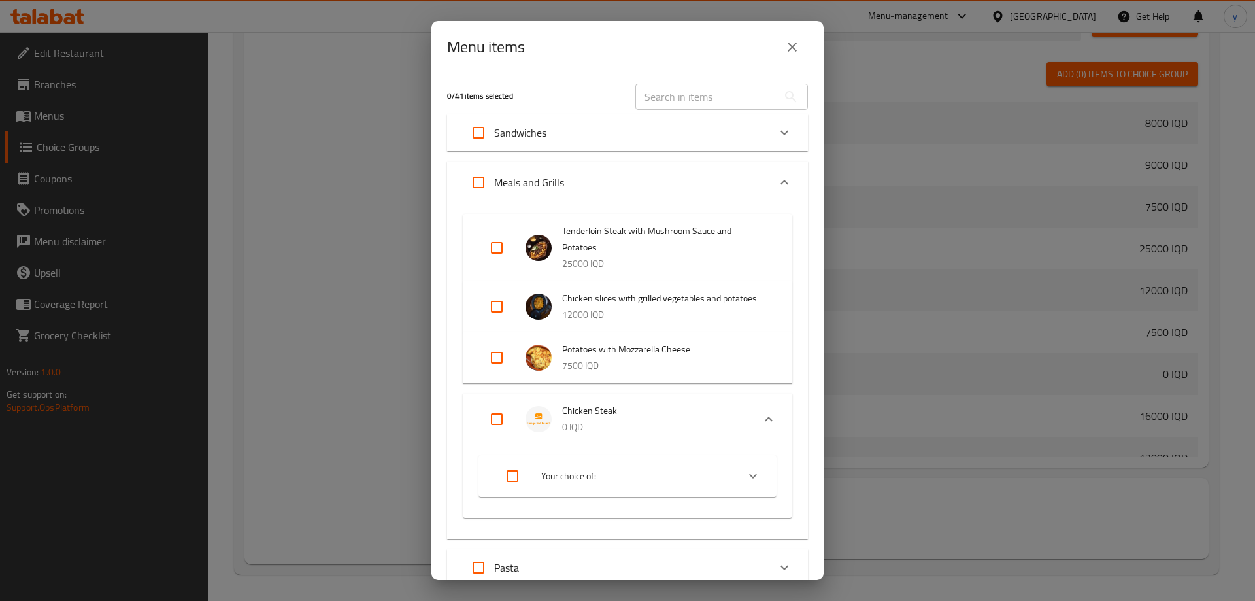
click at [761, 472] on div "Your choice of:" at bounding box center [627, 476] width 298 height 42
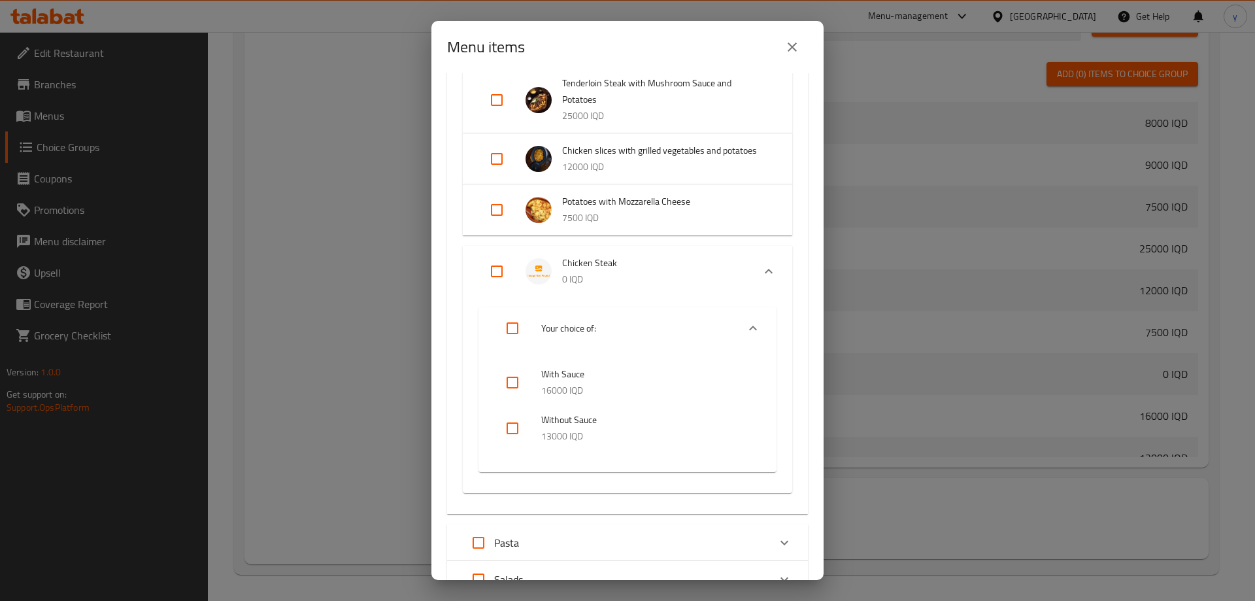
scroll to position [261, 0]
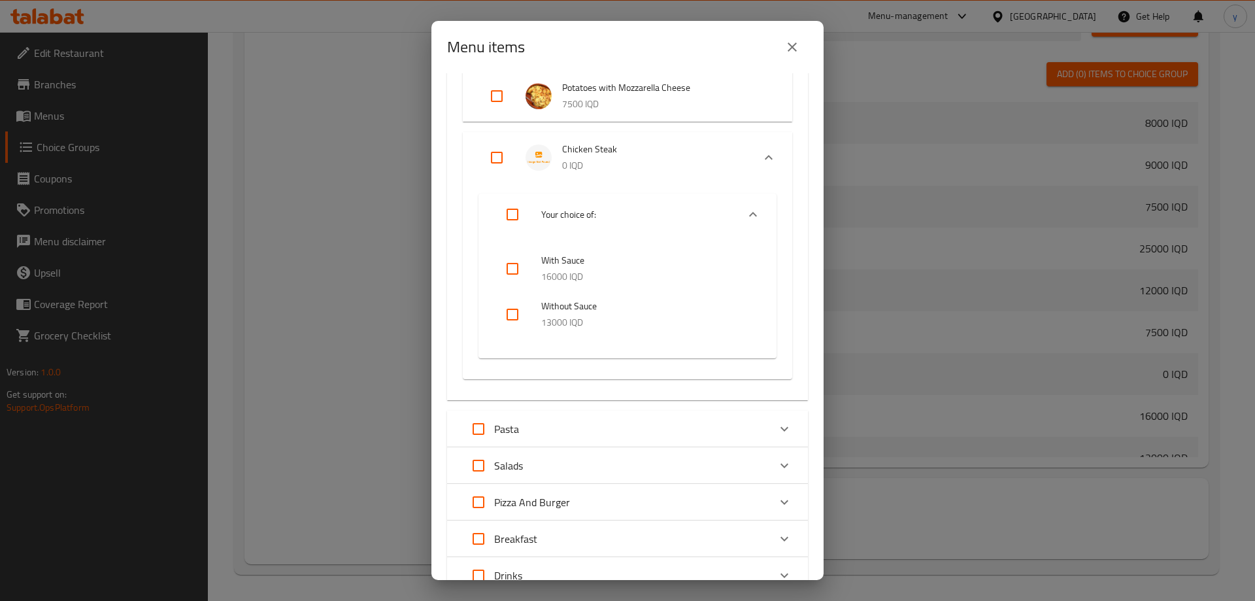
click at [516, 260] on input "checkbox" at bounding box center [512, 268] width 31 height 31
checkbox input "true"
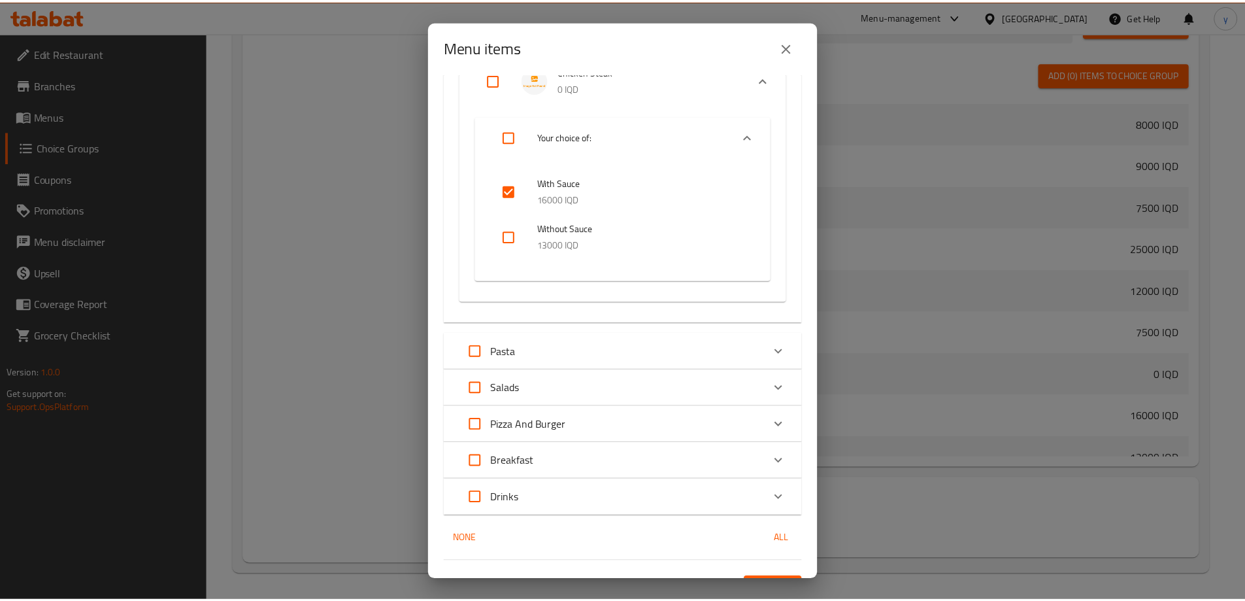
scroll to position [366, 0]
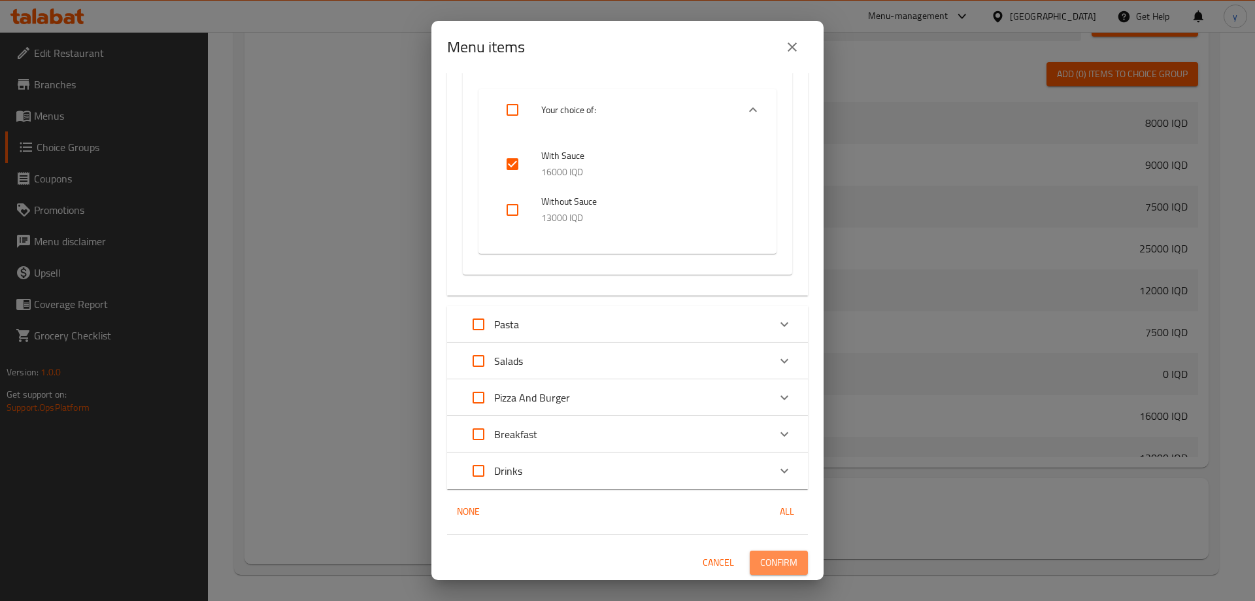
click at [795, 574] on button "Confirm" at bounding box center [779, 562] width 58 height 24
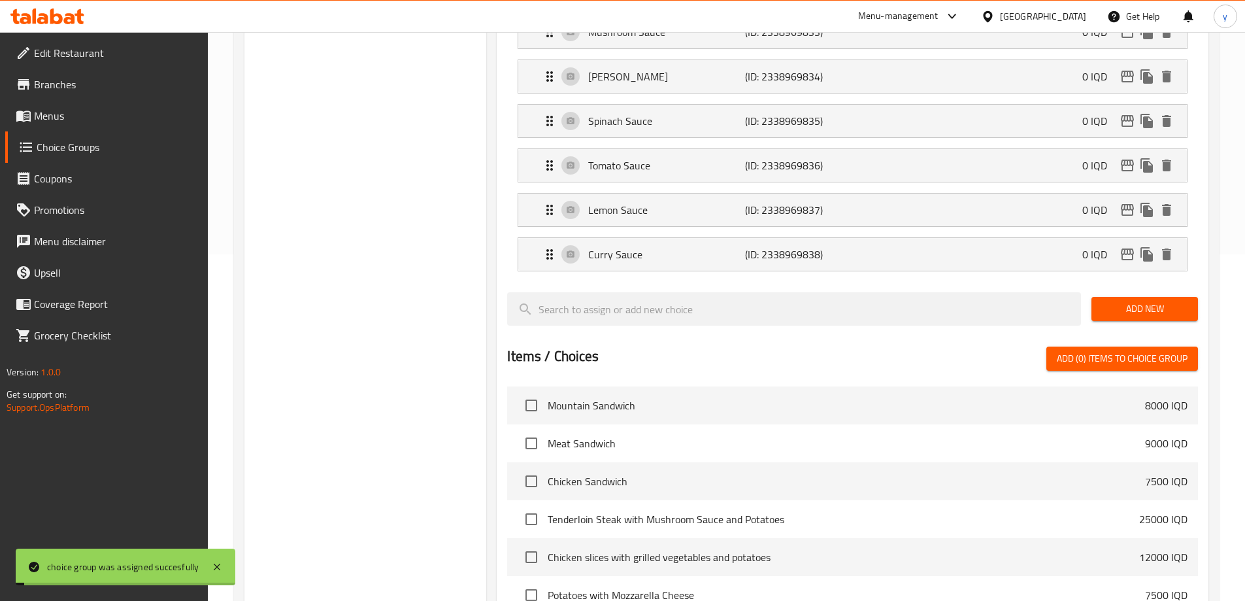
scroll to position [202, 0]
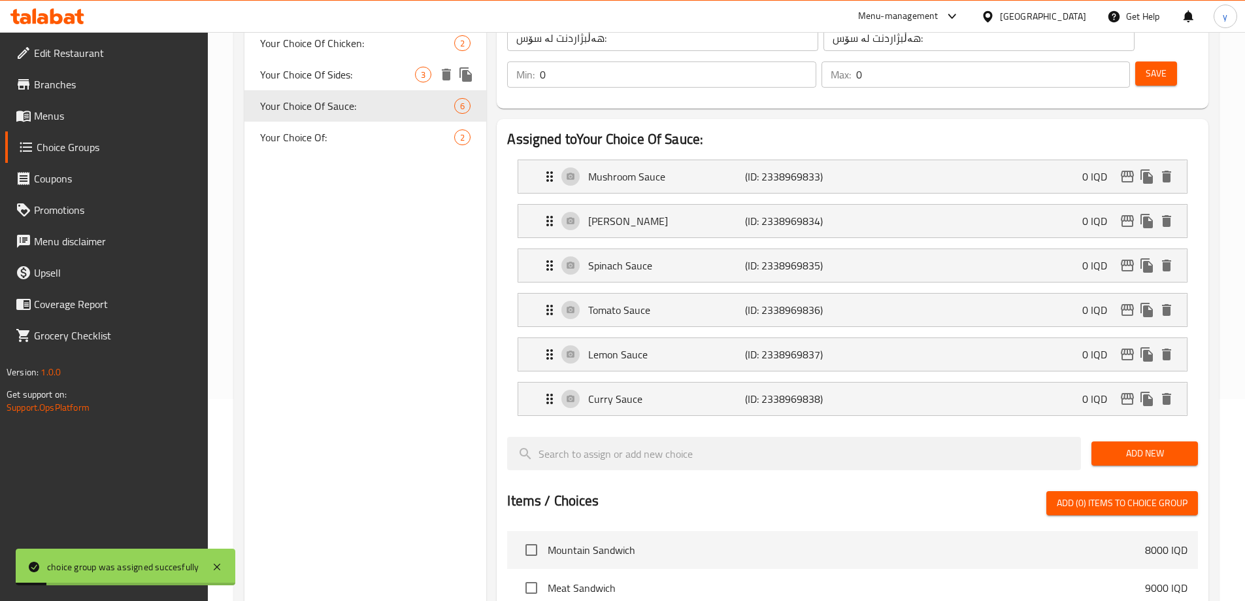
click at [355, 85] on div "Your Choice Of Sides: 3" at bounding box center [365, 74] width 242 height 31
type input "Your Choice Of Sides:"
type input "اختيارك من الجوانب:"
type input "هەڵبژاردنت لە لاوەکییەکان:"
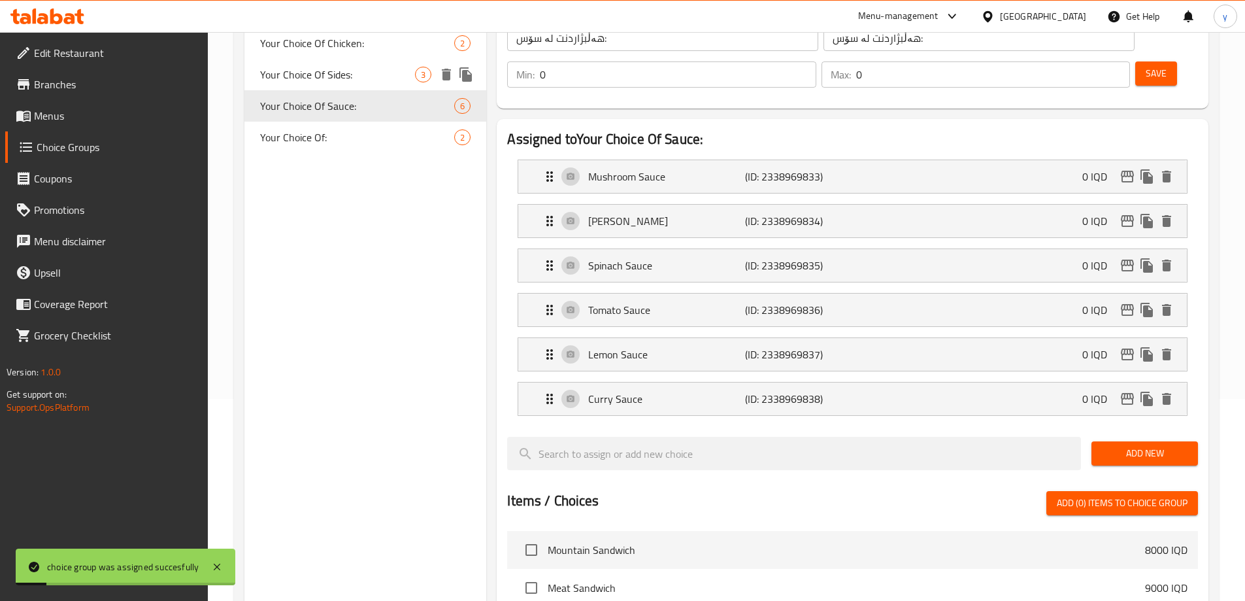
type input "1"
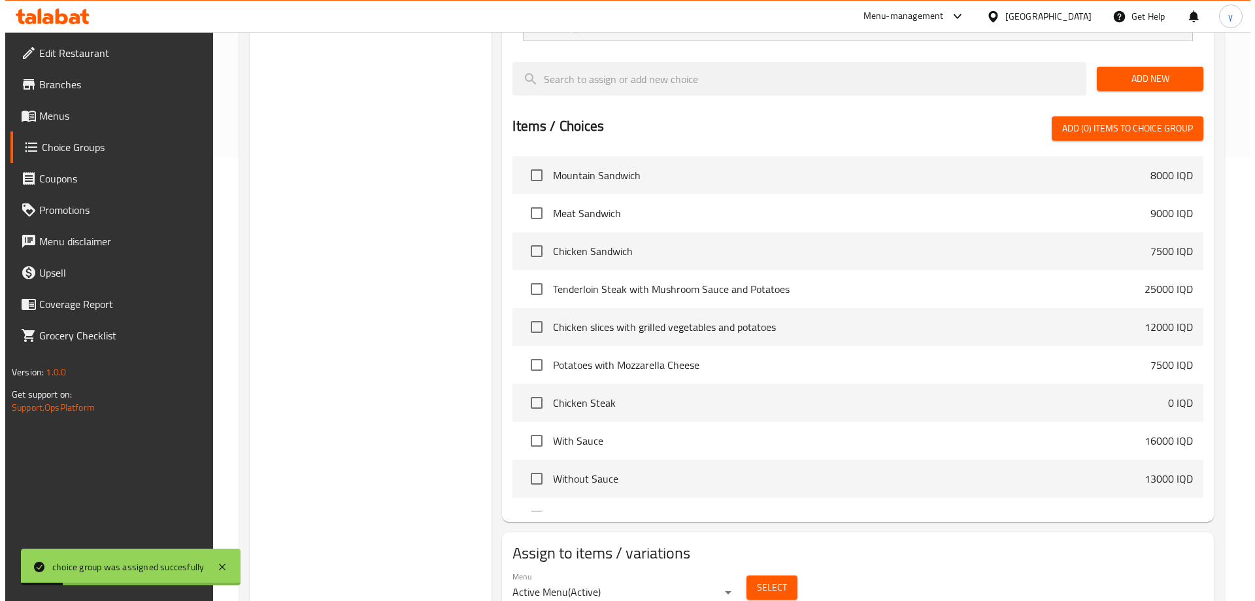
scroll to position [461, 0]
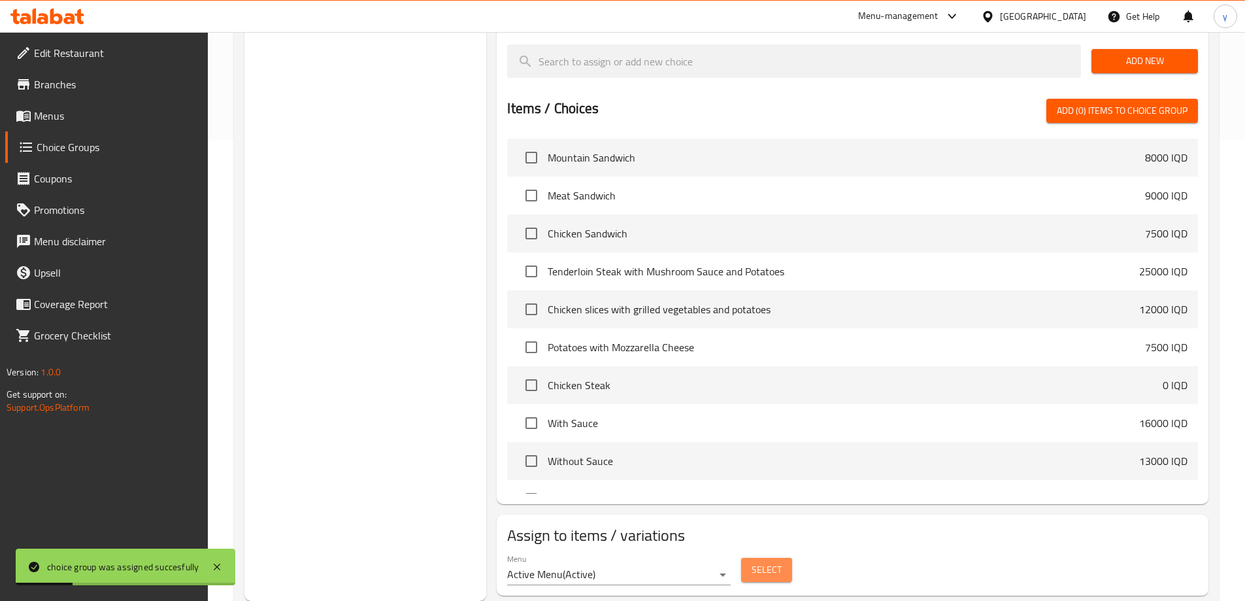
click at [753, 561] on span "Select" at bounding box center [767, 569] width 30 height 16
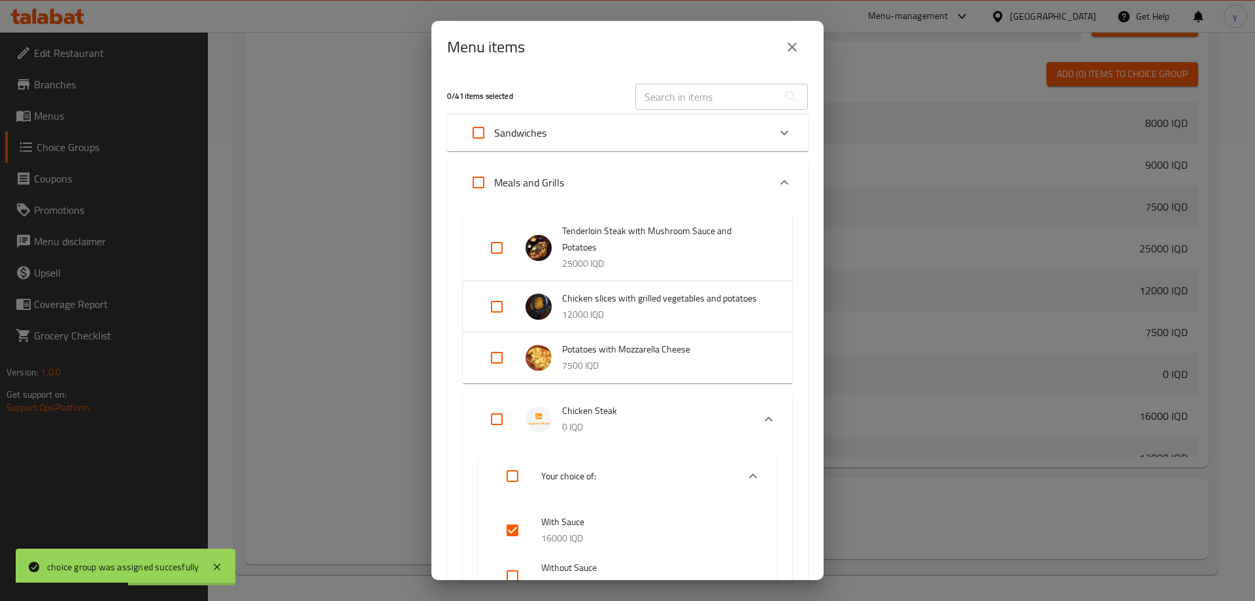
scroll to position [261, 0]
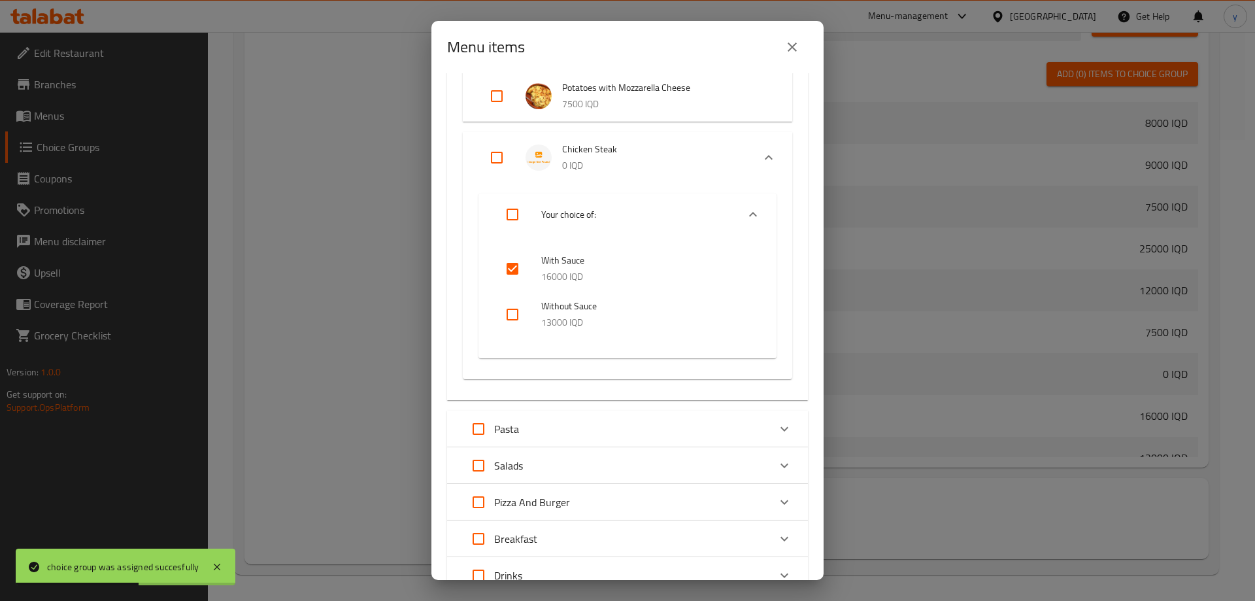
click at [529, 325] on div at bounding box center [523, 314] width 37 height 31
click at [520, 318] on input "checkbox" at bounding box center [512, 314] width 31 height 31
checkbox input "true"
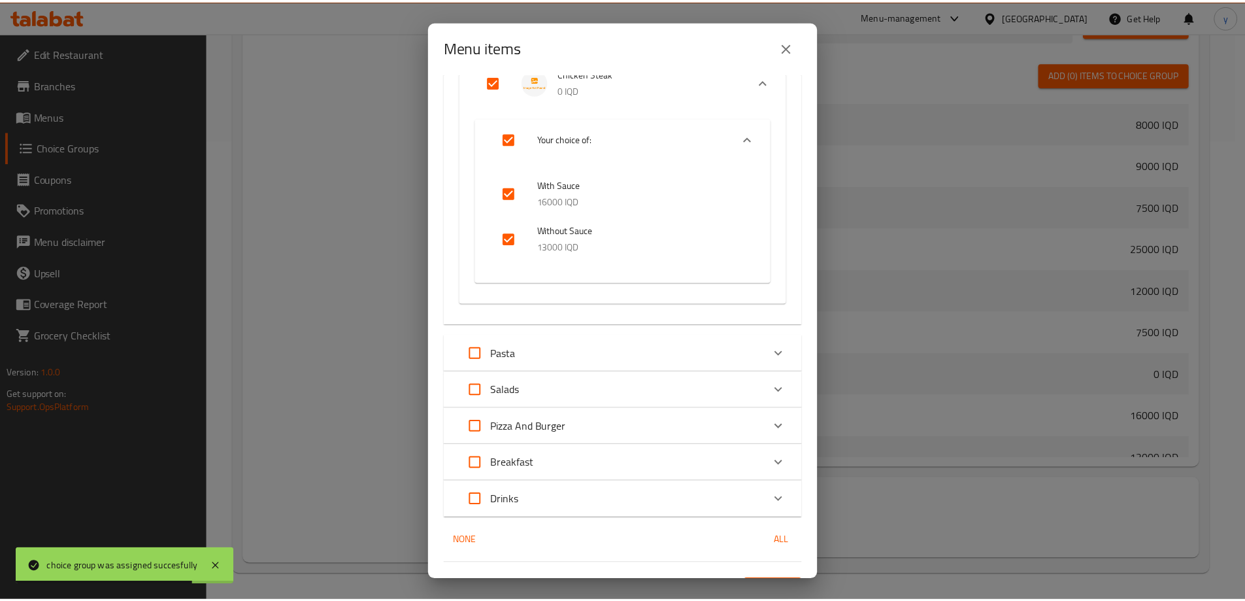
scroll to position [366, 0]
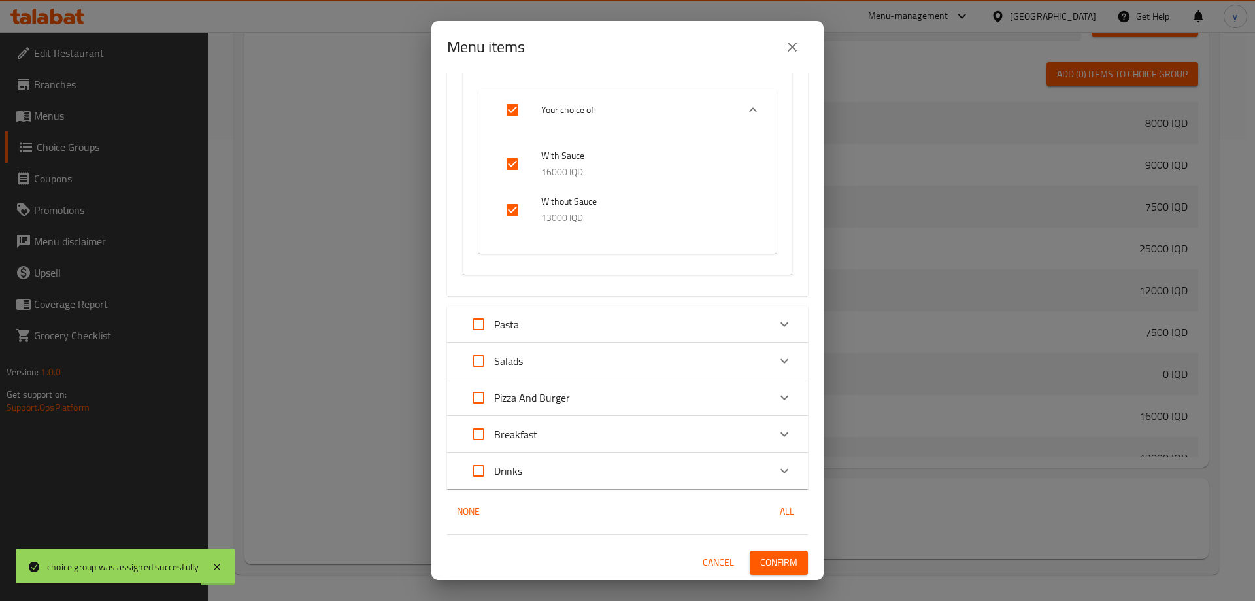
click at [760, 559] on span "Confirm" at bounding box center [778, 562] width 37 height 16
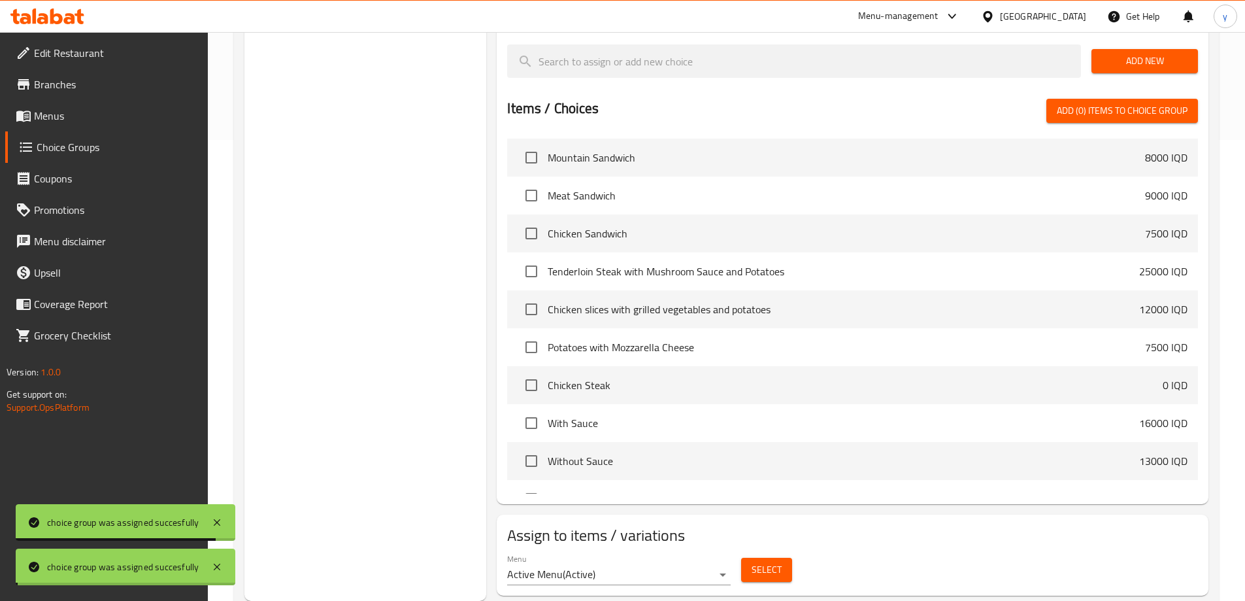
scroll to position [0, 0]
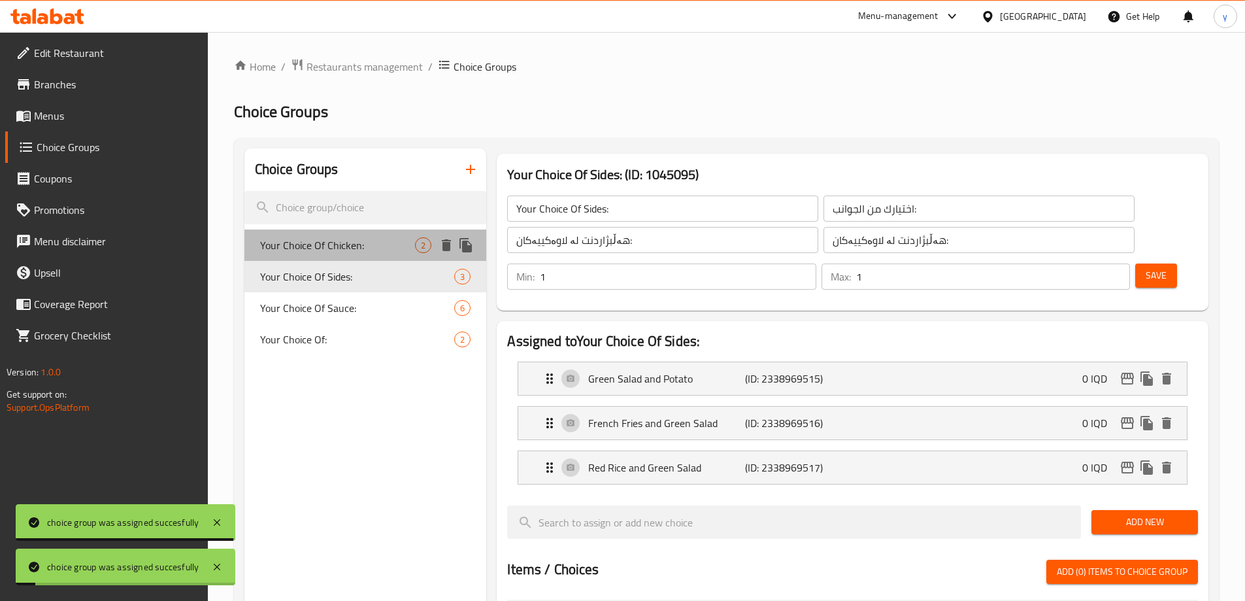
click at [357, 257] on div "Your Choice Of Chicken: 2" at bounding box center [365, 244] width 242 height 31
type input "Your Choice Of Chicken:"
type input "اختيارك من الدجاج:"
type input "هەڵبژاردنت لە مریشک:"
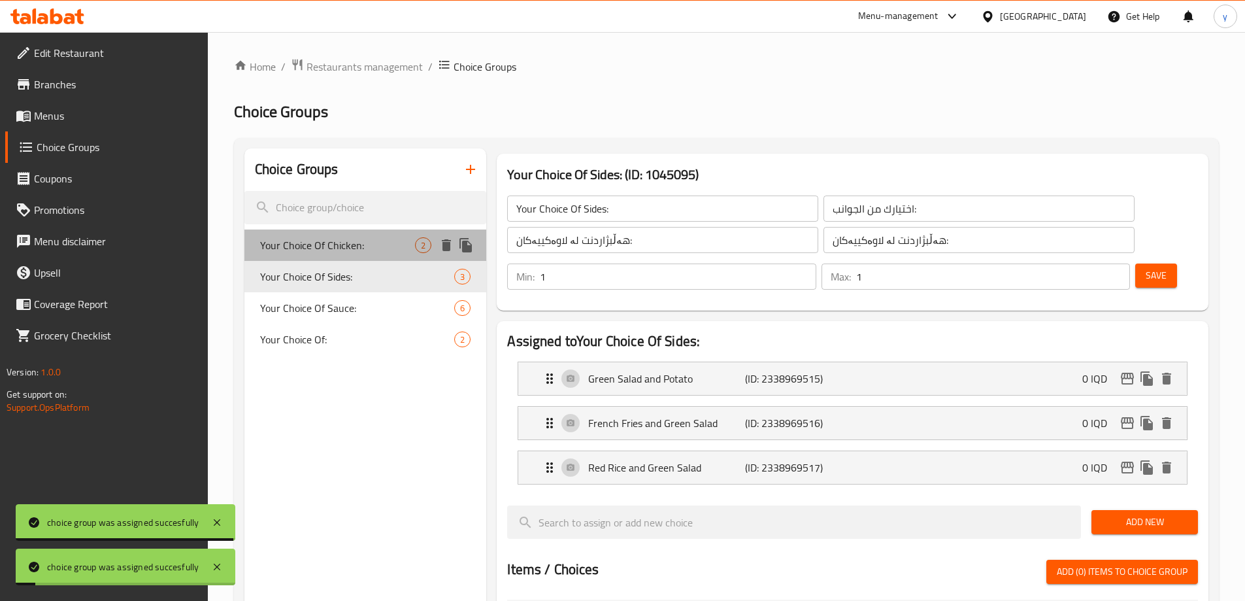
type input "0"
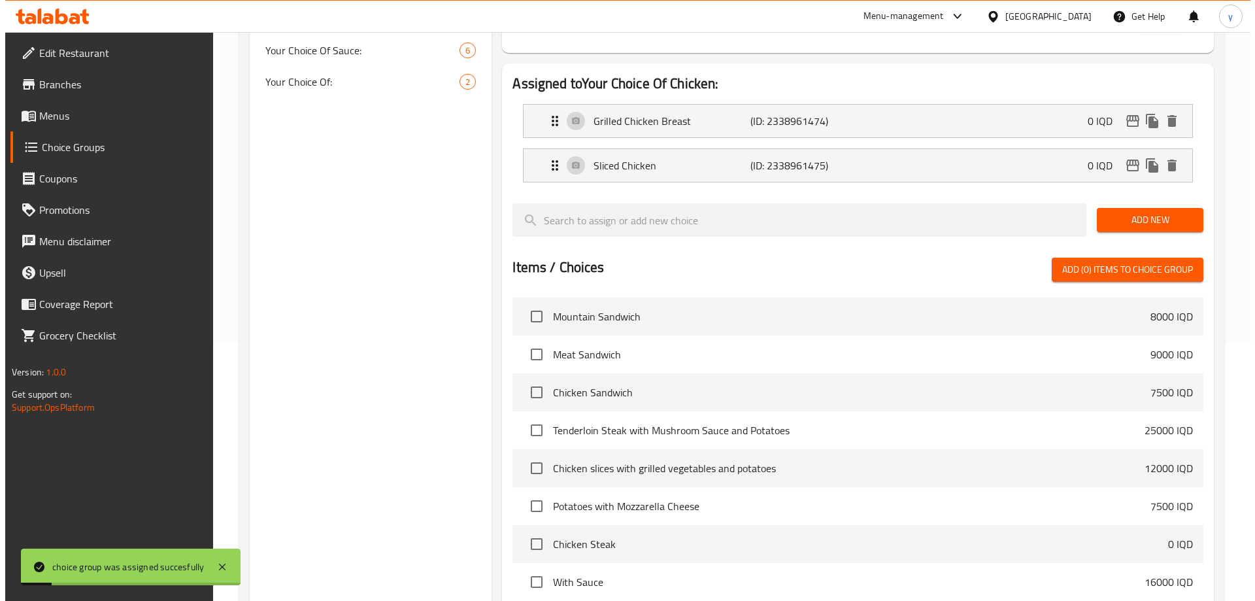
scroll to position [416, 0]
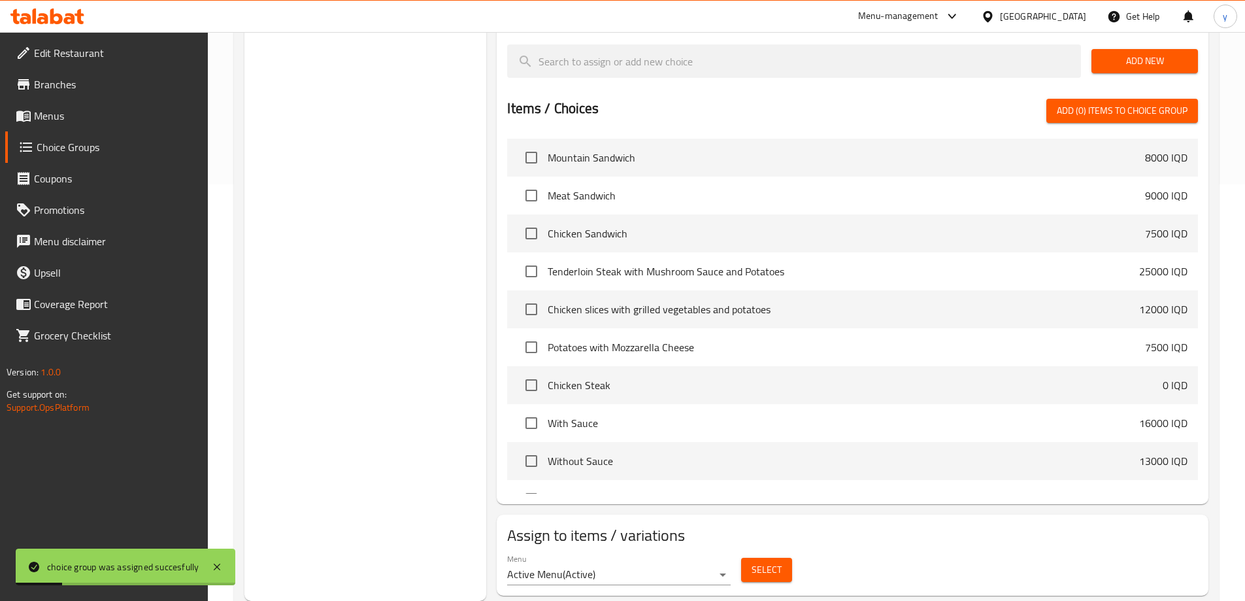
click at [785, 557] on button "Select" at bounding box center [766, 569] width 51 height 24
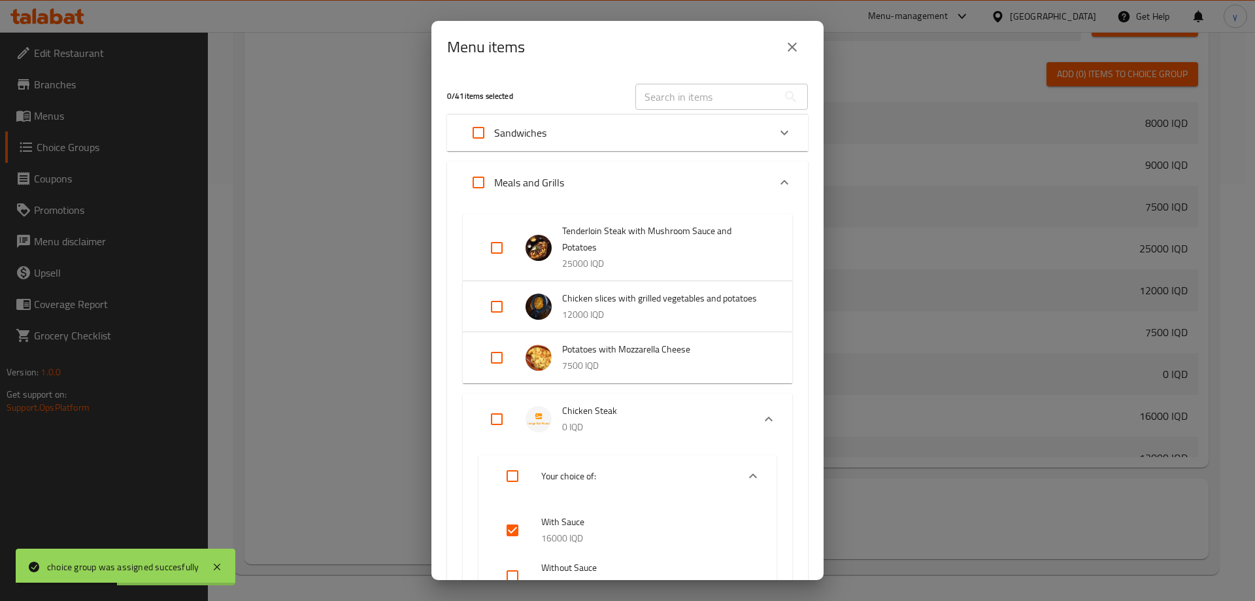
click at [499, 423] on input "Expand" at bounding box center [496, 418] width 31 height 31
checkbox input "true"
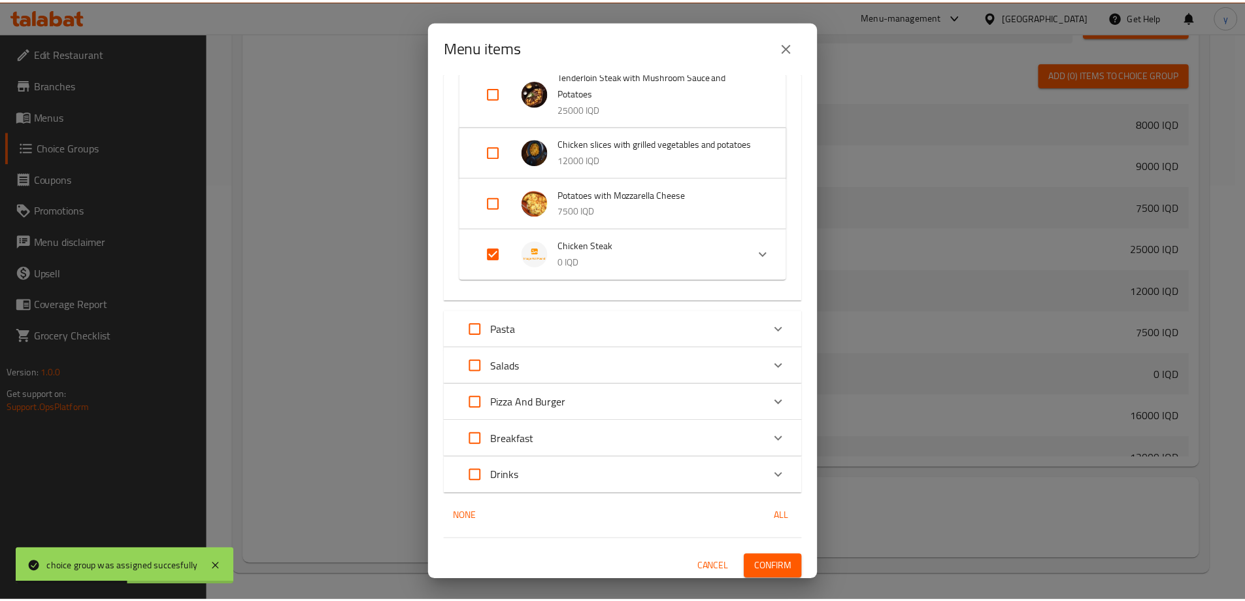
scroll to position [159, 0]
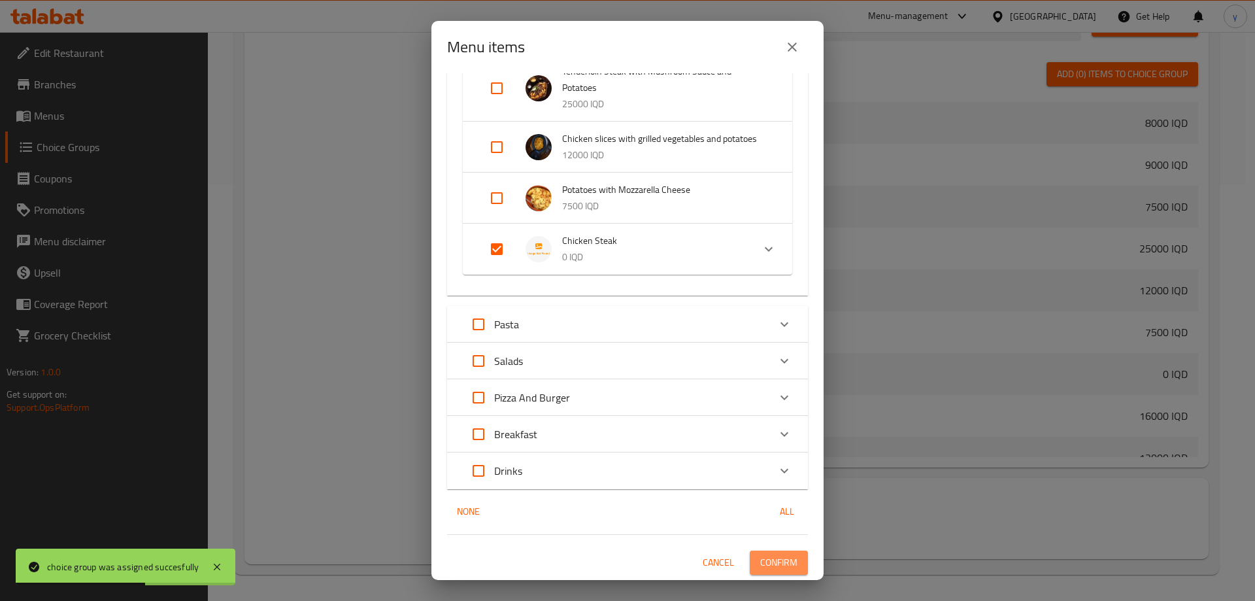
click at [784, 570] on span "Confirm" at bounding box center [778, 562] width 37 height 16
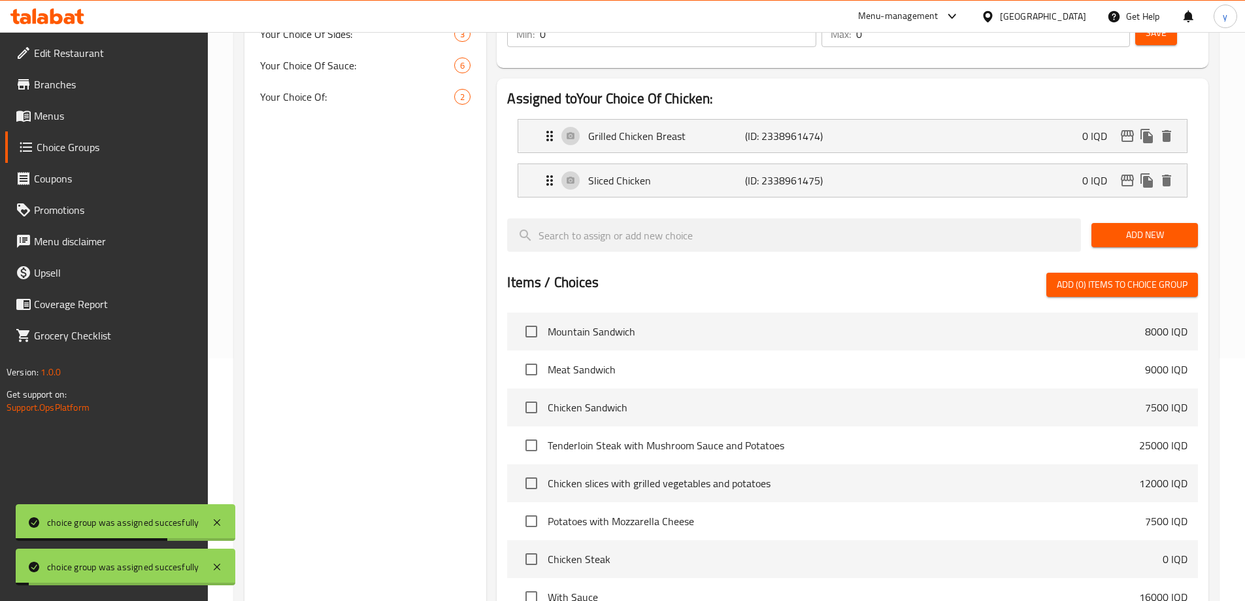
scroll to position [24, 0]
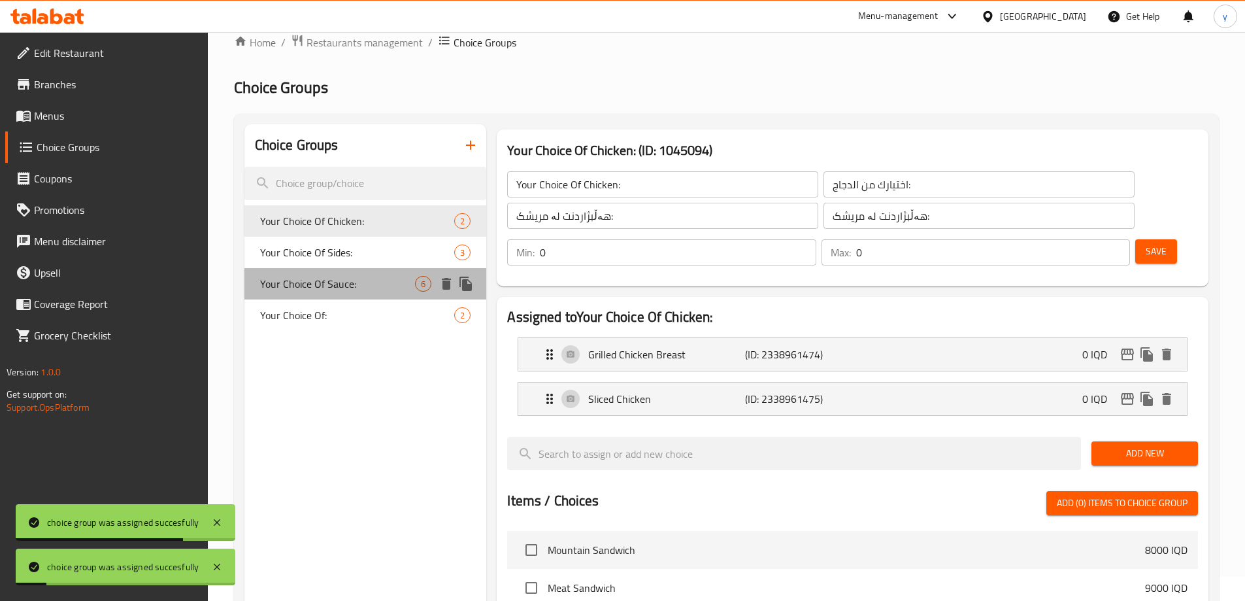
click at [347, 280] on span "Your Choice Of Sauce:" at bounding box center [338, 284] width 156 height 16
type input "Your Choice Of Sauce:"
type input "إختيارك من الصوص:"
type input "هەڵبژاردنت لە سۆس:"
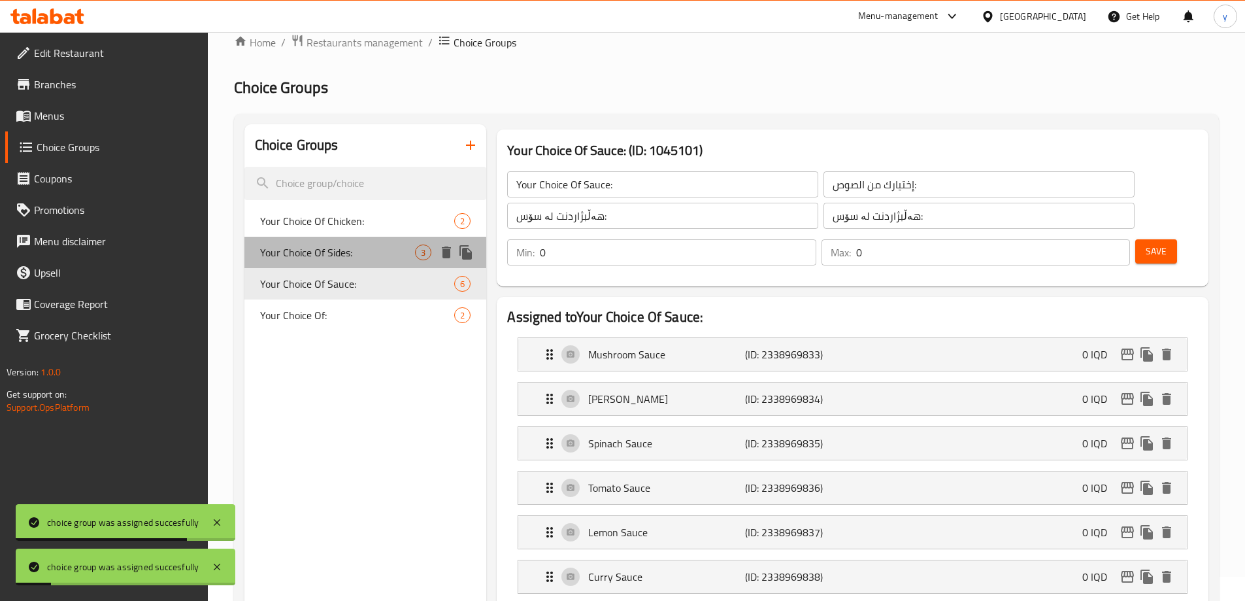
click at [358, 252] on span "Your Choice Of Sides:" at bounding box center [338, 252] width 156 height 16
type input "Your Choice Of Sides:"
type input "اختيارك من الجوانب:"
type input "هەڵبژاردنت لە لاوەکییەکان:"
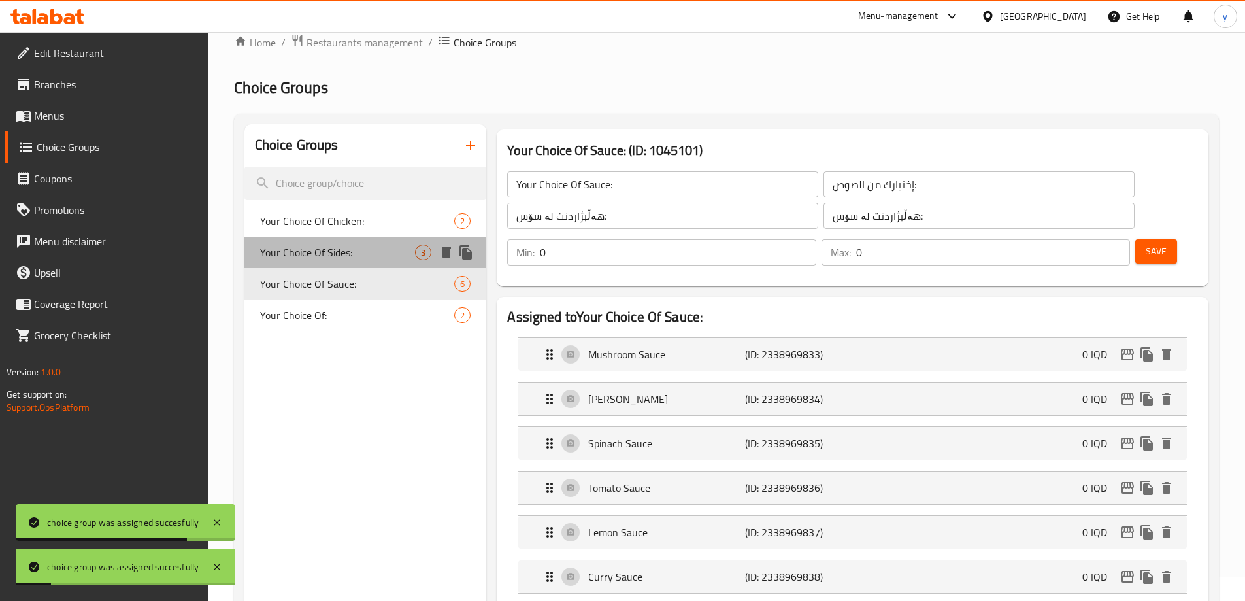
type input "1"
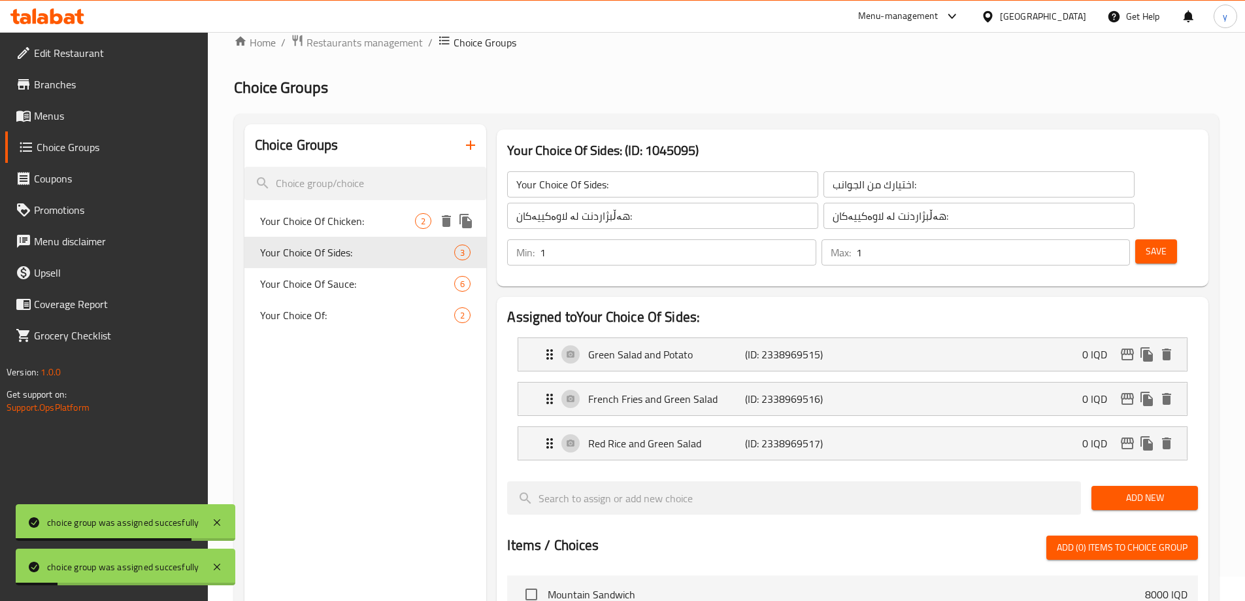
click at [369, 220] on span "Your Choice Of Chicken:" at bounding box center [338, 221] width 156 height 16
type input "Your Choice Of Chicken:"
type input "اختيارك من الدجاج:"
type input "هەڵبژاردنت لە مریشک:"
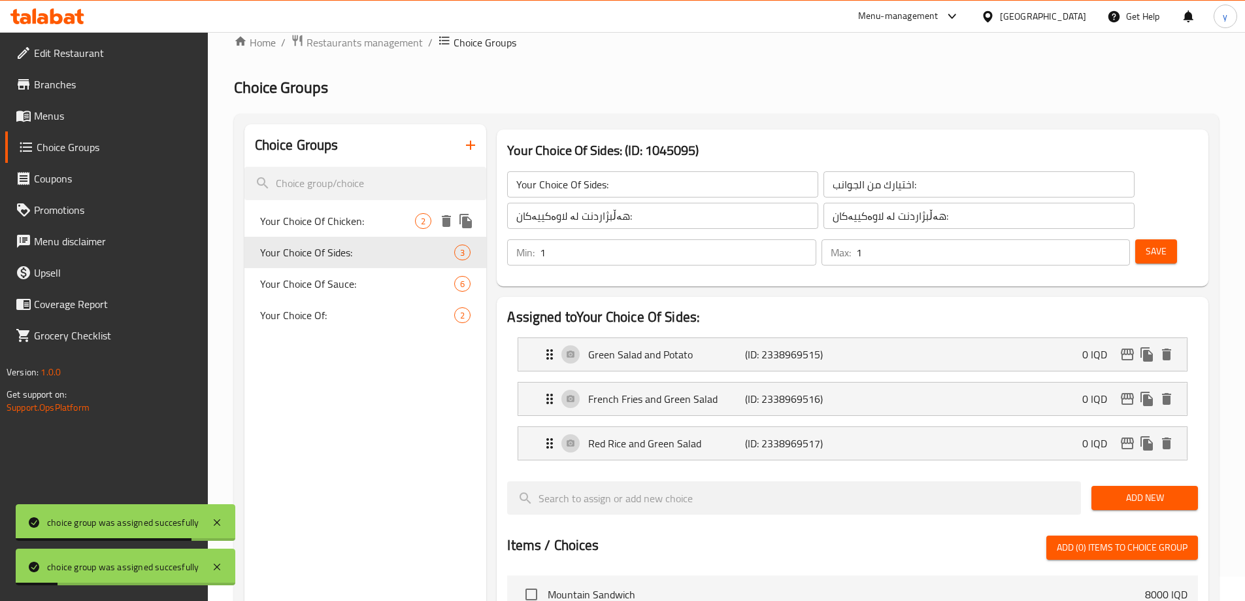
type input "0"
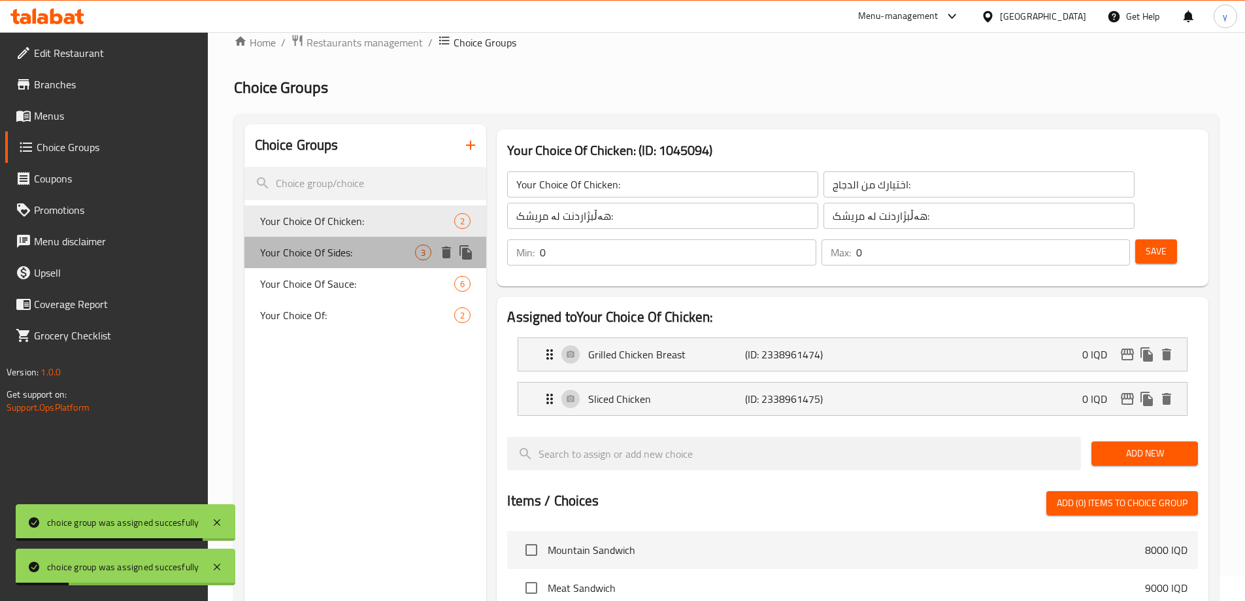
click at [363, 245] on span "Your Choice Of Sides:" at bounding box center [338, 252] width 156 height 16
type input "Your Choice Of Sides:"
type input "اختيارك من الجوانب:"
type input "هەڵبژاردنت لە لاوەکییەکان:"
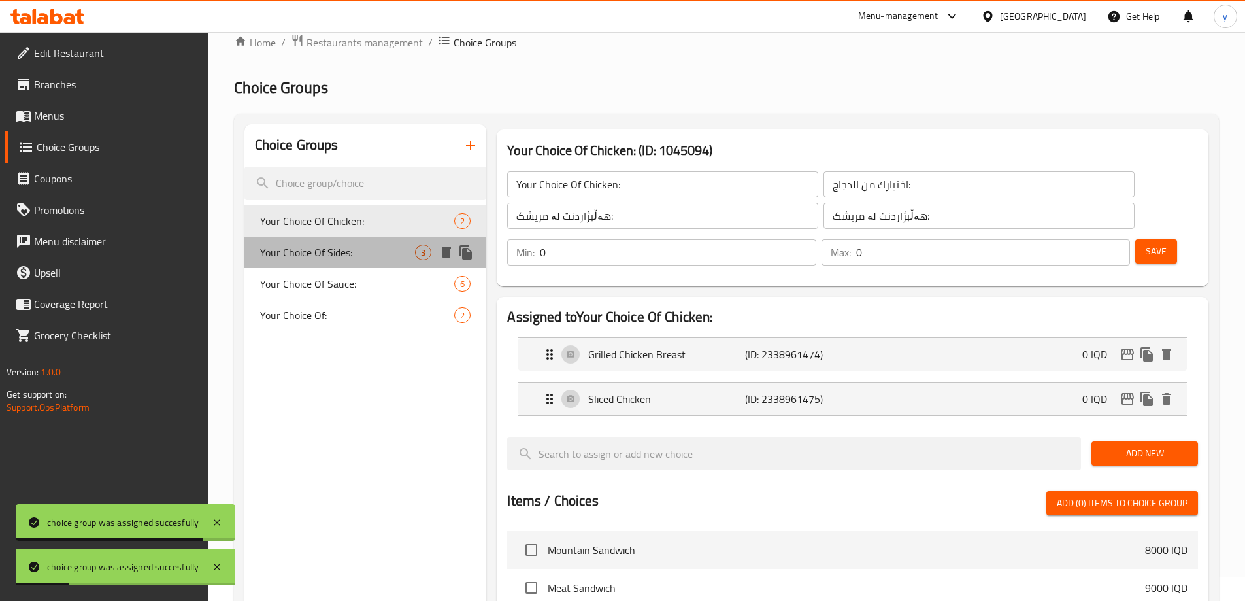
type input "1"
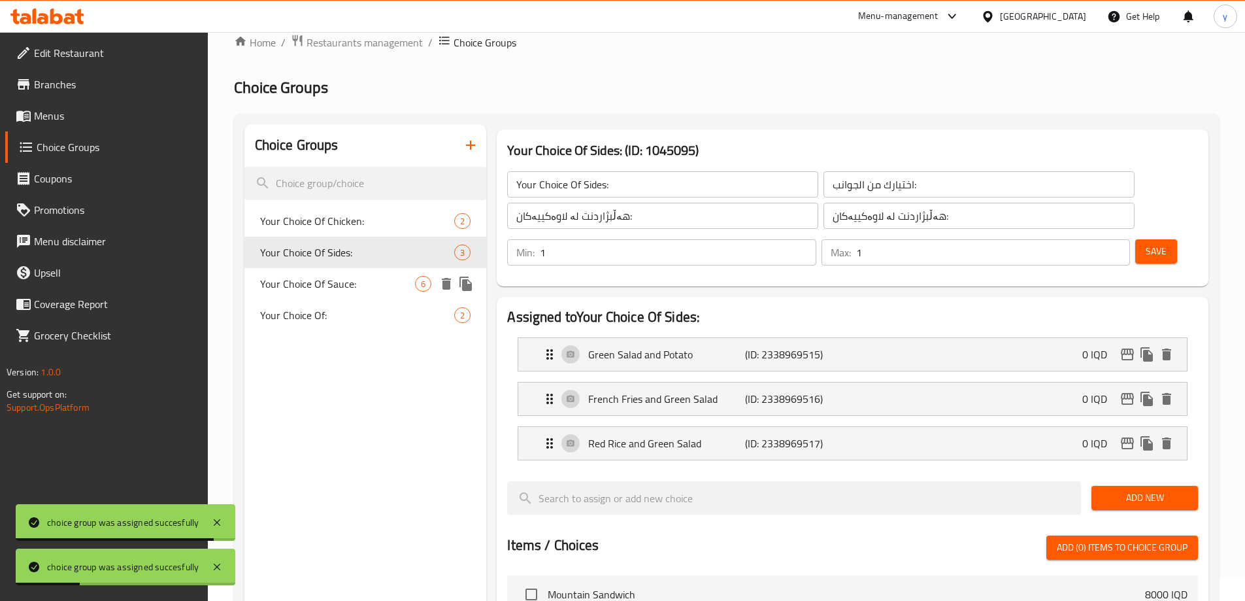
click at [359, 274] on div "Your Choice Of Sauce: 6" at bounding box center [365, 283] width 242 height 31
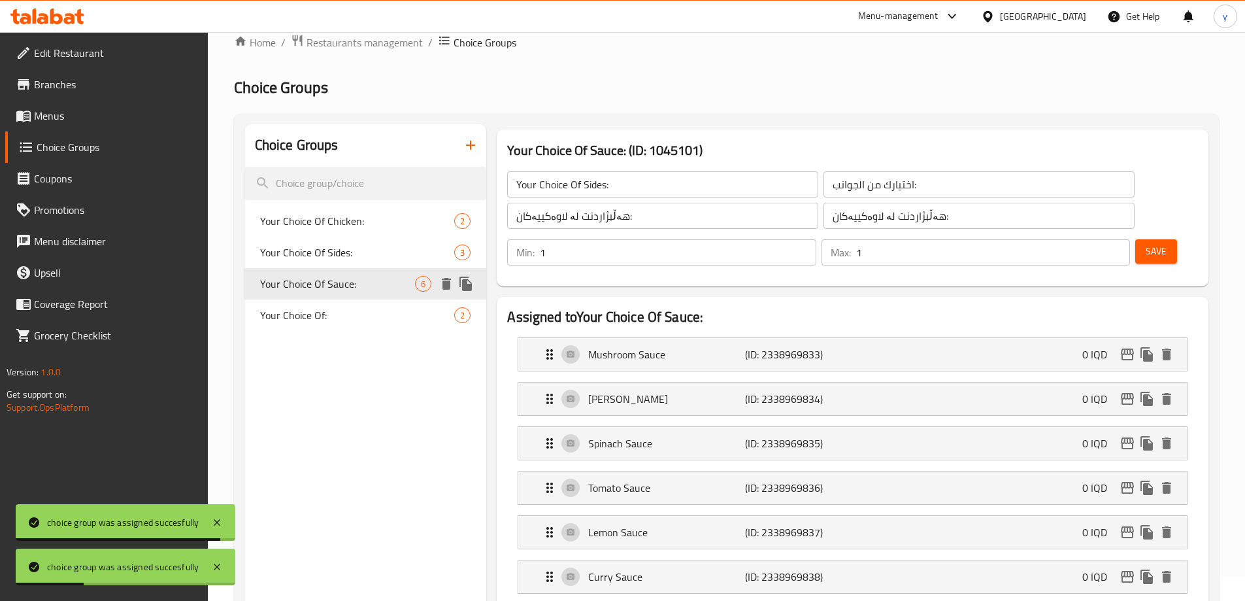
type input "Your Choice Of Sauce:"
type input "إختيارك من الصوص:"
type input "هەڵبژاردنت لە سۆس:"
type input "0"
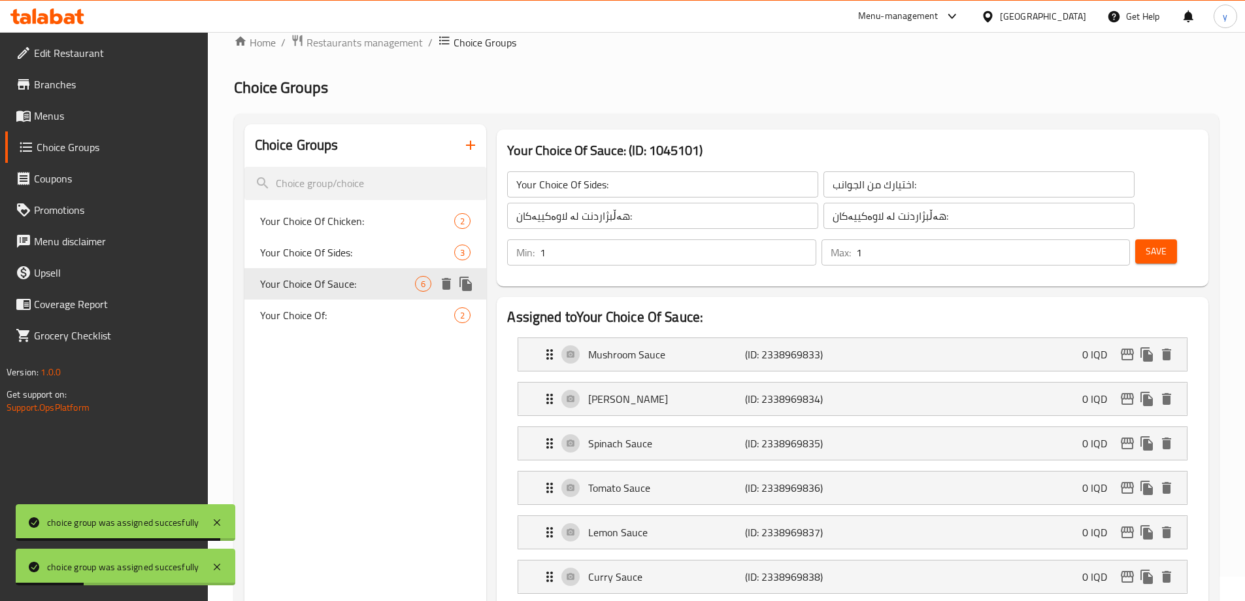
type input "0"
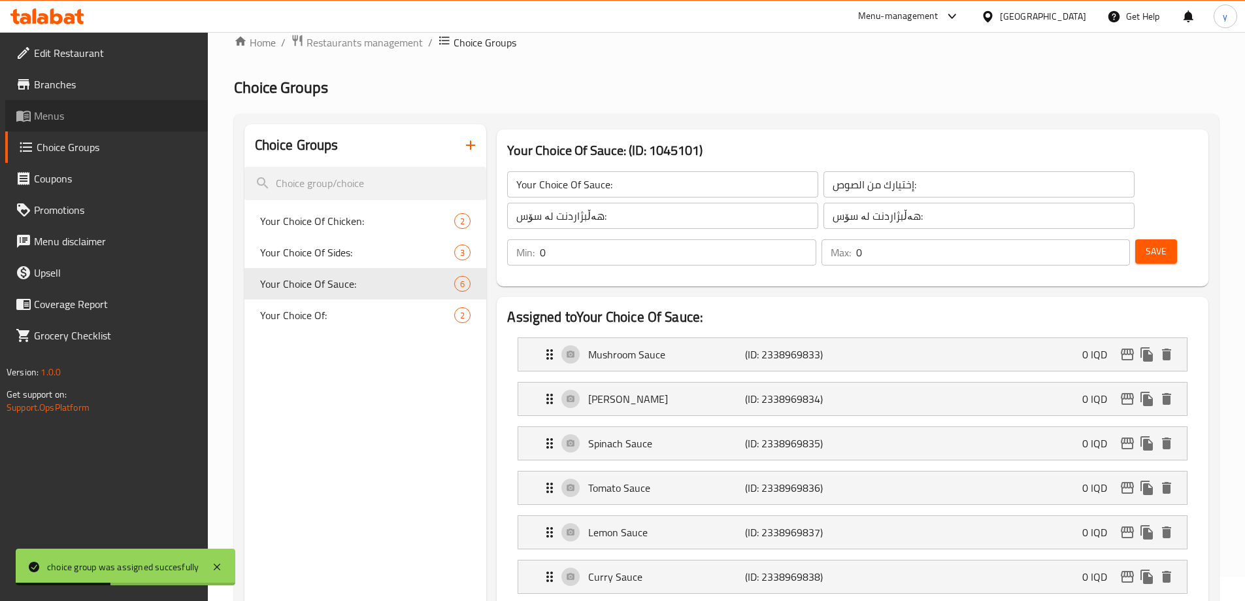
click at [122, 110] on span "Menus" at bounding box center [115, 116] width 163 height 16
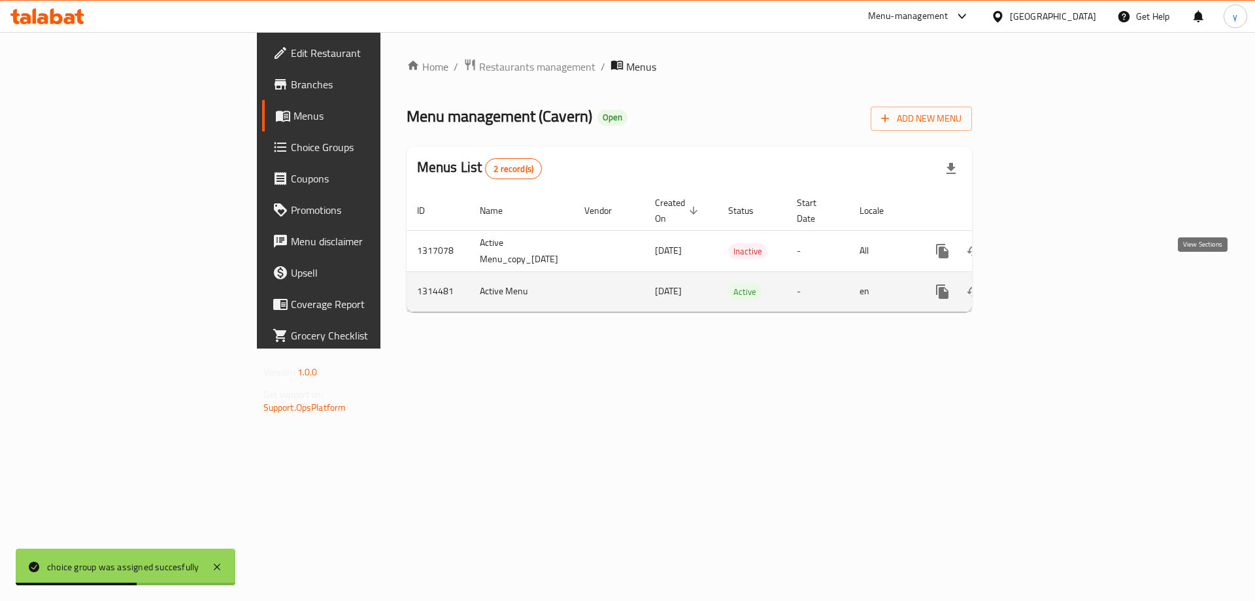
click at [1044, 284] on icon "enhanced table" at bounding box center [1037, 292] width 16 height 16
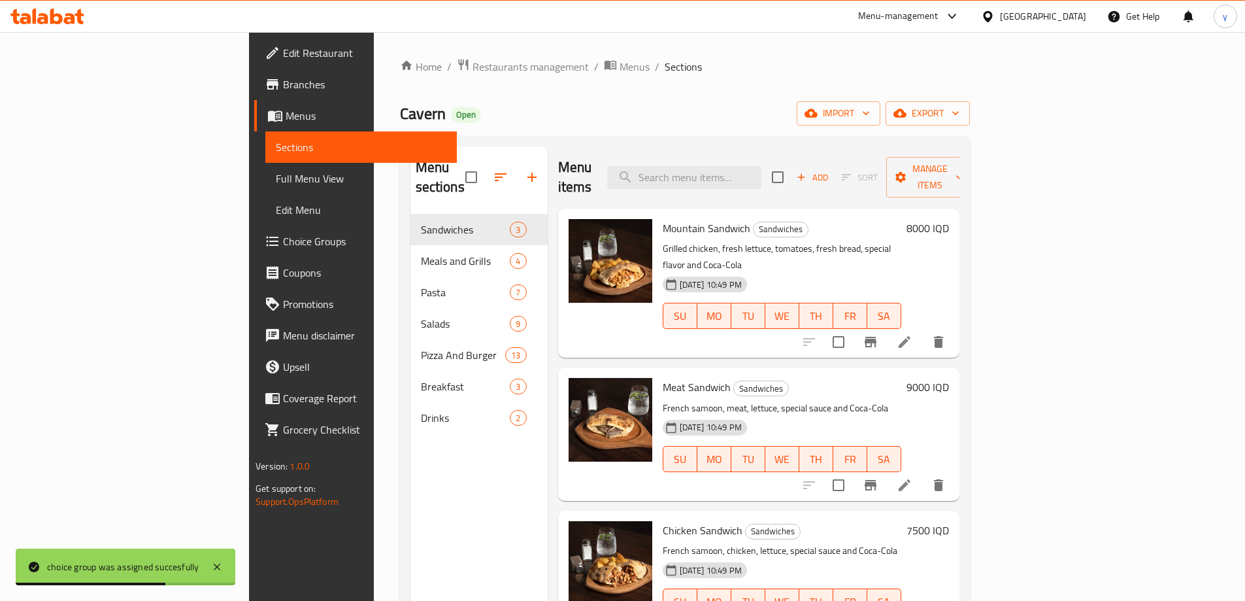
click at [276, 176] on span "Full Menu View" at bounding box center [361, 179] width 171 height 16
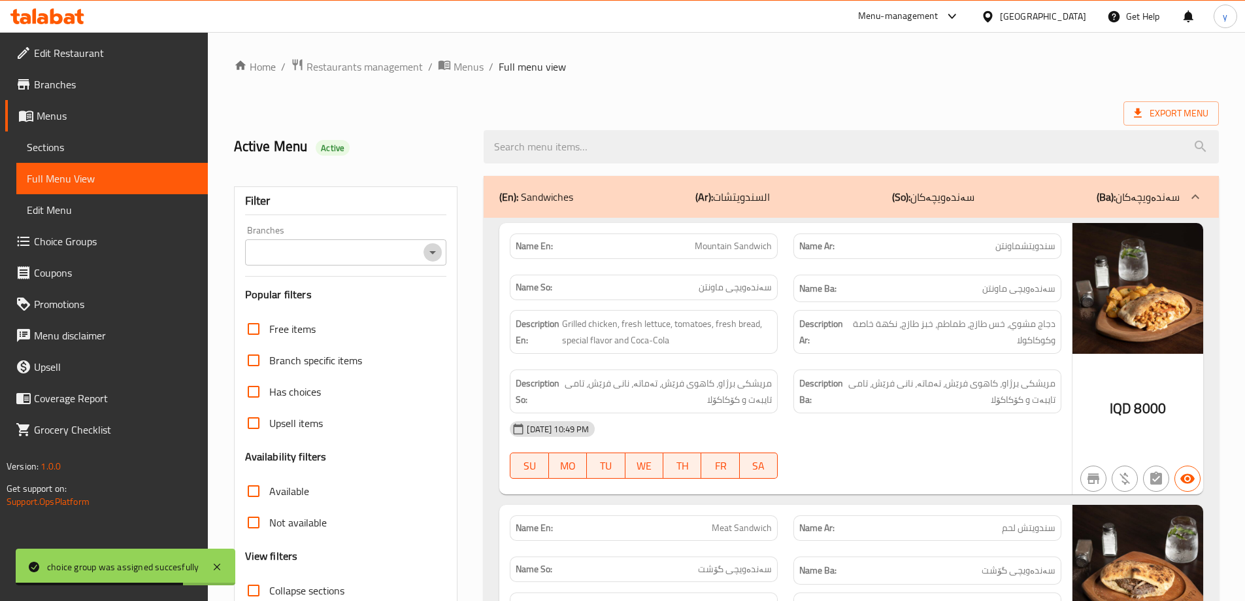
click at [431, 255] on icon "Open" at bounding box center [433, 252] width 16 height 16
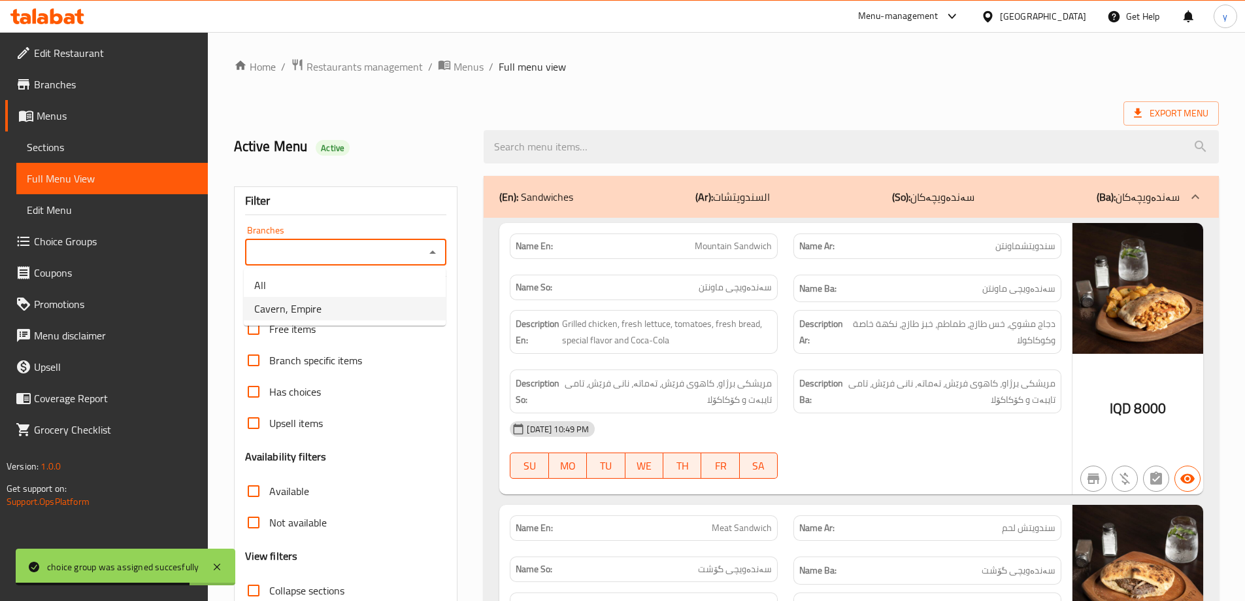
click at [370, 301] on li "Cavern, Empire" at bounding box center [345, 309] width 202 height 24
type input "Cavern, Empire"
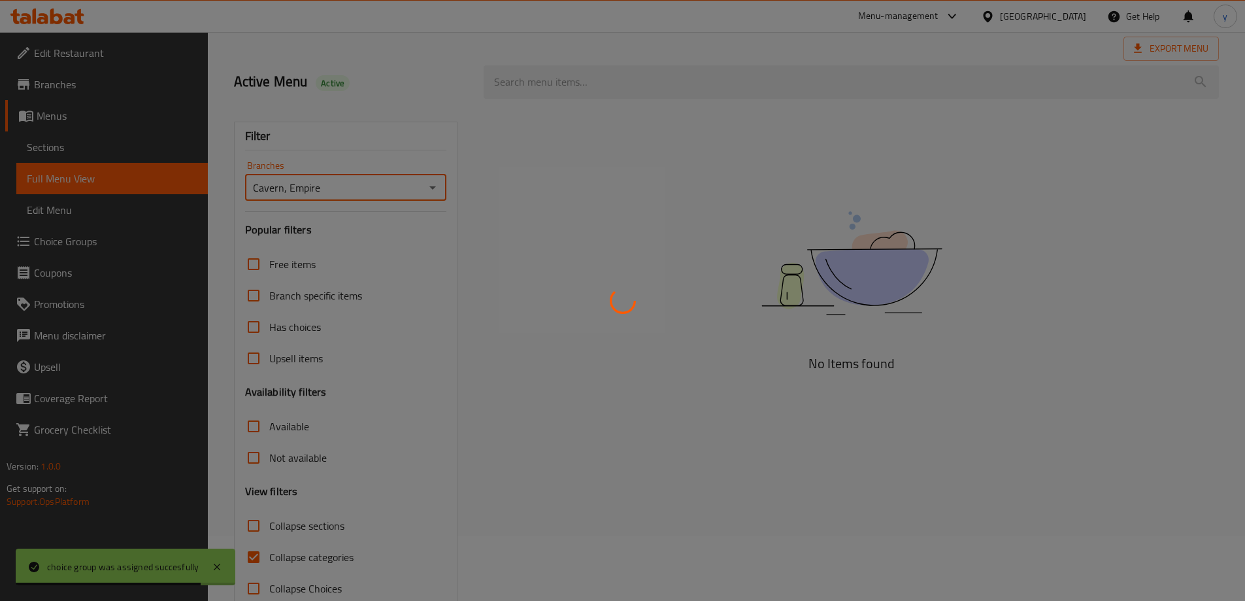
scroll to position [95, 0]
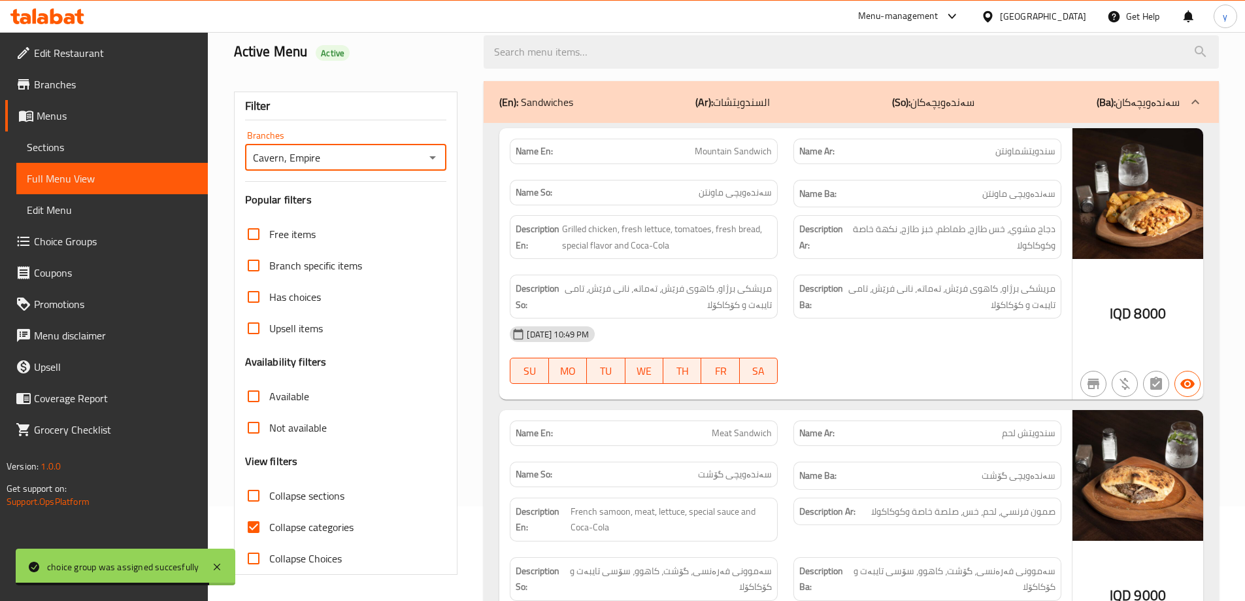
click at [259, 527] on input "Collapse categories" at bounding box center [253, 526] width 31 height 31
checkbox input "false"
click at [260, 506] on input "Collapse sections" at bounding box center [253, 495] width 31 height 31
checkbox input "true"
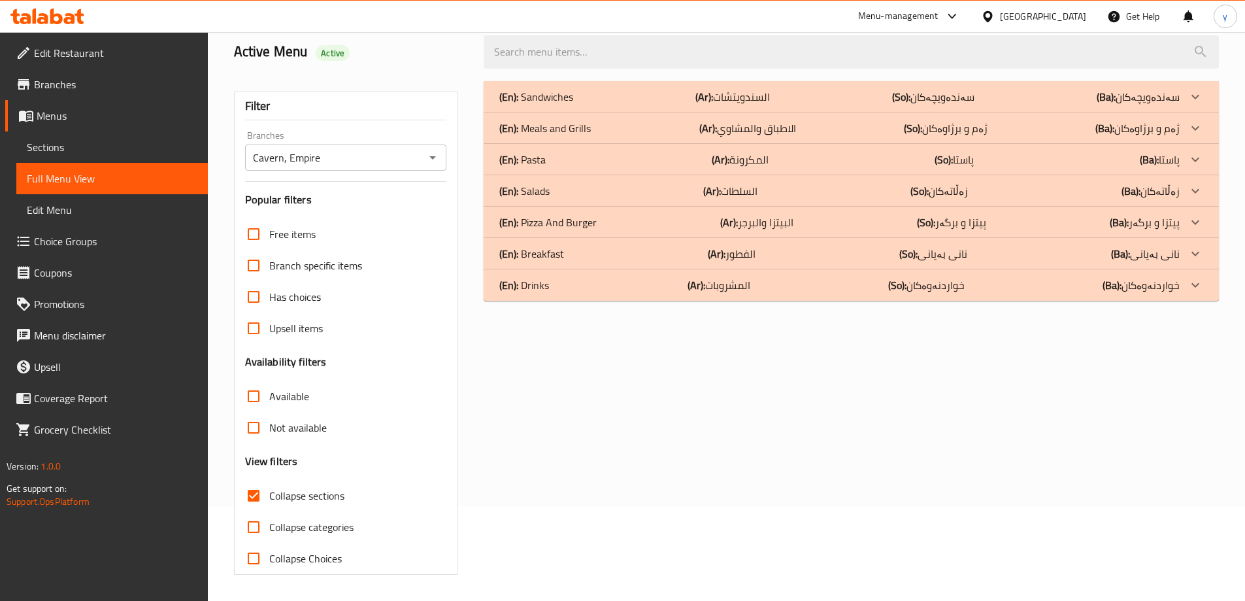
click at [632, 138] on div "(En): Meals and Grills (Ar): الاطباق والمشاوي (So): ژەم و برژاوەکان (Ba): ژەم و…" at bounding box center [851, 127] width 735 height 31
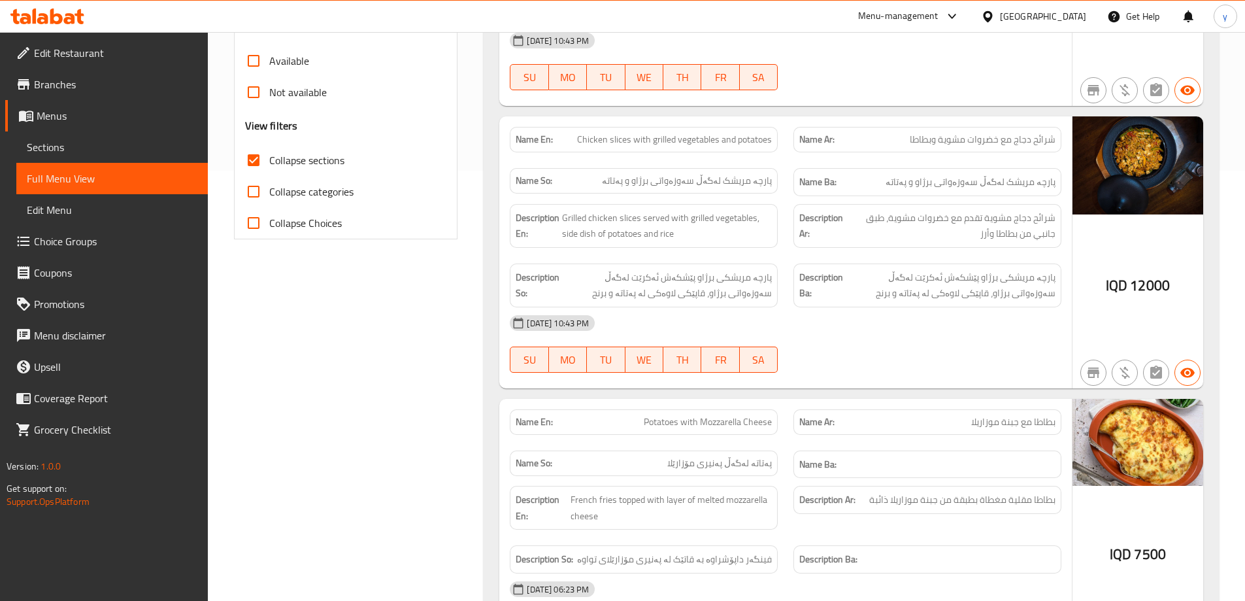
scroll to position [748, 0]
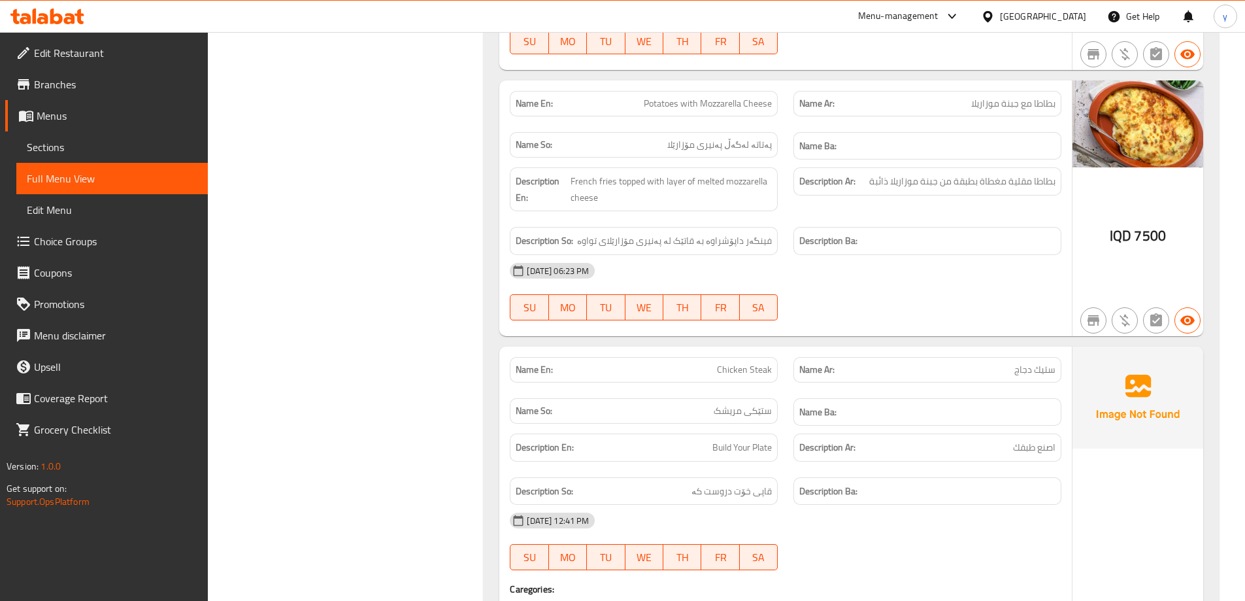
click at [737, 371] on span "Chicken Steak" at bounding box center [744, 370] width 55 height 14
copy span "Chicken Steak"
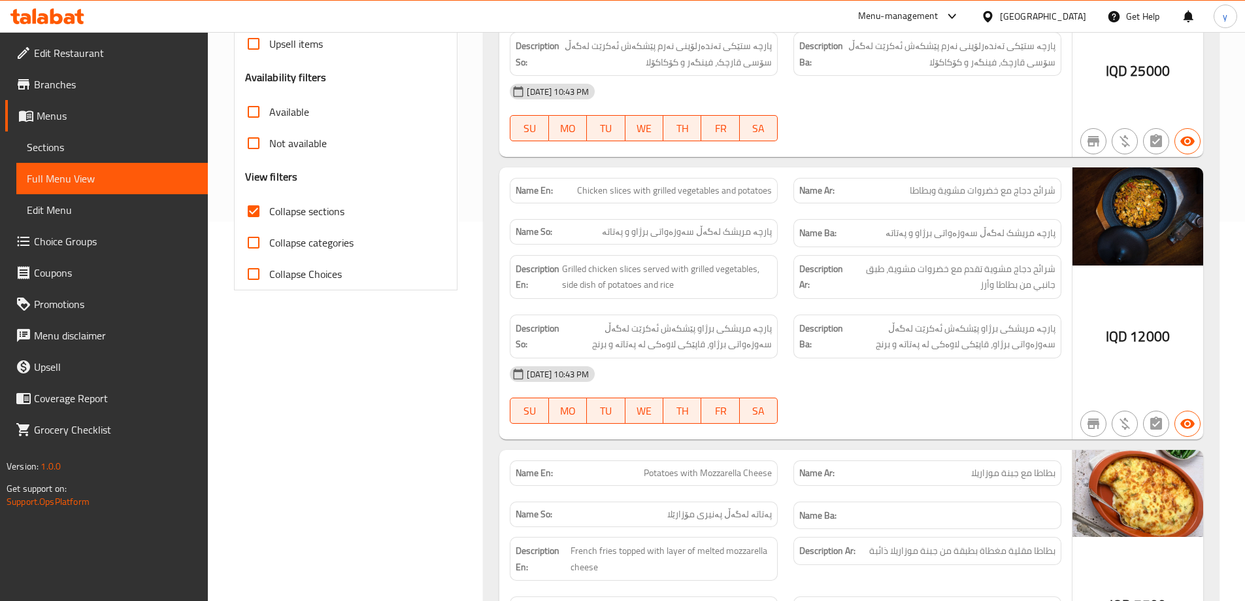
scroll to position [0, 0]
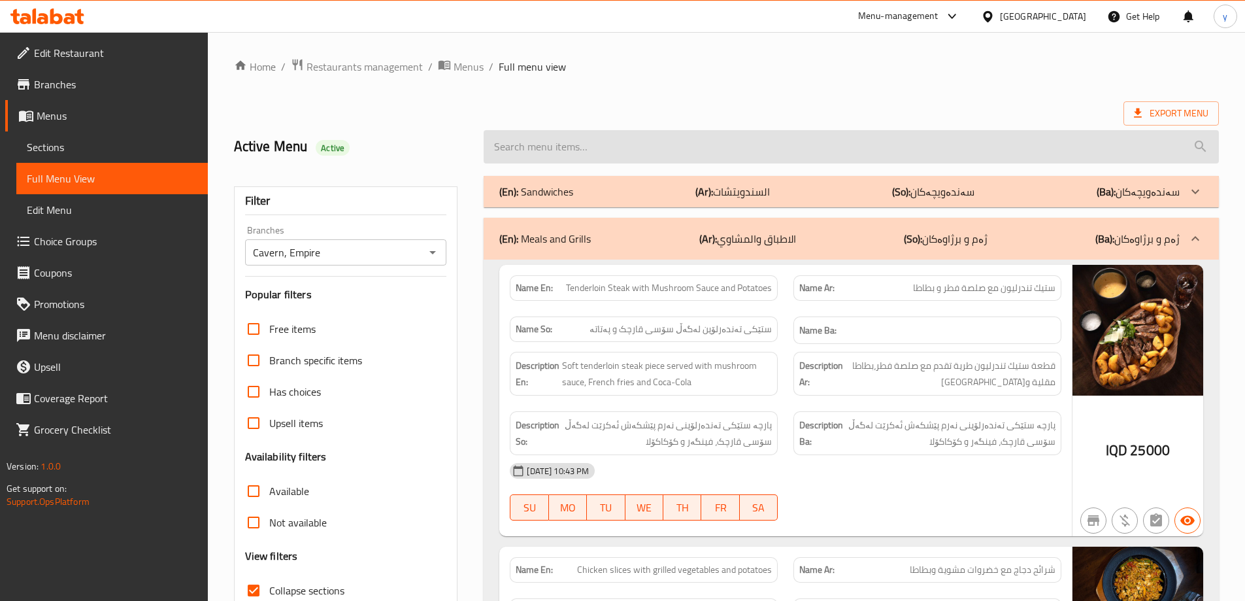
click at [676, 157] on input "search" at bounding box center [851, 146] width 735 height 33
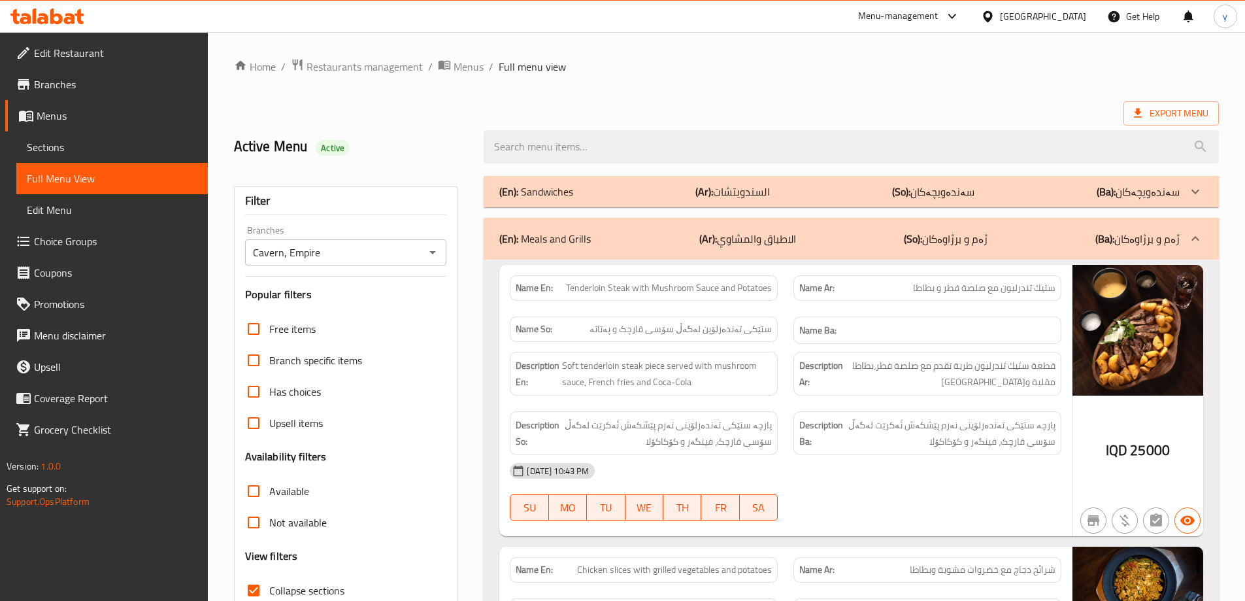
paste input "Chicken Steak"
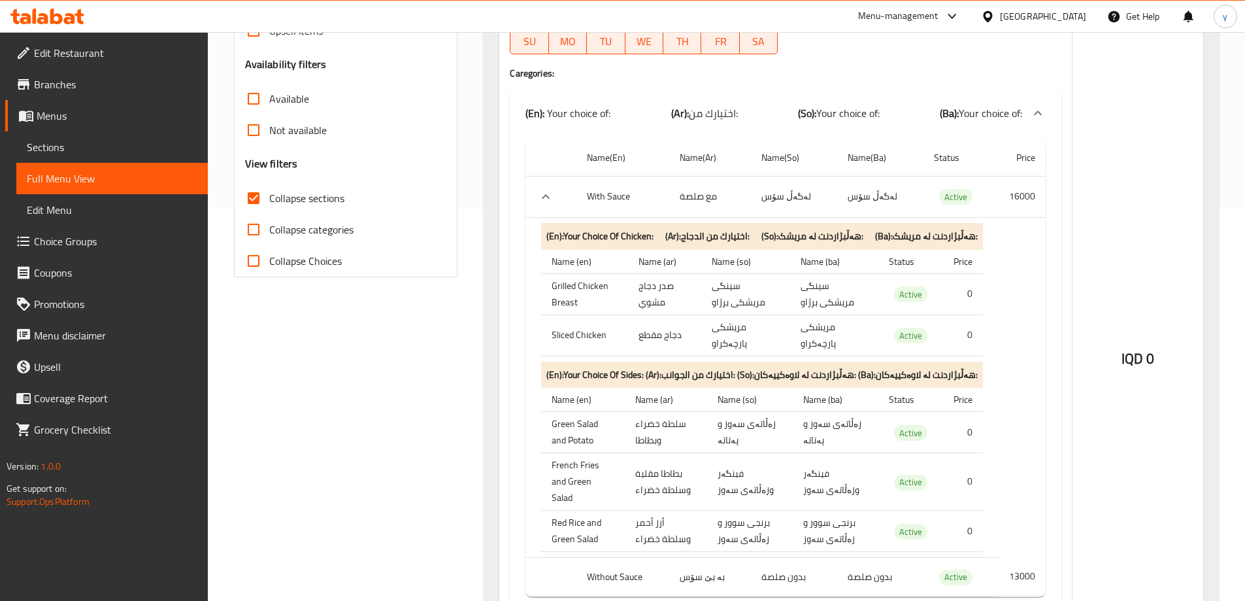
scroll to position [523, 0]
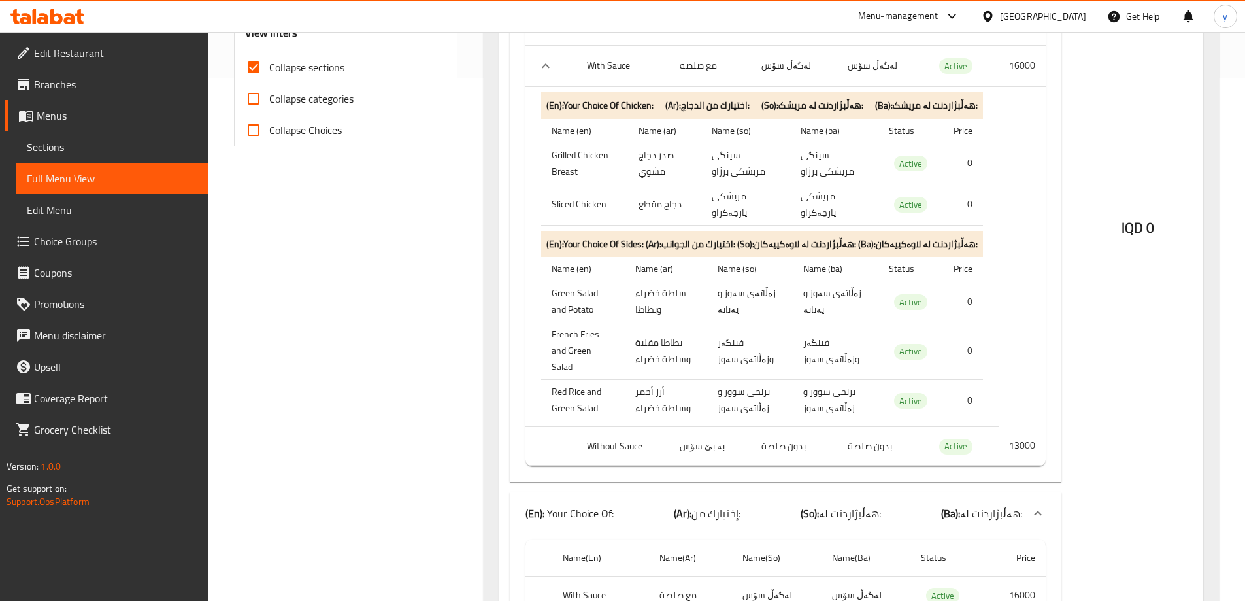
type input "Chicken Steak"
click at [884, 454] on td "بدون صلصة" at bounding box center [880, 446] width 86 height 39
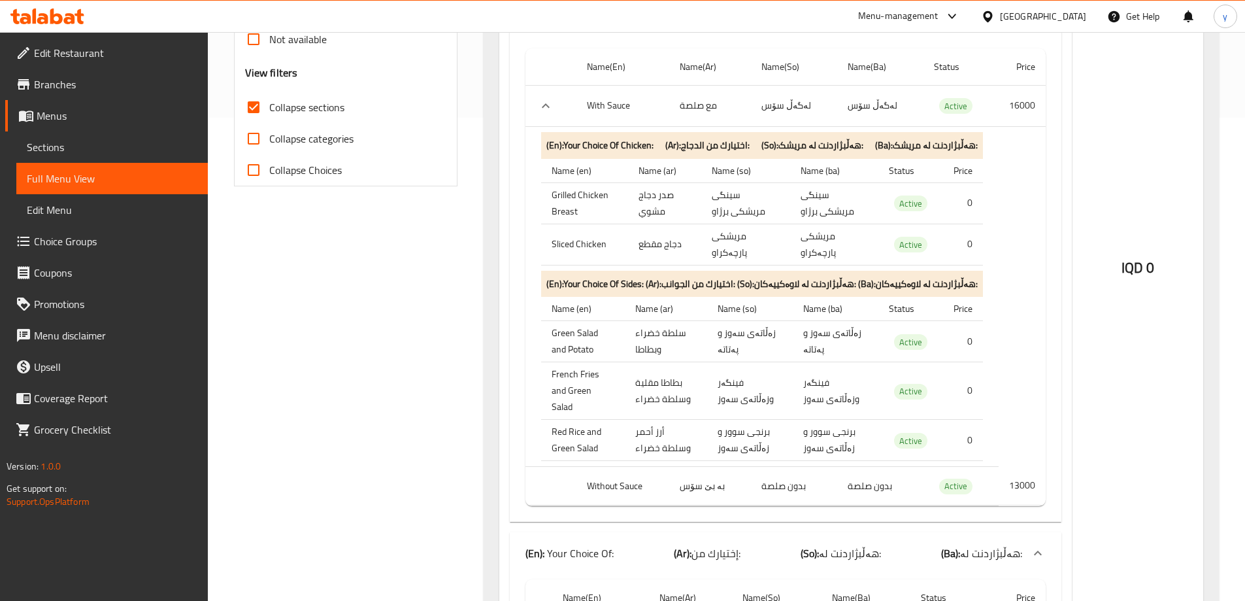
scroll to position [660, 0]
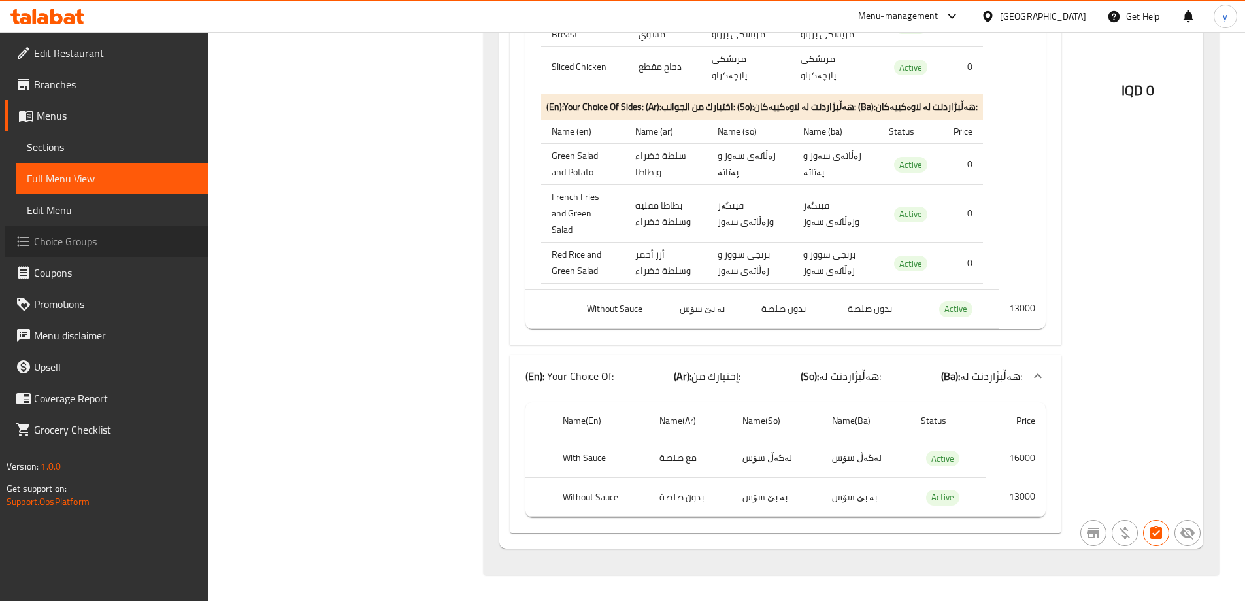
click at [29, 240] on icon at bounding box center [24, 242] width 12 height 10
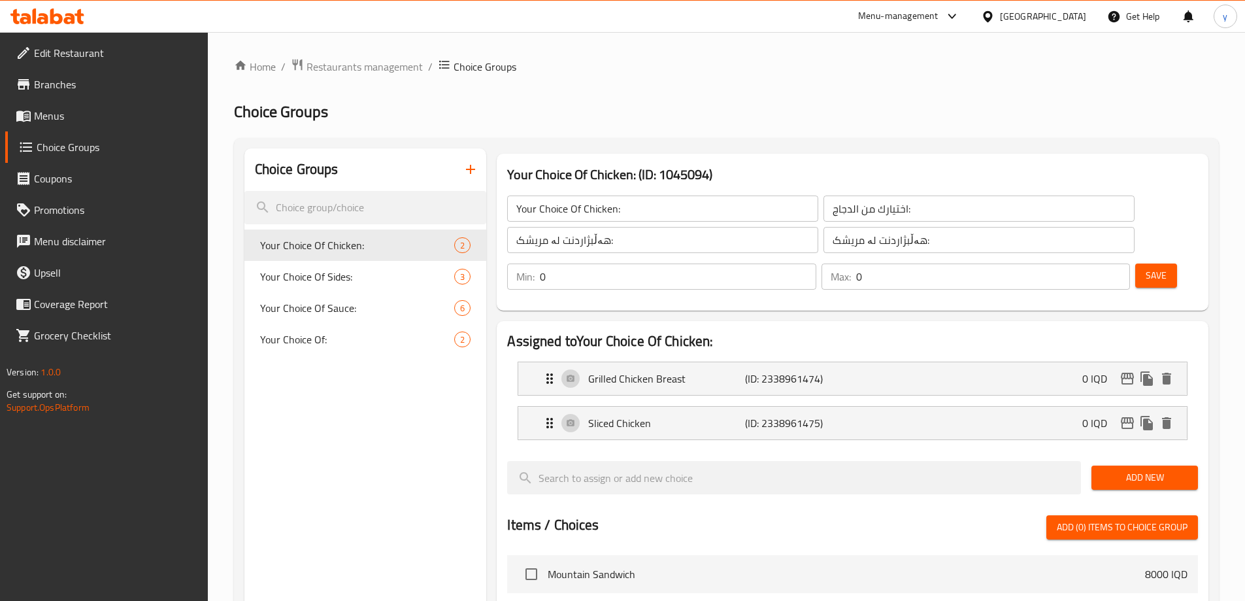
click at [312, 334] on span "Your Choice Of:" at bounding box center [357, 339] width 195 height 16
type input "Your Choice Of:"
type input "إختيارك من:"
type input "هەڵبژاردنت لە:"
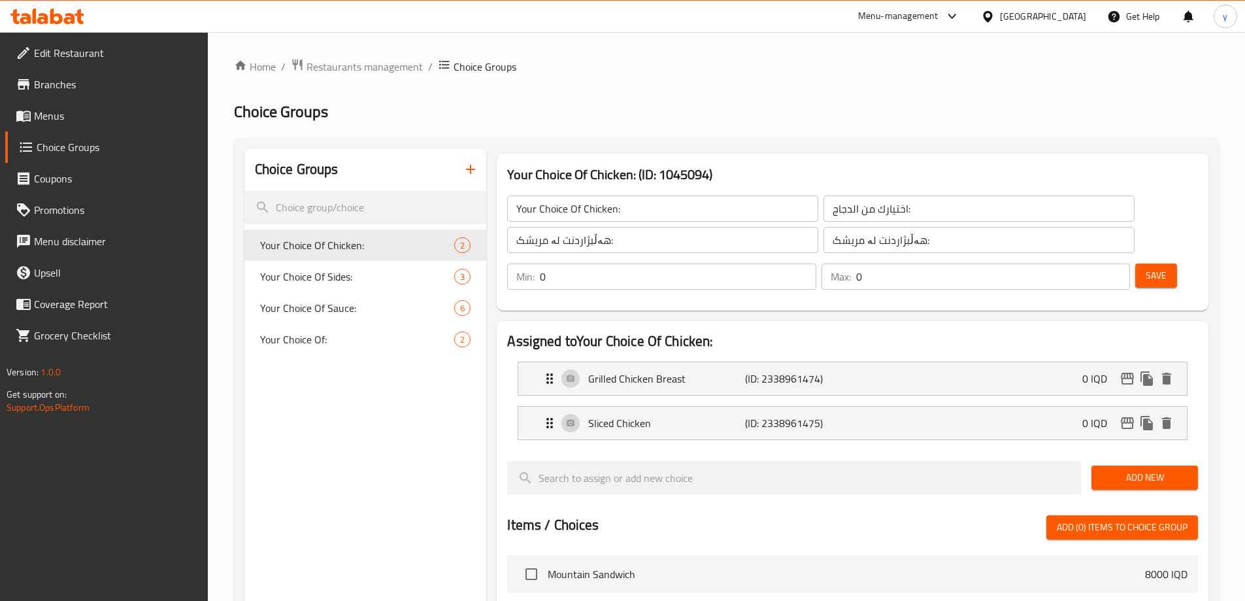
type input "1"
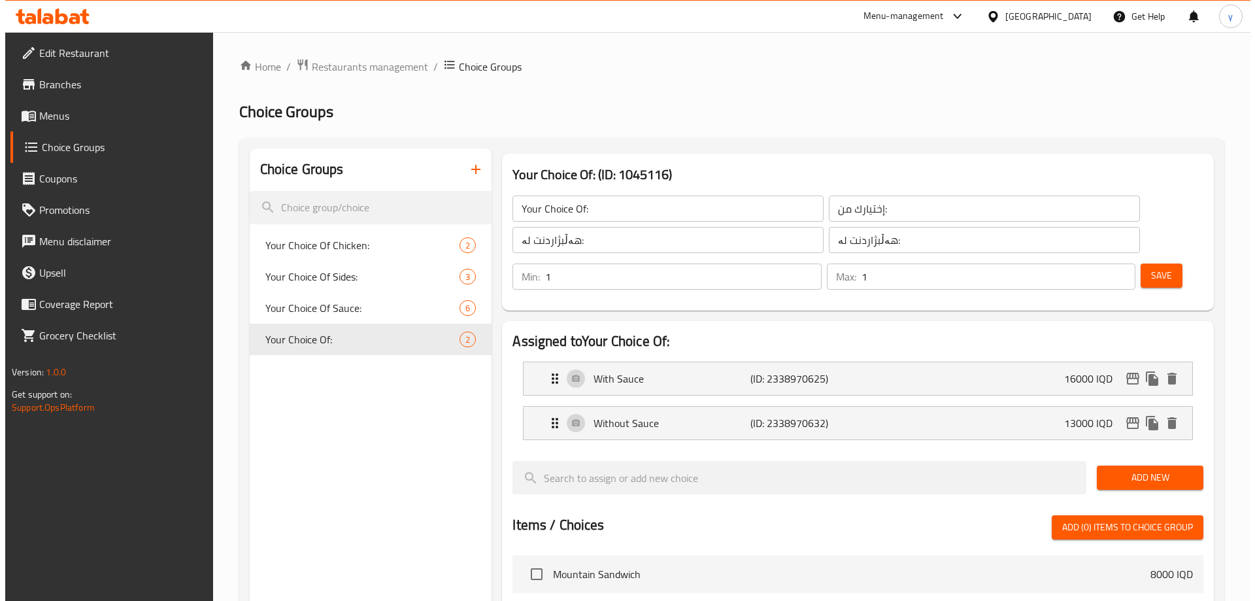
scroll to position [416, 0]
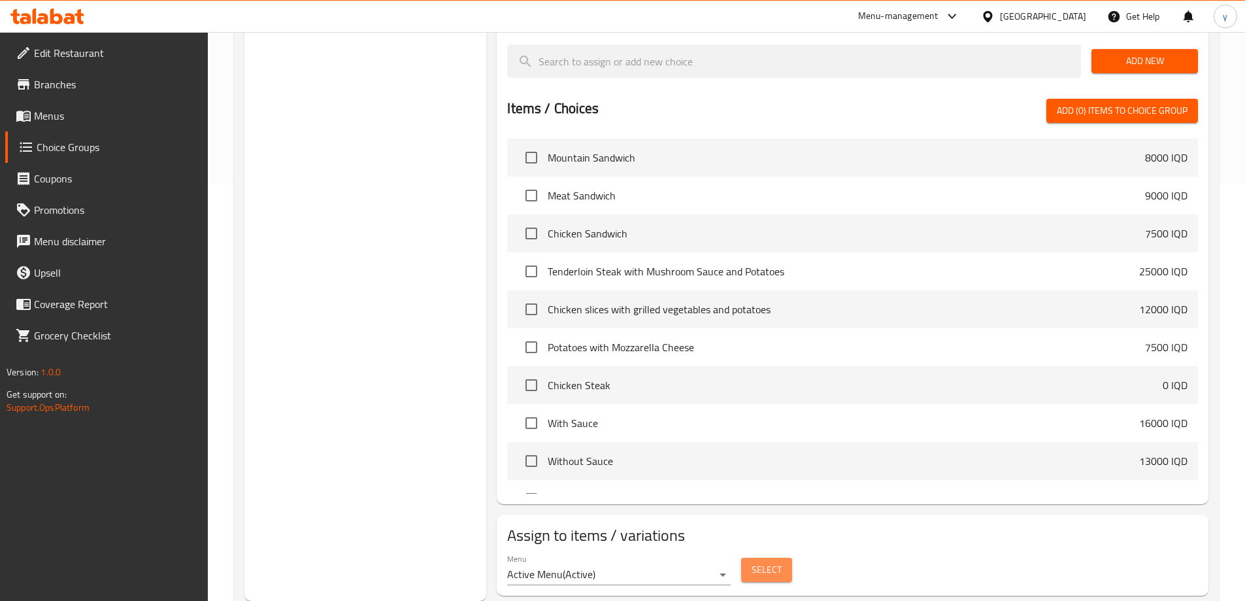
click at [762, 557] on button "Select" at bounding box center [766, 569] width 51 height 24
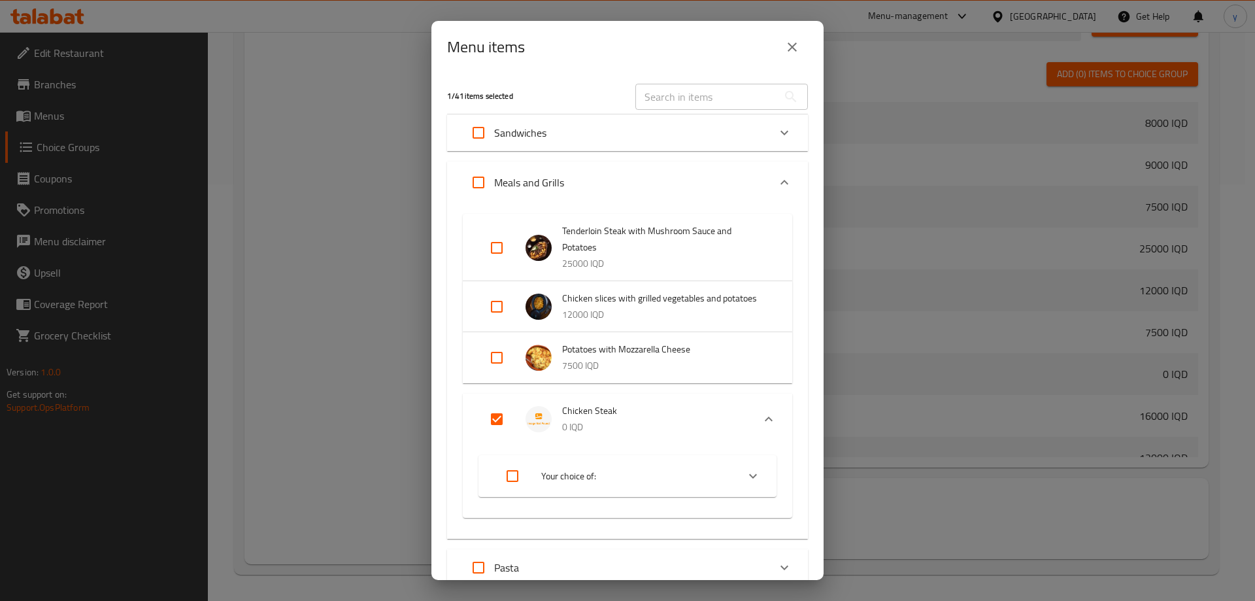
click at [502, 418] on input "Expand" at bounding box center [496, 418] width 31 height 31
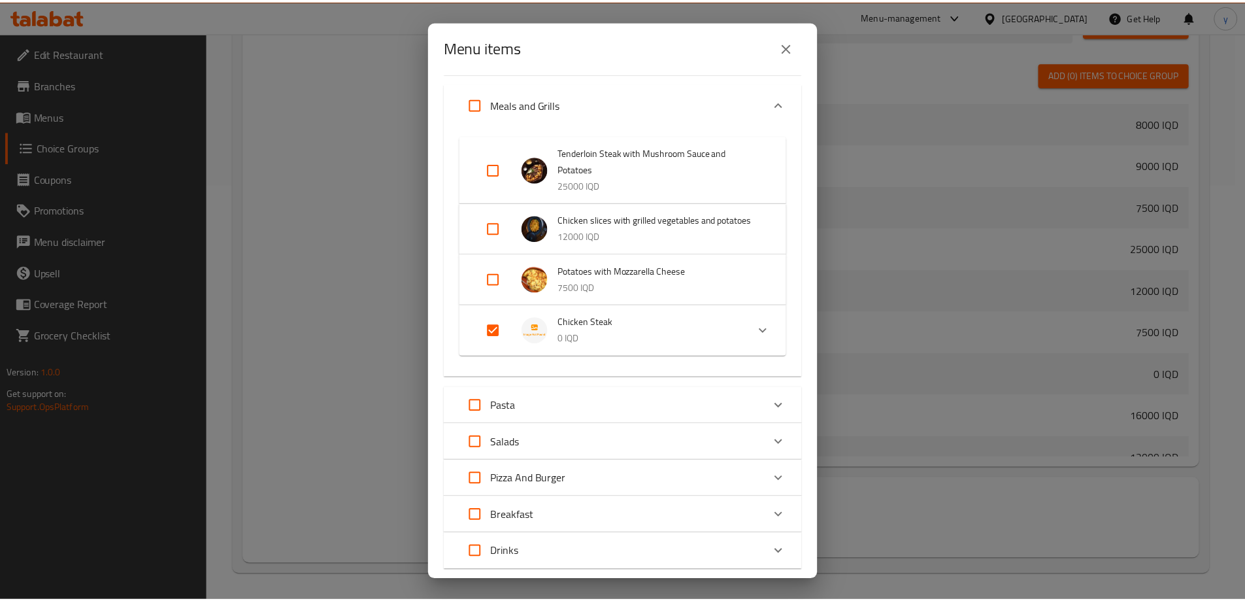
scroll to position [159, 0]
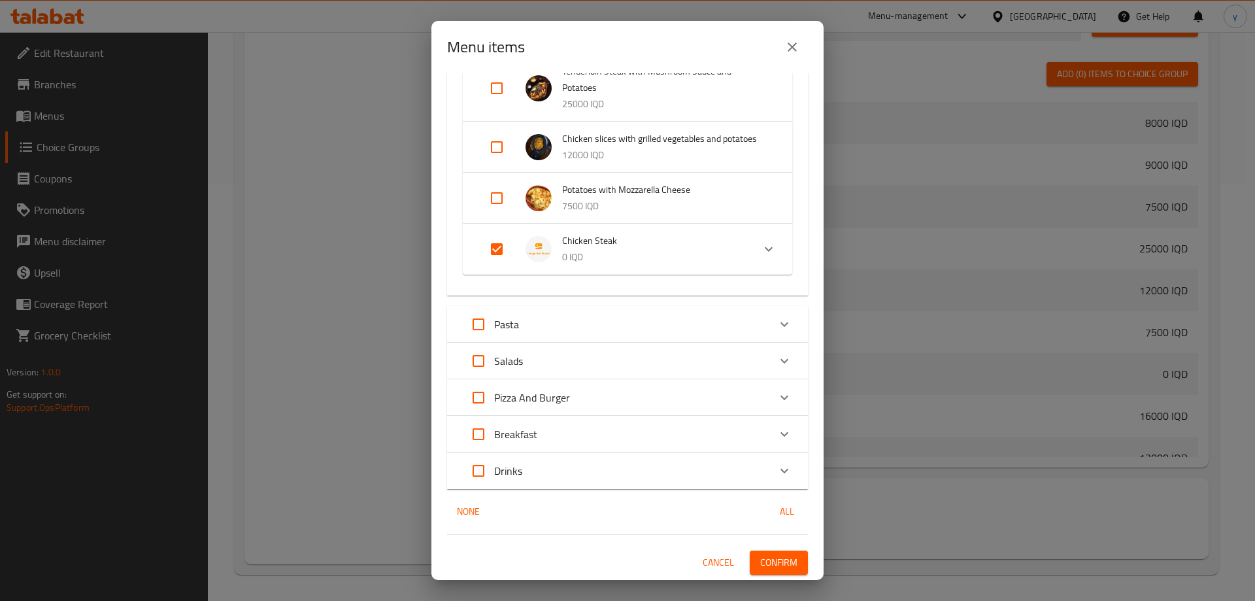
click at [501, 255] on input "Expand" at bounding box center [496, 248] width 31 height 31
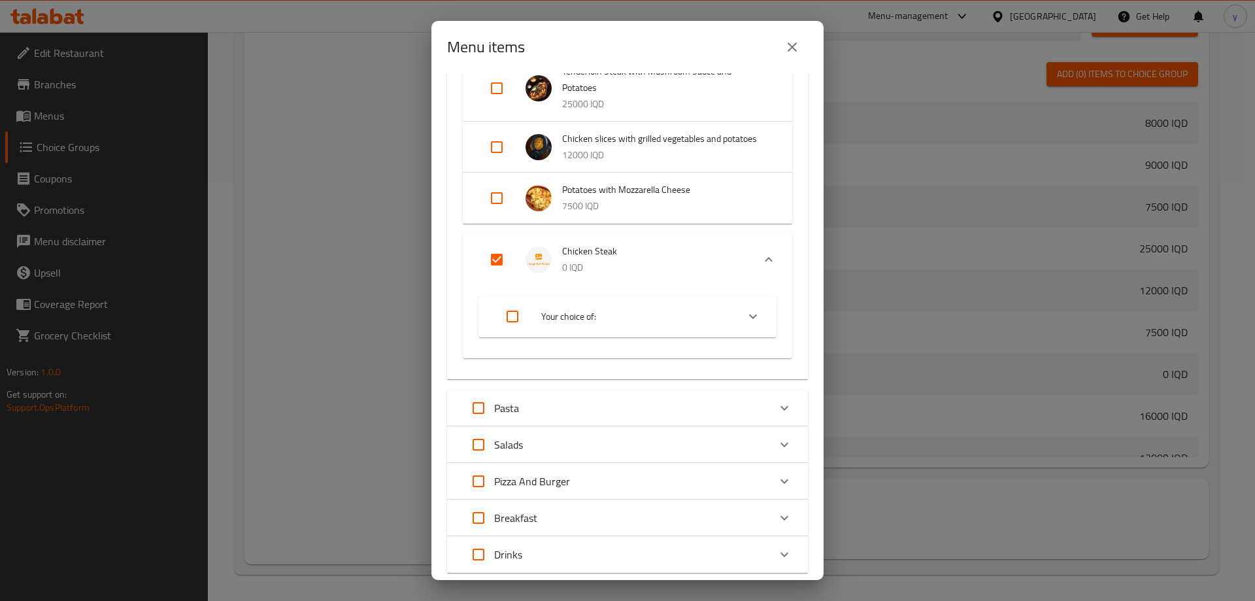
click at [499, 260] on input "Expand" at bounding box center [496, 259] width 31 height 31
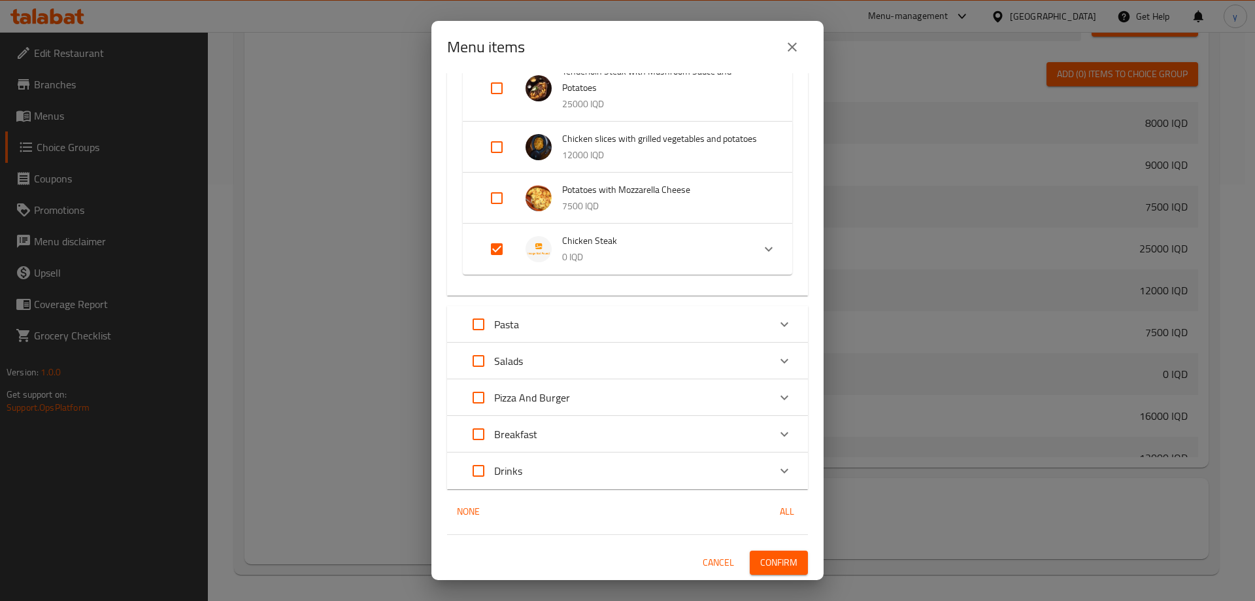
click at [499, 260] on input "Expand" at bounding box center [496, 248] width 31 height 31
checkbox input "true"
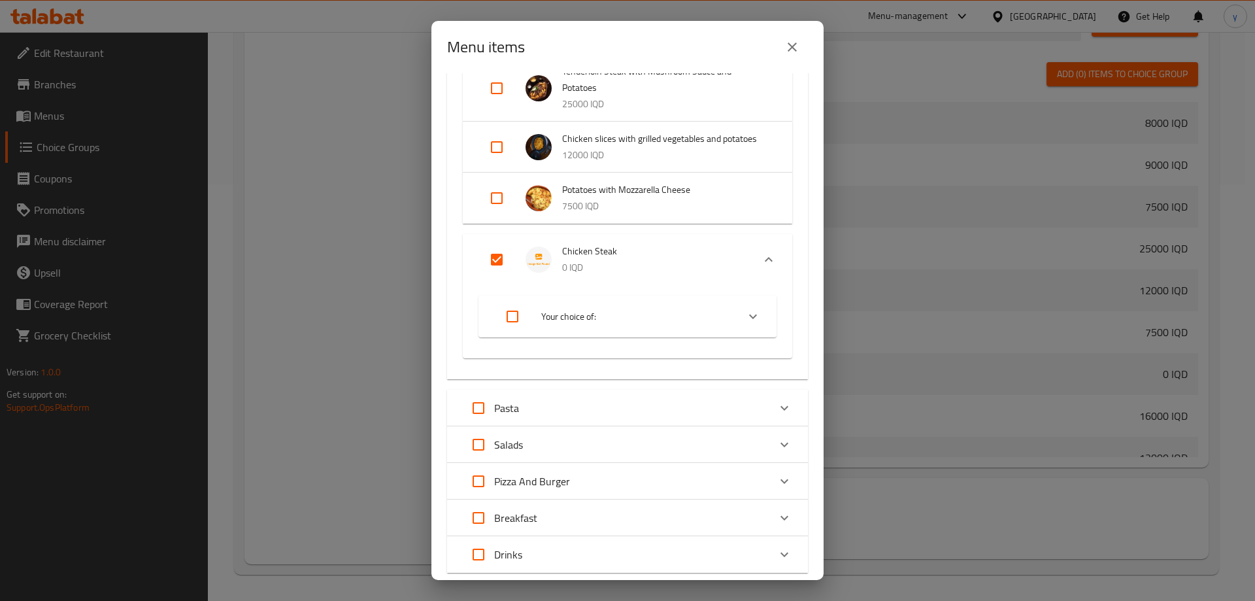
click at [729, 258] on span "Chicken Steak" at bounding box center [652, 251] width 180 height 16
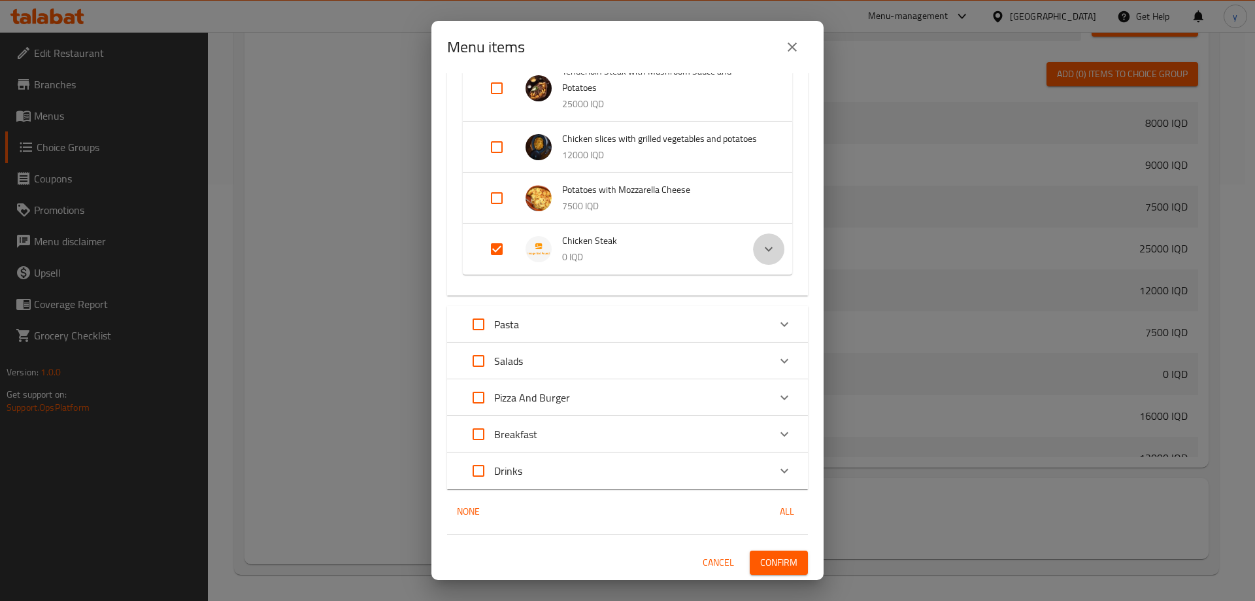
click at [753, 254] on div "Expand" at bounding box center [768, 248] width 31 height 31
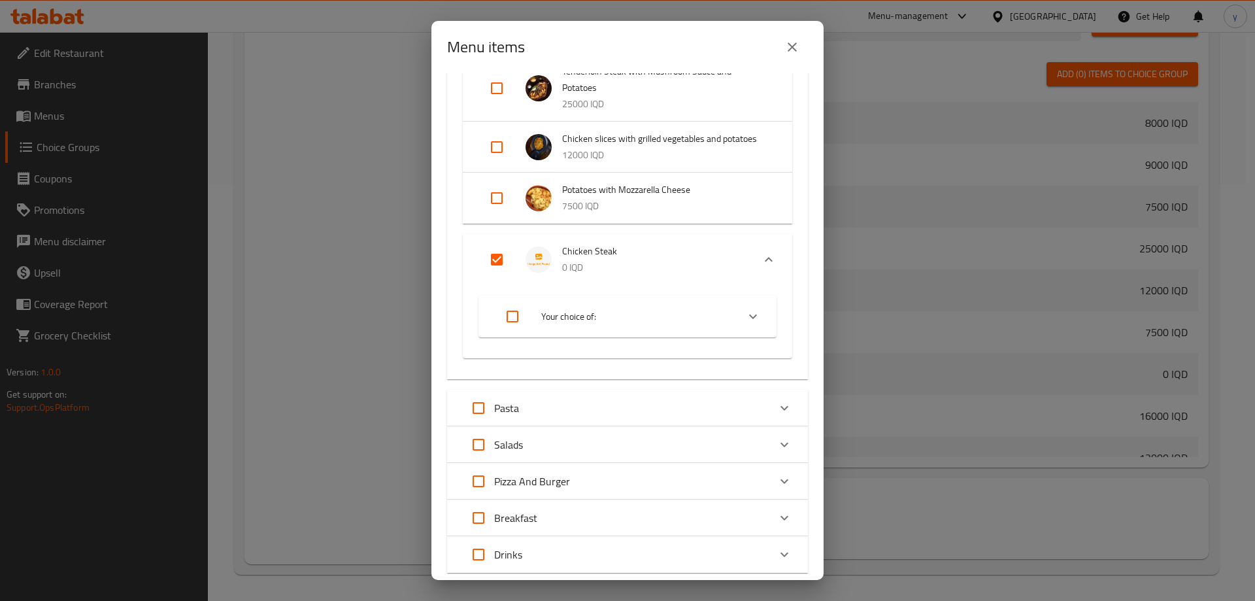
click at [517, 309] on input "Expand" at bounding box center [512, 316] width 31 height 31
checkbox input "true"
click at [517, 309] on input "Expand" at bounding box center [512, 316] width 31 height 31
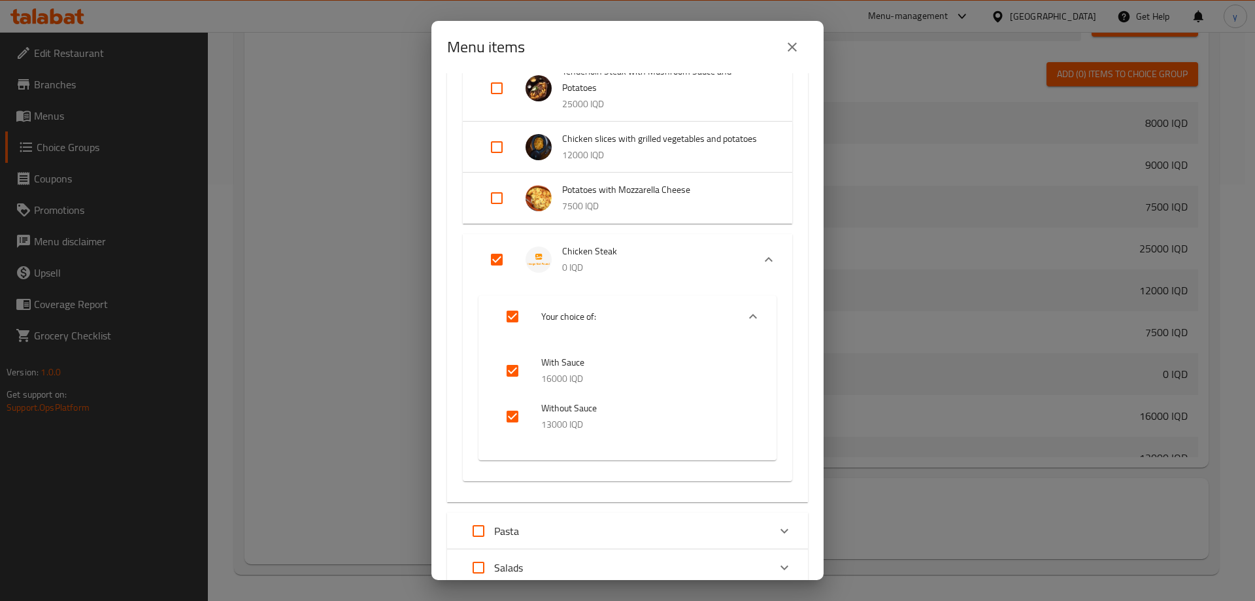
checkbox input "false"
click at [497, 267] on input "Expand" at bounding box center [496, 259] width 31 height 31
checkbox input "true"
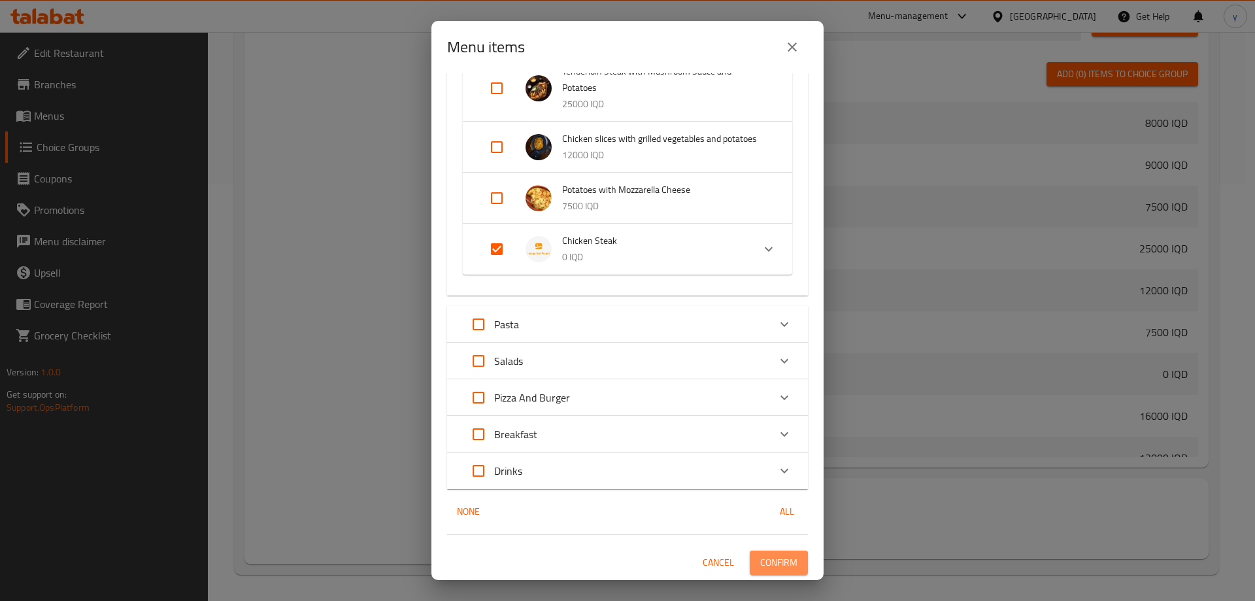
click at [784, 561] on span "Confirm" at bounding box center [778, 562] width 37 height 16
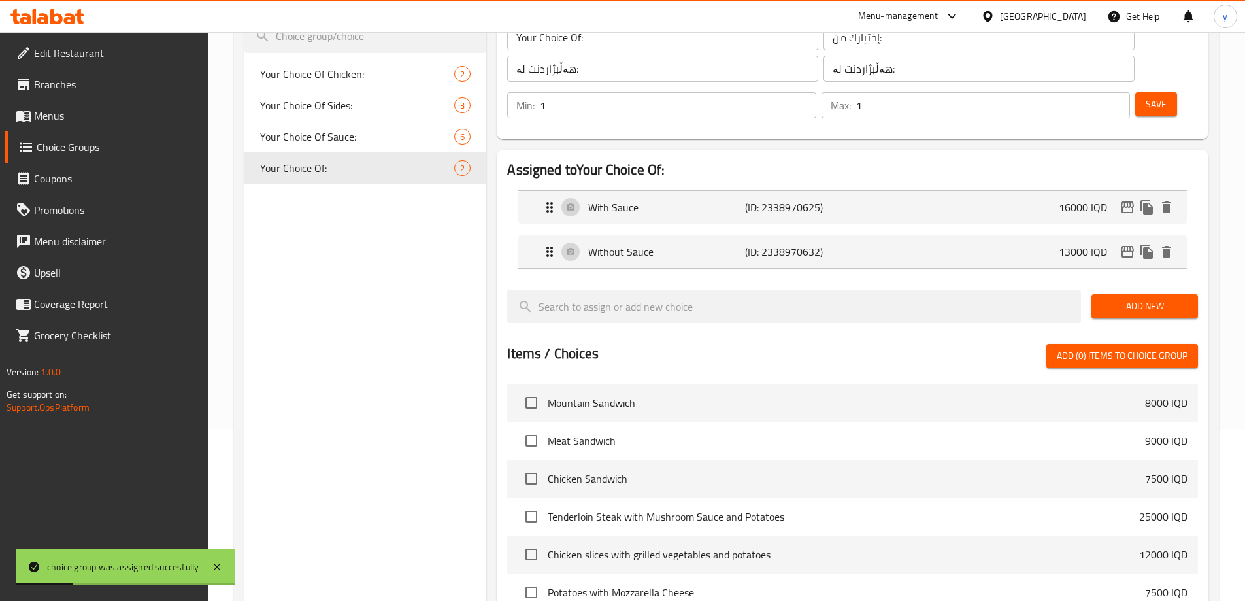
scroll to position [155, 0]
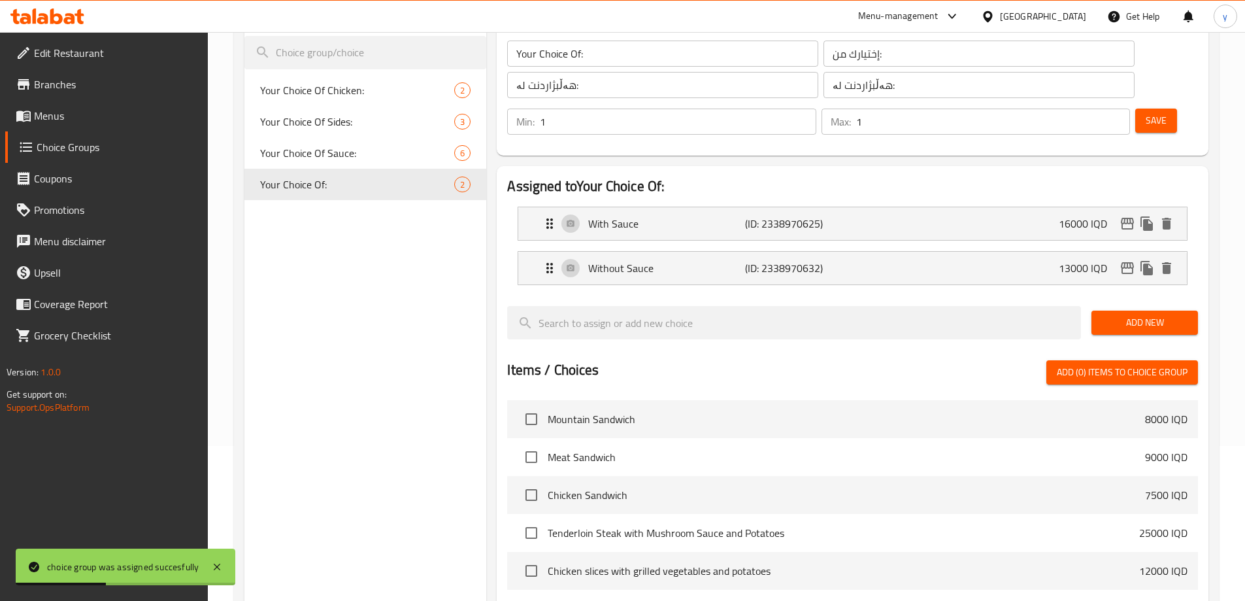
drag, startPoint x: 467, startPoint y: 193, endPoint x: 452, endPoint y: 205, distance: 18.6
click at [446, 190] on icon "delete" at bounding box center [446, 184] width 9 height 12
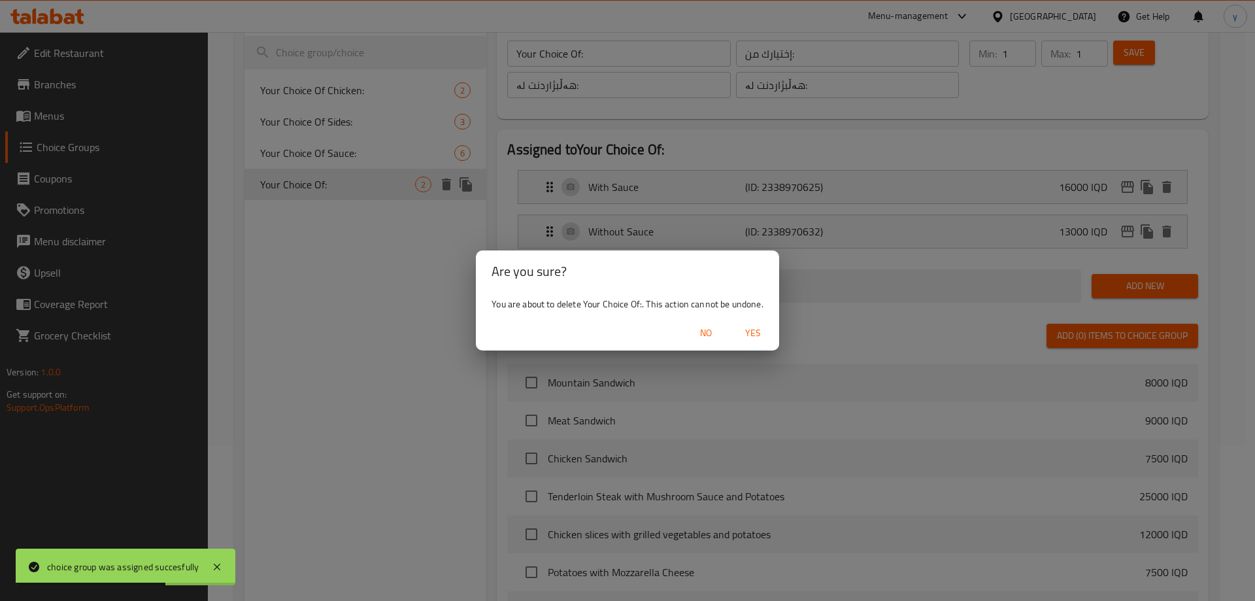
click at [766, 324] on button "Yes" at bounding box center [753, 333] width 42 height 24
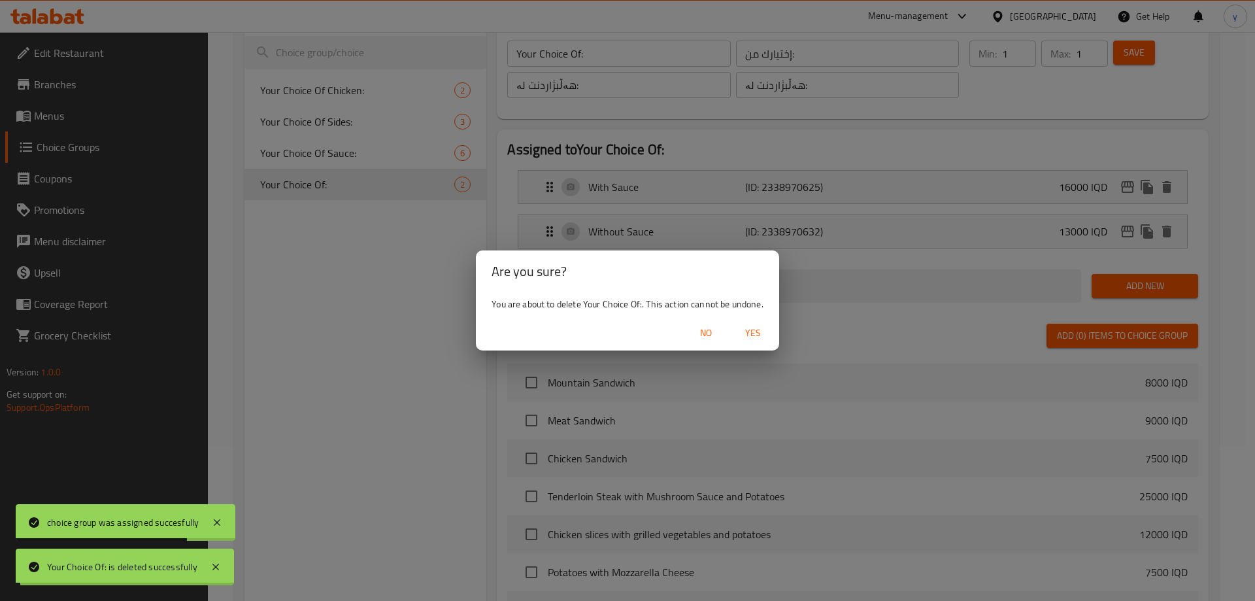
type input "Your Choice Of Chicken:"
type input "اختيارك من الدجاج:"
type input "هەڵبژاردنت لە مریشک:"
type input "0"
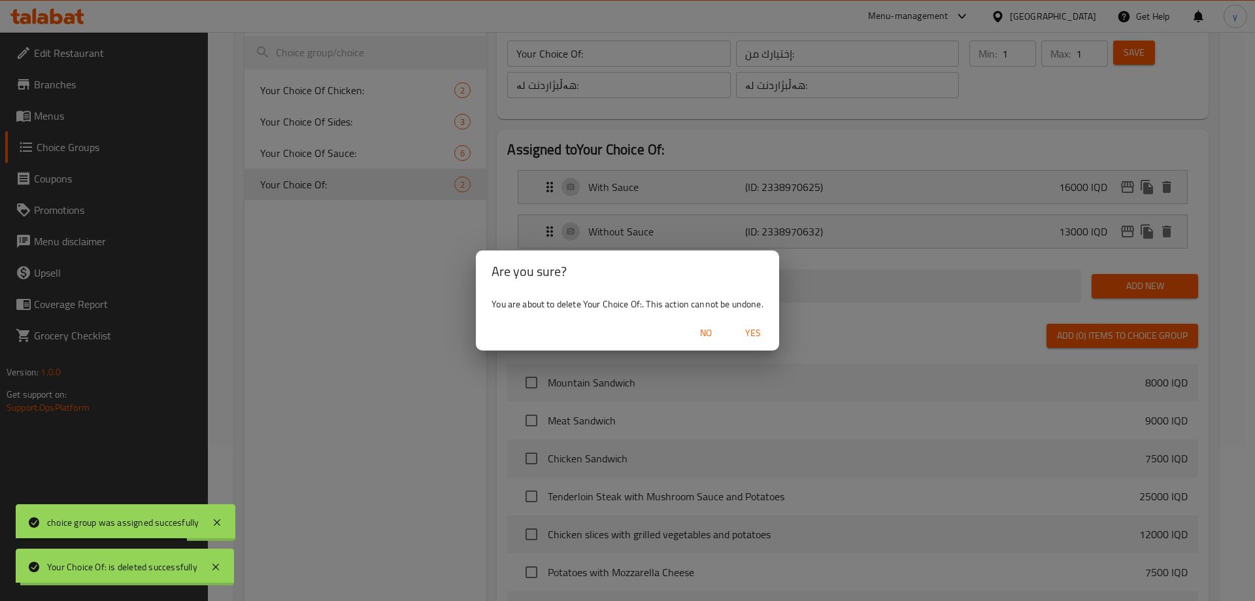
type input "0"
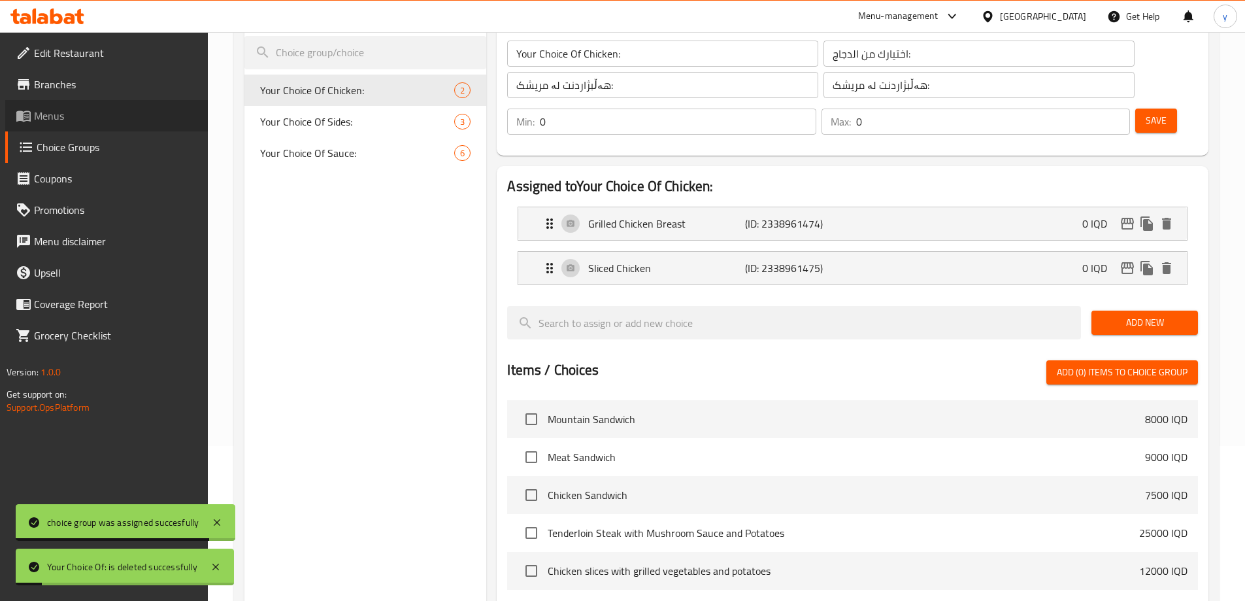
click at [114, 109] on span "Menus" at bounding box center [115, 116] width 163 height 16
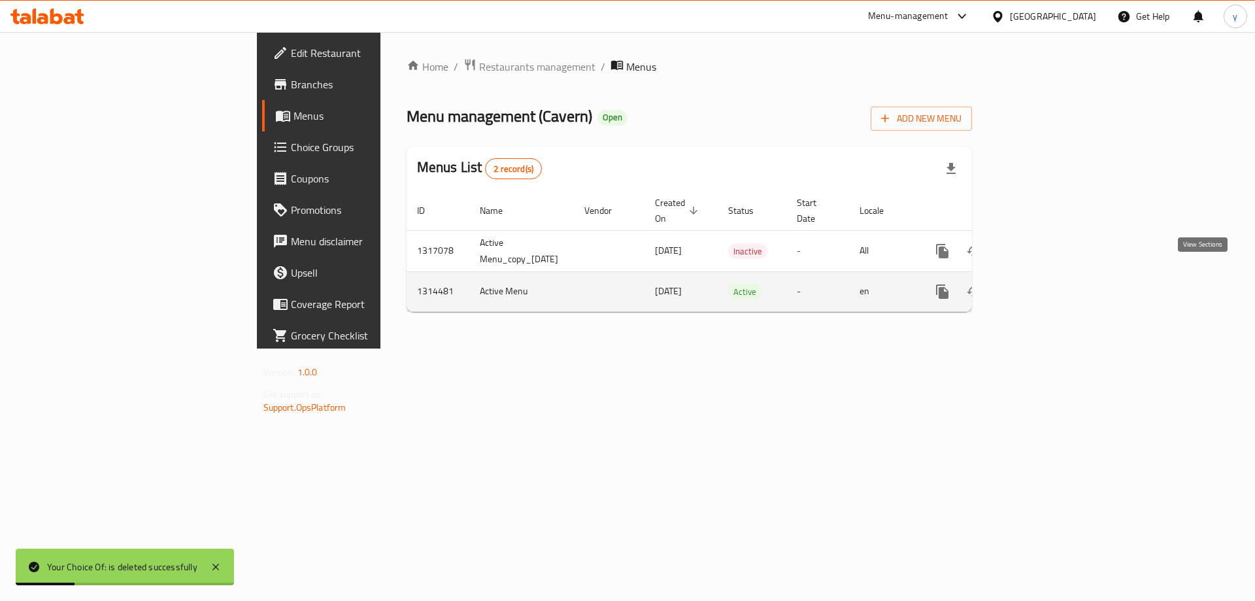
click at [1052, 282] on link "enhanced table" at bounding box center [1036, 291] width 31 height 31
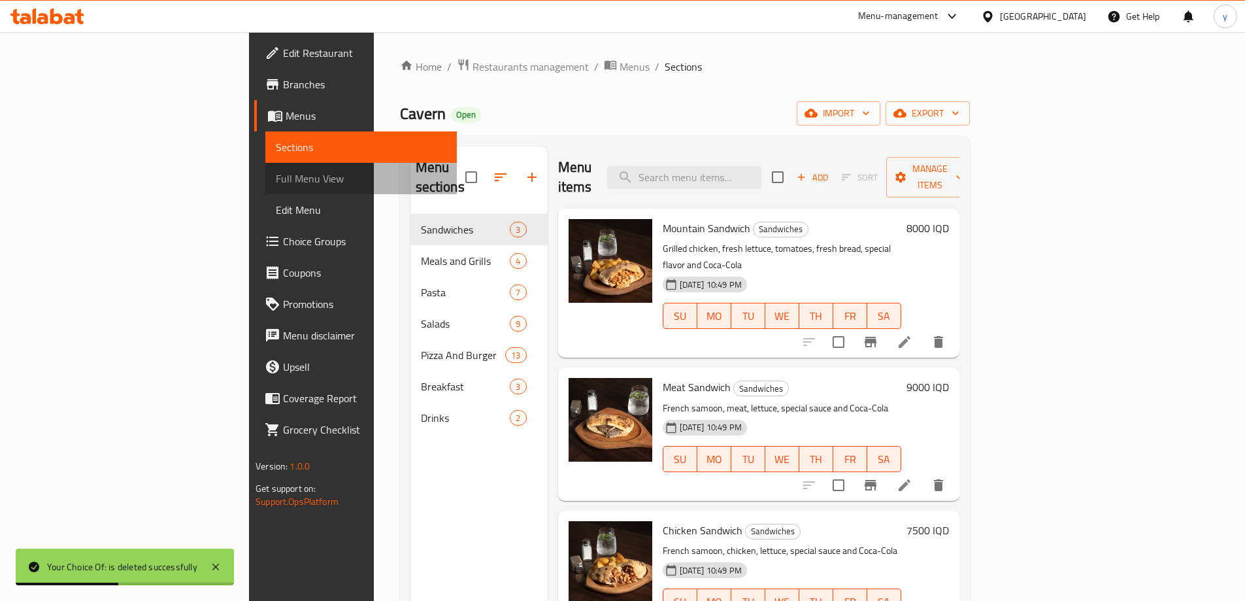
click at [265, 193] on link "Full Menu View" at bounding box center [360, 178] width 191 height 31
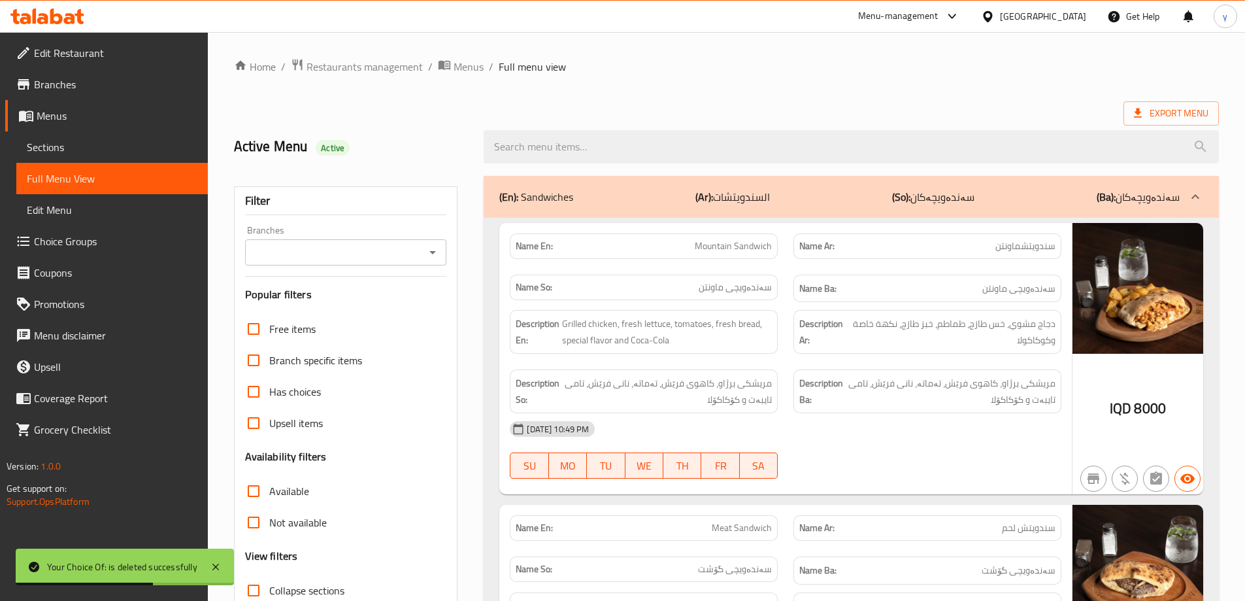
click at [154, 252] on link "Choice Groups" at bounding box center [106, 240] width 203 height 31
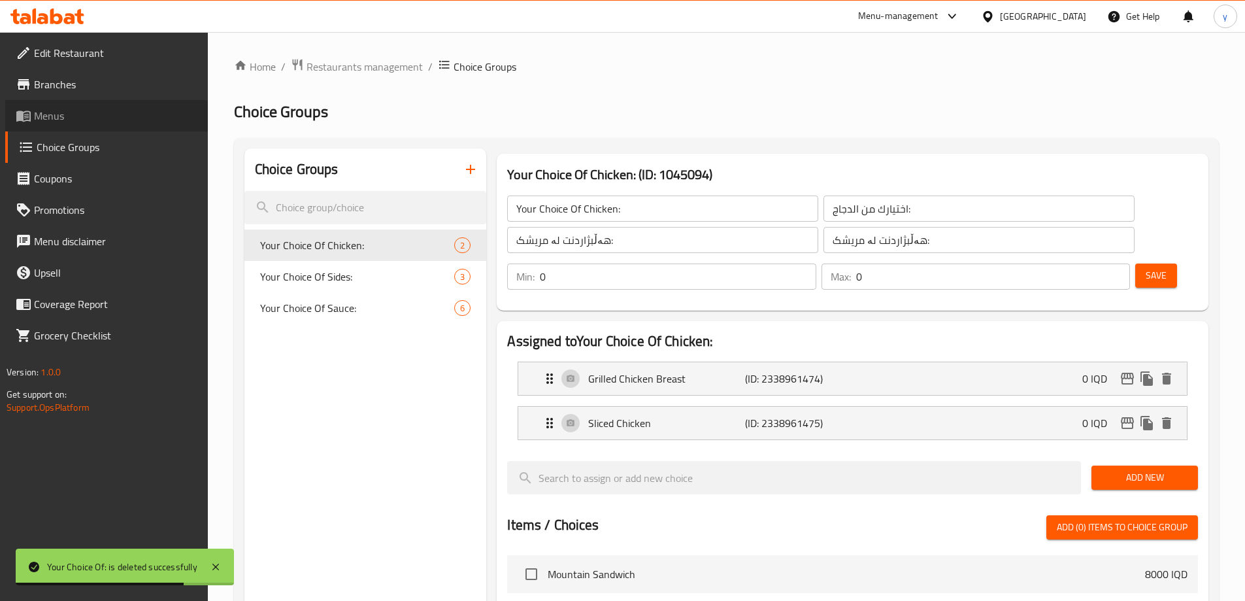
click at [41, 127] on link "Menus" at bounding box center [106, 115] width 203 height 31
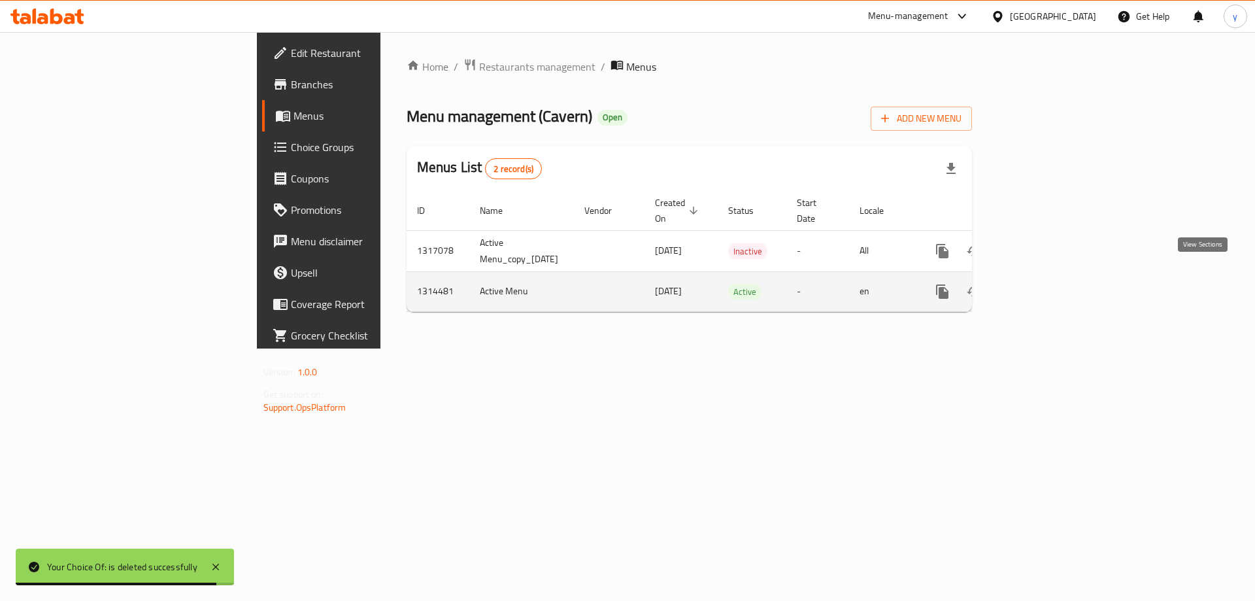
click at [1052, 288] on link "enhanced table" at bounding box center [1036, 291] width 31 height 31
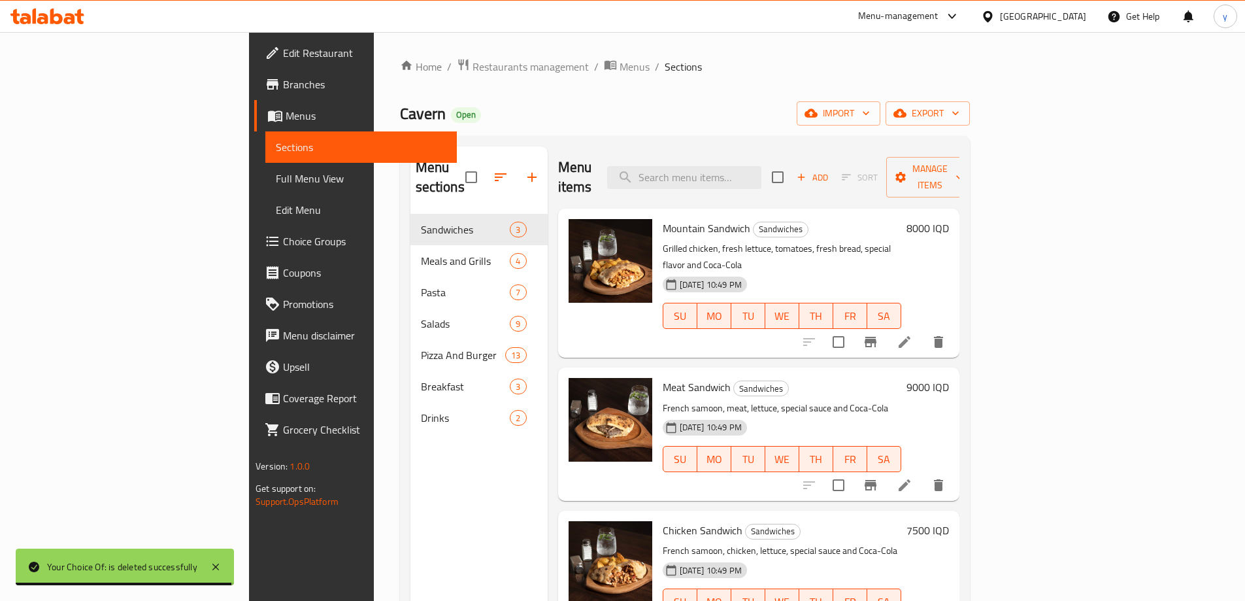
click at [265, 193] on link "Full Menu View" at bounding box center [360, 178] width 191 height 31
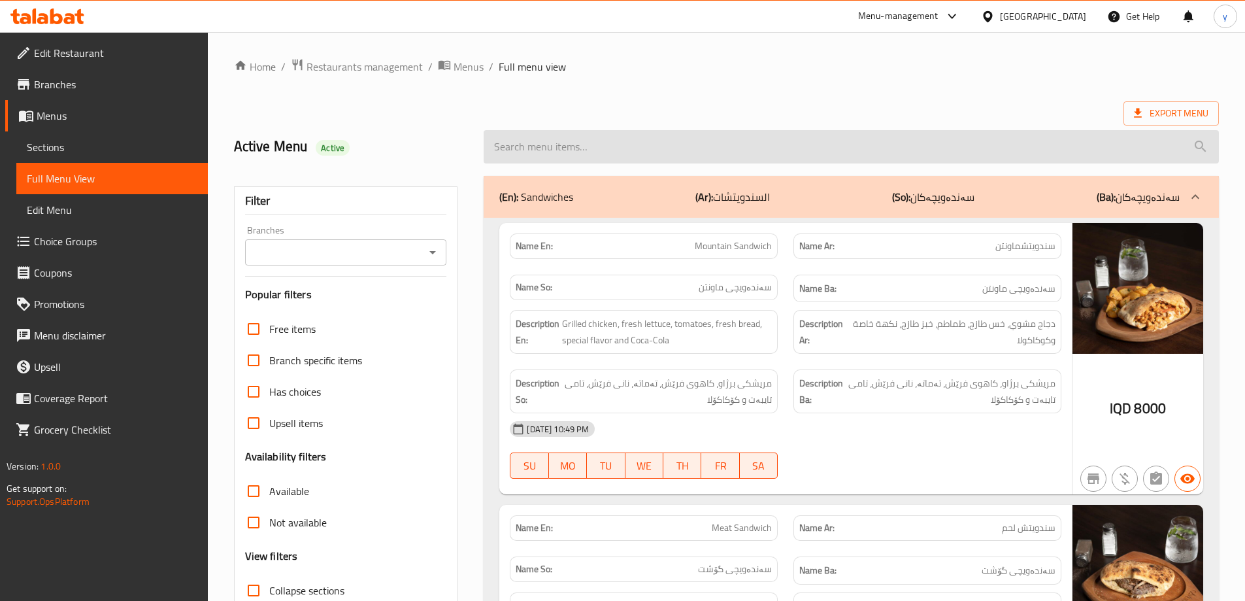
click at [695, 147] on input "search" at bounding box center [851, 146] width 735 height 33
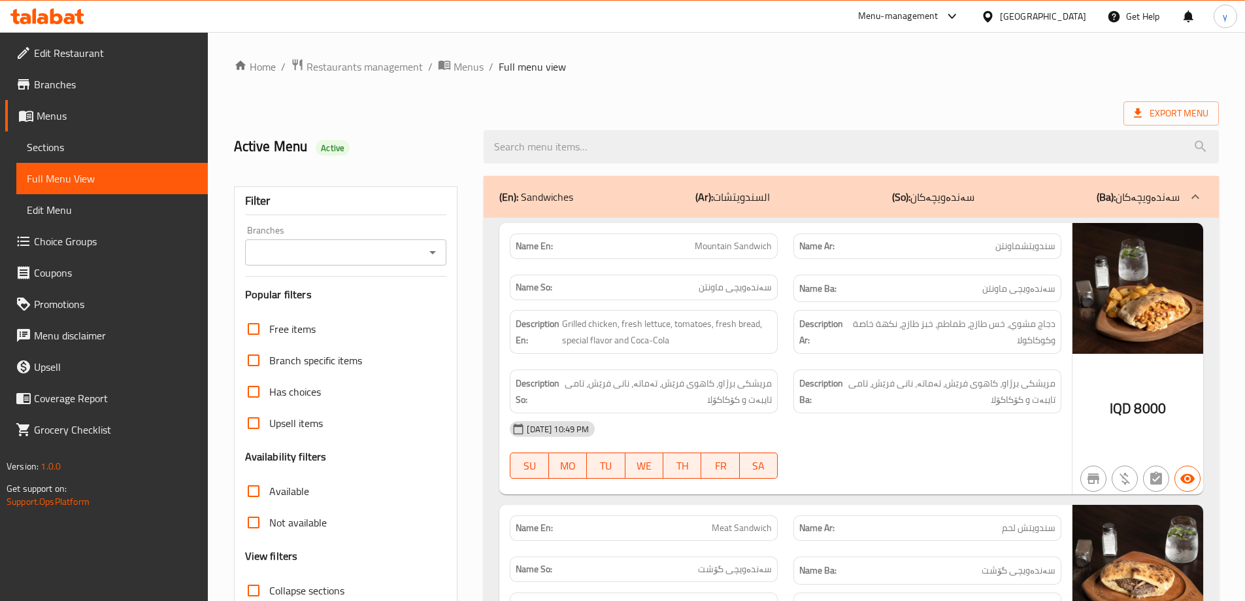
paste input "We apologize for rejecting the request due to in Arabic description it mentions…"
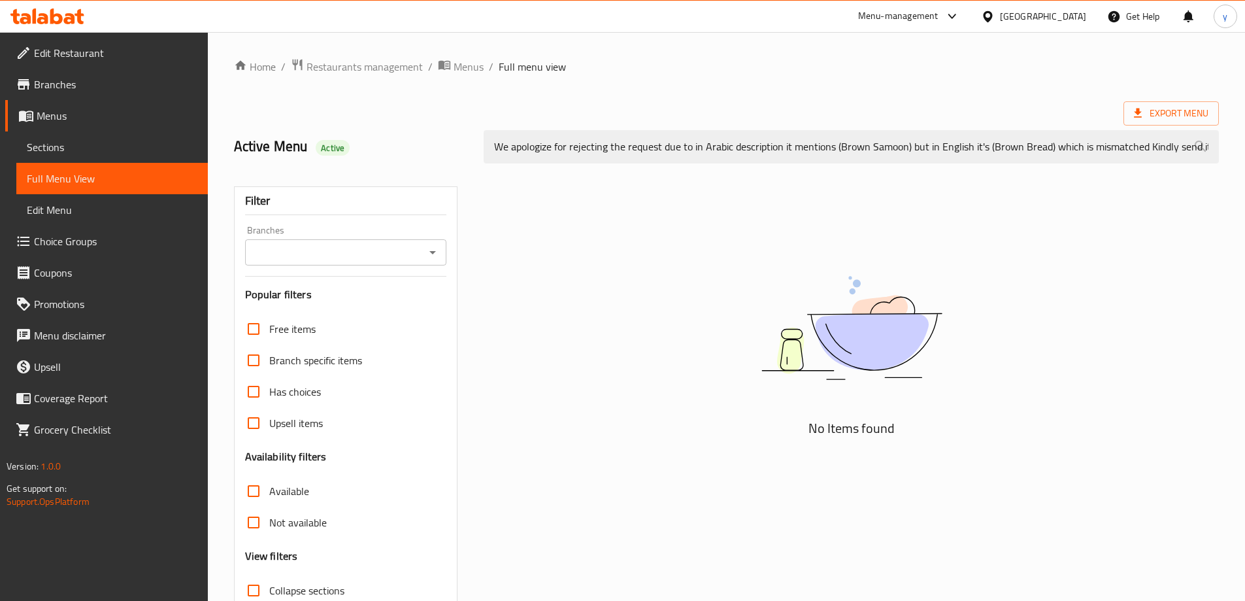
scroll to position [0, 820]
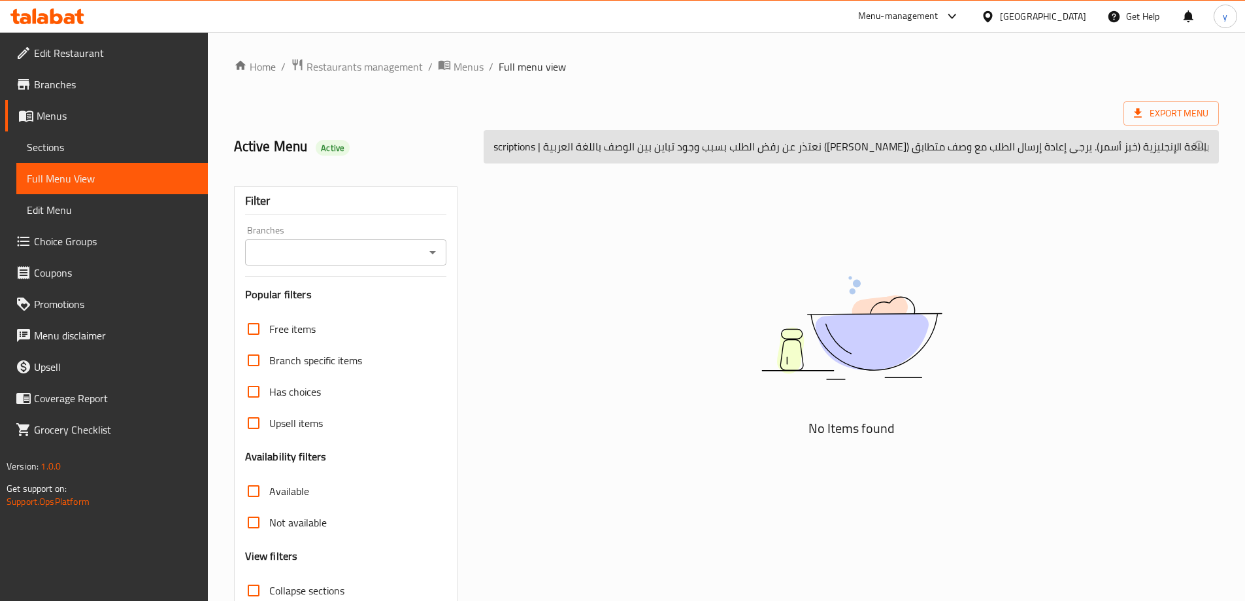
click at [600, 153] on input "We apologize for rejecting the request due to in Arabic description it mentions…" at bounding box center [851, 146] width 735 height 33
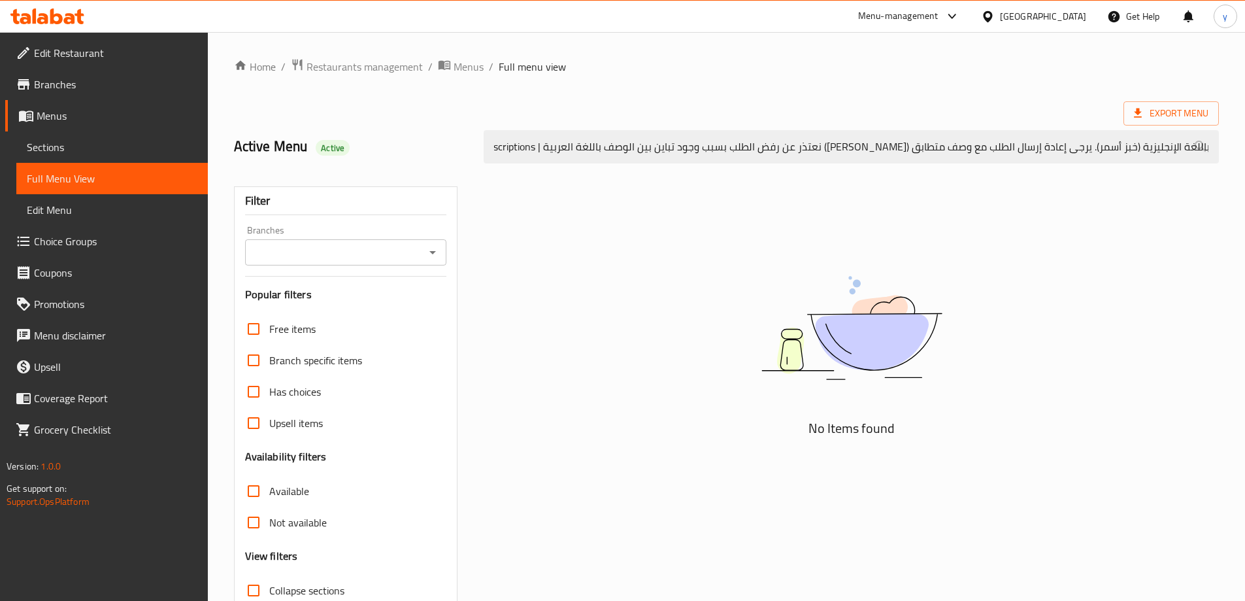
paste input "Chicken Steak"
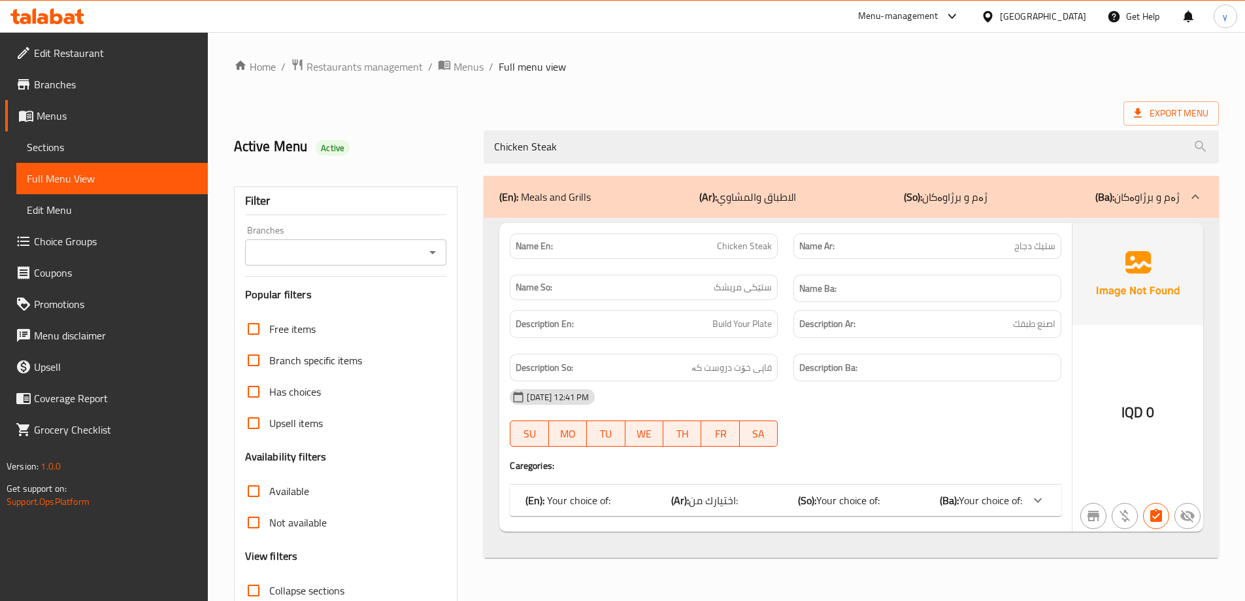
scroll to position [0, 0]
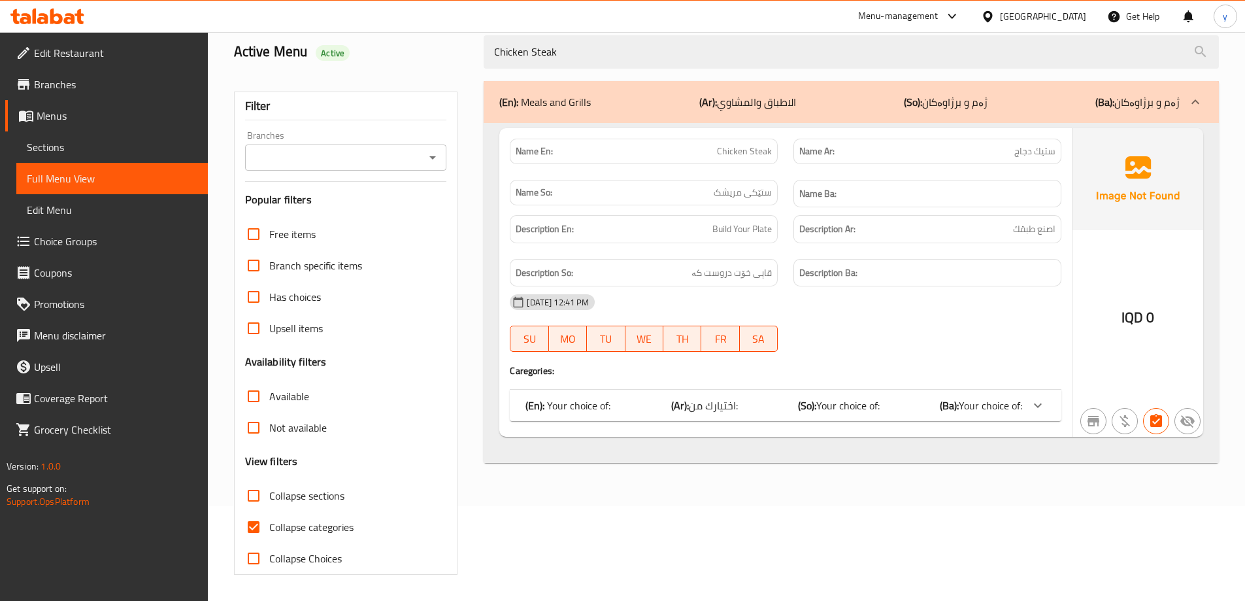
type input "Chicken Steak"
click at [791, 405] on div "(En): Your choice of: (Ar): اختيارك من: (So): Your choice of: (Ba): Your choice…" at bounding box center [773, 405] width 497 height 16
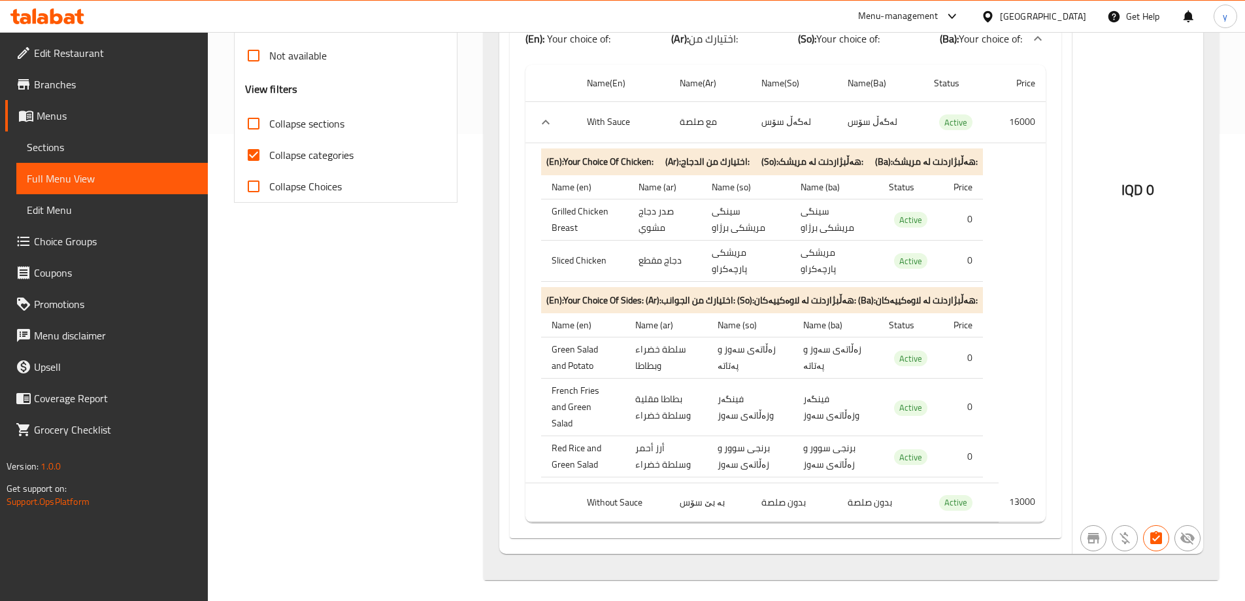
scroll to position [472, 0]
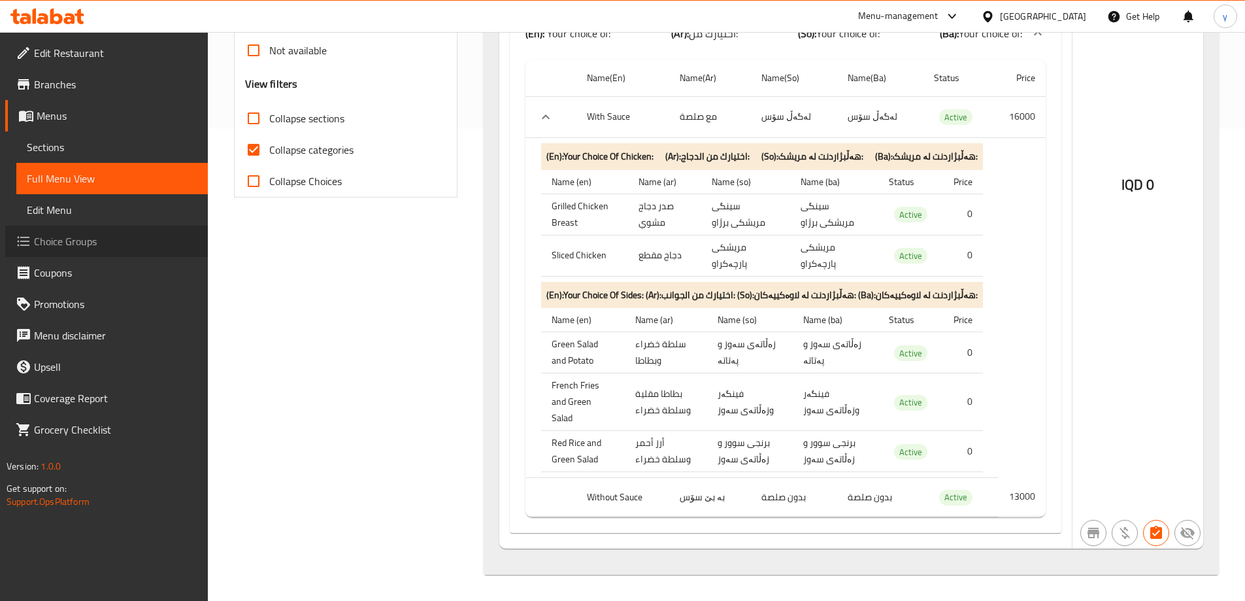
click at [159, 235] on span "Choice Groups" at bounding box center [115, 241] width 163 height 16
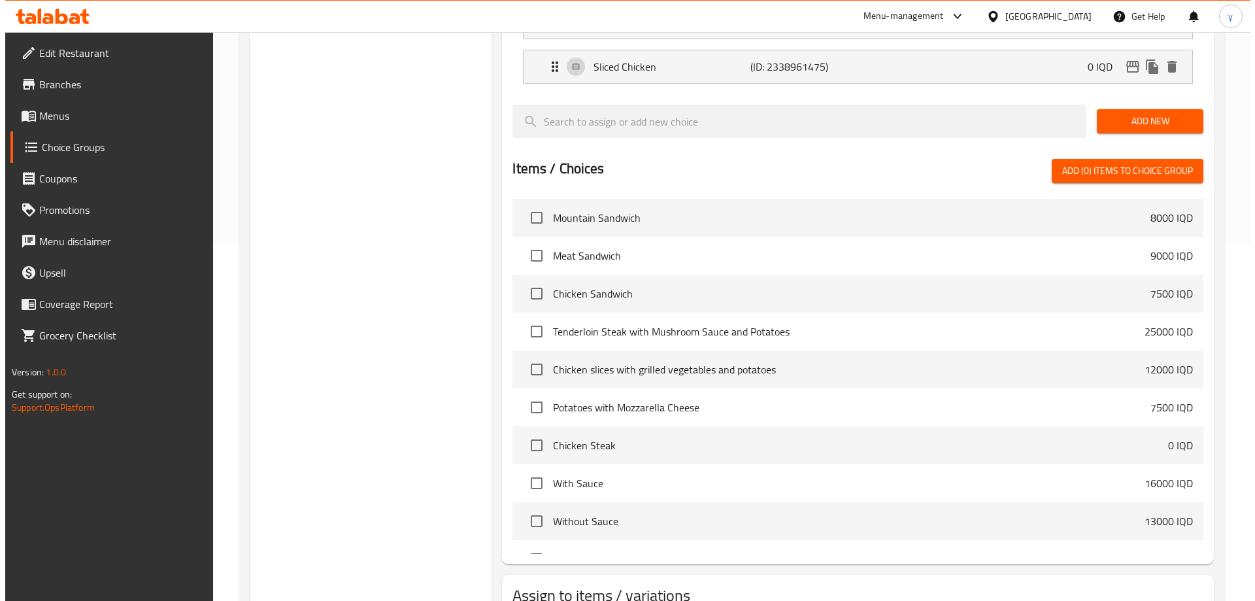
scroll to position [416, 0]
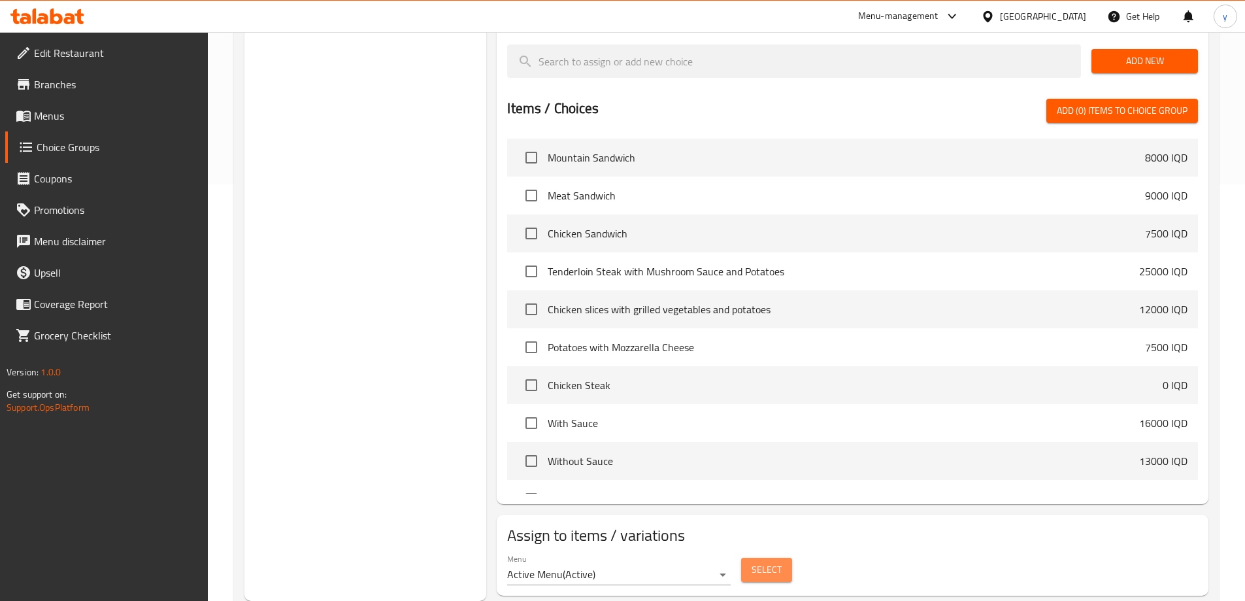
click at [742, 557] on button "Select" at bounding box center [766, 569] width 51 height 24
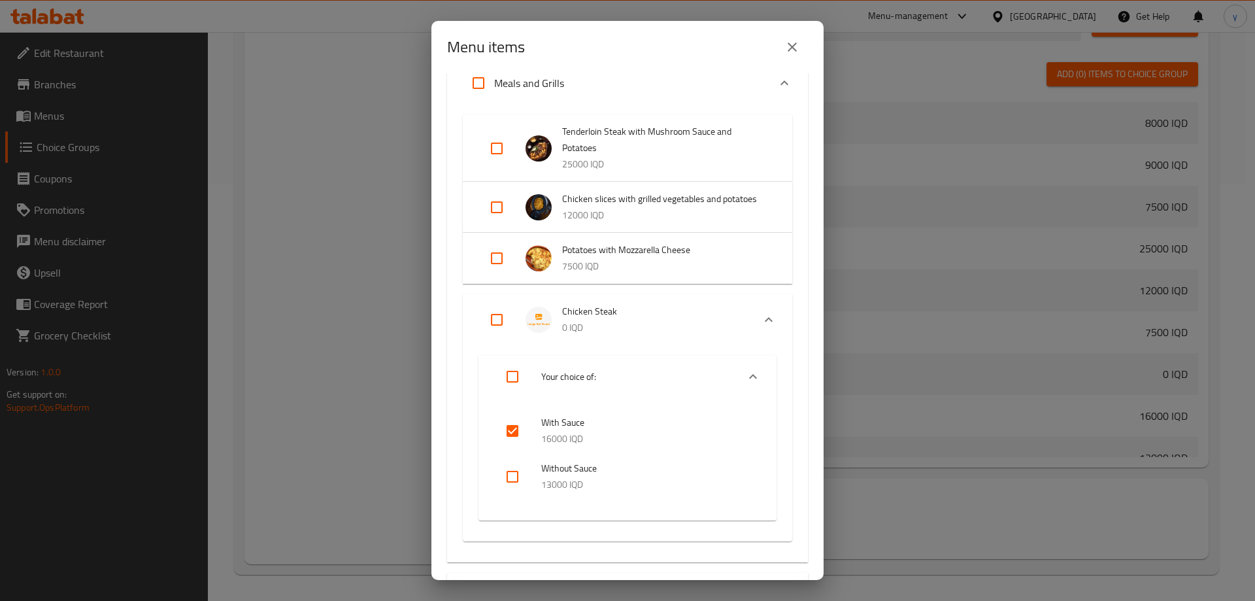
scroll to position [131, 0]
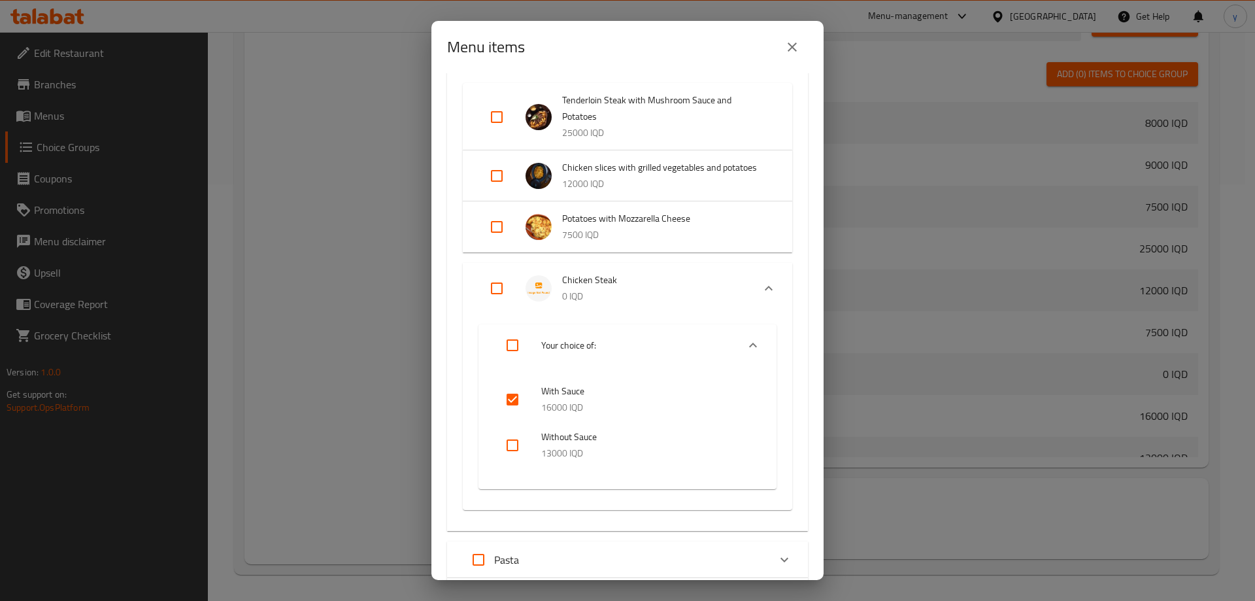
click at [516, 457] on input "checkbox" at bounding box center [512, 444] width 31 height 31
checkbox input "true"
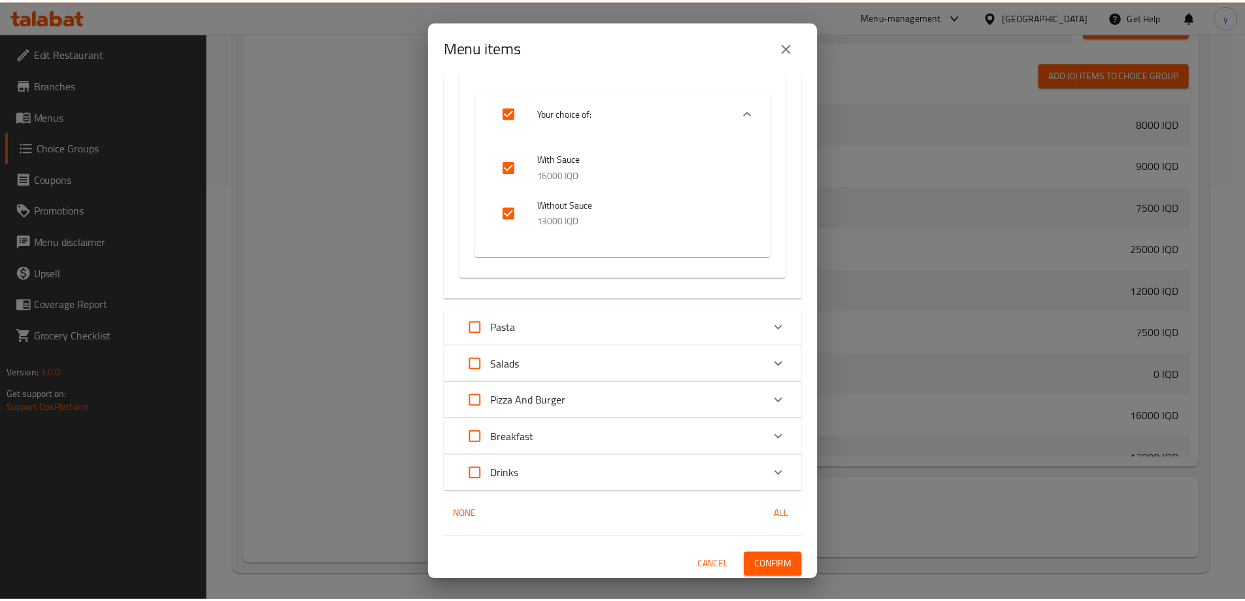
scroll to position [366, 0]
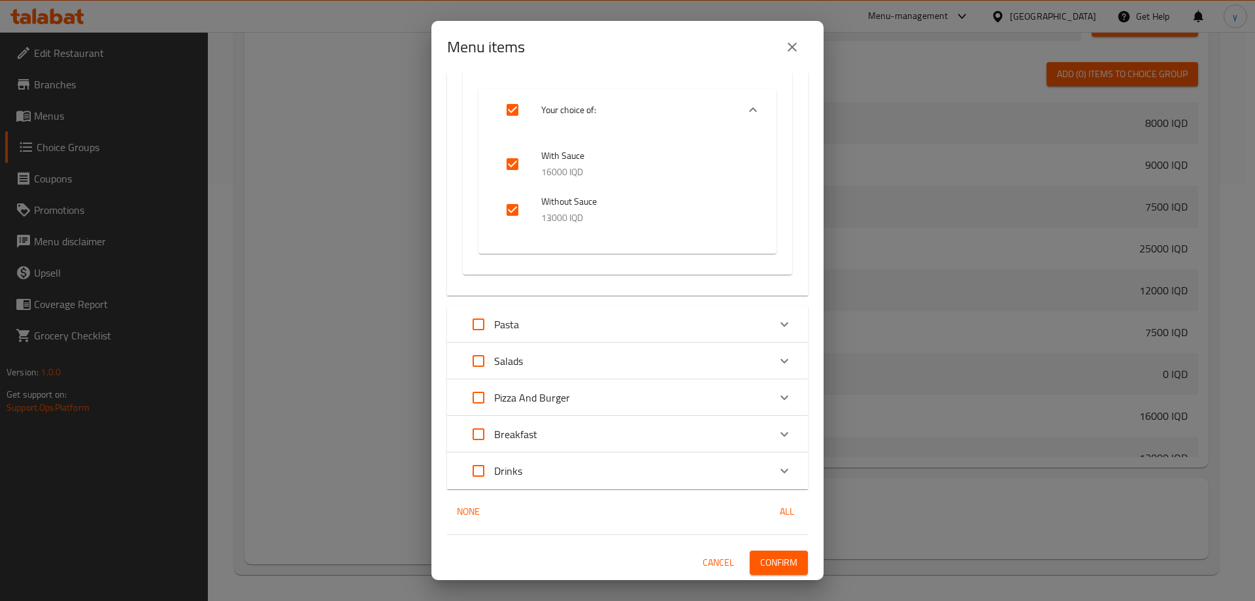
click at [769, 556] on span "Confirm" at bounding box center [778, 562] width 37 height 16
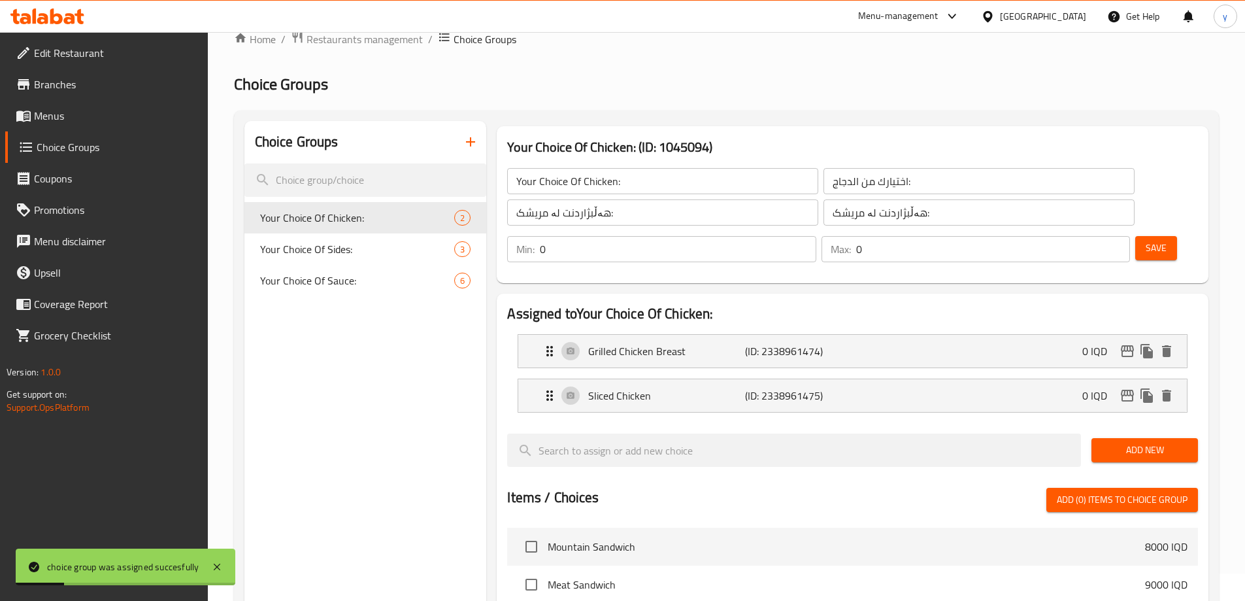
scroll to position [24, 0]
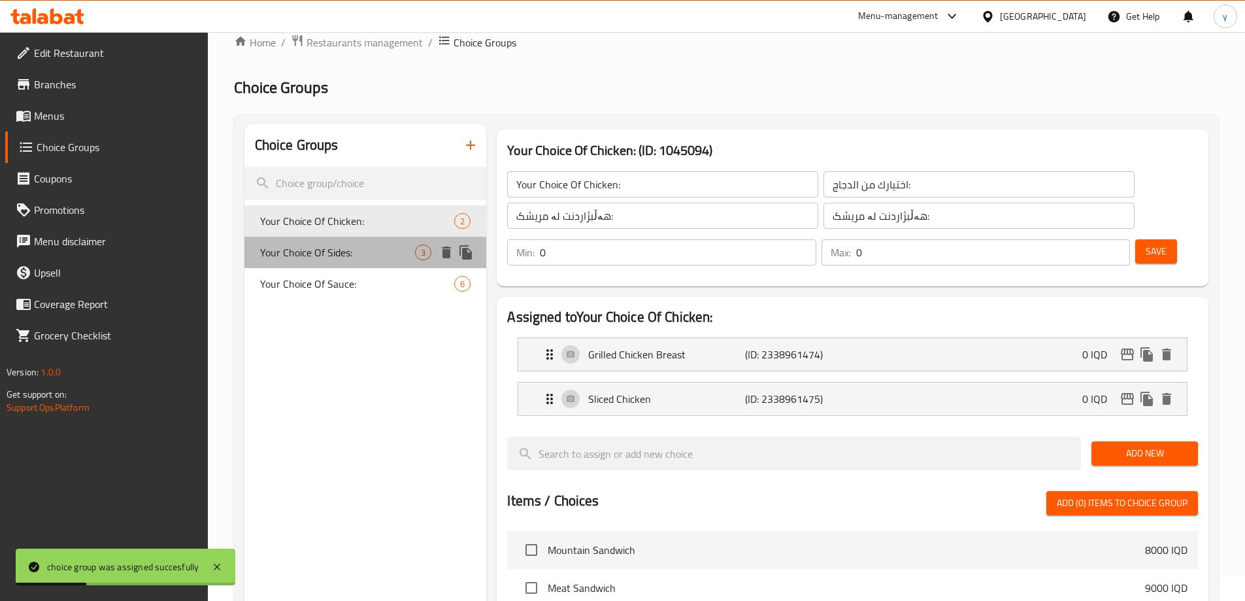
click at [368, 259] on span "Your Choice Of Sides:" at bounding box center [338, 252] width 156 height 16
type input "Your Choice Of Sides:"
type input "اختيارك من الجوانب:"
type input "هەڵبژاردنت لە لاوەکییەکان:"
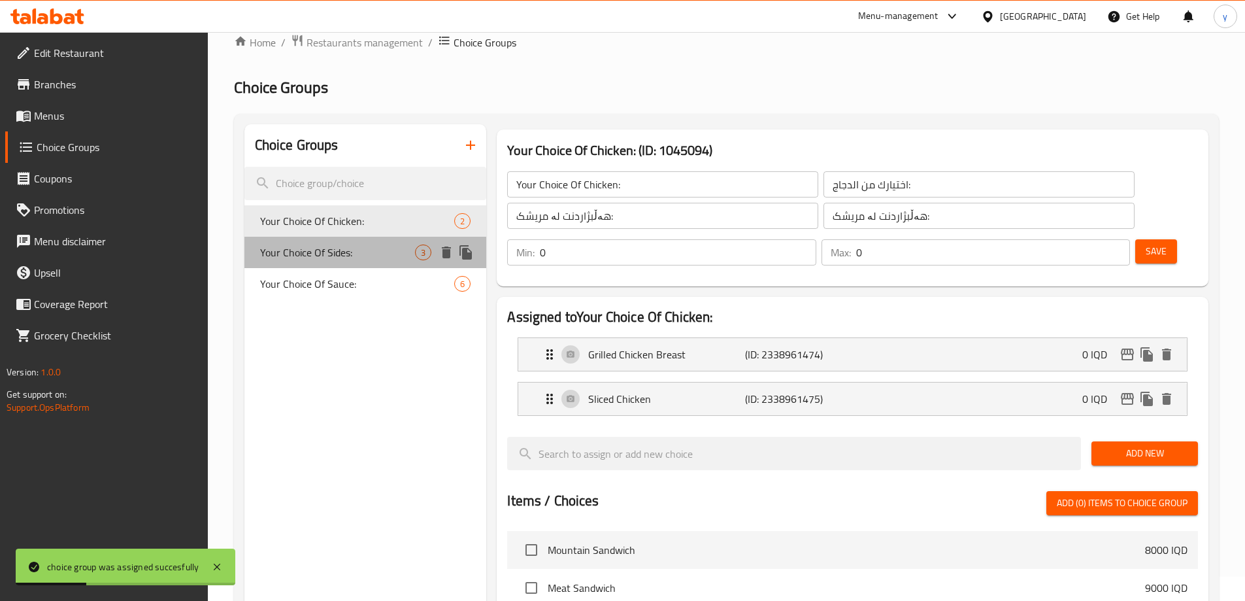
type input "1"
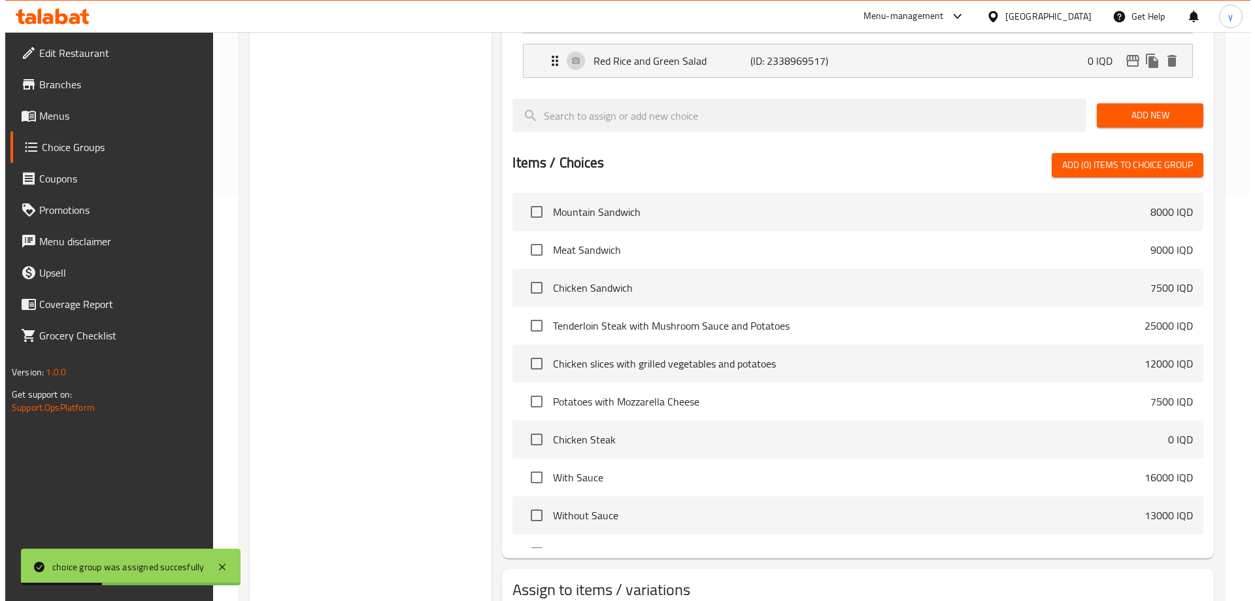
scroll to position [461, 0]
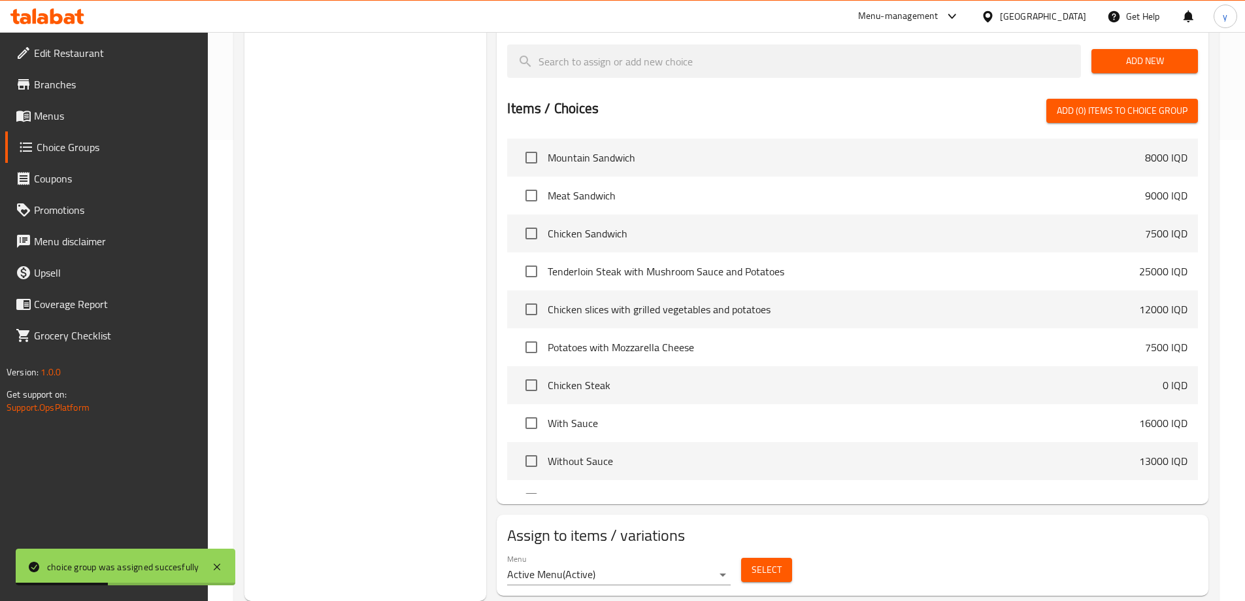
click at [779, 557] on button "Select" at bounding box center [766, 569] width 51 height 24
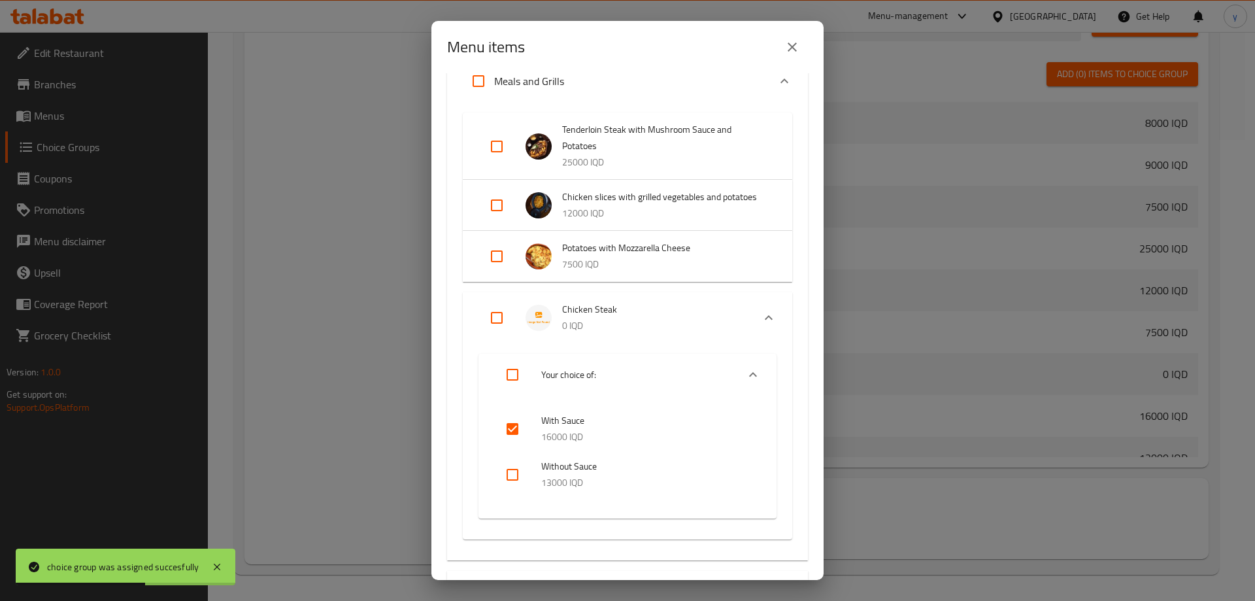
scroll to position [131, 0]
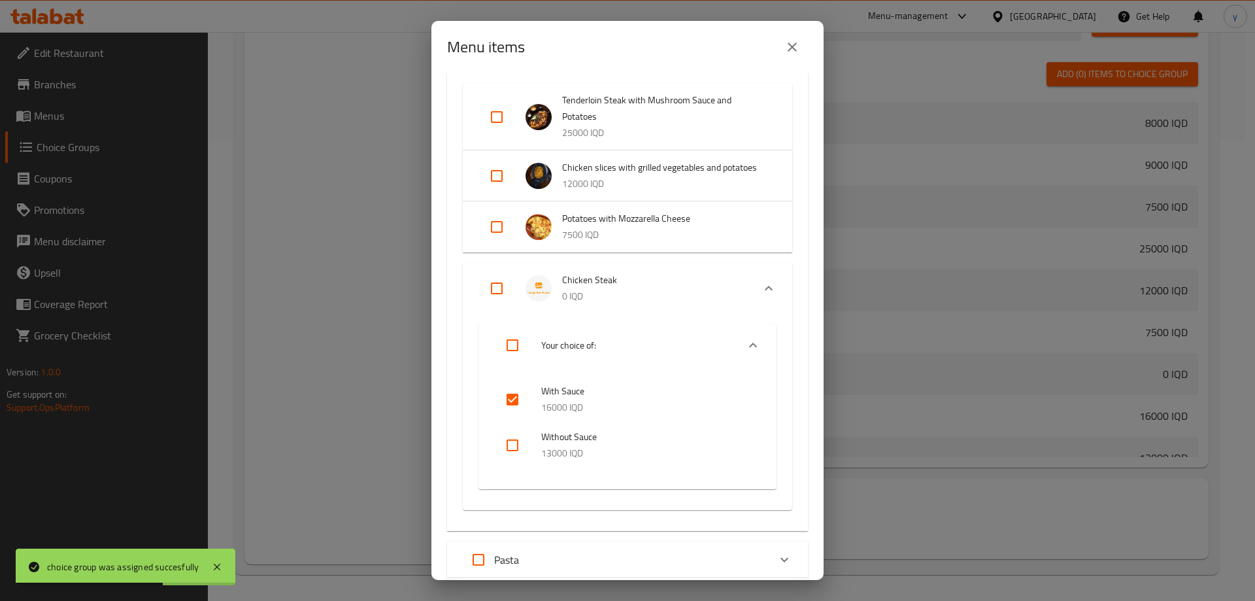
click at [507, 352] on input "Expand" at bounding box center [512, 344] width 31 height 31
checkbox input "true"
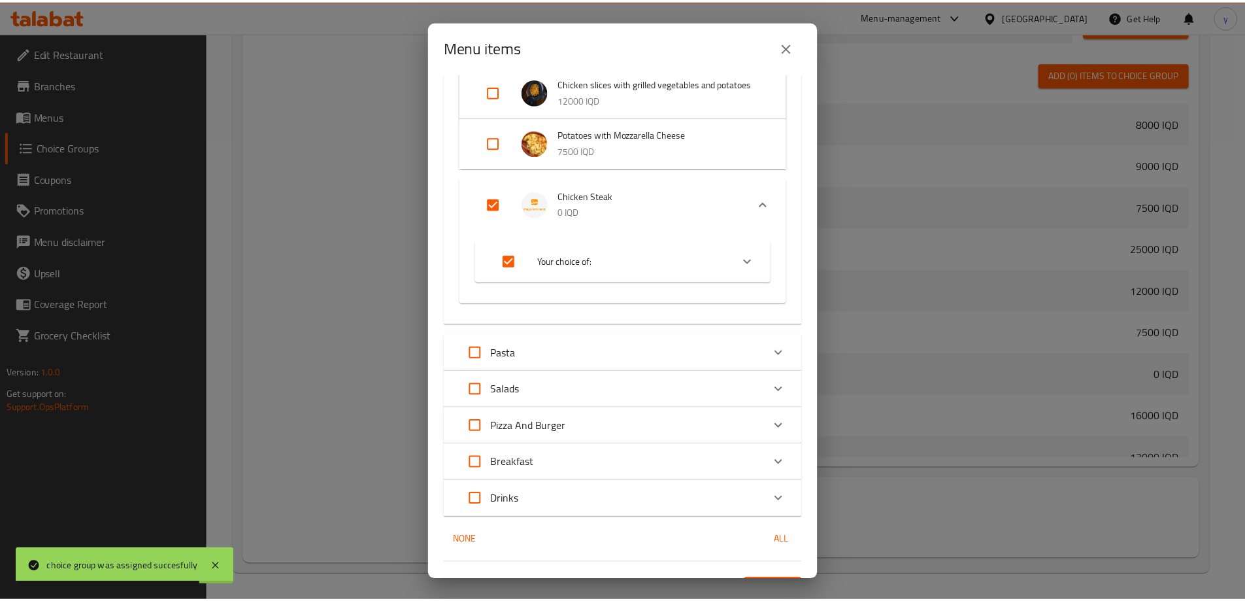
scroll to position [243, 0]
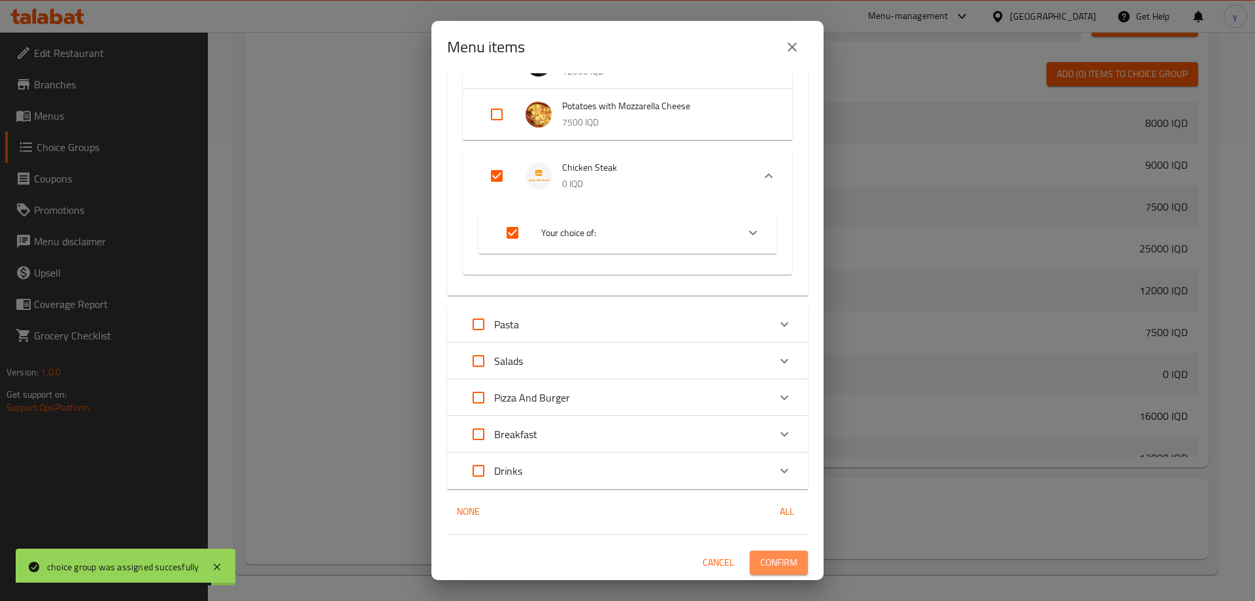
click at [772, 555] on span "Confirm" at bounding box center [778, 562] width 37 height 16
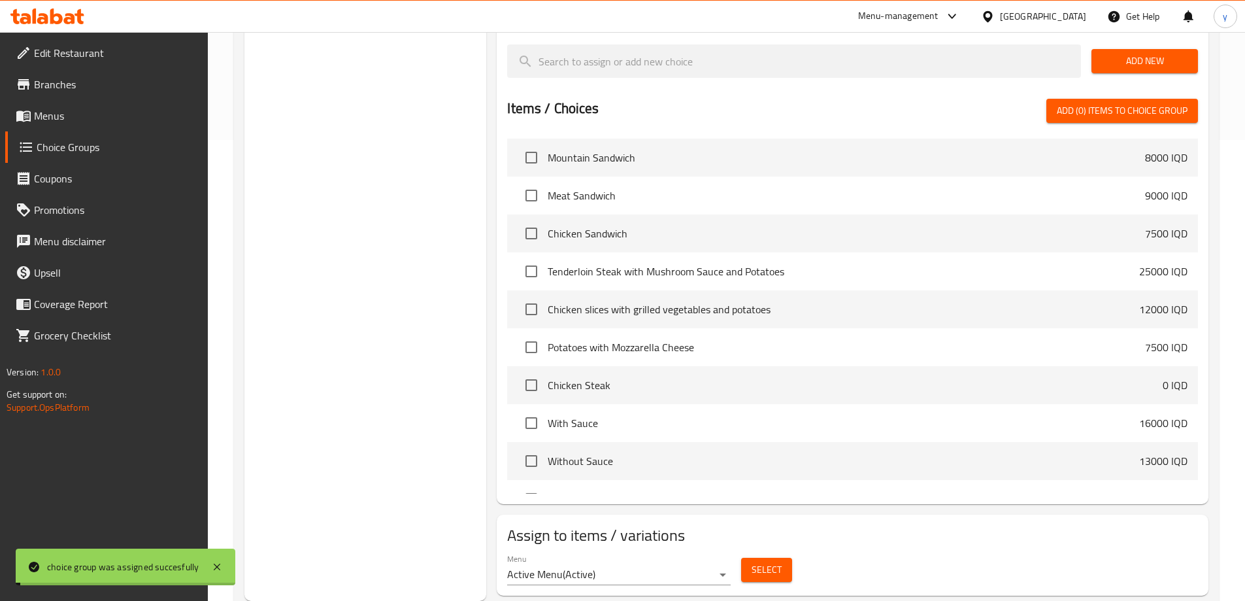
click at [107, 120] on span "Menus" at bounding box center [115, 116] width 163 height 16
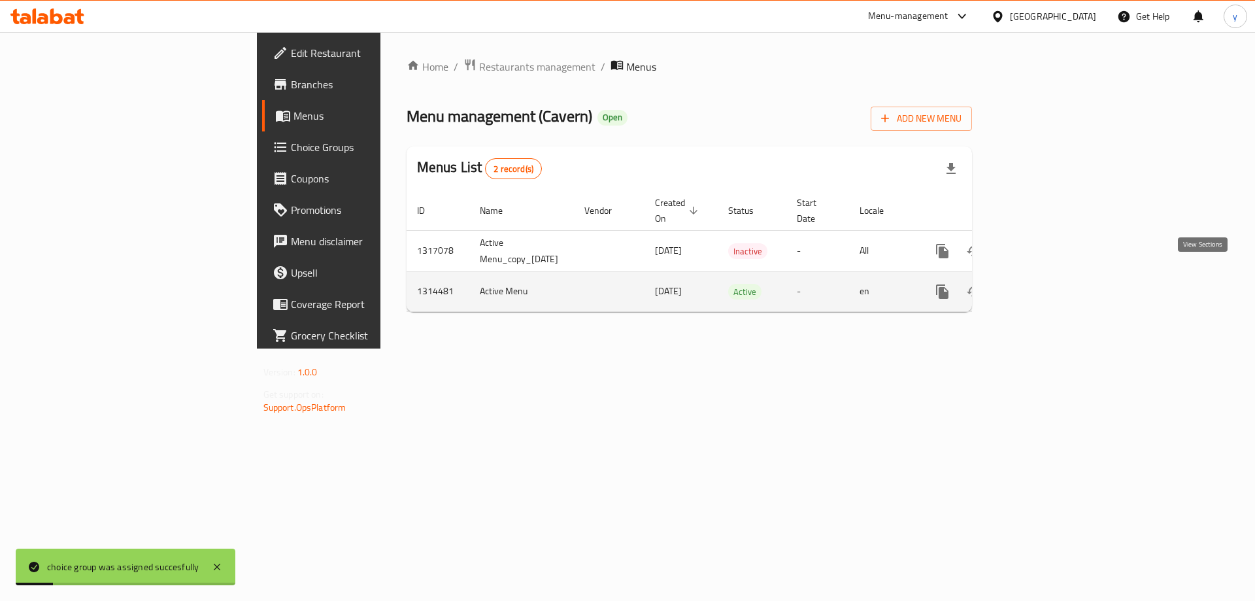
click at [1052, 276] on link "enhanced table" at bounding box center [1036, 291] width 31 height 31
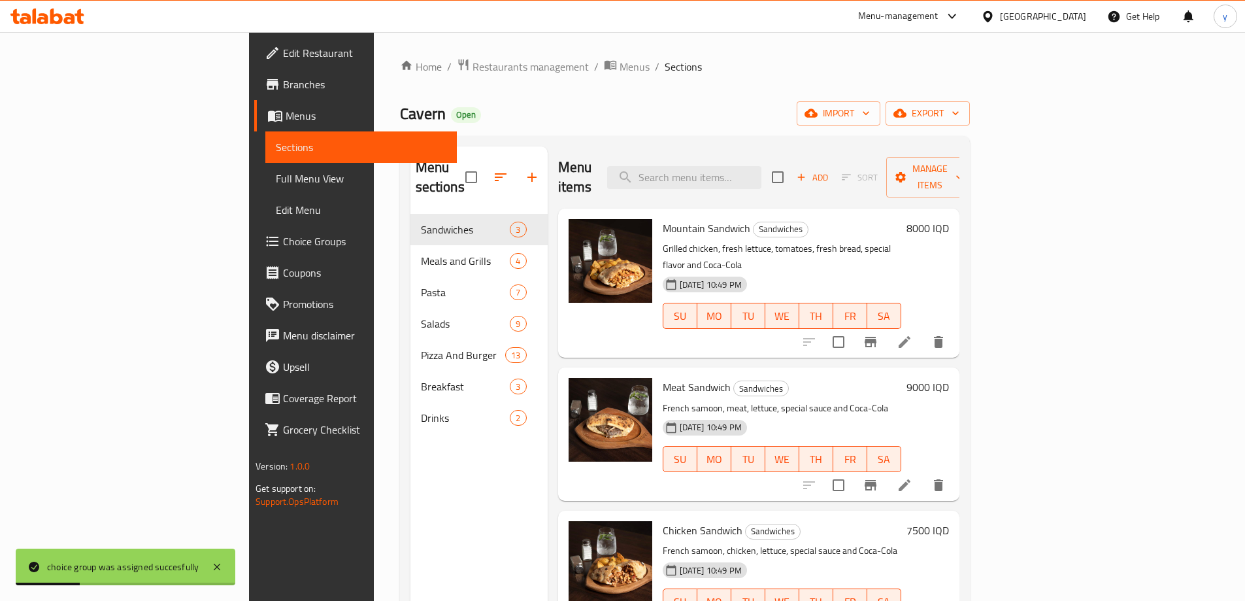
click at [276, 174] on span "Full Menu View" at bounding box center [361, 179] width 171 height 16
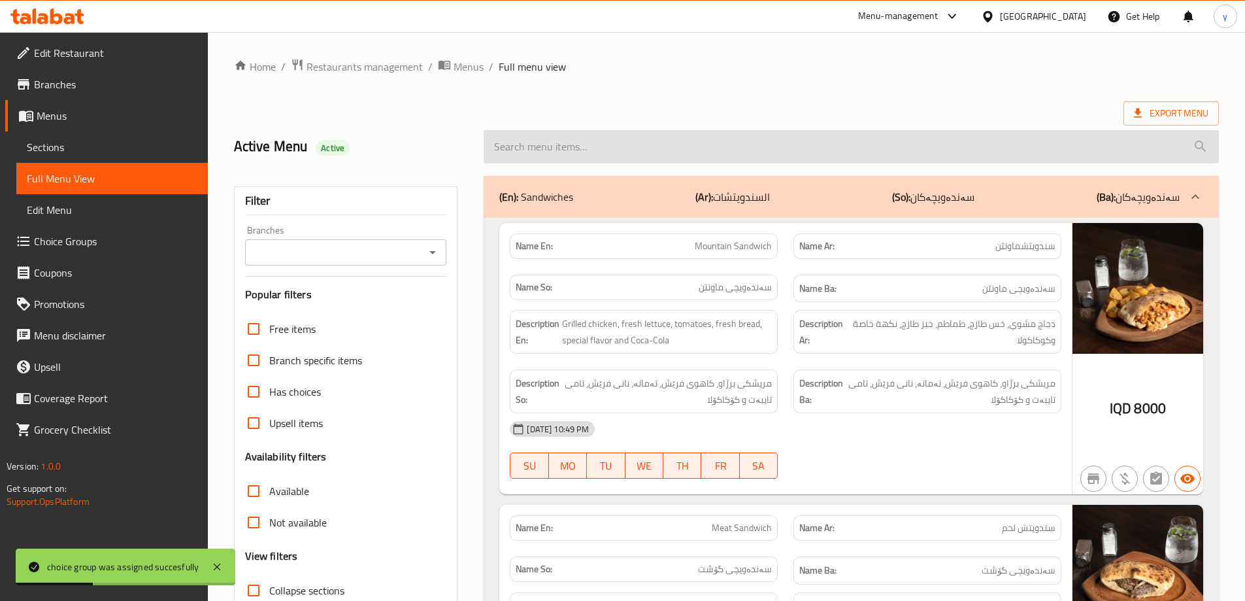
click at [718, 142] on input "search" at bounding box center [851, 146] width 735 height 33
paste input "Chicken Steak"
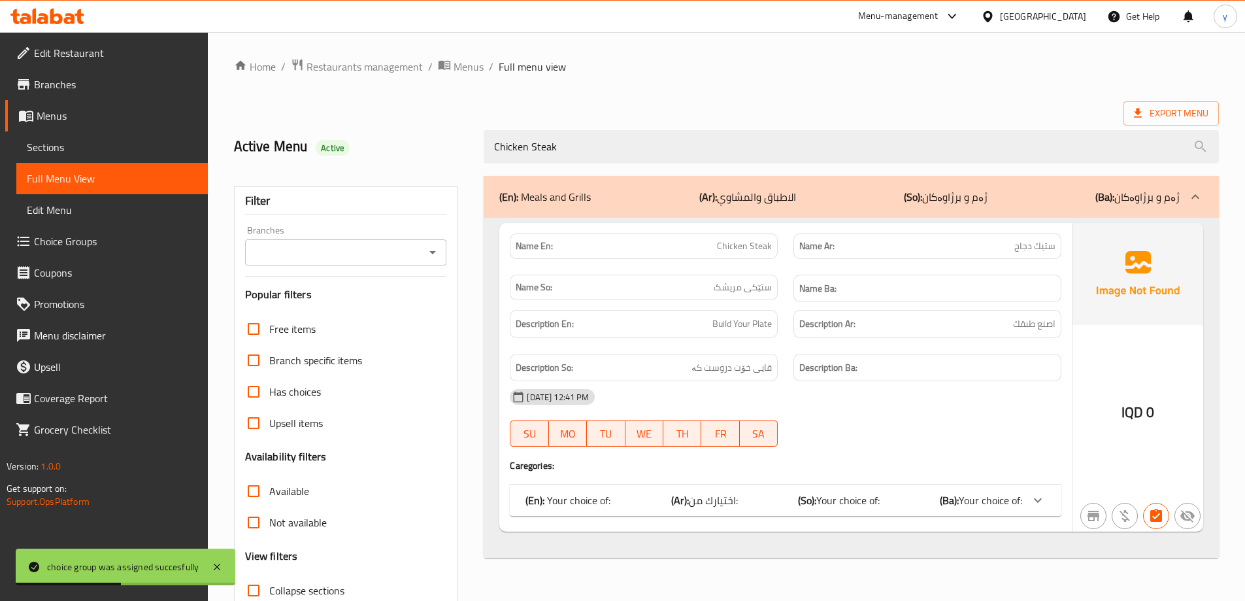
click at [426, 261] on div at bounding box center [431, 252] width 17 height 18
type input "Chicken Steak"
drag, startPoint x: 439, startPoint y: 240, endPoint x: 437, endPoint y: 250, distance: 10.0
click at [438, 244] on div "Branches" at bounding box center [346, 252] width 202 height 26
click at [437, 250] on icon "Open" at bounding box center [433, 252] width 16 height 16
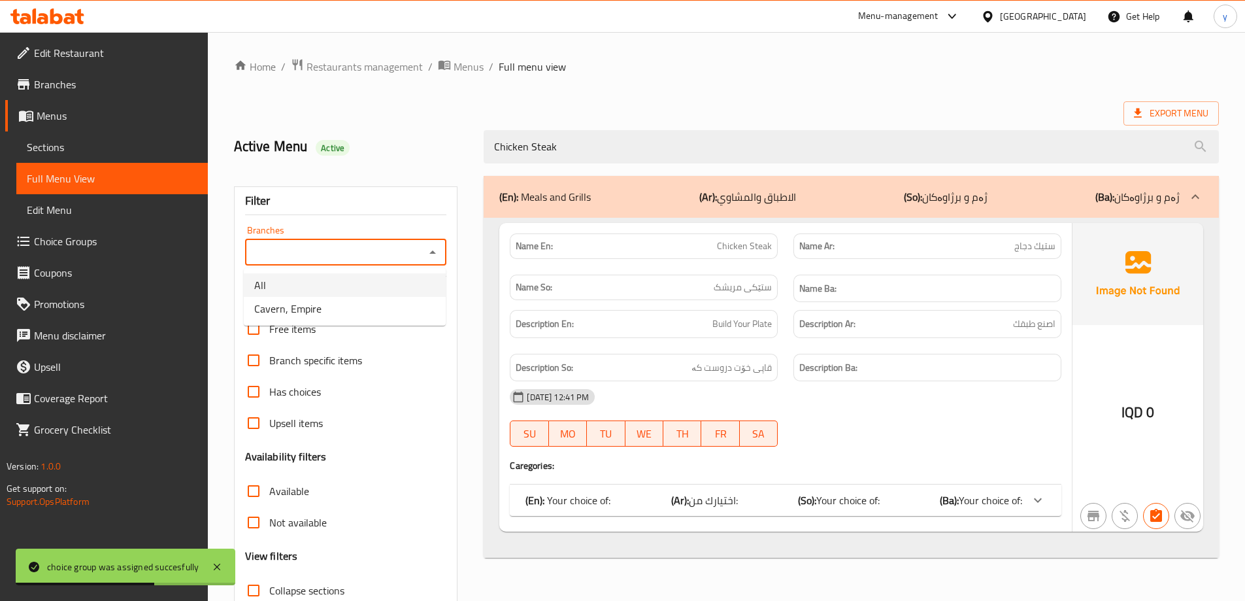
drag, startPoint x: 389, startPoint y: 288, endPoint x: 389, endPoint y: 306, distance: 18.3
click at [389, 306] on ul "All Cavern, Empire" at bounding box center [345, 297] width 202 height 58
click at [389, 306] on li "Cavern, Empire" at bounding box center [345, 309] width 202 height 24
type input "Cavern, Empire"
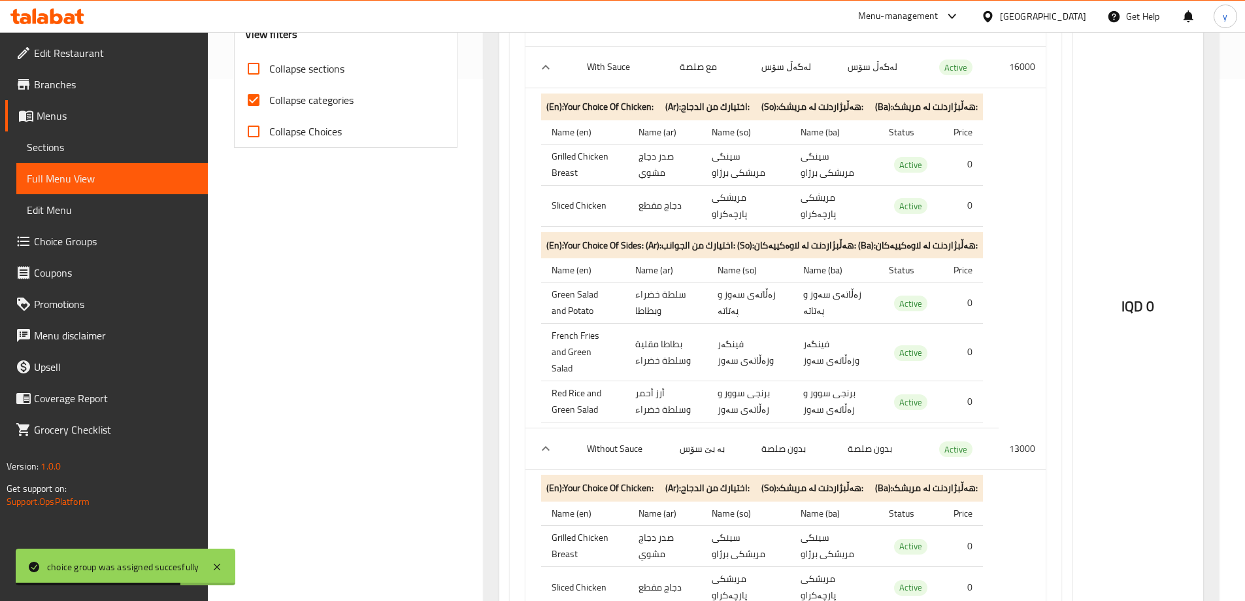
scroll to position [523, 0]
click at [254, 105] on input "Collapse categories" at bounding box center [253, 98] width 31 height 31
checkbox input "false"
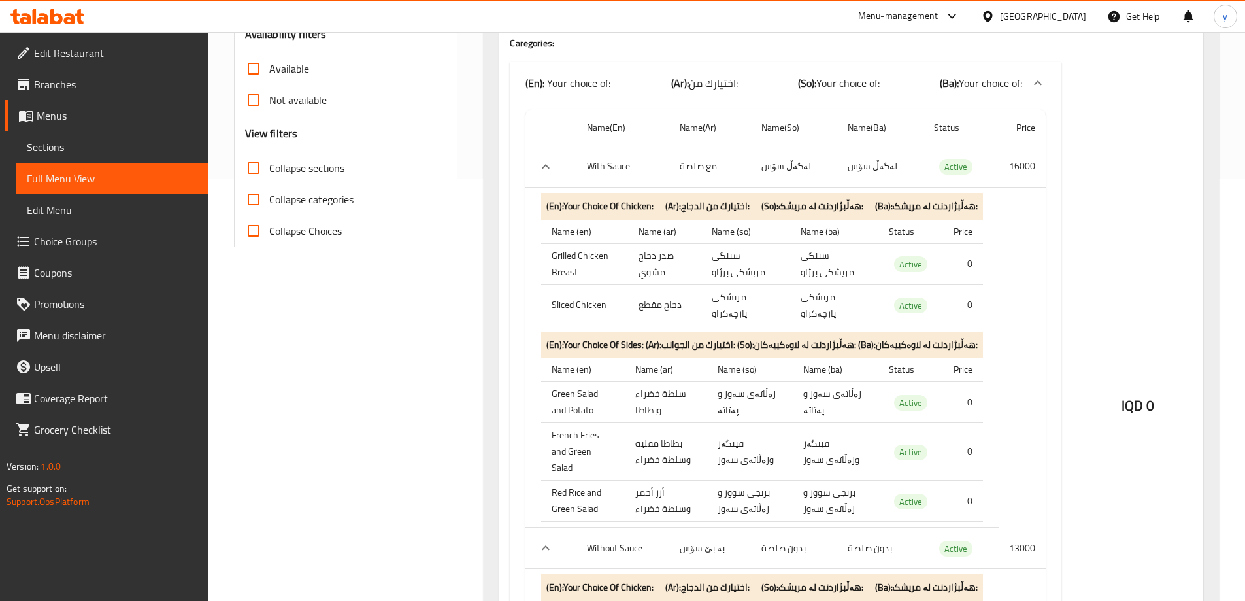
scroll to position [553, 0]
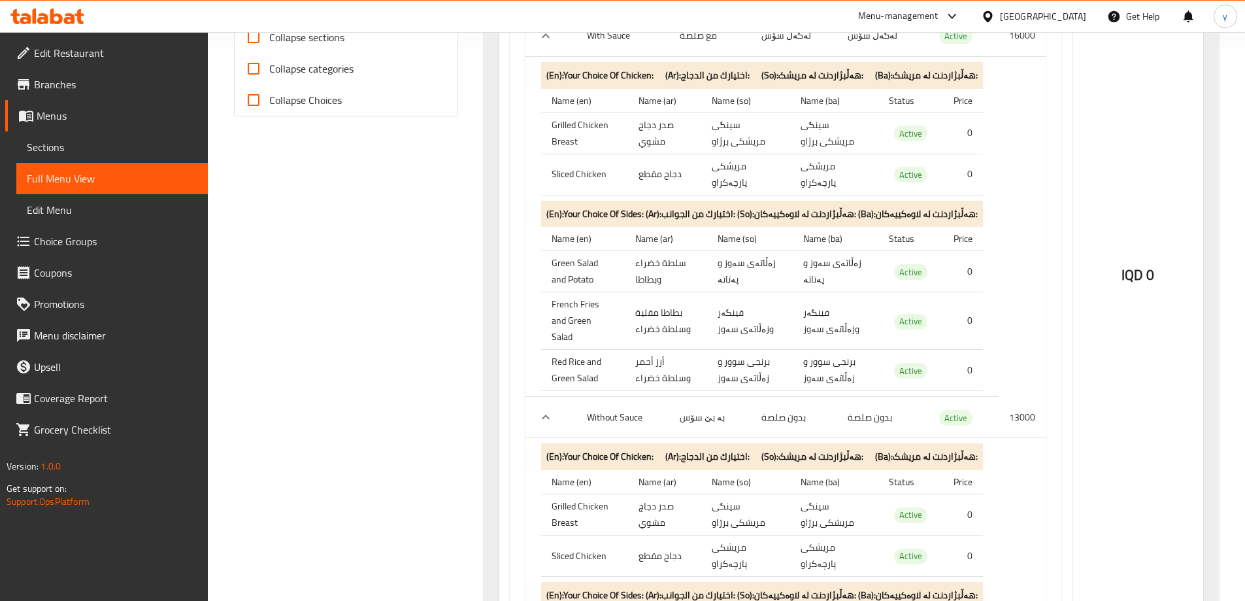
click at [149, 246] on span "Choice Groups" at bounding box center [115, 241] width 163 height 16
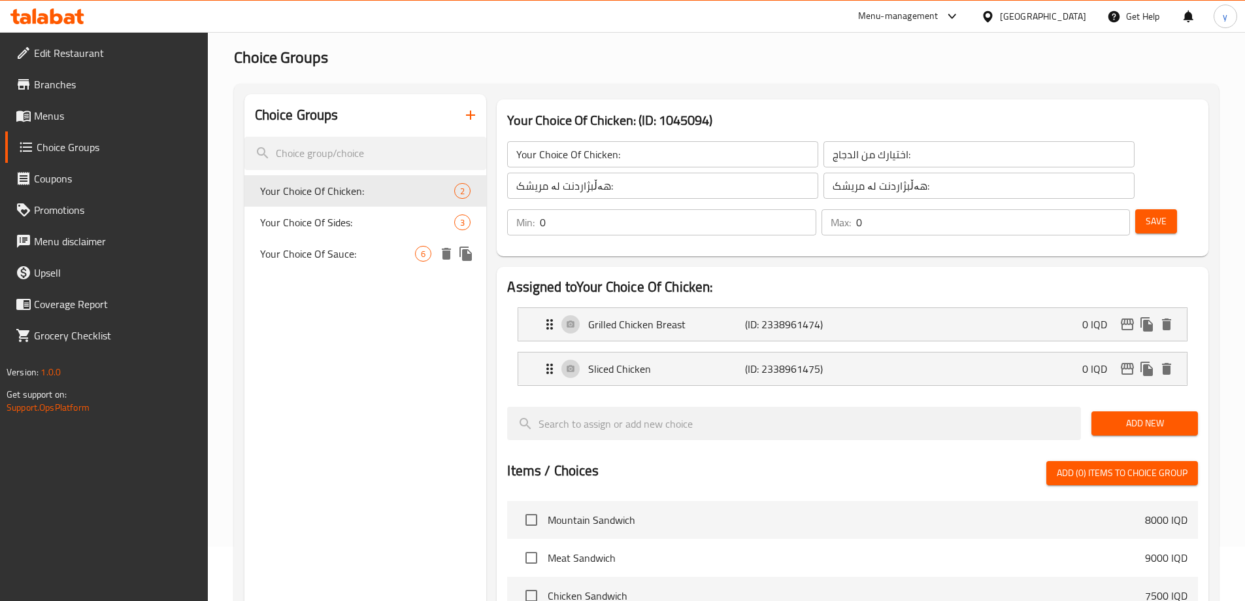
click at [355, 244] on div "Your Choice Of Sauce: 6" at bounding box center [365, 253] width 242 height 31
type input "Your Choice Of Sauce:"
type input "إختيارك من الصوص:"
type input "هەڵبژاردنت لە سۆس:"
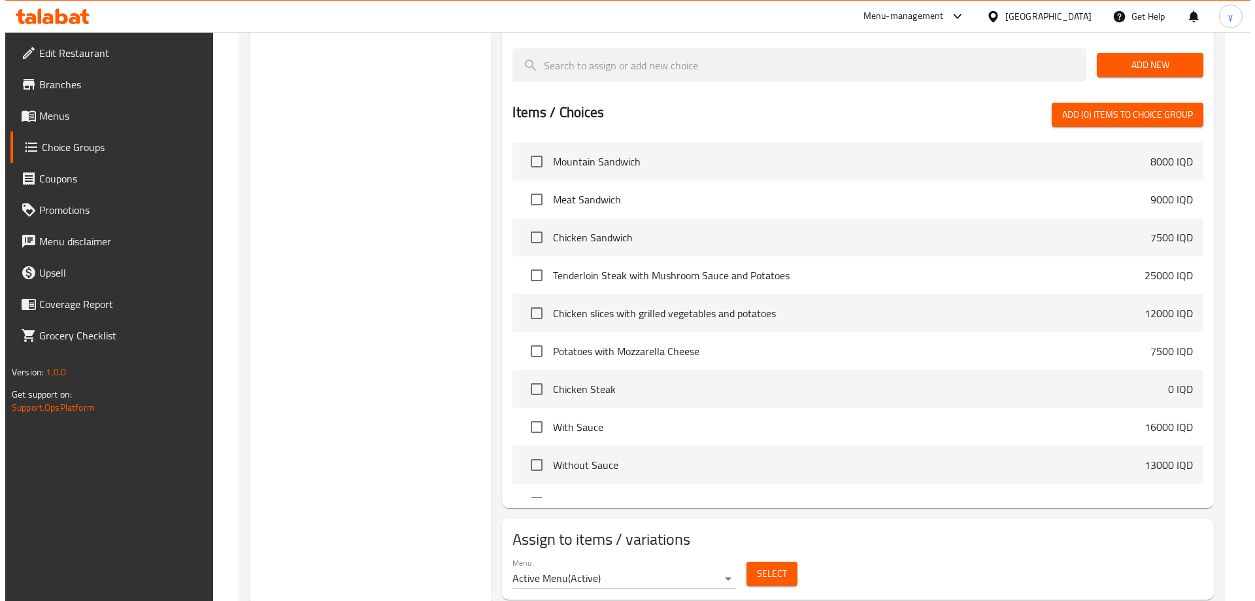
scroll to position [594, 0]
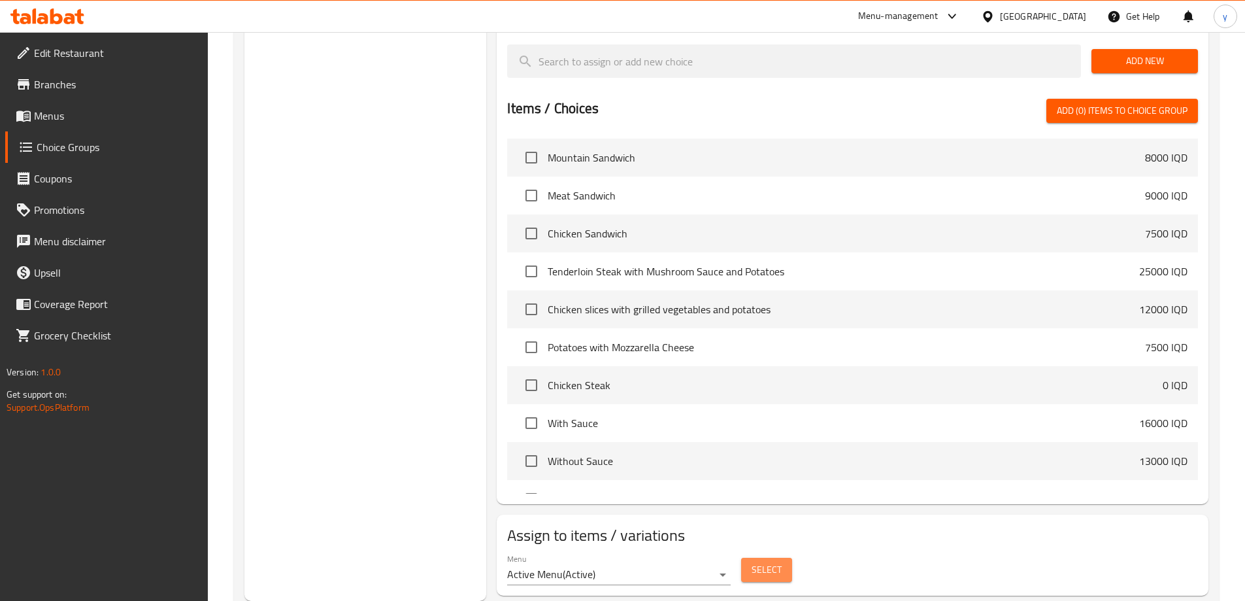
click at [771, 561] on span "Select" at bounding box center [767, 569] width 30 height 16
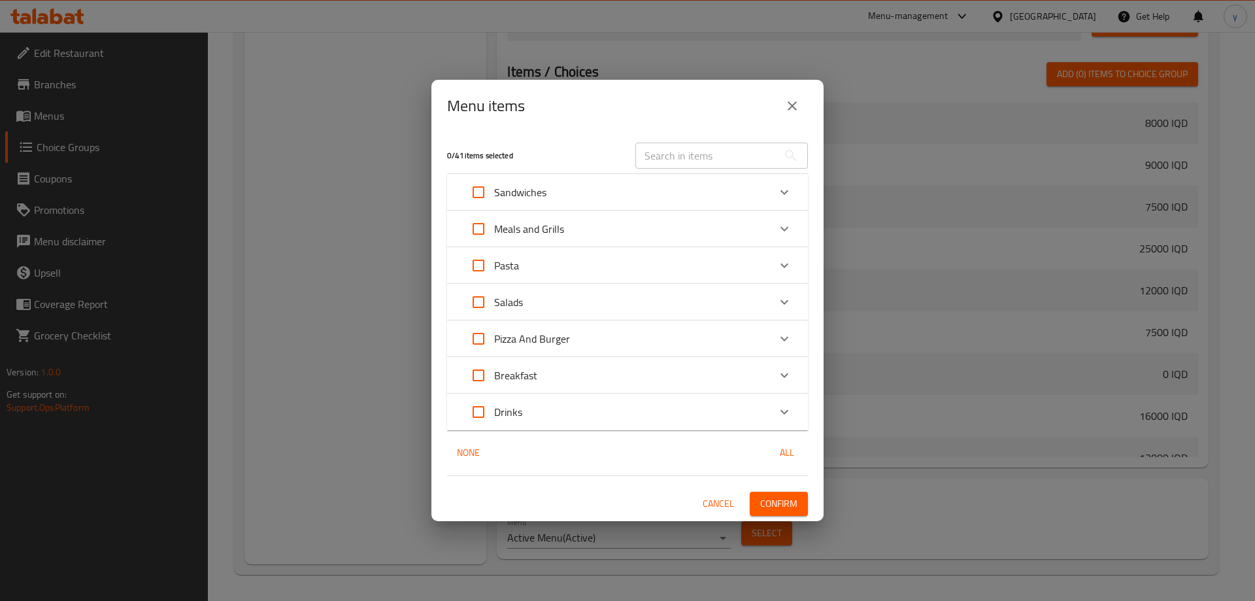
click at [565, 222] on div "Meals and Grills" at bounding box center [616, 228] width 306 height 31
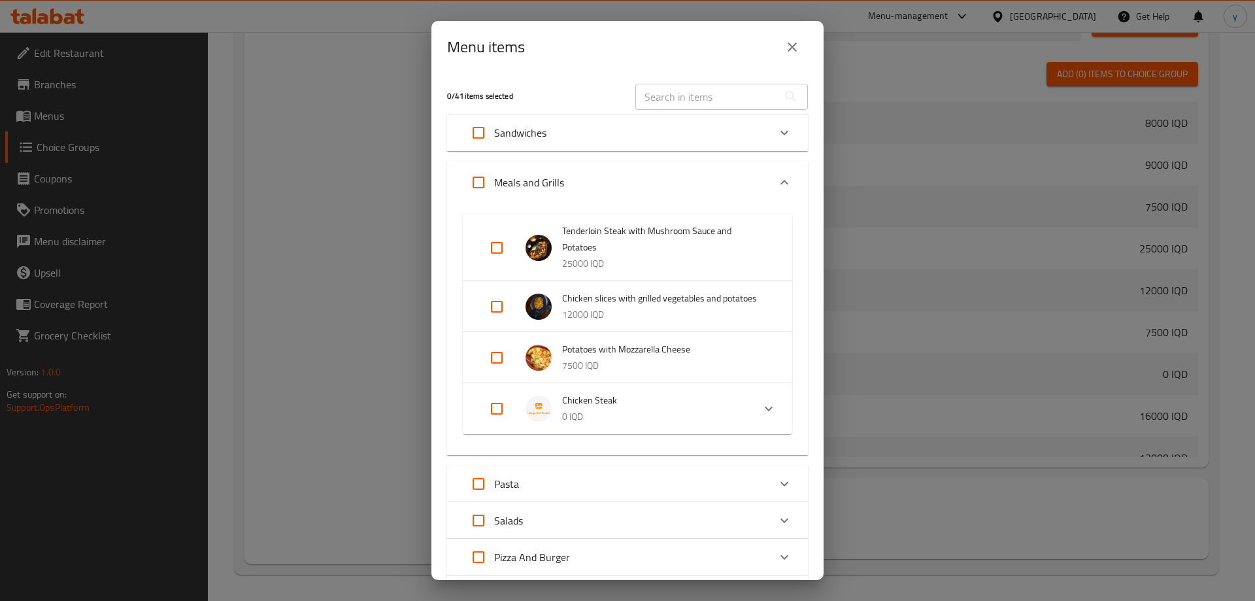
click at [493, 399] on input "Expand" at bounding box center [496, 408] width 31 height 31
checkbox input "true"
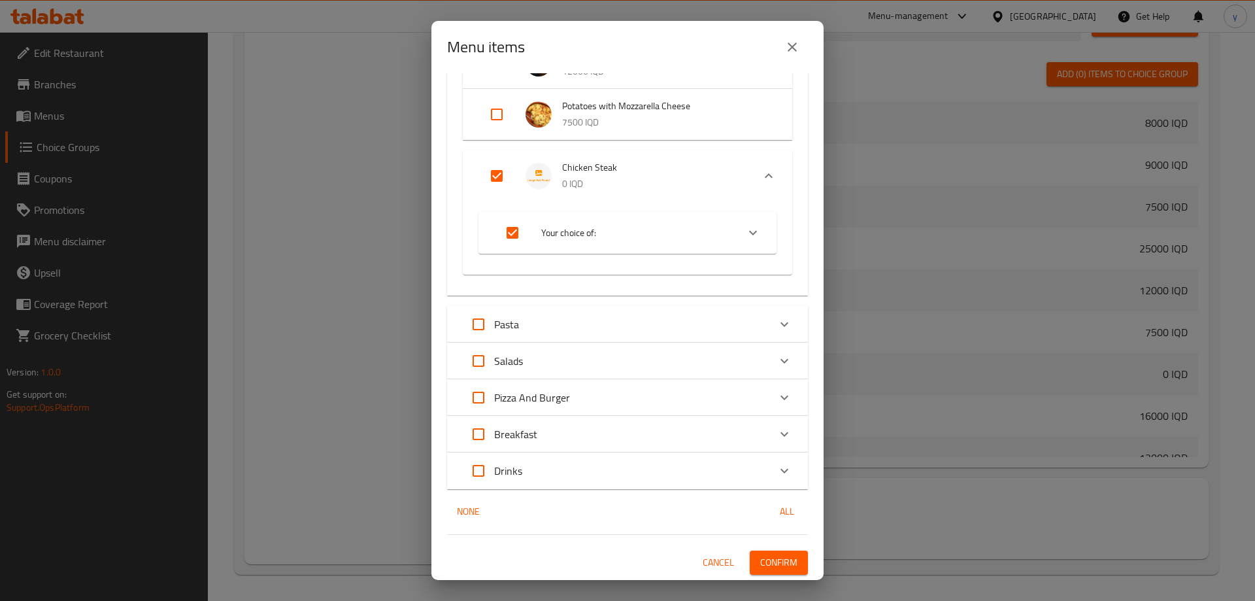
click at [499, 180] on input "Expand" at bounding box center [496, 175] width 31 height 31
checkbox input "false"
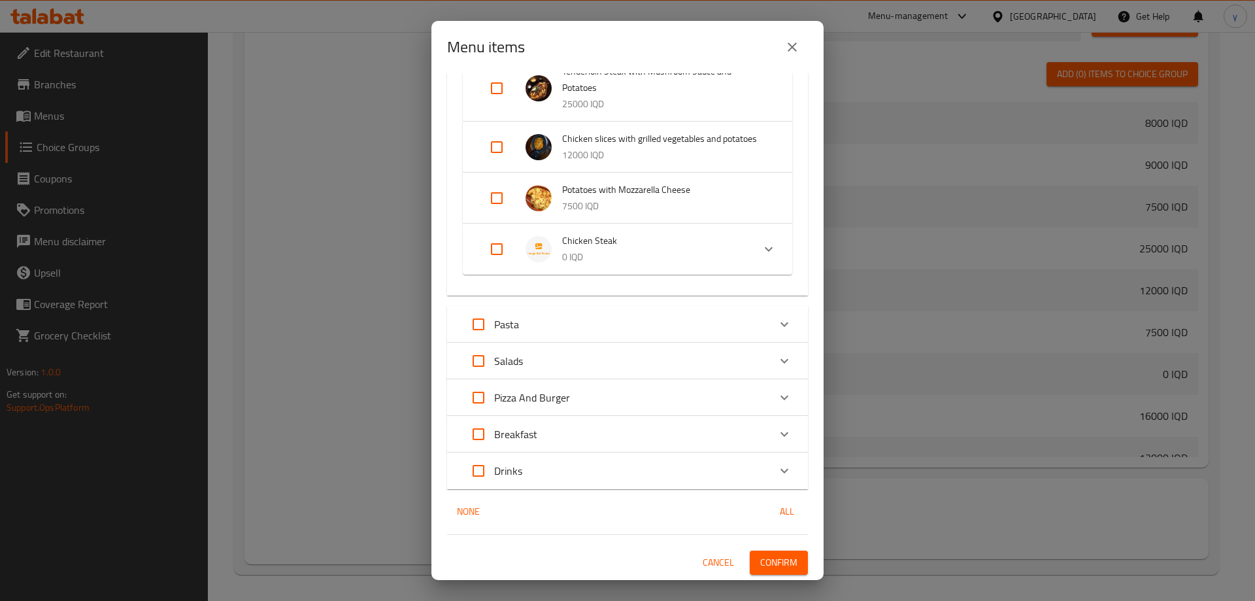
scroll to position [159, 0]
click at [601, 262] on p "0 IQD" at bounding box center [652, 257] width 180 height 16
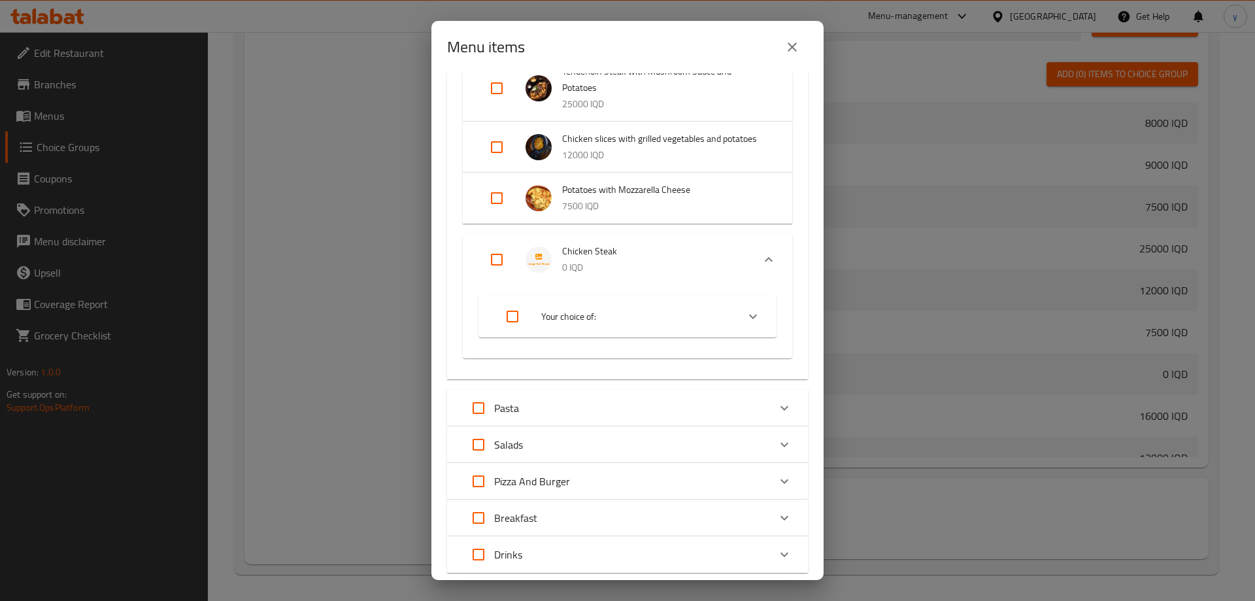
click at [636, 308] on span "Your choice of:" at bounding box center [634, 316] width 186 height 16
click at [525, 375] on input "checkbox" at bounding box center [512, 370] width 31 height 31
checkbox input "true"
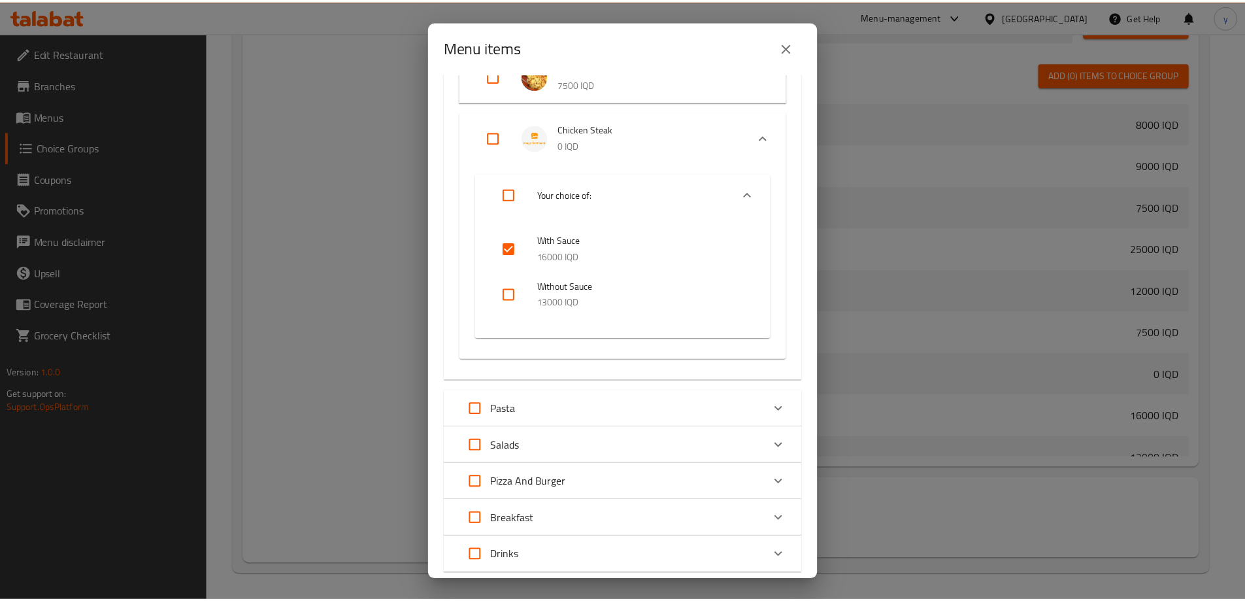
scroll to position [366, 0]
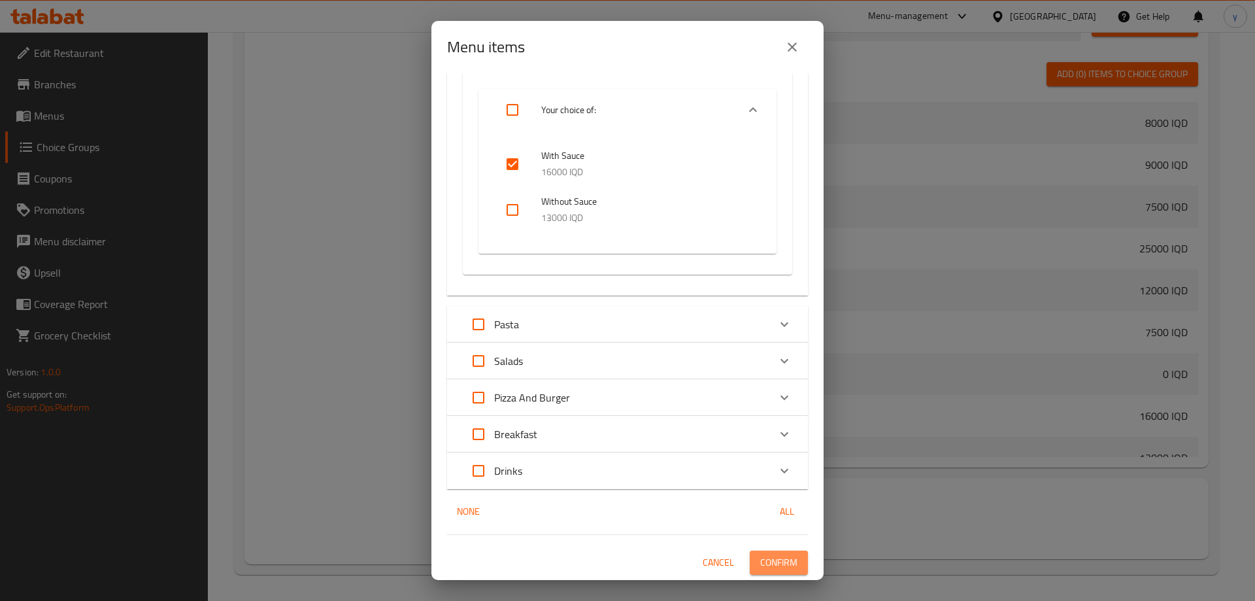
click at [751, 553] on button "Confirm" at bounding box center [779, 562] width 58 height 24
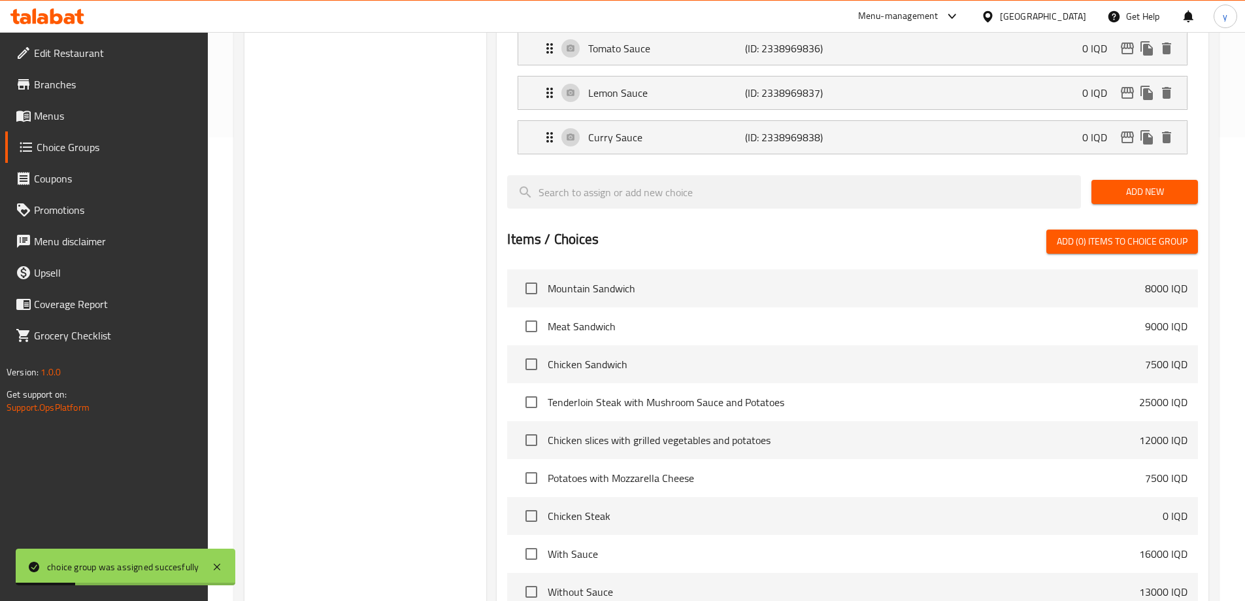
scroll to position [71, 0]
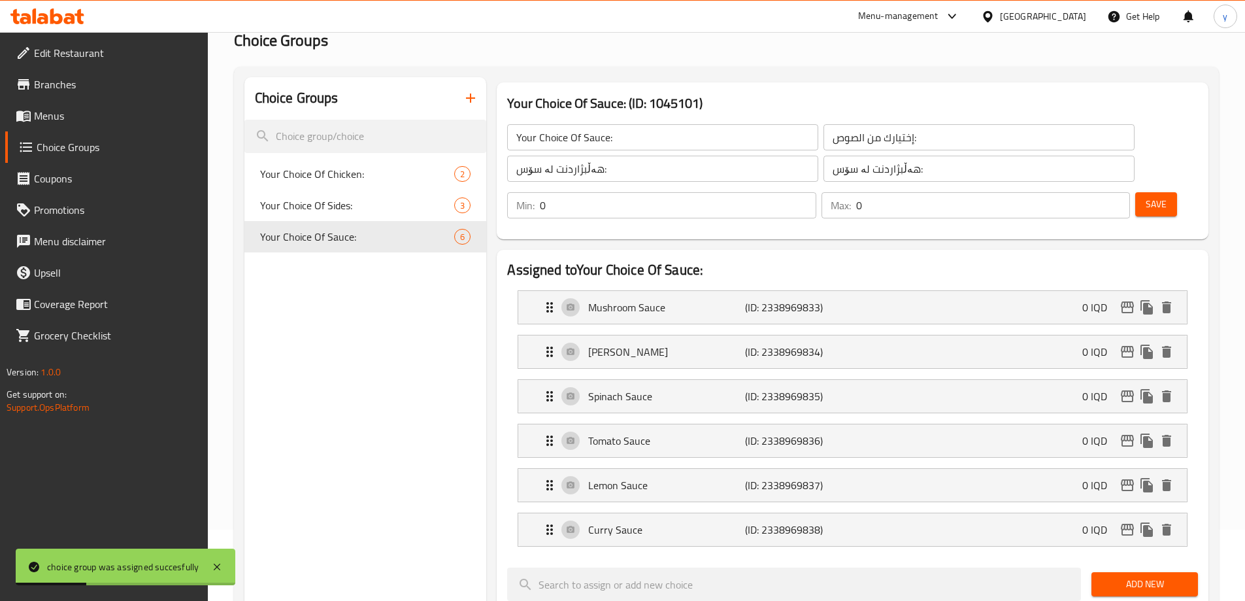
click at [112, 113] on span "Menus" at bounding box center [115, 116] width 163 height 16
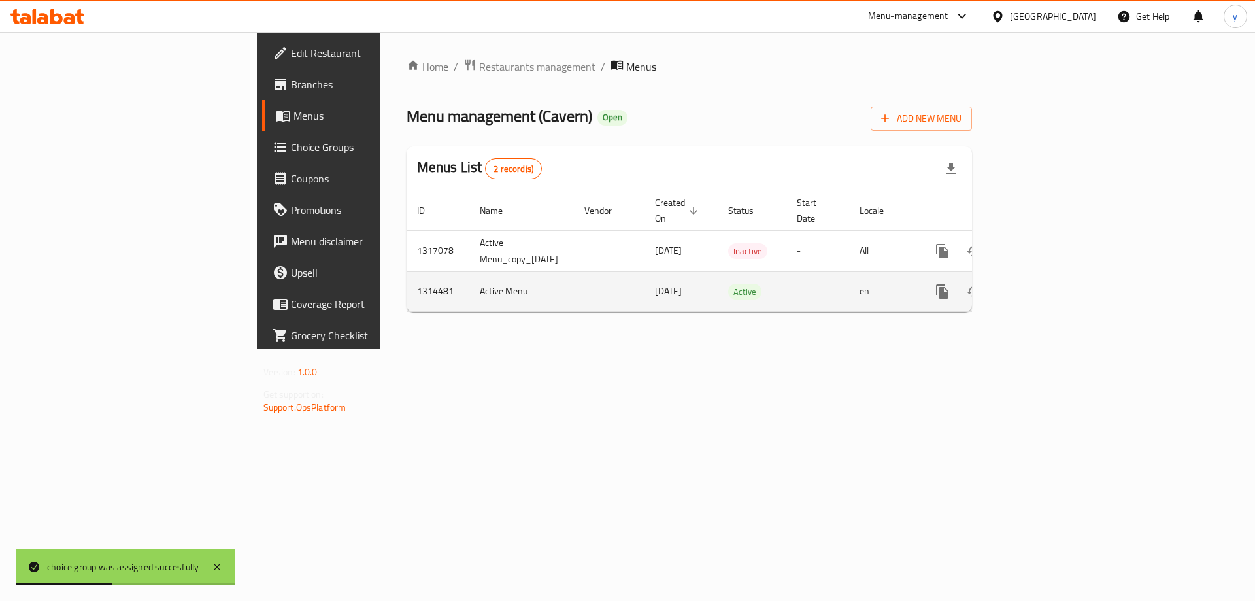
click at [1044, 284] on icon "enhanced table" at bounding box center [1037, 292] width 16 height 16
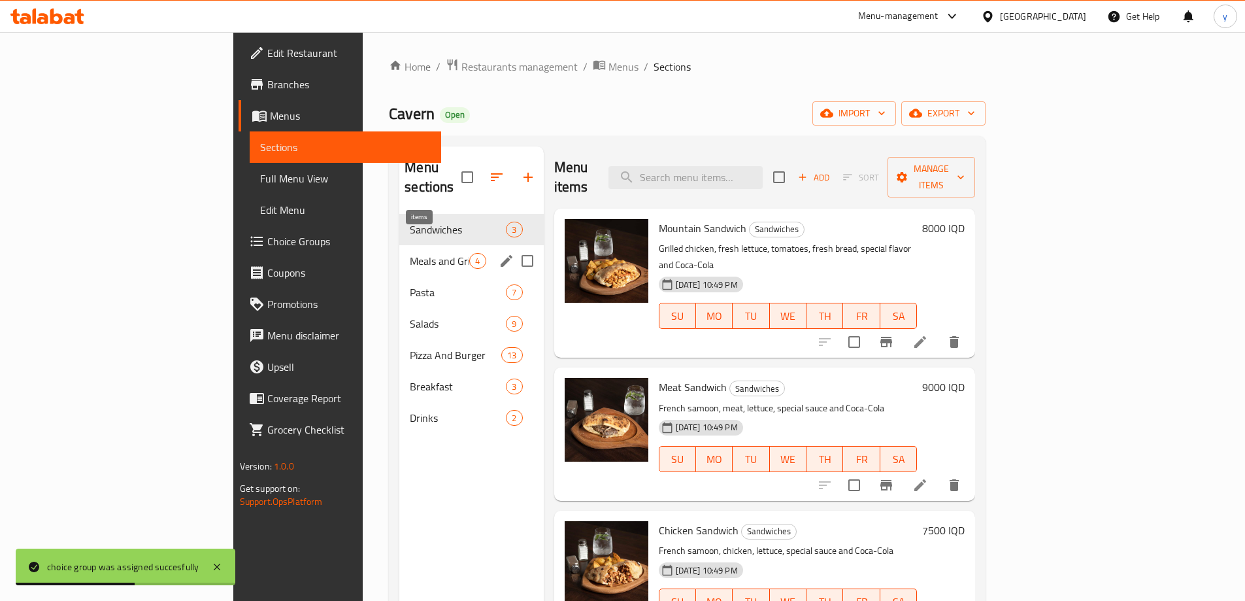
click at [470, 255] on span "4" at bounding box center [477, 261] width 15 height 12
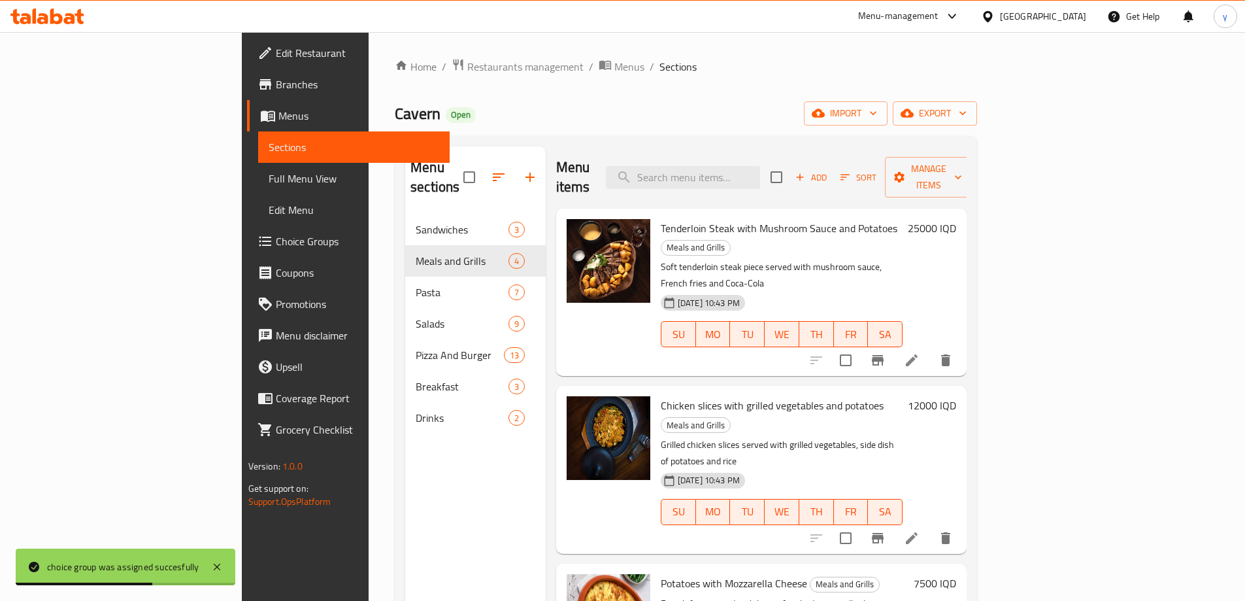
click at [269, 171] on span "Full Menu View" at bounding box center [354, 179] width 171 height 16
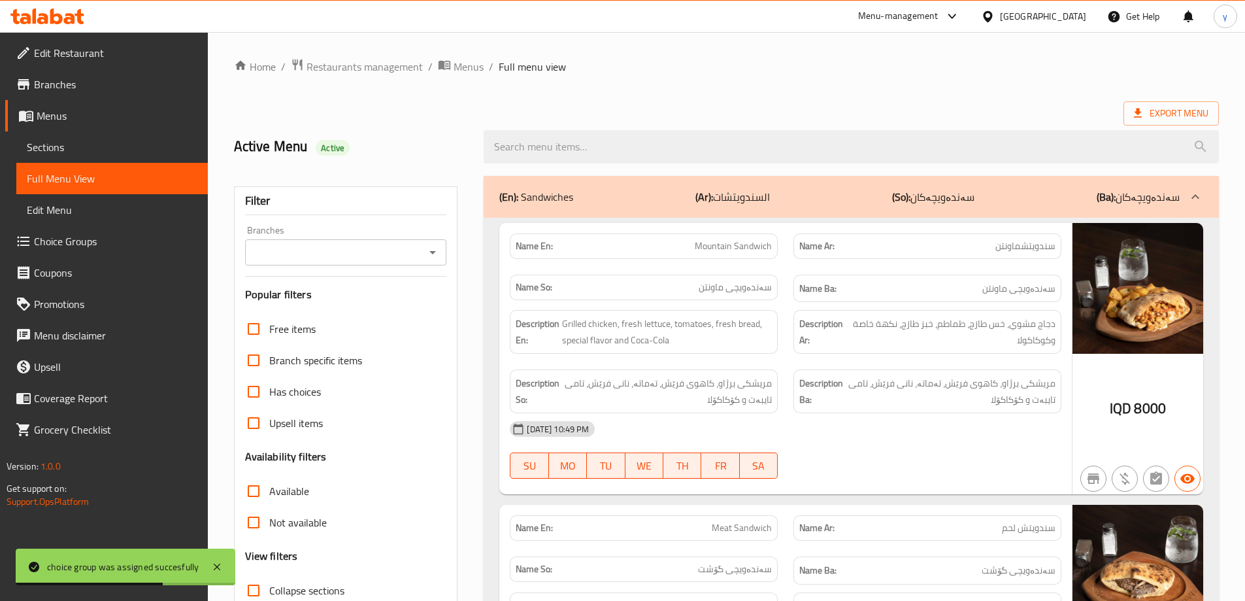
drag, startPoint x: 671, startPoint y: 159, endPoint x: 569, endPoint y: 185, distance: 104.5
click at [668, 159] on input "search" at bounding box center [851, 146] width 735 height 33
paste input "Chicken Steak"
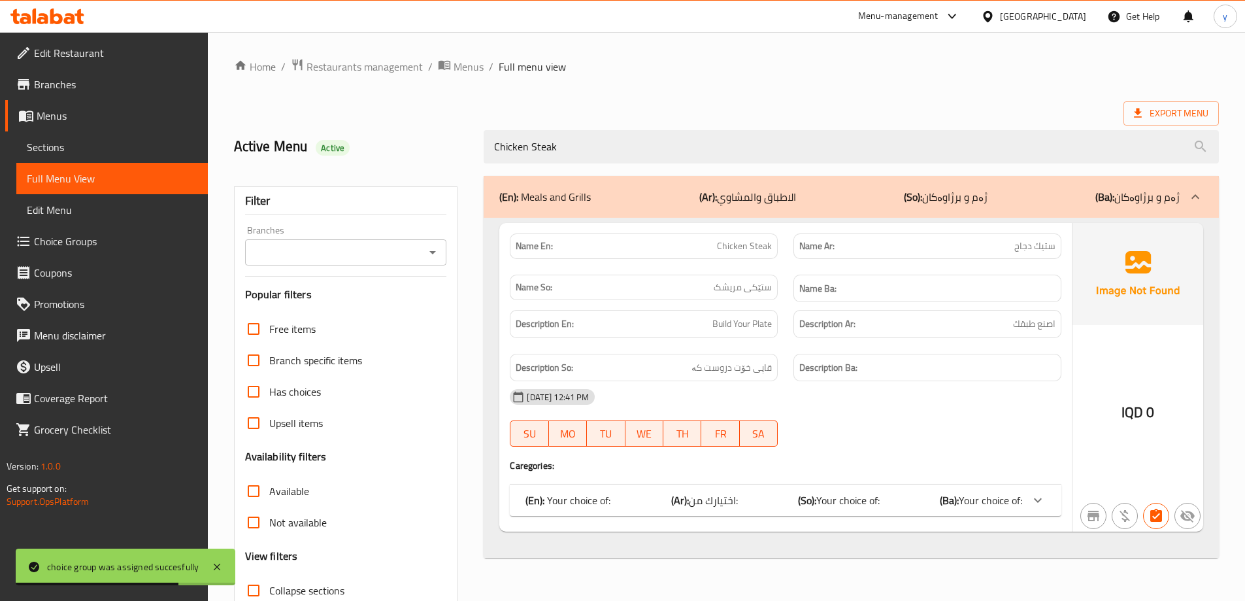
click at [444, 253] on div "Branches" at bounding box center [346, 252] width 202 height 26
type input "Chicken Steak"
click at [435, 257] on icon "Open" at bounding box center [433, 252] width 16 height 16
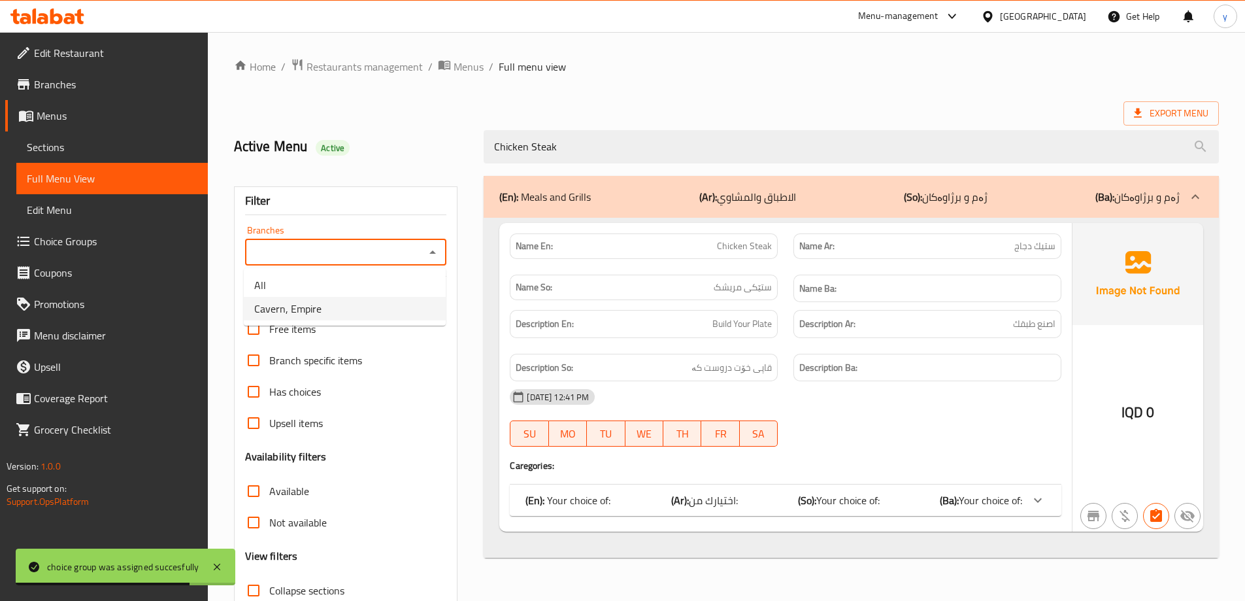
click at [383, 305] on li "Cavern, Empire" at bounding box center [345, 309] width 202 height 24
type input "Cavern, Empire"
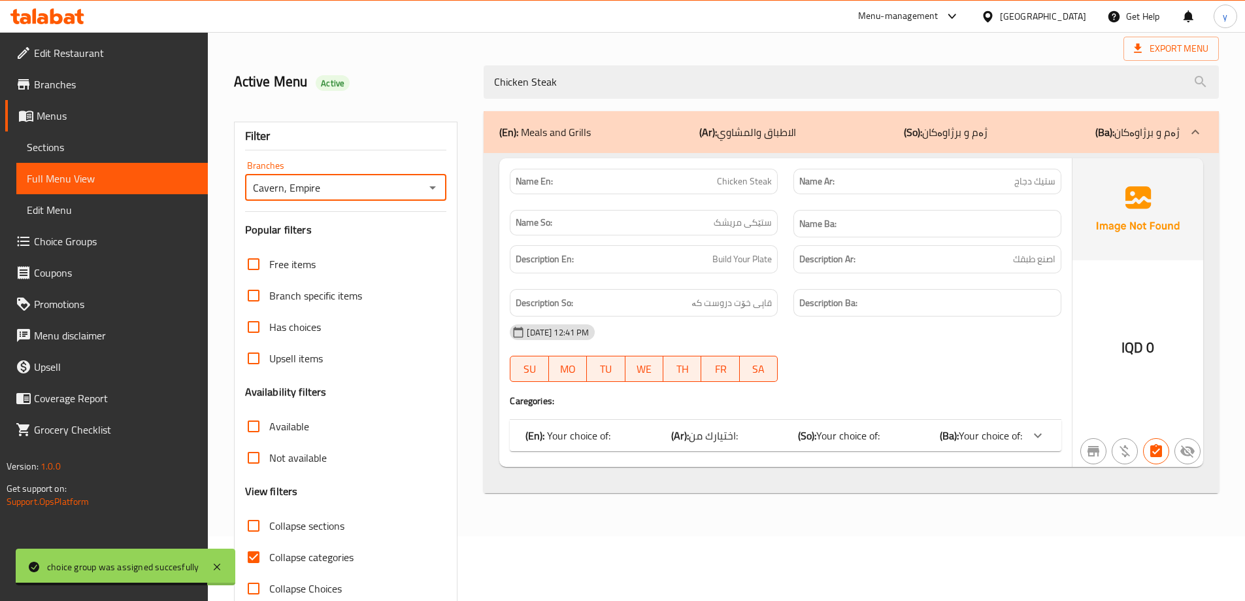
scroll to position [95, 0]
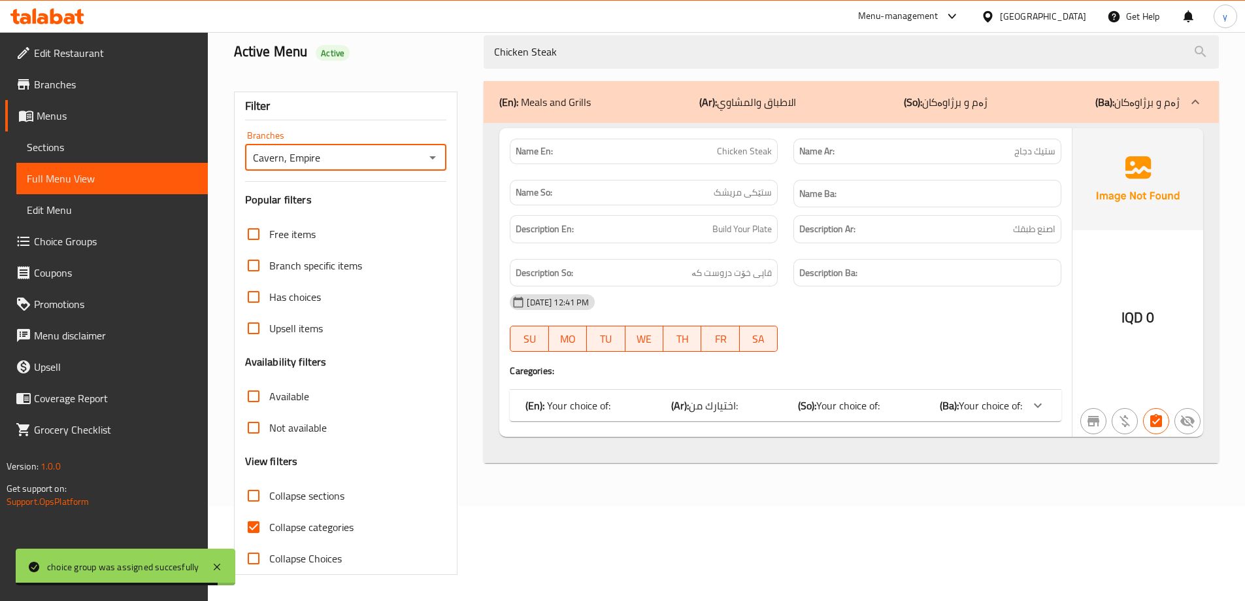
click at [259, 528] on input "Collapse categories" at bounding box center [253, 526] width 31 height 31
checkbox input "false"
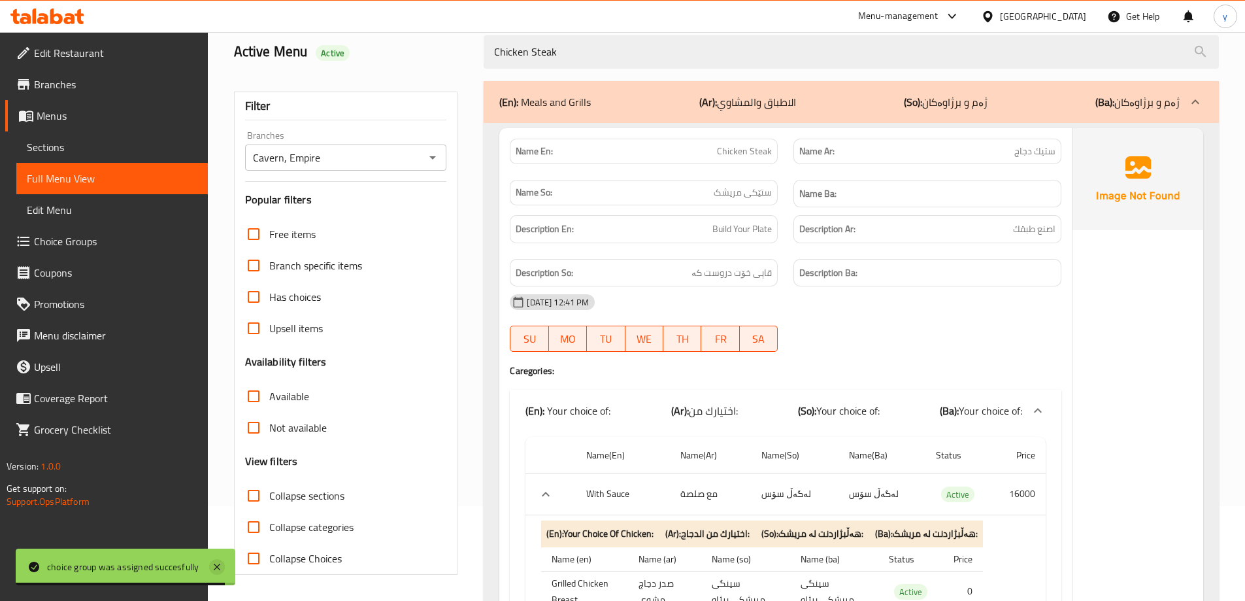
click at [221, 567] on icon at bounding box center [217, 567] width 16 height 16
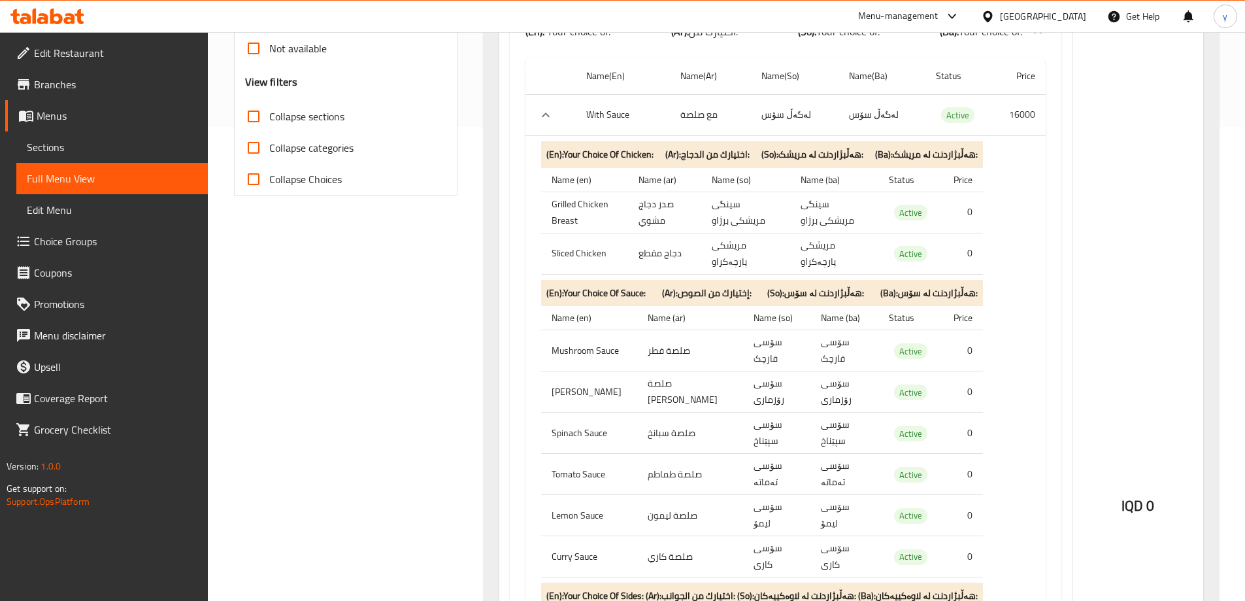
scroll to position [400, 0]
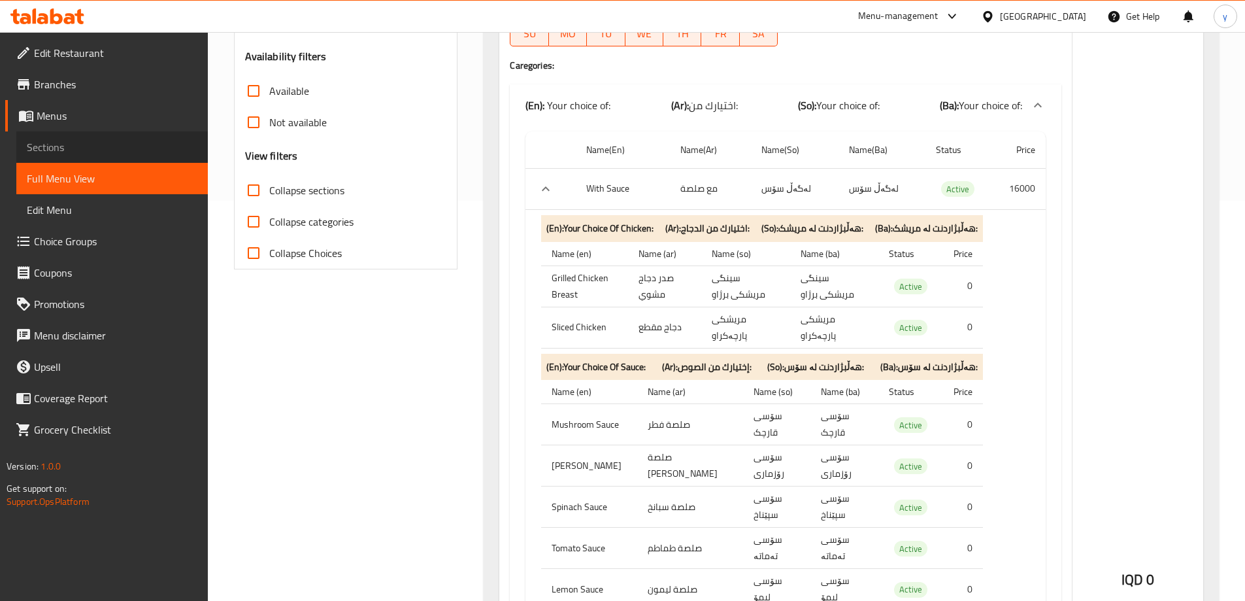
click at [178, 135] on link "Sections" at bounding box center [111, 146] width 191 height 31
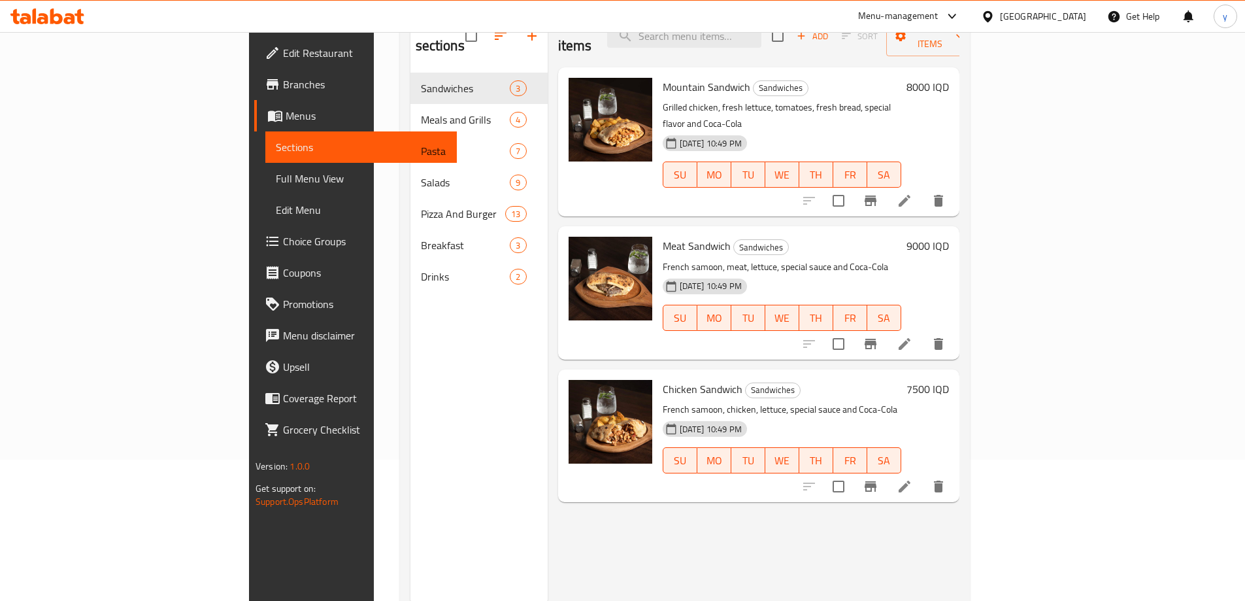
scroll to position [52, 0]
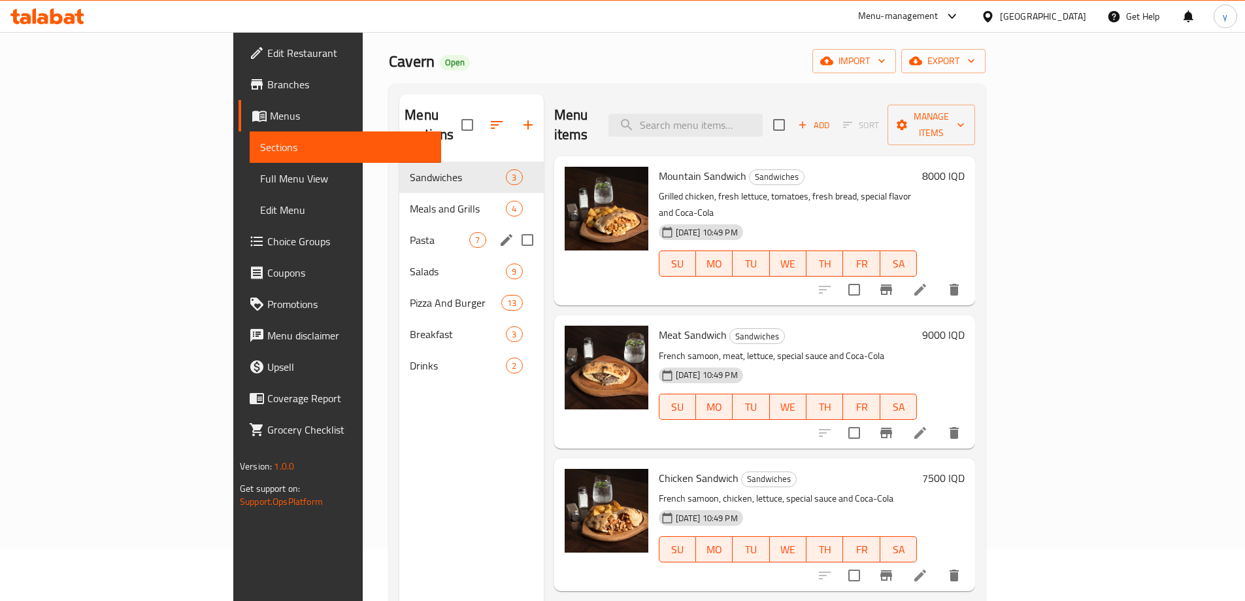
click at [399, 224] on div "Pasta 7" at bounding box center [471, 239] width 144 height 31
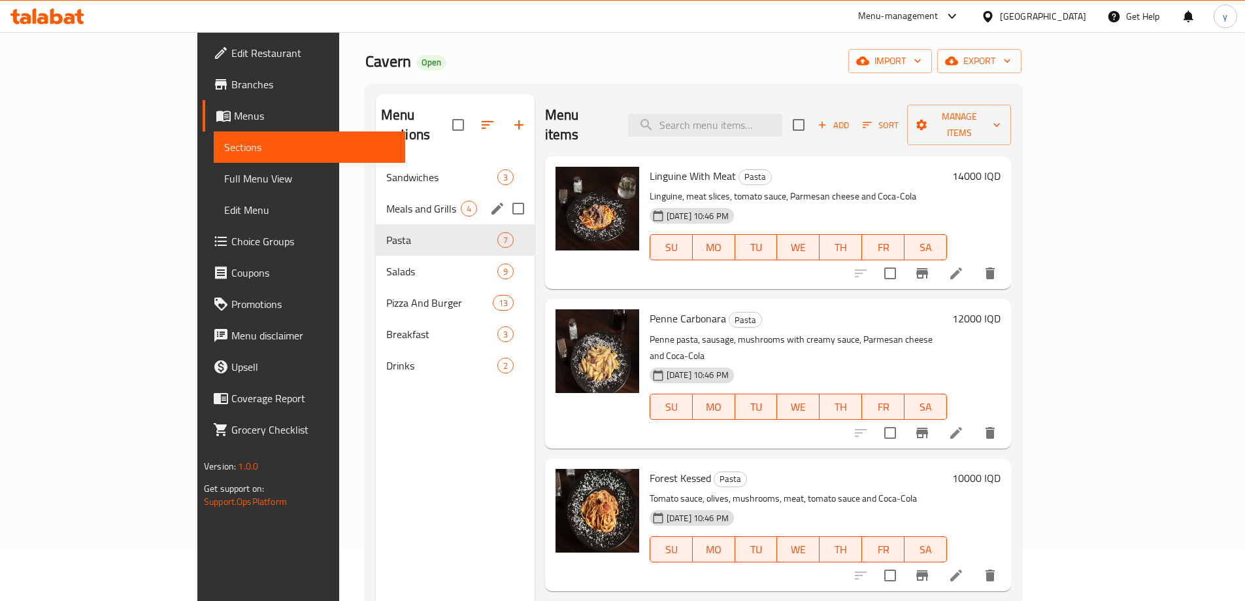
click at [386, 201] on span "Meals and Grills" at bounding box center [423, 209] width 75 height 16
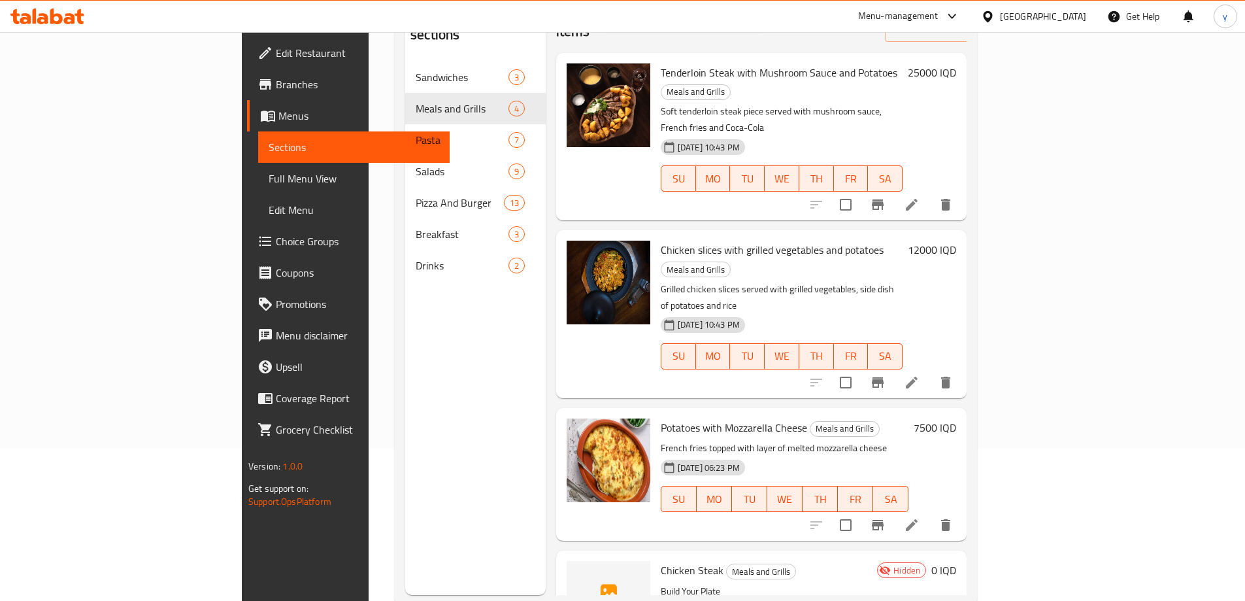
scroll to position [183, 0]
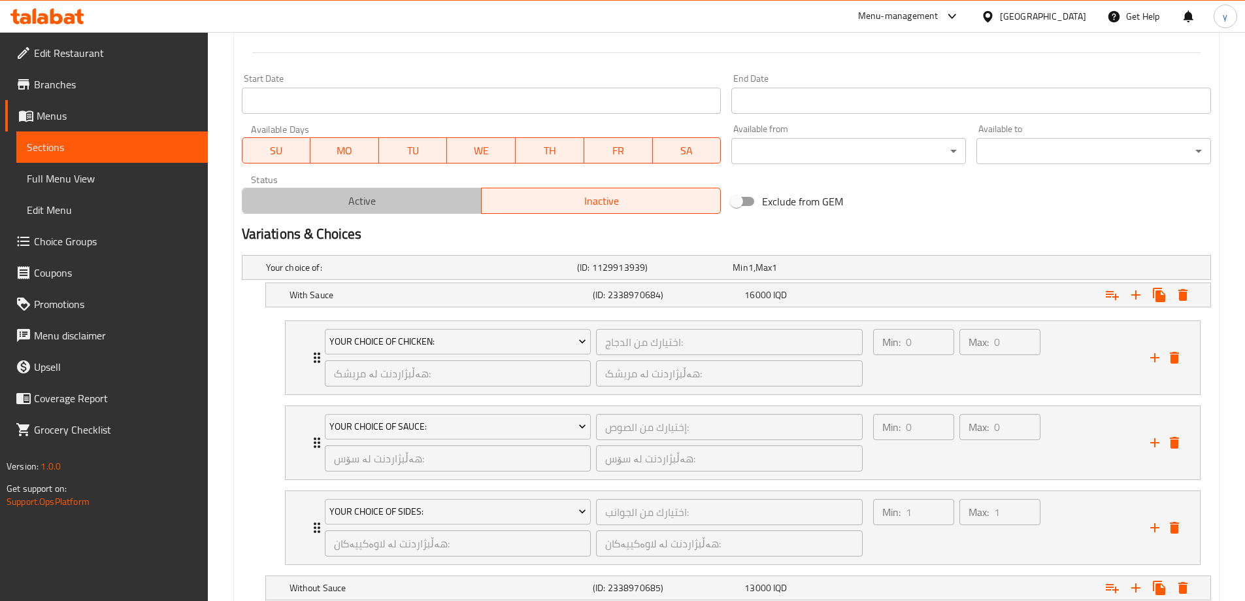
click at [423, 208] on span "Active" at bounding box center [362, 200] width 229 height 19
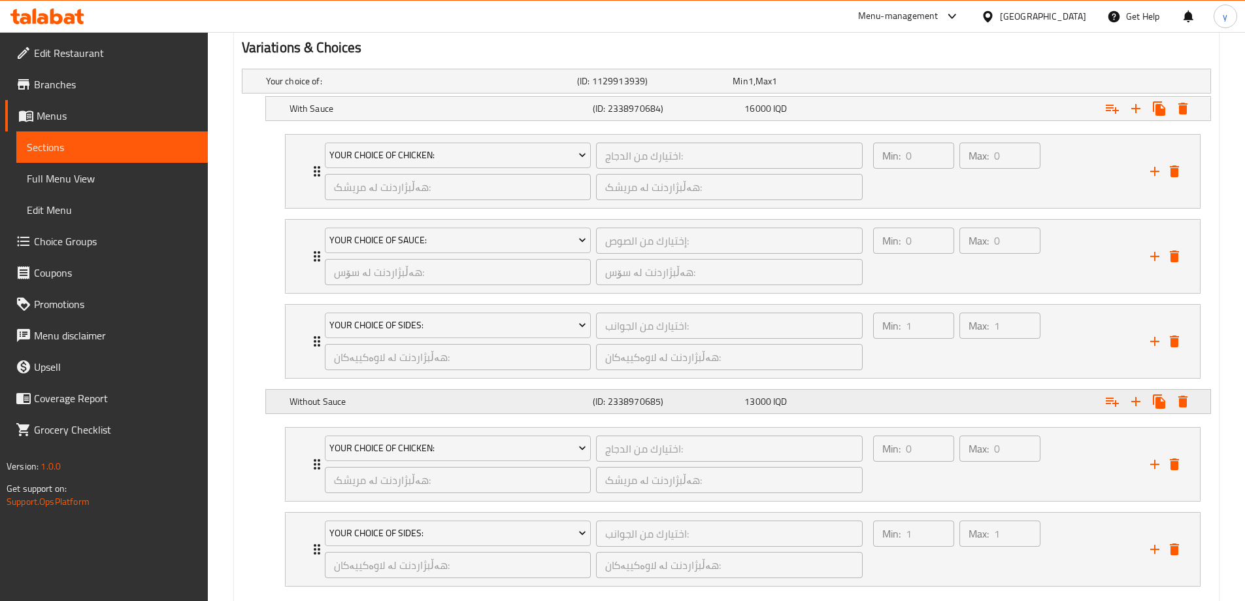
scroll to position [927, 0]
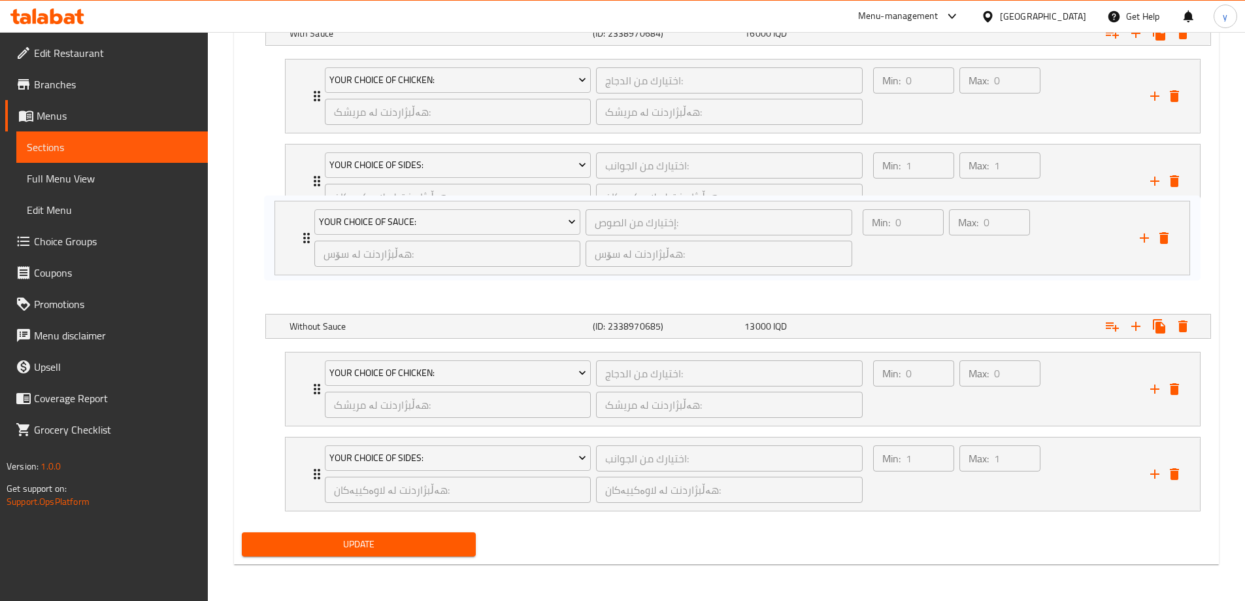
drag, startPoint x: 302, startPoint y: 191, endPoint x: 290, endPoint y: 271, distance: 81.3
click at [290, 271] on div "Your Choice Of Chicken: اختيارك من الدجاج: ​ هەڵبژاردنت لە مریشک: ​ هەڵبژاردنت …" at bounding box center [742, 181] width 937 height 255
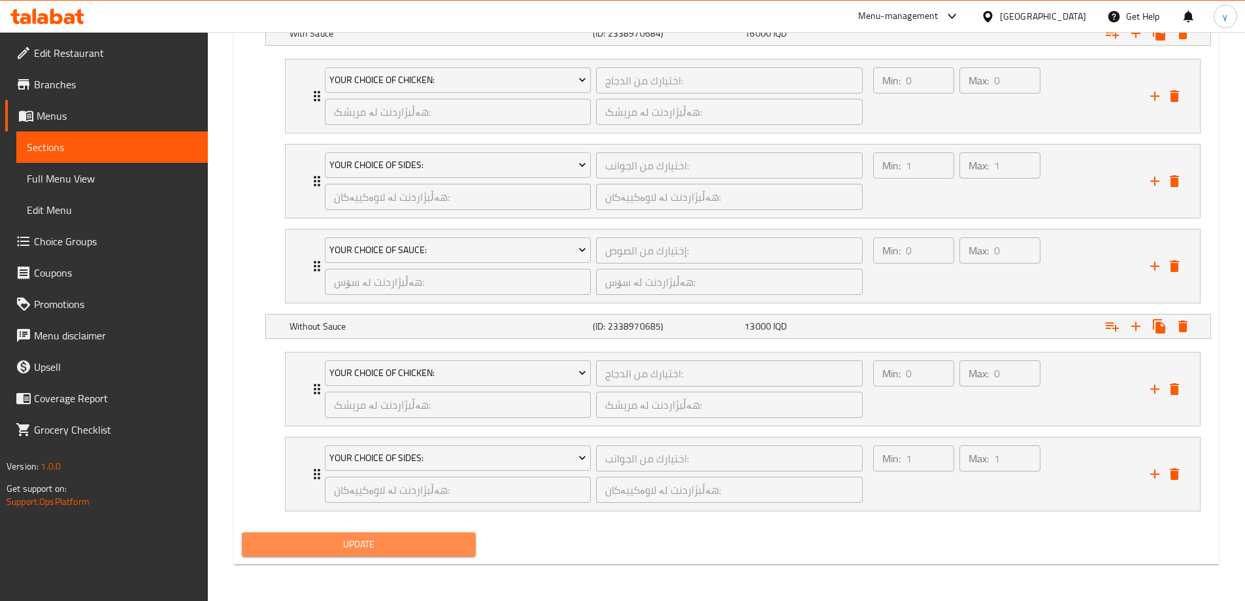
click at [381, 542] on span "Update" at bounding box center [359, 544] width 214 height 16
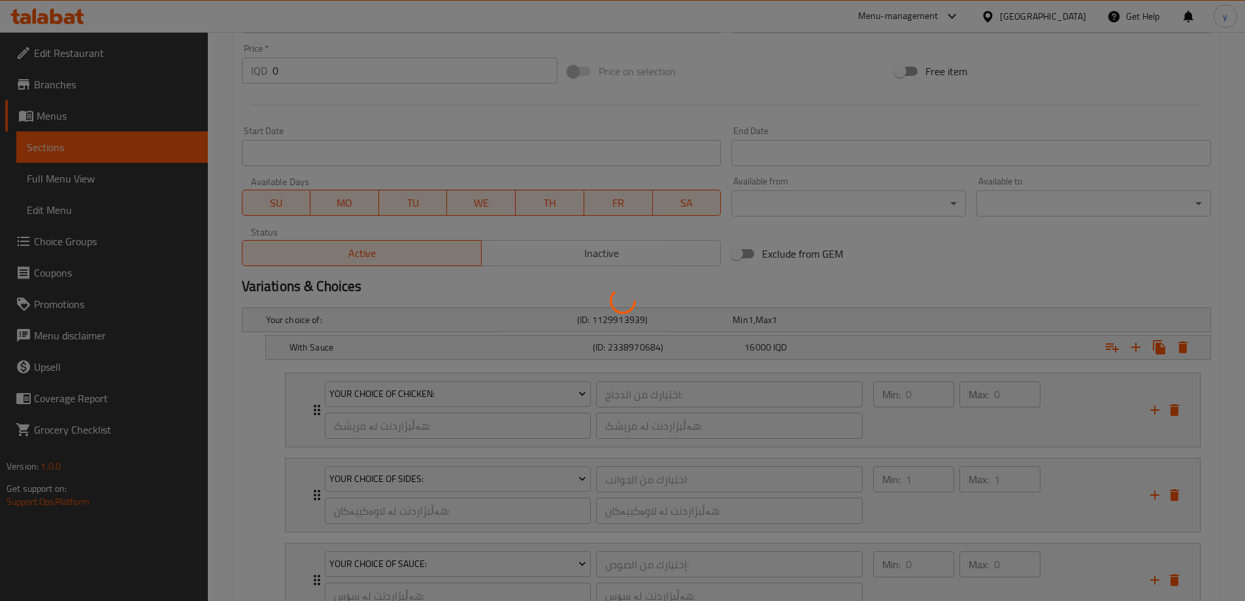
scroll to position [535, 0]
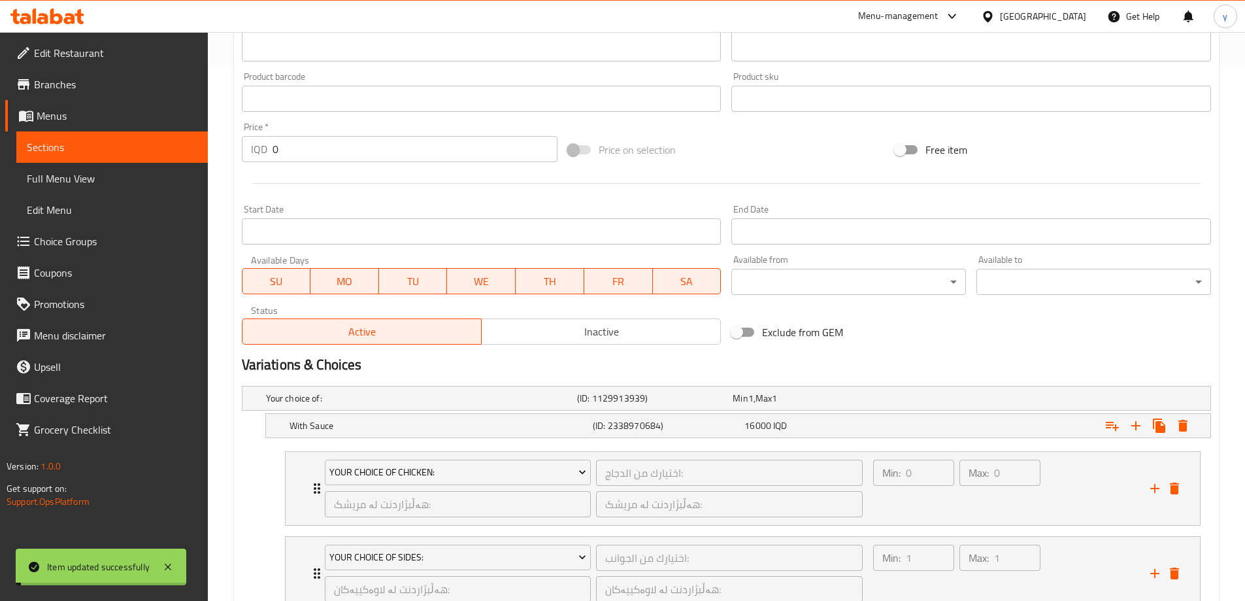
click at [156, 192] on link "Full Menu View" at bounding box center [111, 178] width 191 height 31
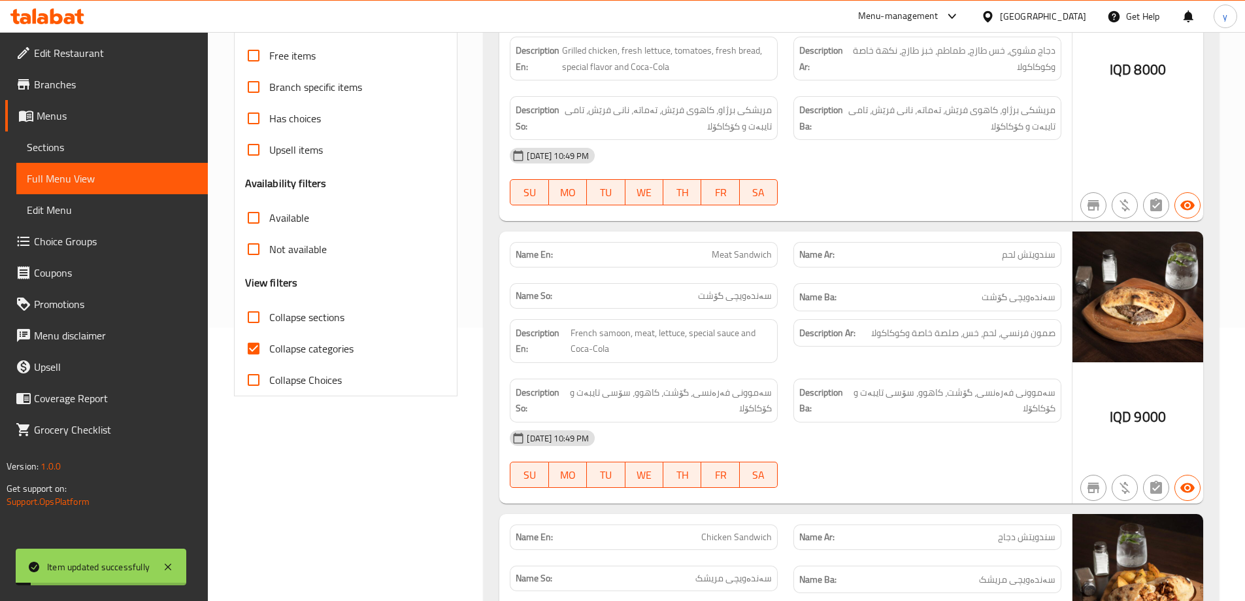
scroll to position [143, 0]
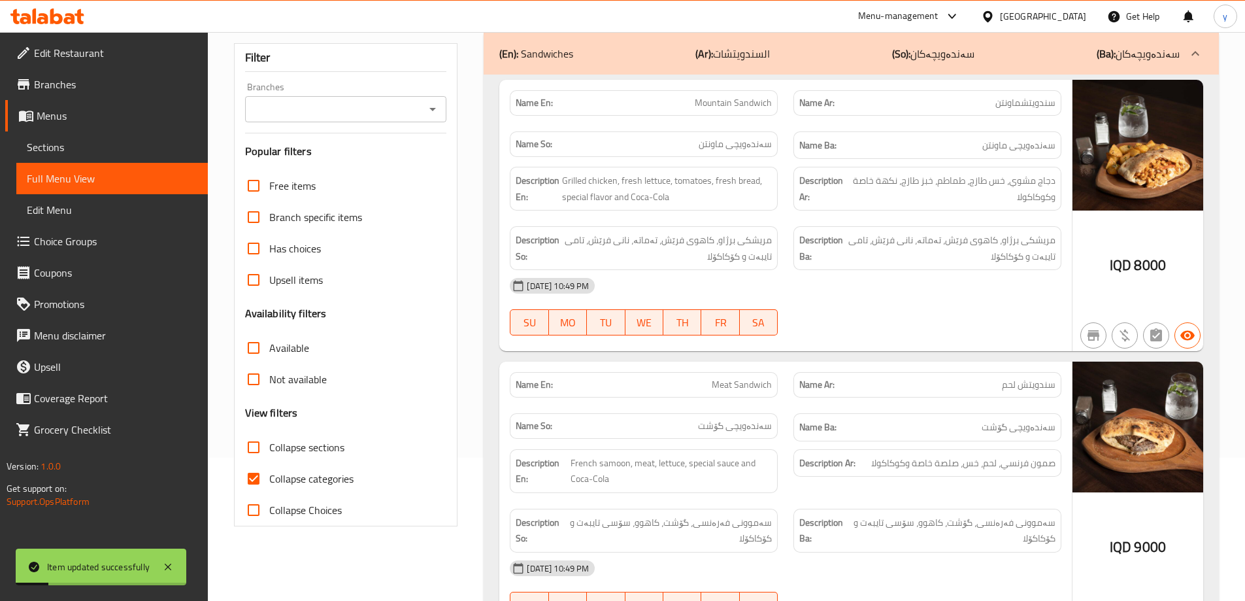
click at [435, 105] on icon "Open" at bounding box center [433, 109] width 16 height 16
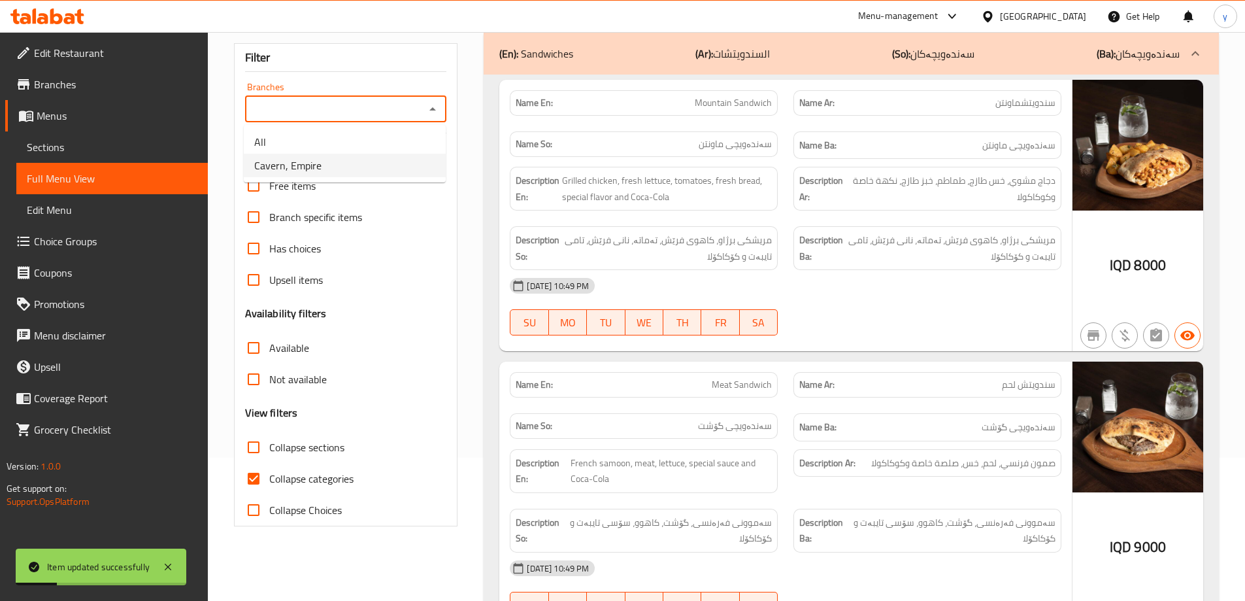
click at [382, 176] on li "Cavern, Empire" at bounding box center [345, 166] width 202 height 24
type input "Cavern, Empire"
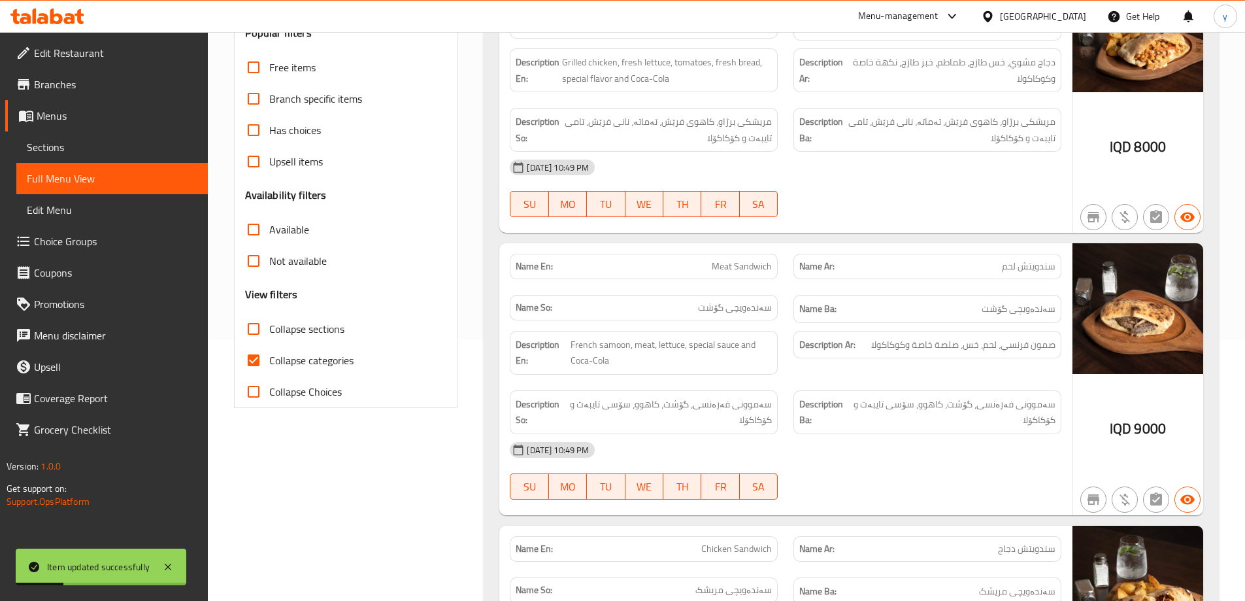
scroll to position [405, 0]
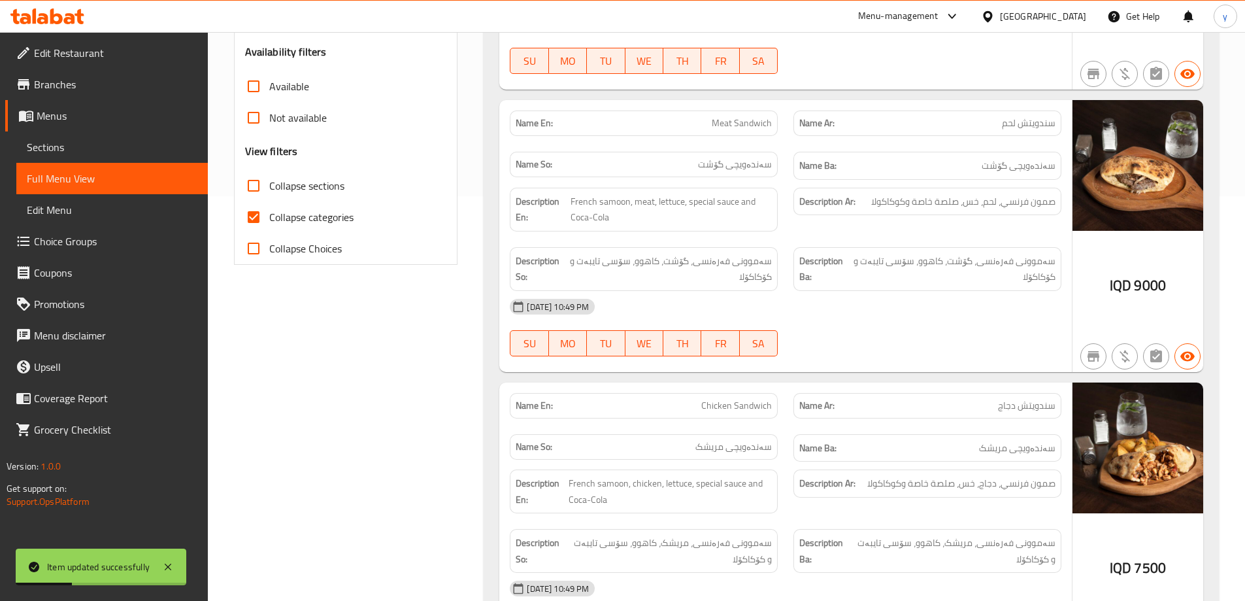
click at [257, 214] on input "Collapse categories" at bounding box center [253, 216] width 31 height 31
checkbox input "false"
click at [255, 190] on input "Collapse sections" at bounding box center [253, 185] width 31 height 31
checkbox input "true"
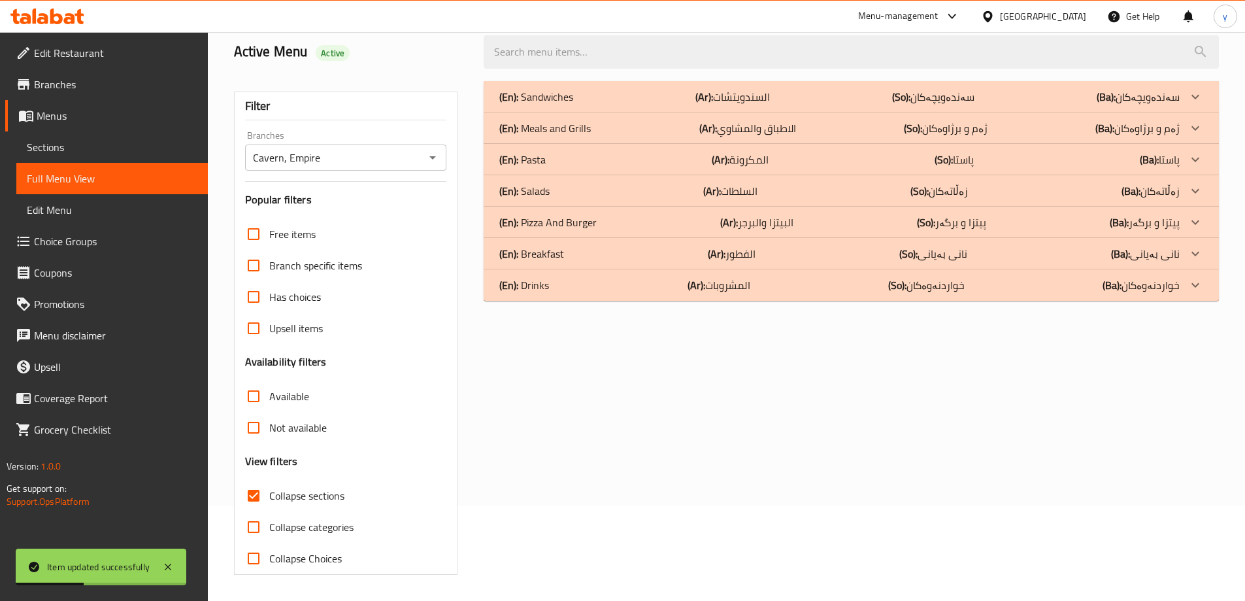
scroll to position [0, 0]
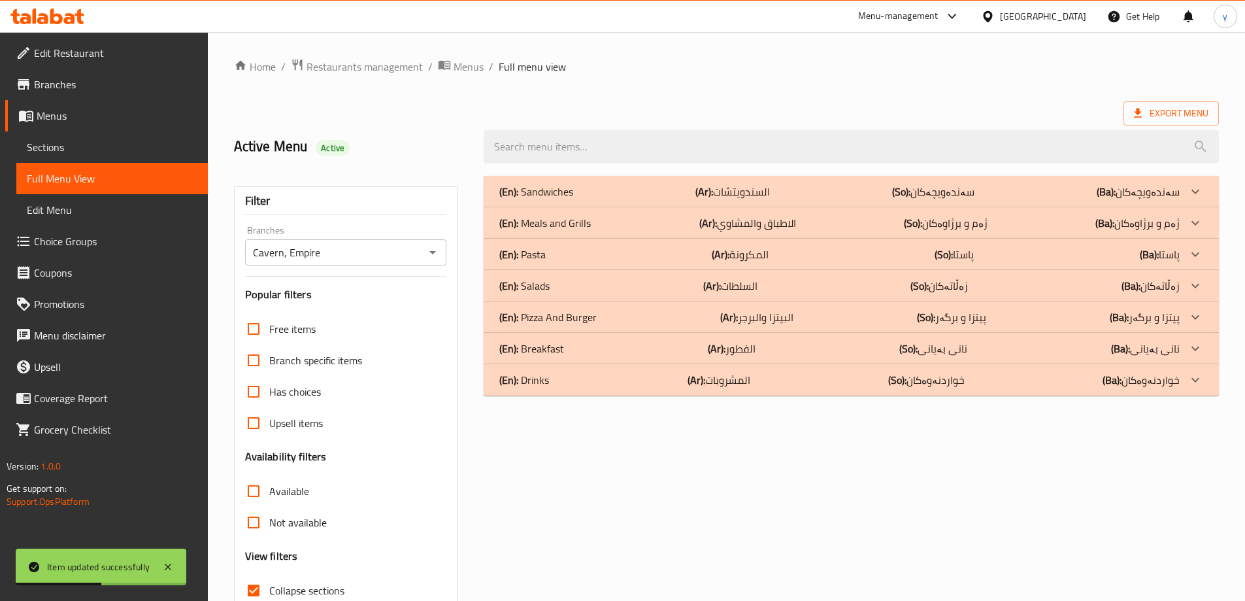
click at [649, 231] on div "(En): Meals and Grills (Ar): الاطباق والمشاوي (So): ژەم و برژاوەکان (Ba): ژەم و…" at bounding box center [851, 222] width 735 height 31
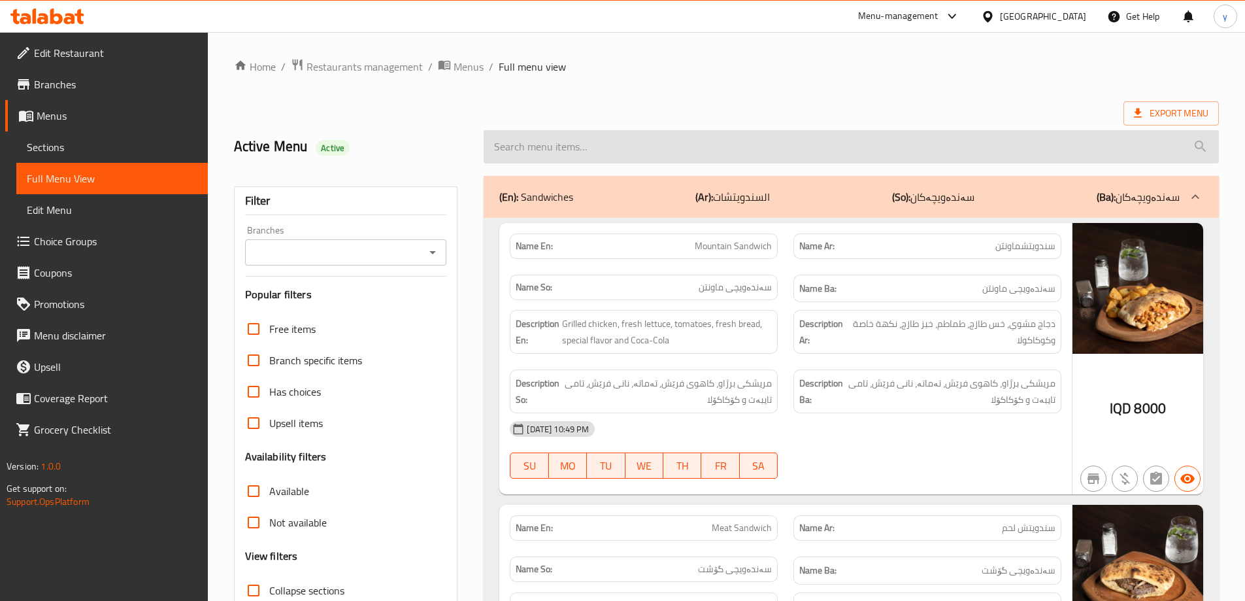
click at [731, 135] on input "search" at bounding box center [851, 146] width 735 height 33
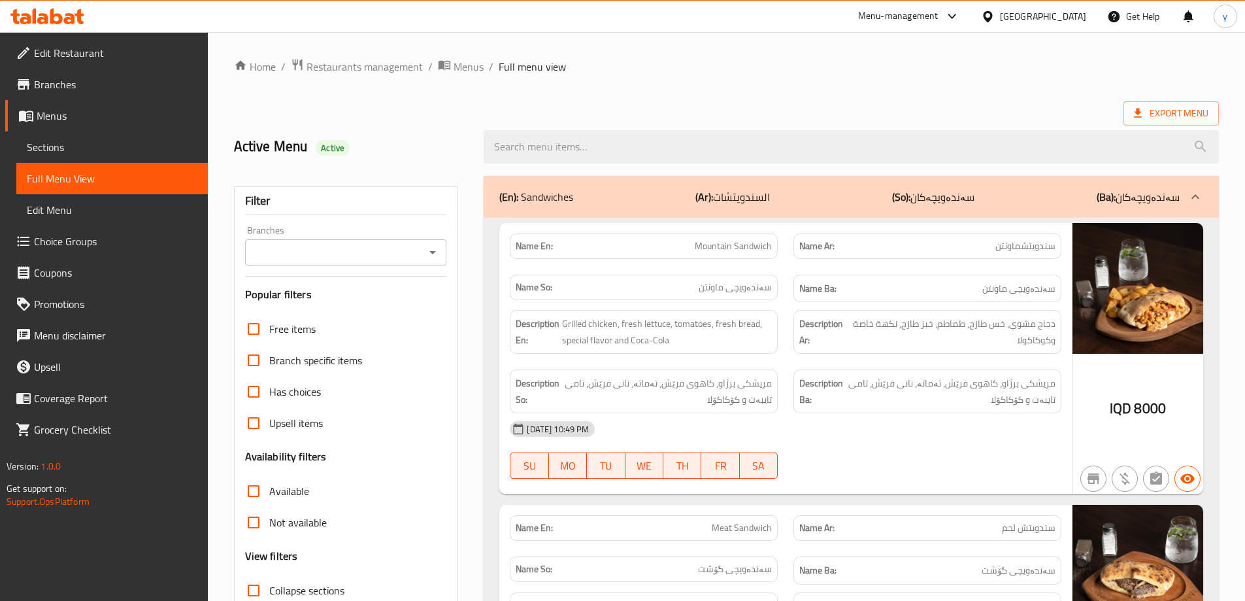
paste input "Chicken Steak"
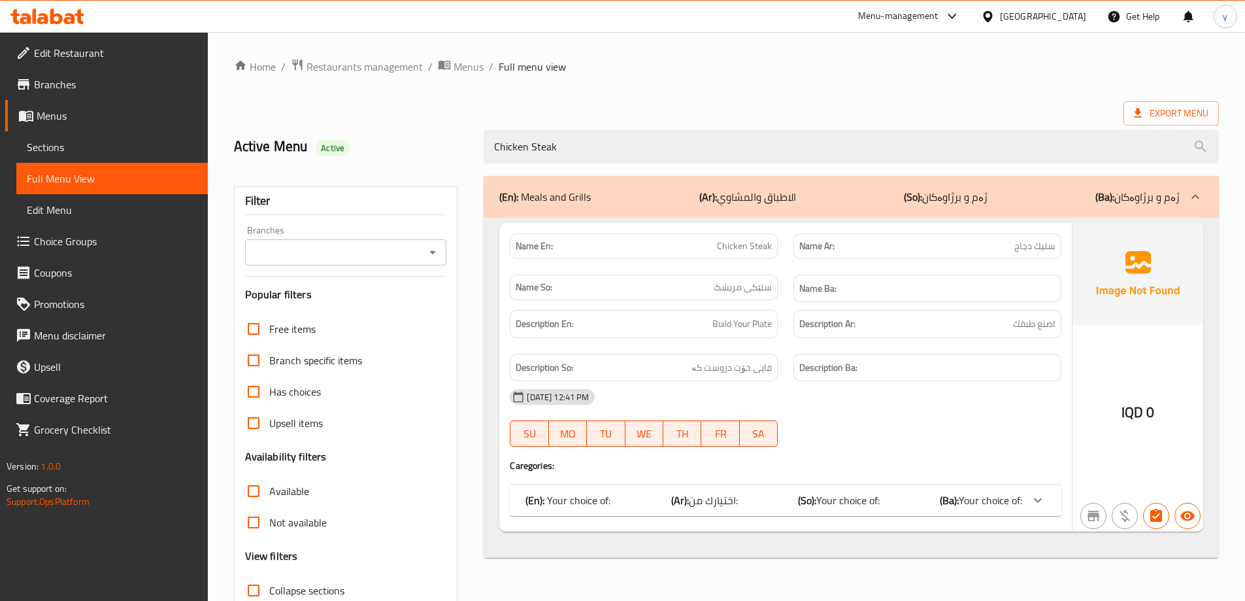
type input "Chicken Steak"
click at [857, 482] on div "Name En: Chicken Steak Name Ar: ستيك دجاج Name So: ستێکی مریشک Name Ba: Descrip…" at bounding box center [785, 377] width 572 height 308
click at [857, 486] on div "(En): Your choice of: (Ar): اختيارك من: (So): Your choice of: (Ba): Your choice…" at bounding box center [786, 499] width 552 height 31
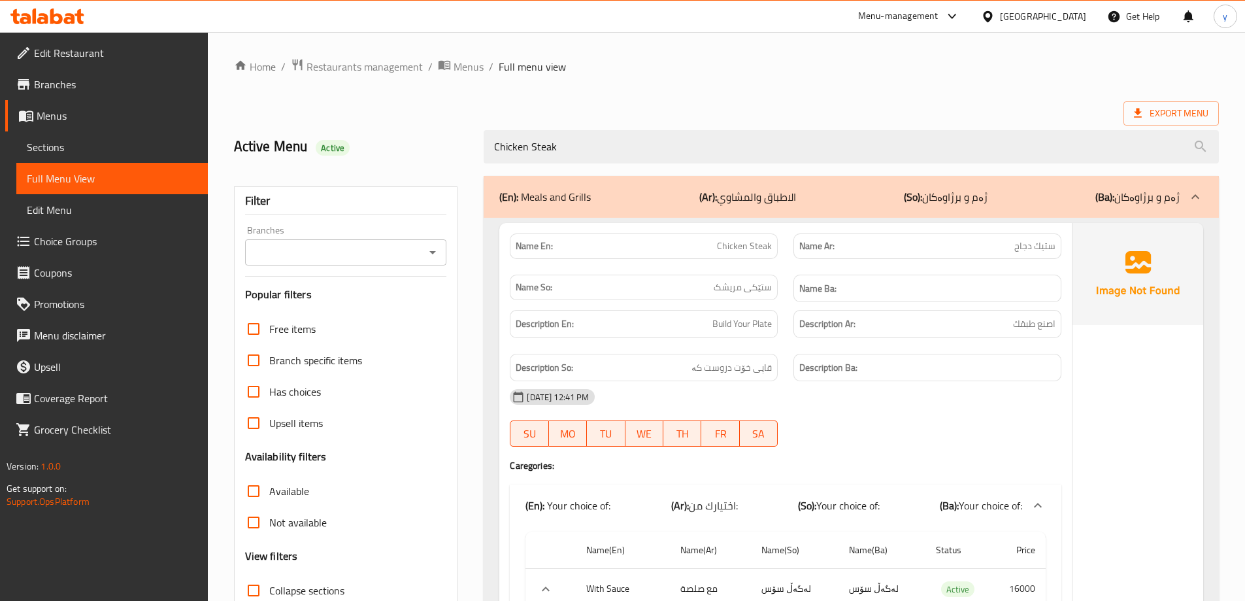
click at [425, 245] on icon "Open" at bounding box center [433, 252] width 16 height 16
click at [408, 301] on li "Cavern, Empire" at bounding box center [345, 309] width 202 height 24
type input "Cavern, Empire"
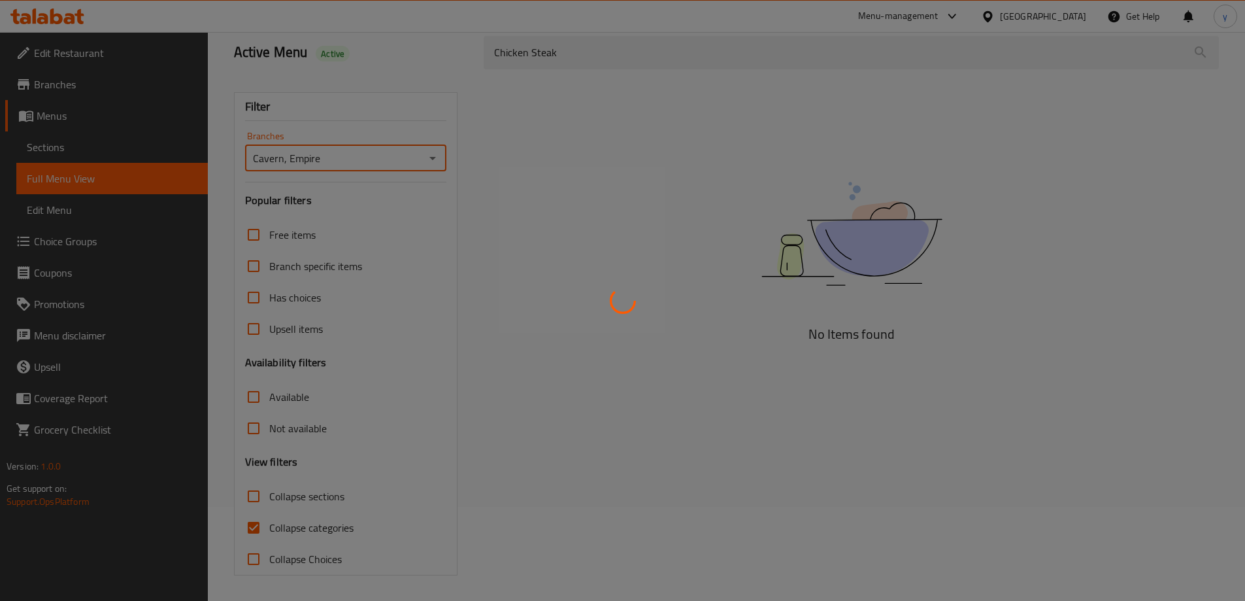
scroll to position [95, 0]
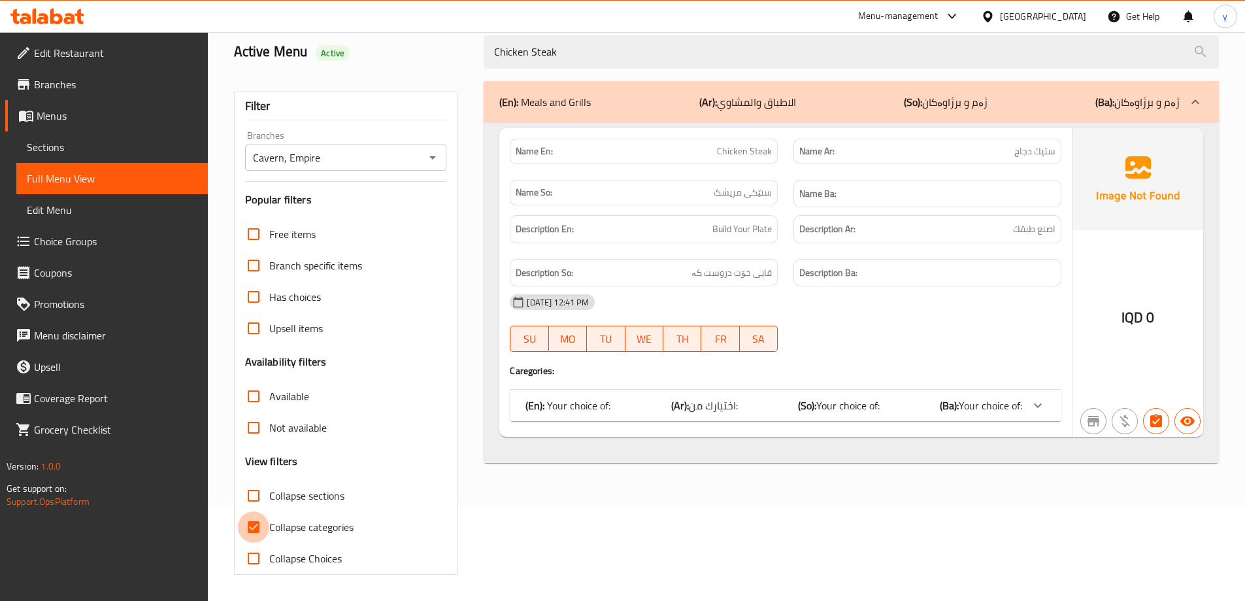
click at [258, 514] on input "Collapse categories" at bounding box center [253, 526] width 31 height 31
checkbox input "false"
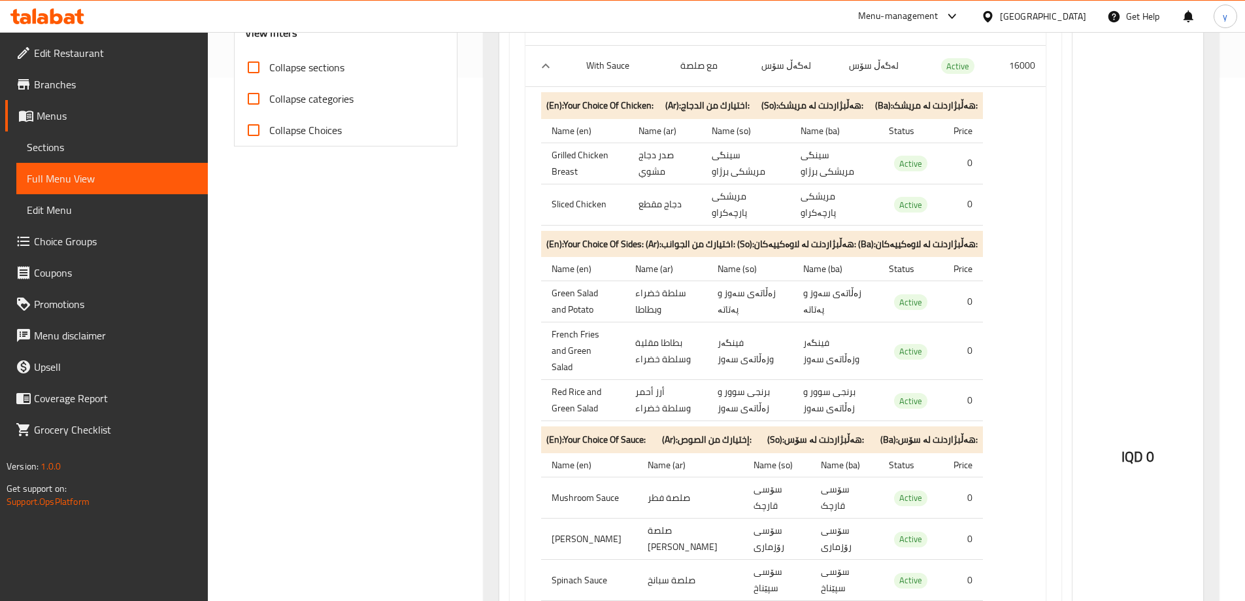
scroll to position [0, 0]
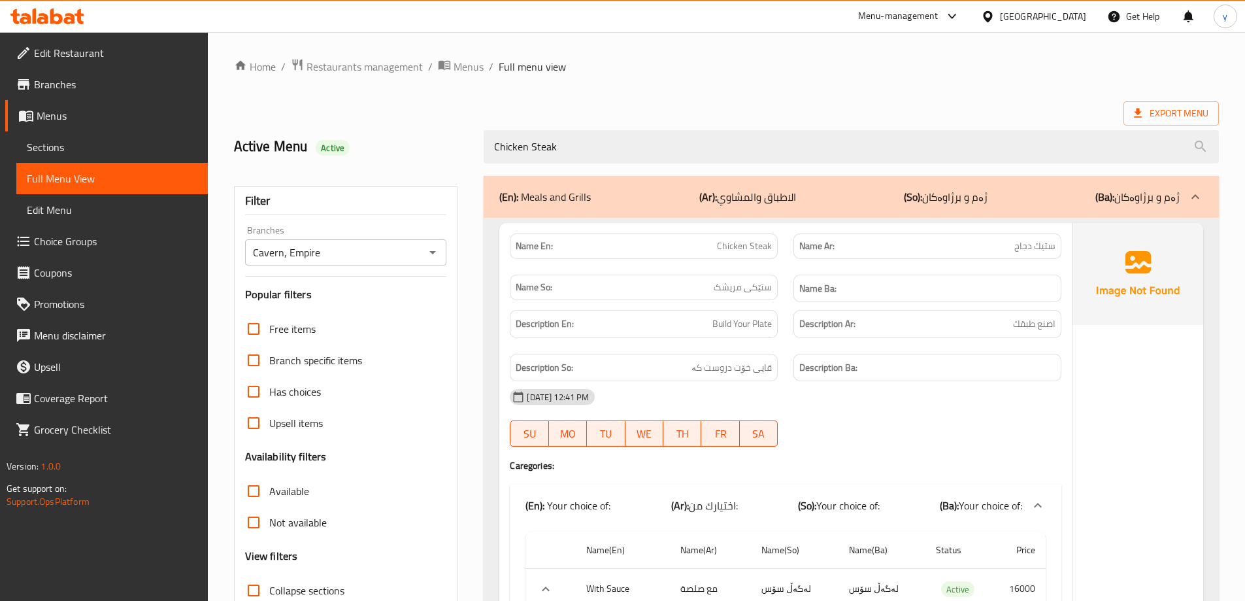
click at [114, 91] on span "Branches" at bounding box center [115, 84] width 163 height 16
